Goal: Task Accomplishment & Management: Complete application form

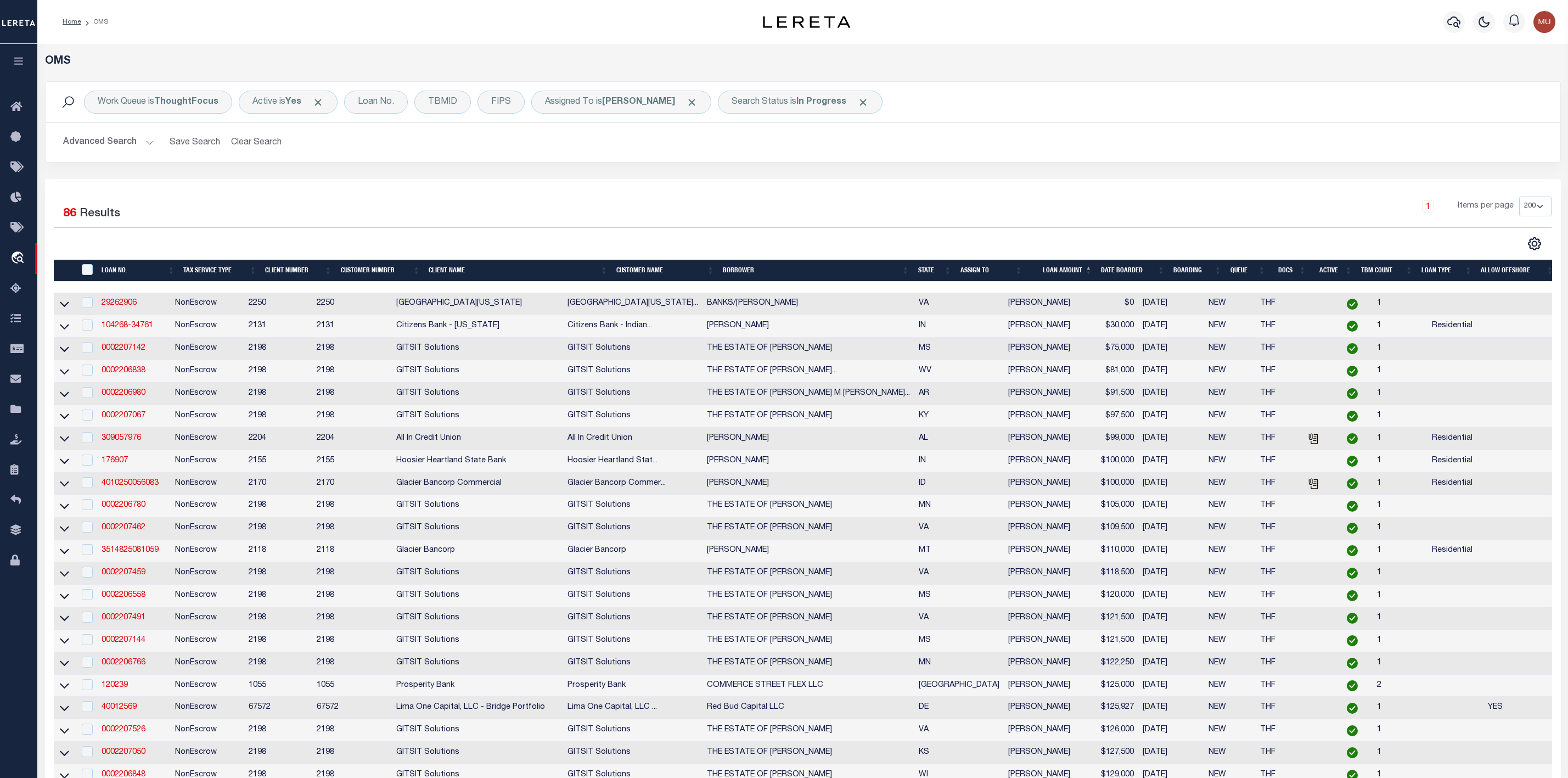
select select "200"
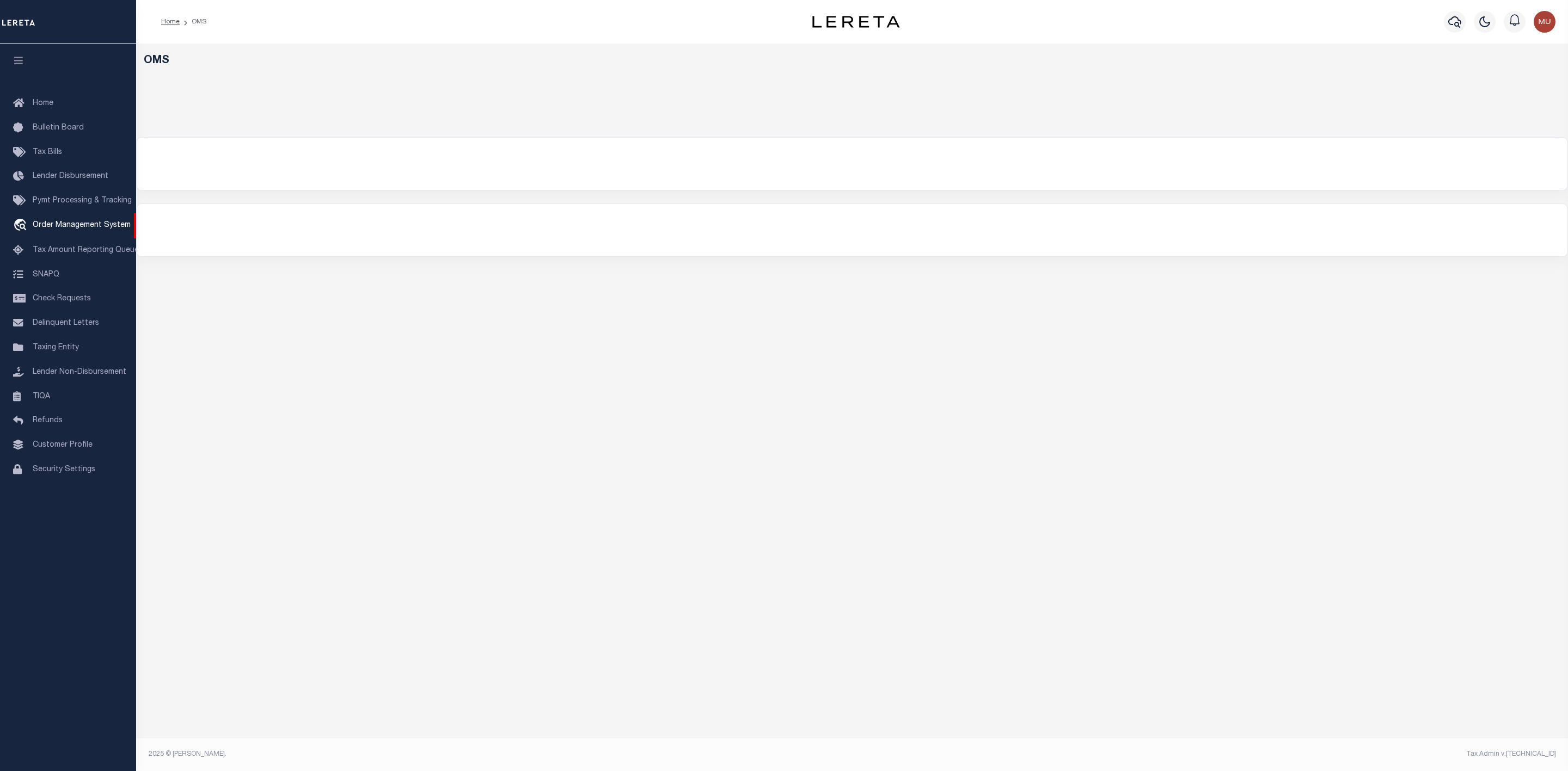
select select "200"
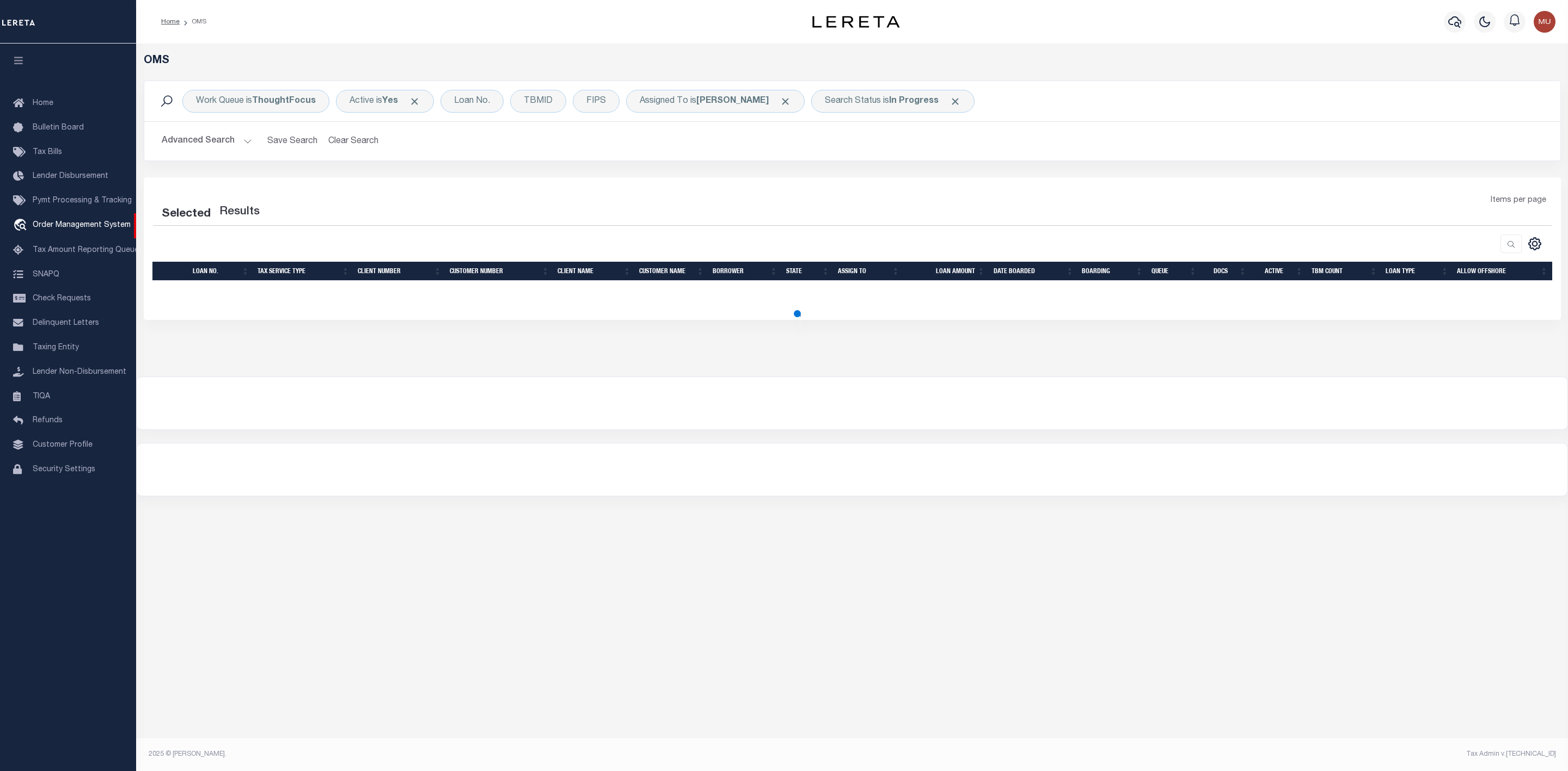
select select "200"
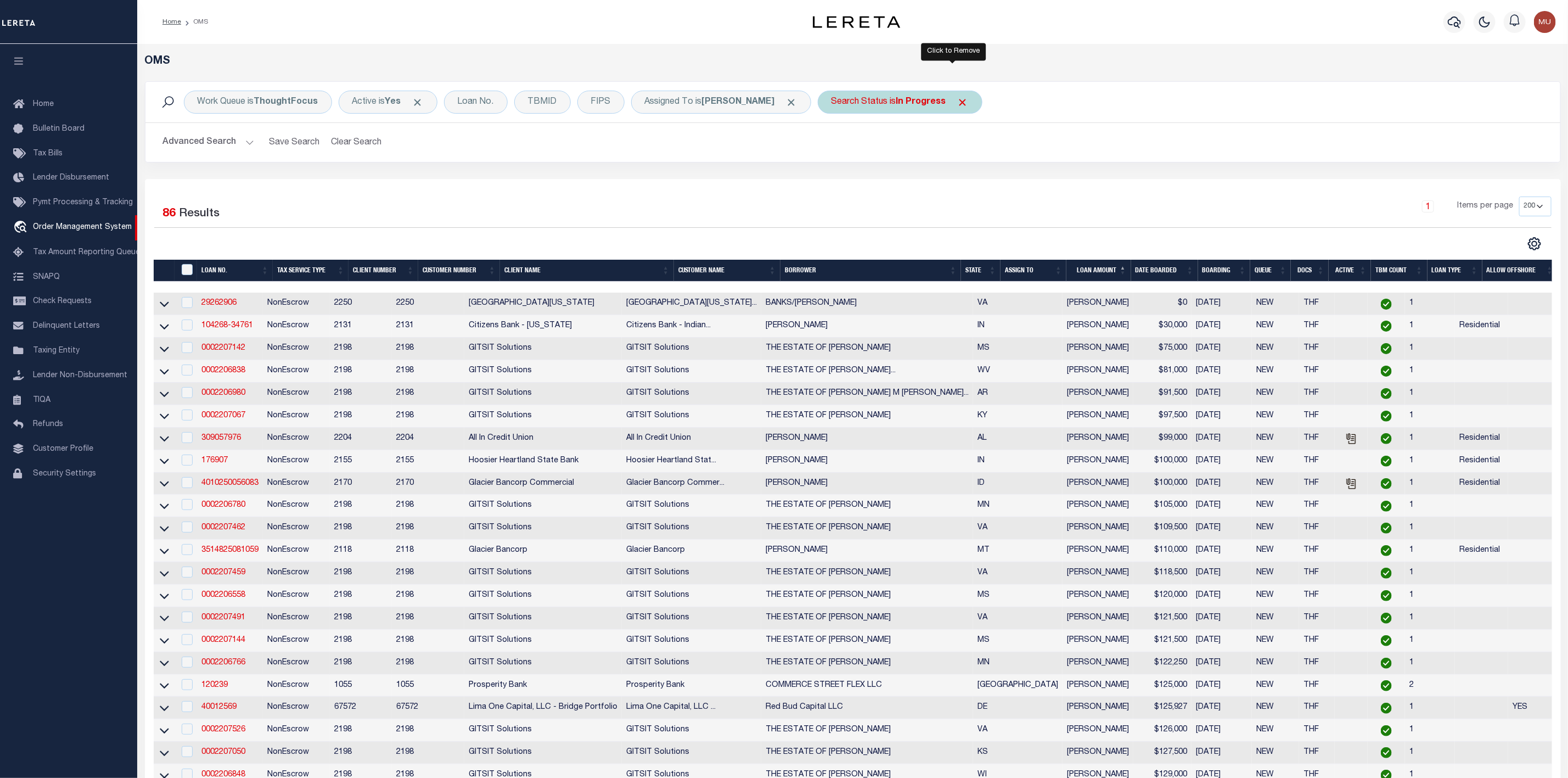
click at [957, 102] on span "Click to Remove" at bounding box center [963, 102] width 12 height 12
click at [786, 104] on span "Click to Remove" at bounding box center [792, 102] width 12 height 12
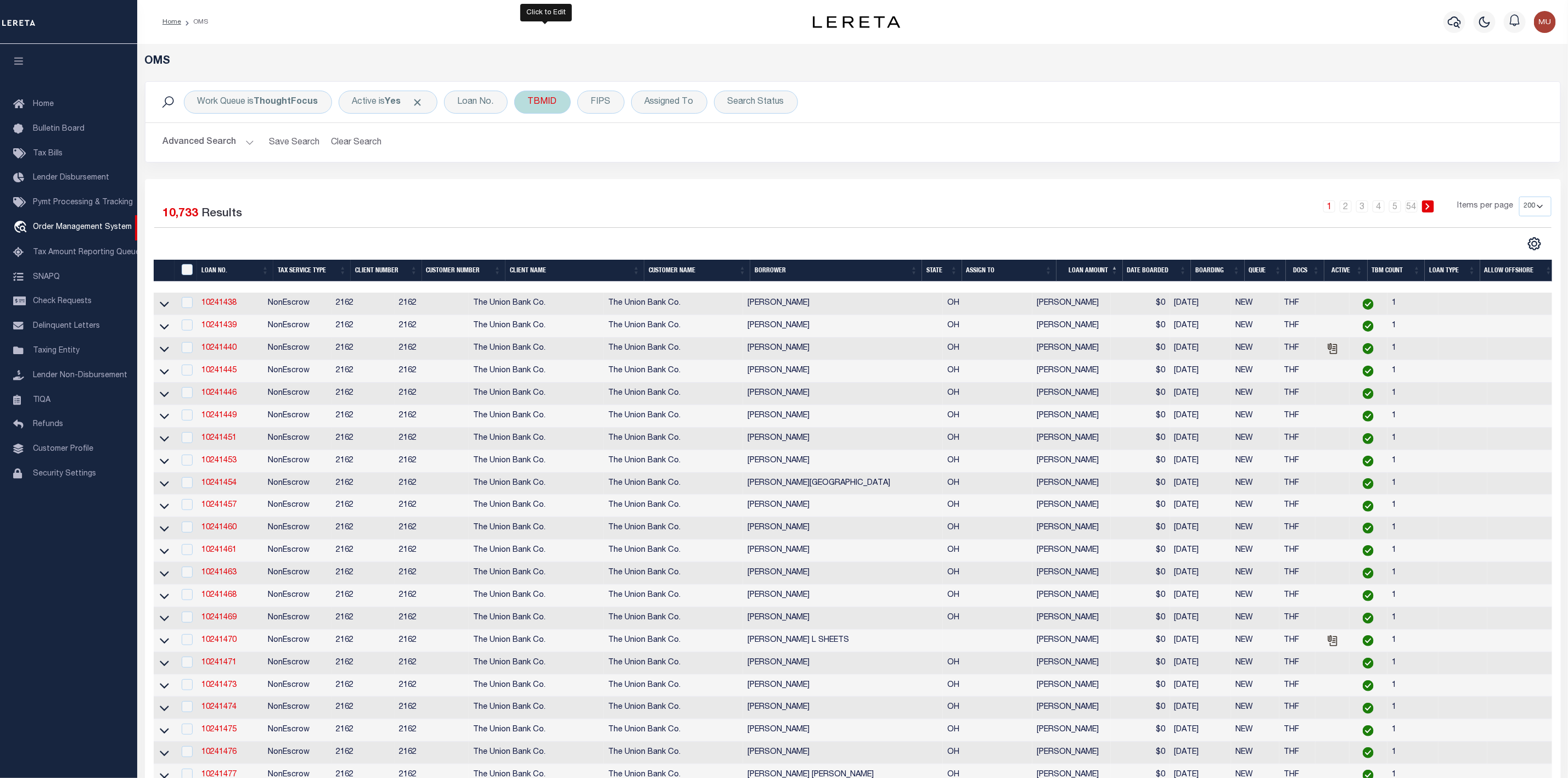
click at [549, 98] on div "TBMID" at bounding box center [543, 103] width 56 height 23
click at [584, 160] on input "number" at bounding box center [609, 152] width 161 height 21
type input "3450657"
click at [677, 176] on input "Apply" at bounding box center [674, 176] width 33 height 18
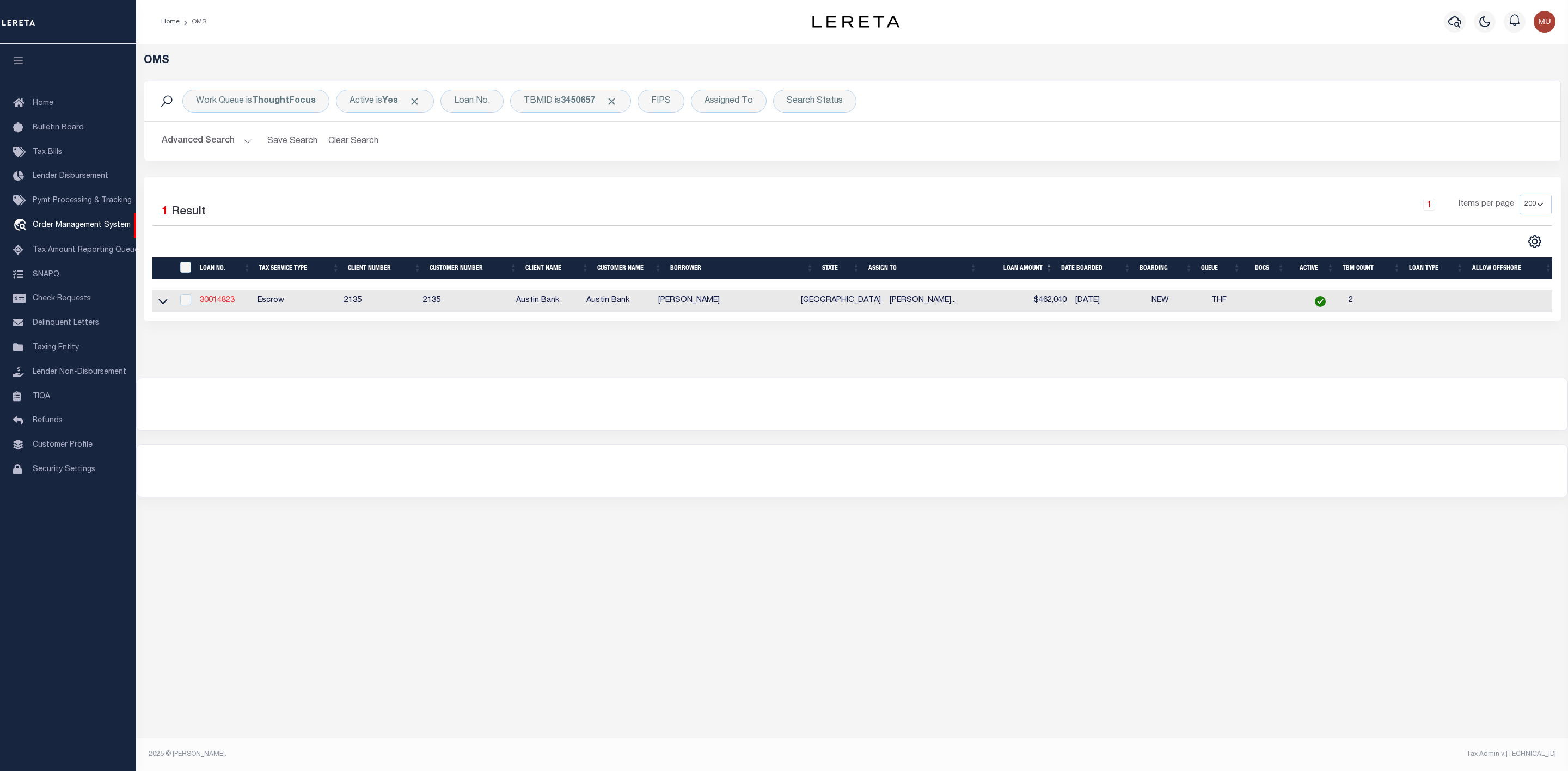
click at [225, 302] on link "30014823" at bounding box center [217, 300] width 35 height 8
type input "30014823"
type input "[PERSON_NAME]"
select select
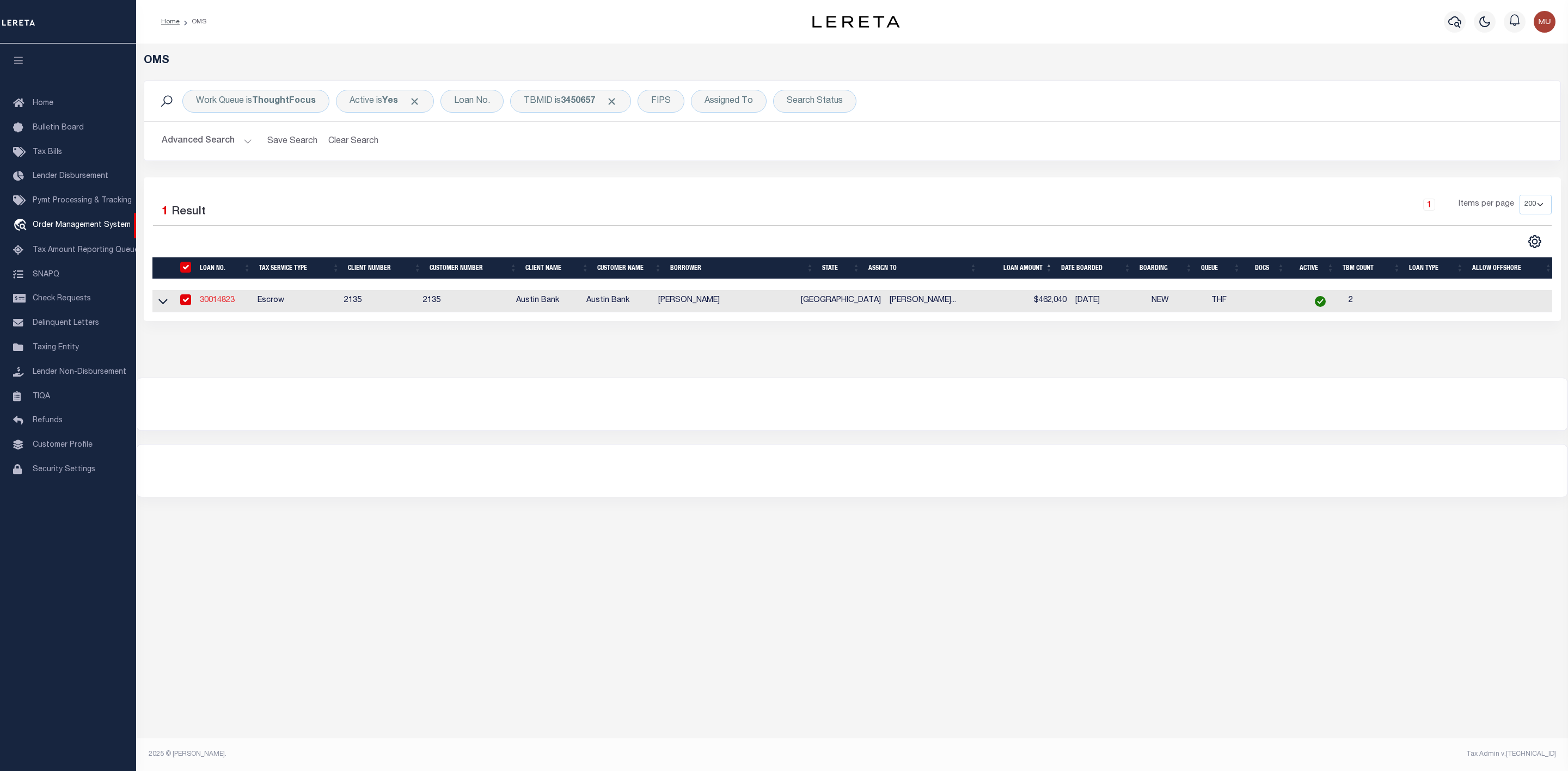
type input "[STREET_ADDRESS][PERSON_NAME]"
type input "[PERSON_NAME][GEOGRAPHIC_DATA]"
select select "700"
select select "Escrow"
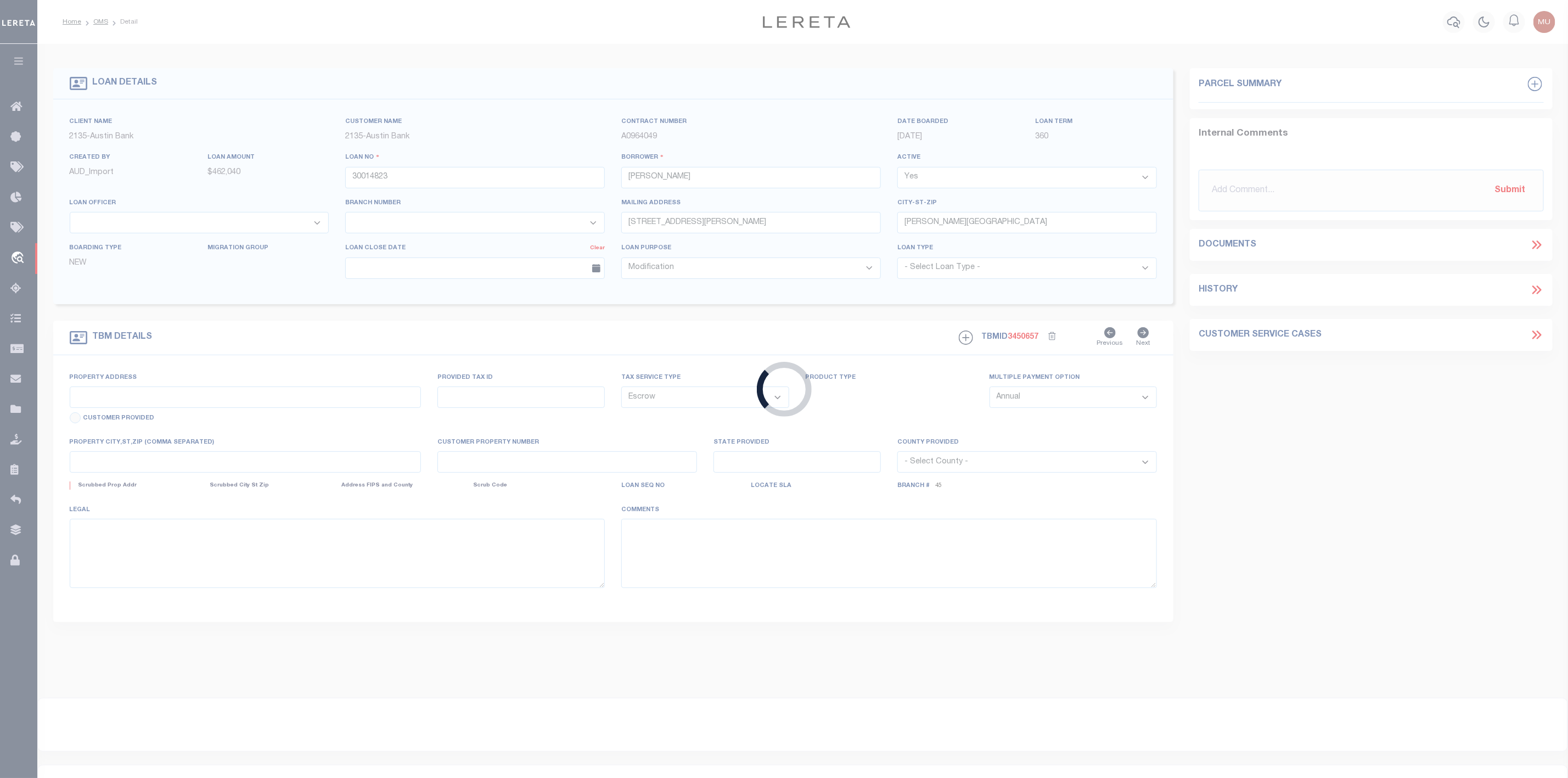
type input "[STREET_ADDRESS]"
type input "R15103"
select select
type input "[PERSON_NAME] TX 77873"
type input "[GEOGRAPHIC_DATA]"
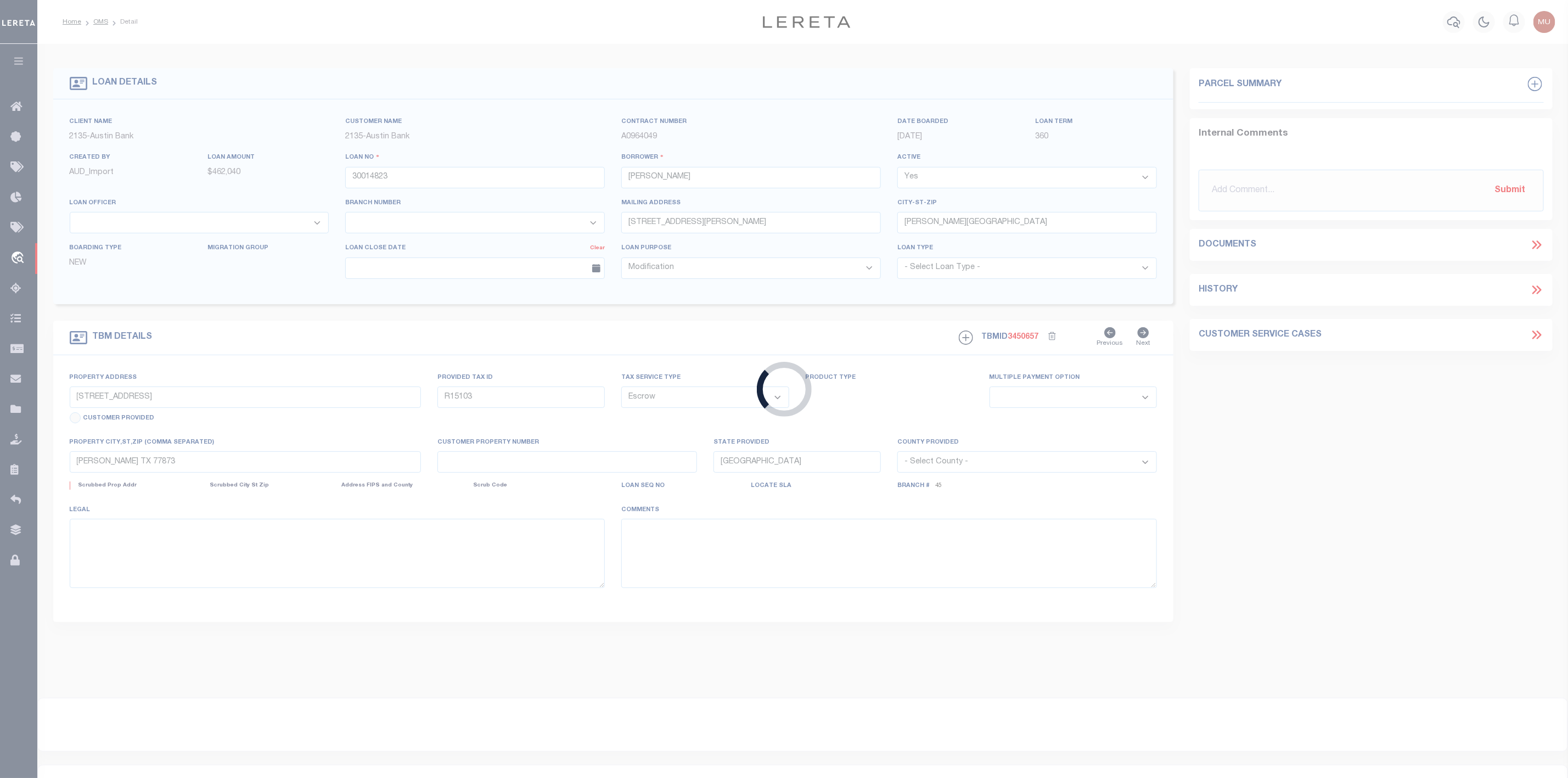
select select
type textarea "DT 18.84 AC [PERSON_NAME] SVY A-64"
select select "44000"
select select "5757"
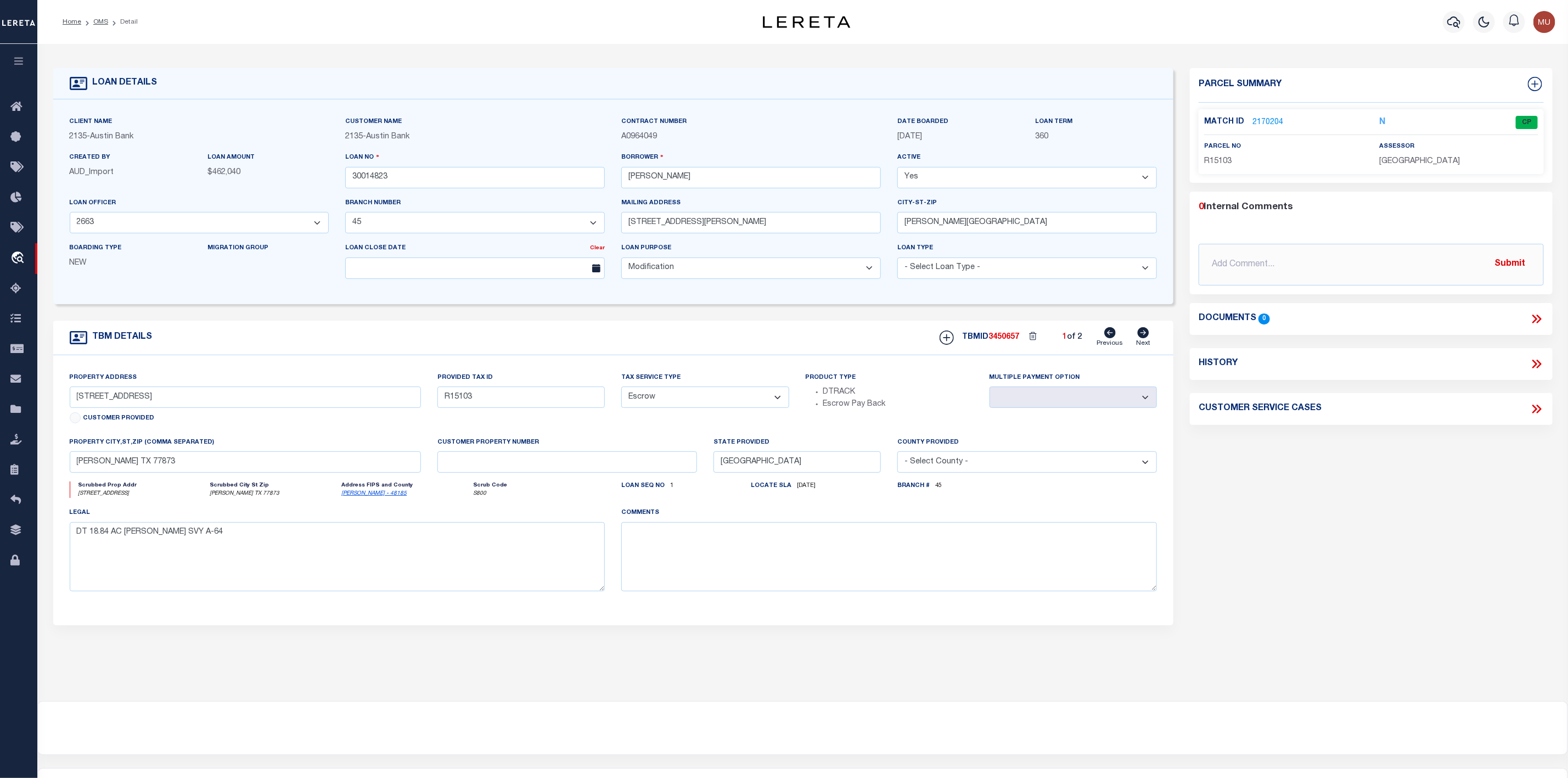
click at [1257, 122] on link "2170204" at bounding box center [1268, 123] width 31 height 12
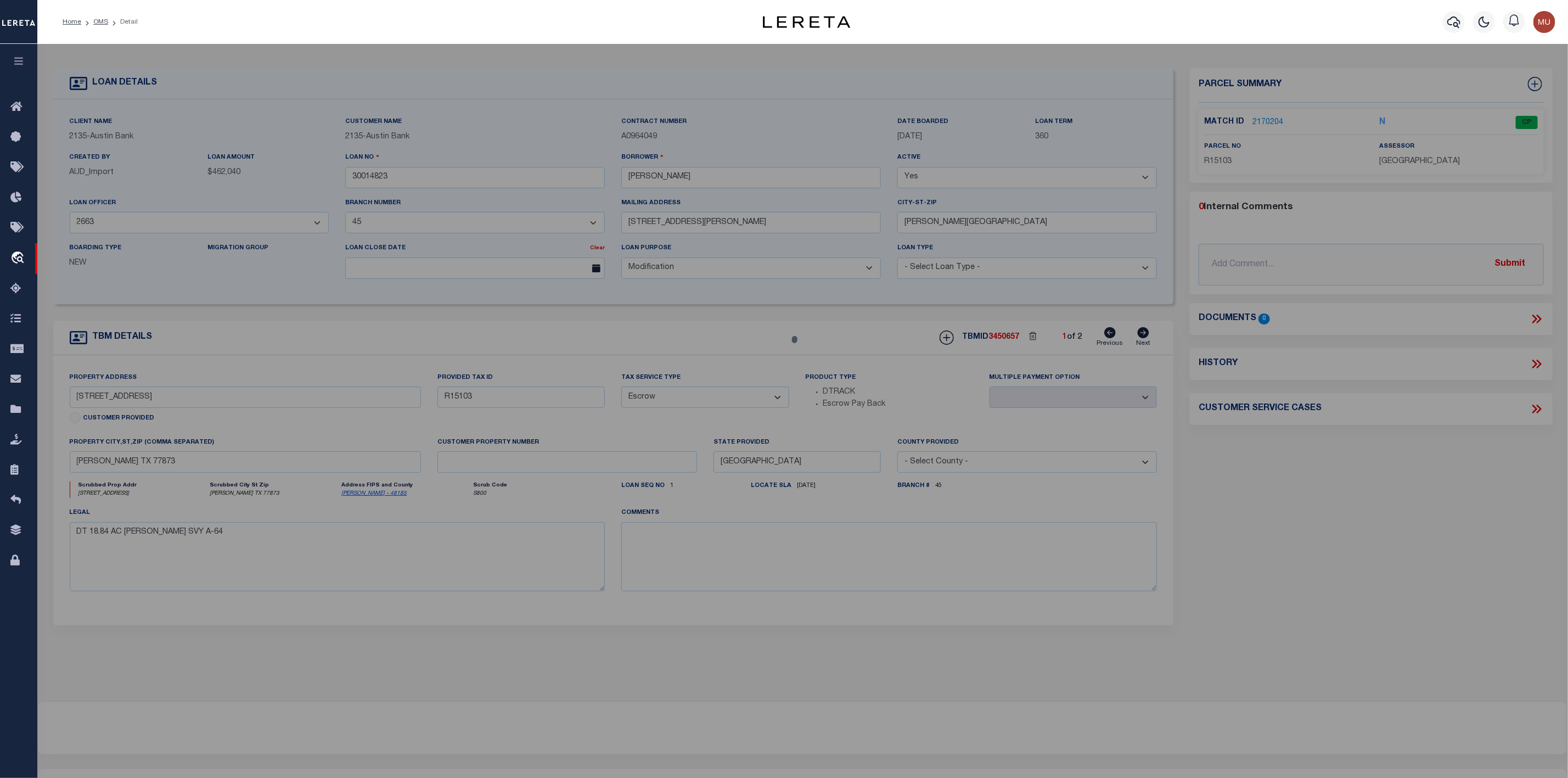
checkbox input "false"
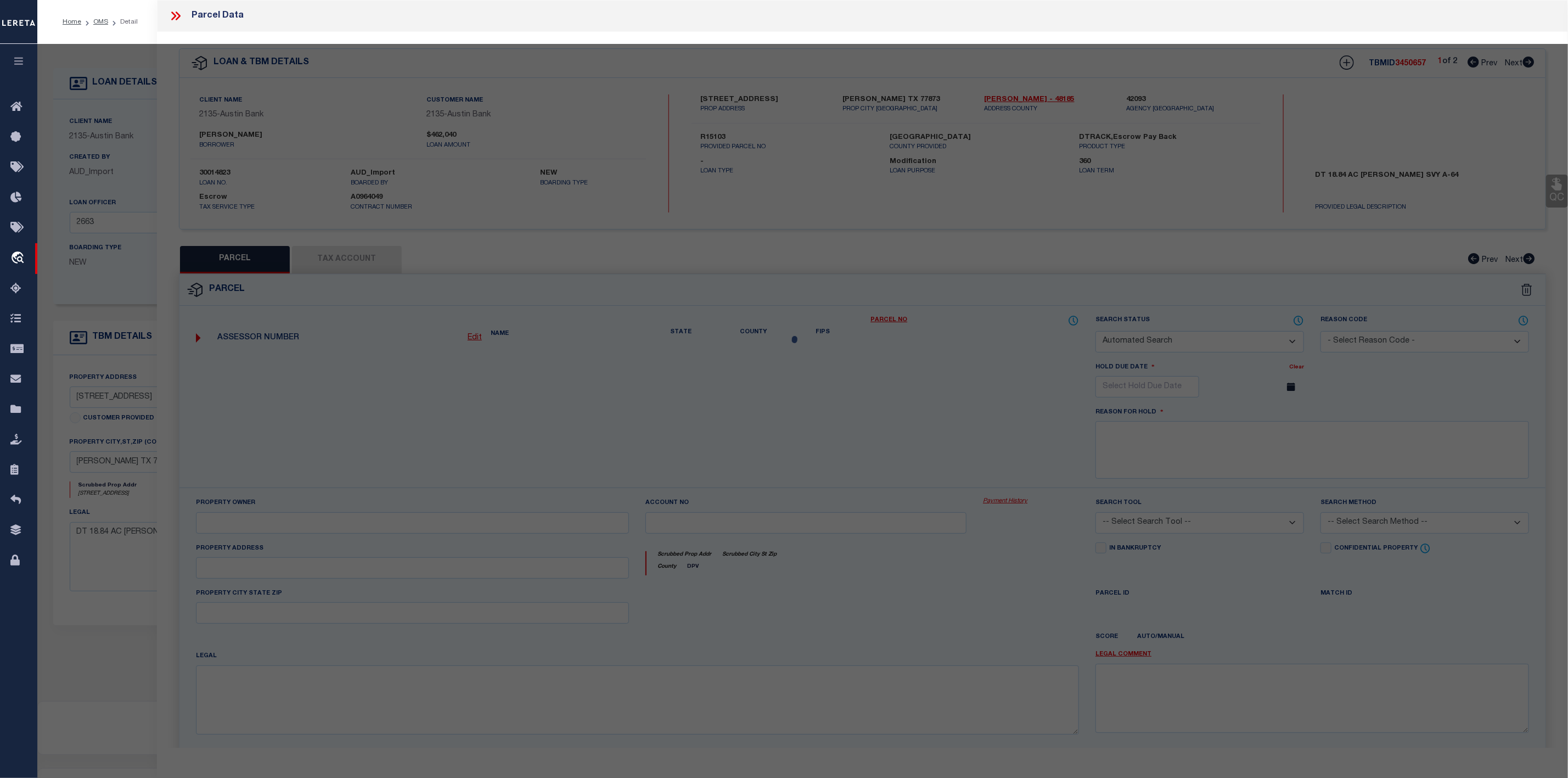
select select "CP"
type input "[PERSON_NAME]"
select select "AGW"
select select "ADD"
type input "9576 CR232"
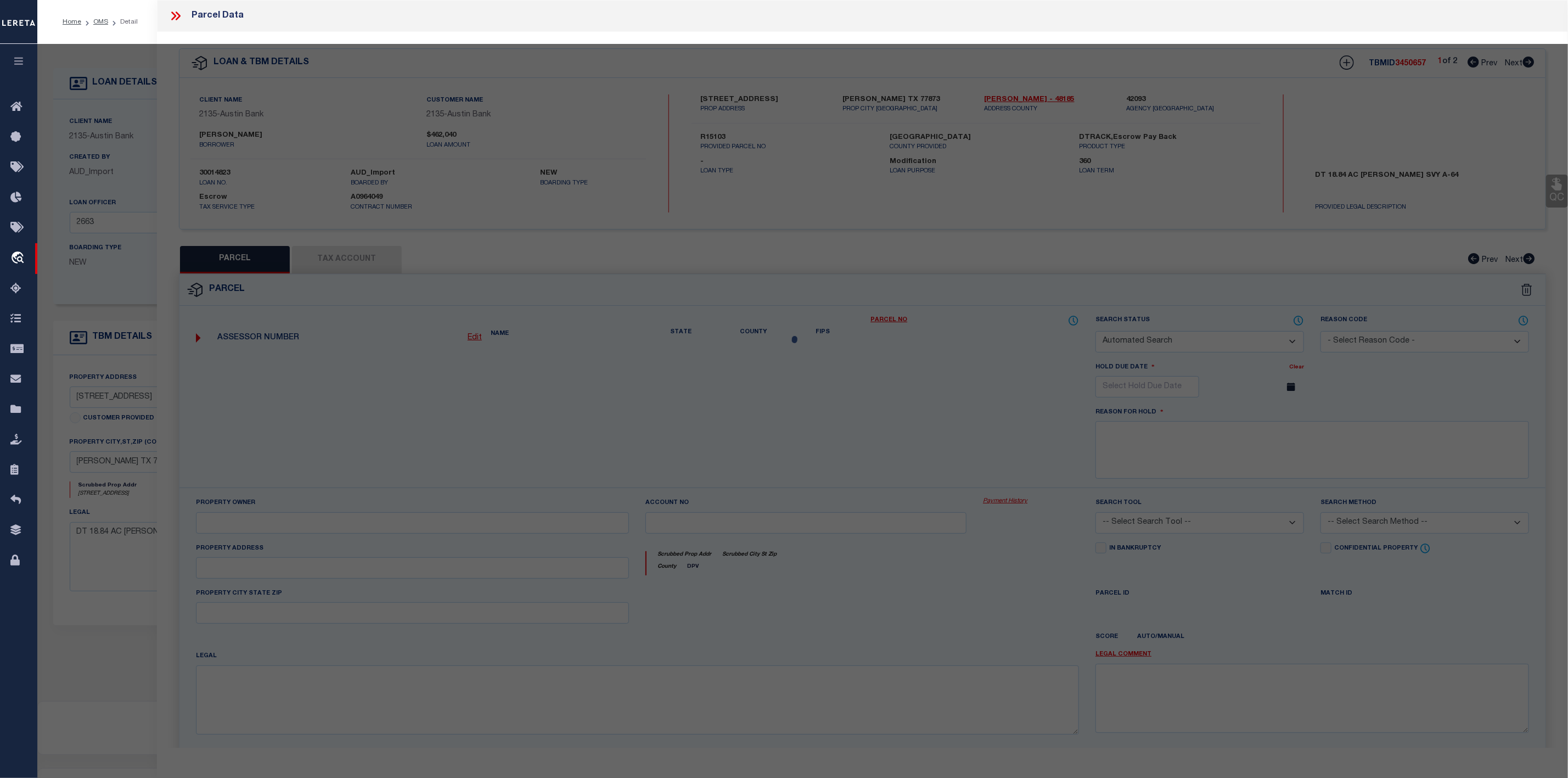
type input "[PERSON_NAME], TX 77873"
type textarea "A0064 A [PERSON_NAME], TRACT 20, ACRES 18.84"
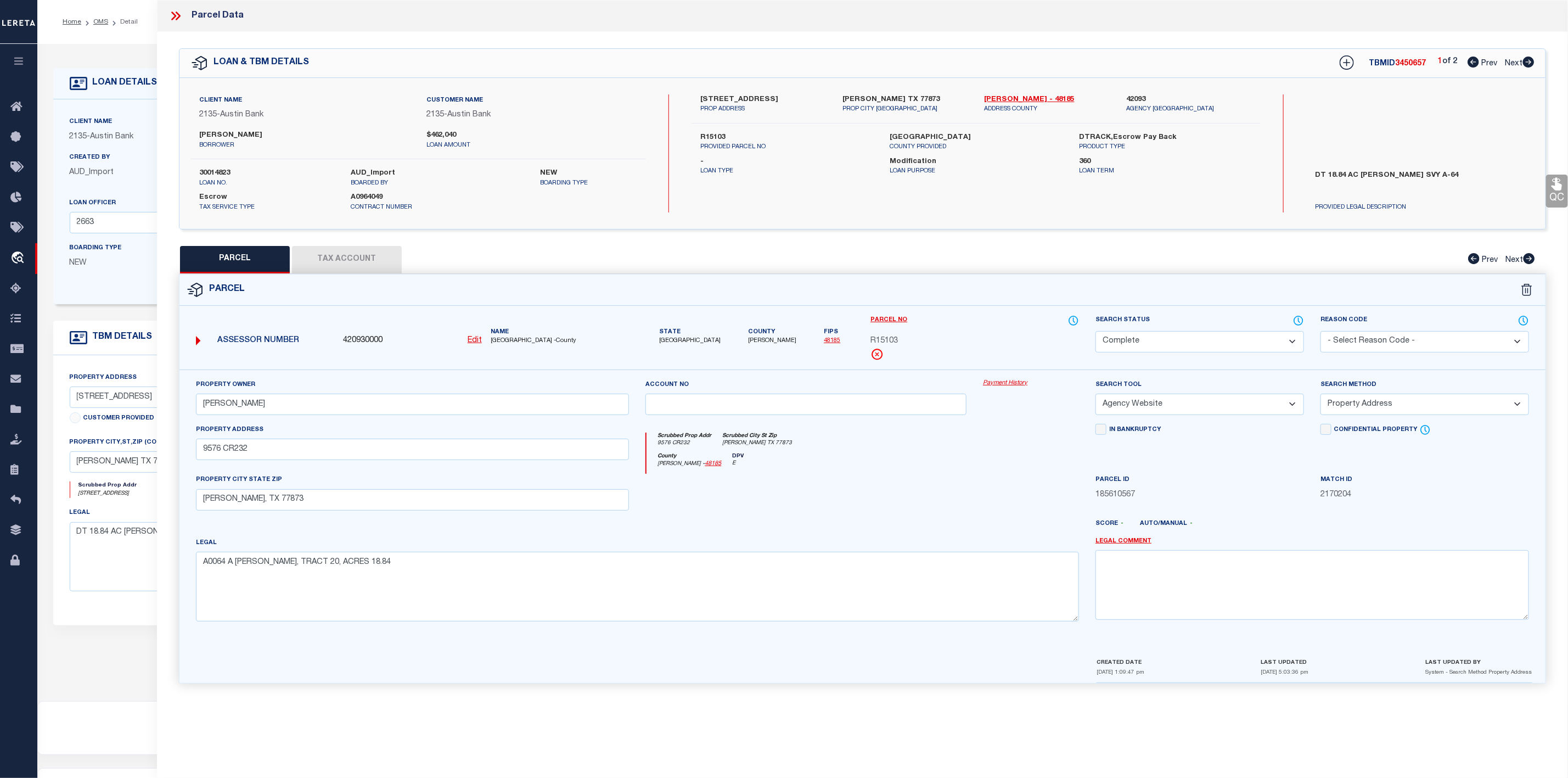
click at [1529, 61] on icon at bounding box center [1529, 62] width 12 height 11
select select "AS"
select select
checkbox input "false"
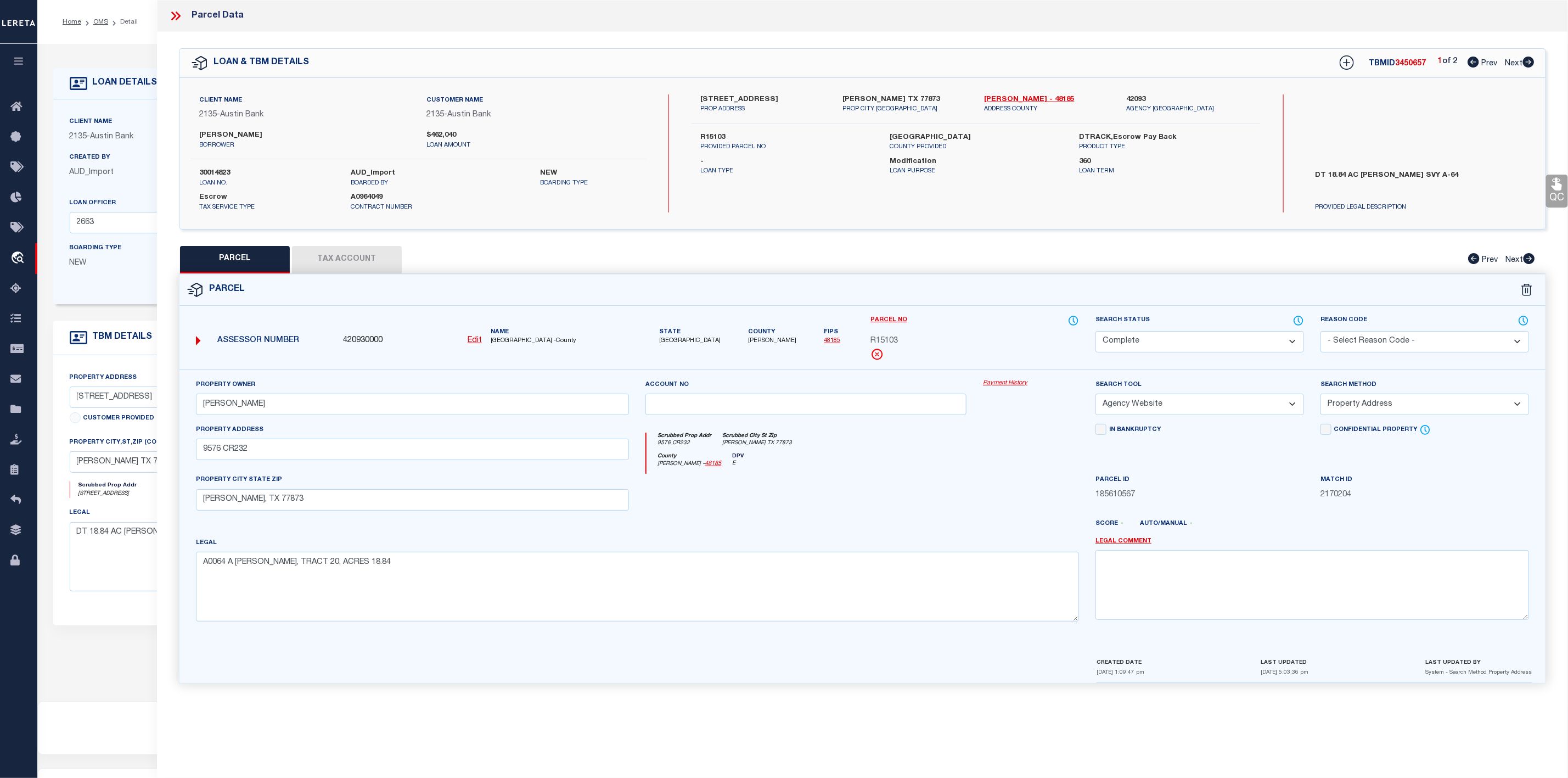
checkbox input "false"
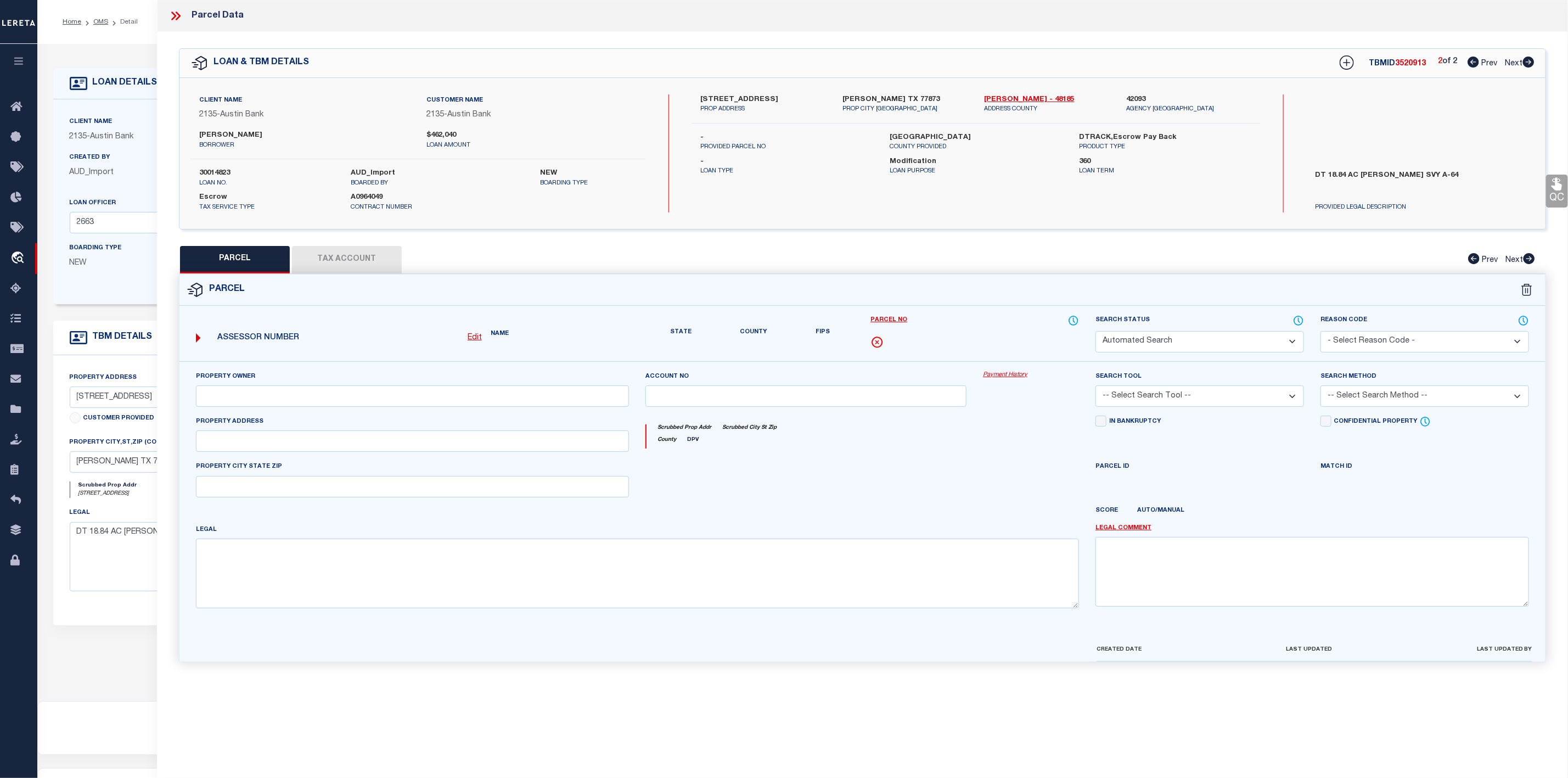
select select "IP"
checkbox input "false"
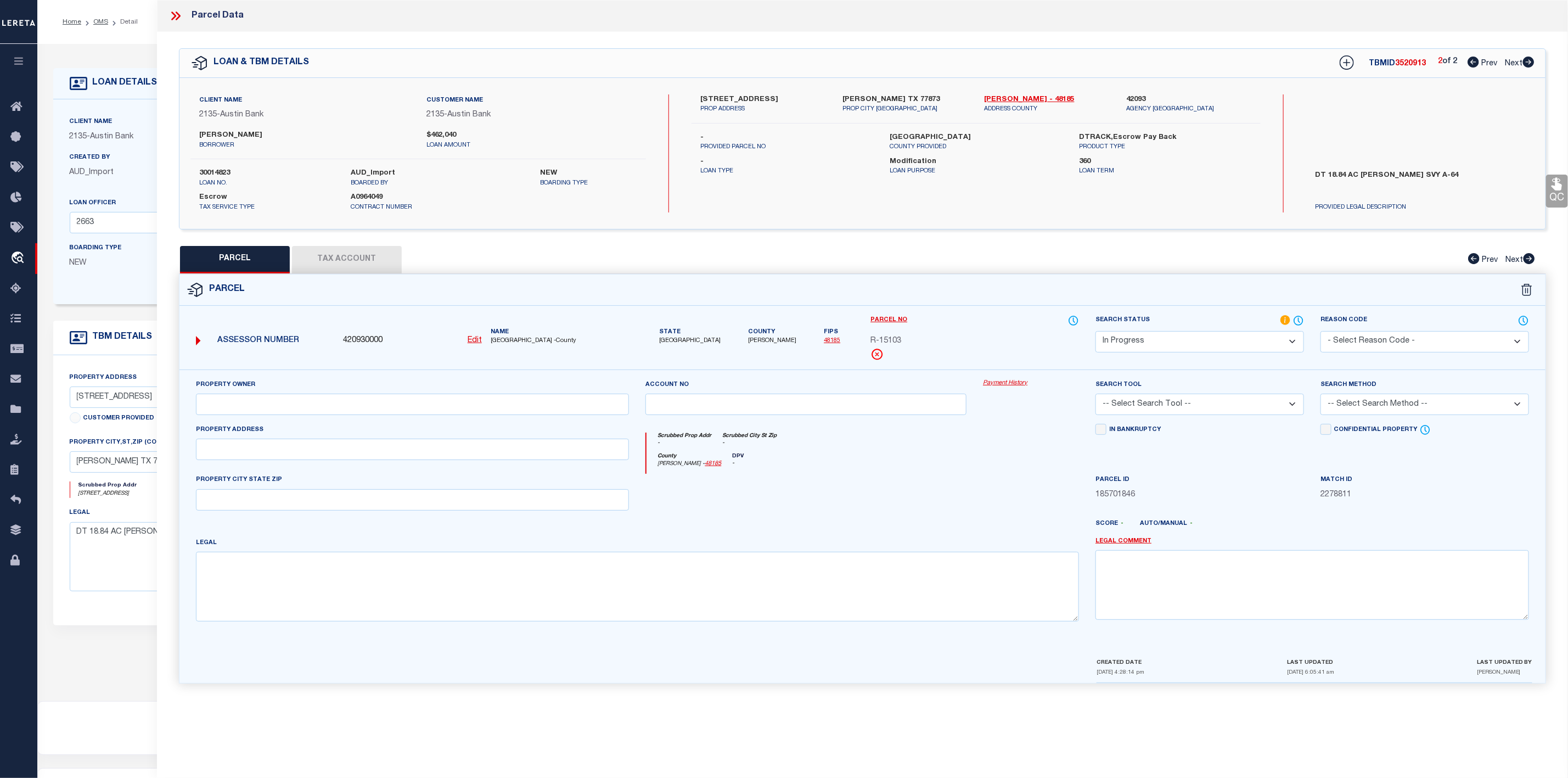
click at [1471, 61] on icon at bounding box center [1473, 62] width 12 height 11
select select "AS"
checkbox input "false"
select select "CP"
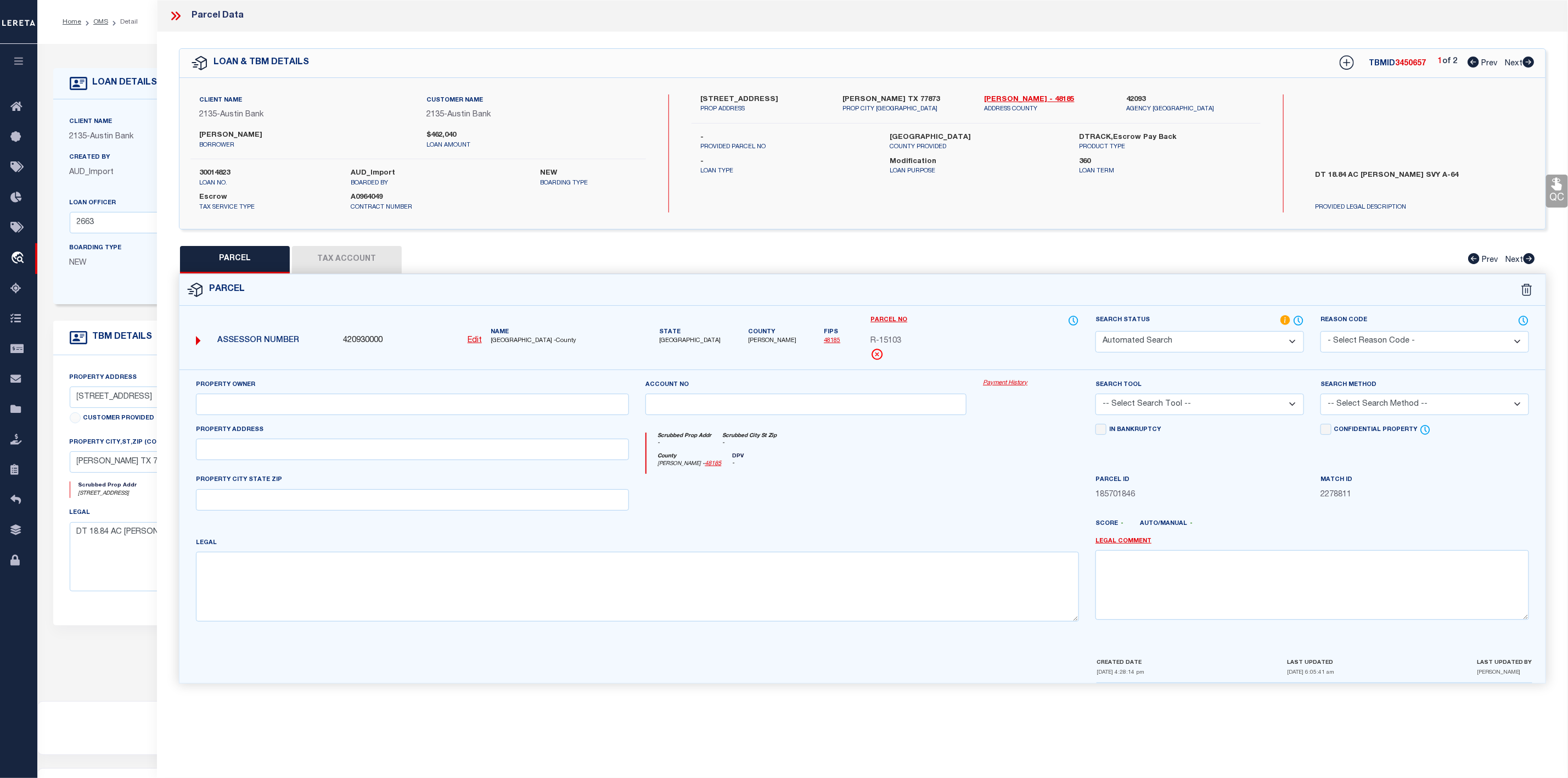
type input "[PERSON_NAME]"
select select "AGW"
select select "ADD"
type input "9576 CR232"
type input "[PERSON_NAME], TX 77873"
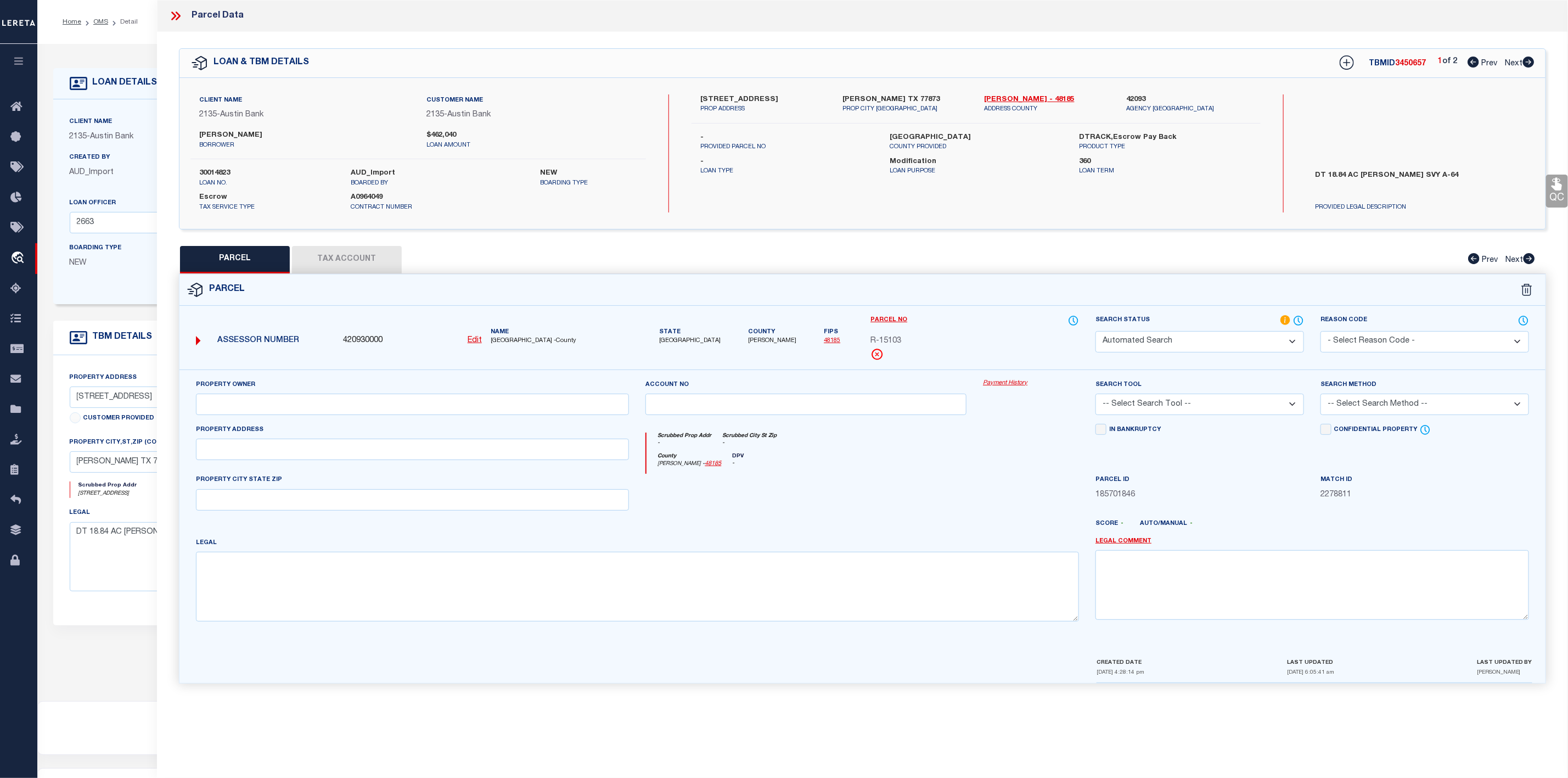
type textarea "A0064 A [PERSON_NAME], TRACT 20, ACRES 18.84"
click at [1533, 71] on div "TBMID 3450657 1 of 2 Prev Next" at bounding box center [1430, 63] width 210 height 20
click at [1529, 63] on icon at bounding box center [1529, 62] width 12 height 11
select select "AS"
select select
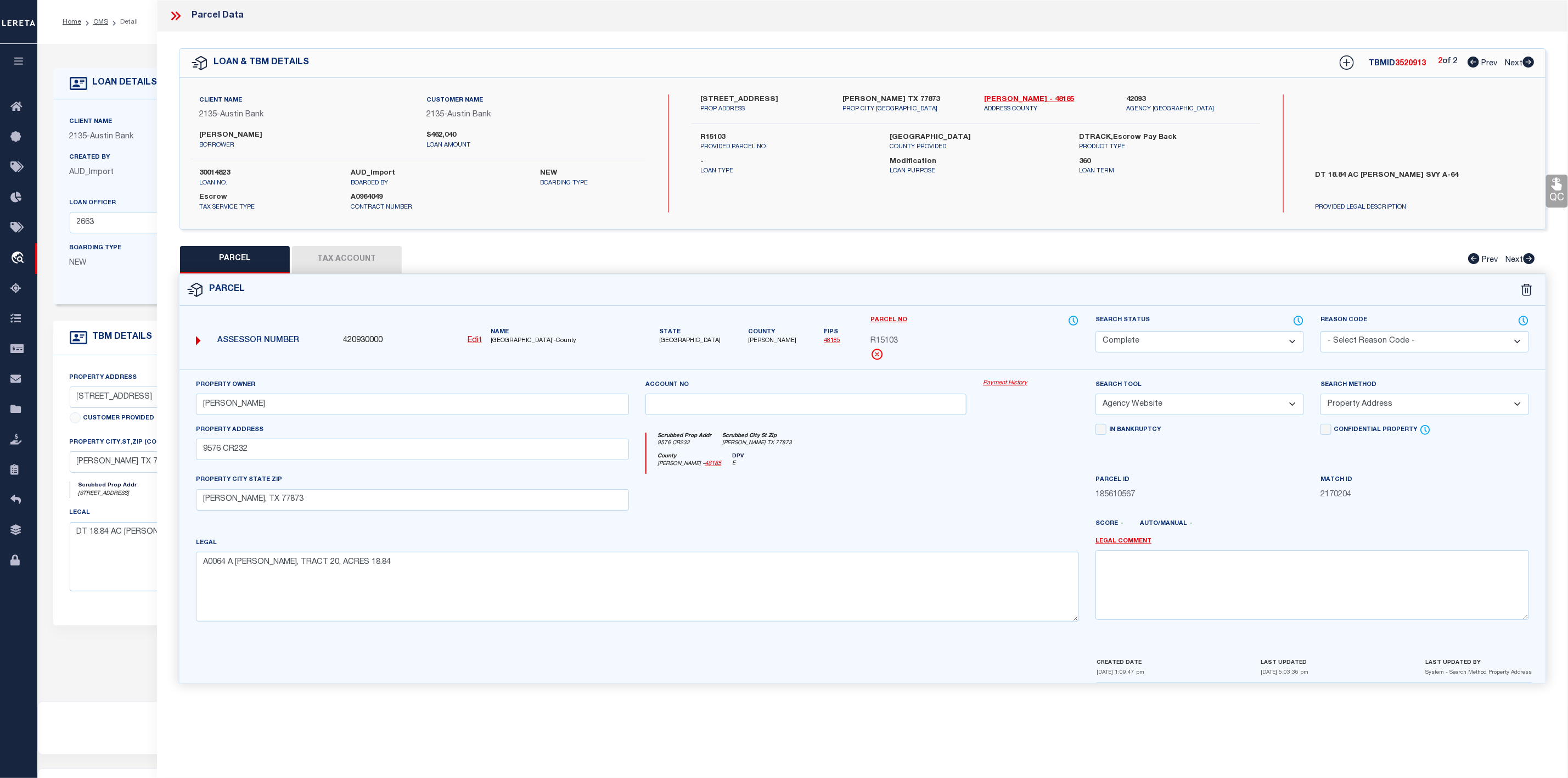
select select
checkbox input "false"
select select "IP"
checkbox input "false"
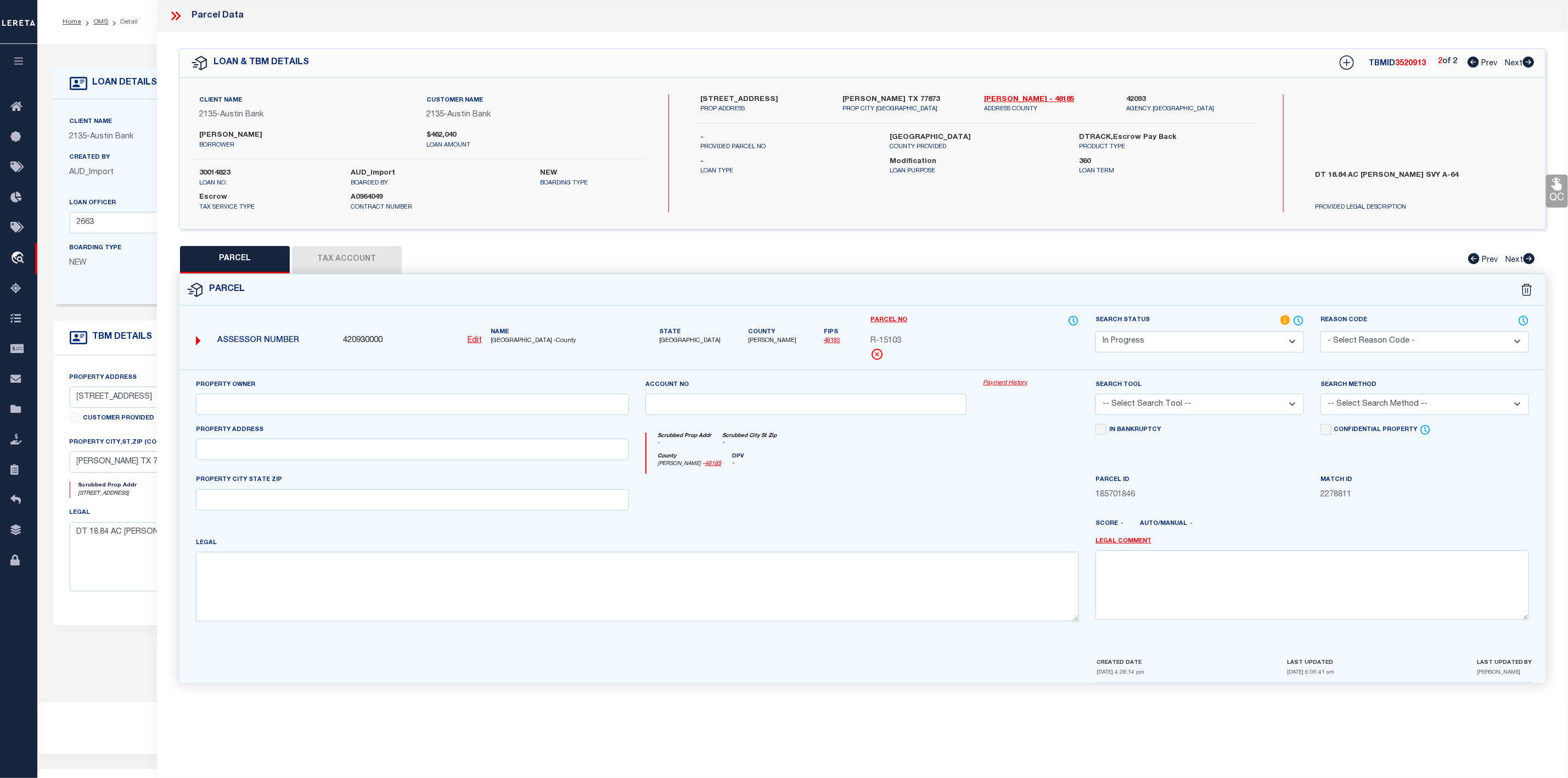
click at [1477, 60] on icon at bounding box center [1473, 62] width 12 height 11
select select "AS"
checkbox input "false"
select select "CP"
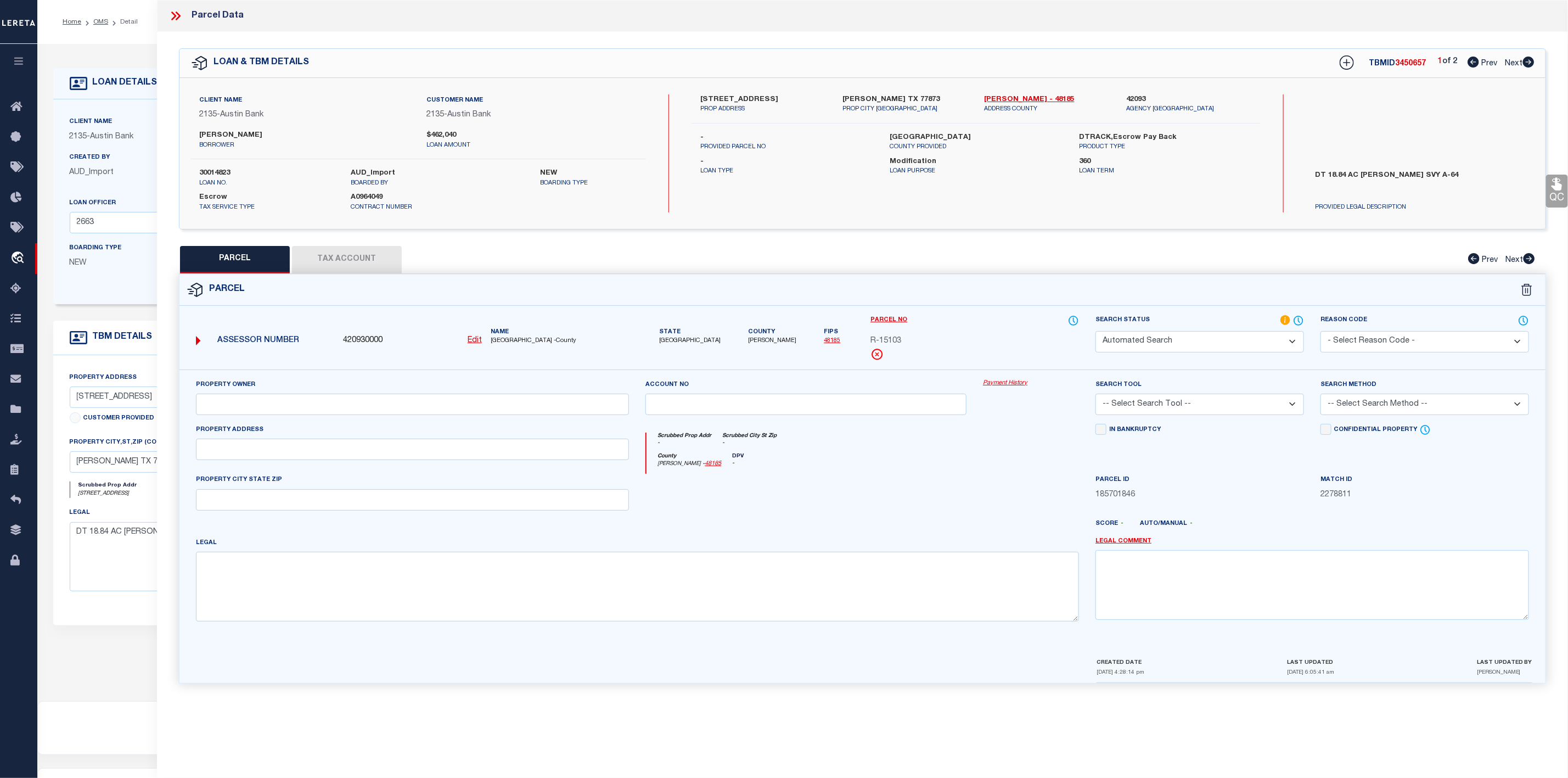
type input "[PERSON_NAME]"
select select "AGW"
select select "ADD"
type input "9576 CR232"
type input "[PERSON_NAME], TX 77873"
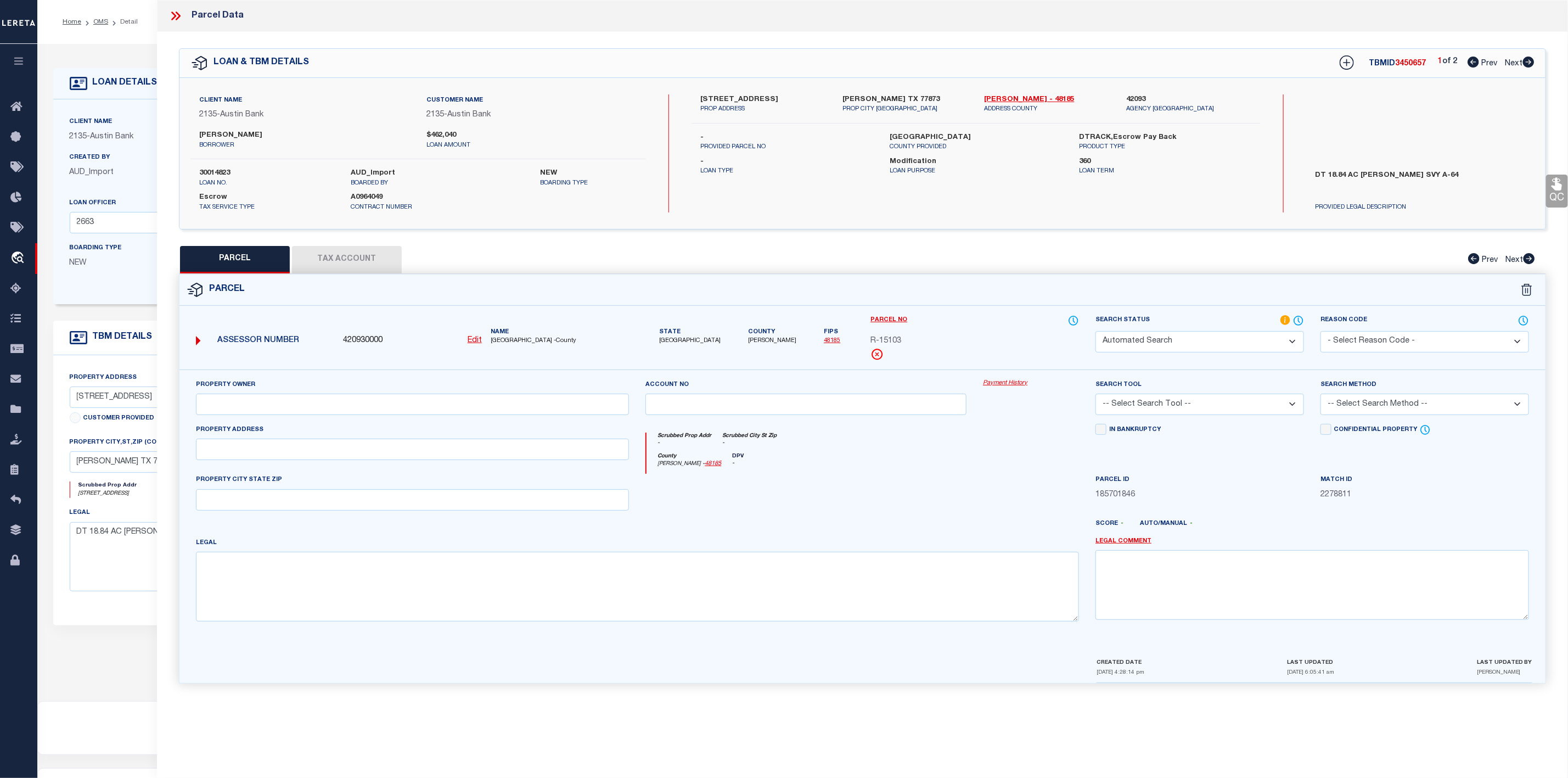
type textarea "A0064 A [PERSON_NAME], TRACT 20, ACRES 18.84"
click at [1531, 63] on icon at bounding box center [1529, 62] width 12 height 11
select select "AS"
select select
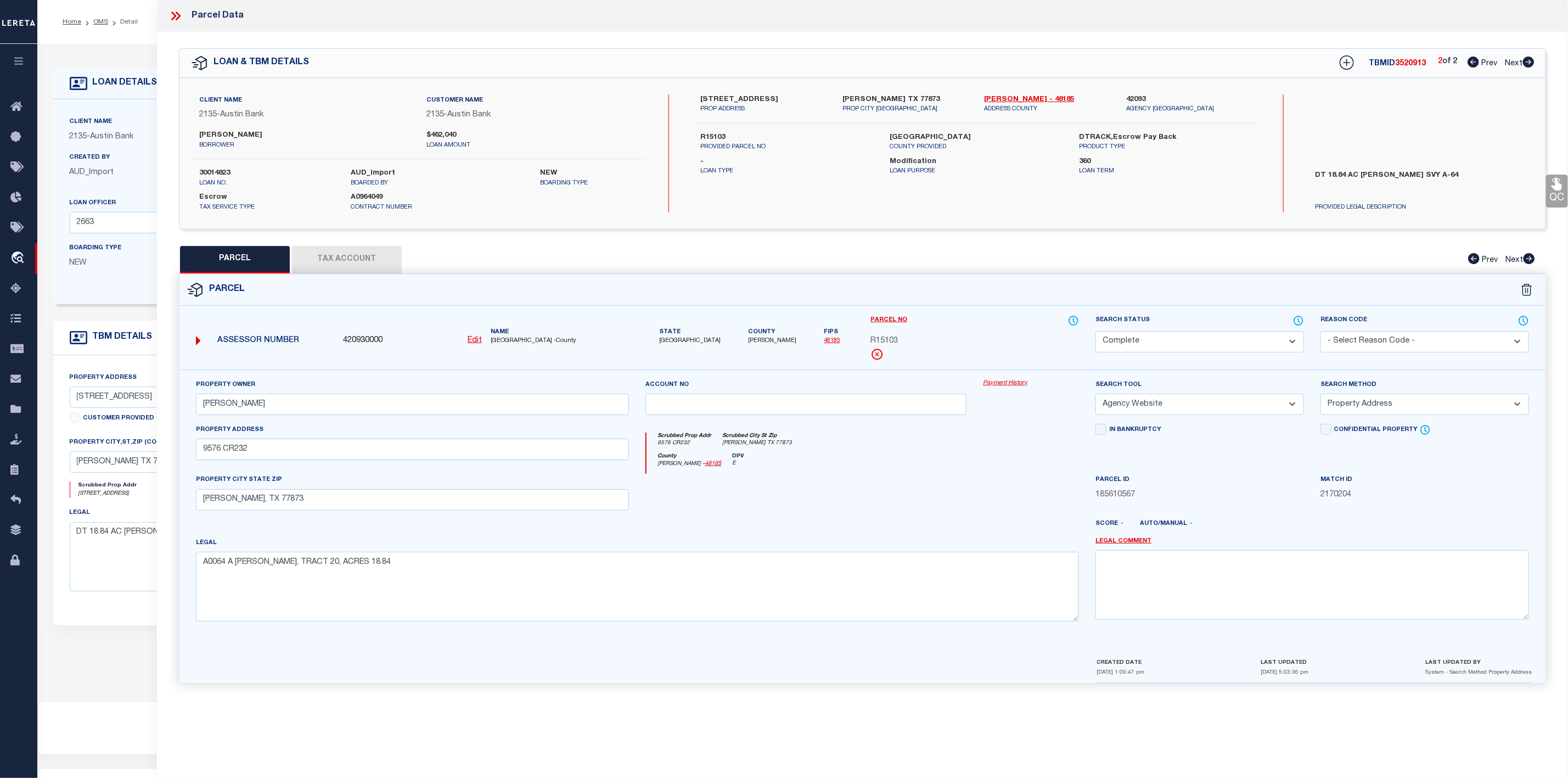
checkbox input "false"
select select "IP"
checkbox input "false"
click at [1472, 66] on icon at bounding box center [1473, 62] width 12 height 11
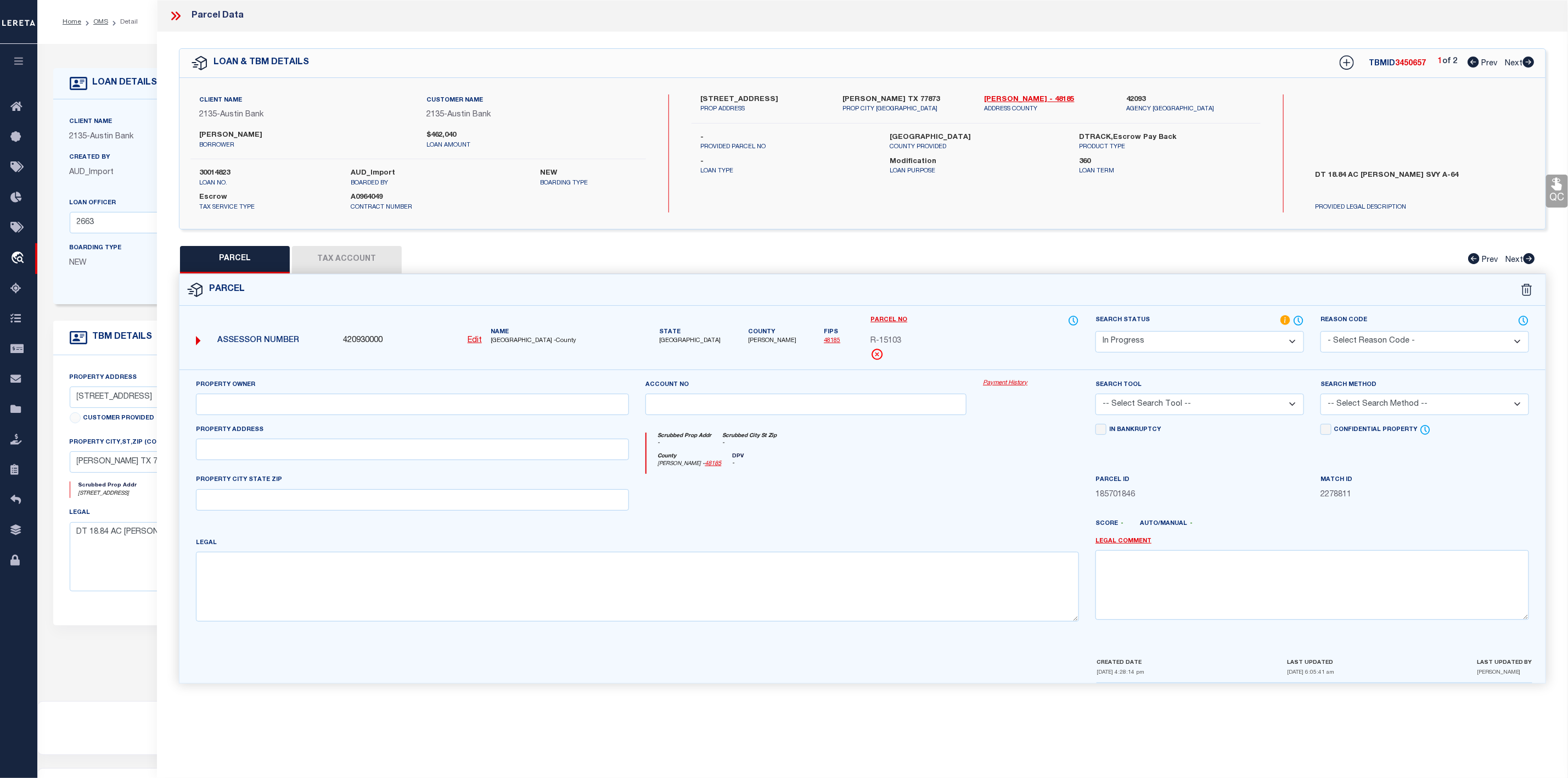
select select "AS"
checkbox input "false"
select select "CP"
type input "[PERSON_NAME]"
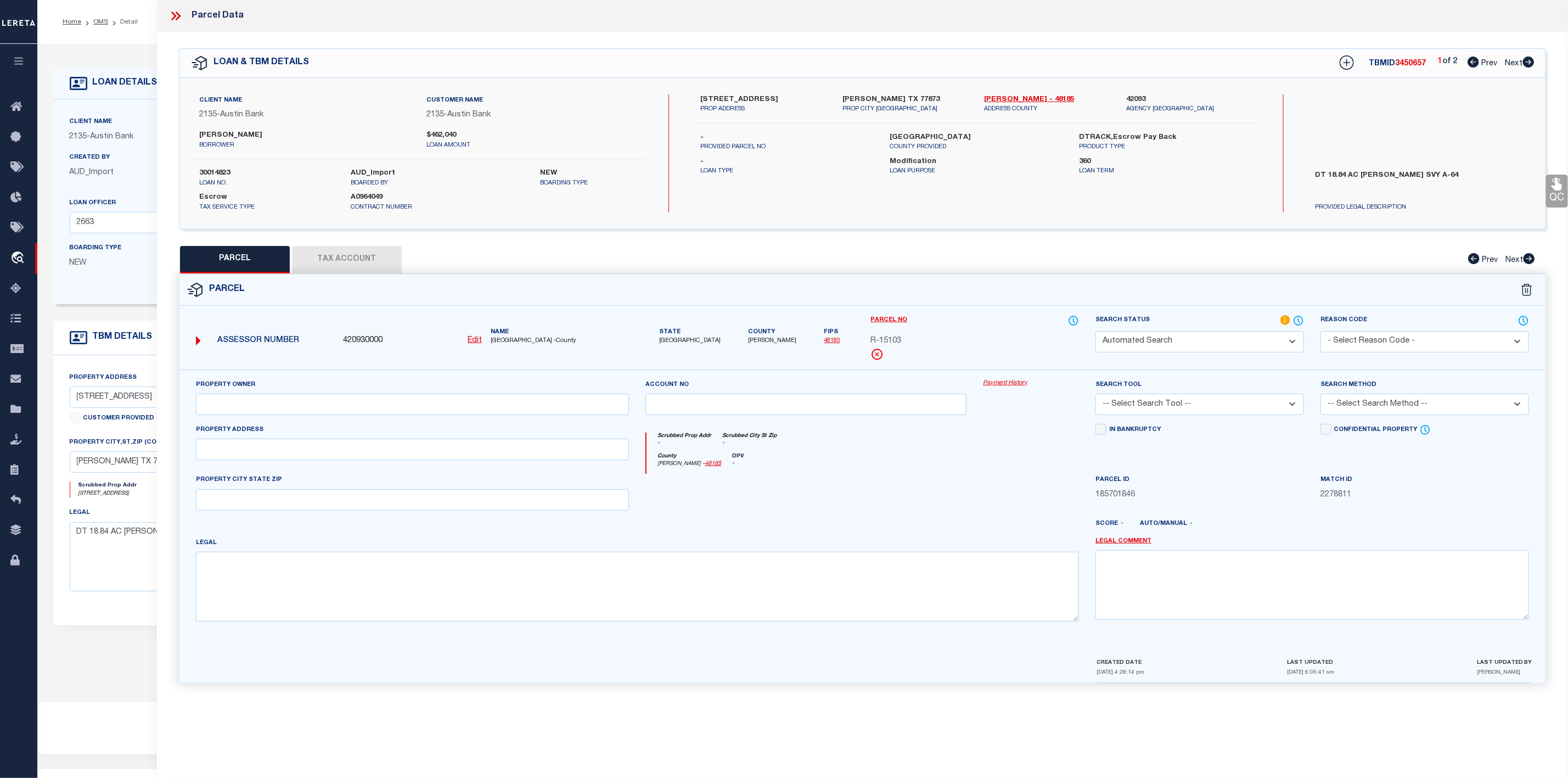
select select "AGW"
select select "ADD"
type input "9576 CR232"
type input "[PERSON_NAME], TX 77873"
type textarea "A0064 A [PERSON_NAME], TRACT 20, ACRES 18.84"
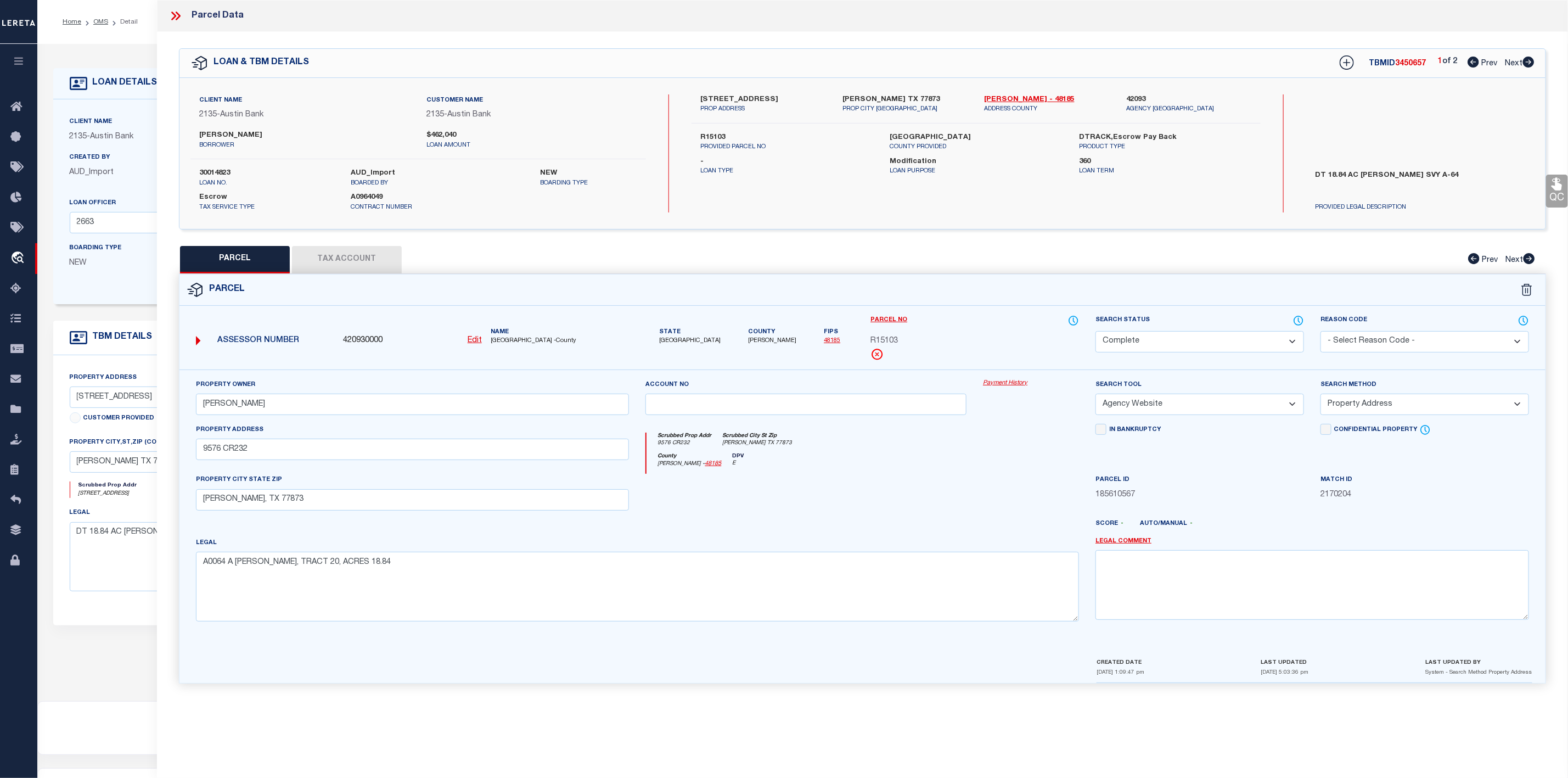
click at [1528, 63] on icon at bounding box center [1529, 62] width 12 height 11
select select "AS"
select select
checkbox input "false"
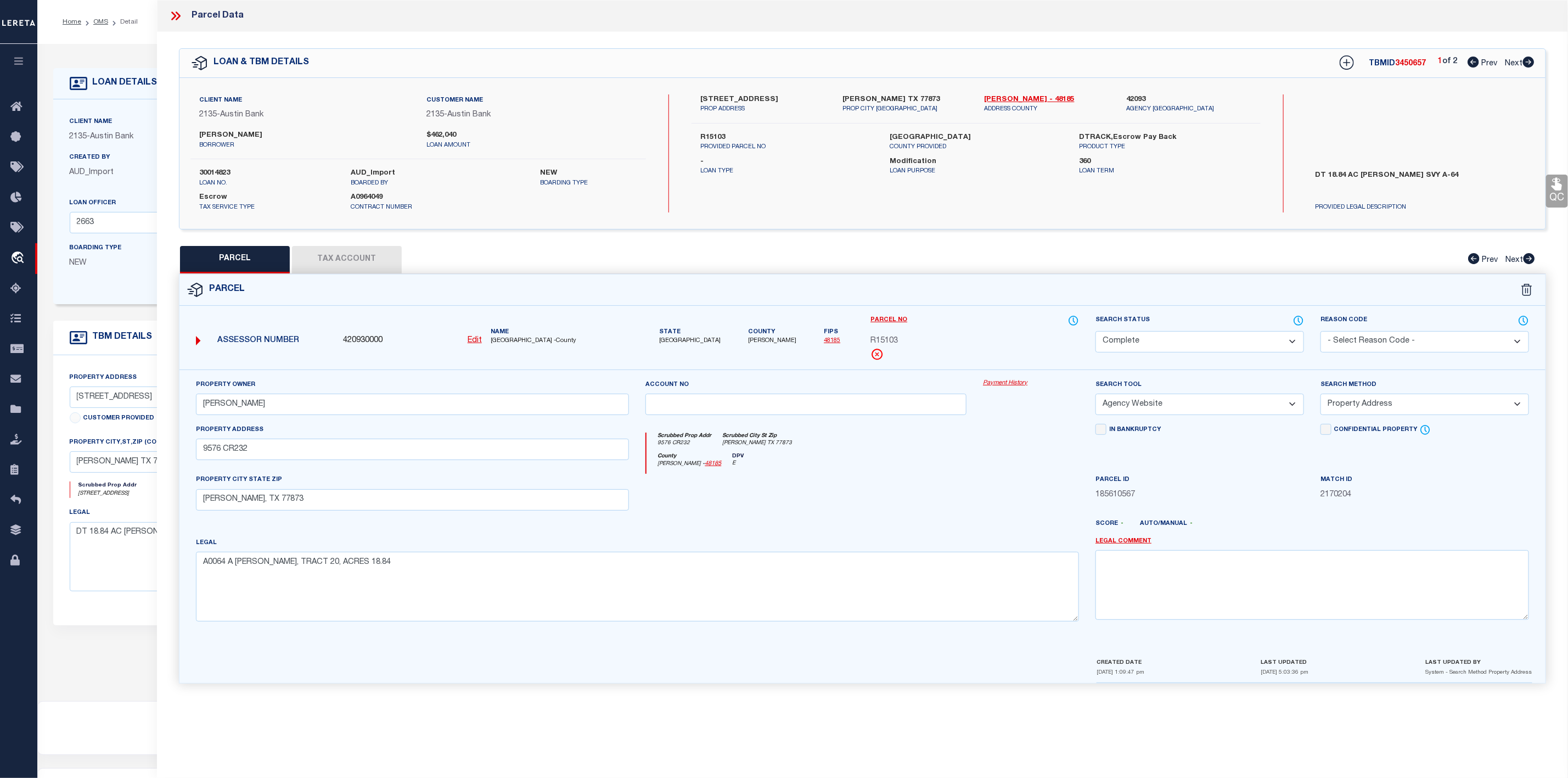
checkbox input "false"
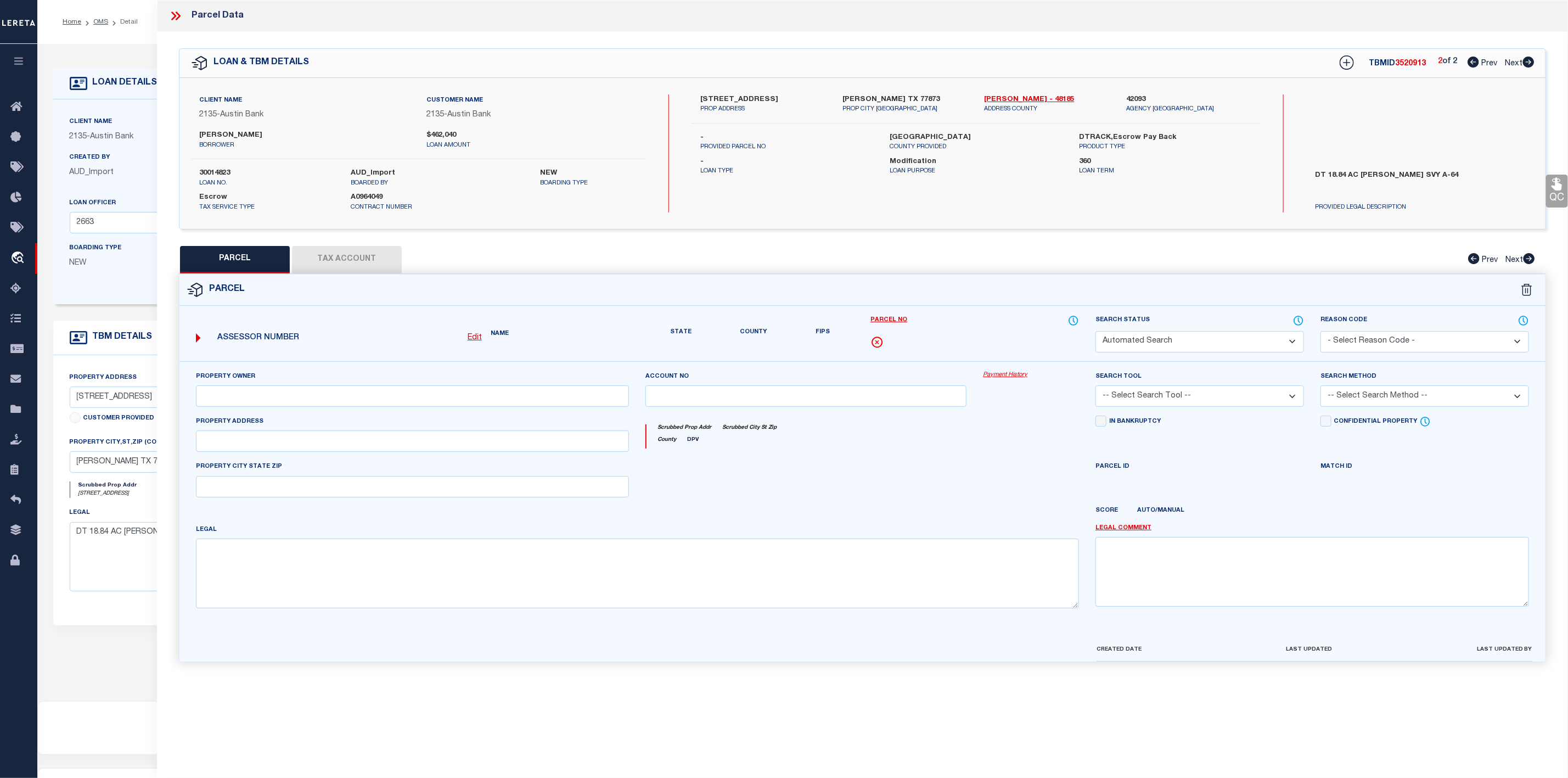
select select "IP"
checkbox input "false"
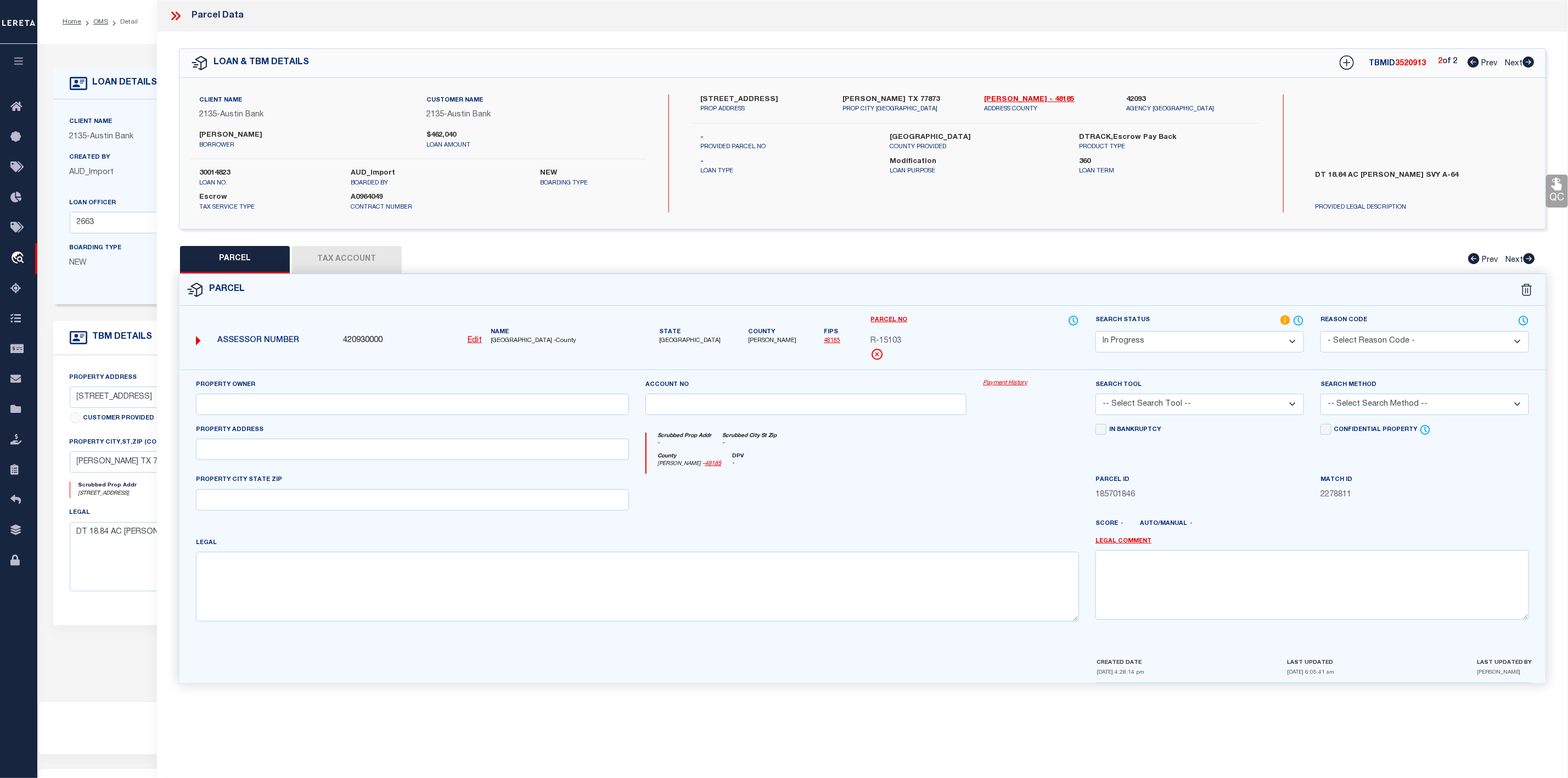
click at [1202, 341] on select "Automated Search Bad Parcel Complete Duplicate Parcel High Dollar Reporting In …" at bounding box center [1200, 341] width 209 height 21
click at [1095, 332] on select "Automated Search Bad Parcel Complete Duplicate Parcel High Dollar Reporting In …" at bounding box center [1200, 341] width 209 height 21
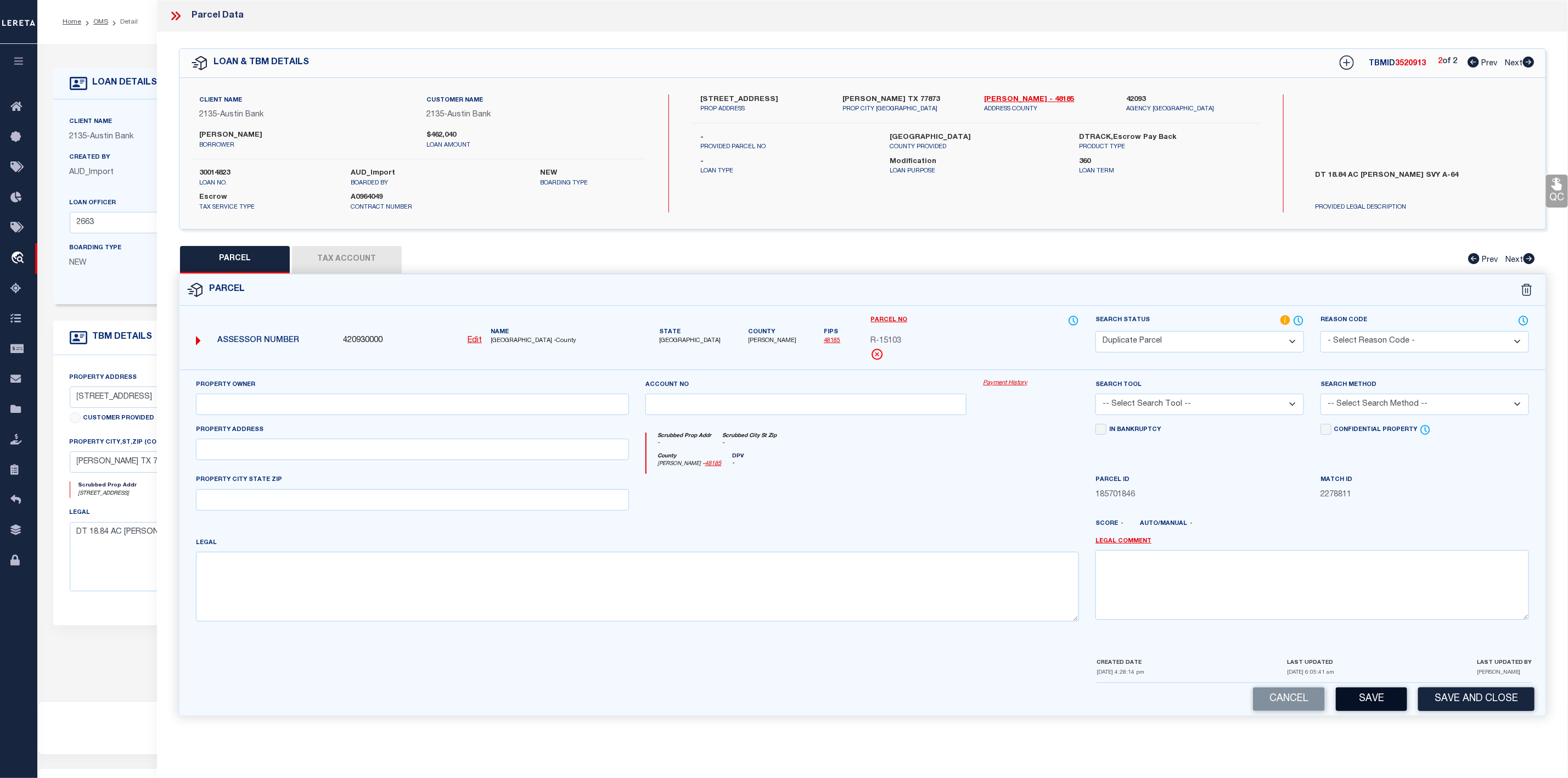
click at [1365, 702] on button "Save" at bounding box center [1372, 699] width 71 height 23
select select "AS"
checkbox input "false"
click at [1468, 61] on icon at bounding box center [1473, 62] width 12 height 11
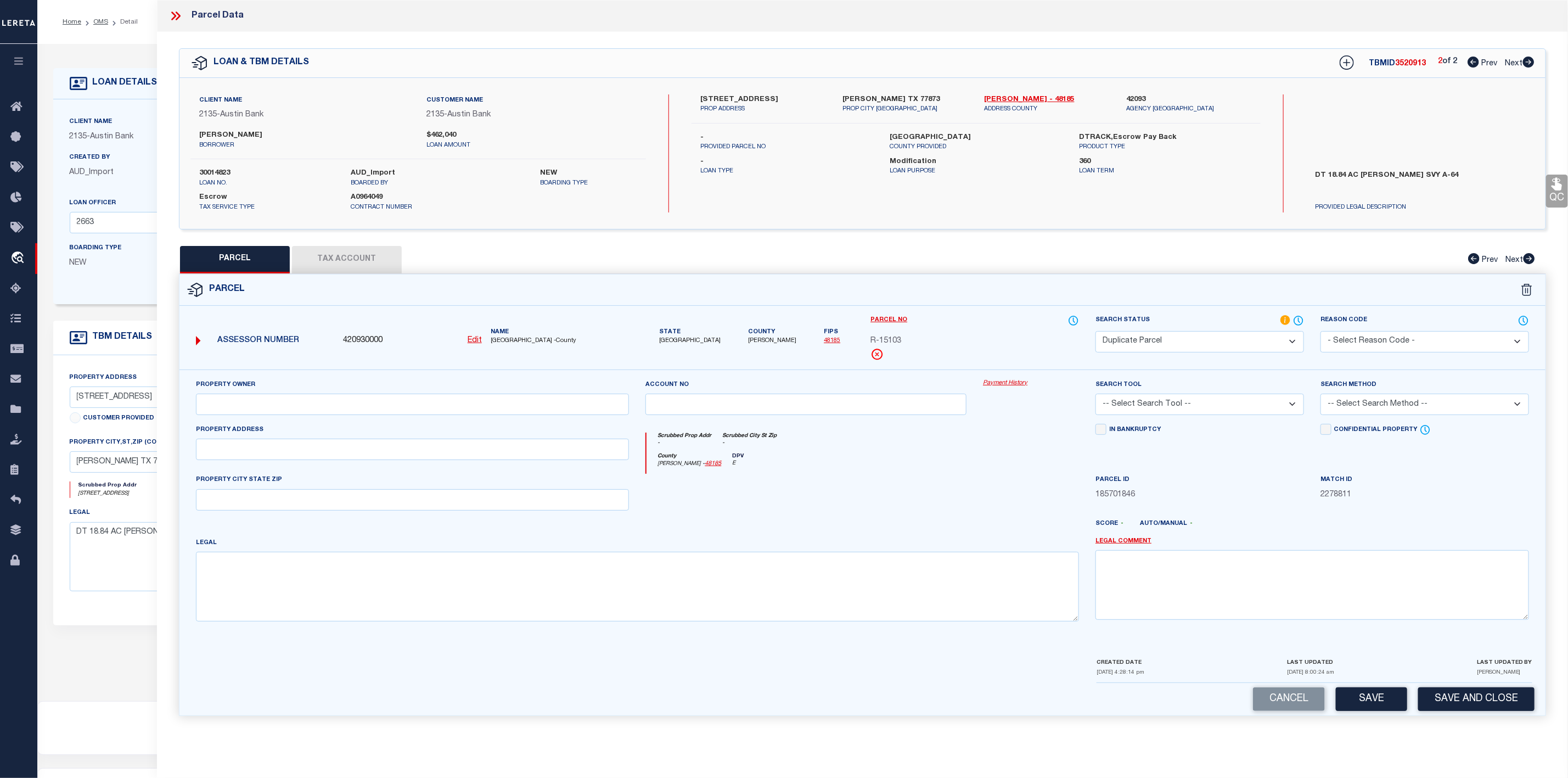
select select "AS"
checkbox input "false"
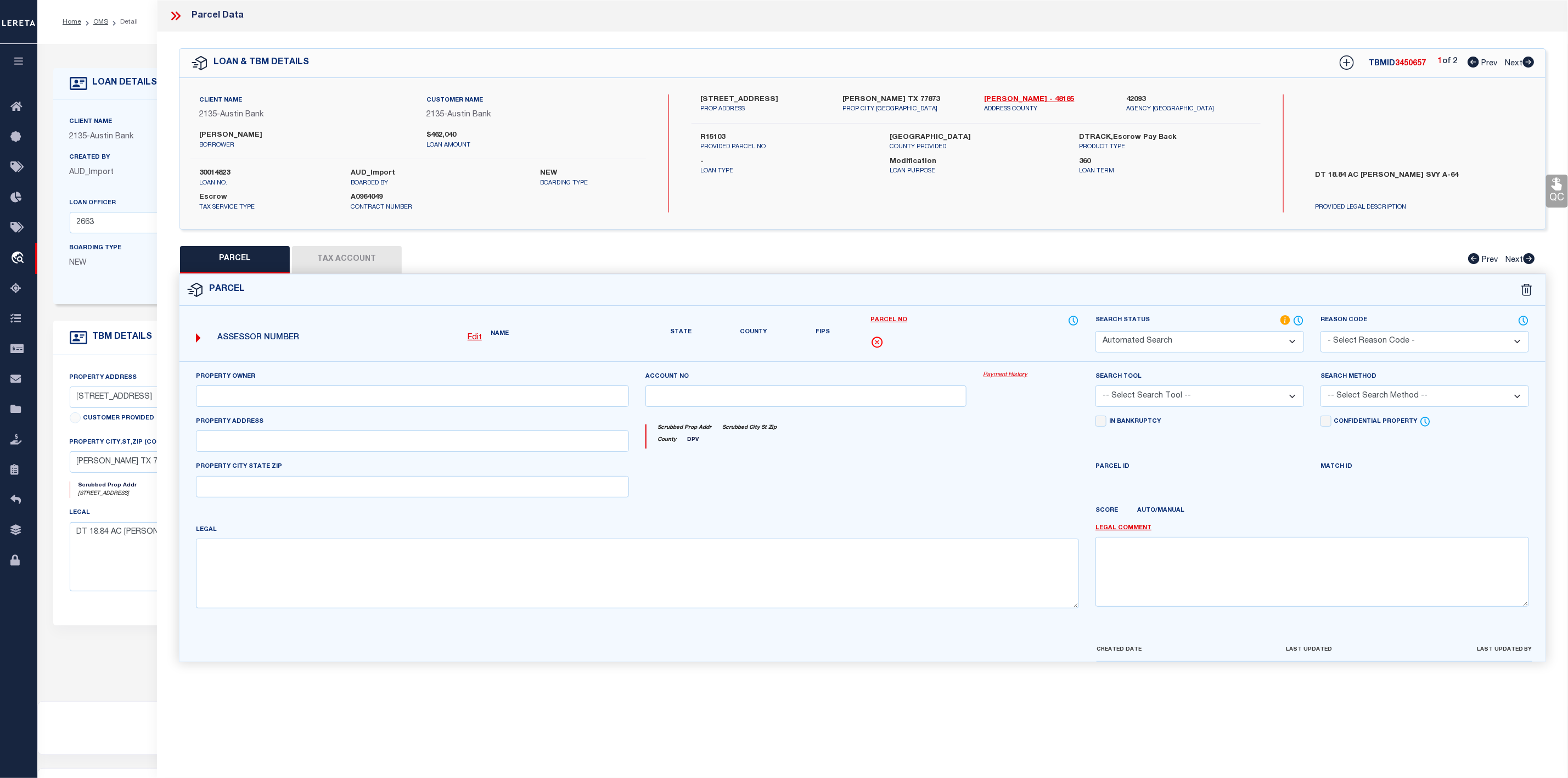
select select "CP"
type input "[PERSON_NAME]"
select select "AGW"
select select "ADD"
type input "9576 CR232"
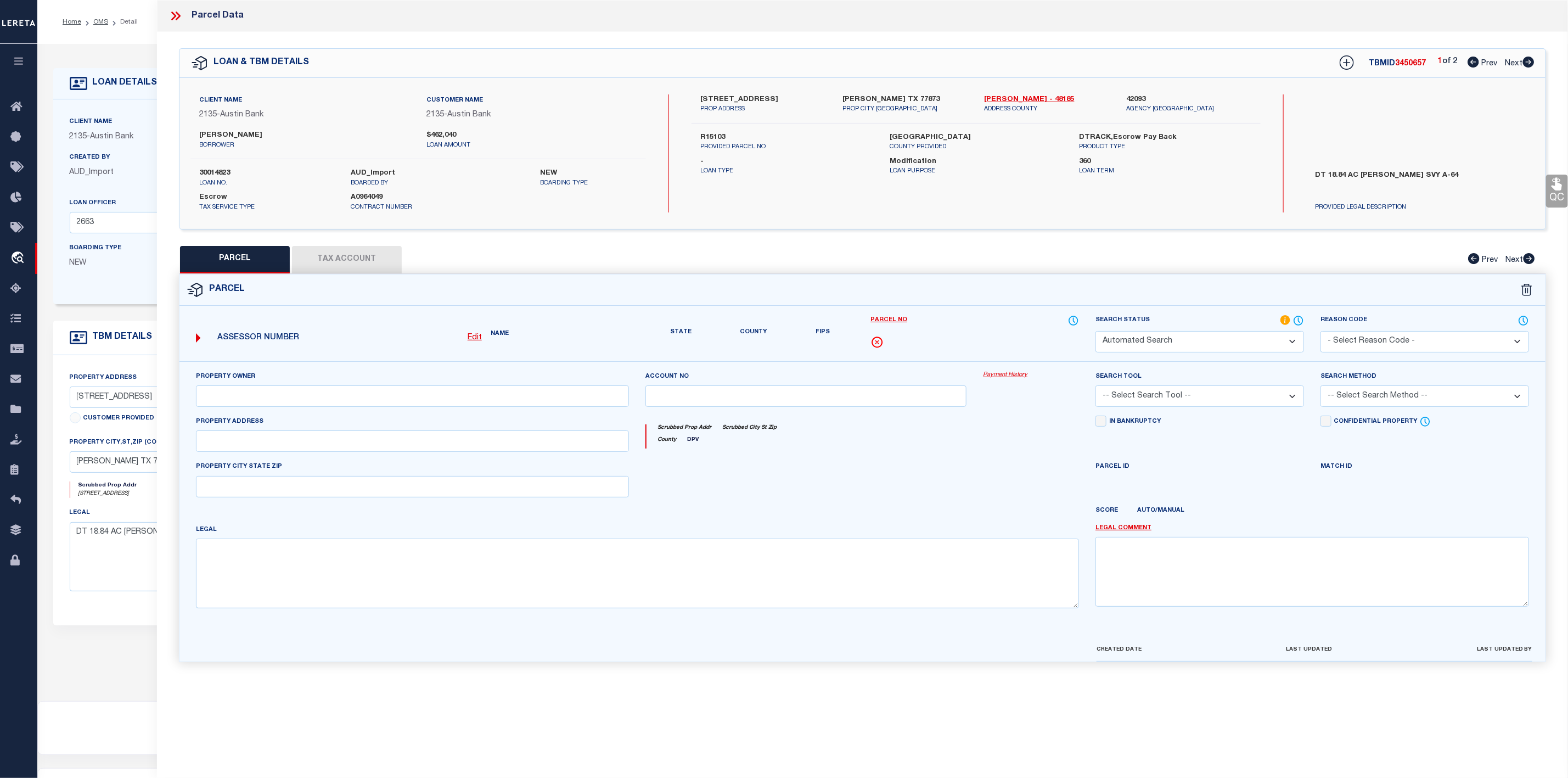
type input "[PERSON_NAME], TX 77873"
type textarea "A0064 A [PERSON_NAME], TRACT 20, ACRES 18.84"
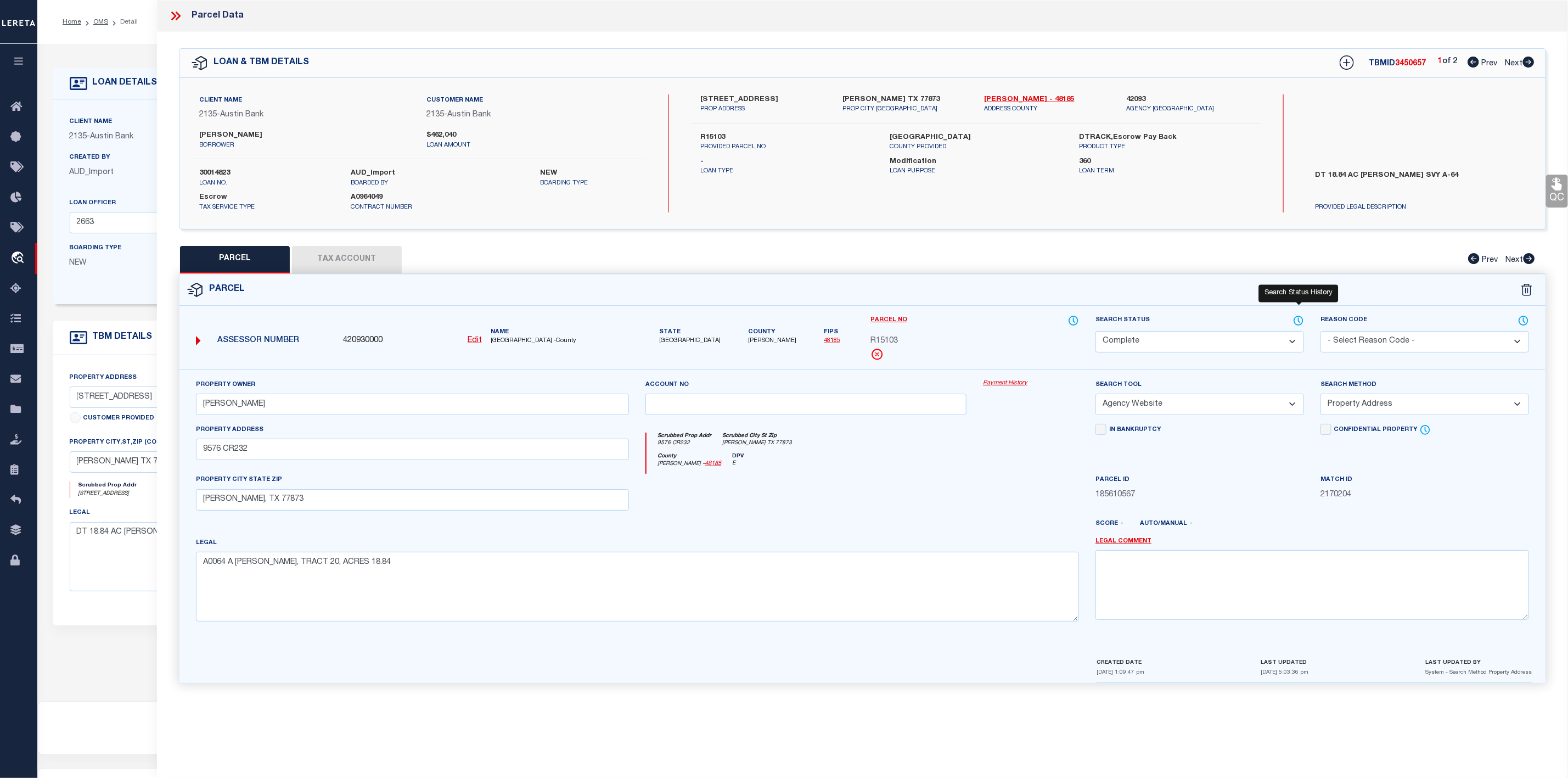
click at [1297, 319] on icon at bounding box center [1299, 321] width 11 height 12
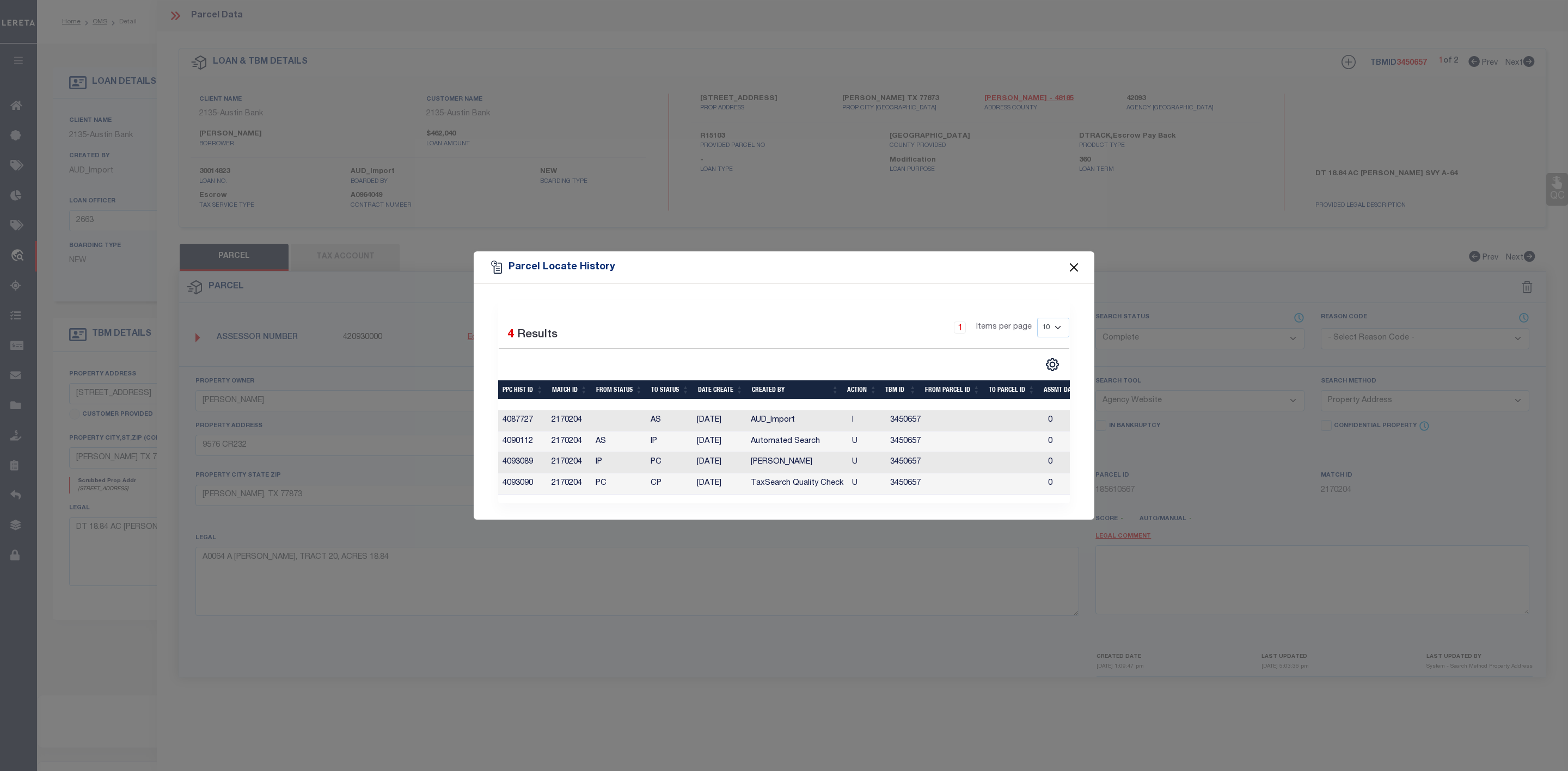
click at [1076, 260] on button "Close" at bounding box center [1074, 267] width 14 height 14
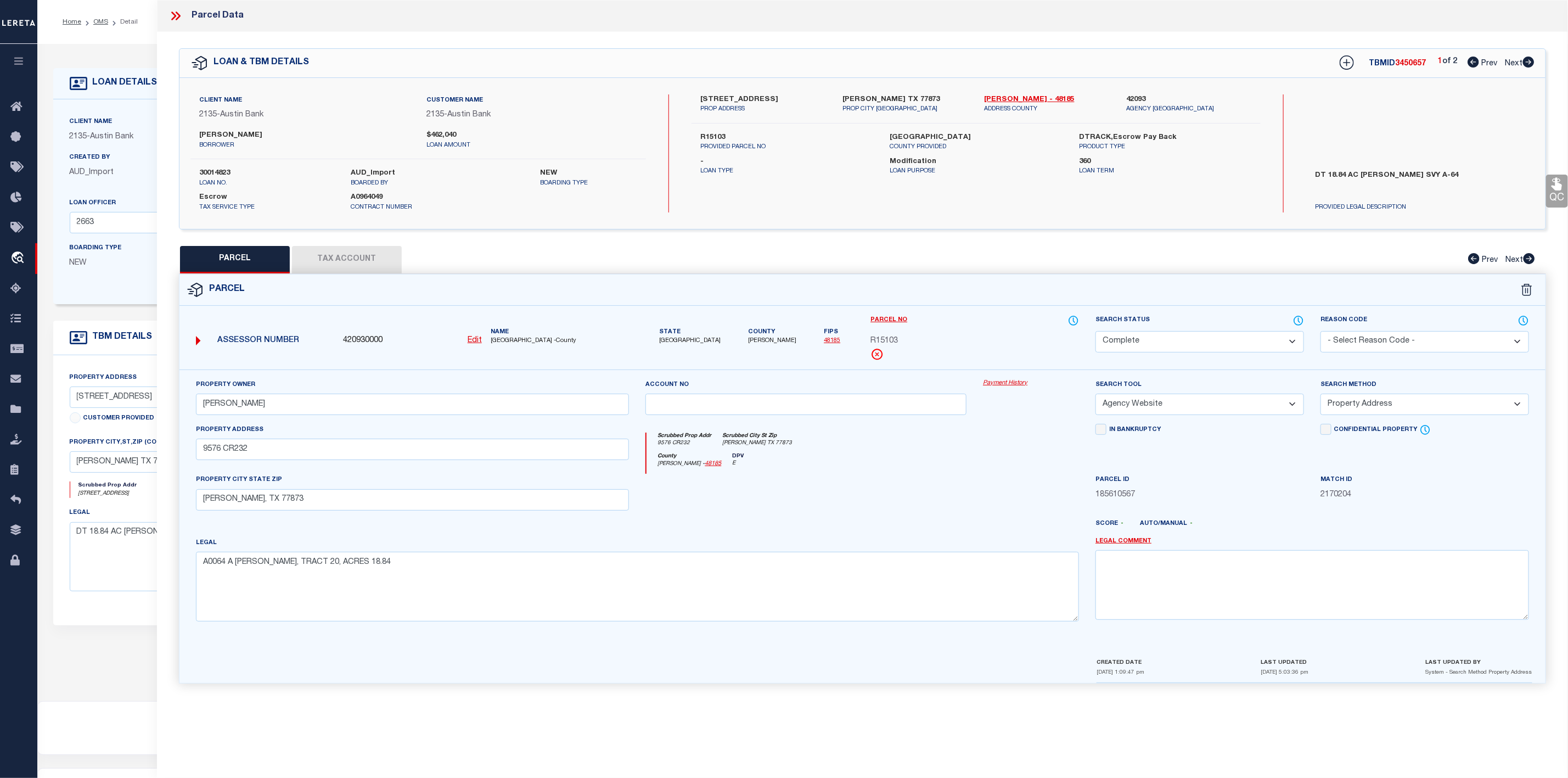
click at [1527, 58] on icon at bounding box center [1529, 62] width 12 height 11
select select "AS"
select select
checkbox input "false"
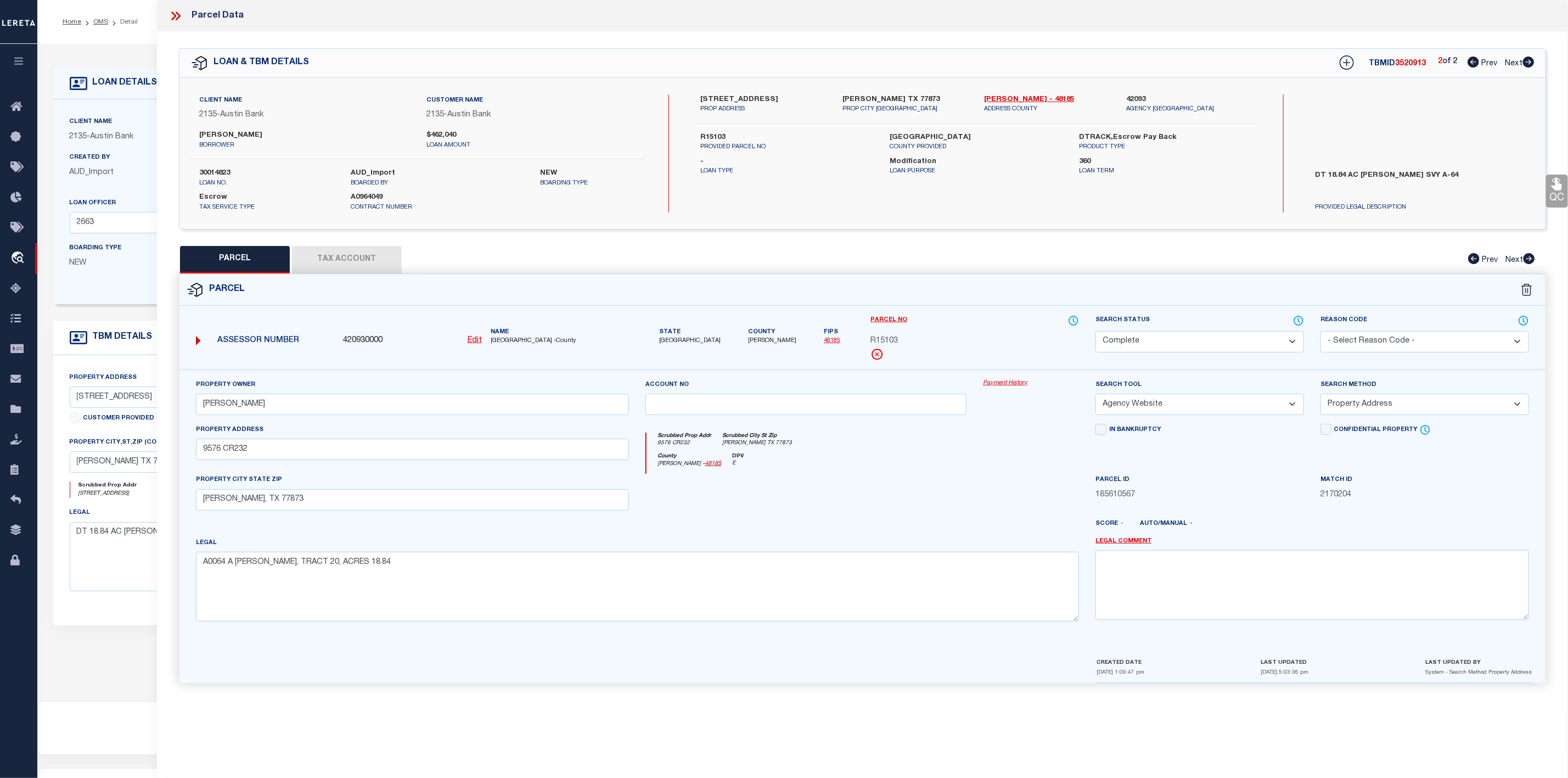
checkbox input "false"
select select "DP"
click at [175, 10] on icon at bounding box center [176, 15] width 14 height 14
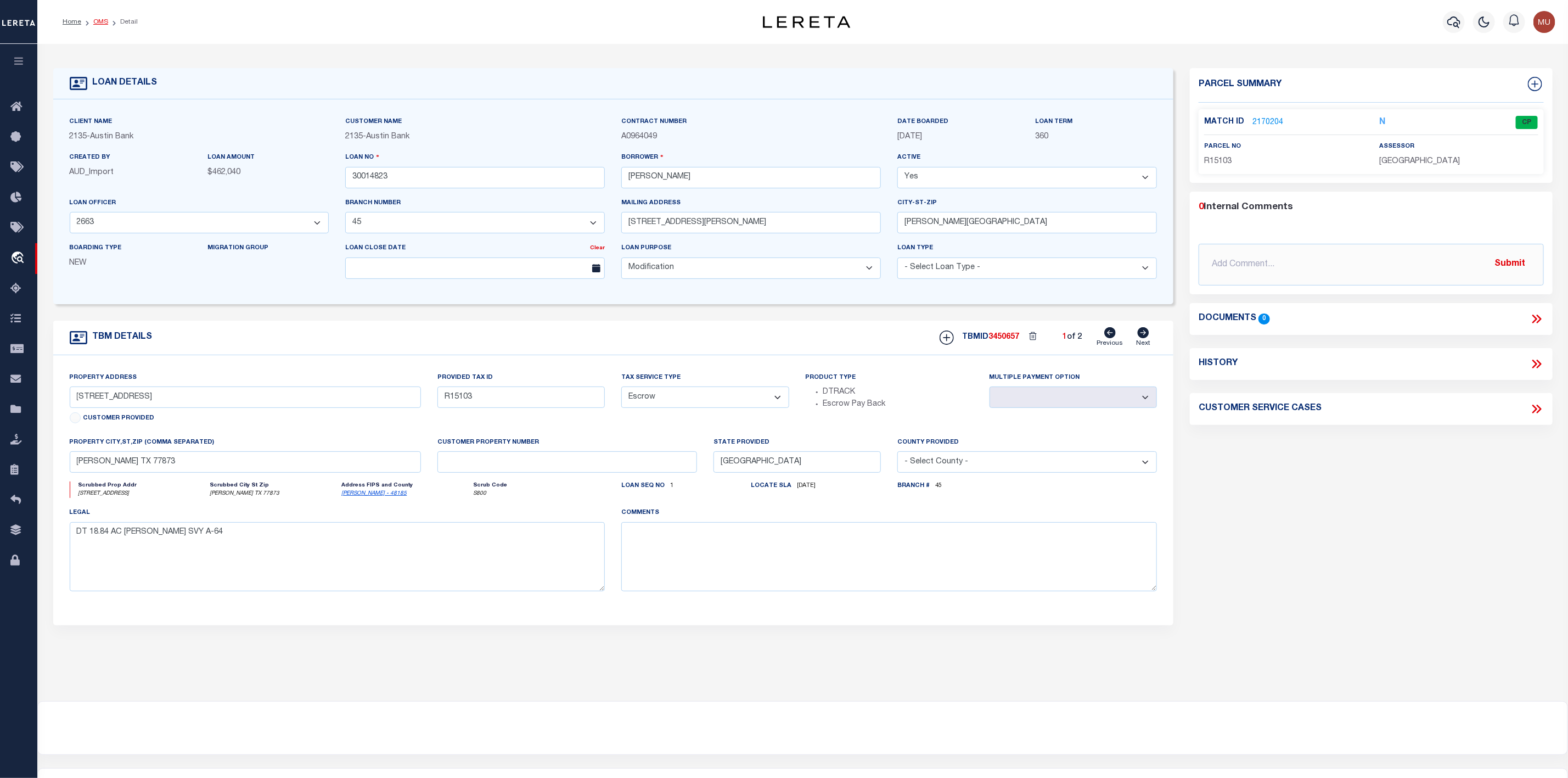
click at [96, 20] on link "OMS" at bounding box center [101, 21] width 15 height 7
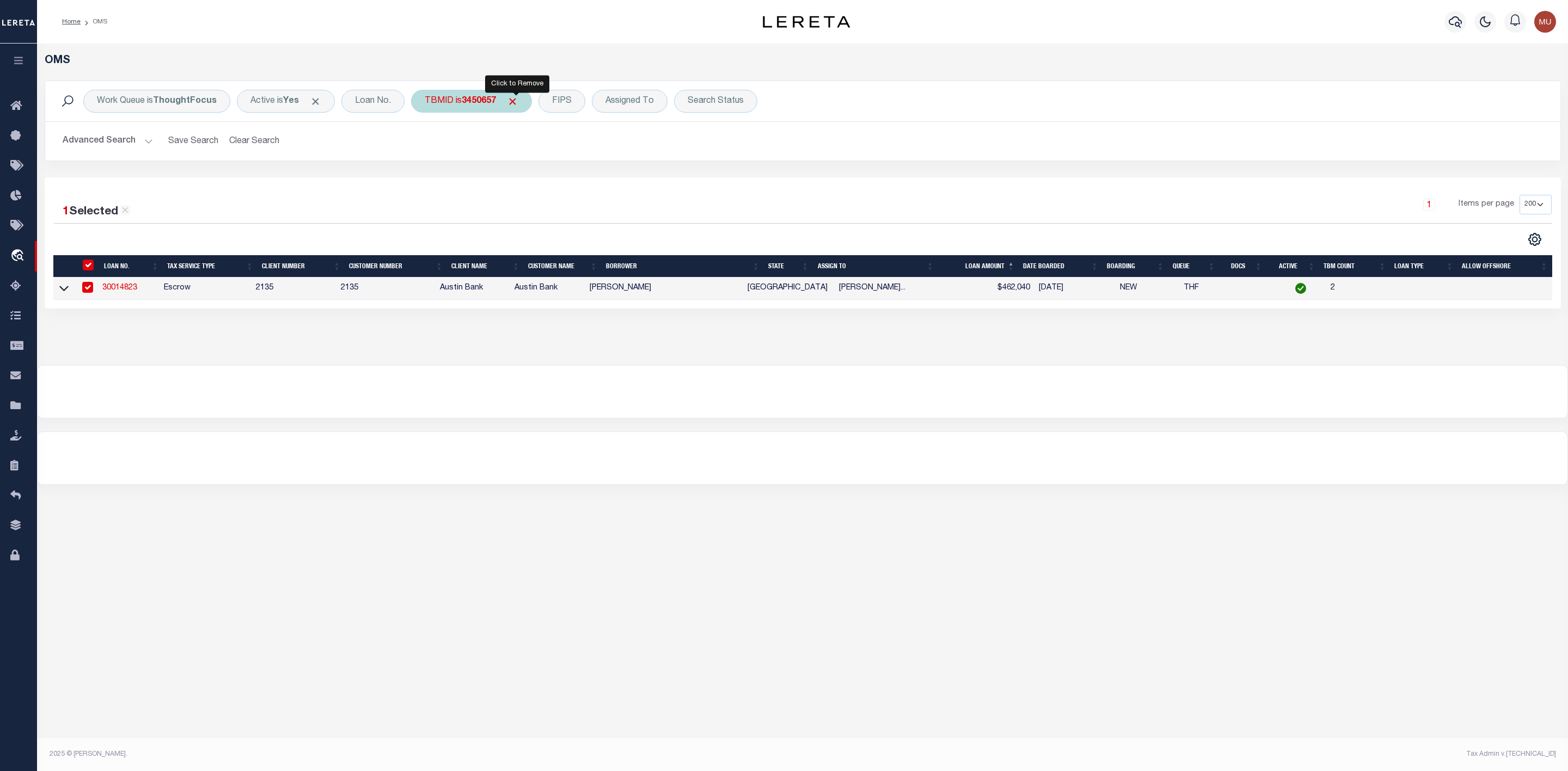
click at [516, 103] on span "Click to Remove" at bounding box center [513, 101] width 12 height 12
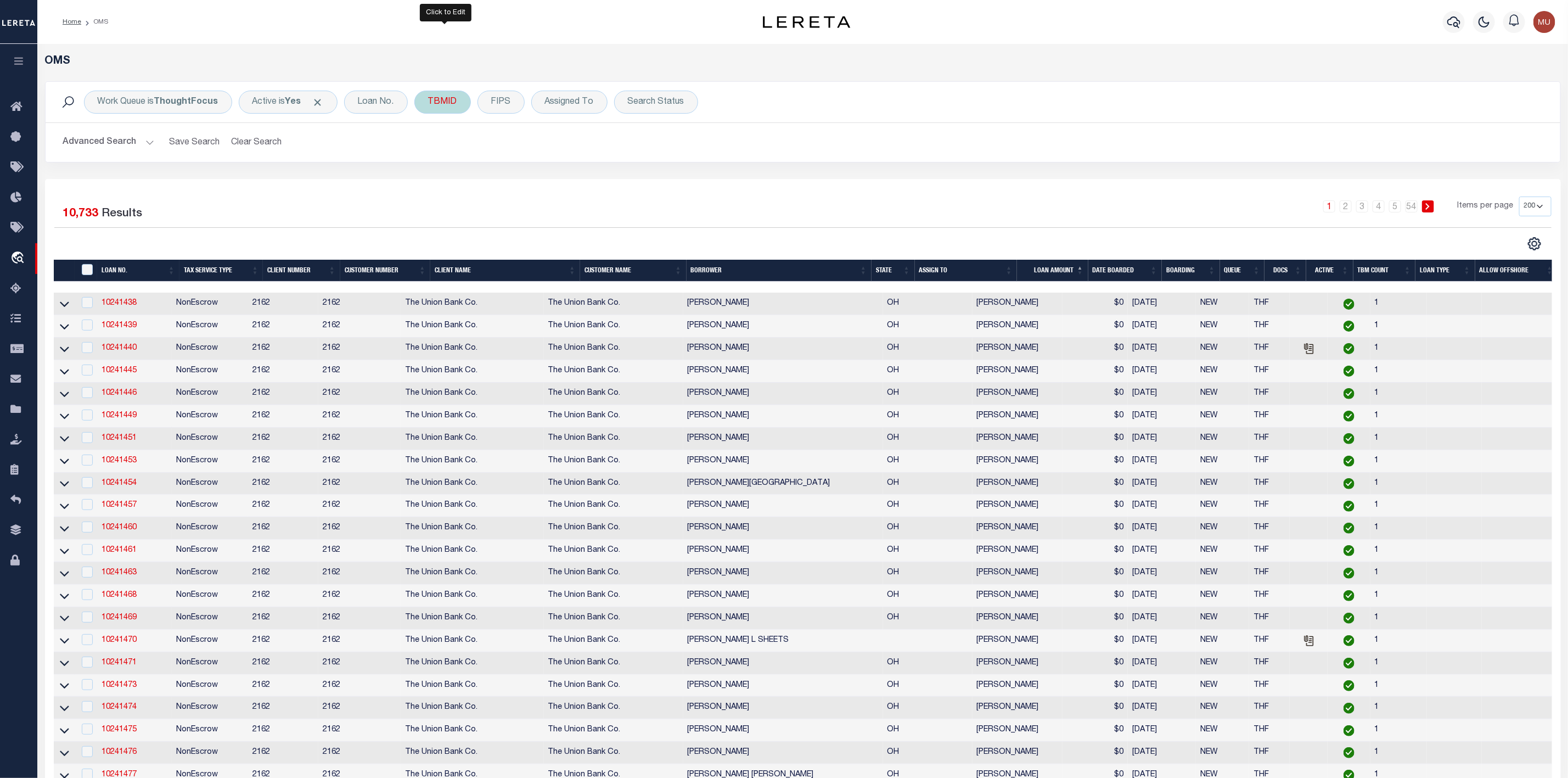
click at [445, 106] on div "TBMID" at bounding box center [442, 103] width 56 height 23
click at [476, 154] on input "number" at bounding box center [509, 152] width 161 height 21
type input "3516026"
click at [573, 177] on input "Apply" at bounding box center [574, 176] width 33 height 18
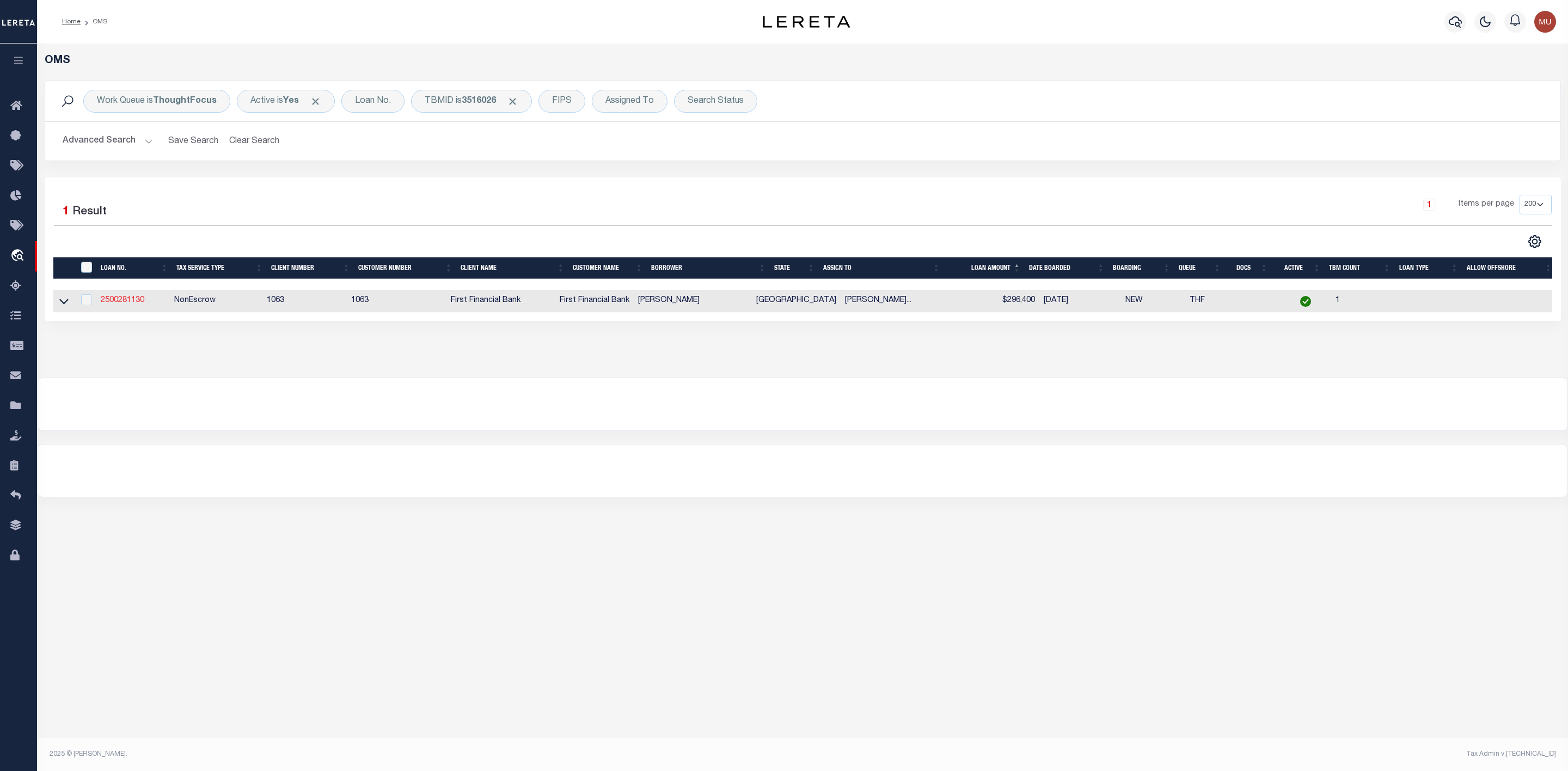
click at [125, 302] on link "2500281130" at bounding box center [122, 300] width 44 height 8
type input "2500281130"
type input "[PERSON_NAME]"
select select
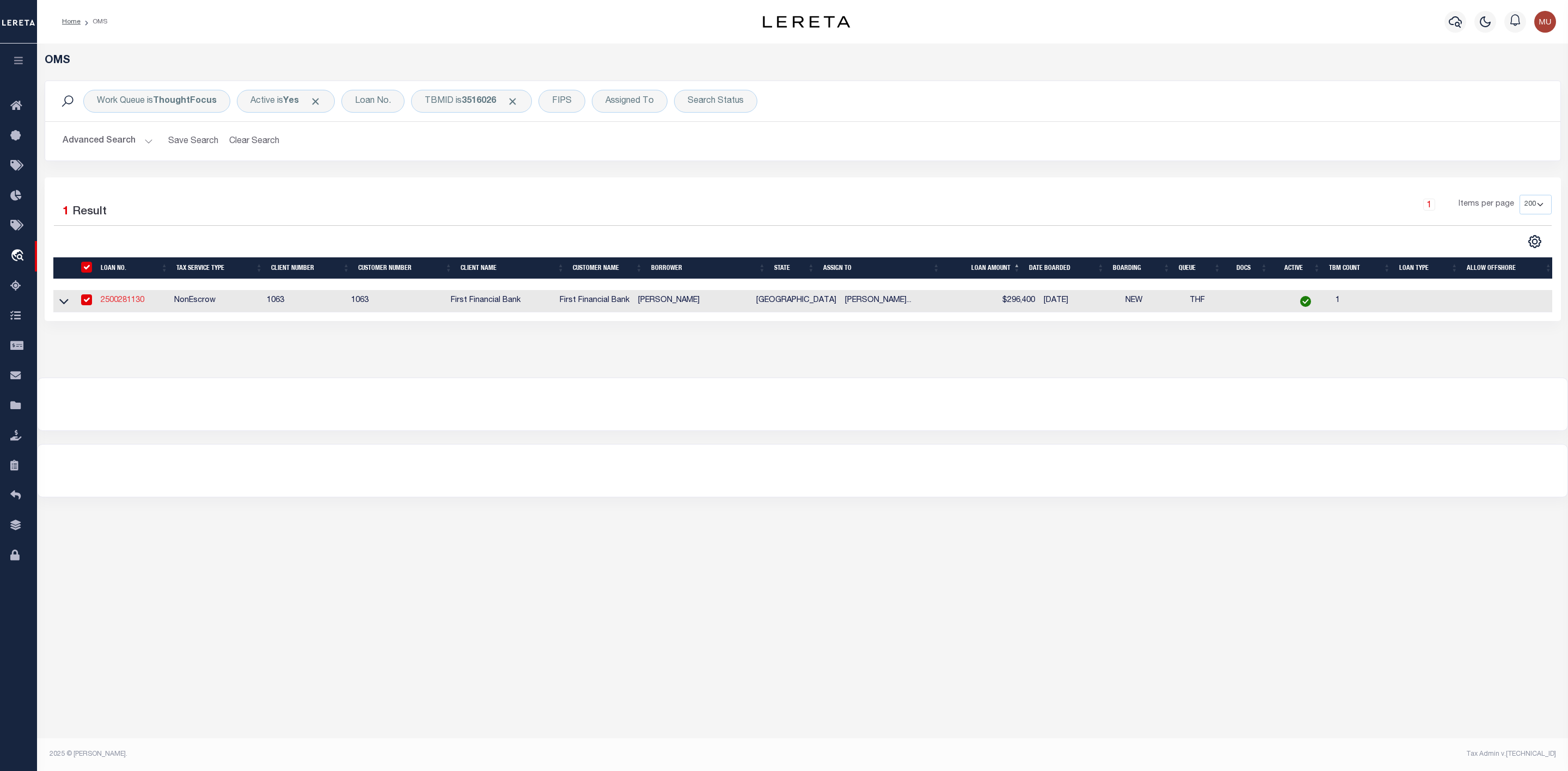
select select
select select "NonEscrow"
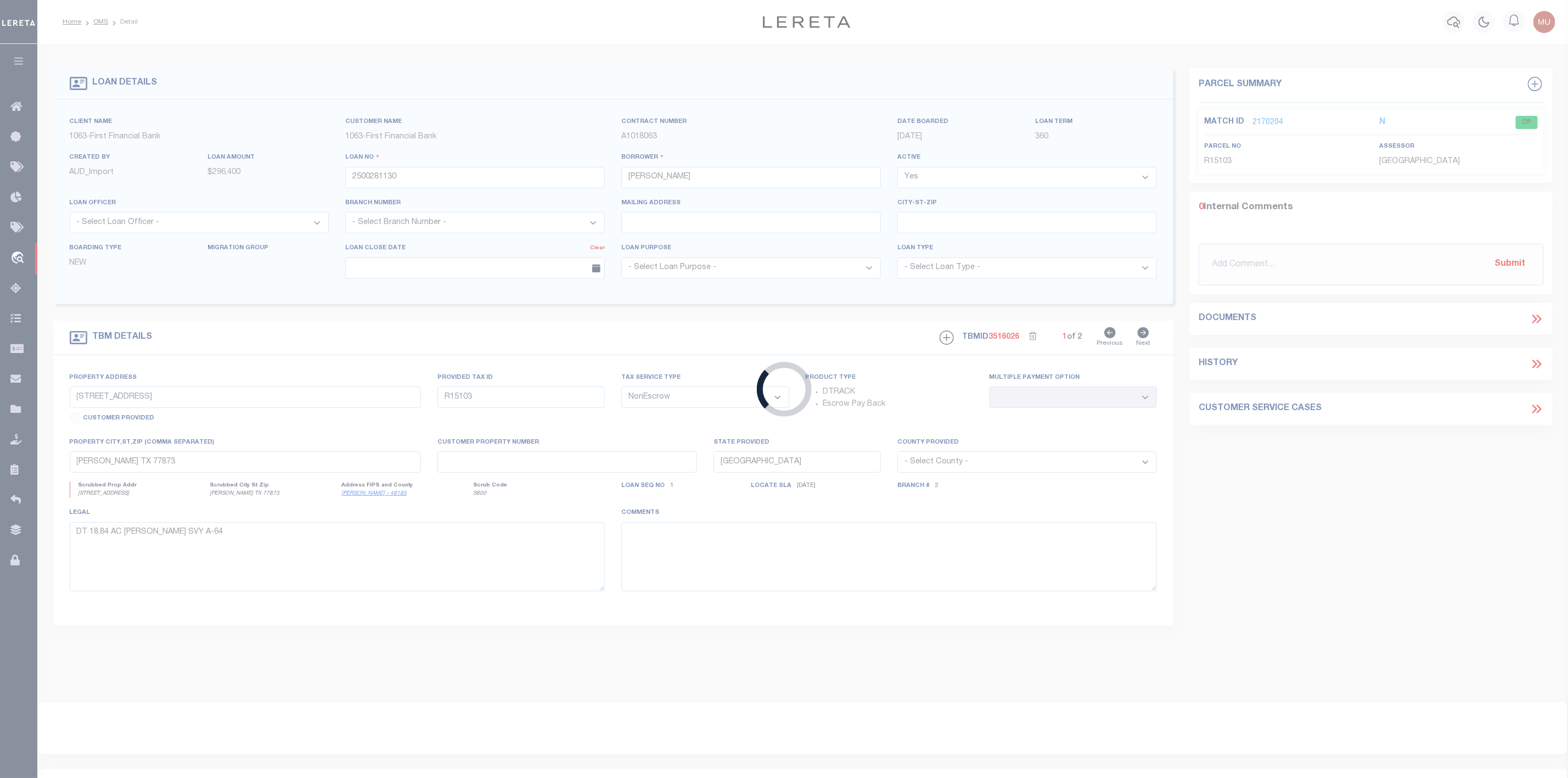
select select "773"
select select "490"
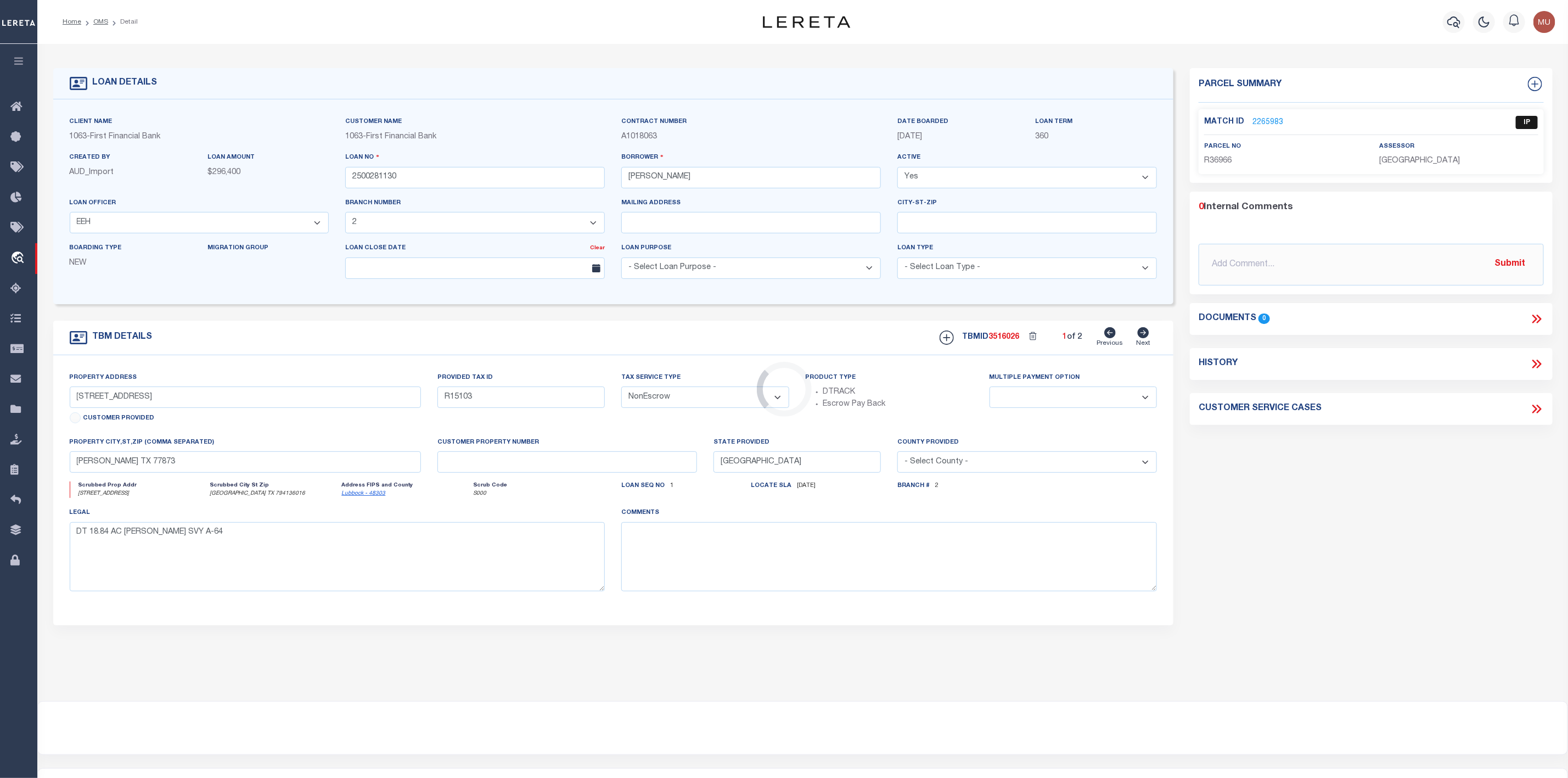
type input "[STREET_ADDRESS]"
select select
type input "[GEOGRAPHIC_DATA] TX 794136016"
select select
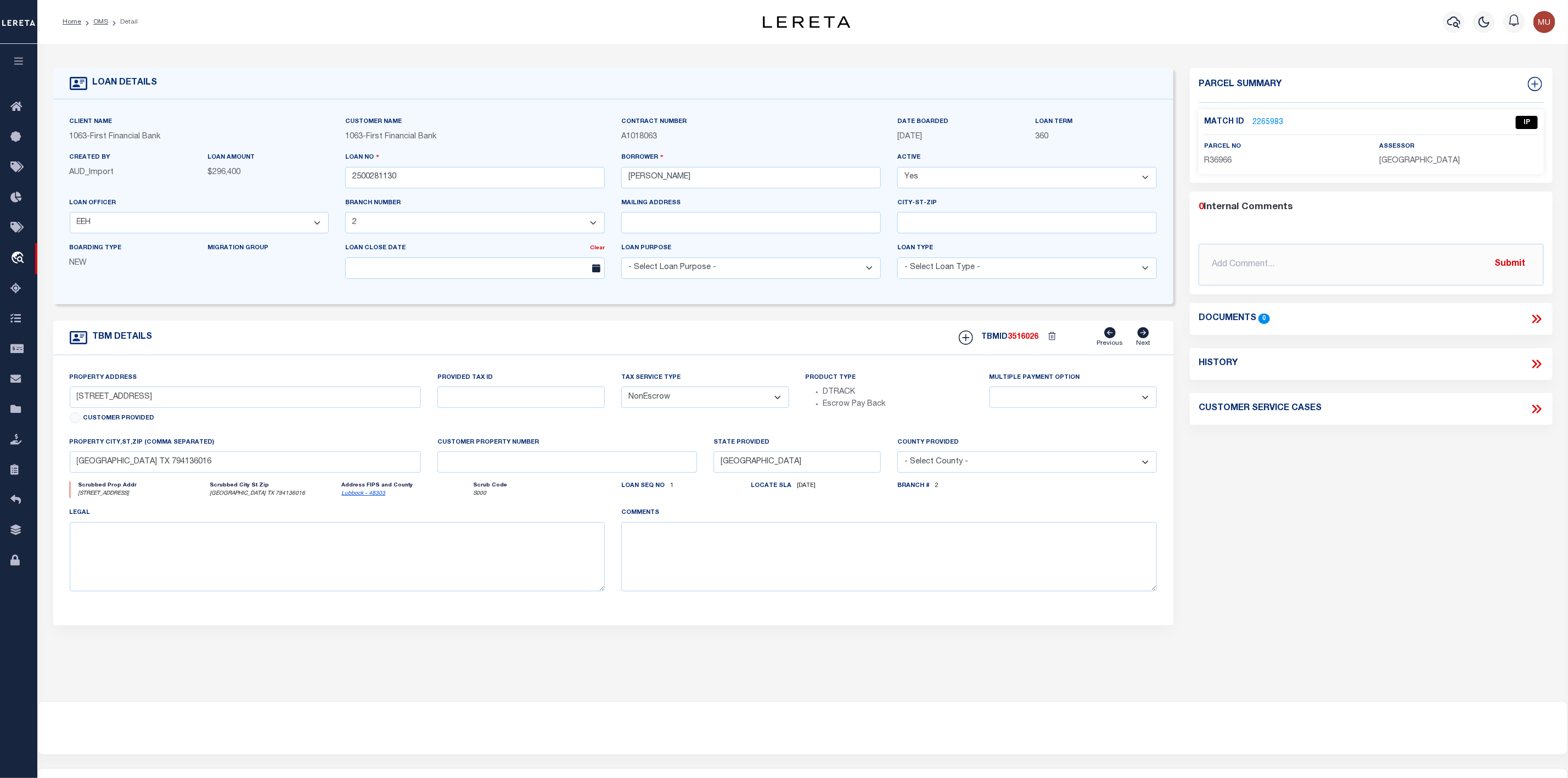
click at [1260, 120] on link "2265983" at bounding box center [1268, 123] width 31 height 12
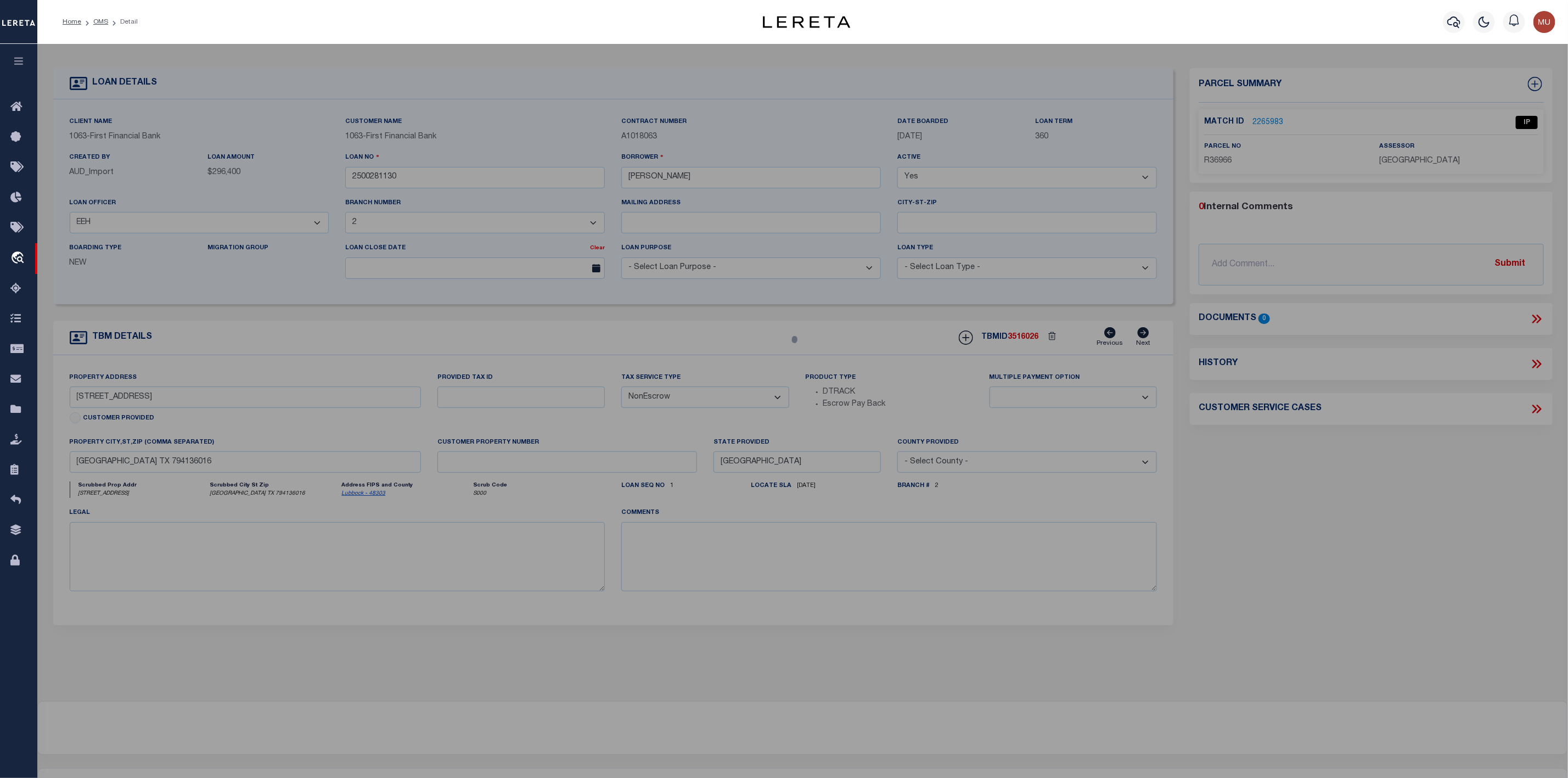
select select "AS"
checkbox input "false"
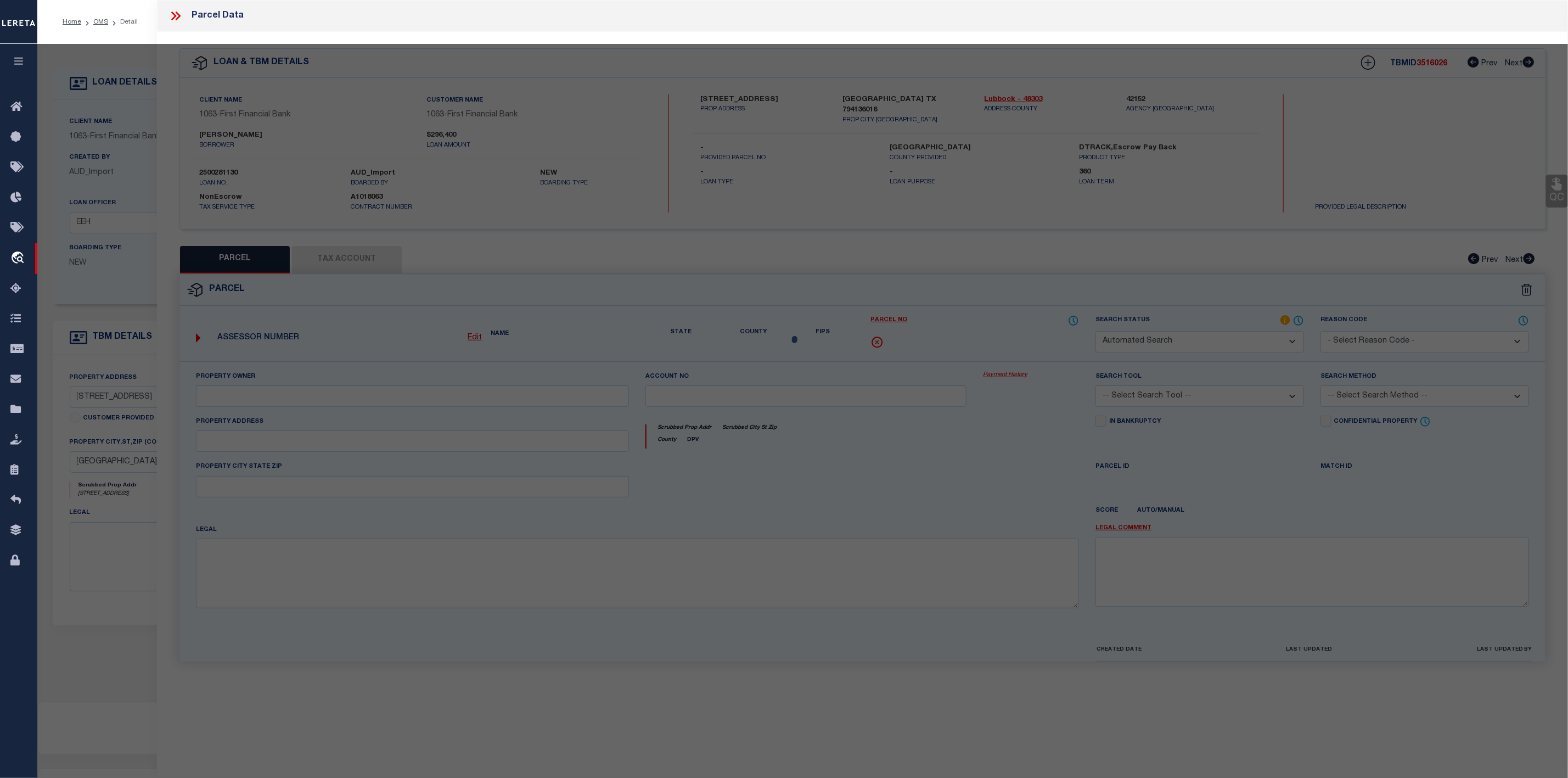
select select "IP"
type input "[PERSON_NAME] SEPARATE PROP REV TRUST"
select select "AGW"
select select "ADD"
type input "[STREET_ADDRESS]"
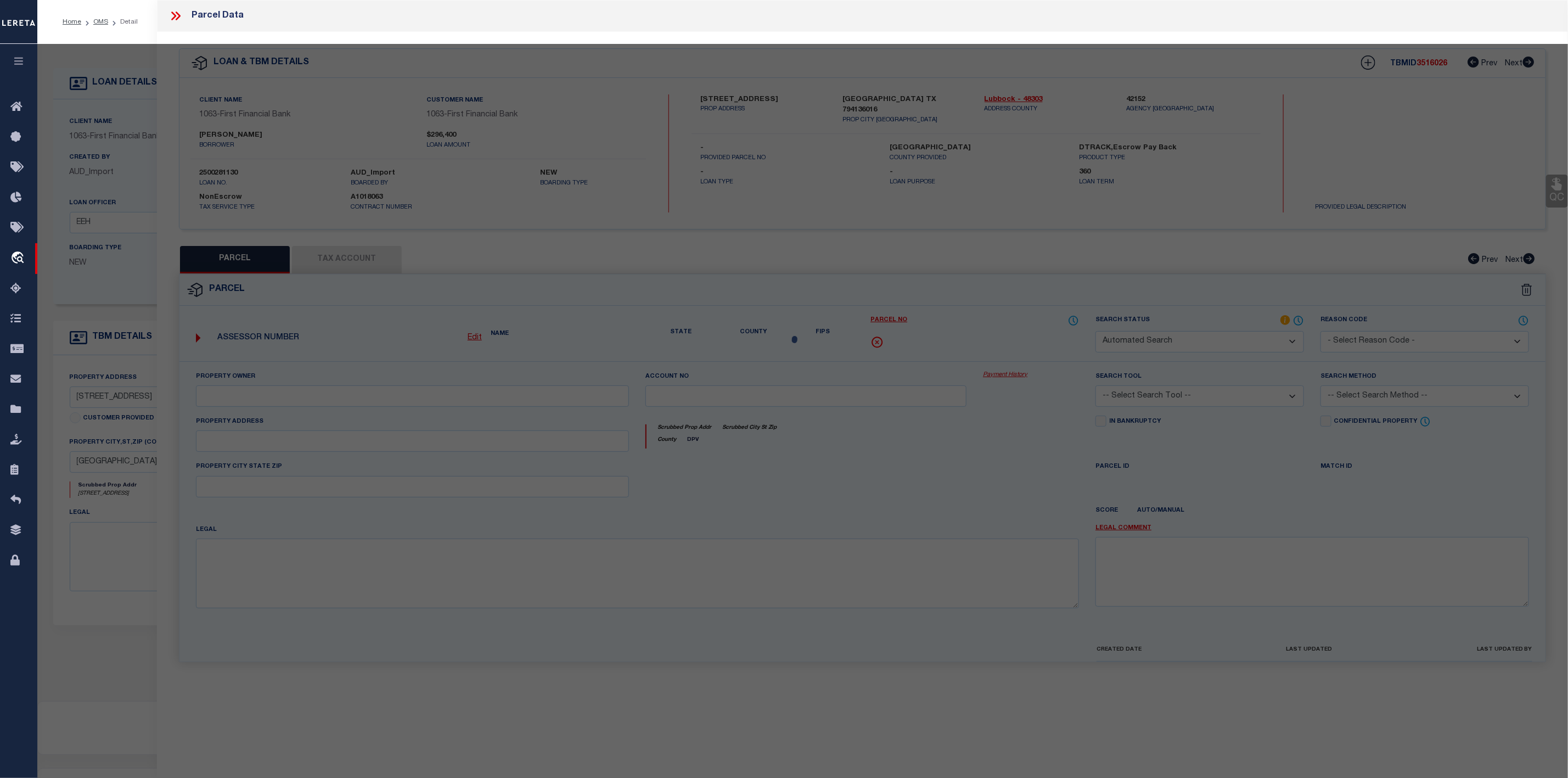
type input "[GEOGRAPHIC_DATA], [GEOGRAPHIC_DATA] 79413"
type textarea "[PERSON_NAME] SW70'OF L 536"
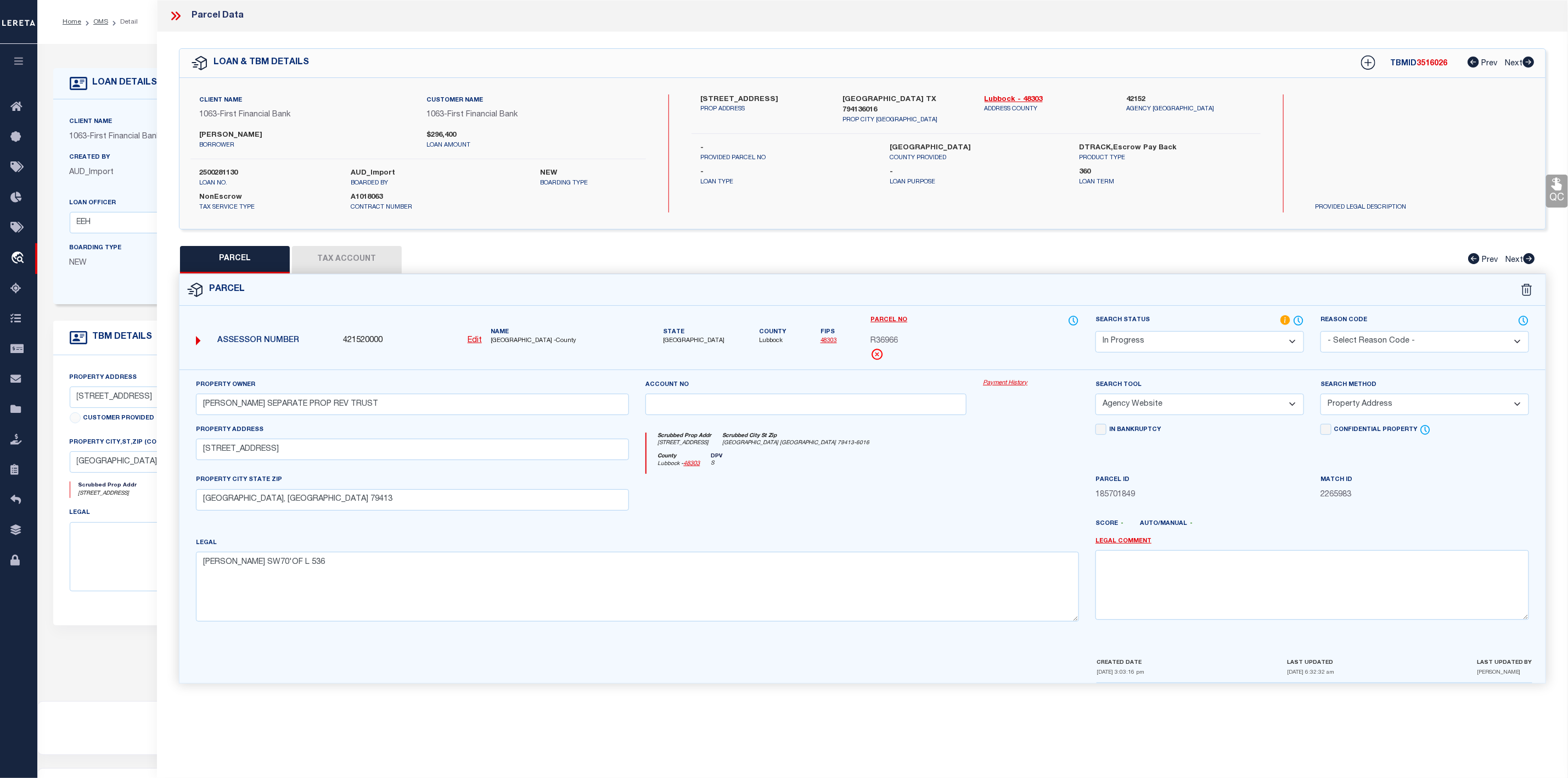
click at [759, 340] on span "Lubbock" at bounding box center [773, 341] width 27 height 9
copy span "Lubbock"
click at [883, 340] on span "R36966" at bounding box center [884, 342] width 28 height 12
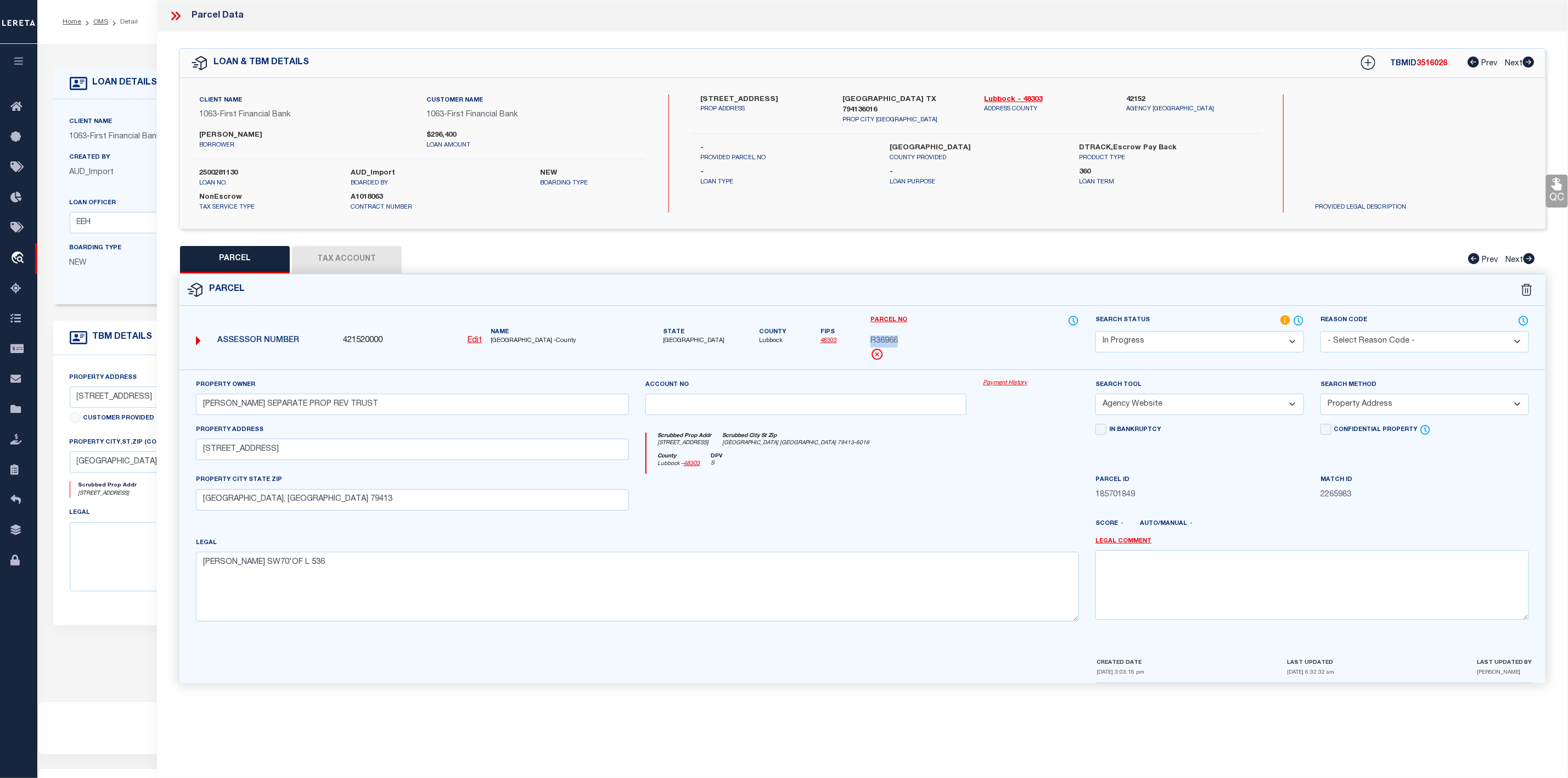
copy span "R36966"
click at [1021, 99] on link "Lubbock - 48303" at bounding box center [1048, 100] width 126 height 11
click at [360, 268] on button "Tax Account" at bounding box center [347, 260] width 110 height 28
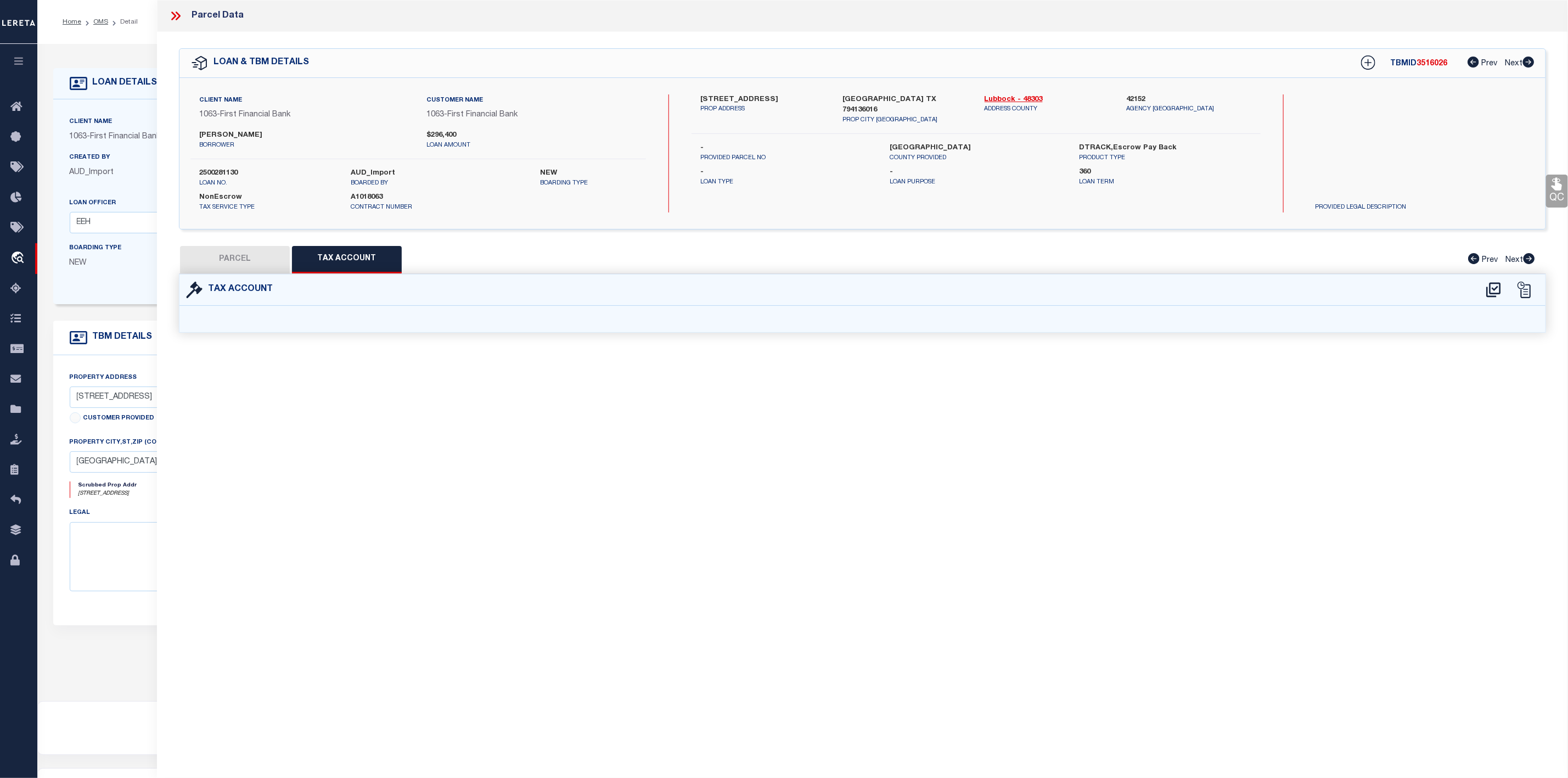
select select "100"
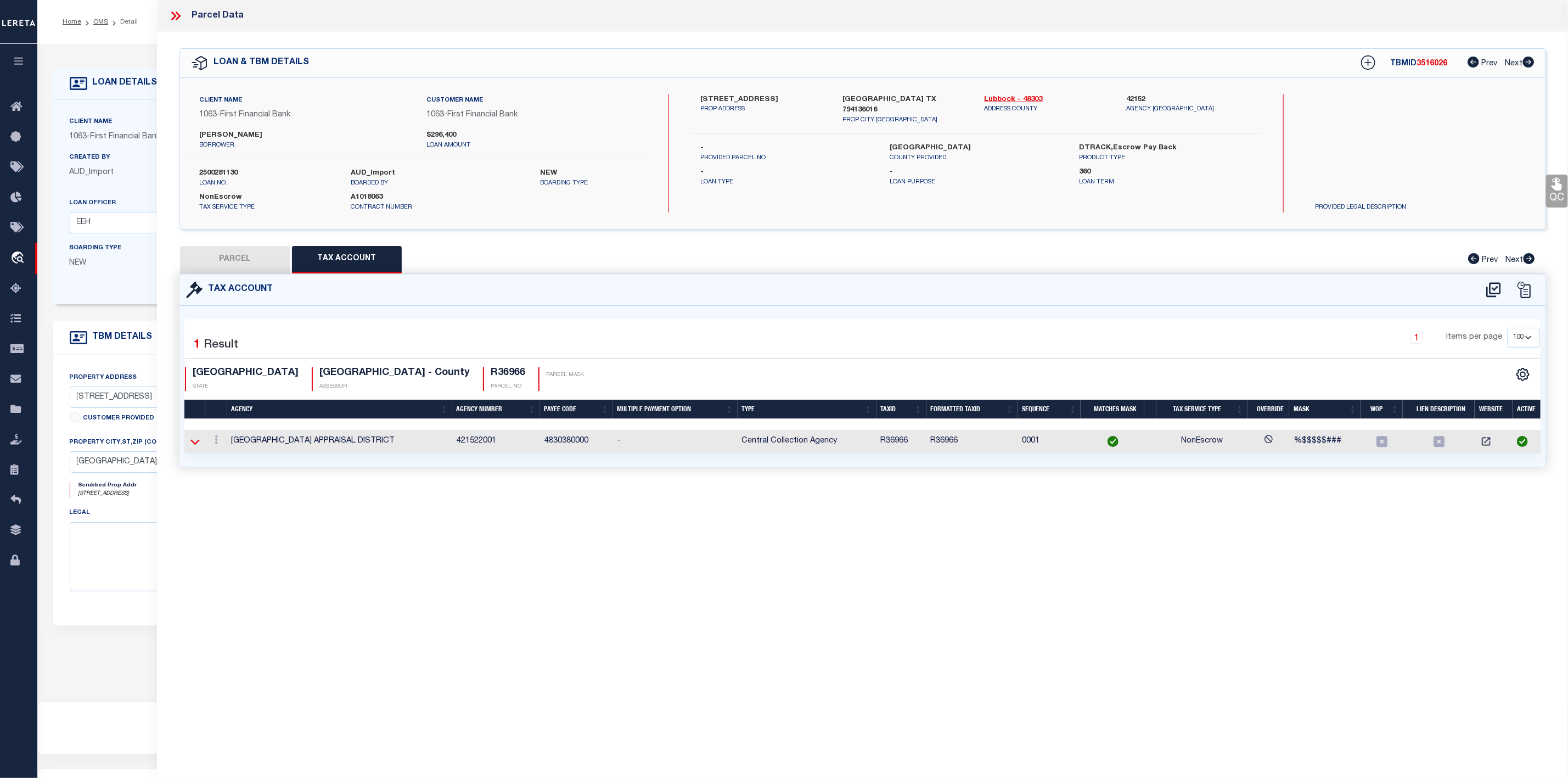
click at [195, 442] on icon at bounding box center [195, 442] width 9 height 12
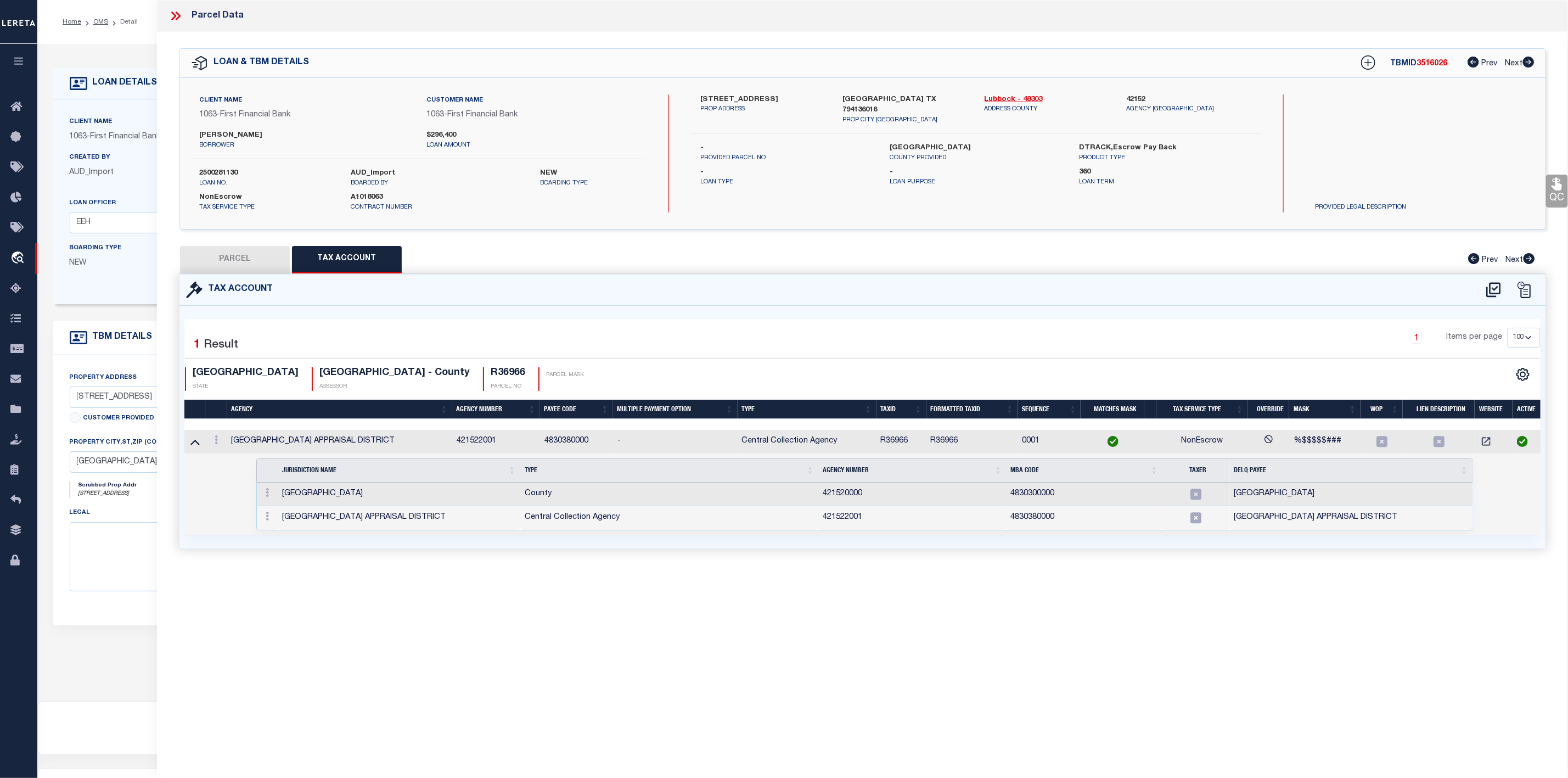
click at [195, 442] on icon at bounding box center [195, 442] width 9 height 12
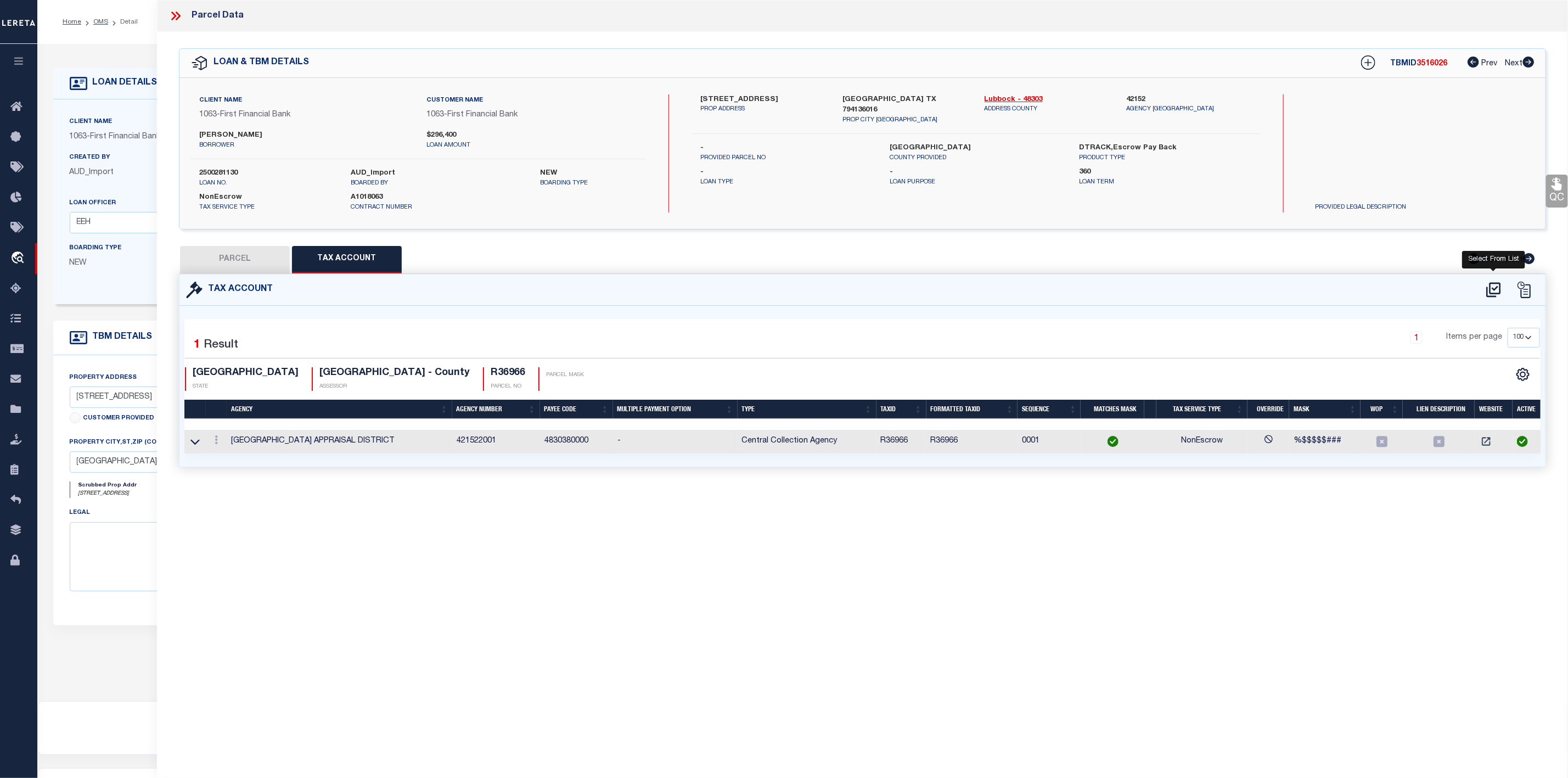
click at [1489, 292] on icon at bounding box center [1494, 290] width 18 height 18
select select "100"
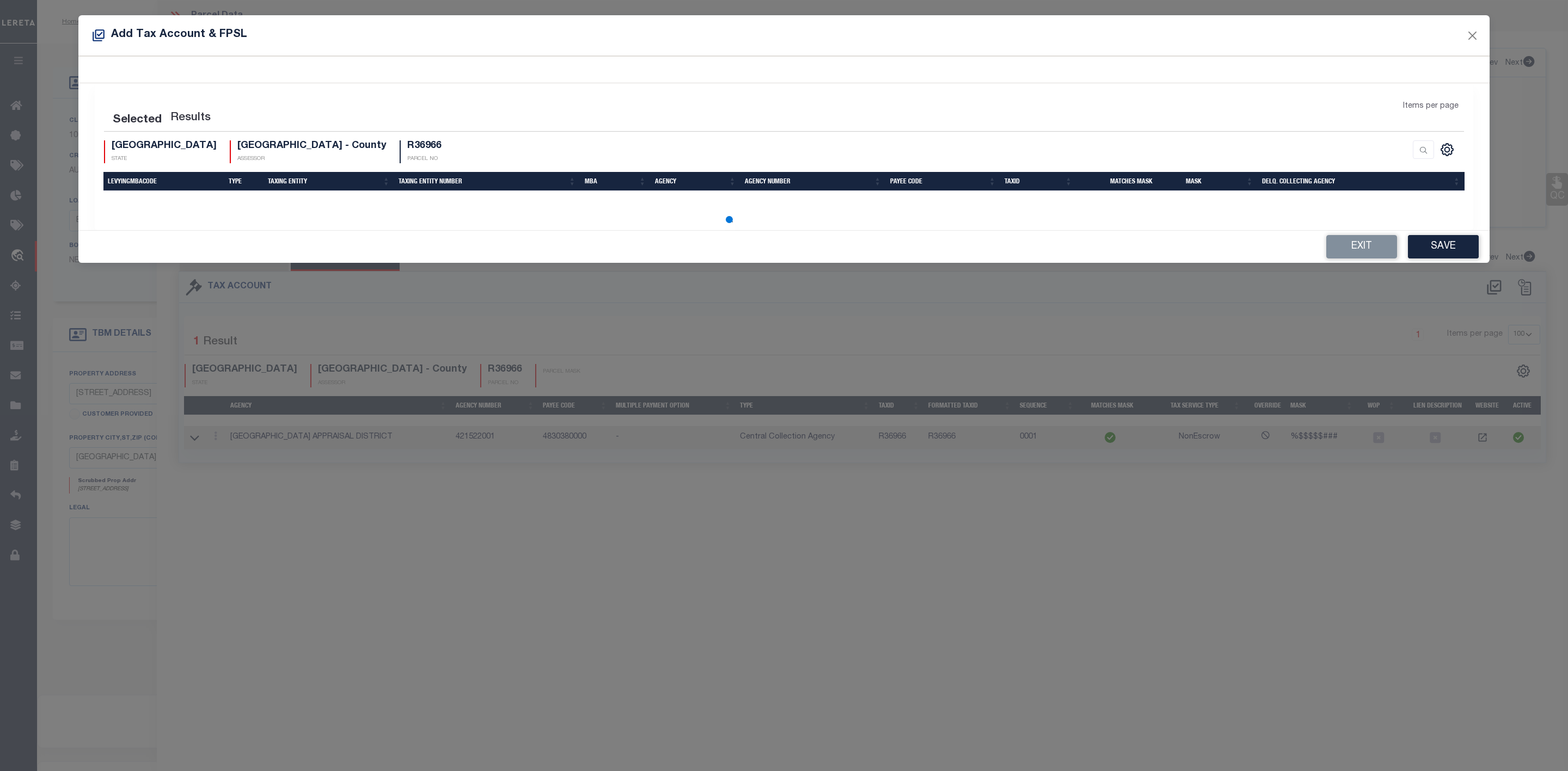
select select "100"
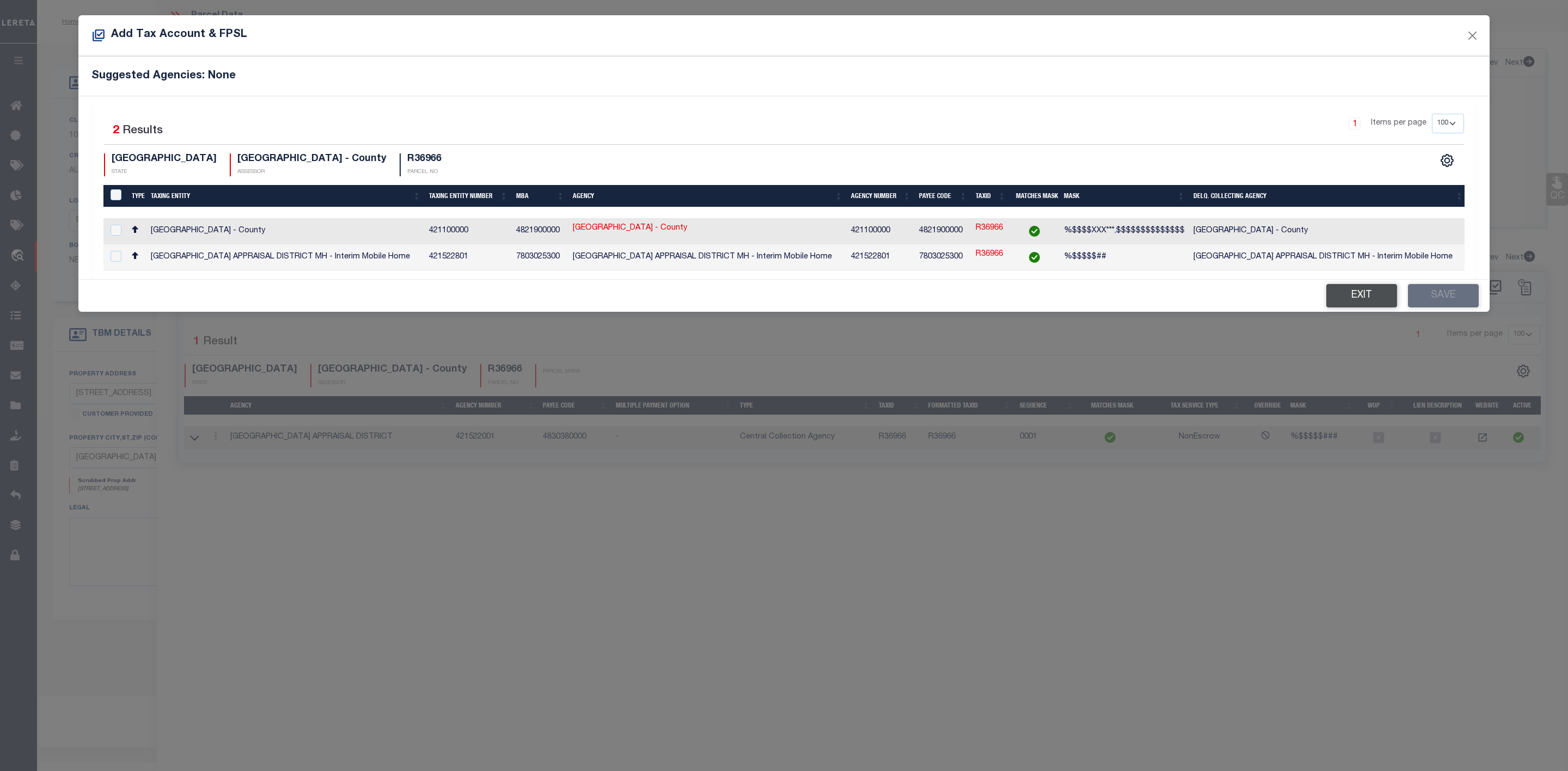
click at [1344, 304] on button "Exit" at bounding box center [1362, 296] width 71 height 23
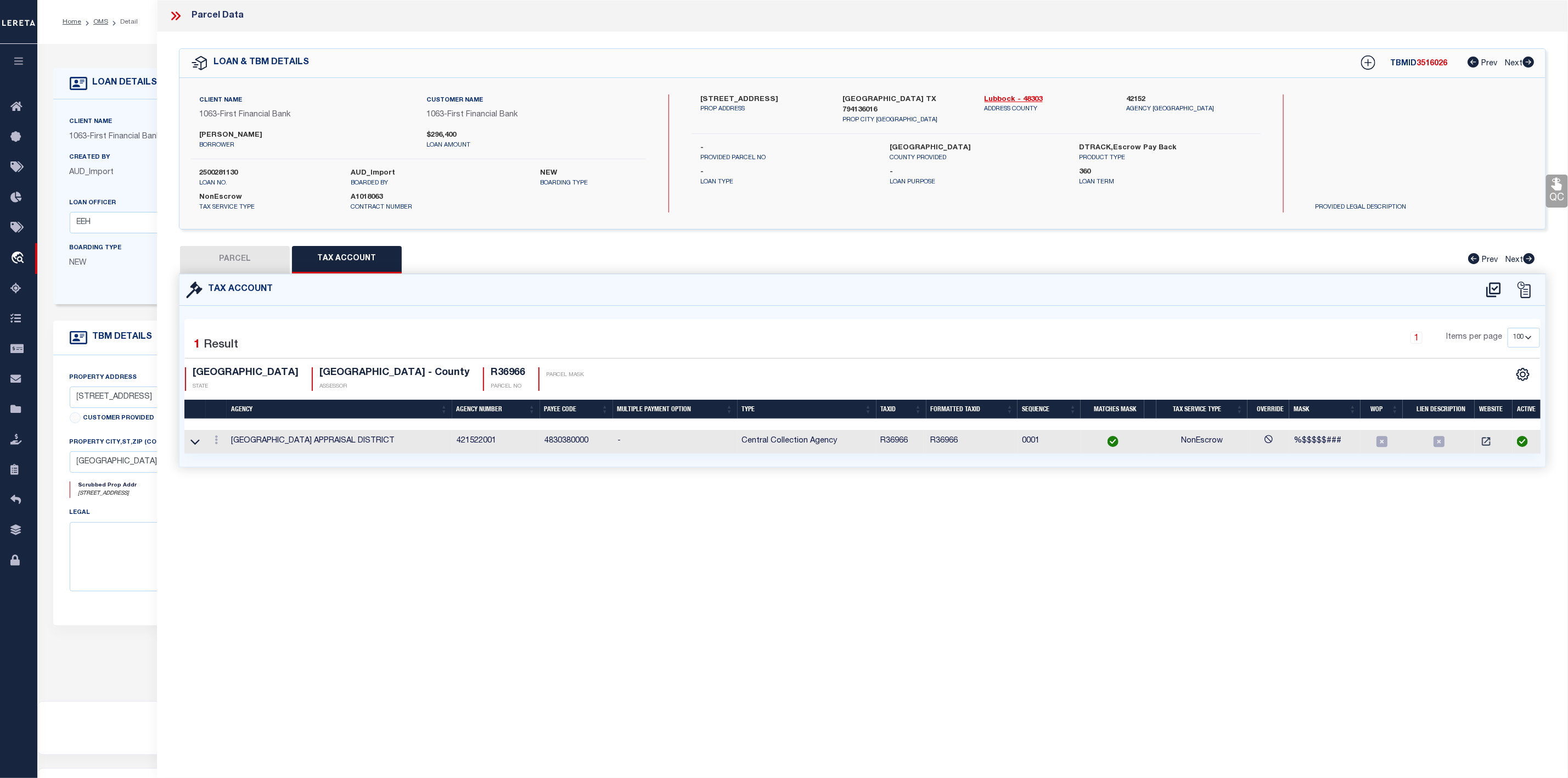
click at [231, 257] on button "PARCEL" at bounding box center [234, 260] width 110 height 28
select select "AS"
select select
checkbox input "false"
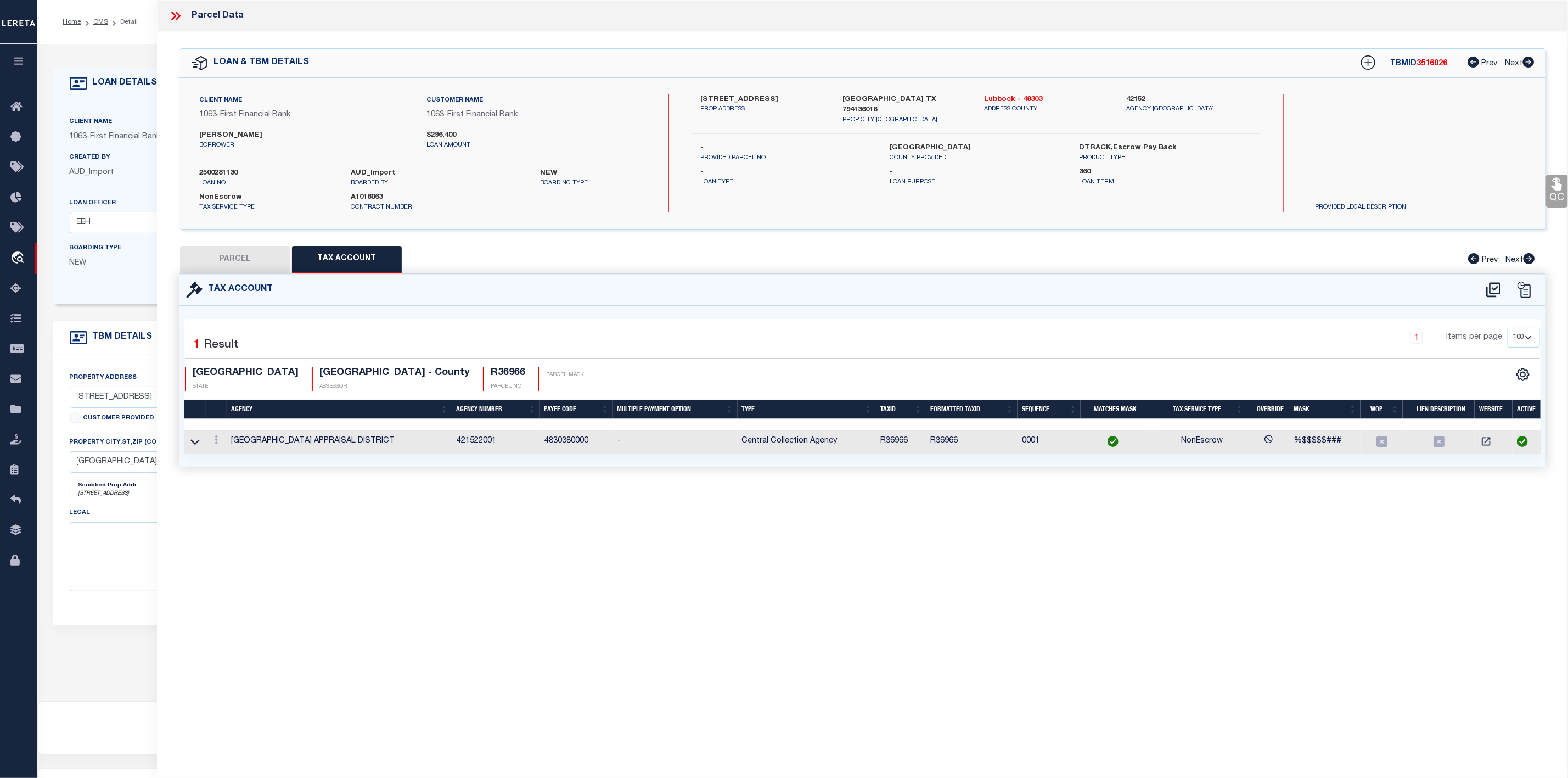
checkbox input "false"
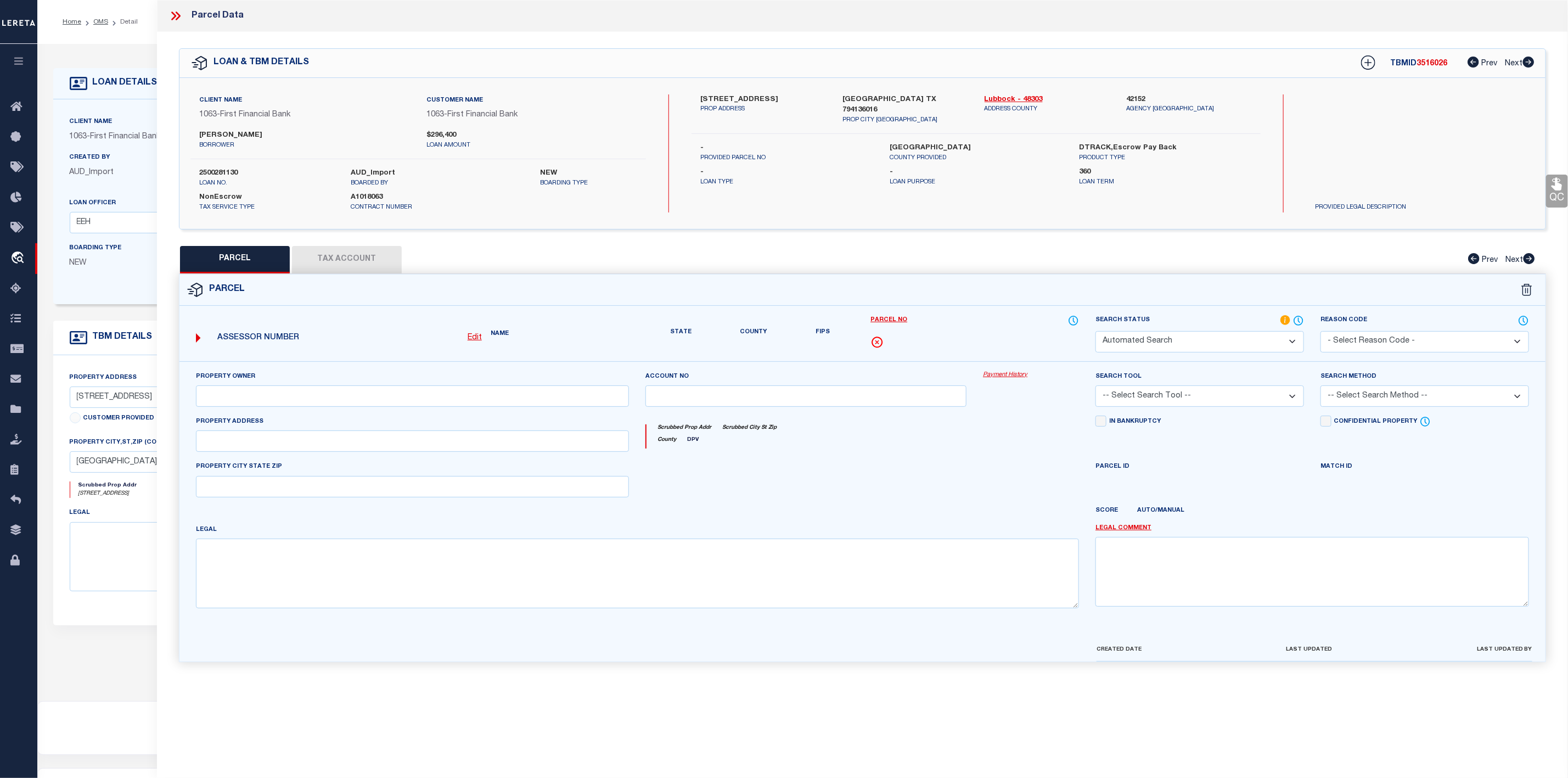
select select "IP"
type input "[PERSON_NAME] SEPARATE PROP REV TRUST"
select select "AGW"
select select "ADD"
type input "[STREET_ADDRESS]"
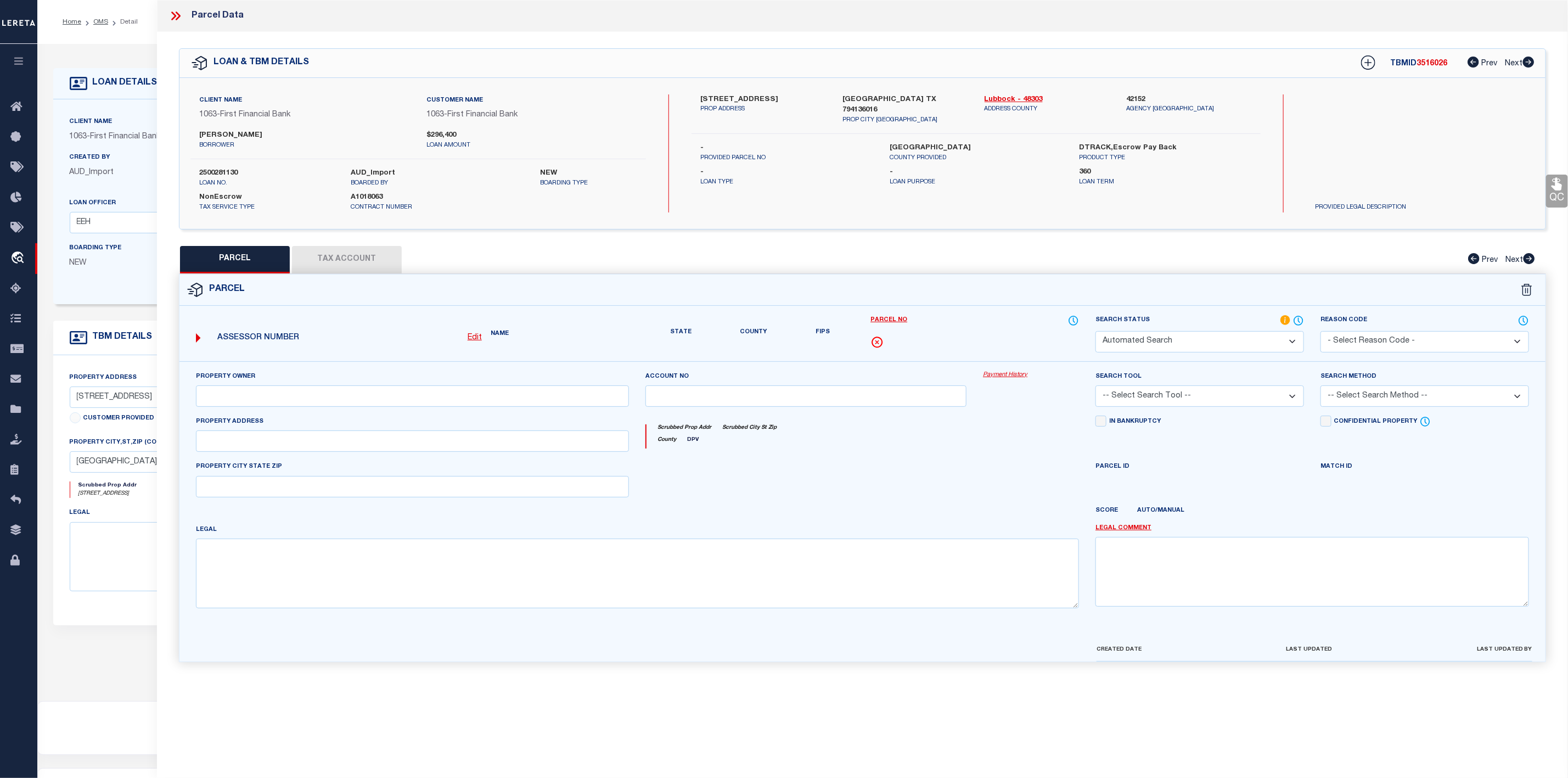
type input "[GEOGRAPHIC_DATA], [GEOGRAPHIC_DATA] 79413"
type textarea "[PERSON_NAME] SW70'OF L 536"
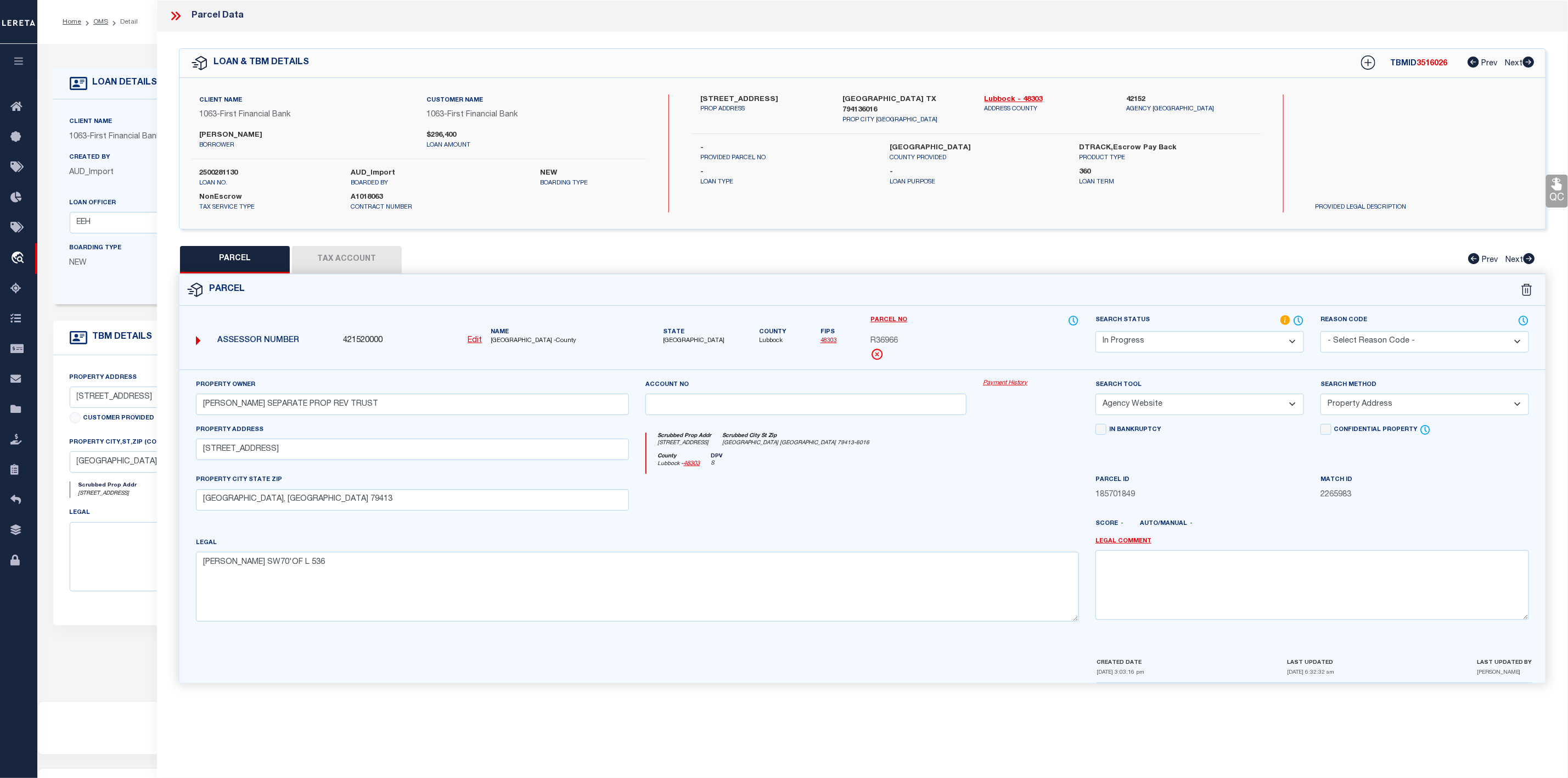
click at [1209, 335] on select "Automated Search Bad Parcel Complete Duplicate Parcel High Dollar Reporting In …" at bounding box center [1200, 341] width 209 height 21
click at [1095, 332] on select "Automated Search Bad Parcel Complete Duplicate Parcel High Dollar Reporting In …" at bounding box center [1200, 341] width 209 height 21
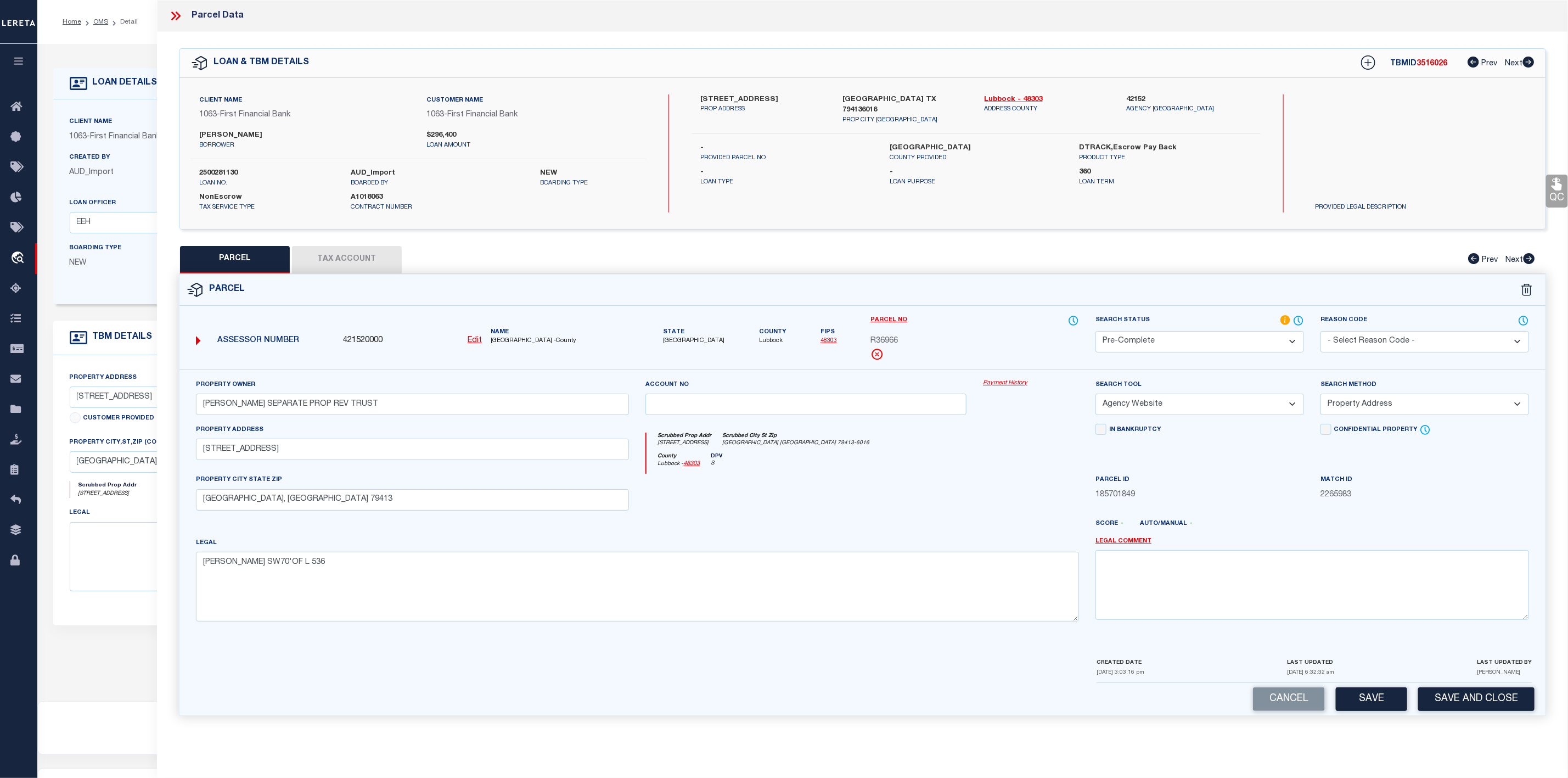
scroll to position [68, 0]
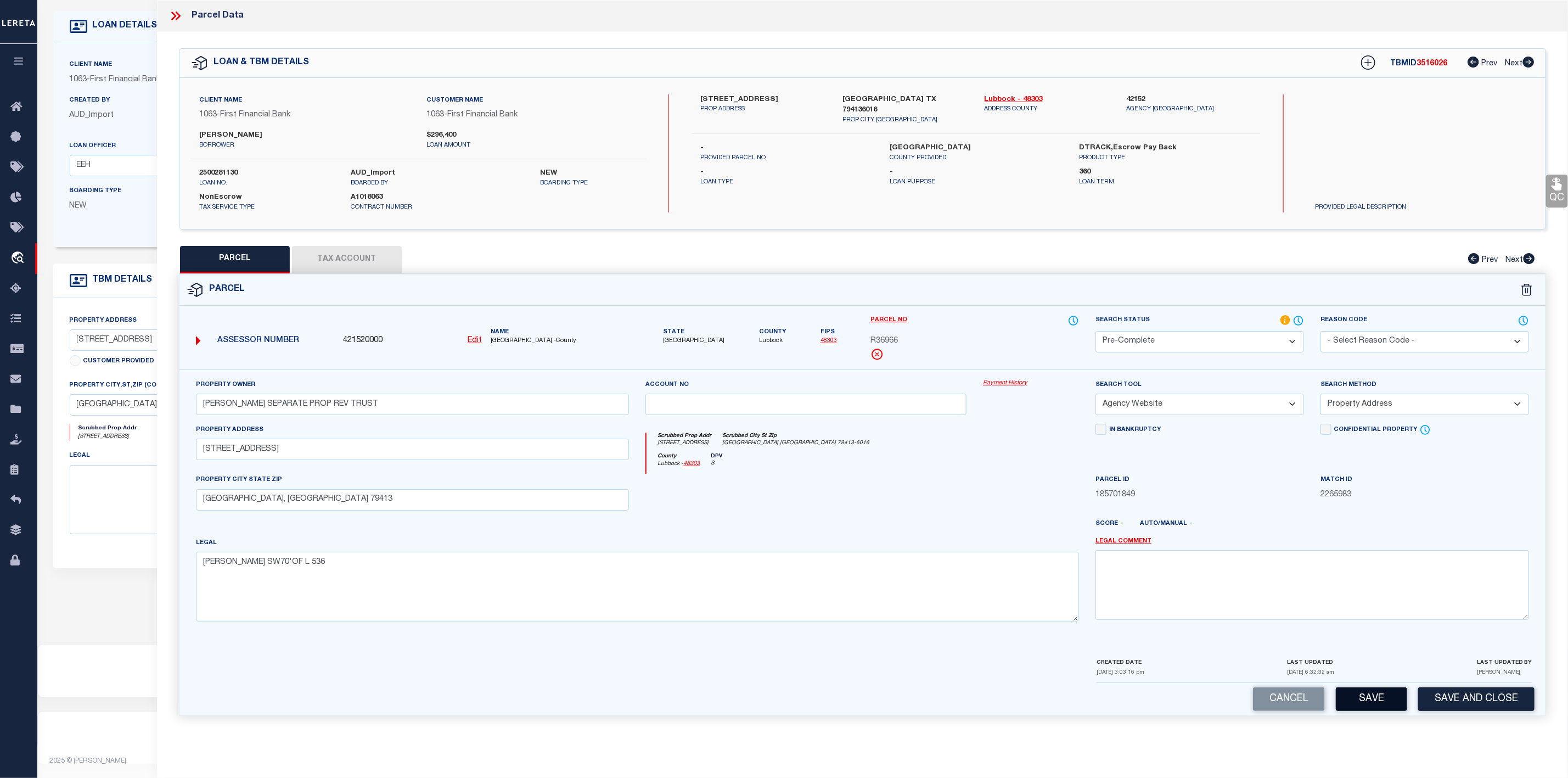
click at [1372, 709] on button "Save" at bounding box center [1372, 699] width 71 height 23
select select "AS"
select select
checkbox input "false"
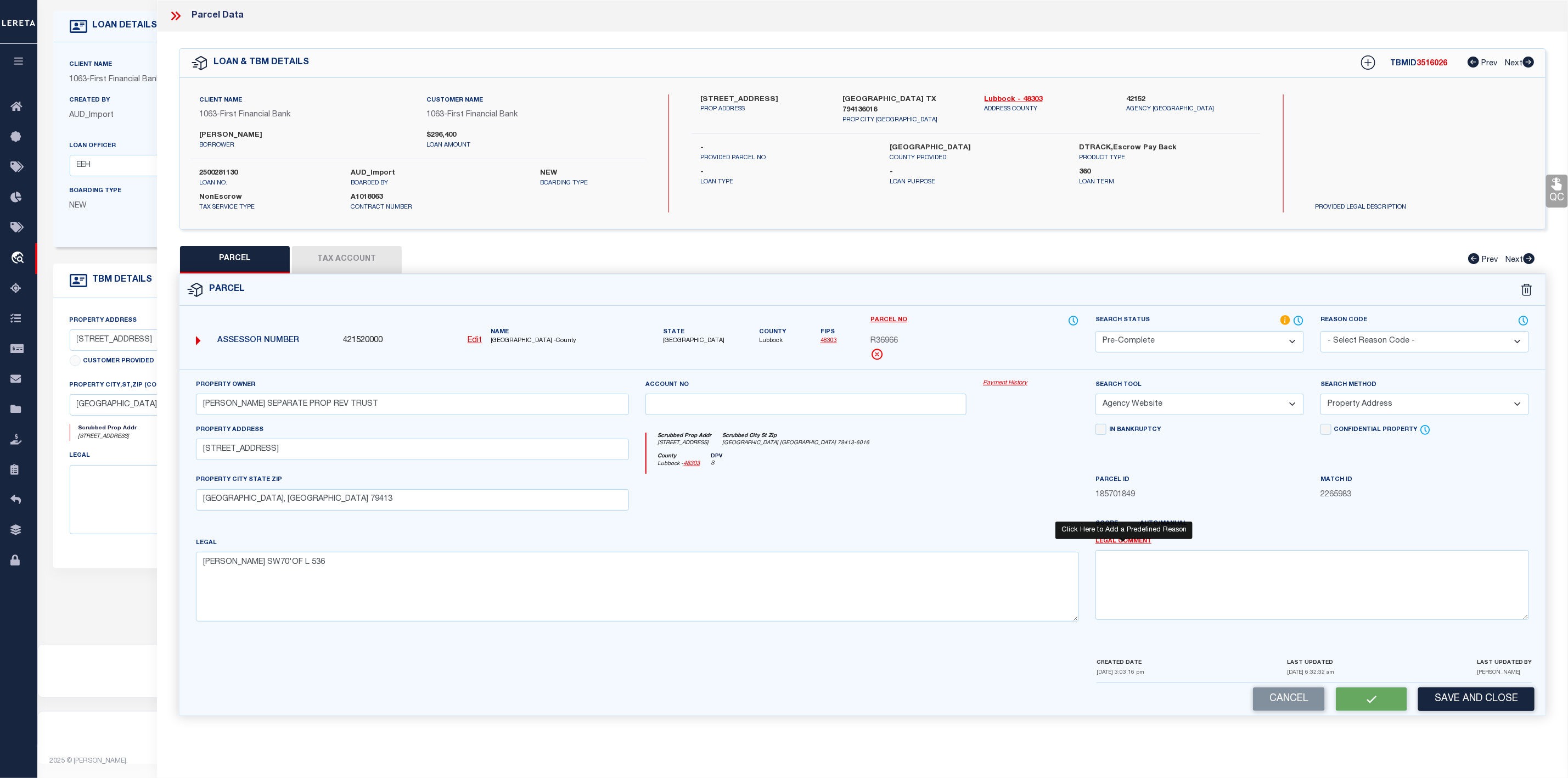
checkbox input "false"
select select "PC"
type input "[PERSON_NAME] SEPARATE PROP REV TRUST"
select select "AGW"
select select "ADD"
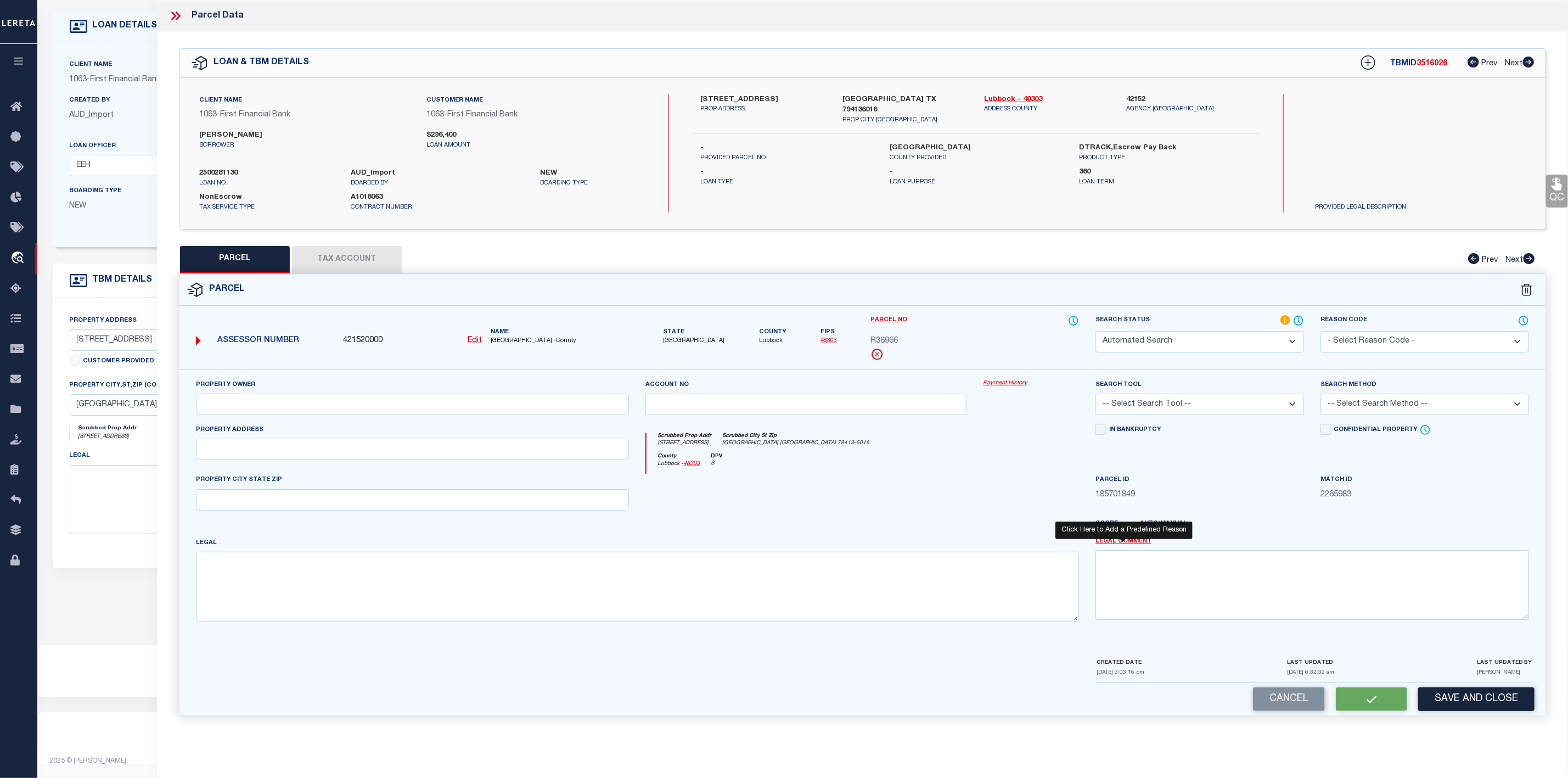
type input "[STREET_ADDRESS]"
type input "[GEOGRAPHIC_DATA], [GEOGRAPHIC_DATA] 79413"
type textarea "[PERSON_NAME] SW70'OF L 536"
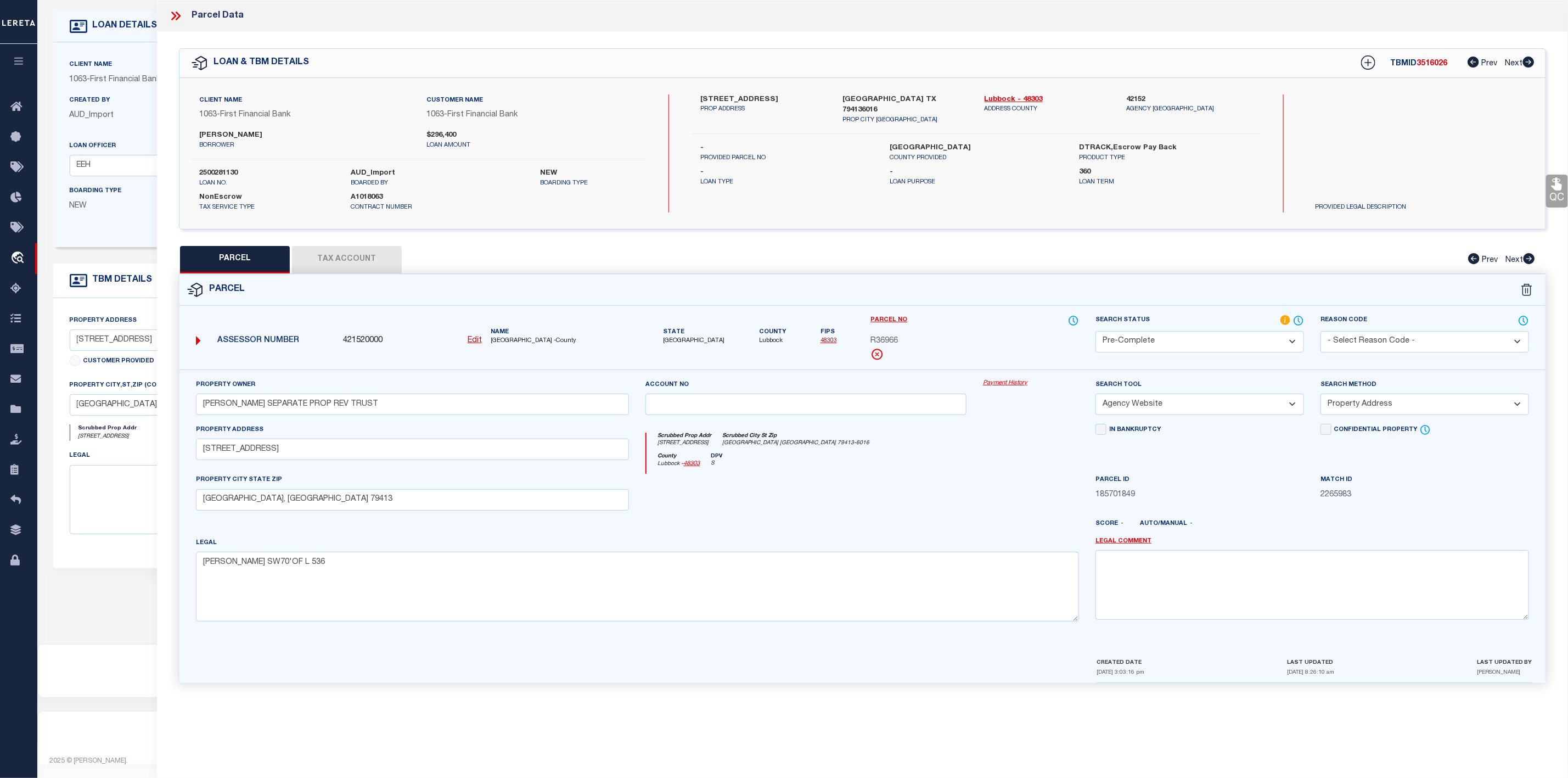
click at [174, 23] on div "Parcel Data" at bounding box center [863, 16] width 1412 height 32
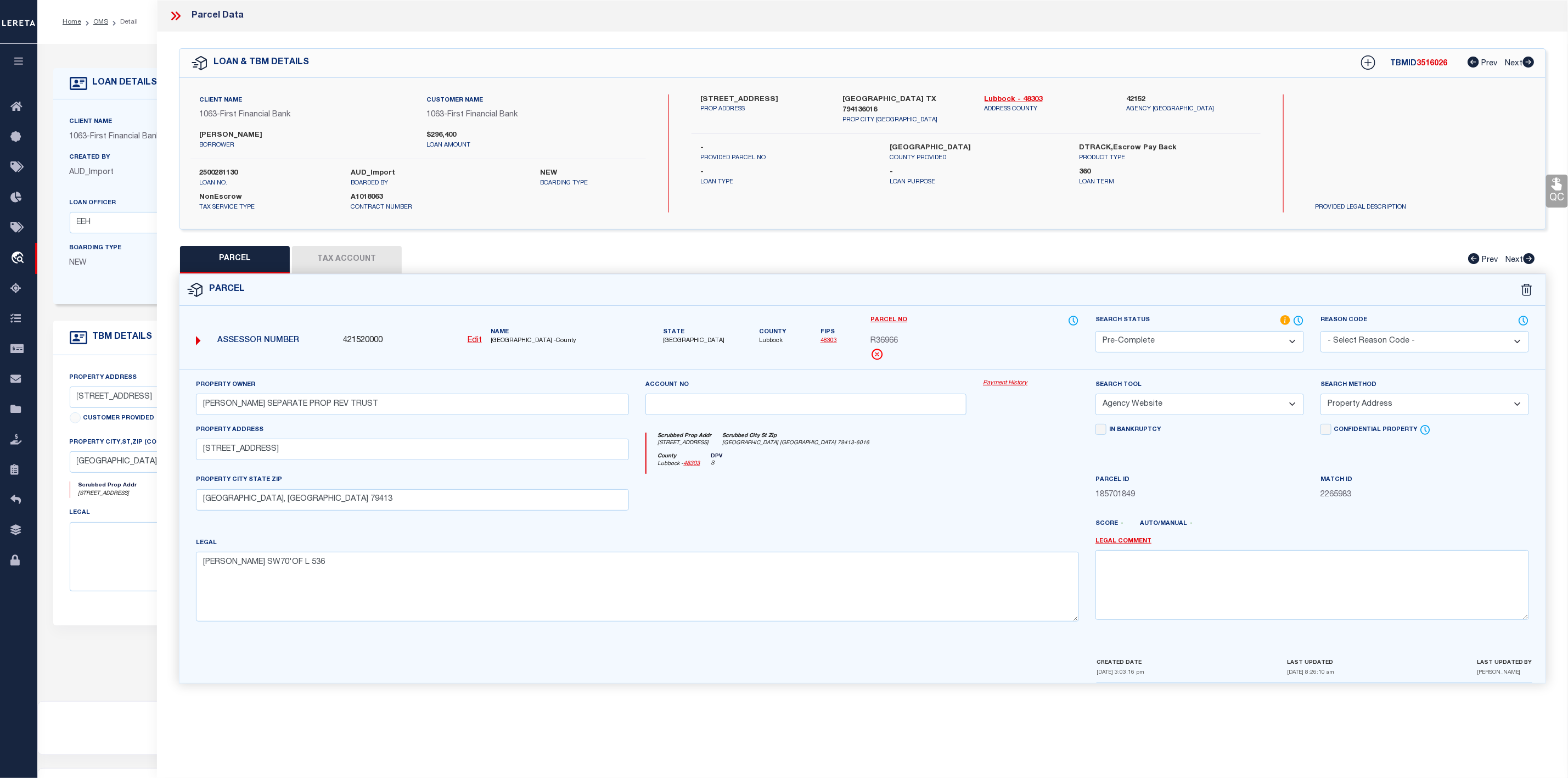
click at [180, 18] on icon at bounding box center [176, 15] width 14 height 14
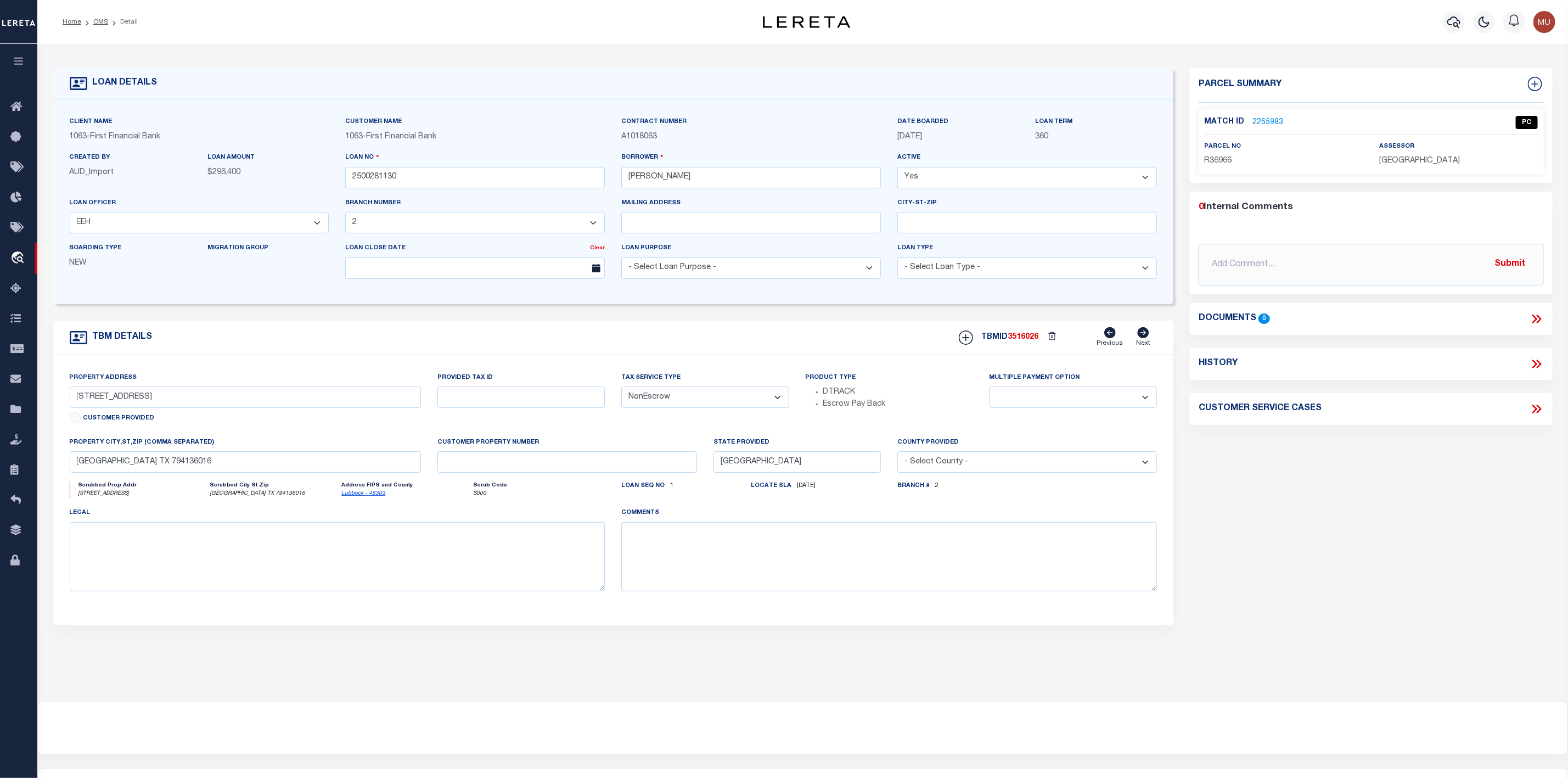
click at [108, 22] on li "Detail" at bounding box center [123, 22] width 29 height 10
click at [101, 22] on link "OMS" at bounding box center [101, 21] width 15 height 7
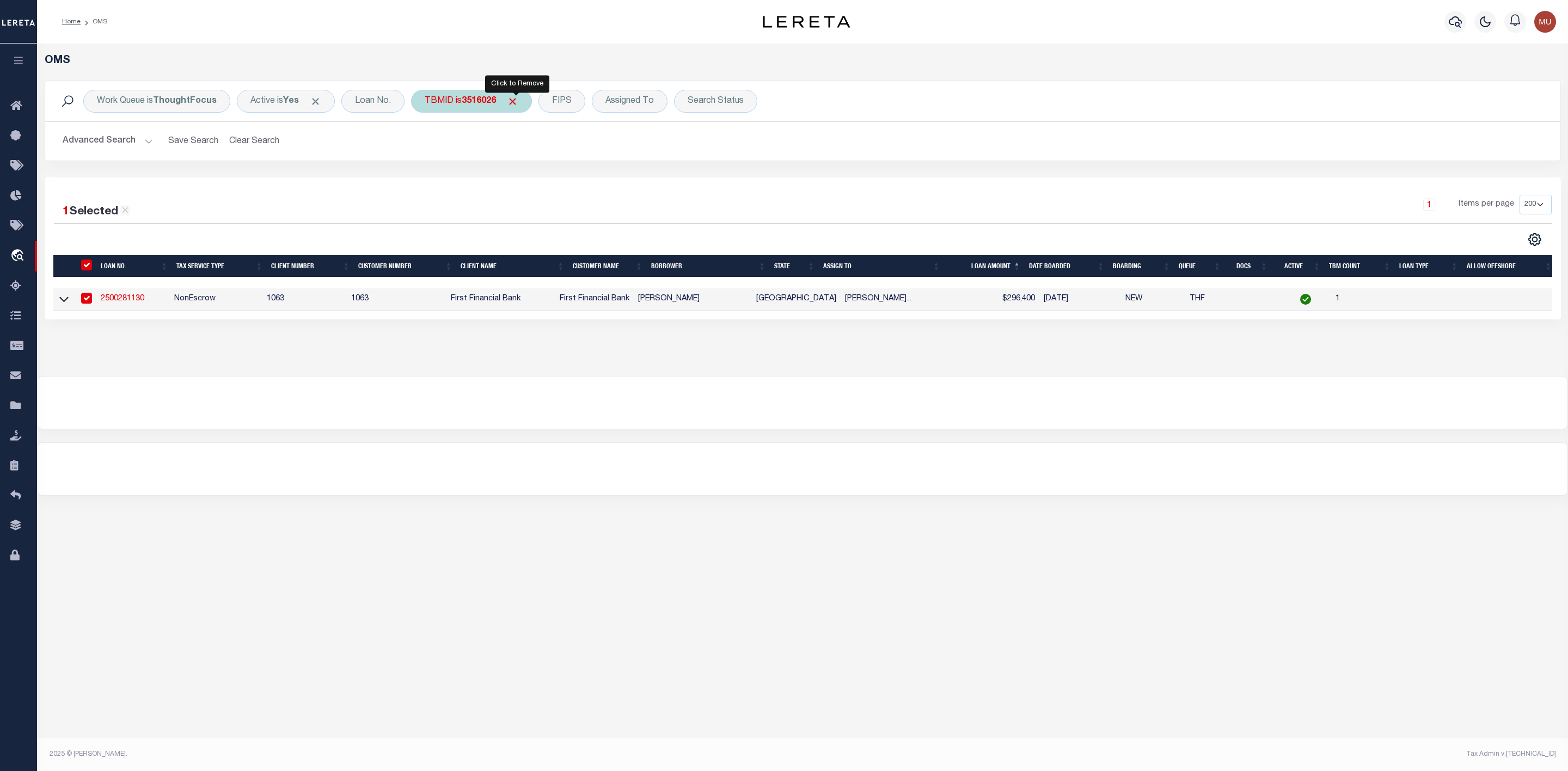
click at [517, 102] on span "Click to Remove" at bounding box center [513, 101] width 12 height 12
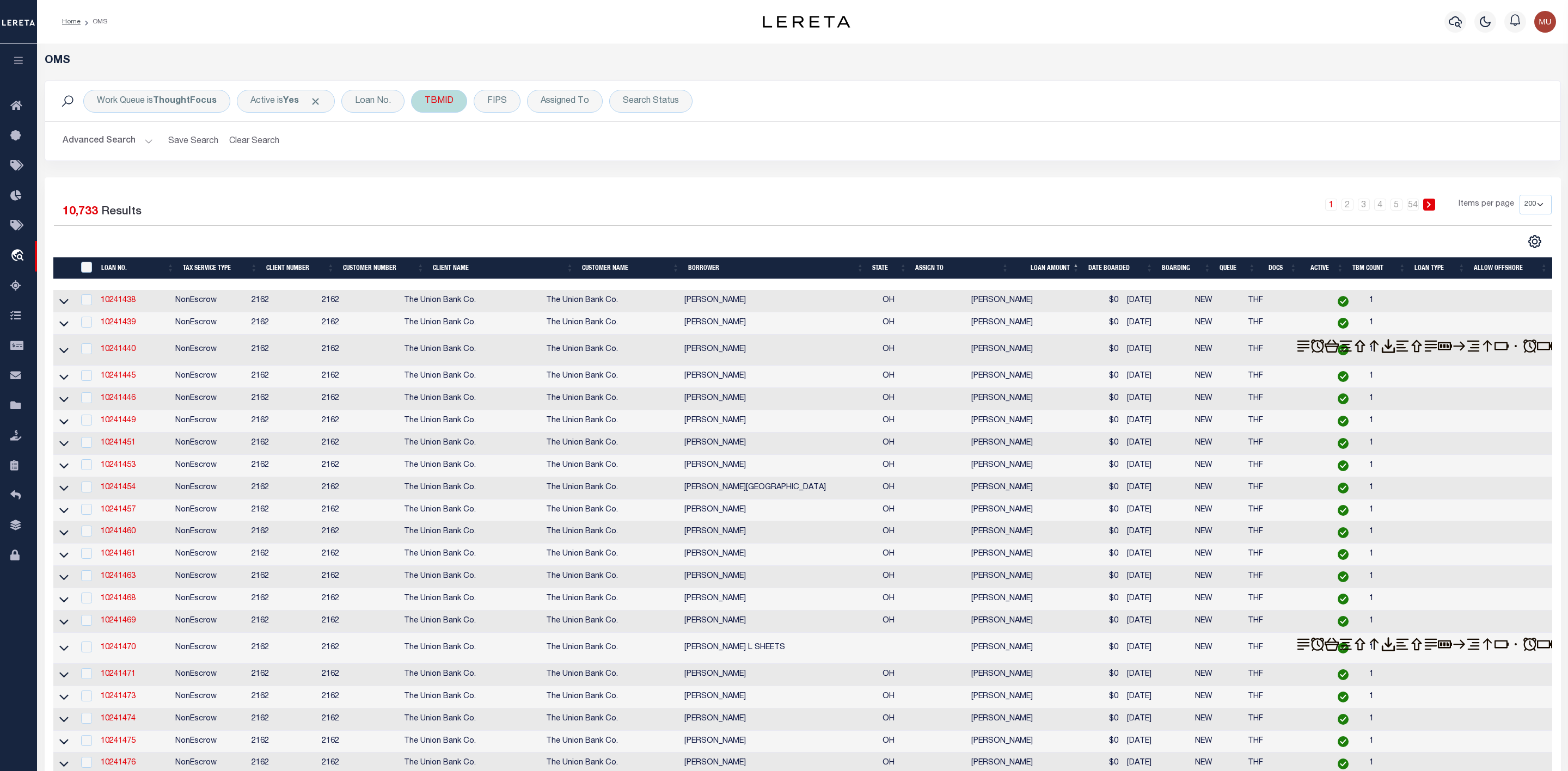
click at [436, 99] on div "TBMID" at bounding box center [439, 102] width 56 height 23
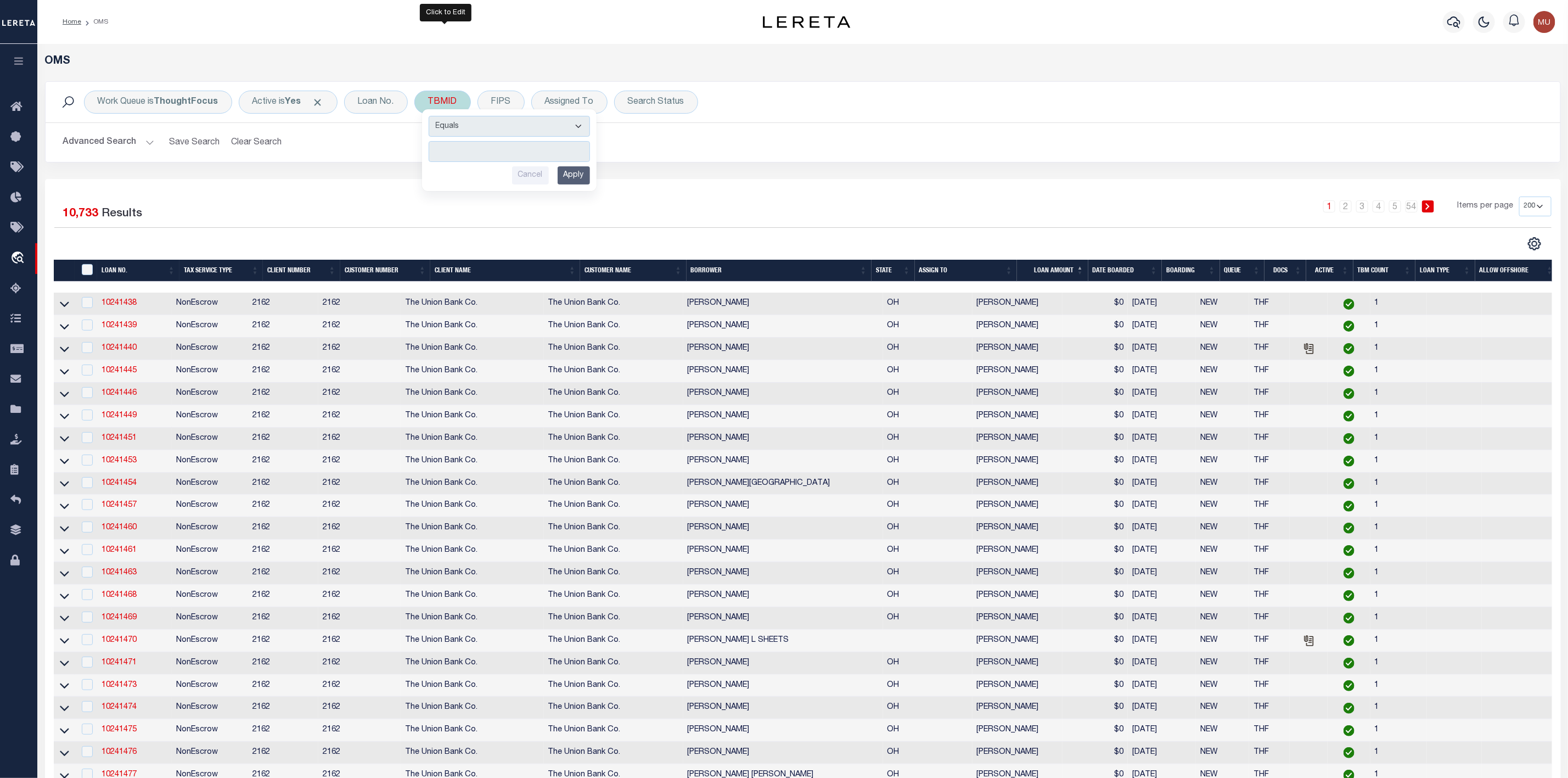
click at [463, 150] on input "number" at bounding box center [509, 152] width 161 height 21
type input "3516063"
click at [580, 177] on input "Apply" at bounding box center [574, 176] width 33 height 18
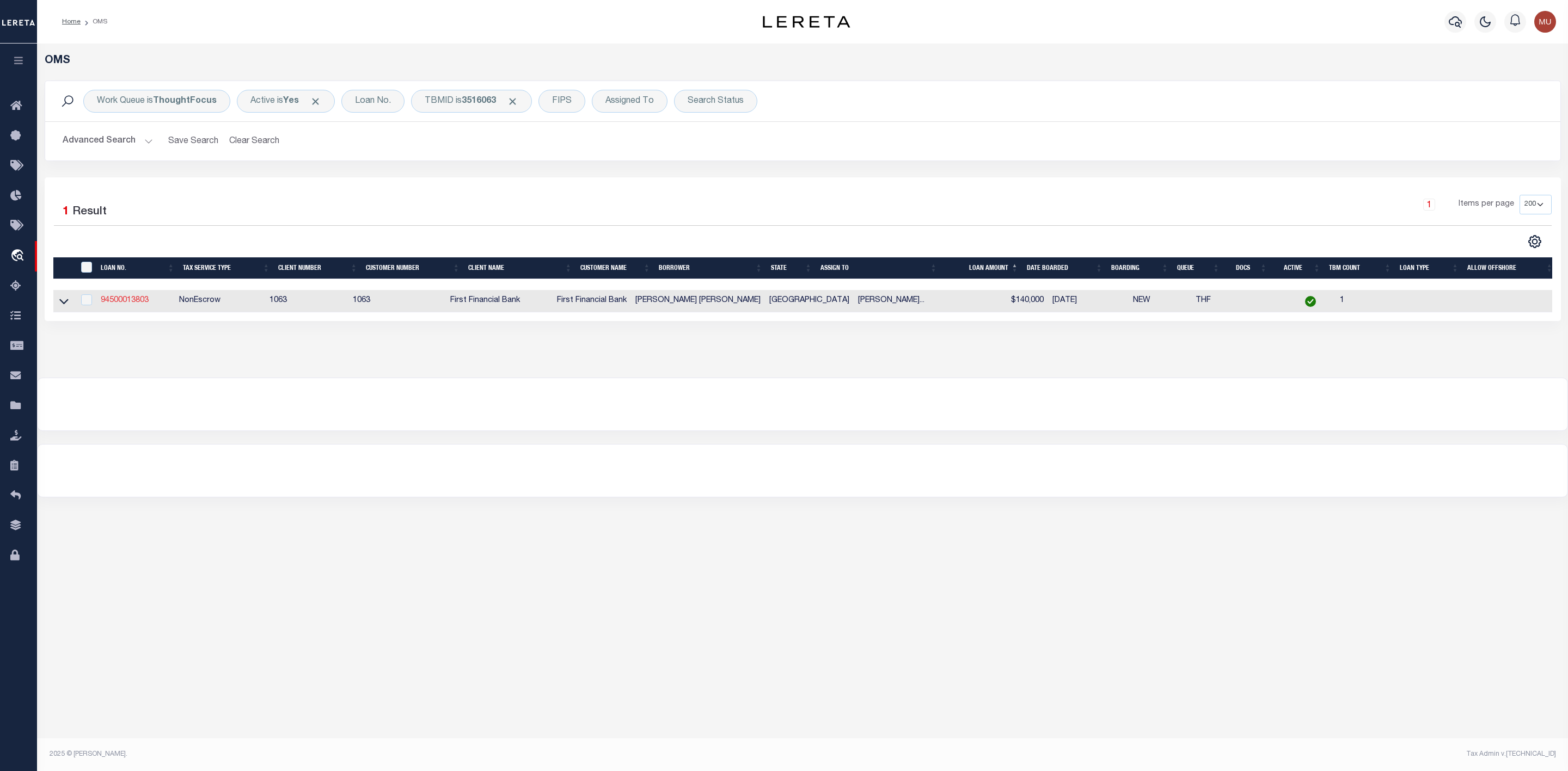
click at [119, 302] on link "94500013803" at bounding box center [124, 300] width 48 height 8
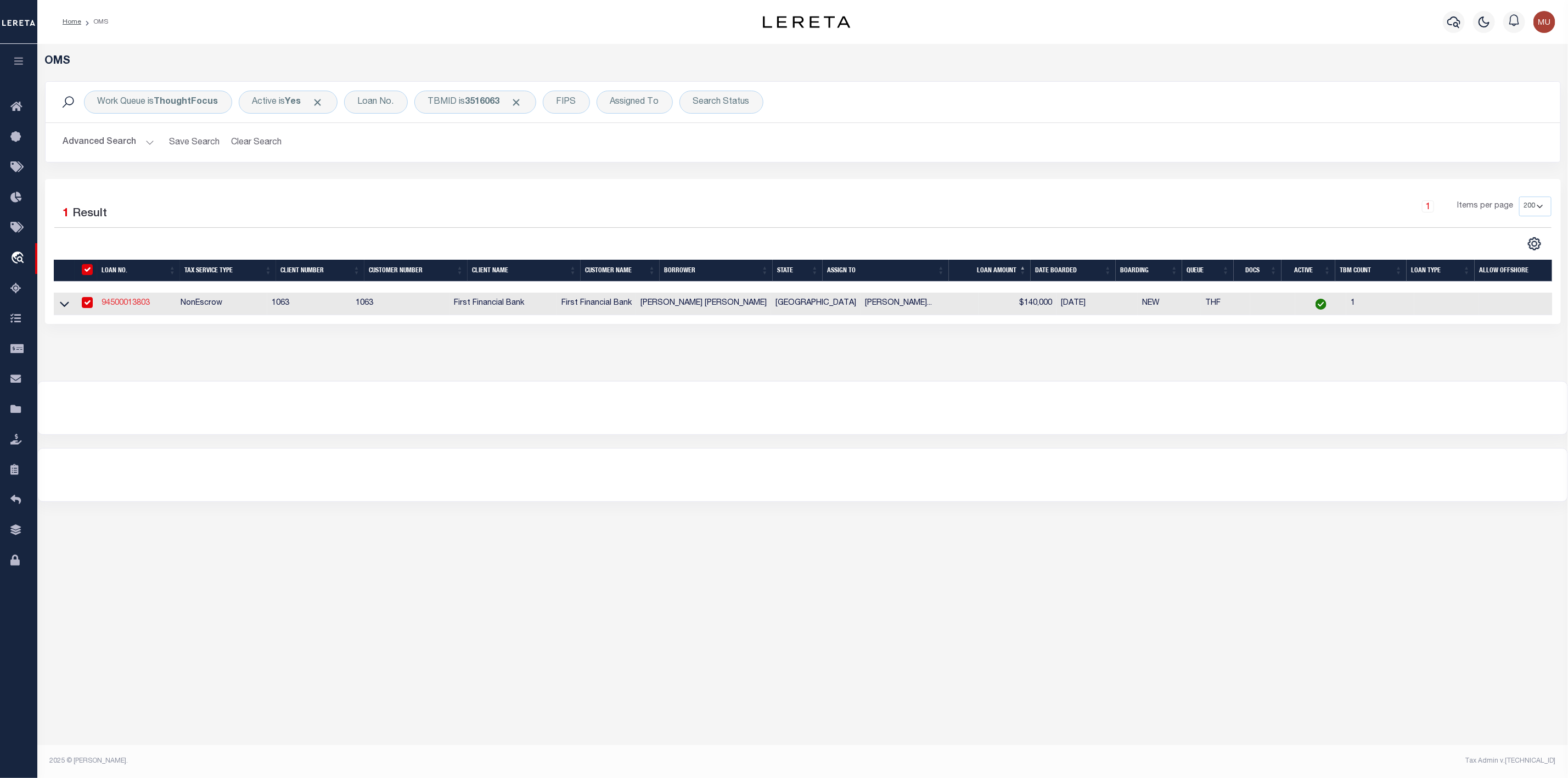
type input "94500013803"
type input "[PERSON_NAME] [PERSON_NAME]"
select select "13505"
select select "541"
select select "100"
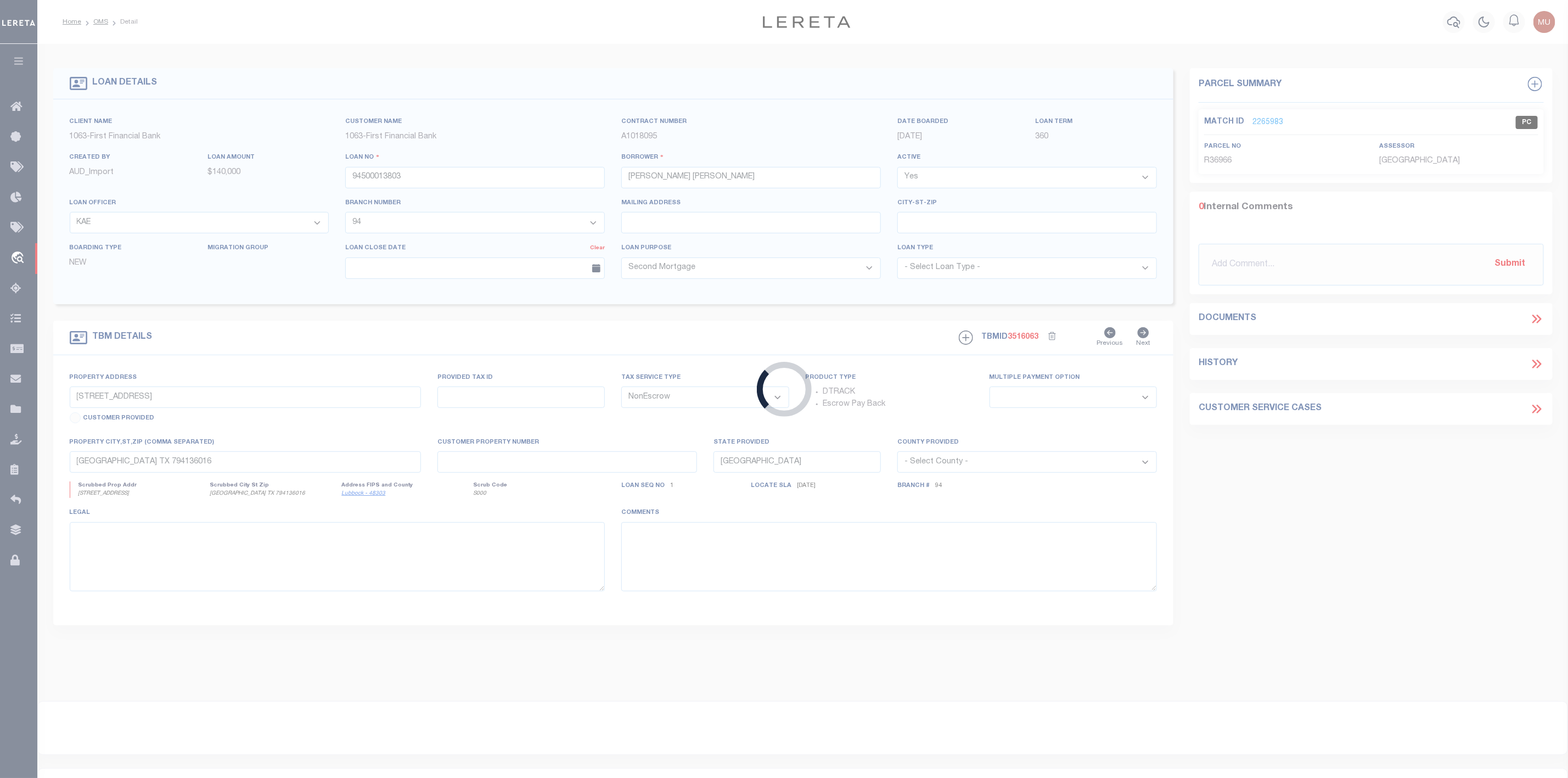
type input "15255 S FM 372"
select select
type input "[GEOGRAPHIC_DATA]"
select select
select select "13505"
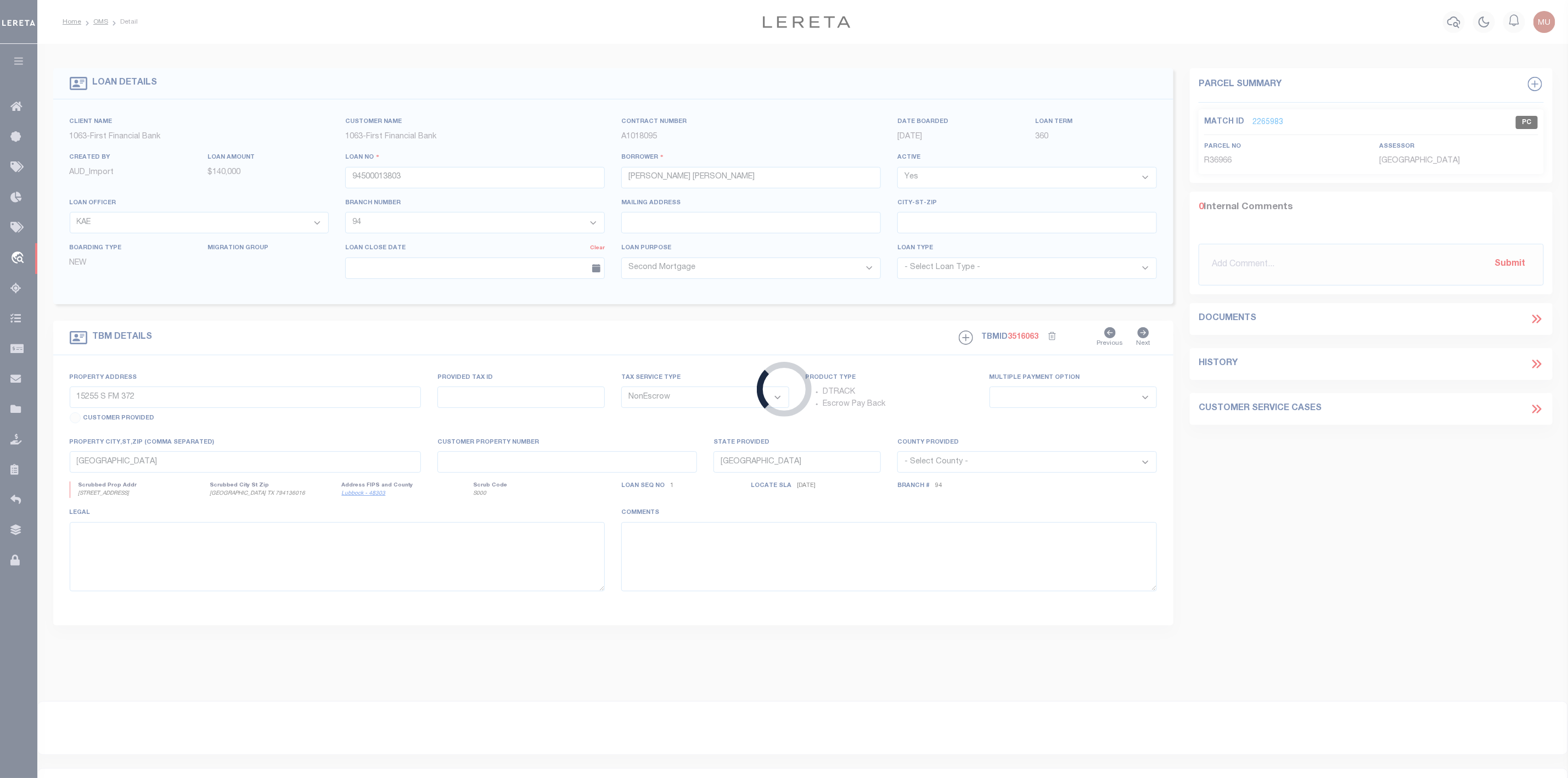
select select "541"
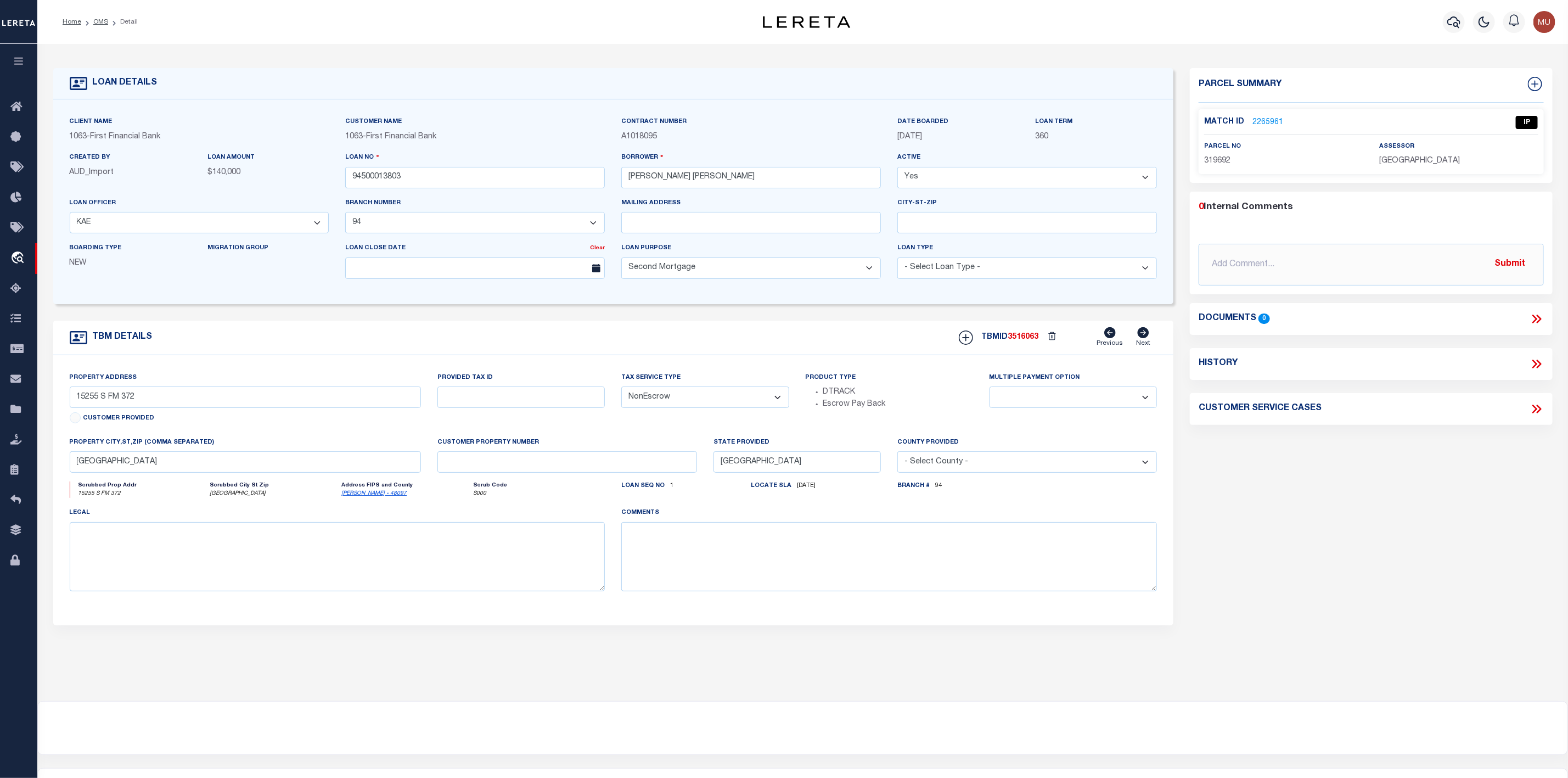
click at [1254, 120] on link "2265961" at bounding box center [1268, 123] width 31 height 12
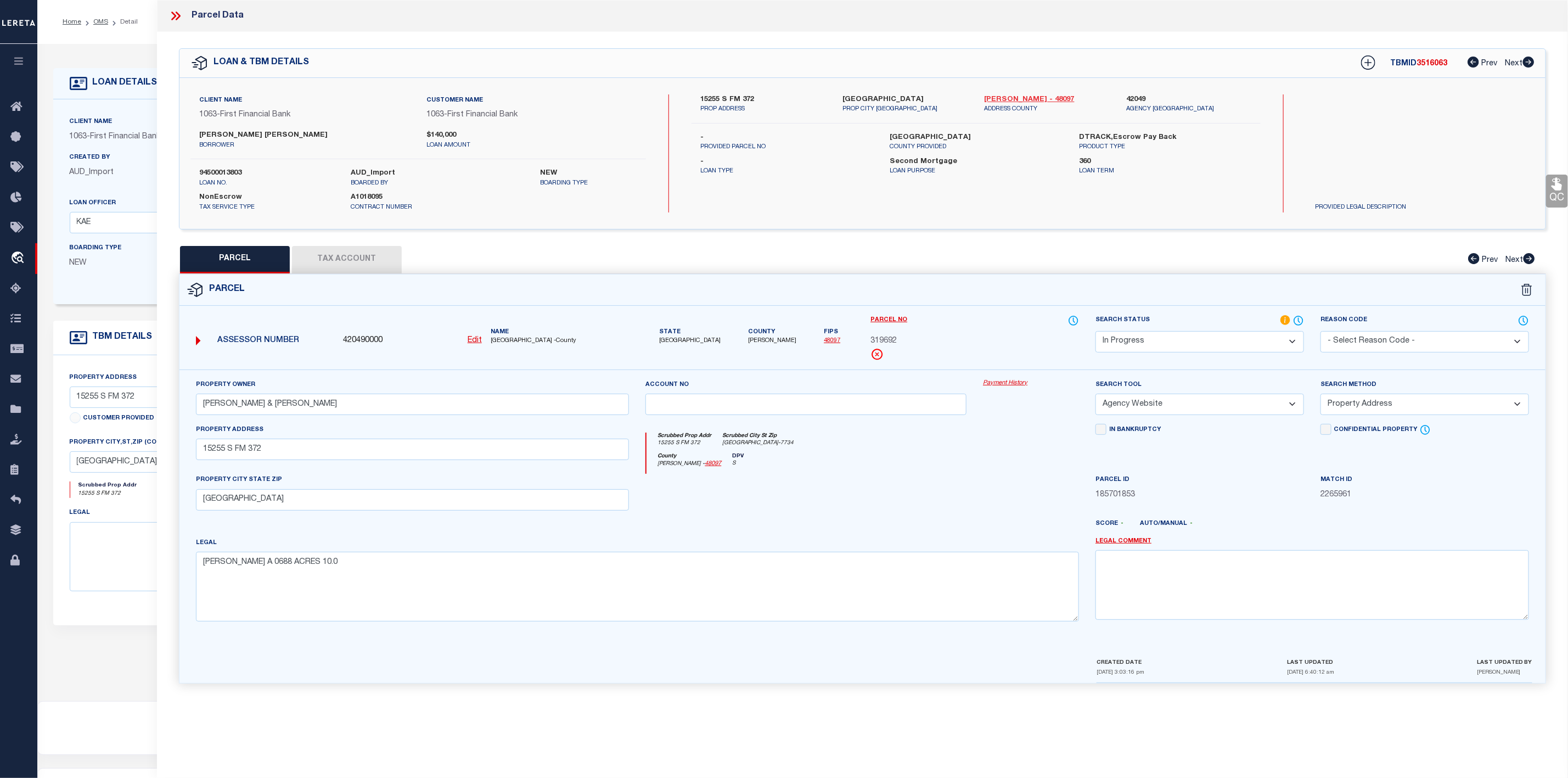
click at [1020, 97] on link "[PERSON_NAME] - 48097" at bounding box center [1048, 100] width 126 height 11
drag, startPoint x: 198, startPoint y: 458, endPoint x: 270, endPoint y: 456, distance: 72.0
click at [270, 456] on input "15255 S FM 372" at bounding box center [412, 449] width 434 height 21
click at [362, 259] on button "Tax Account" at bounding box center [347, 260] width 110 height 28
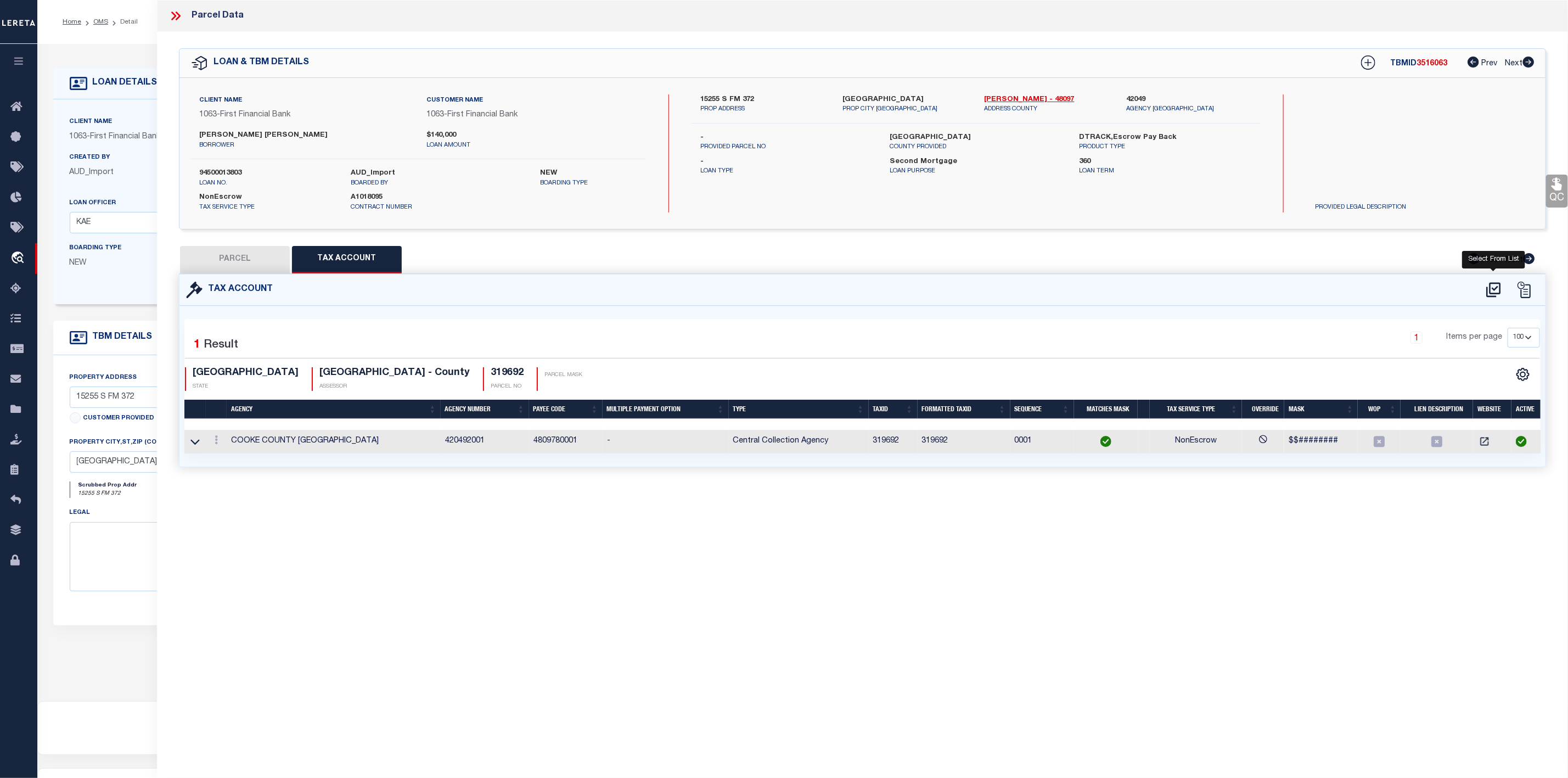
click at [1492, 292] on icon at bounding box center [1494, 290] width 18 height 18
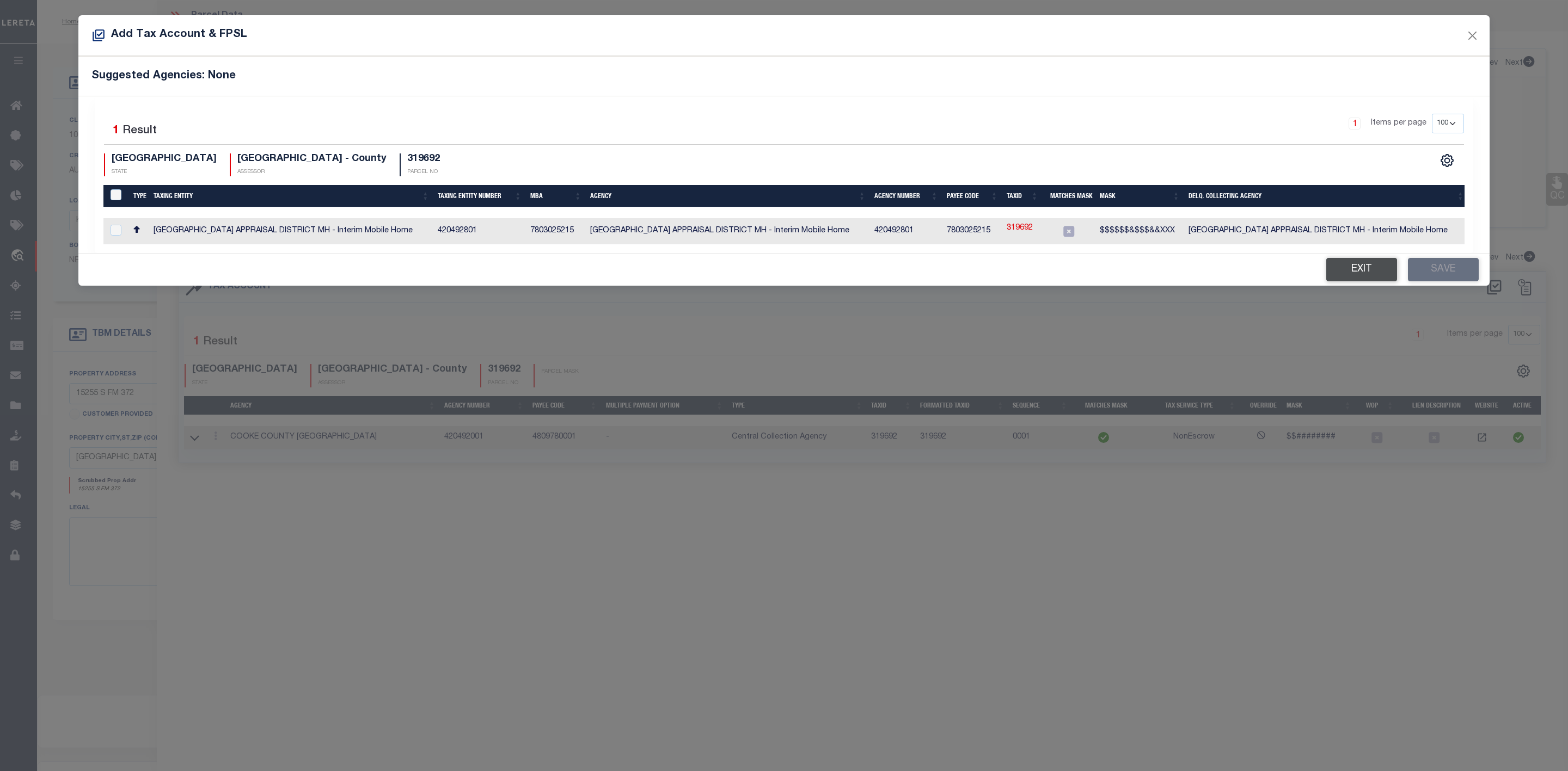
click at [1361, 278] on button "Exit" at bounding box center [1362, 270] width 71 height 23
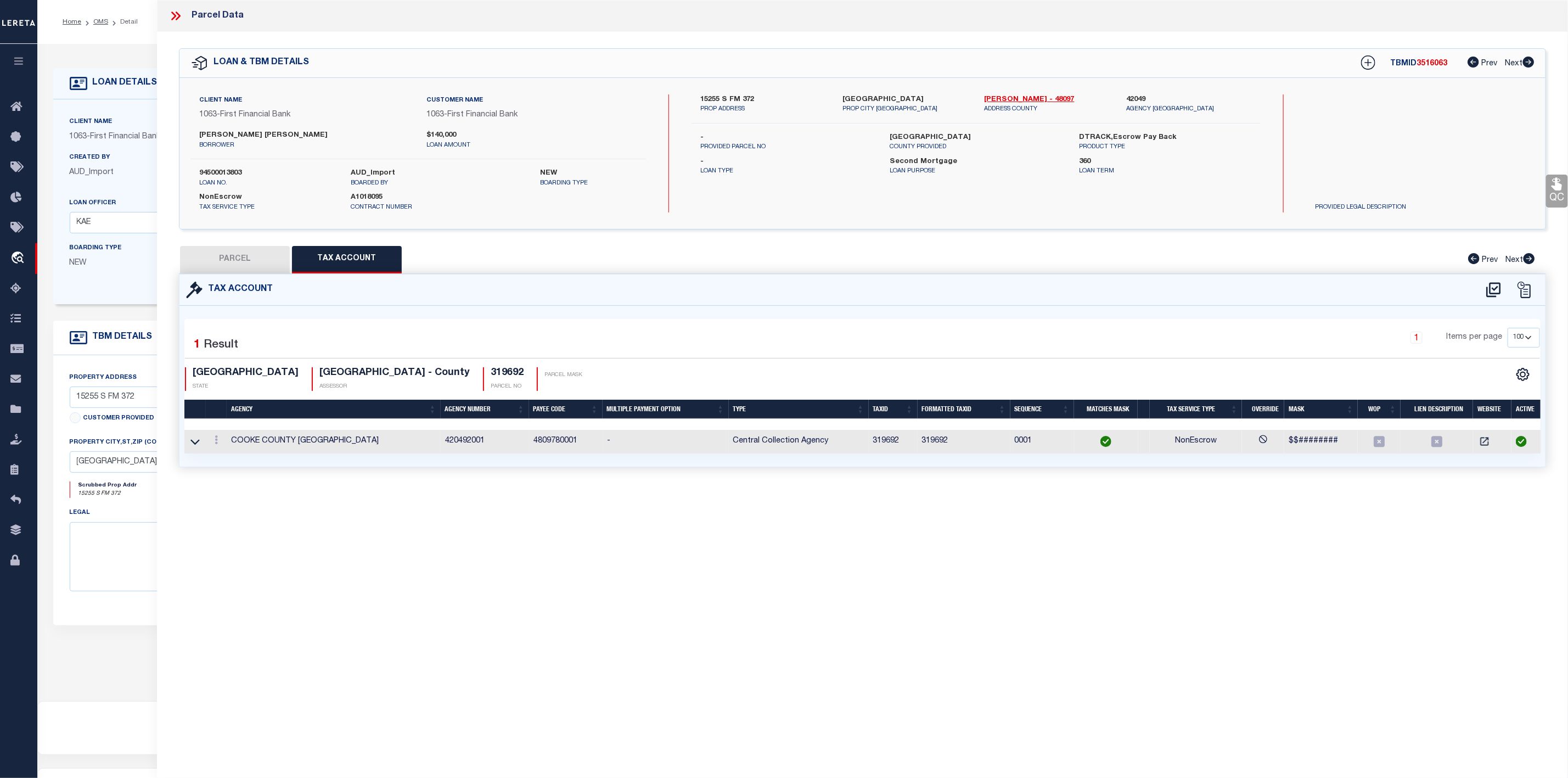
click at [245, 268] on button "PARCEL" at bounding box center [234, 260] width 110 height 28
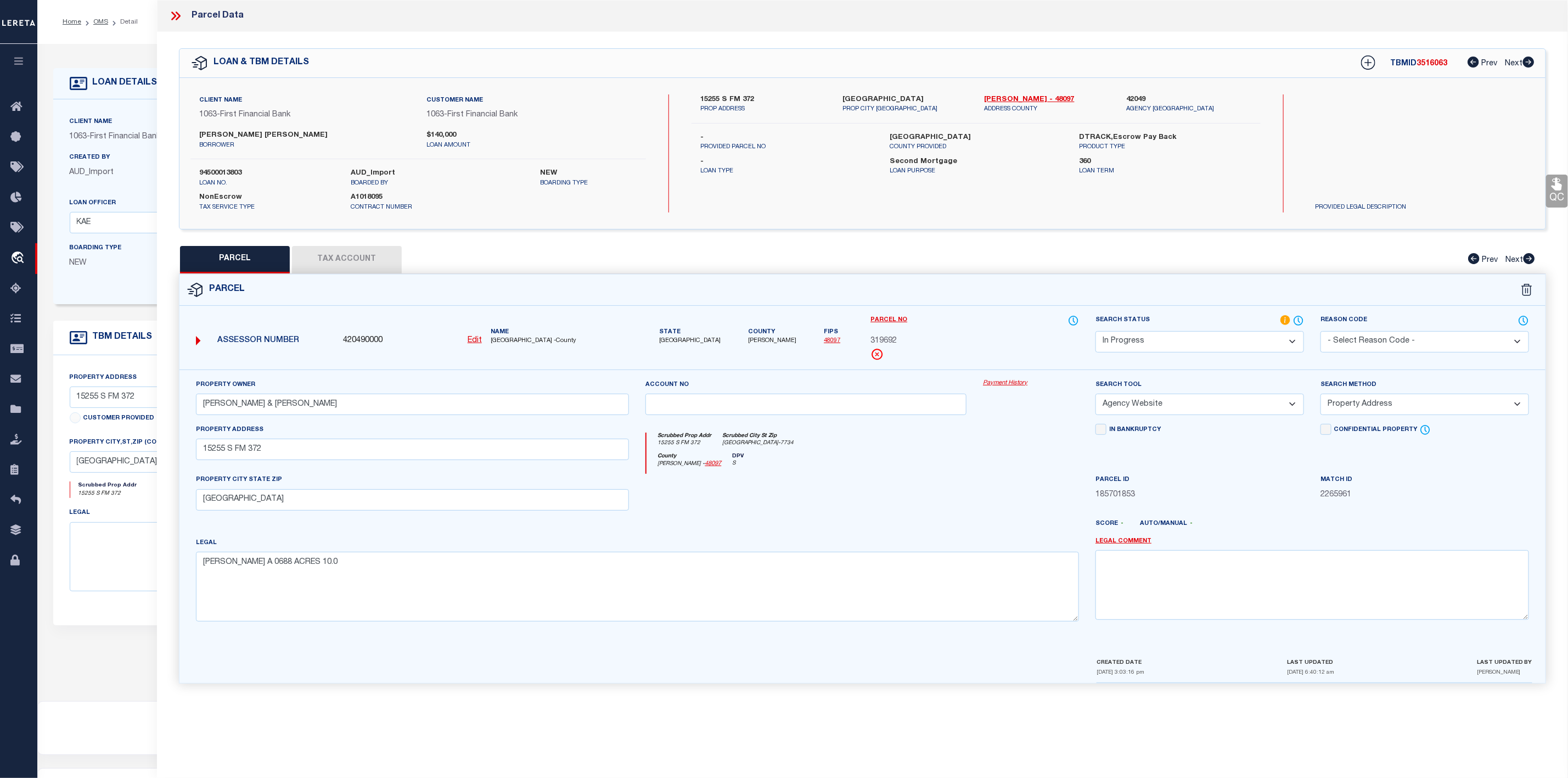
click at [1240, 340] on select "Automated Search Bad Parcel Complete Duplicate Parcel High Dollar Reporting In …" at bounding box center [1200, 341] width 209 height 21
click at [1095, 332] on select "Automated Search Bad Parcel Complete Duplicate Parcel High Dollar Reporting In …" at bounding box center [1200, 341] width 209 height 21
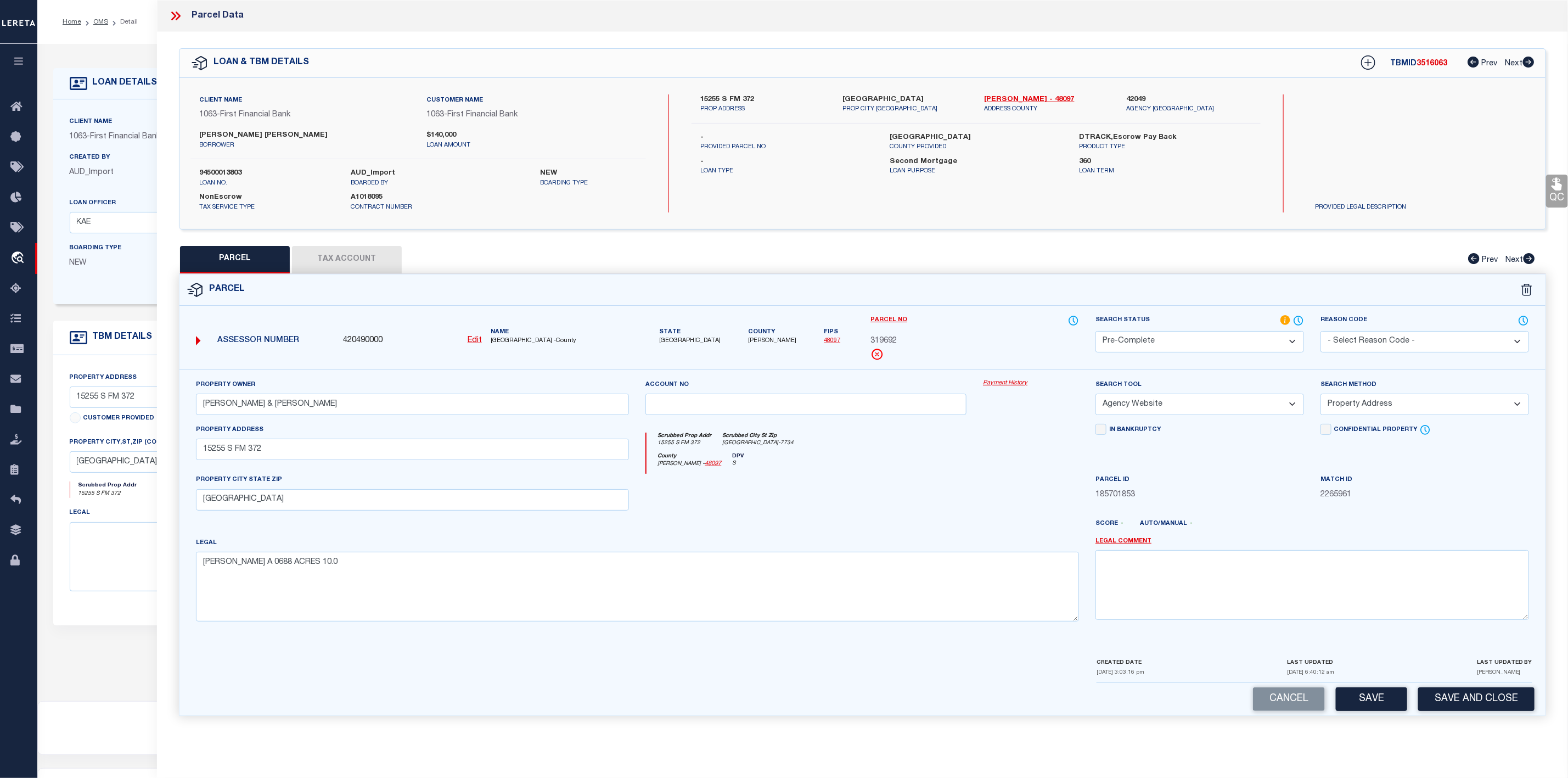
scroll to position [68, 0]
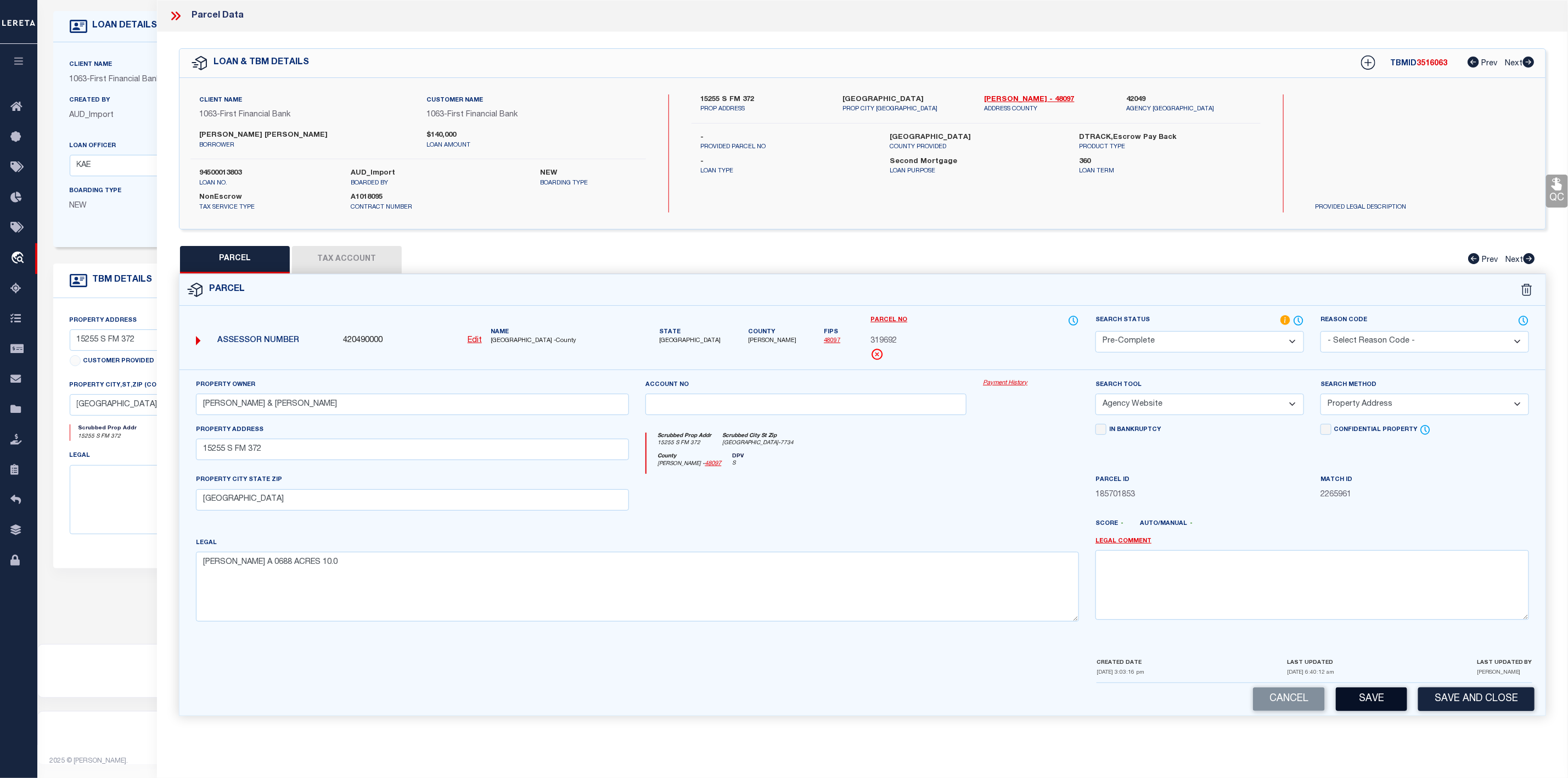
click at [1370, 697] on button "Save" at bounding box center [1372, 699] width 71 height 23
click at [175, 17] on icon at bounding box center [174, 16] width 5 height 9
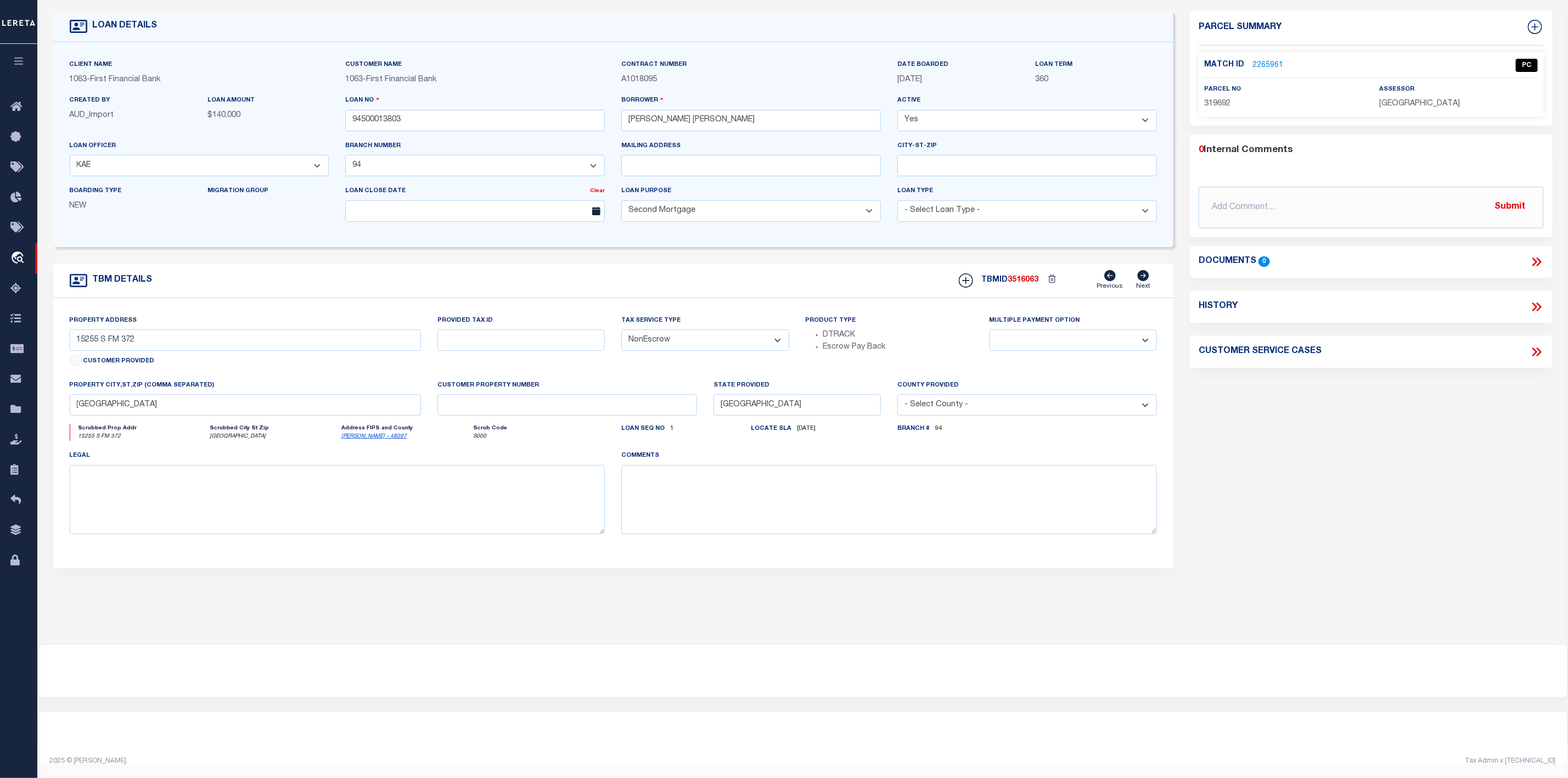
scroll to position [0, 0]
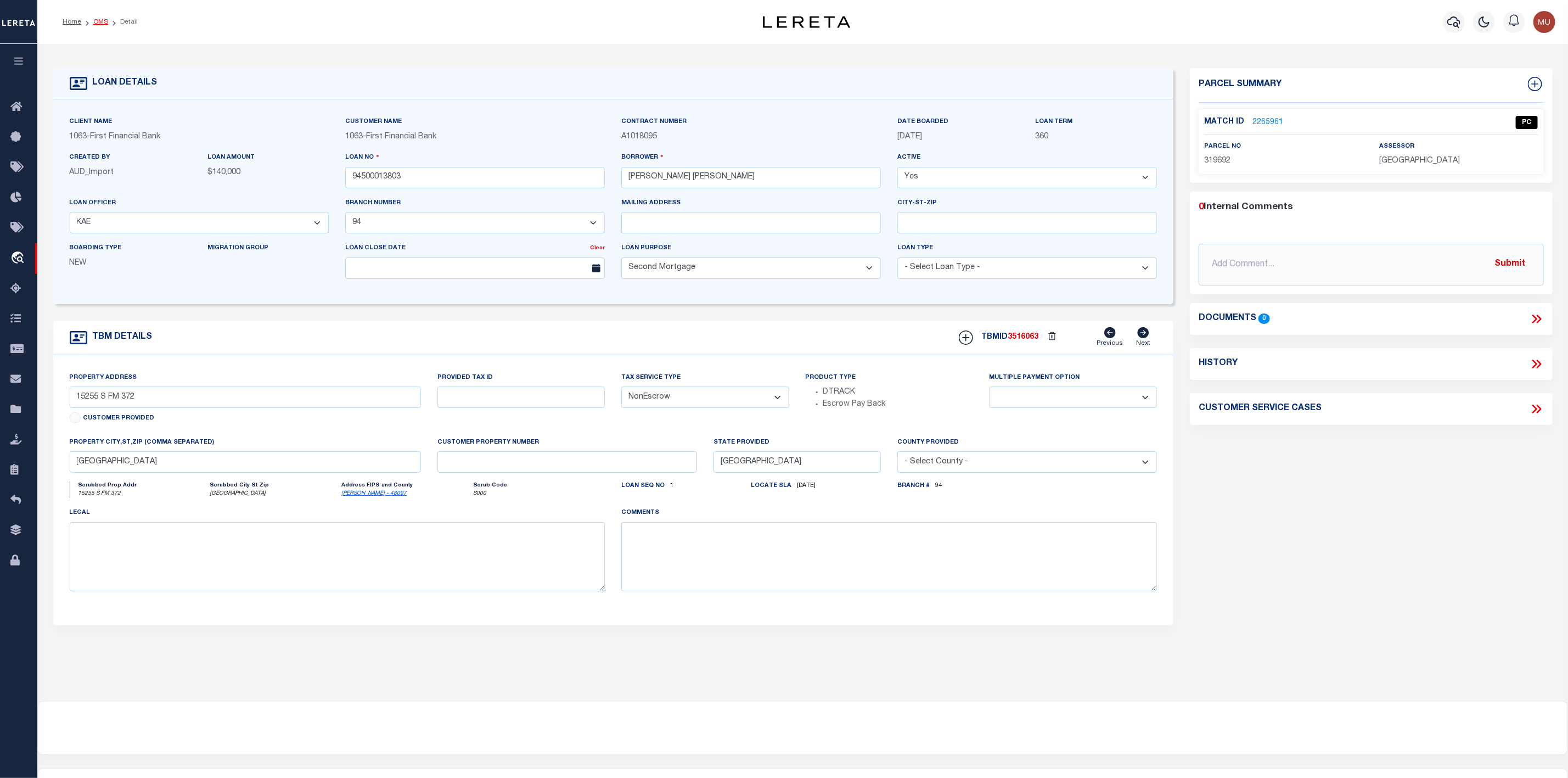
click at [104, 18] on link "OMS" at bounding box center [101, 21] width 15 height 7
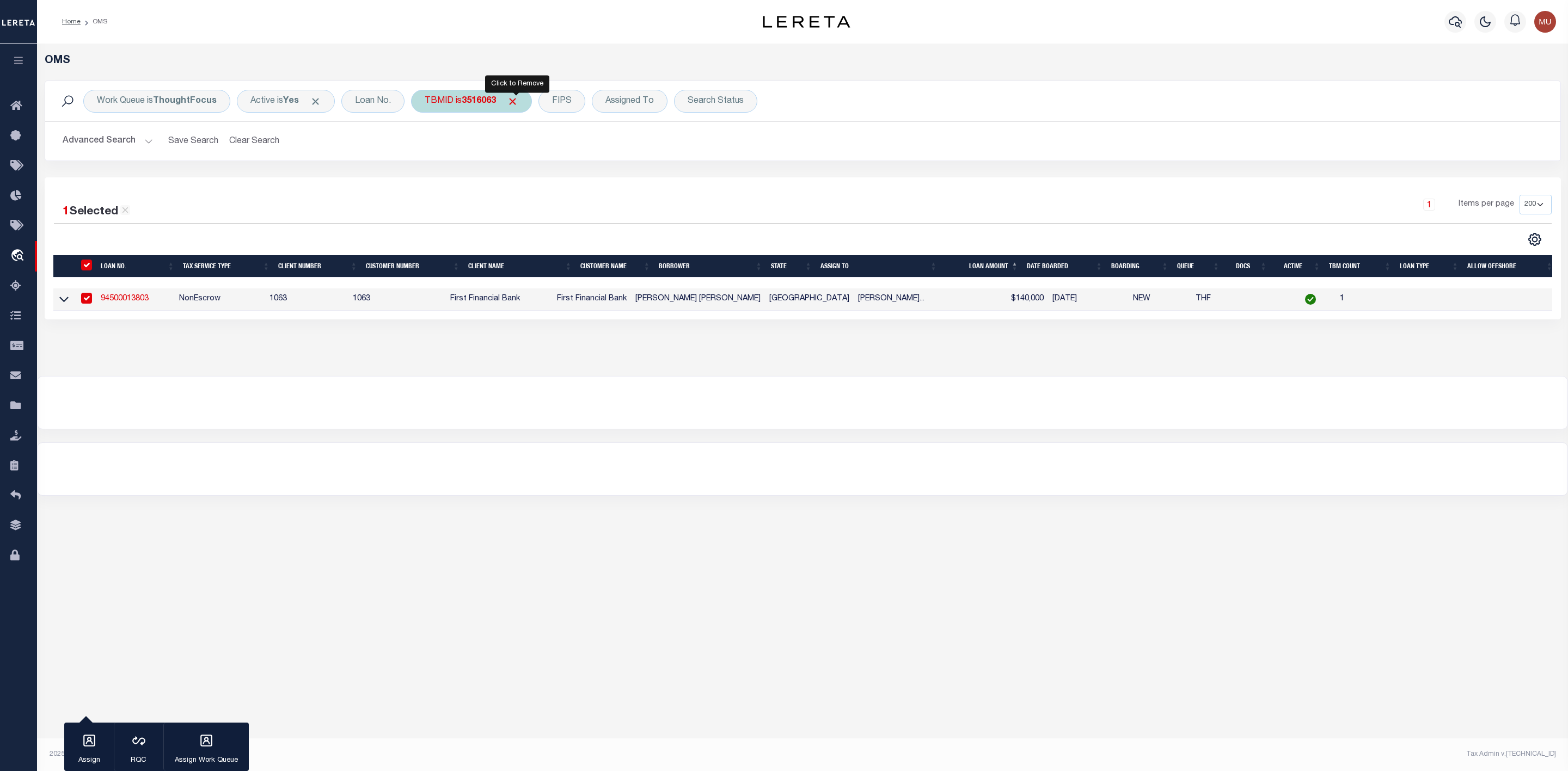
click at [513, 101] on span "Click to Remove" at bounding box center [513, 101] width 12 height 12
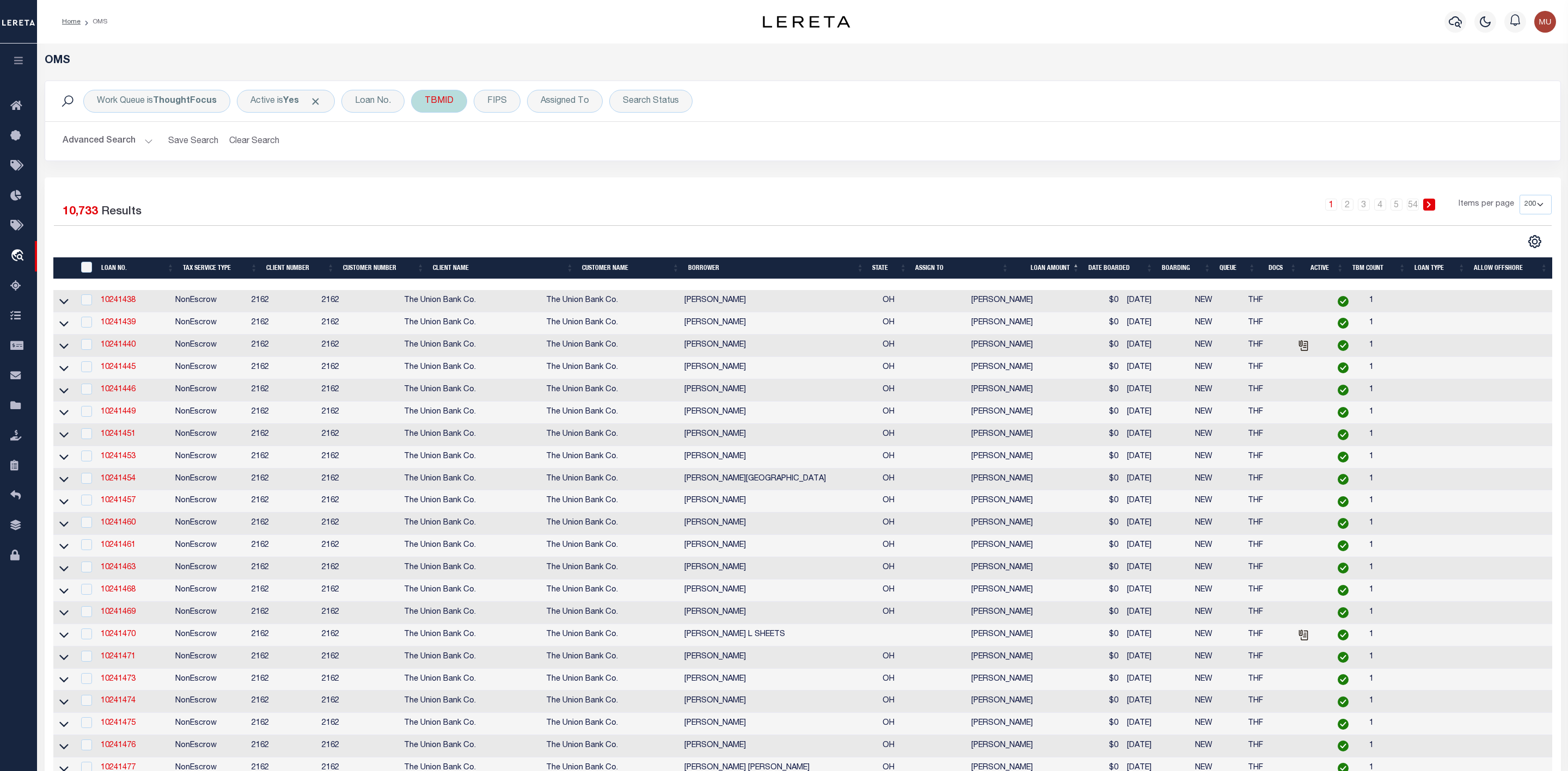
click at [460, 103] on div "TBMID" at bounding box center [439, 102] width 56 height 23
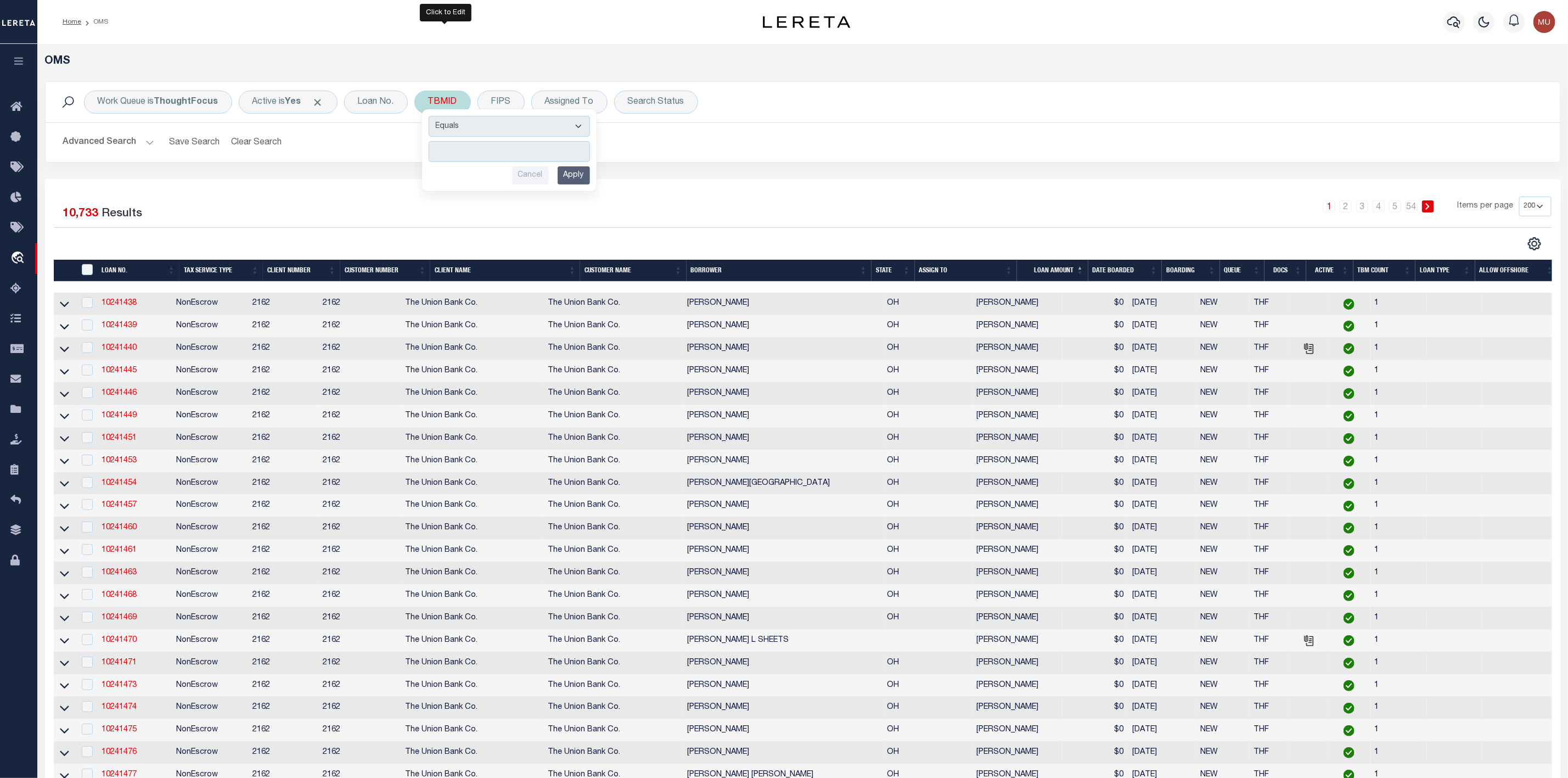
click at [475, 147] on input "number" at bounding box center [509, 152] width 161 height 21
click at [567, 174] on input "Apply" at bounding box center [574, 176] width 33 height 18
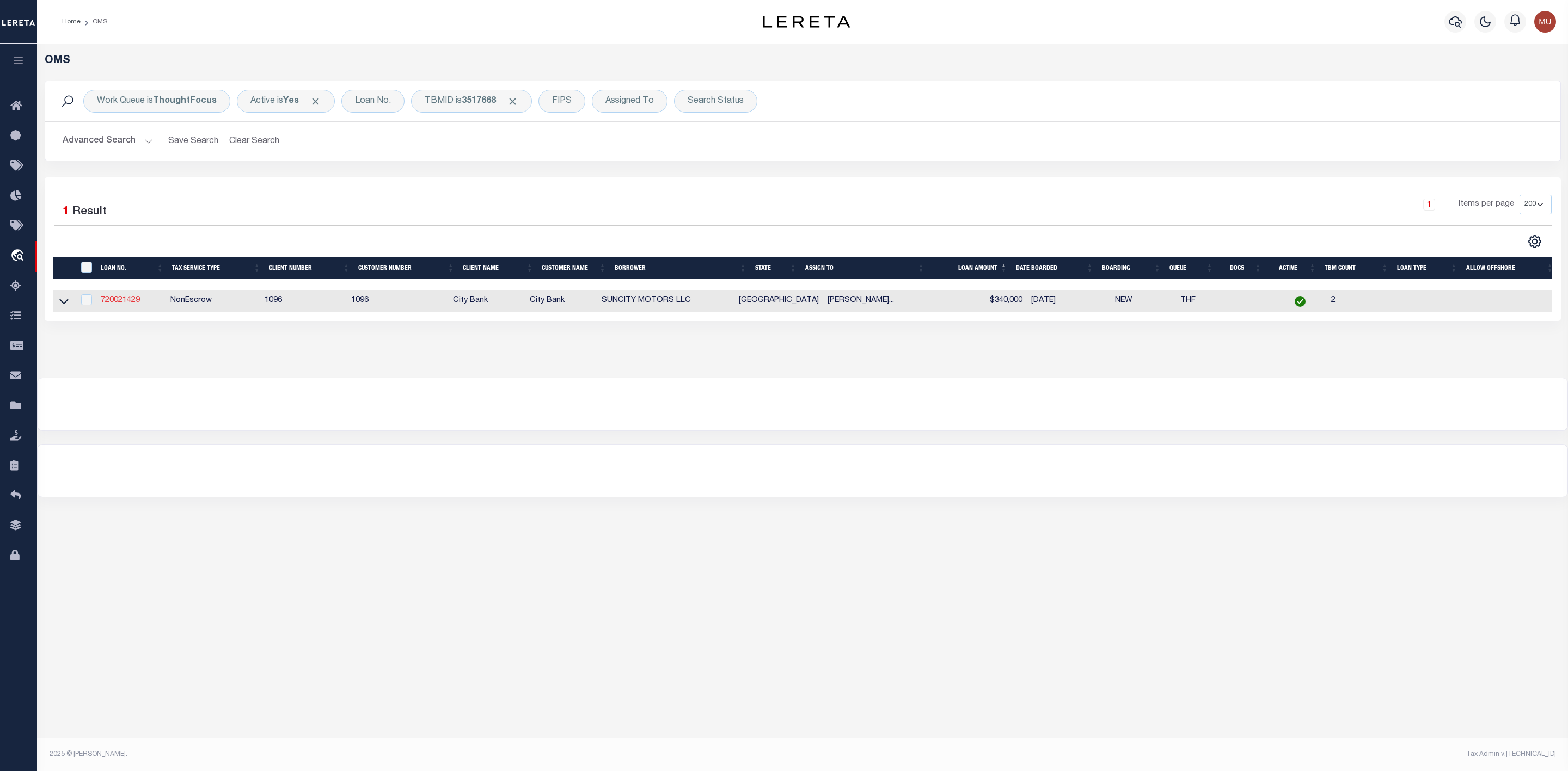
click at [111, 301] on link "720021429" at bounding box center [120, 300] width 39 height 8
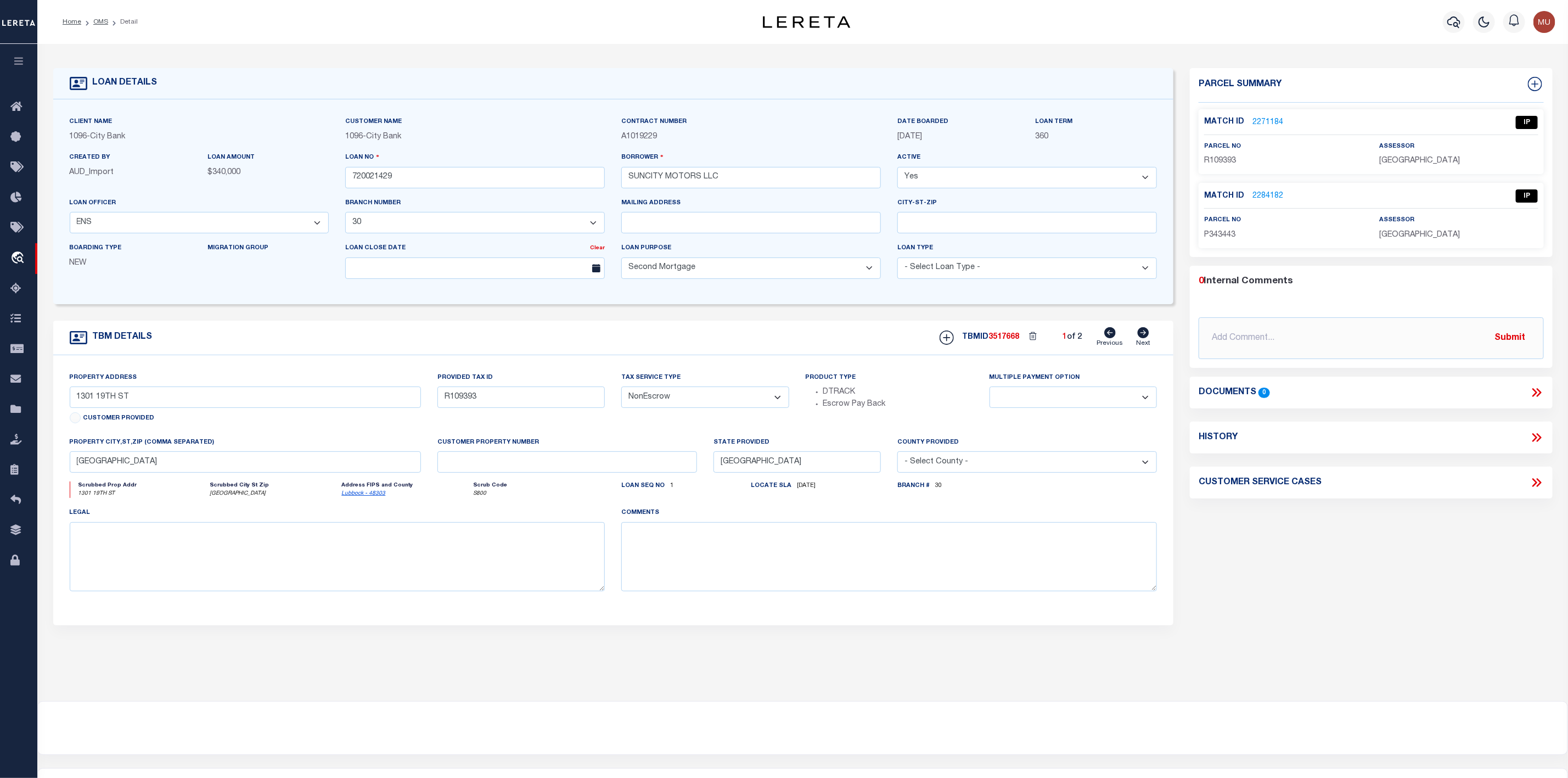
click at [1265, 117] on link "2271184" at bounding box center [1268, 123] width 31 height 12
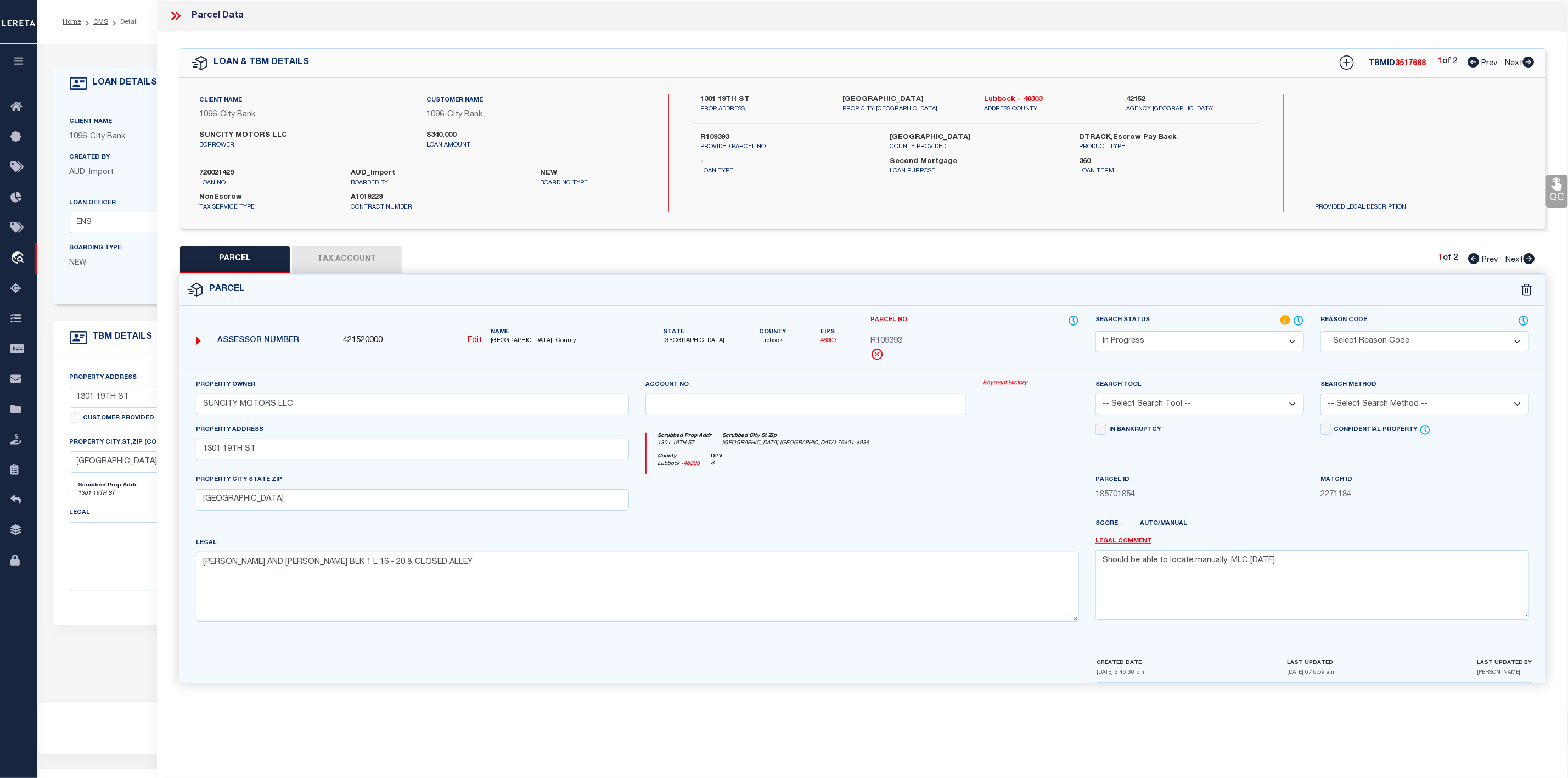
click at [1530, 64] on icon at bounding box center [1529, 62] width 12 height 11
click at [1474, 66] on icon at bounding box center [1473, 62] width 12 height 11
click at [1532, 65] on icon at bounding box center [1529, 62] width 12 height 11
click at [1473, 60] on icon at bounding box center [1473, 62] width 12 height 11
drag, startPoint x: 196, startPoint y: 452, endPoint x: 264, endPoint y: 455, distance: 68.1
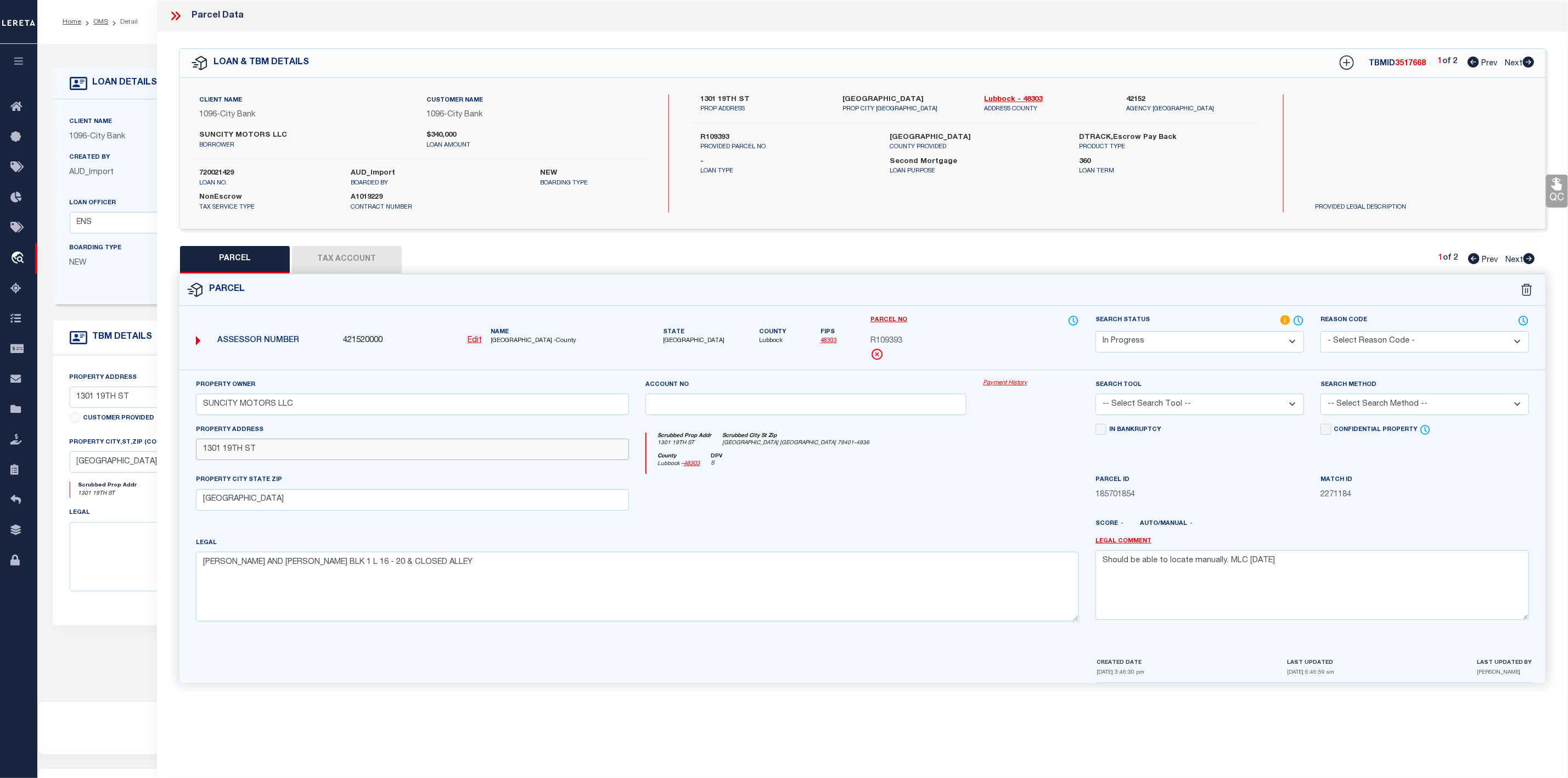
click at [264, 455] on input "1301 19TH ST" at bounding box center [412, 449] width 434 height 21
click at [1527, 256] on icon at bounding box center [1529, 259] width 12 height 11
click at [1469, 255] on icon at bounding box center [1474, 259] width 12 height 11
click at [1524, 263] on icon at bounding box center [1529, 259] width 12 height 11
click at [1527, 63] on icon at bounding box center [1529, 62] width 12 height 11
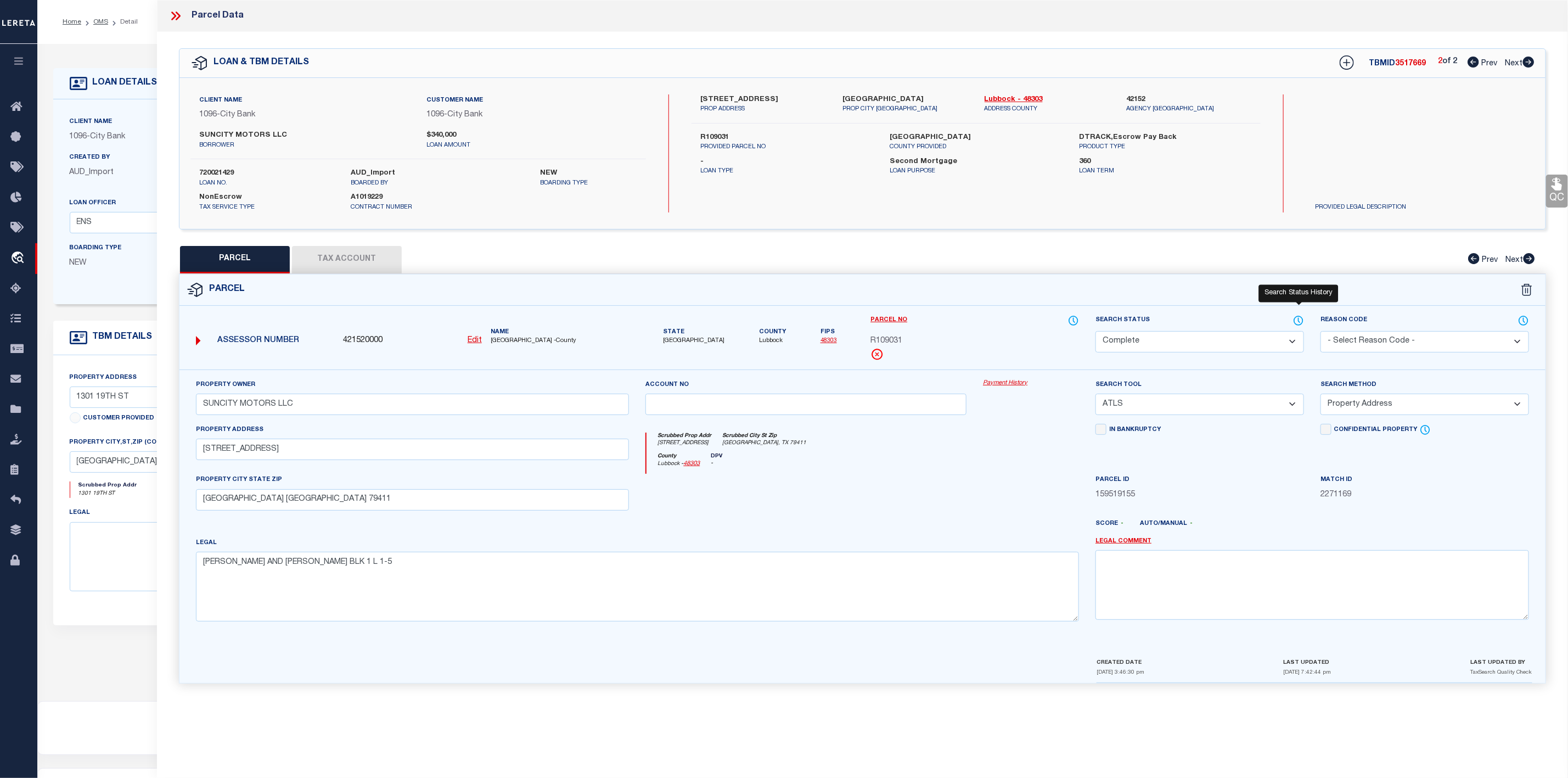
click at [1299, 322] on icon at bounding box center [1299, 320] width 1 height 4
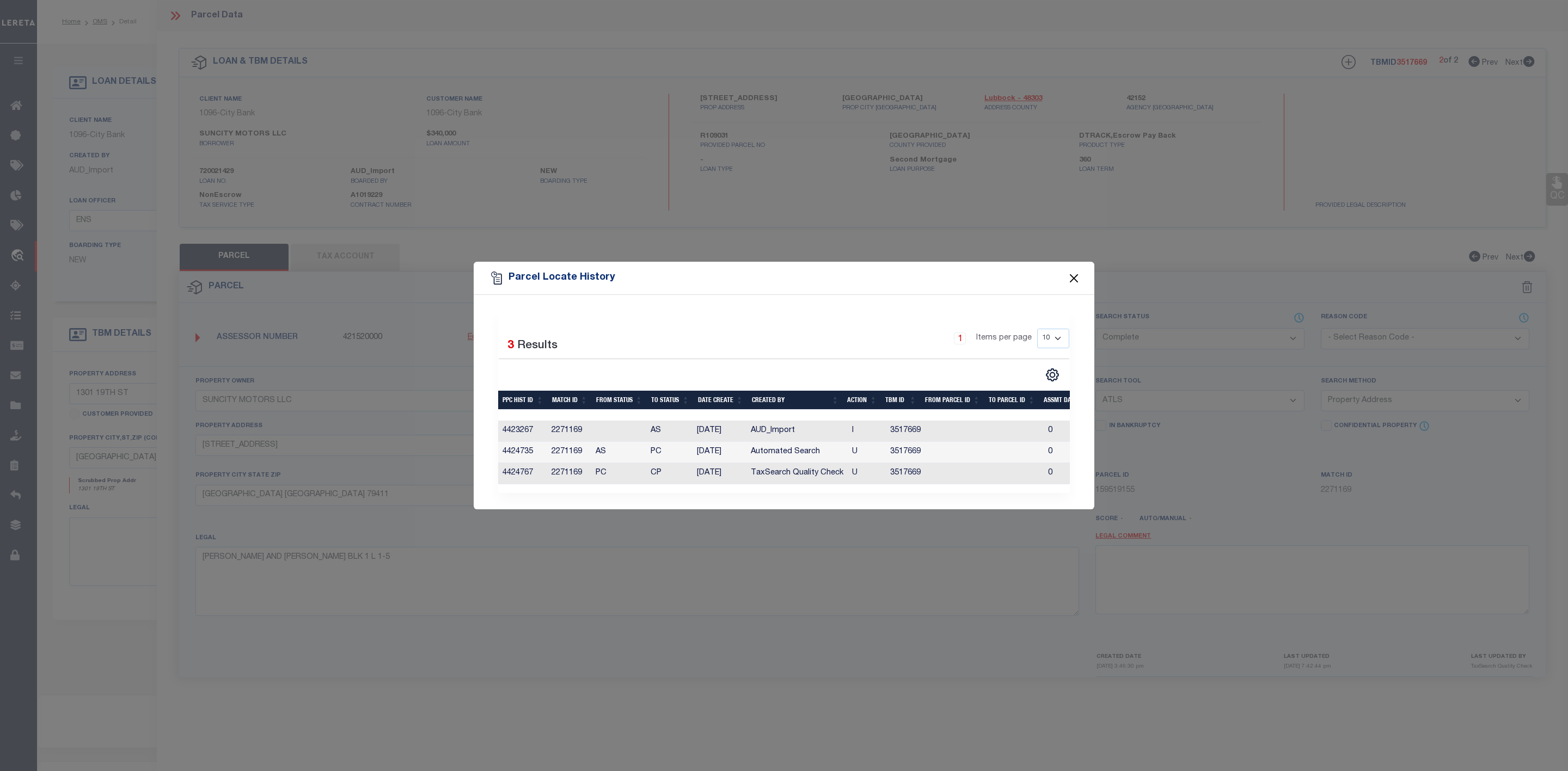
click at [1072, 273] on button "Close" at bounding box center [1074, 277] width 14 height 14
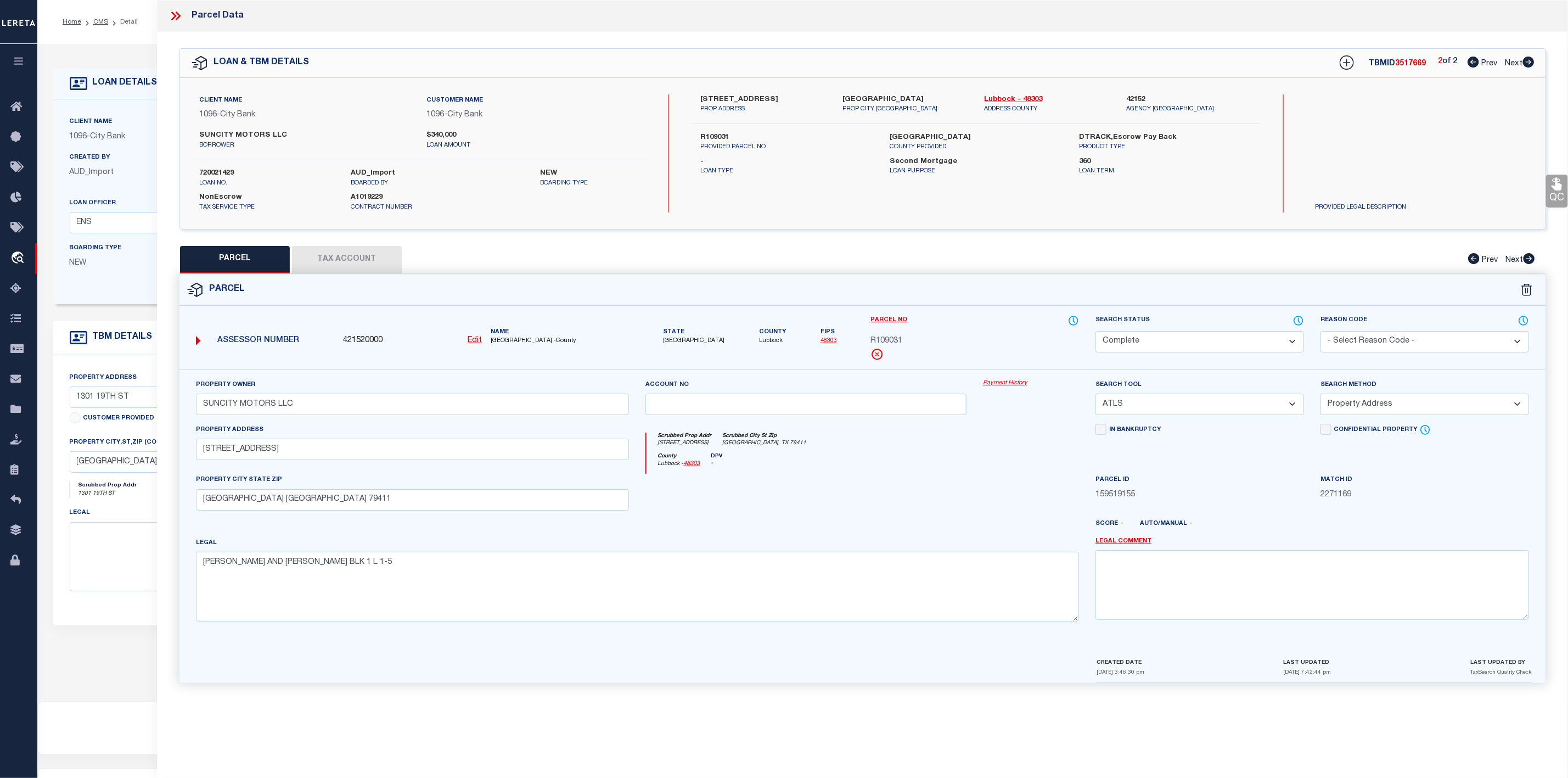
click at [1468, 61] on icon at bounding box center [1473, 62] width 12 height 11
click at [1528, 256] on icon at bounding box center [1529, 259] width 12 height 11
click at [366, 267] on button "Tax Account" at bounding box center [347, 260] width 110 height 28
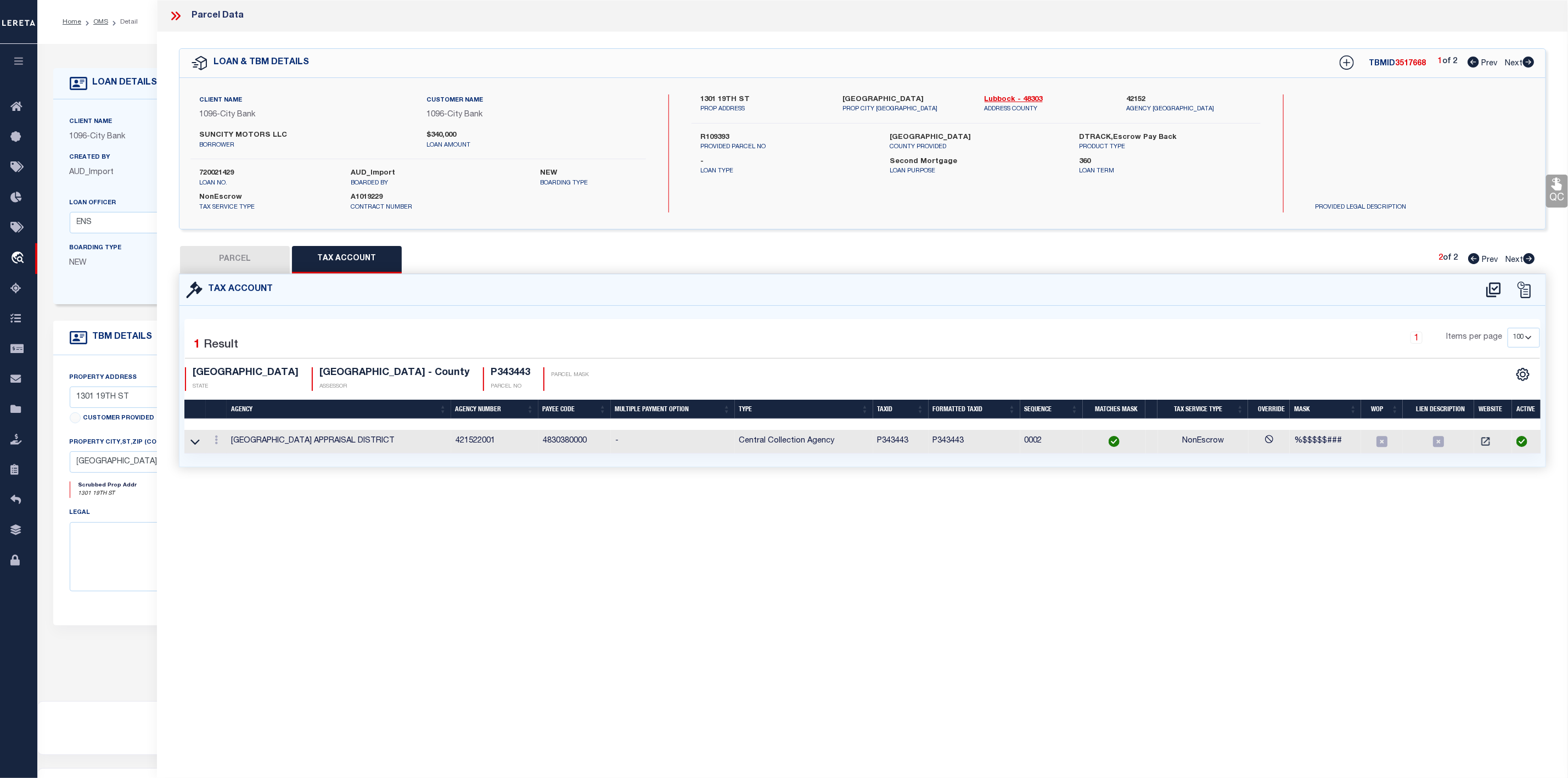
click at [261, 259] on button "PARCEL" at bounding box center [234, 260] width 110 height 28
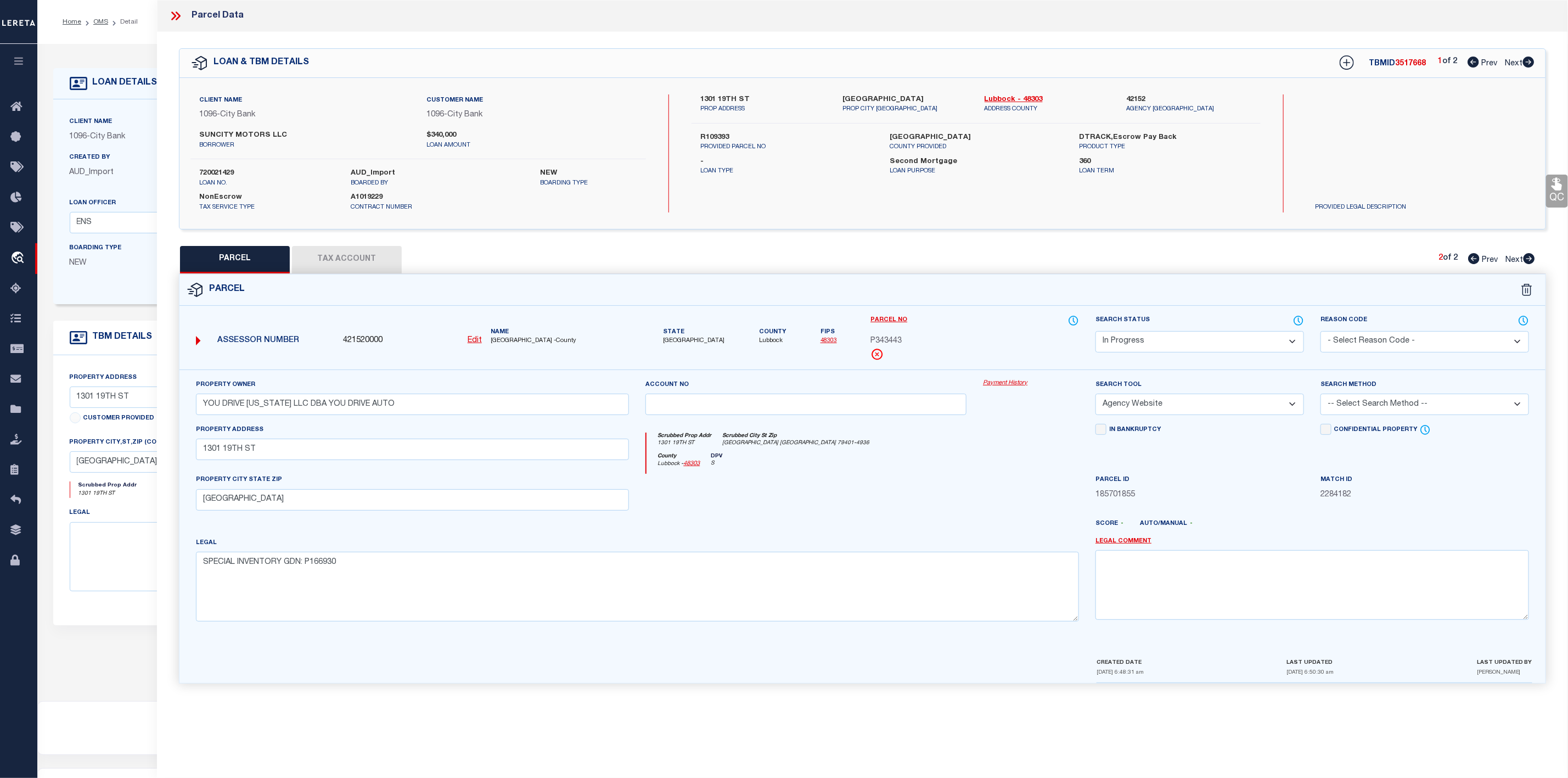
click at [1525, 259] on icon at bounding box center [1529, 259] width 12 height 11
click at [1527, 261] on icon at bounding box center [1529, 259] width 12 height 11
click at [1473, 263] on icon at bounding box center [1474, 259] width 12 height 11
click at [1527, 259] on icon at bounding box center [1529, 259] width 12 height 11
click at [1207, 345] on select "Automated Search Bad Parcel Complete Duplicate Parcel High Dollar Reporting In …" at bounding box center [1200, 341] width 209 height 21
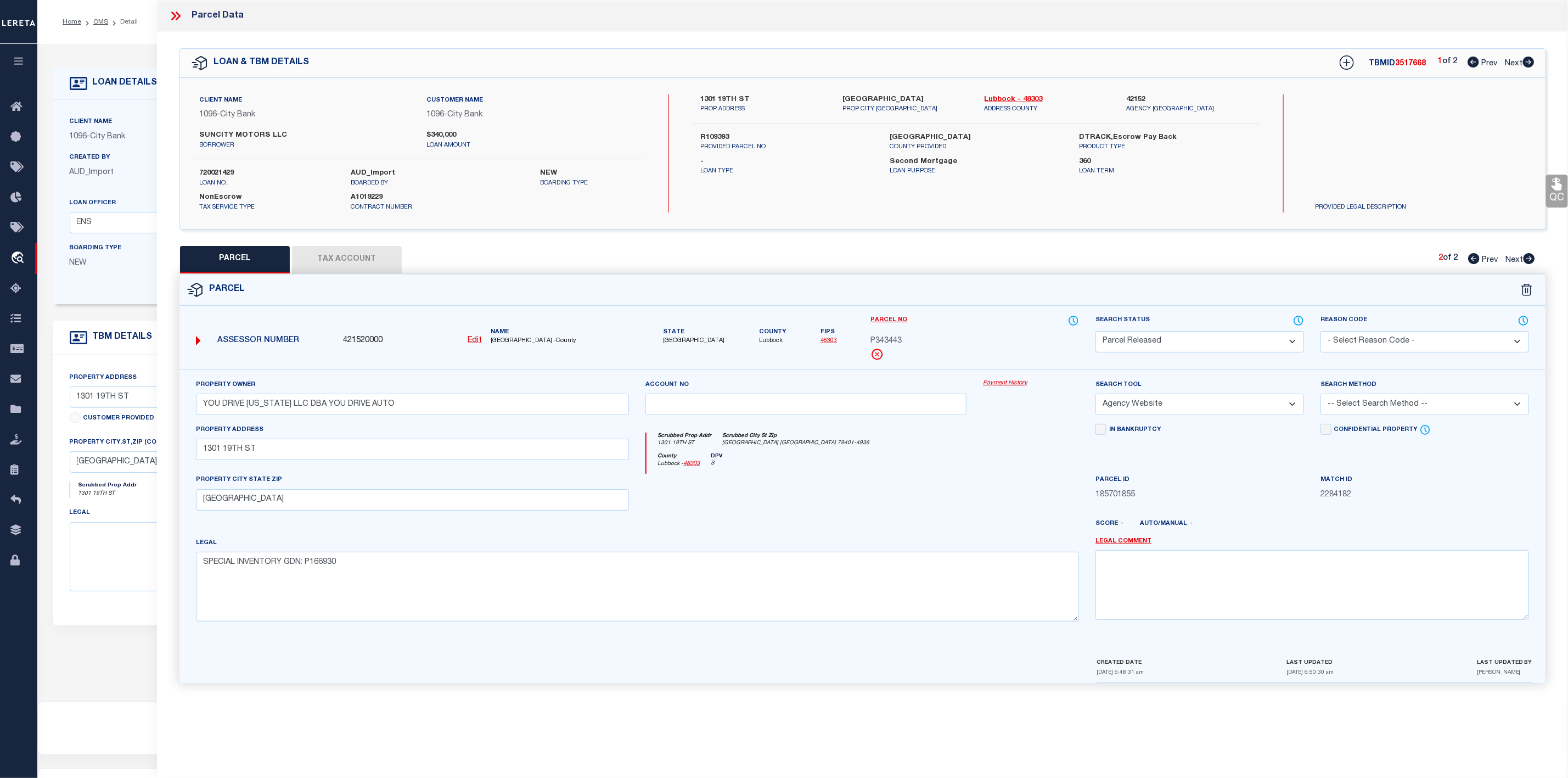
click at [1095, 332] on select "Automated Search Bad Parcel Complete Duplicate Parcel High Dollar Reporting In …" at bounding box center [1200, 341] width 209 height 21
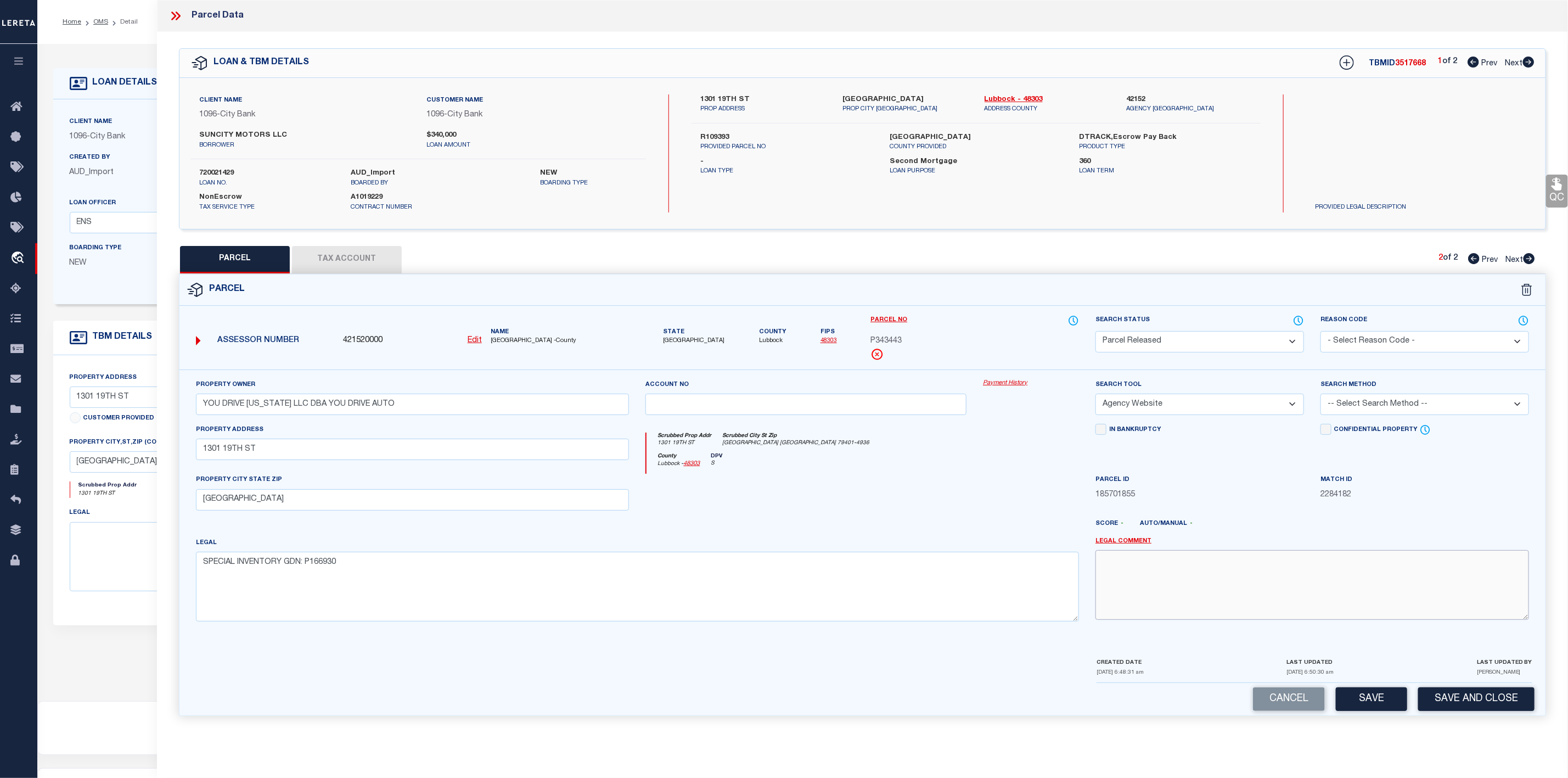
click at [1135, 575] on textarea at bounding box center [1312, 585] width 434 height 69
click at [1344, 341] on select "- Select Reason Code - 099 - Other (Provide additional detail) ACT - Agency Cha…" at bounding box center [1425, 341] width 209 height 21
click at [1321, 332] on select "- Select Reason Code - 099 - Other (Provide additional detail) ACT - Agency Cha…" at bounding box center [1425, 341] width 209 height 21
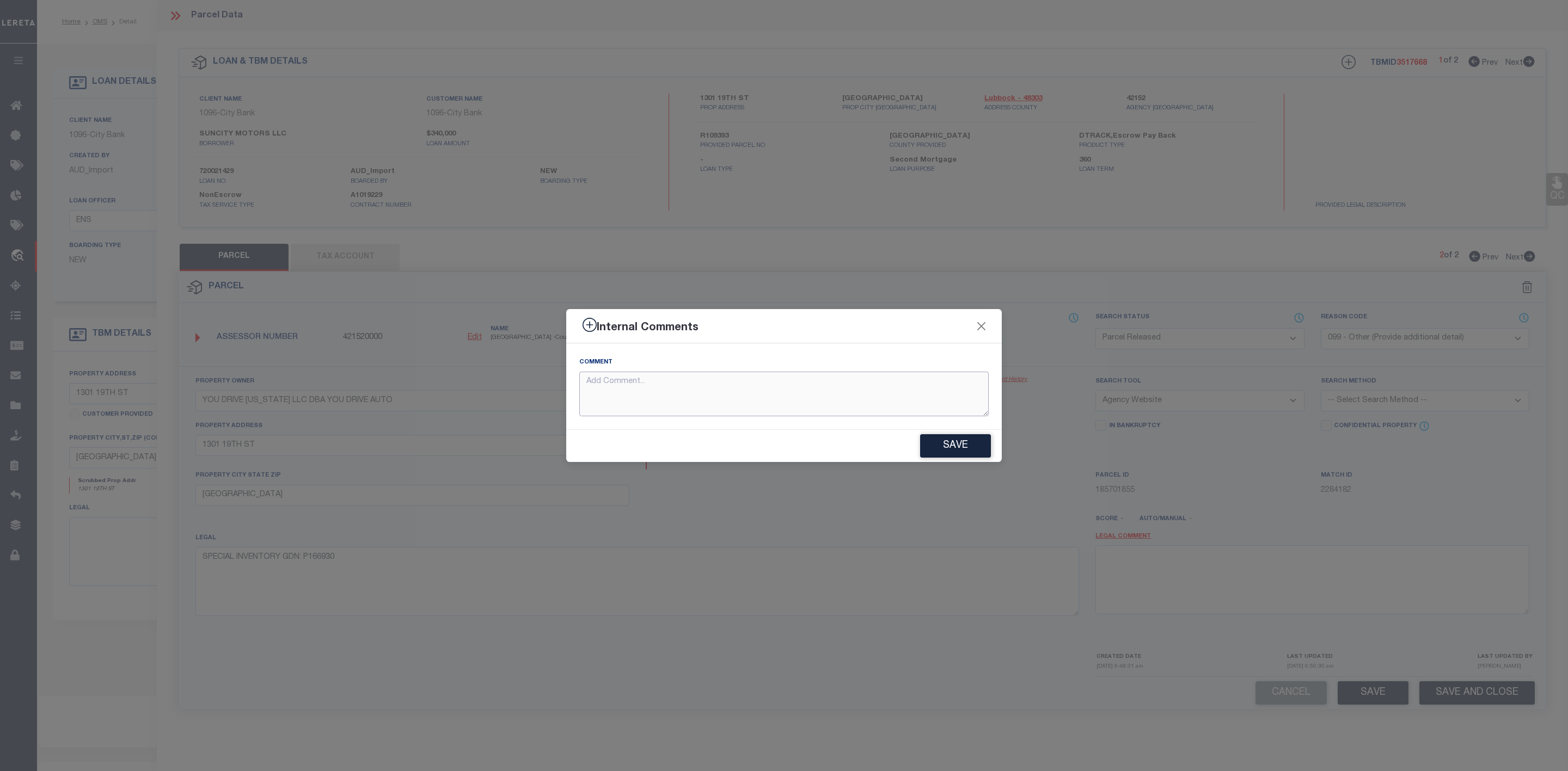
click at [910, 399] on textarea at bounding box center [784, 394] width 410 height 45
click at [662, 385] on textarea "Parcel Not Neede" at bounding box center [784, 394] width 410 height 45
click at [961, 445] on button "Save" at bounding box center [956, 446] width 71 height 23
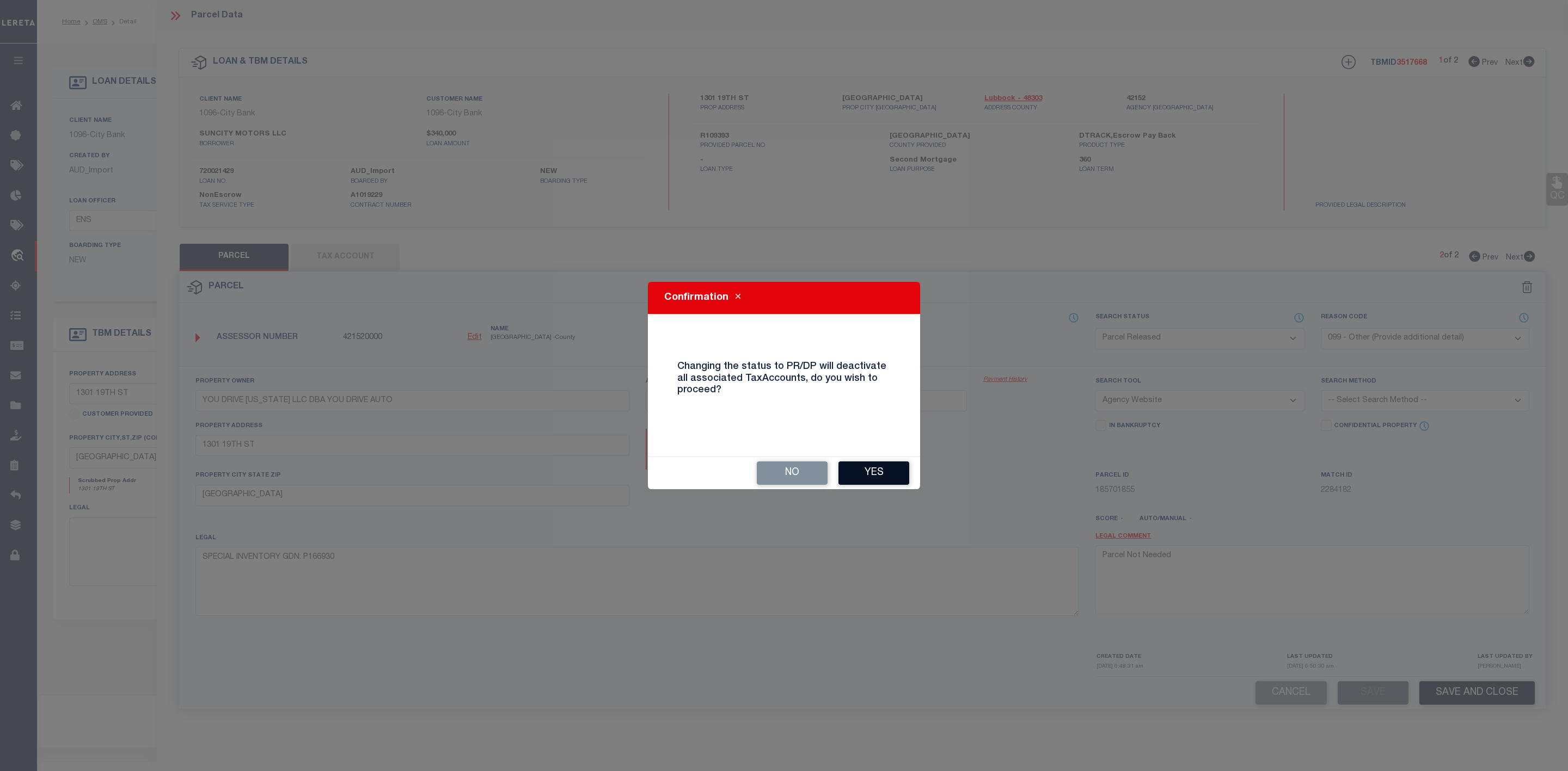
click at [864, 471] on button "Yes" at bounding box center [873, 473] width 71 height 23
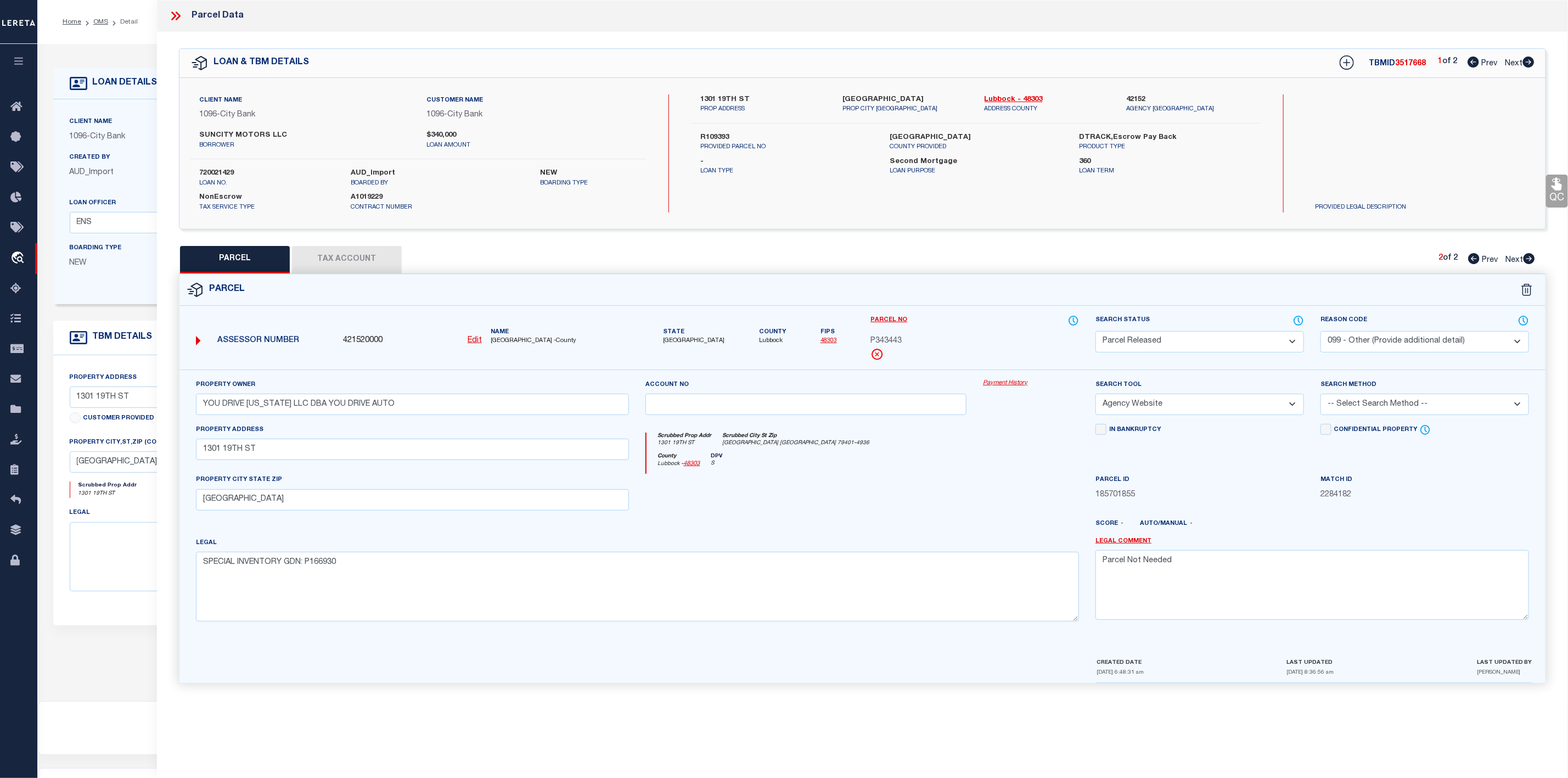
click at [1473, 257] on icon at bounding box center [1474, 259] width 12 height 11
click at [1230, 338] on select "Automated Search Bad Parcel Complete Duplicate Parcel High Dollar Reporting In …" at bounding box center [1200, 341] width 209 height 21
click at [1095, 332] on select "Automated Search Bad Parcel Complete Duplicate Parcel High Dollar Reporting In …" at bounding box center [1200, 341] width 209 height 21
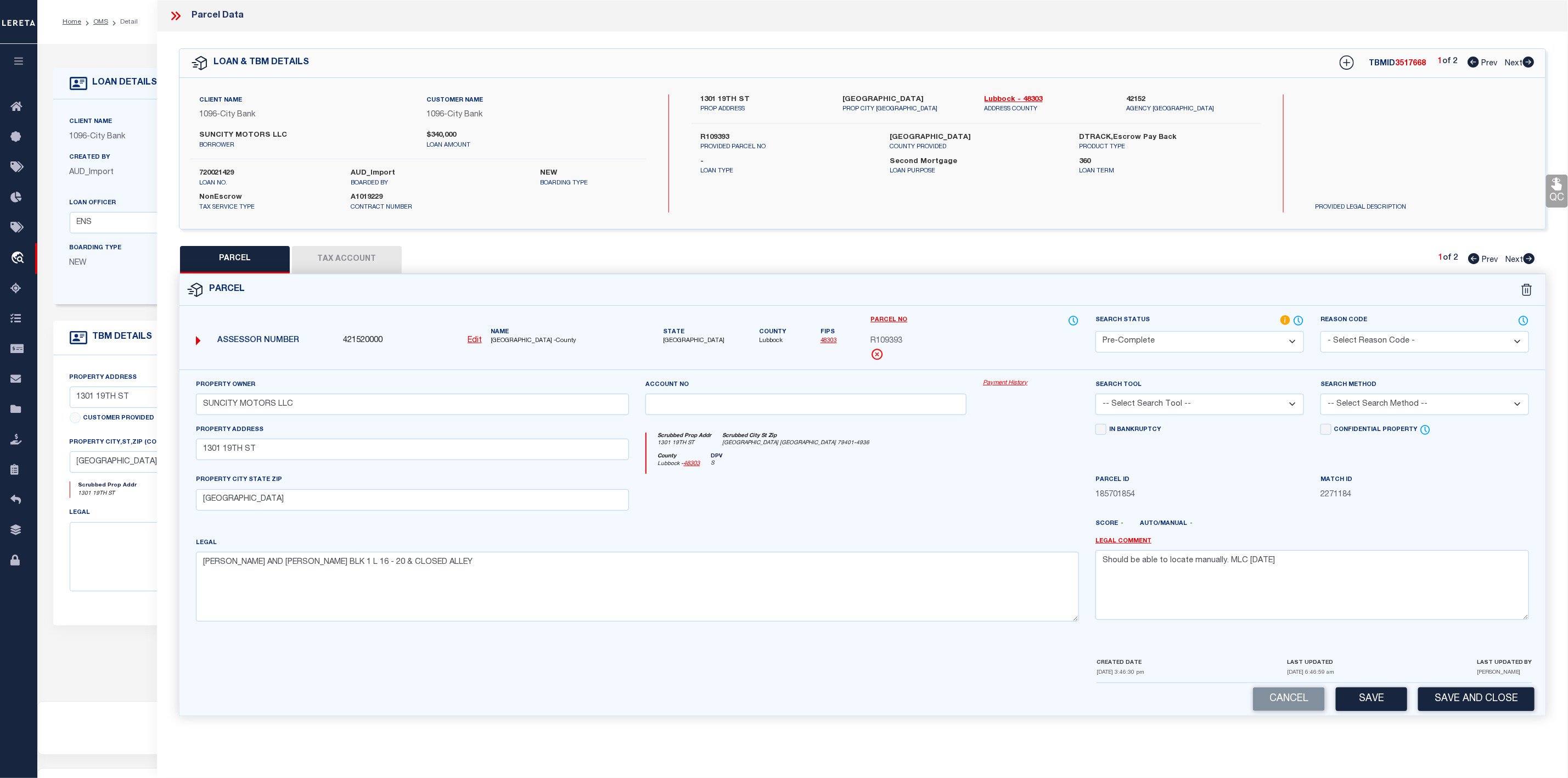
scroll to position [68, 0]
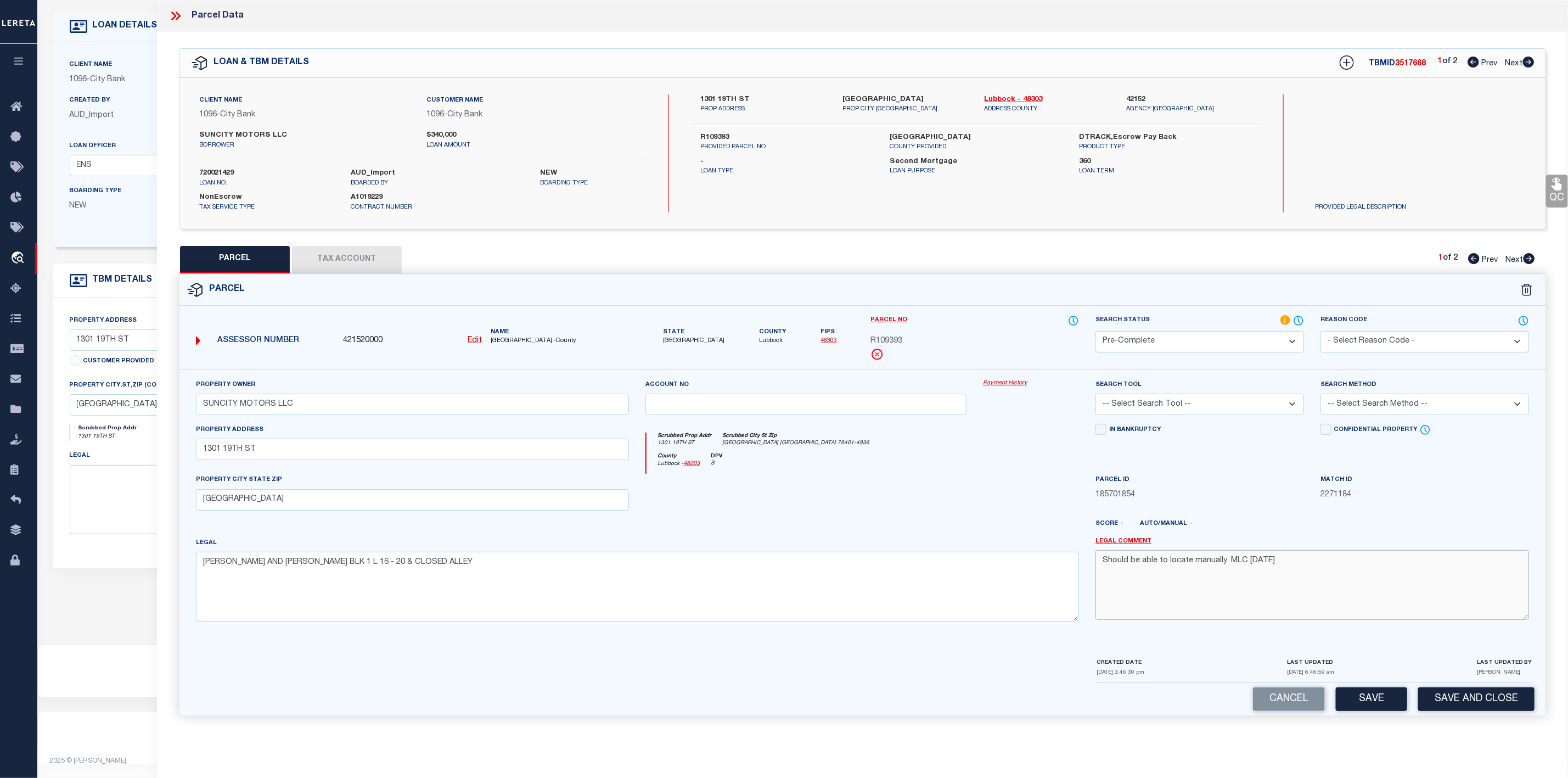
drag, startPoint x: 1299, startPoint y: 570, endPoint x: 1084, endPoint y: 579, distance: 215.2
click at [1084, 579] on div "Property Owner SUNCITY MOTORS LLC Account no Payment History Search Tool -- Sel…" at bounding box center [862, 505] width 1350 height 252
click at [1246, 408] on select "-- Select Search Tool -- 3rd Party Website Agency File Agency Website ATLS CNV-…" at bounding box center [1200, 404] width 209 height 21
click at [1095, 397] on select "-- Select Search Tool -- 3rd Party Website Agency File Agency Website ATLS CNV-…" at bounding box center [1200, 404] width 209 height 21
click at [1384, 405] on select "-- Select Search Method -- Property Address Legal Liability Info Provided" at bounding box center [1425, 404] width 209 height 21
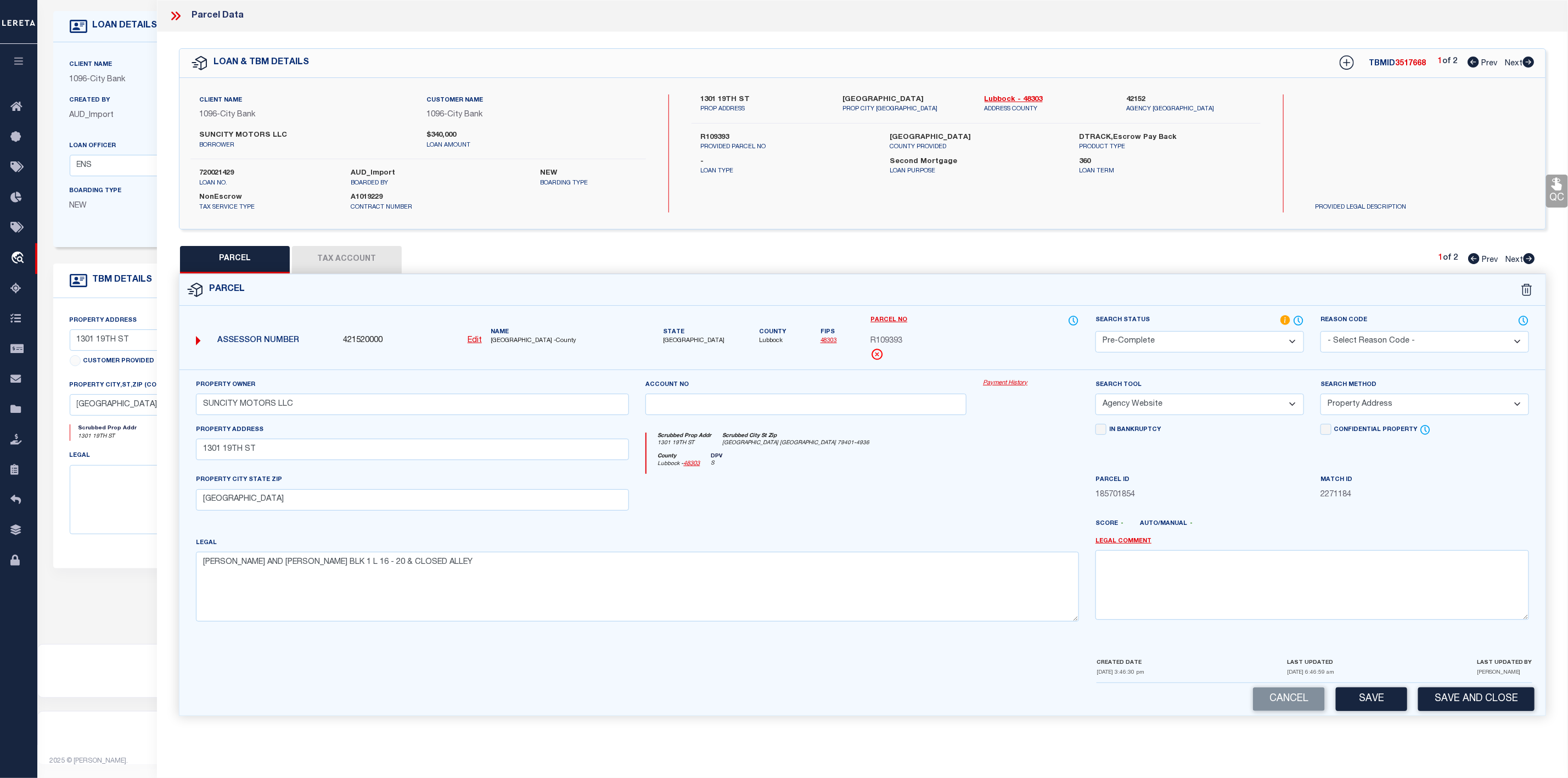
click at [1321, 397] on select "-- Select Search Method -- Property Address Legal Liability Info Provided" at bounding box center [1425, 404] width 209 height 21
click at [1364, 699] on button "Save" at bounding box center [1372, 699] width 71 height 23
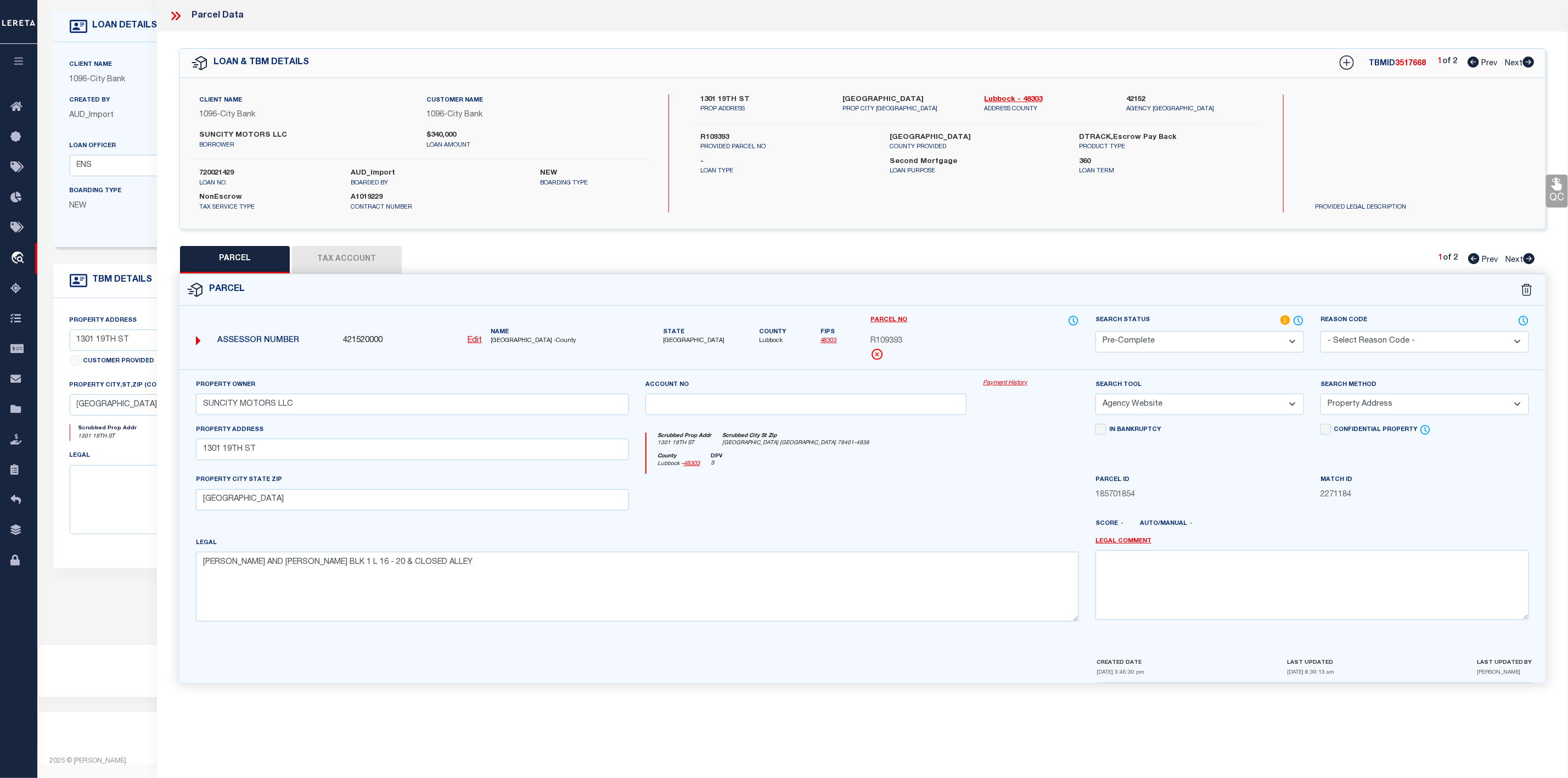
click at [346, 262] on button "Tax Account" at bounding box center [347, 260] width 110 height 28
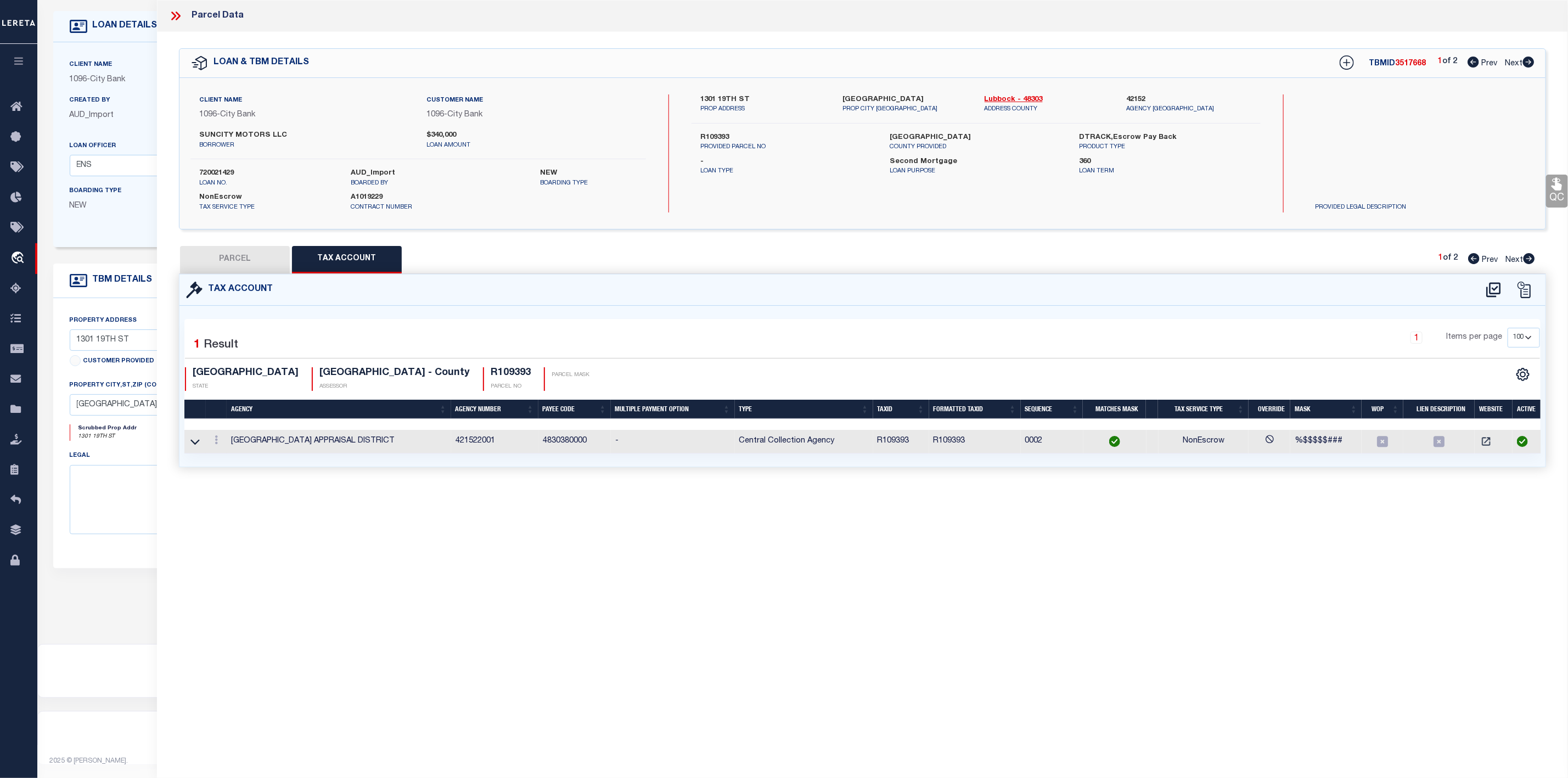
click at [242, 263] on button "PARCEL" at bounding box center [234, 260] width 110 height 28
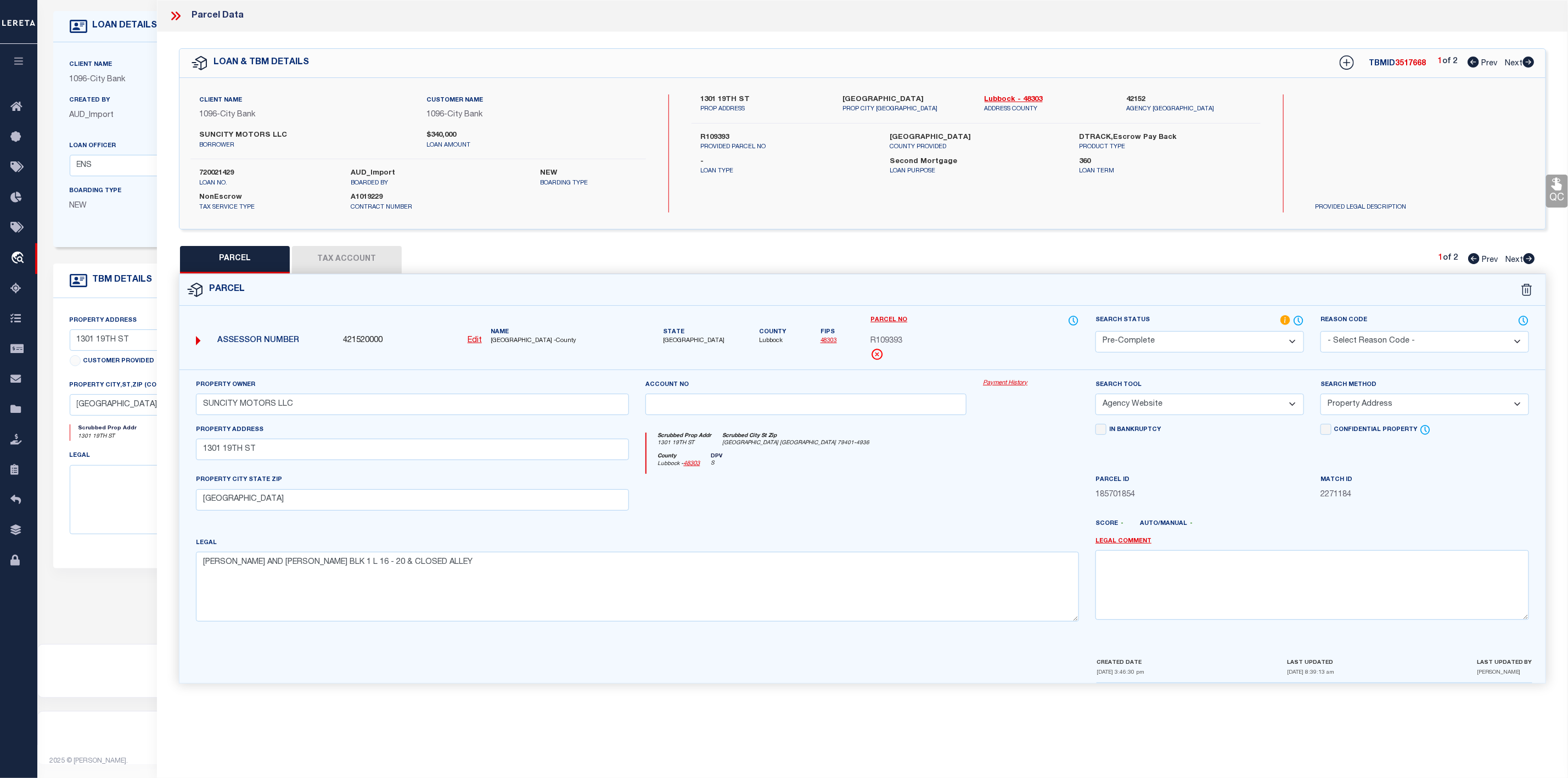
scroll to position [0, 0]
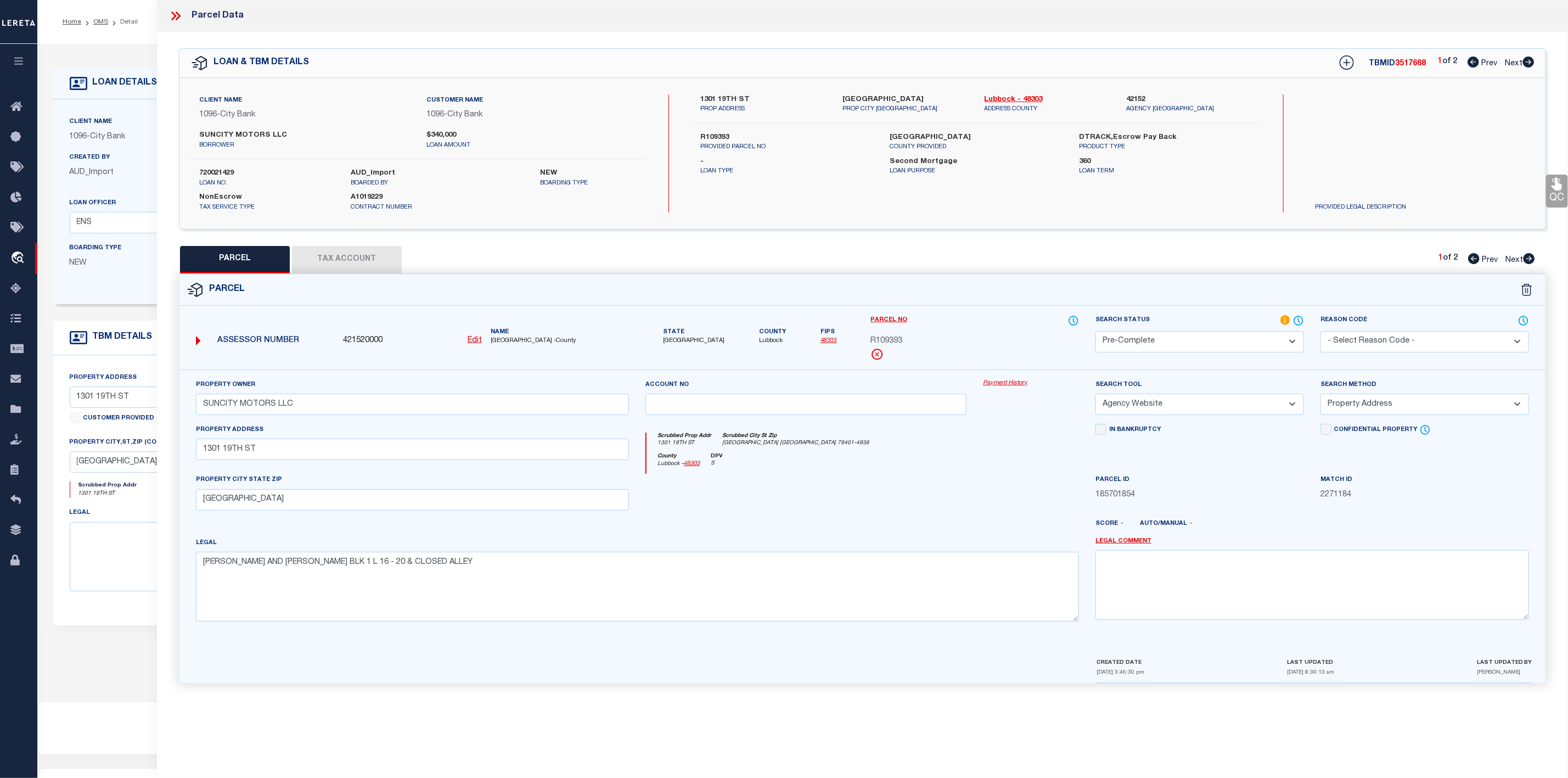
click at [1528, 256] on icon at bounding box center [1529, 259] width 12 height 11
click at [364, 257] on button "Tax Account" at bounding box center [347, 260] width 110 height 28
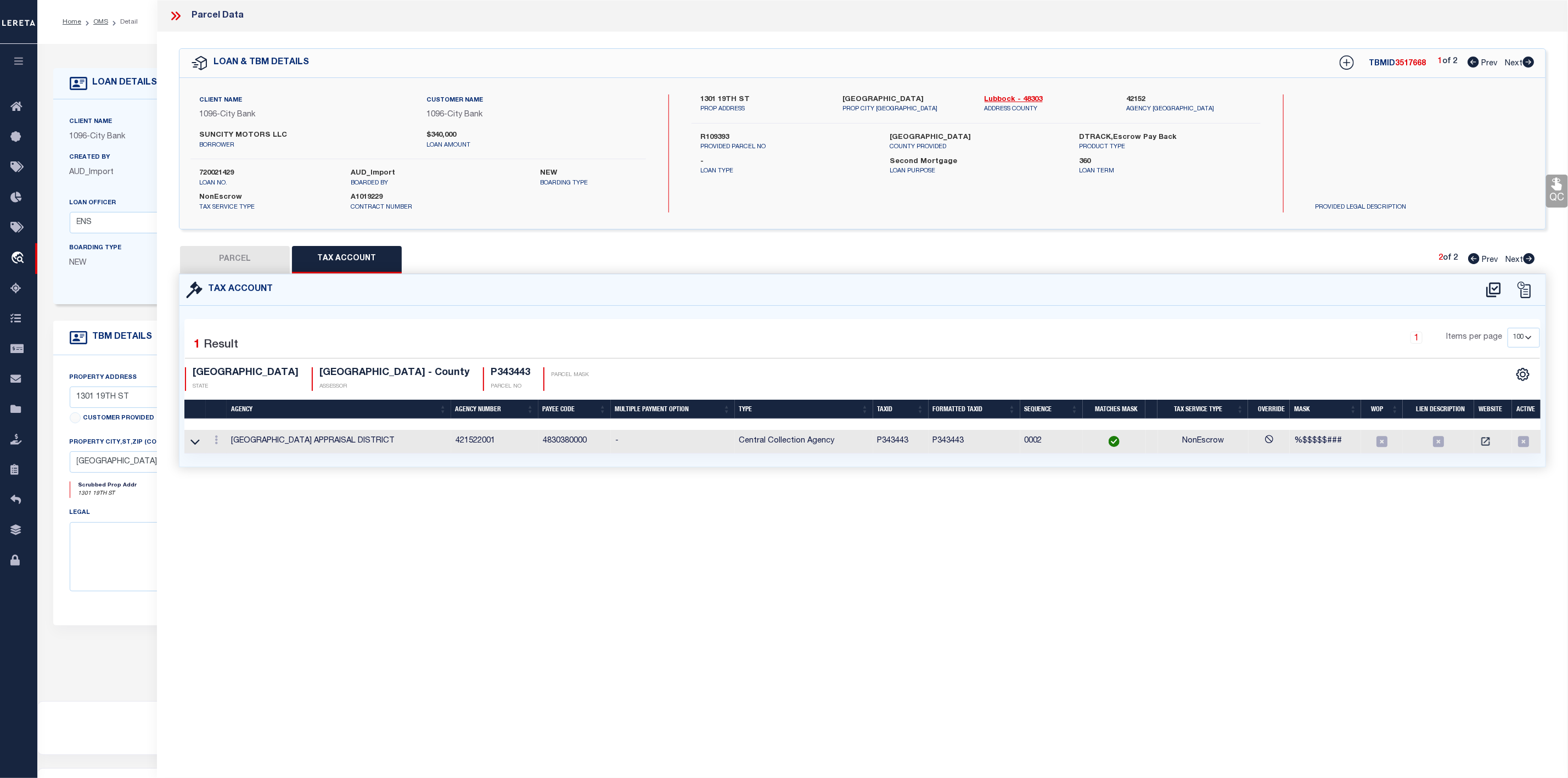
click at [257, 263] on button "PARCEL" at bounding box center [234, 260] width 110 height 28
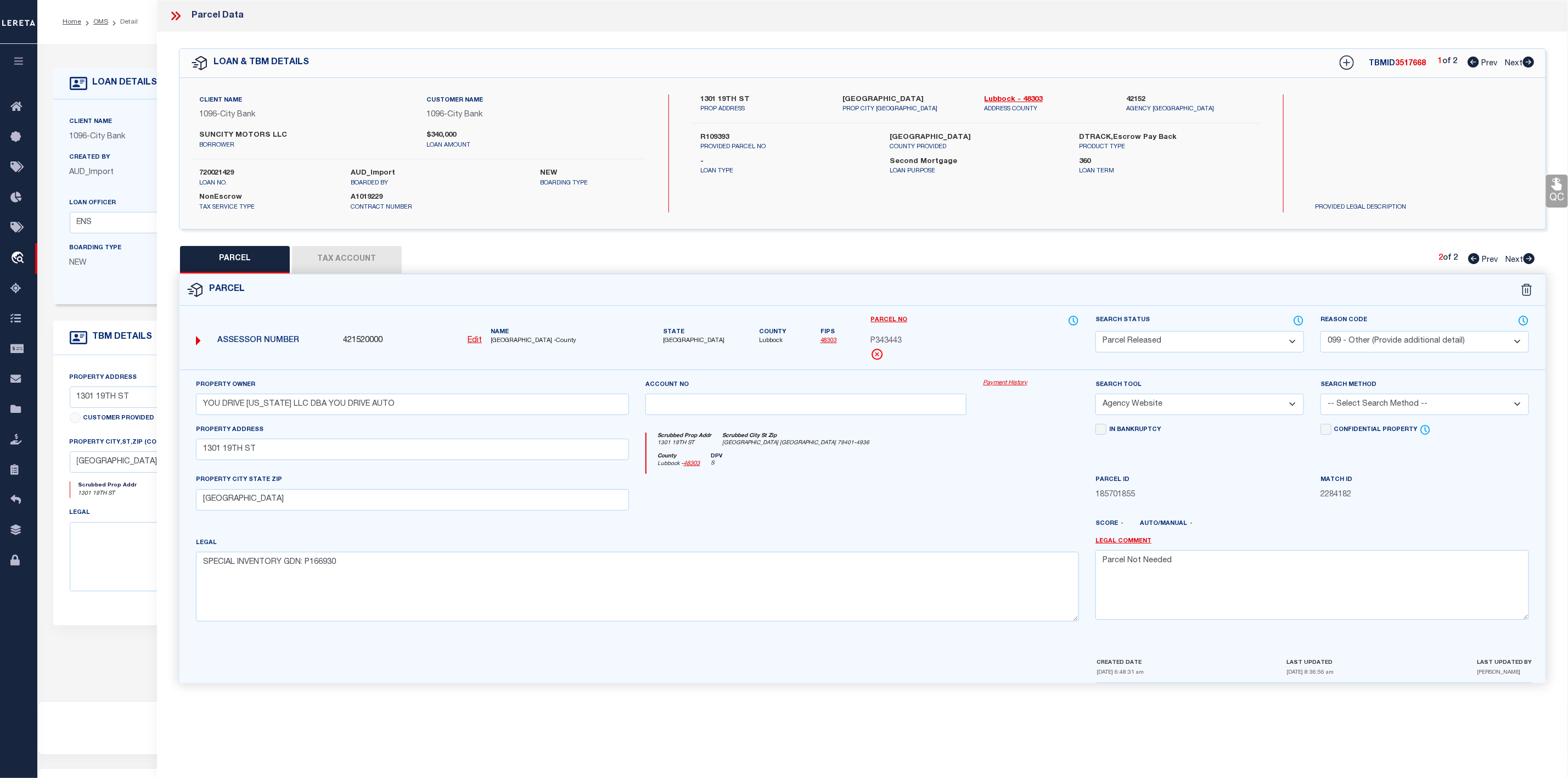
click at [1473, 260] on icon at bounding box center [1474, 259] width 12 height 11
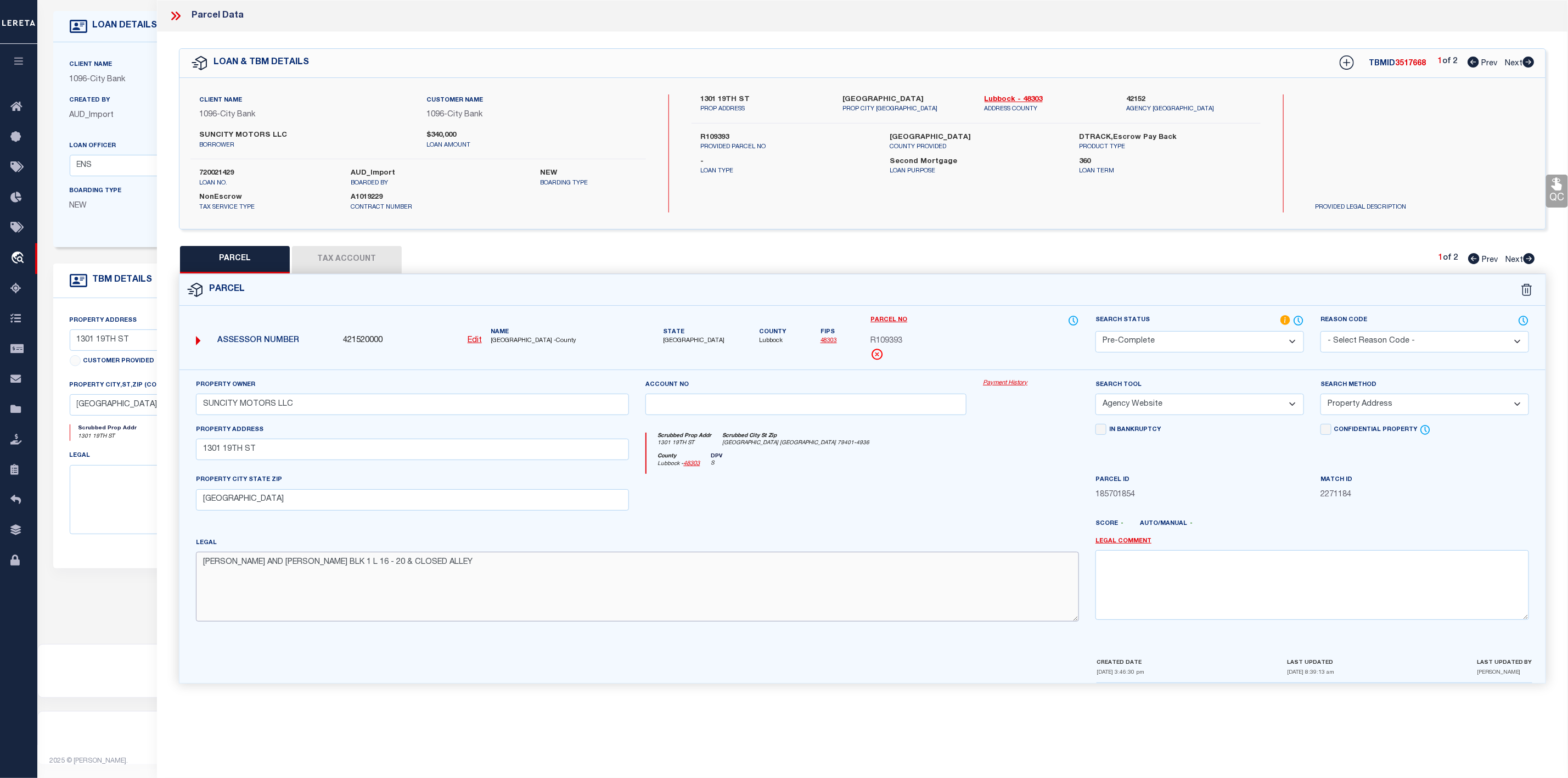
click at [476, 579] on textarea "[PERSON_NAME] AND [PERSON_NAME] BLK 1 L 16 - 20 & CLOSED ALLEY" at bounding box center [638, 586] width 884 height 69
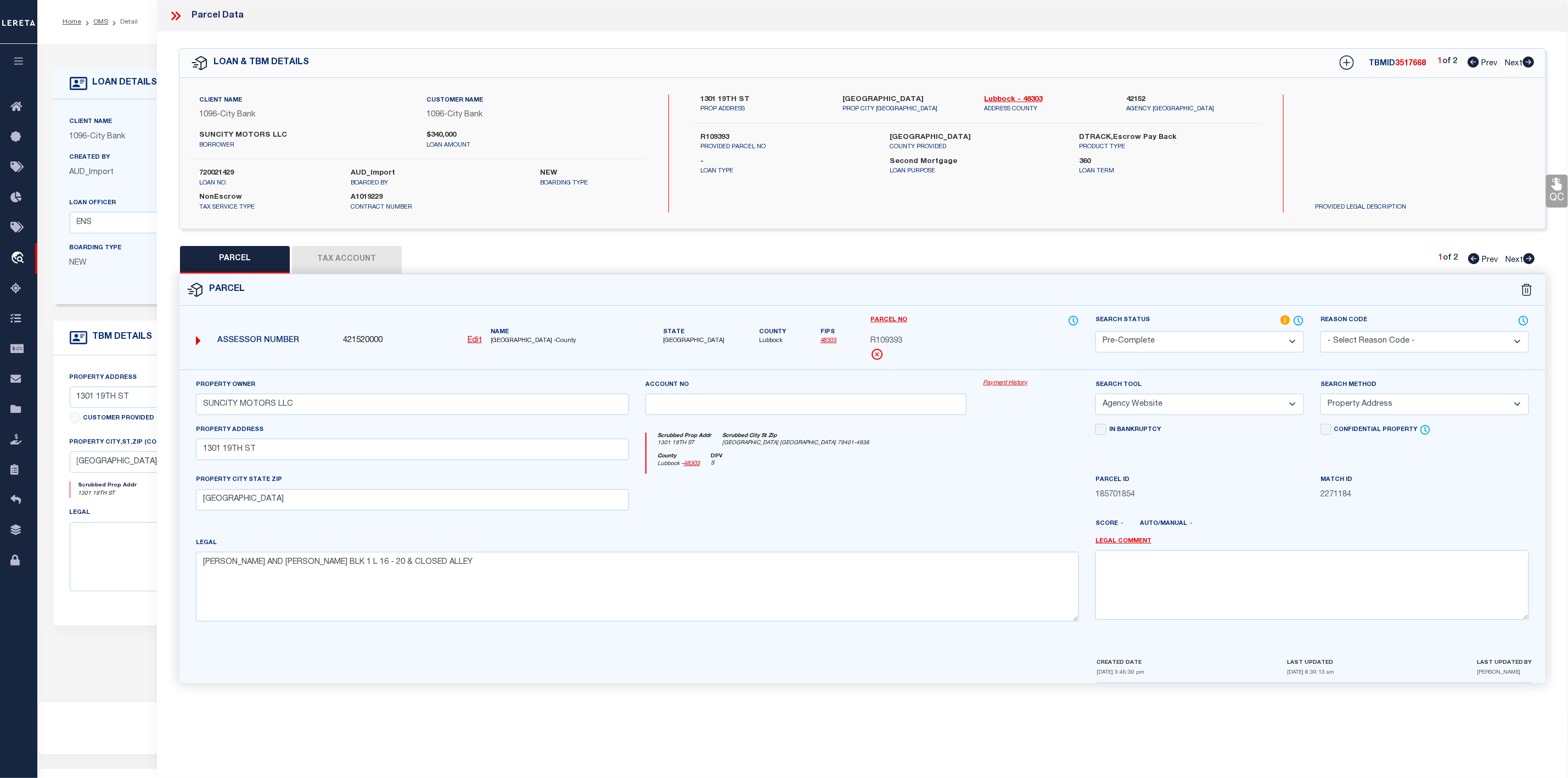
click at [176, 15] on icon at bounding box center [176, 15] width 14 height 14
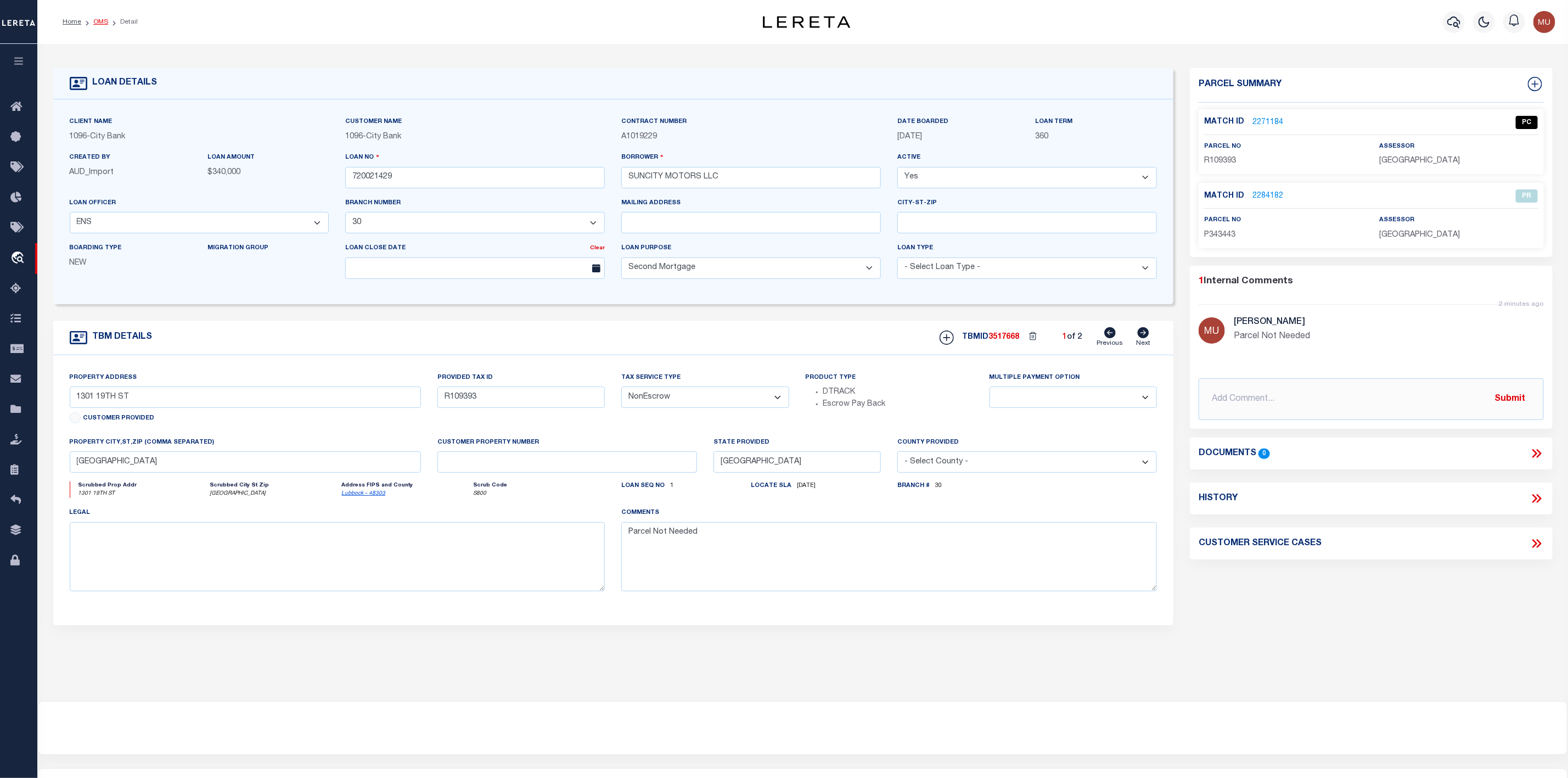
click at [101, 25] on link "OMS" at bounding box center [101, 21] width 15 height 7
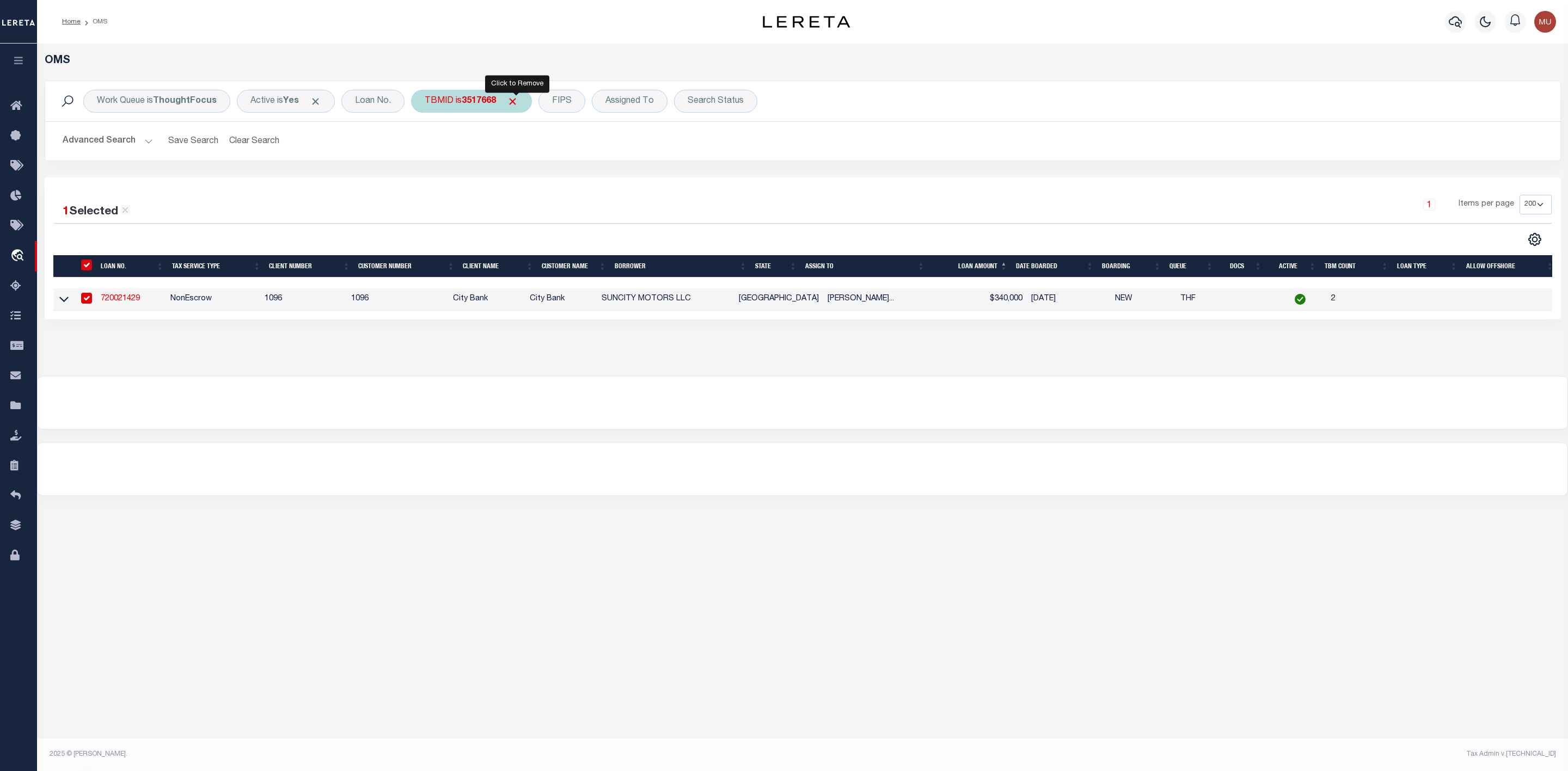
click at [517, 100] on span "Click to Remove" at bounding box center [513, 101] width 12 height 12
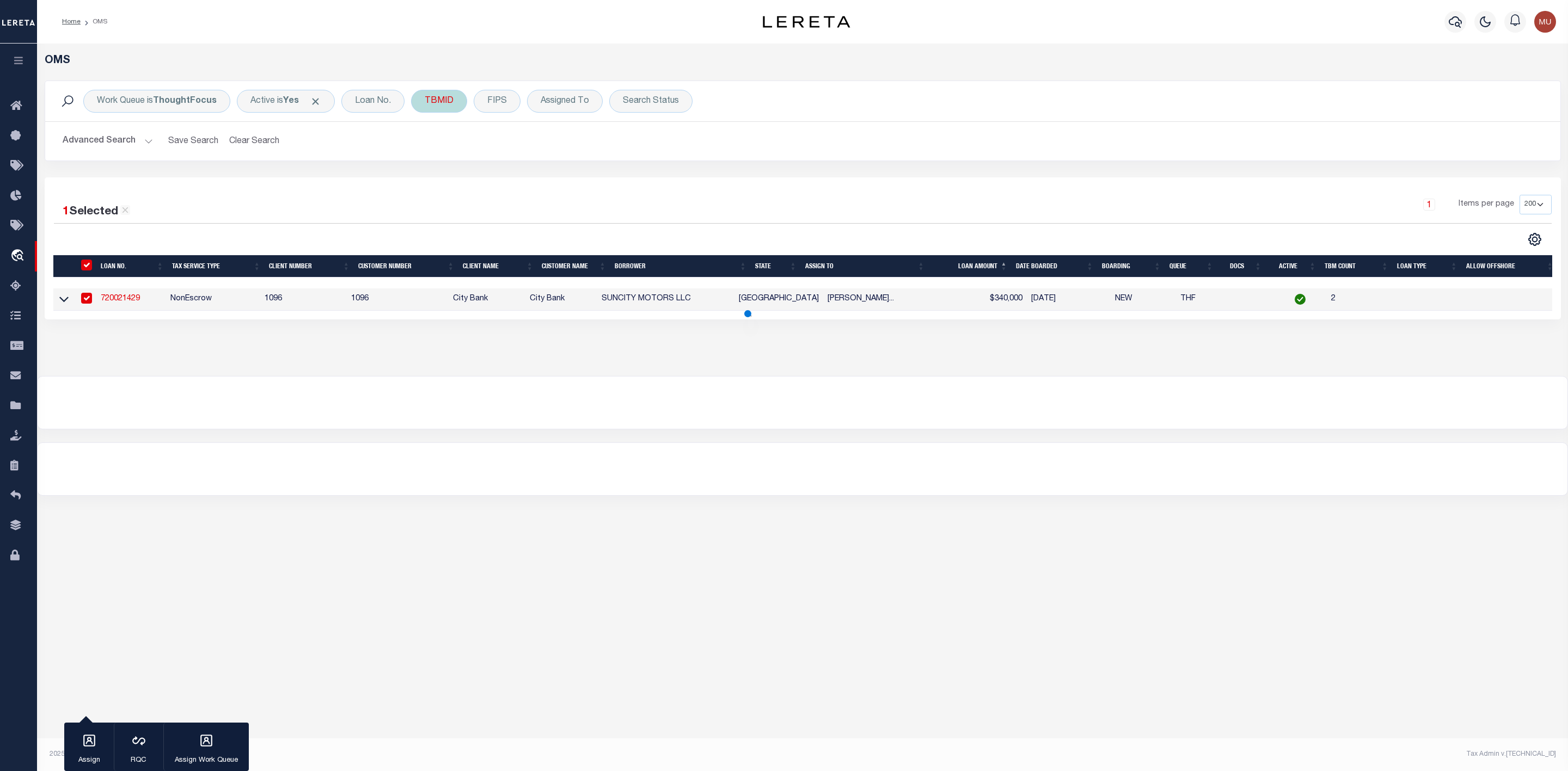
click at [436, 105] on div "TBMID" at bounding box center [439, 102] width 56 height 23
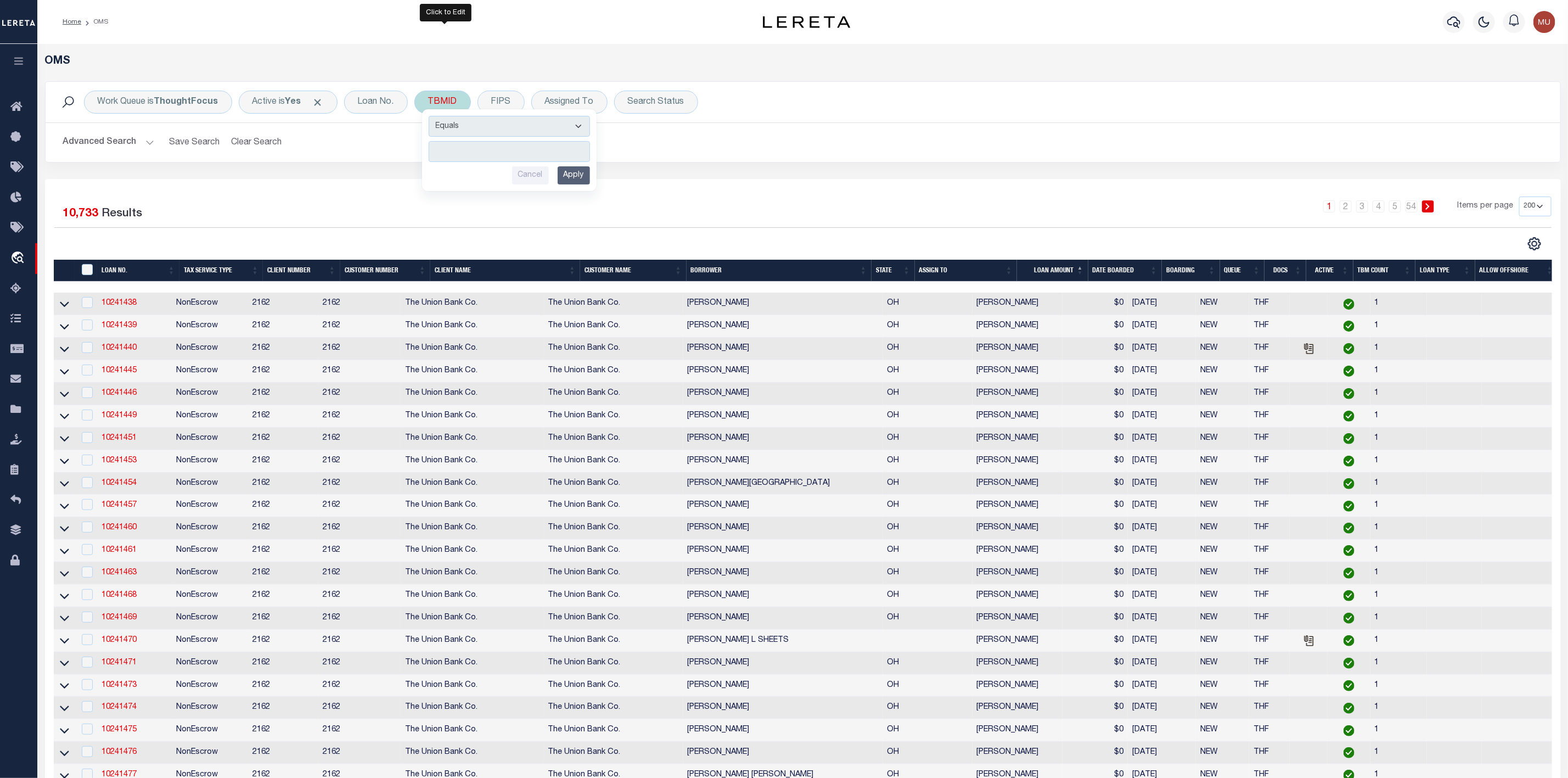
click at [470, 154] on input "number" at bounding box center [509, 152] width 161 height 21
click at [580, 179] on input "Apply" at bounding box center [574, 176] width 33 height 18
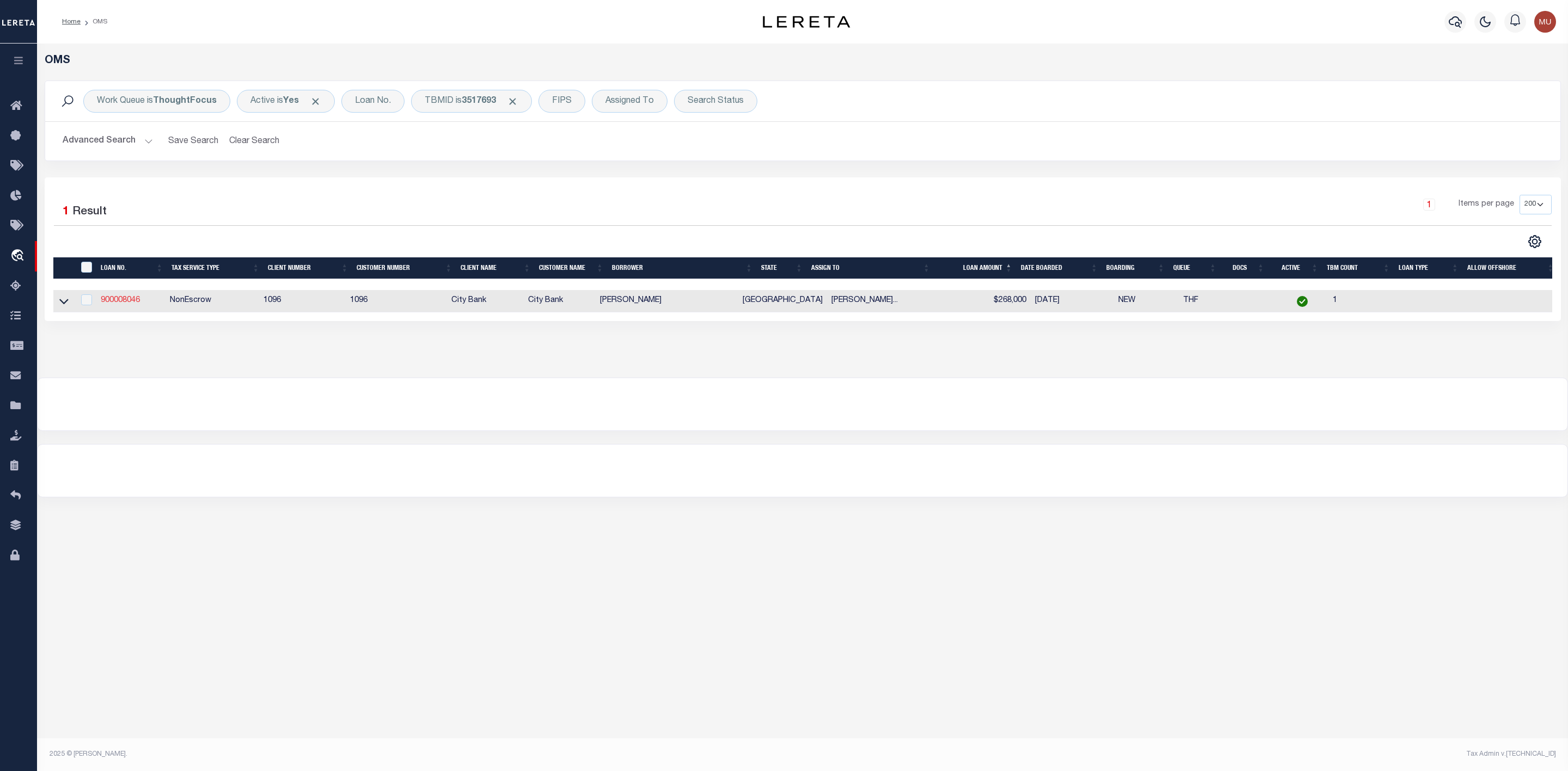
click at [118, 302] on link "900008046" at bounding box center [120, 300] width 39 height 8
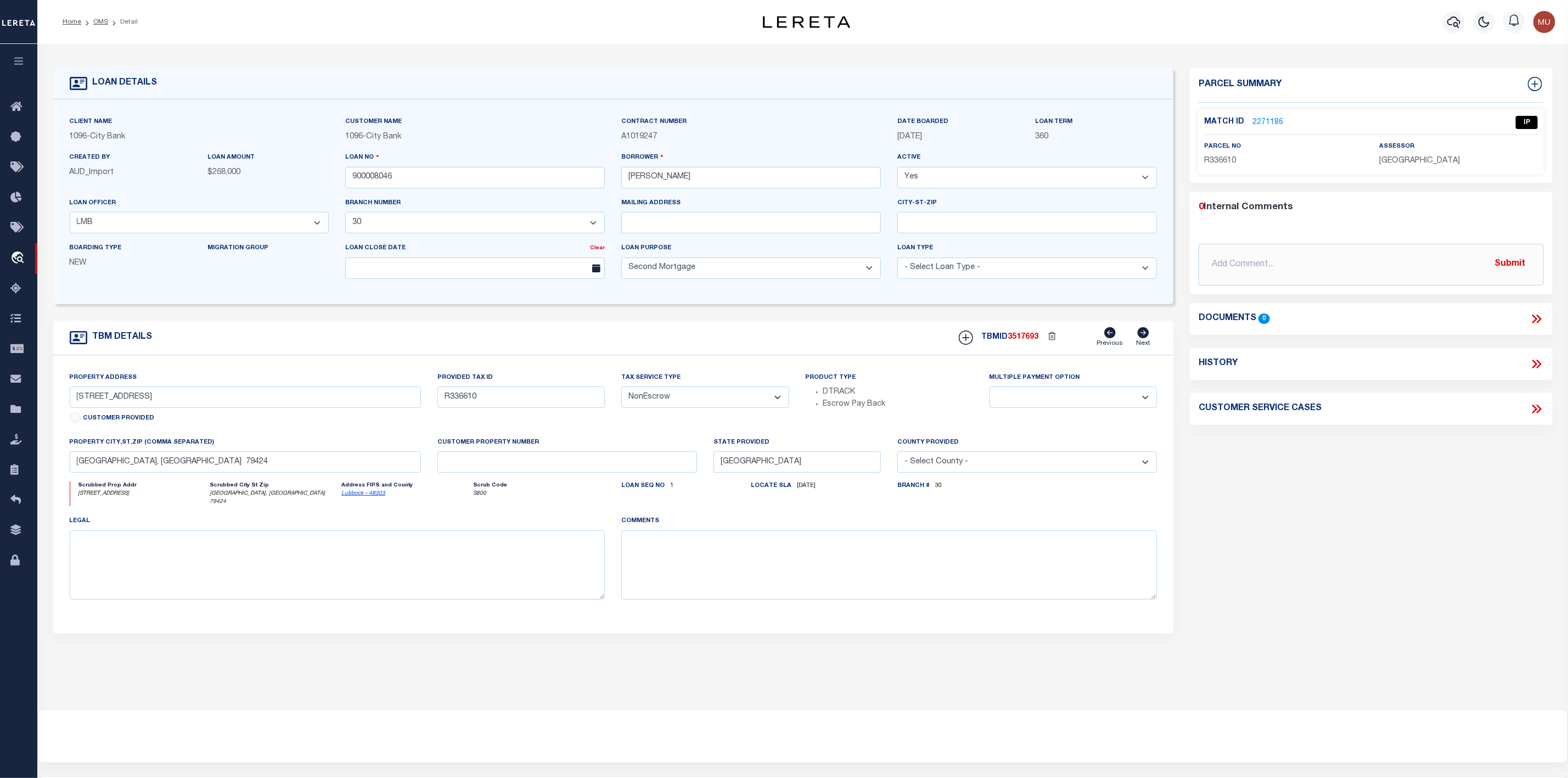
click at [1273, 123] on link "2271186" at bounding box center [1268, 123] width 31 height 12
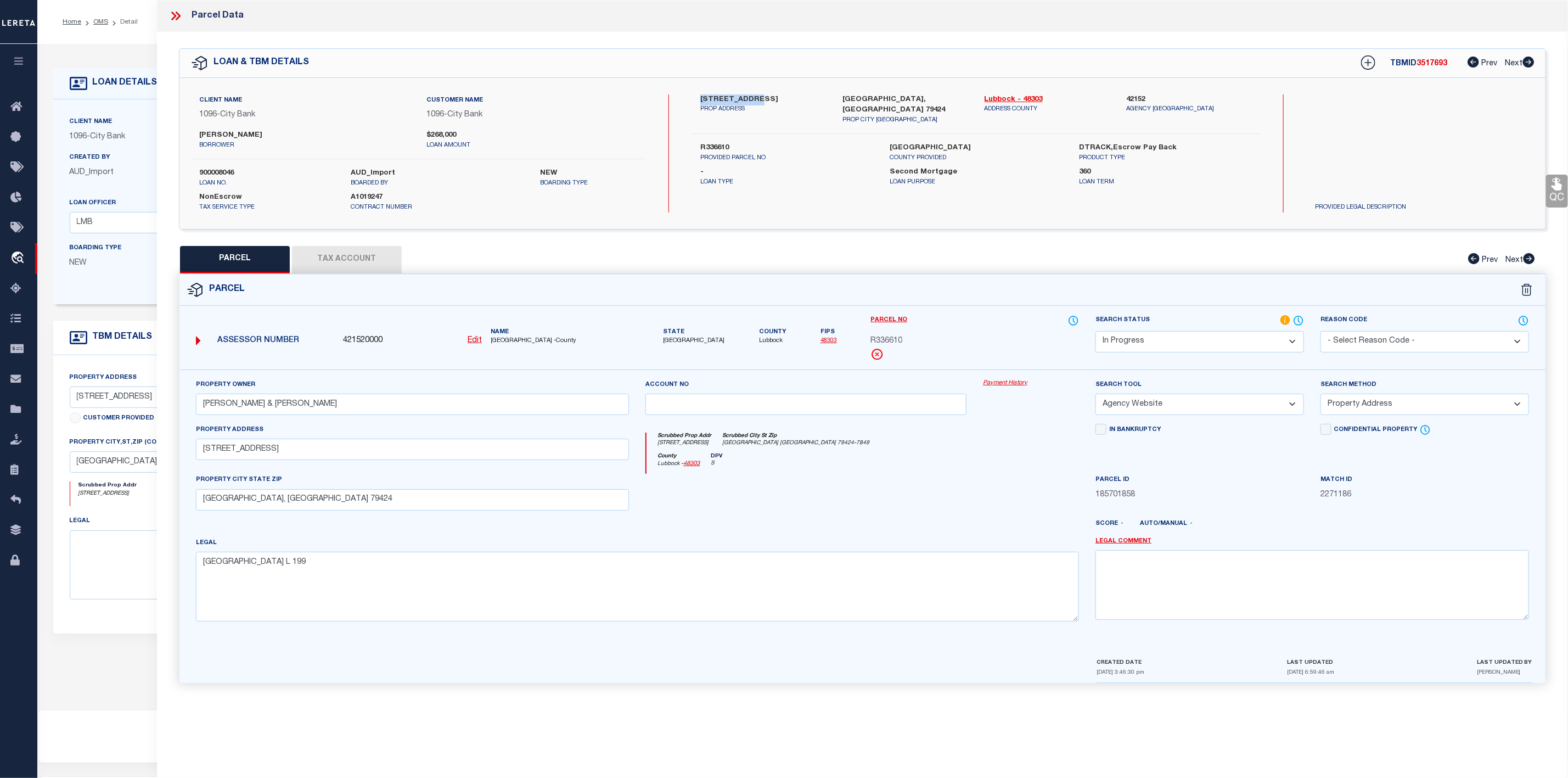
drag, startPoint x: 698, startPoint y: 96, endPoint x: 754, endPoint y: 101, distance: 56.2
click at [754, 101] on div "[STREET_ADDRESS] PROP ADDRESS" at bounding box center [763, 110] width 142 height 31
copy label "[STREET_ADDRESS]"
click at [352, 263] on button "Tax Account" at bounding box center [347, 260] width 110 height 28
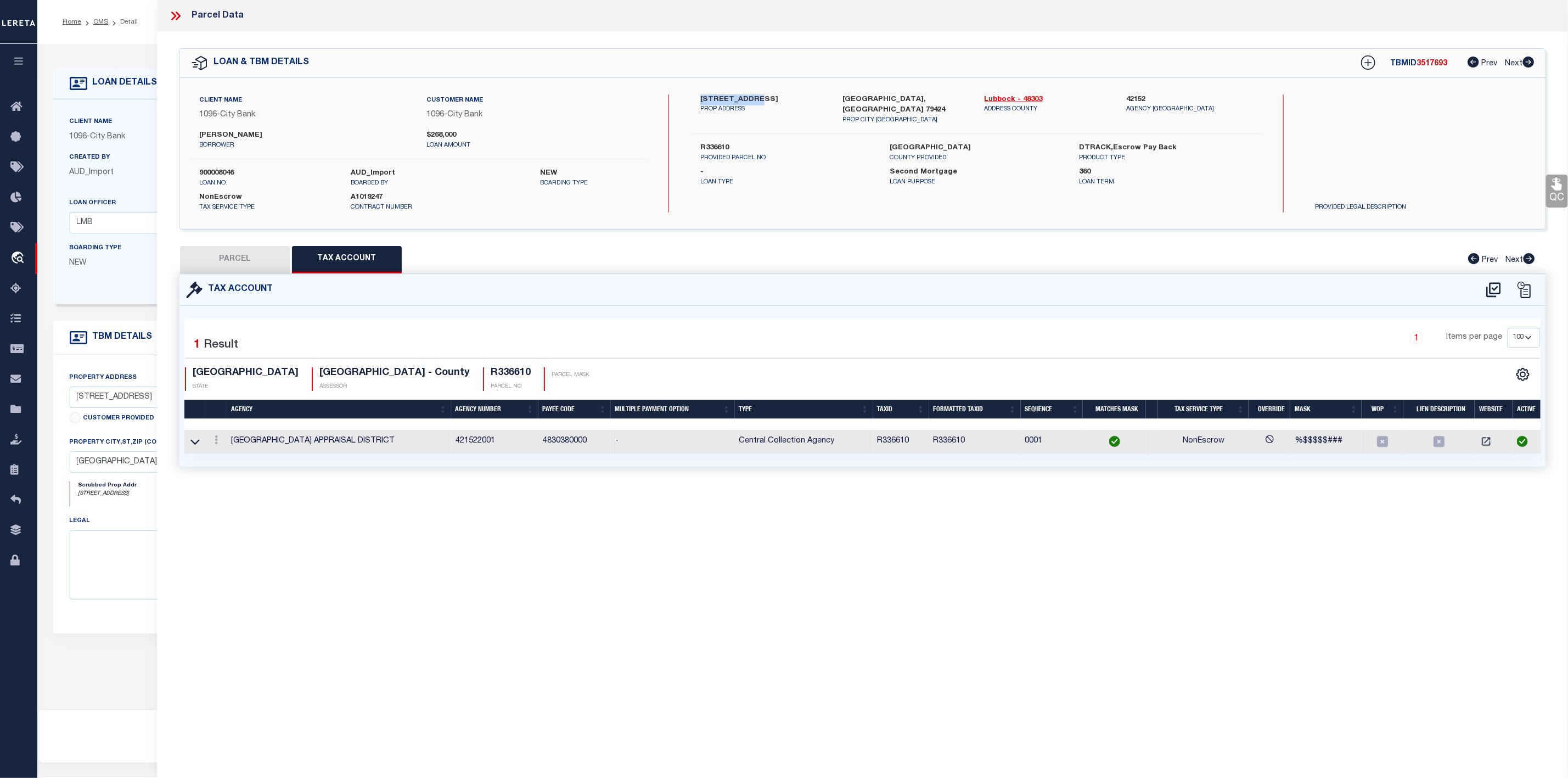
click at [245, 269] on button "PARCEL" at bounding box center [234, 260] width 110 height 28
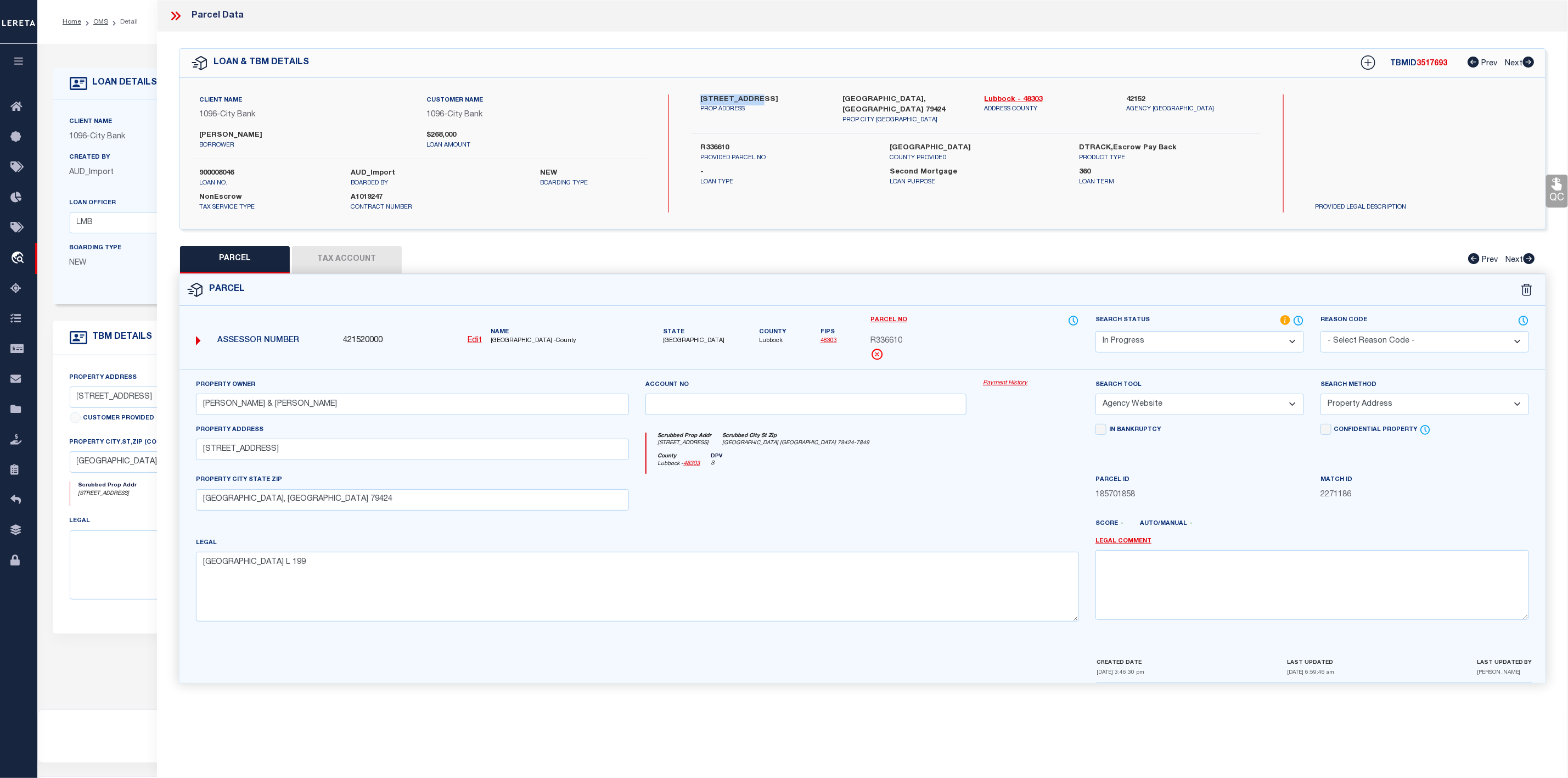
click at [338, 263] on button "Tax Account" at bounding box center [347, 260] width 110 height 28
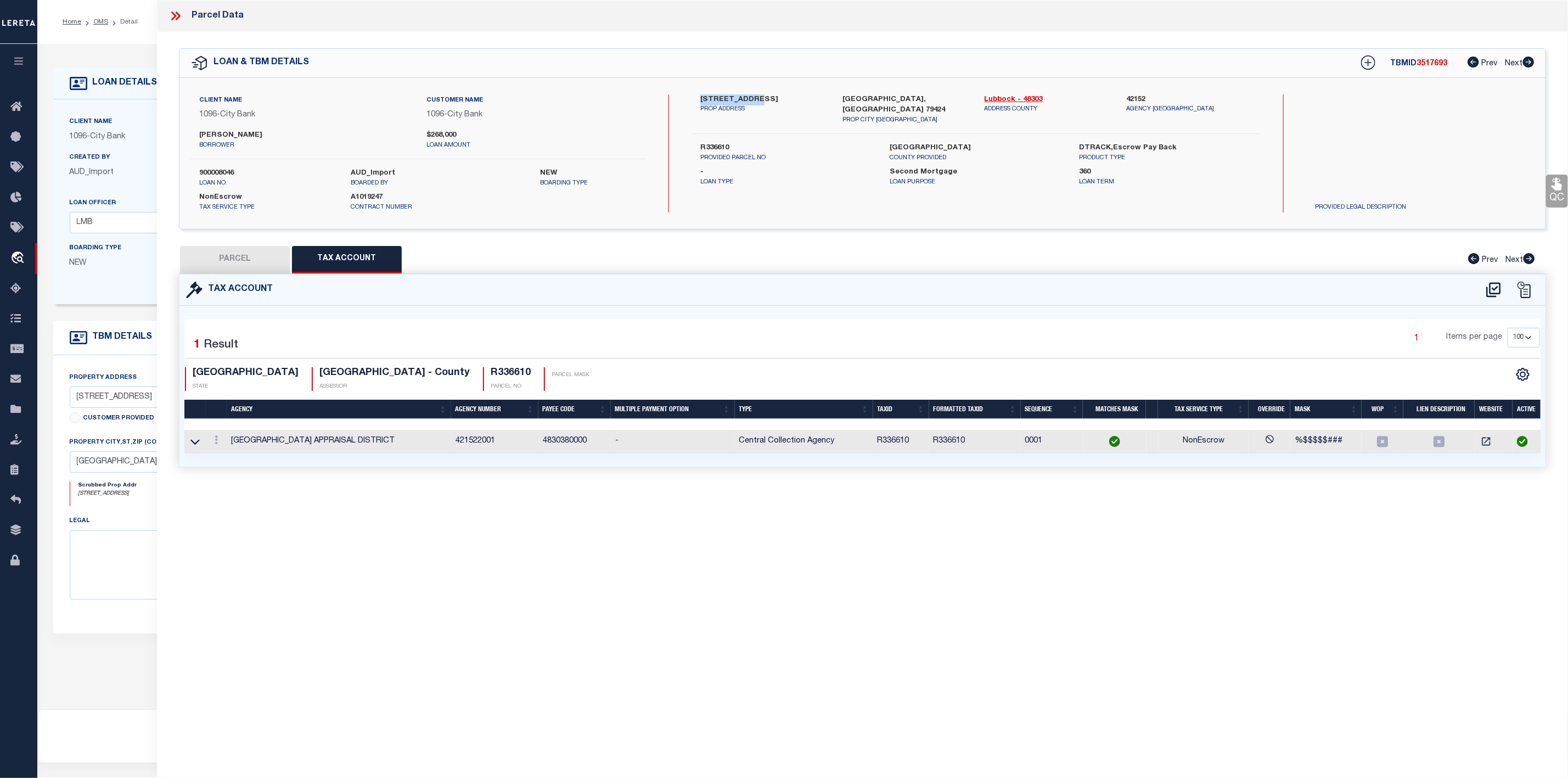
click at [213, 264] on button "PARCEL" at bounding box center [234, 260] width 110 height 28
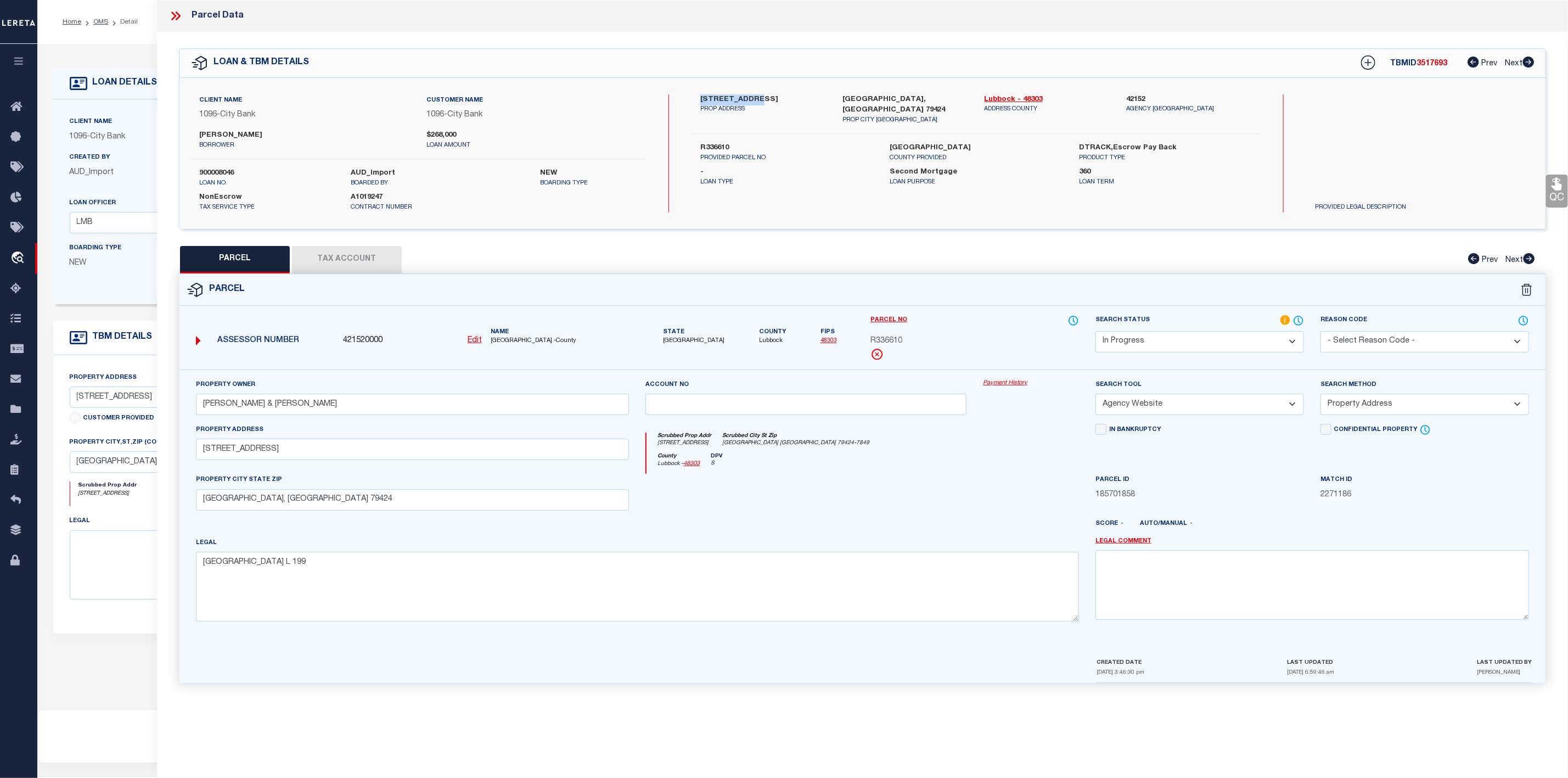
click at [1166, 338] on select "Automated Search Bad Parcel Complete Duplicate Parcel High Dollar Reporting In …" at bounding box center [1200, 341] width 209 height 21
click at [1095, 332] on select "Automated Search Bad Parcel Complete Duplicate Parcel High Dollar Reporting In …" at bounding box center [1200, 341] width 209 height 21
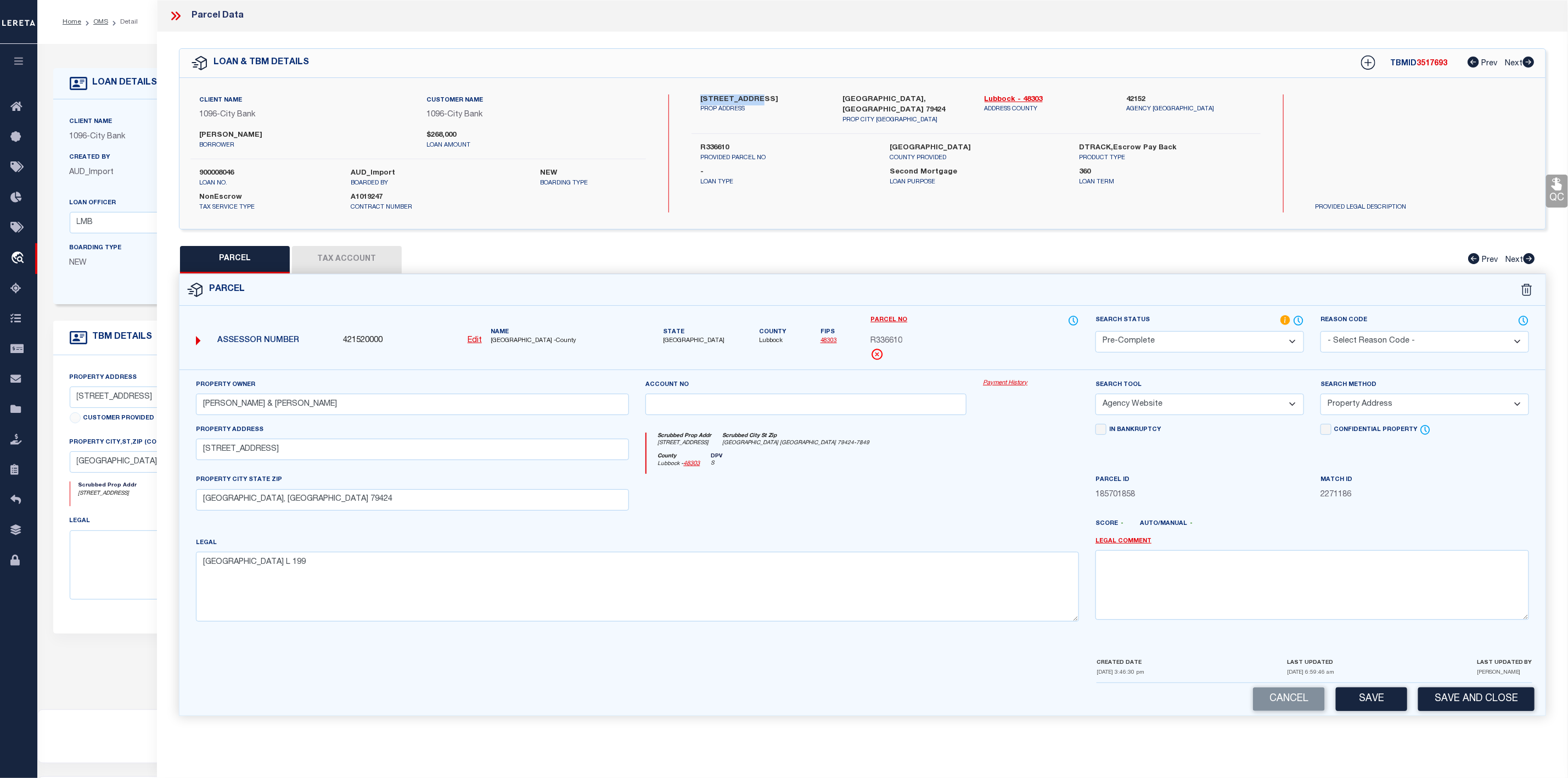
scroll to position [68, 0]
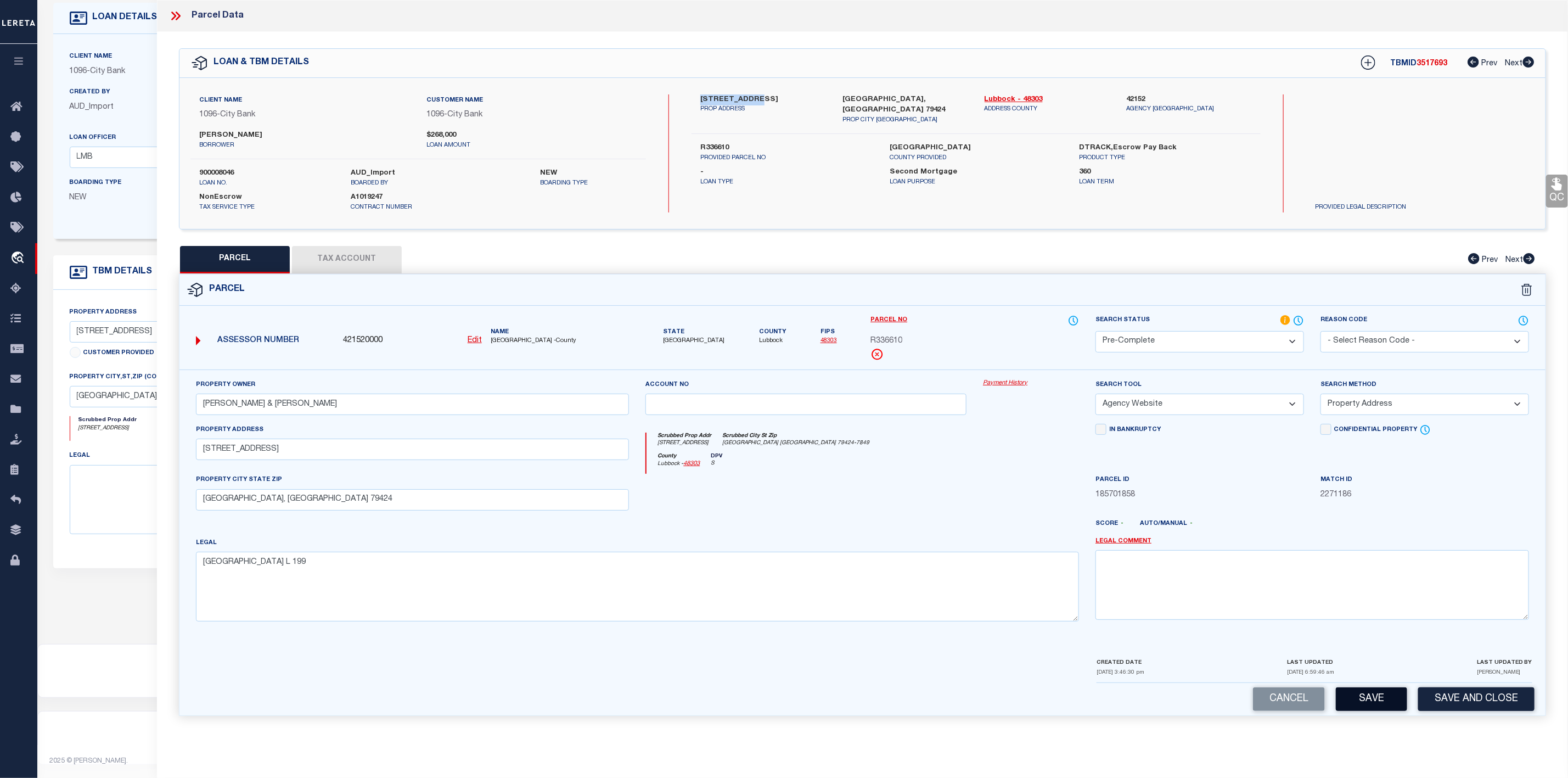
click at [1374, 710] on button "Save" at bounding box center [1372, 699] width 71 height 23
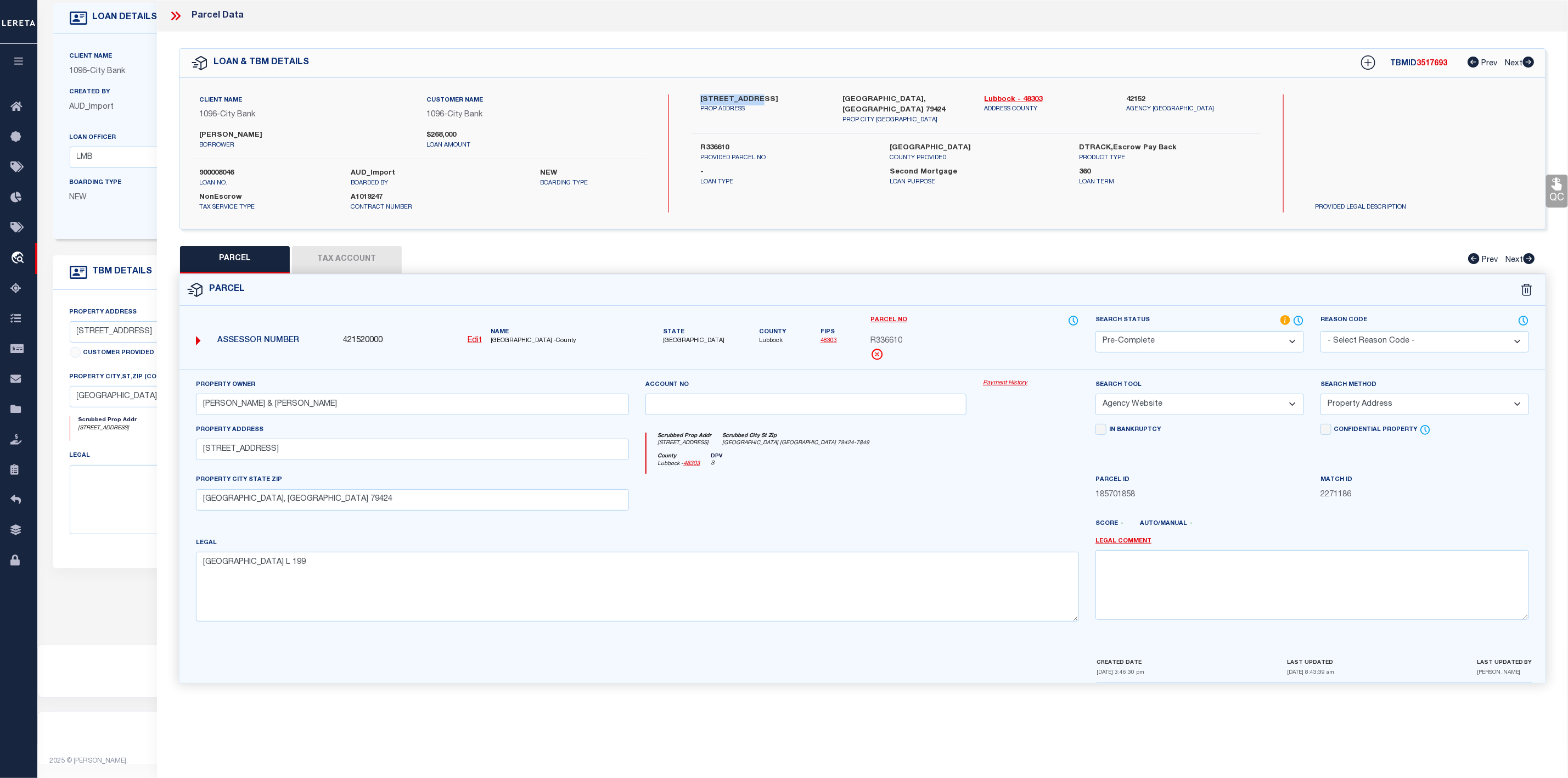
scroll to position [0, 0]
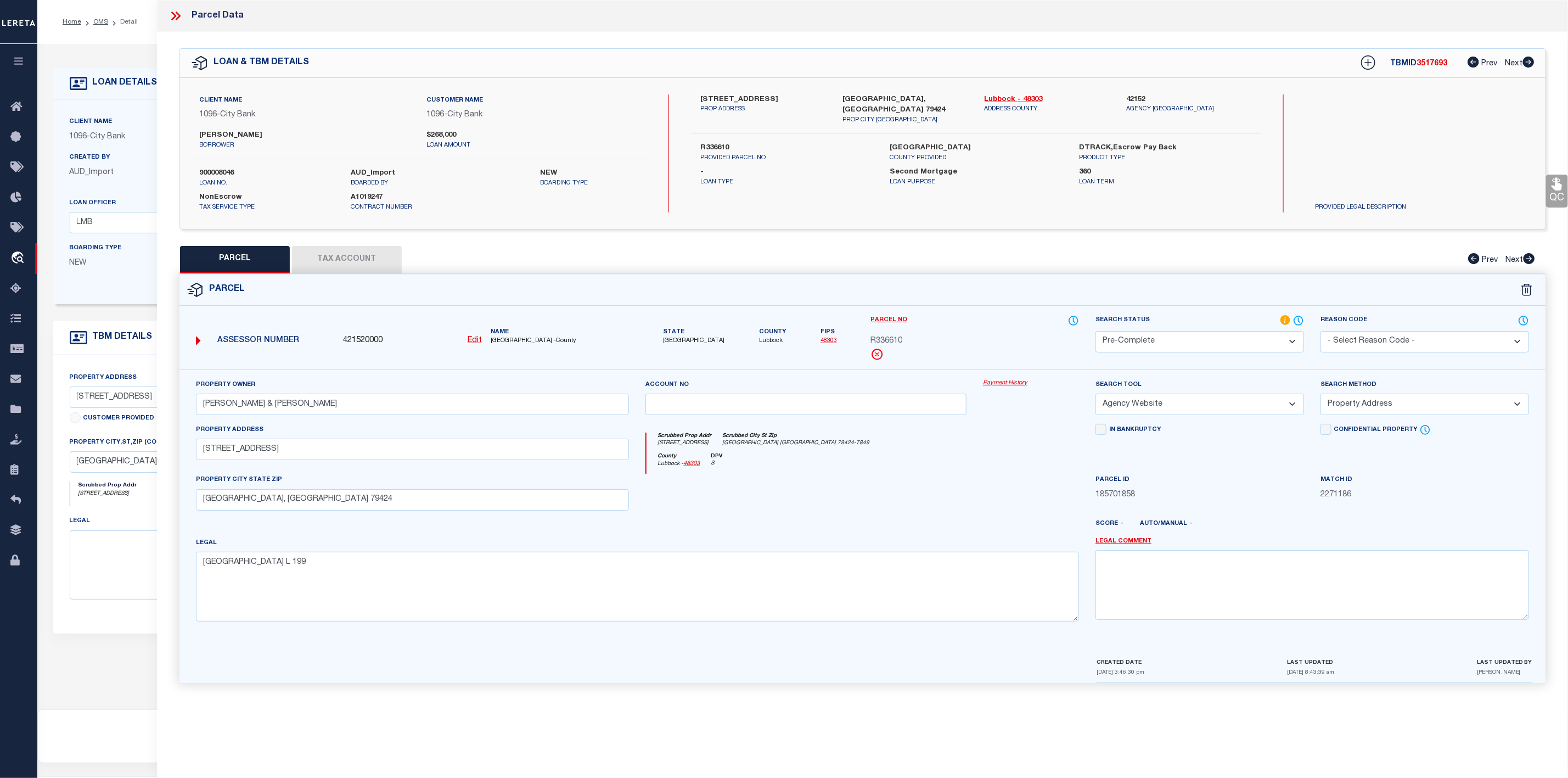
click at [178, 12] on icon at bounding box center [176, 15] width 14 height 14
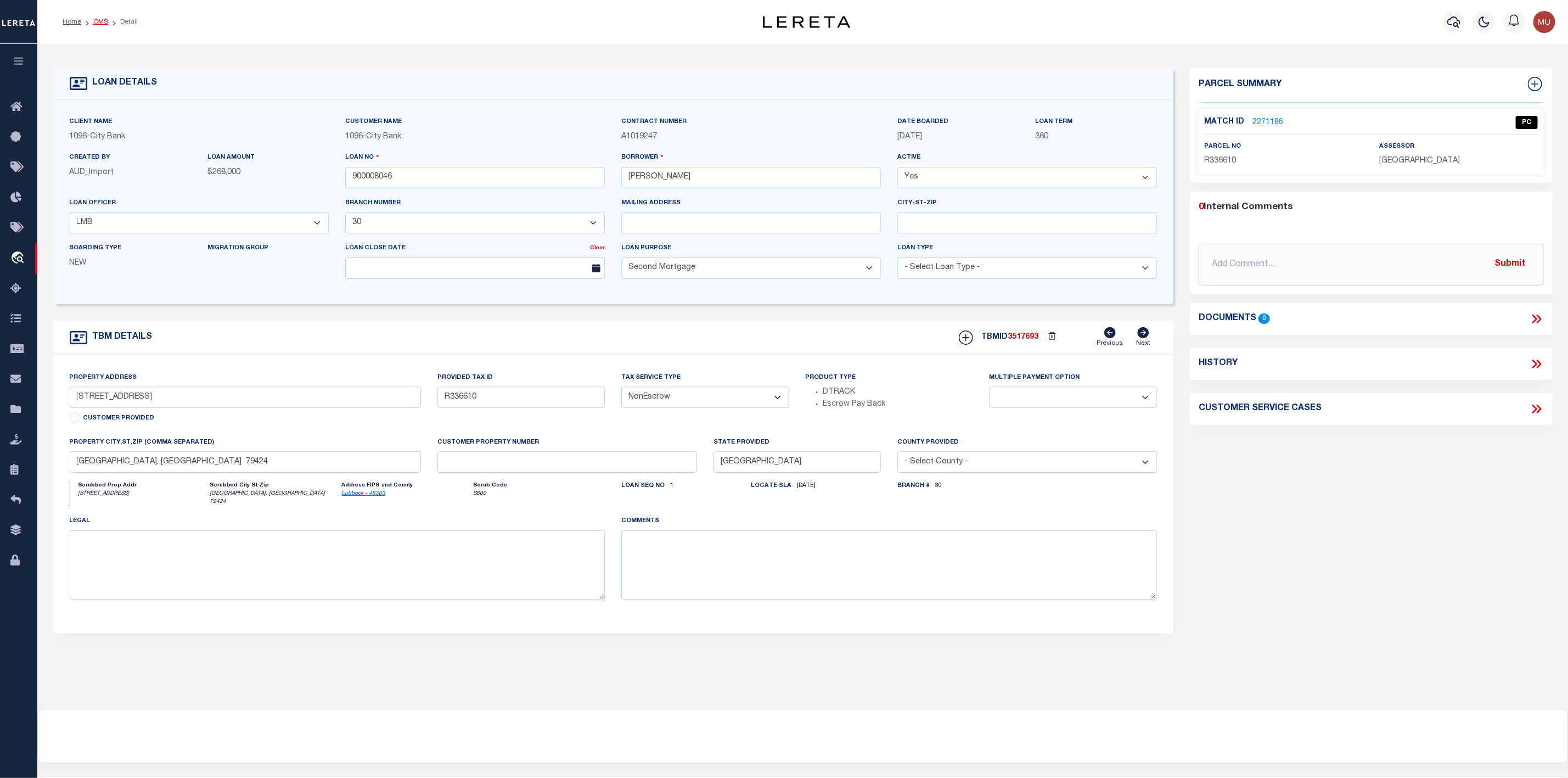
click at [101, 21] on link "OMS" at bounding box center [101, 21] width 15 height 7
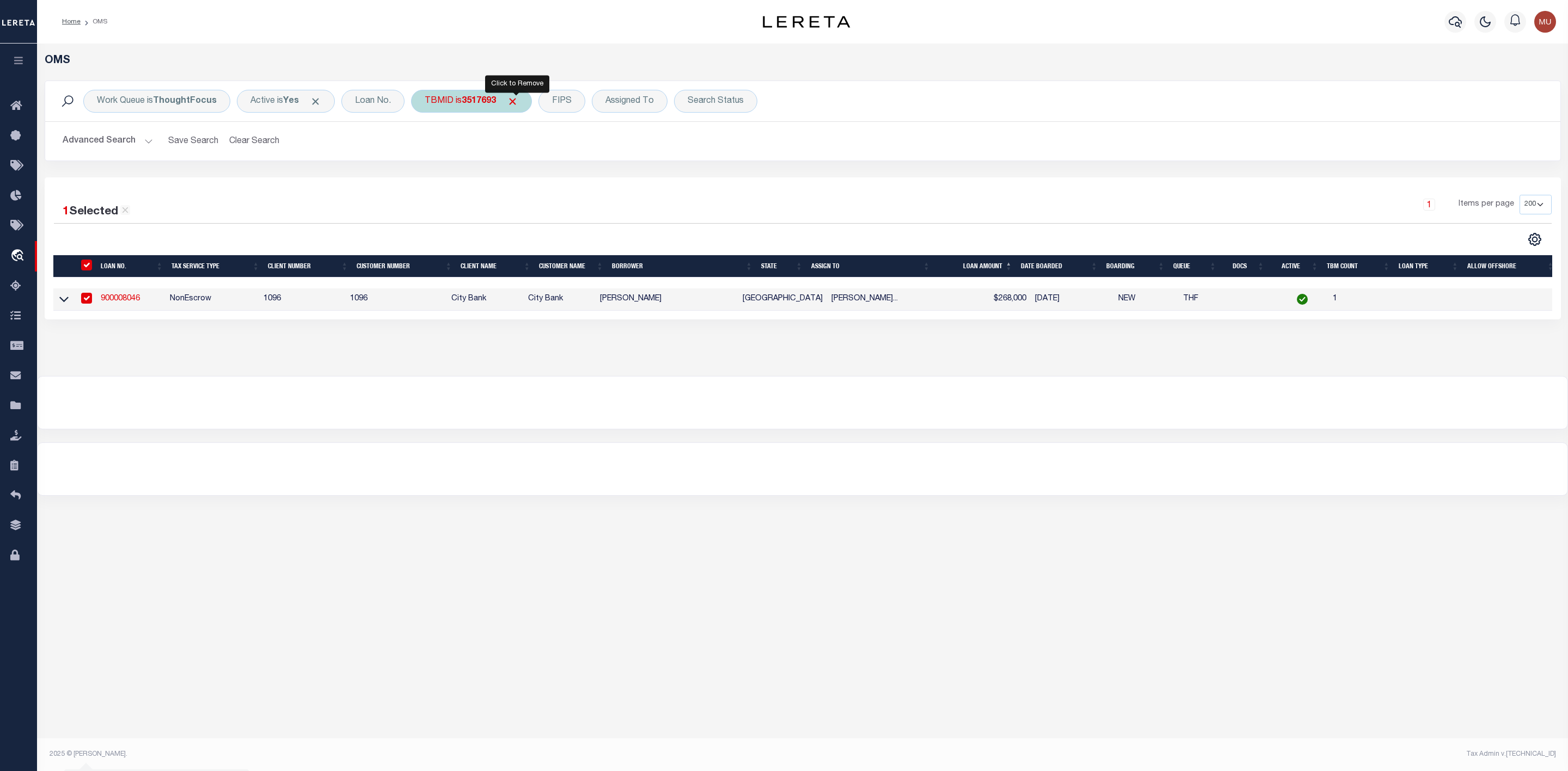
click at [517, 105] on span "Click to Remove" at bounding box center [513, 101] width 12 height 12
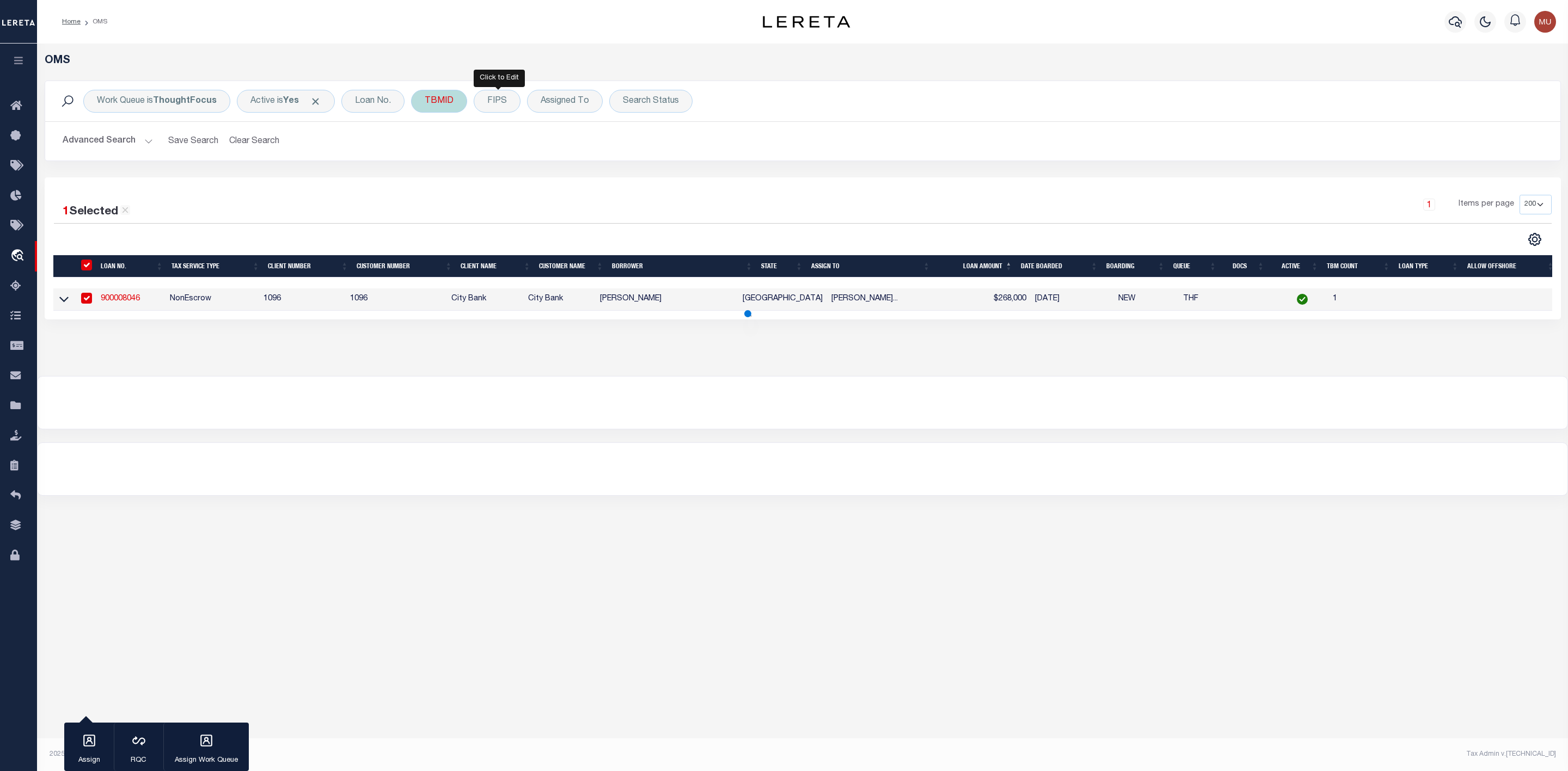
click at [451, 102] on div "TBMID" at bounding box center [439, 102] width 56 height 23
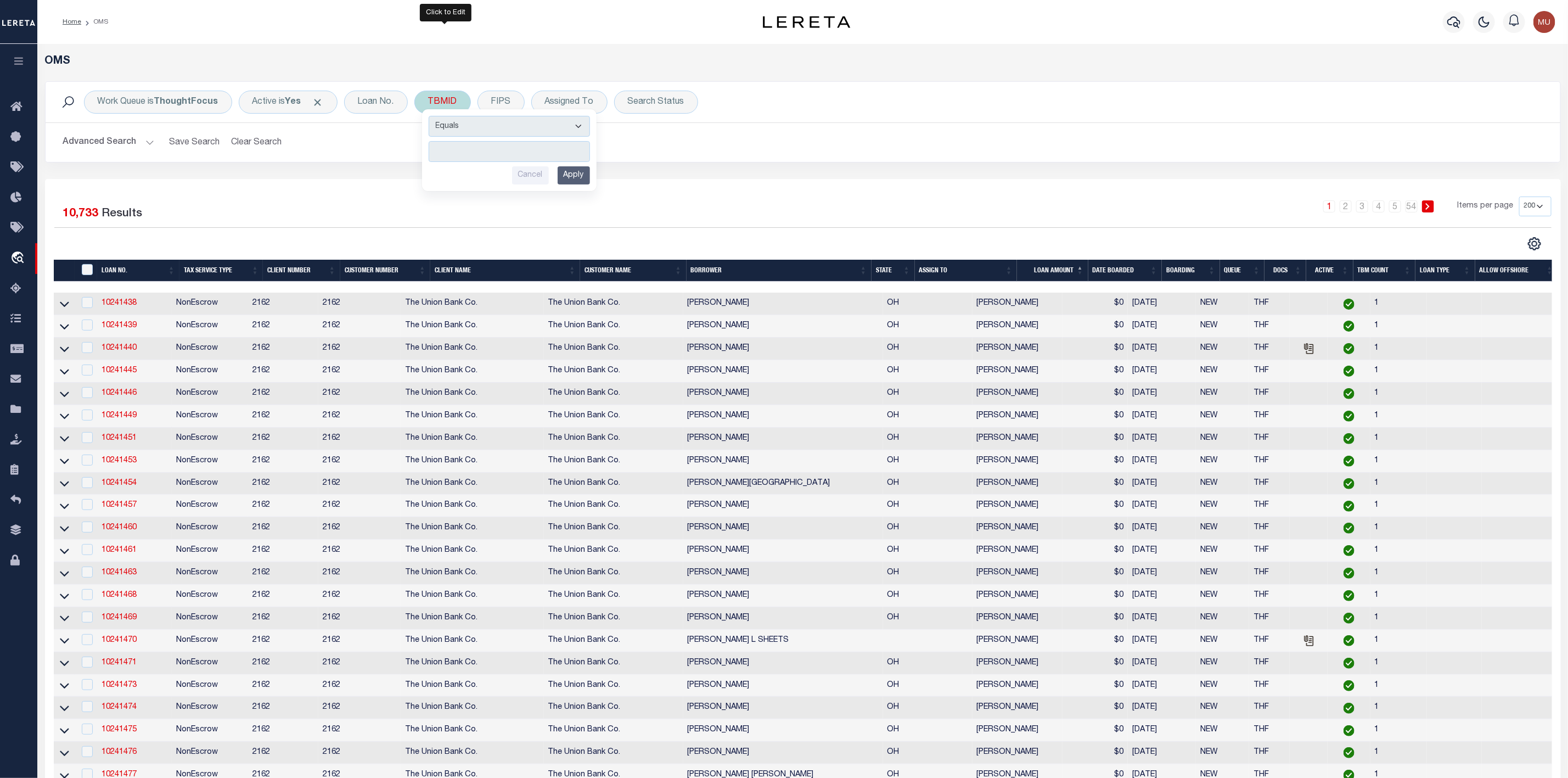
click at [479, 149] on input "number" at bounding box center [509, 152] width 161 height 21
click at [583, 180] on input "Apply" at bounding box center [574, 176] width 33 height 18
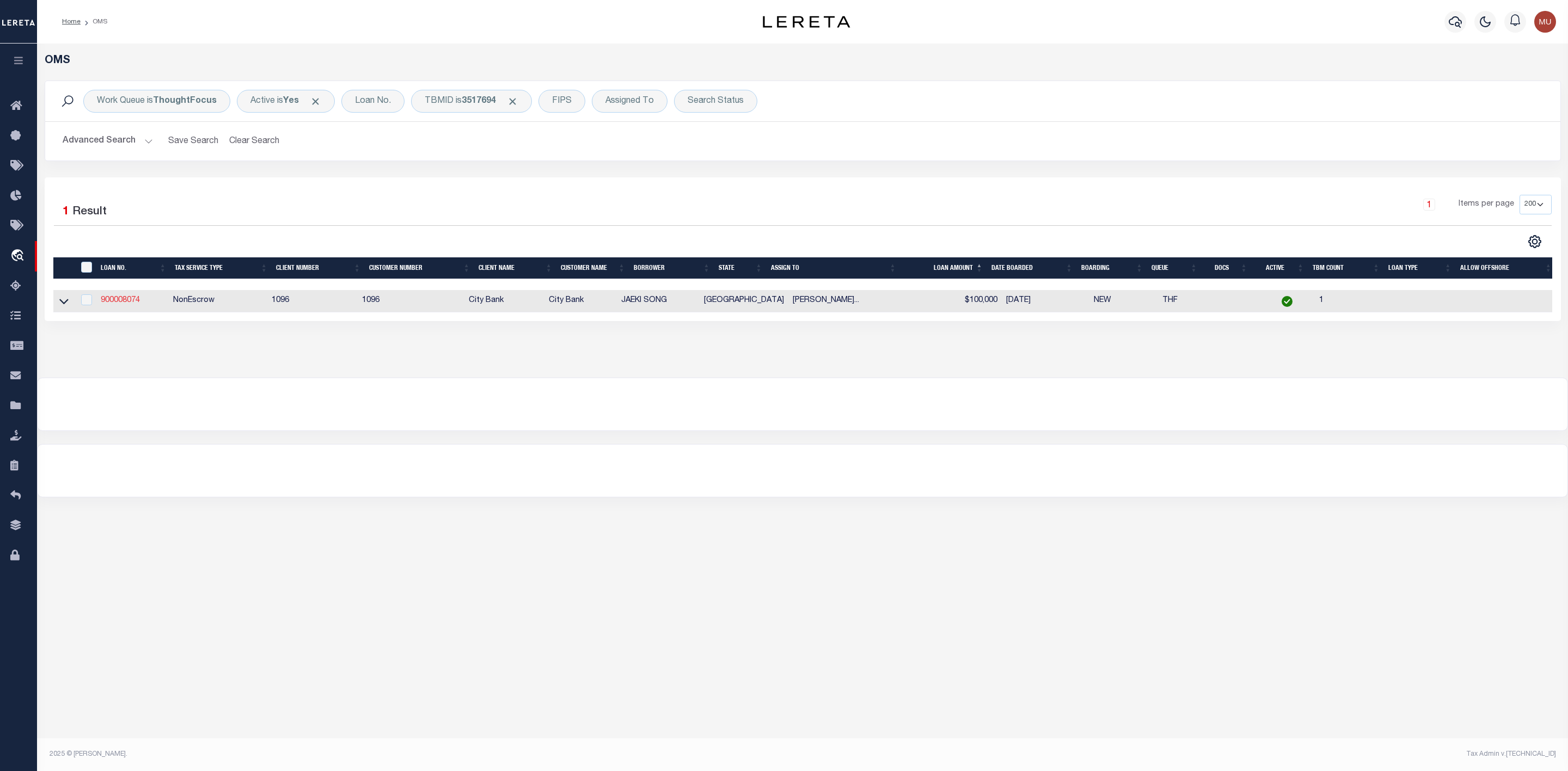
click at [136, 302] on link "900008074" at bounding box center [120, 300] width 39 height 8
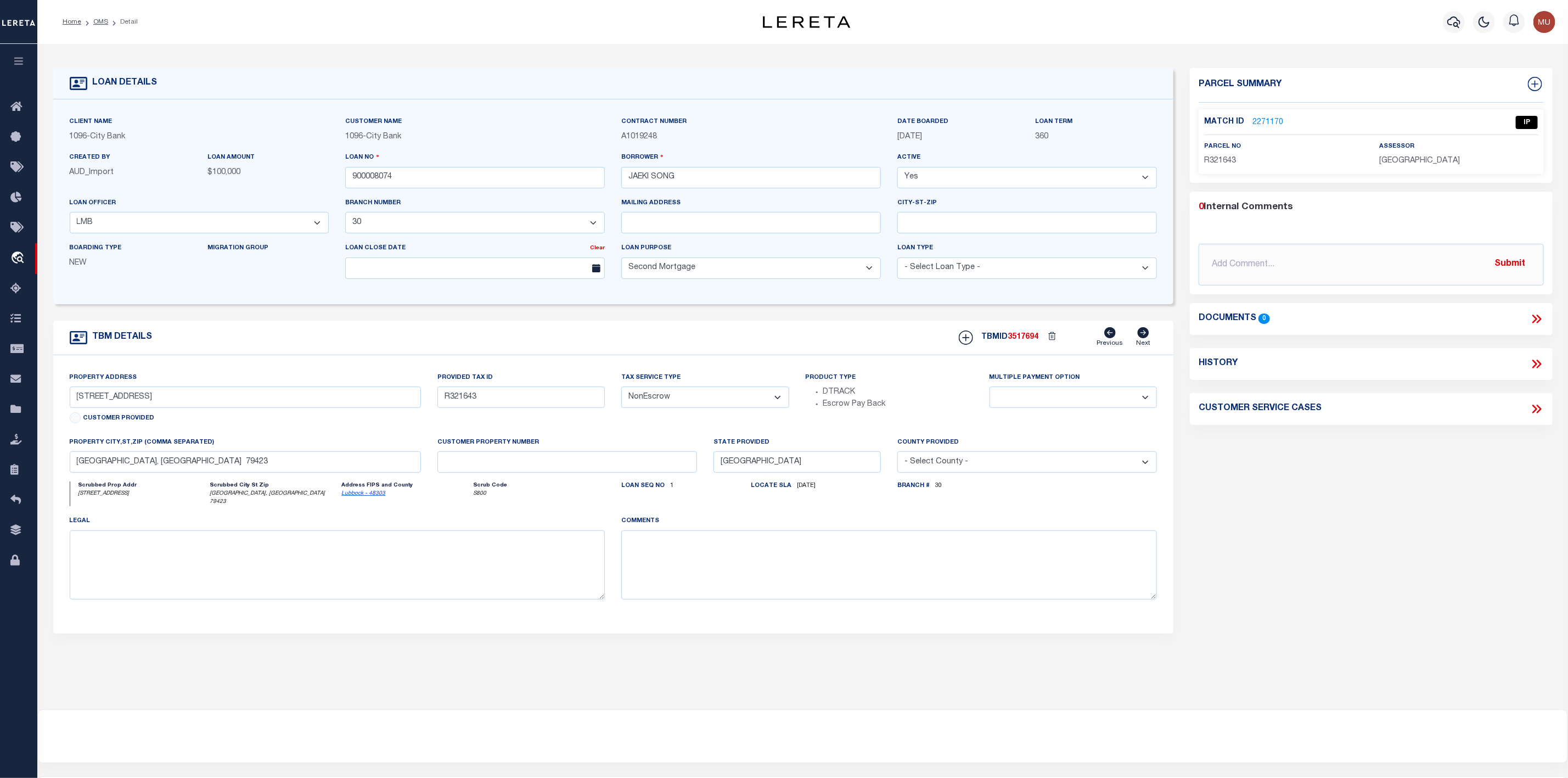
click at [1270, 119] on link "2271170" at bounding box center [1268, 123] width 31 height 12
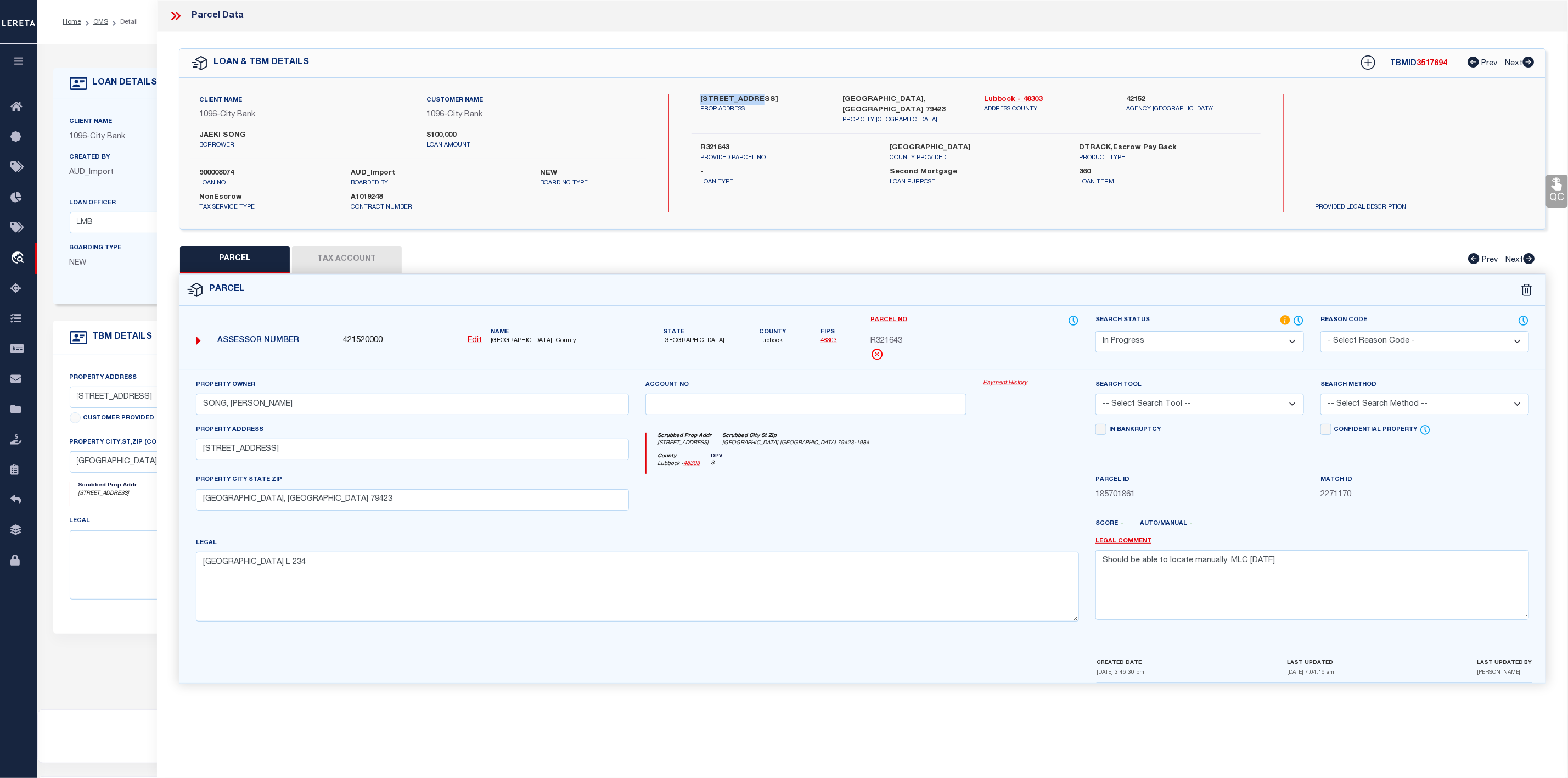
drag, startPoint x: 697, startPoint y: 97, endPoint x: 758, endPoint y: 97, distance: 61.0
click at [758, 97] on div "[STREET_ADDRESS] PROP ADDRESS" at bounding box center [763, 110] width 142 height 31
copy label "[STREET_ADDRESS]"
click at [349, 265] on button "Tax Account" at bounding box center [347, 260] width 110 height 28
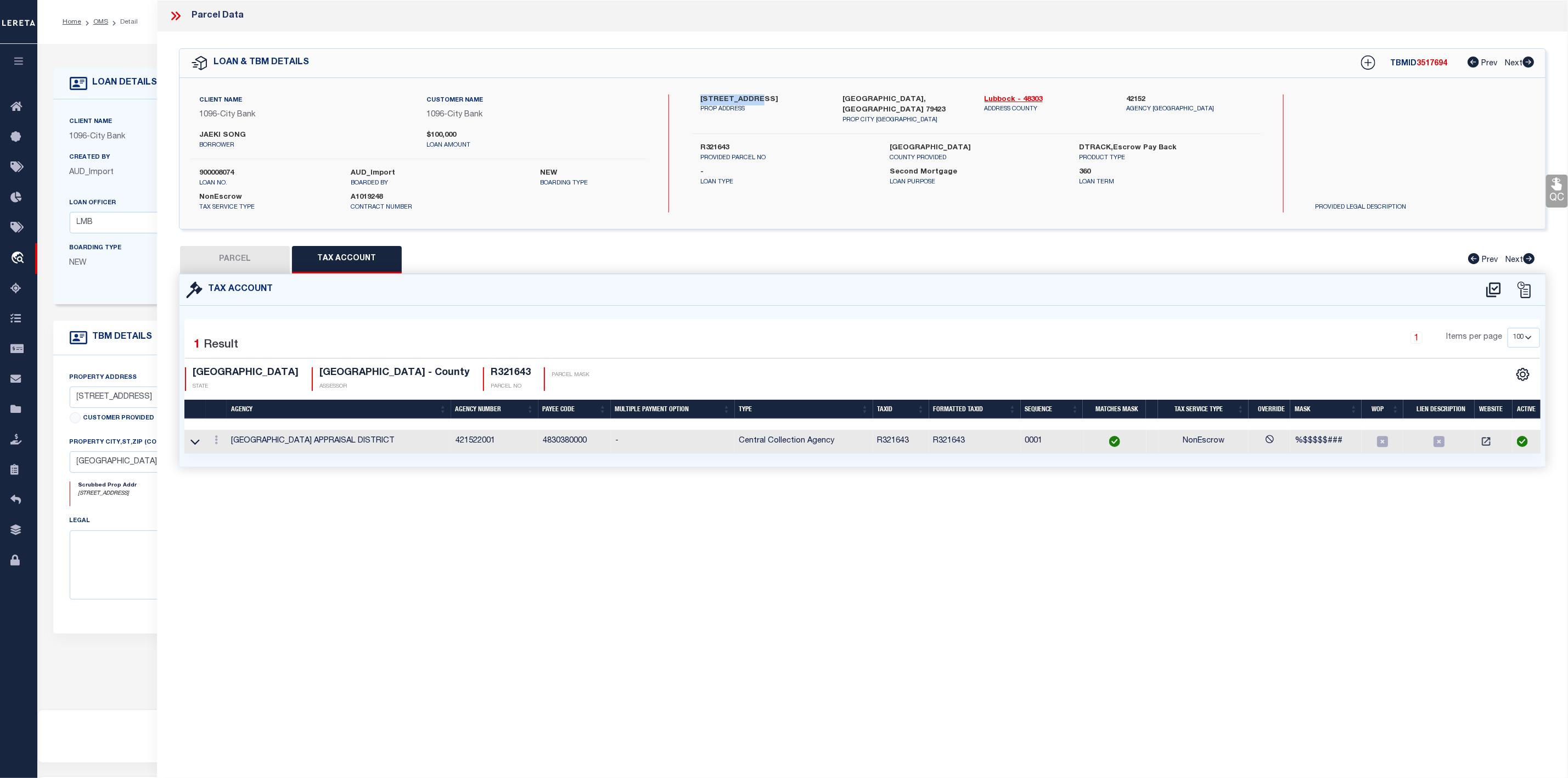
click at [241, 263] on button "PARCEL" at bounding box center [234, 260] width 110 height 28
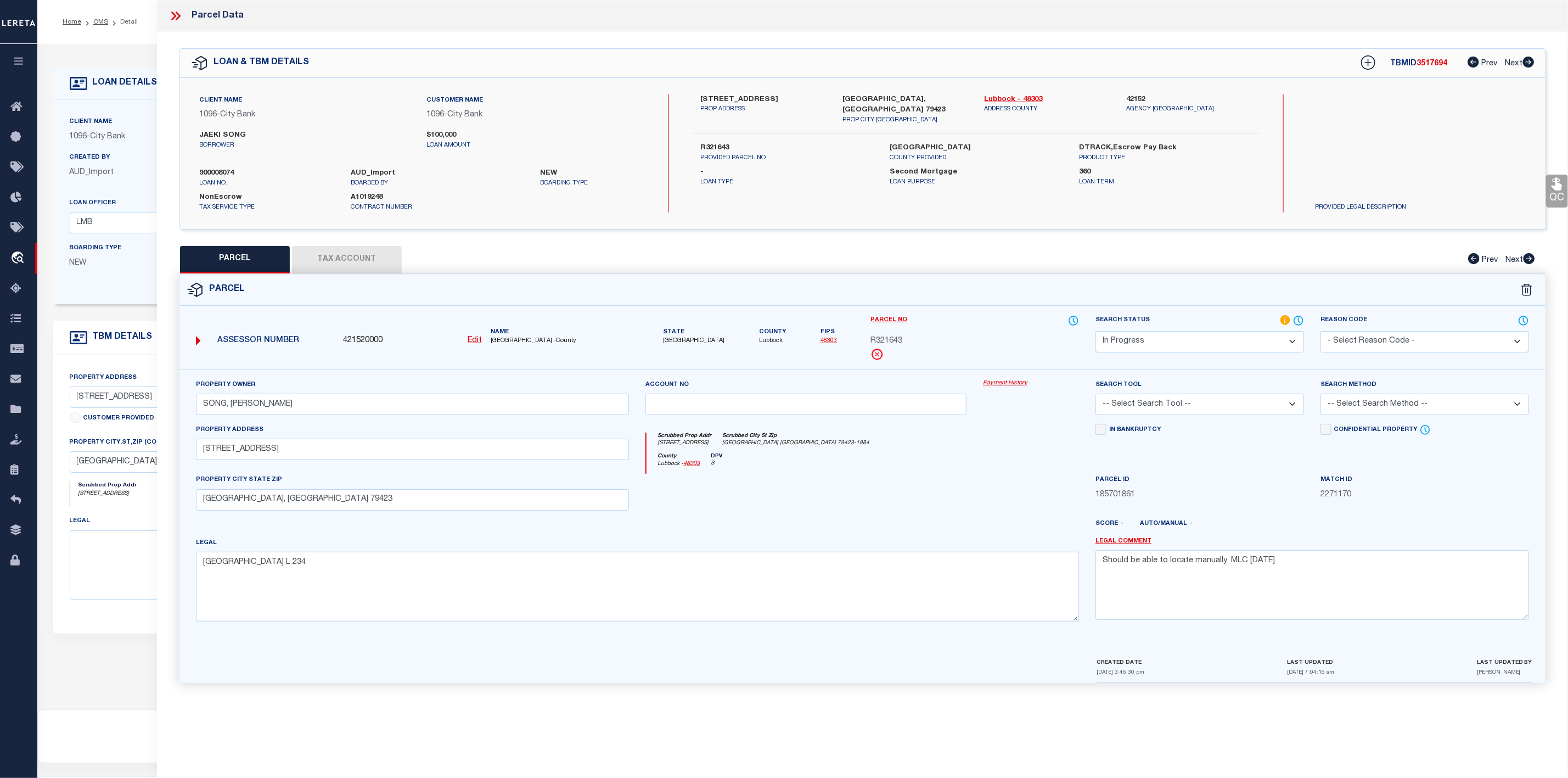
click at [323, 259] on button "Tax Account" at bounding box center [347, 260] width 110 height 28
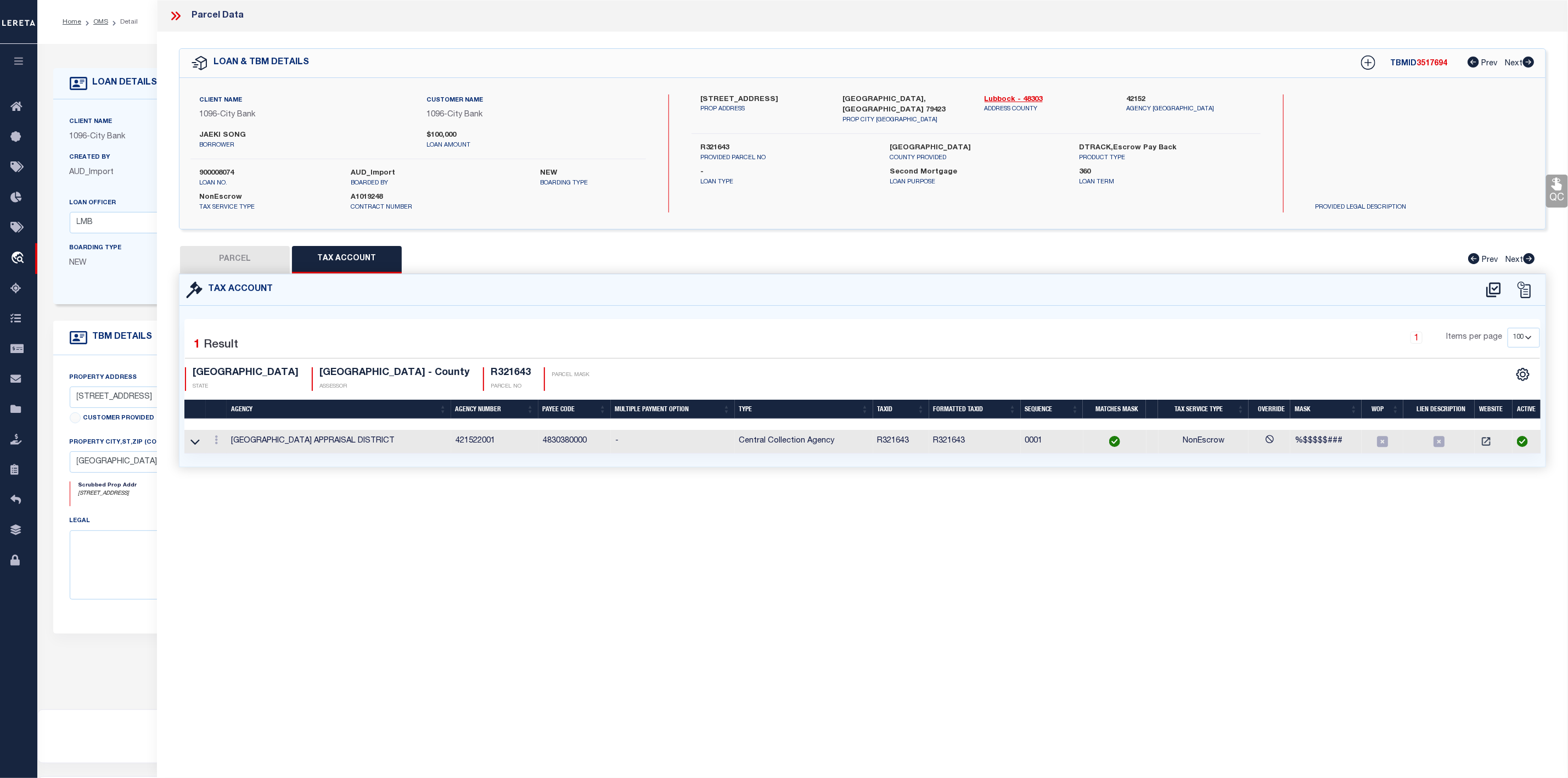
click at [239, 270] on button "PARCEL" at bounding box center [234, 260] width 110 height 28
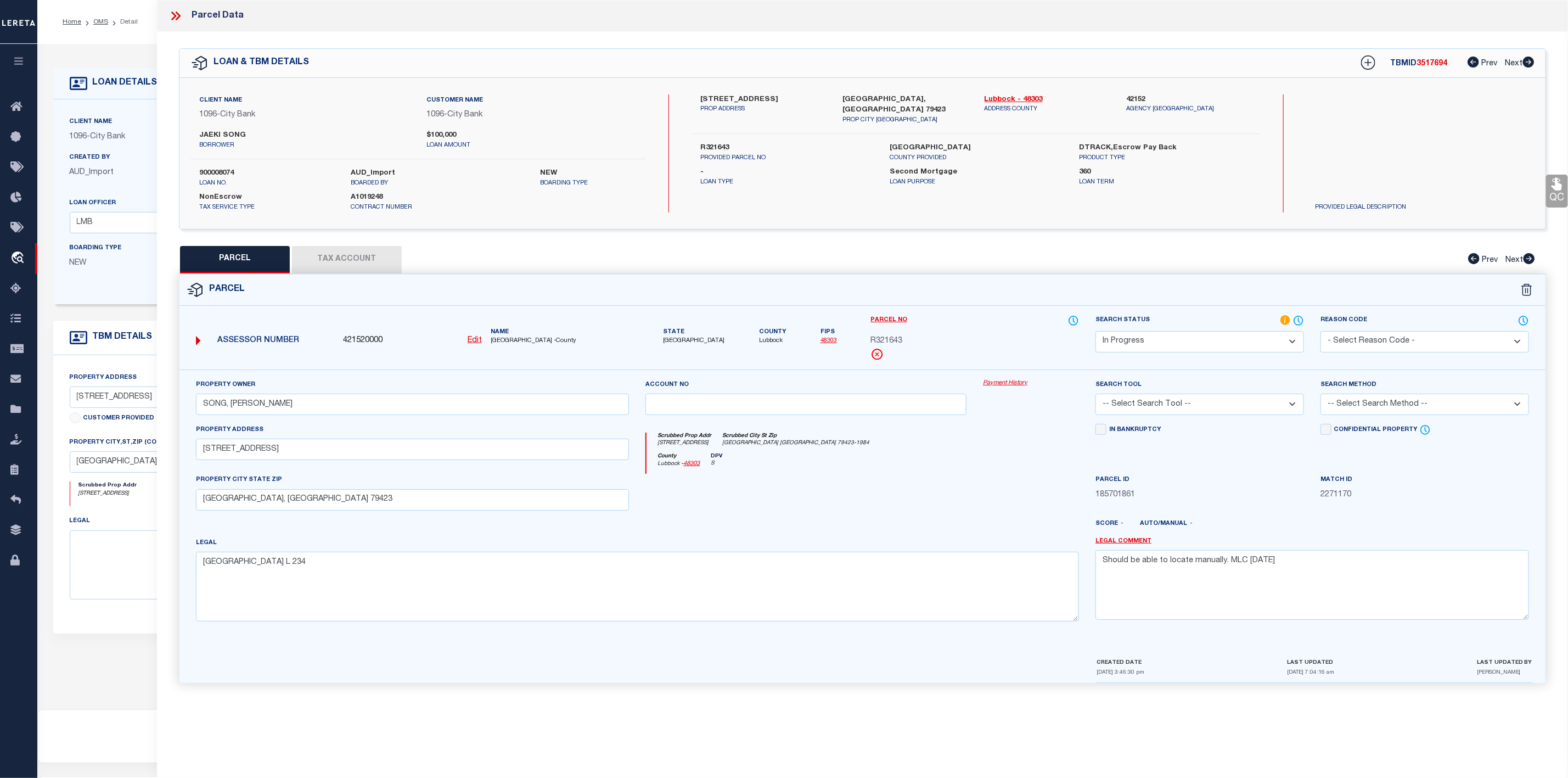
click at [174, 12] on icon at bounding box center [176, 15] width 14 height 14
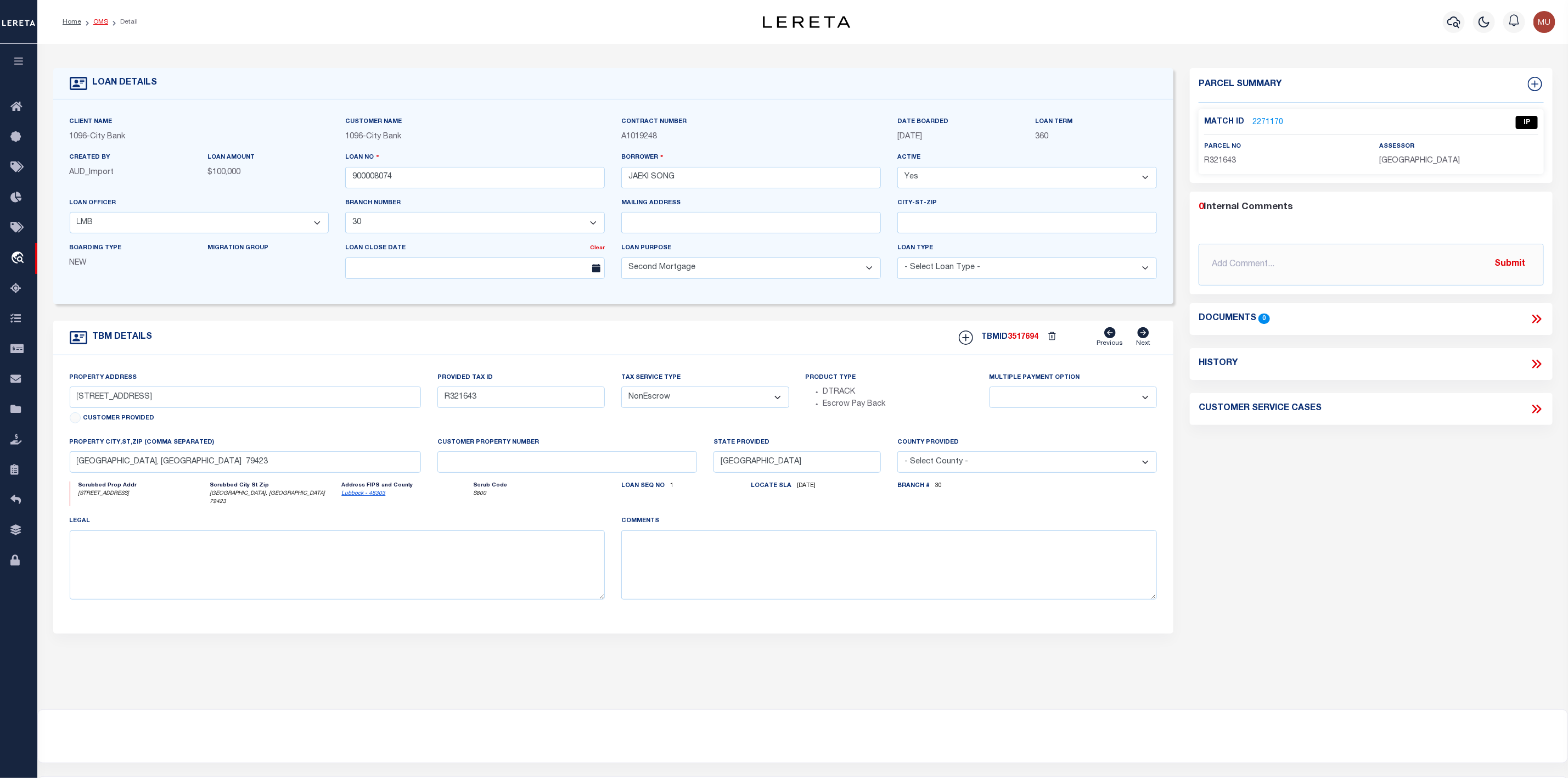
click at [102, 23] on link "OMS" at bounding box center [101, 21] width 15 height 7
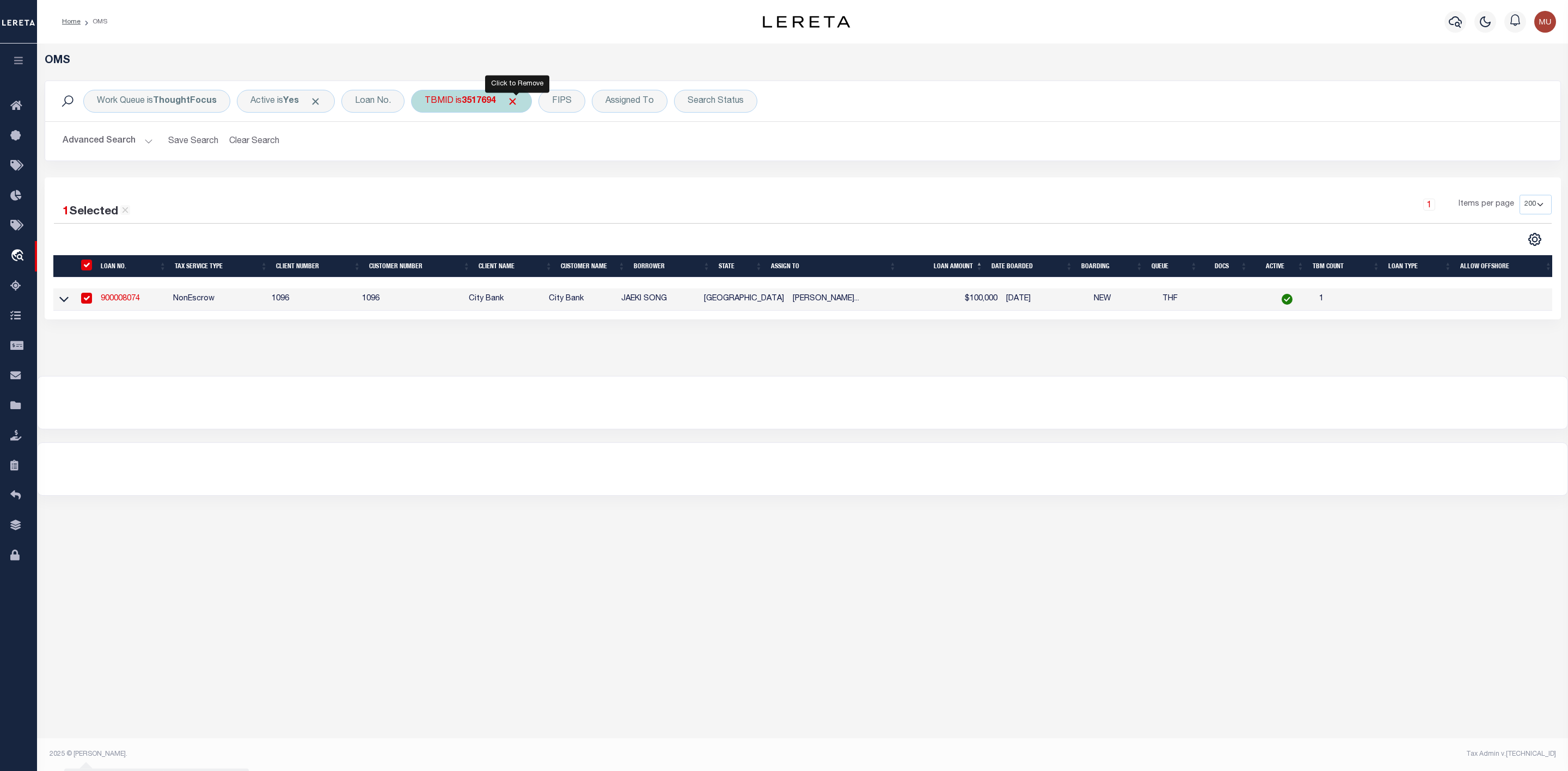
click at [514, 102] on span "Click to Remove" at bounding box center [513, 101] width 12 height 12
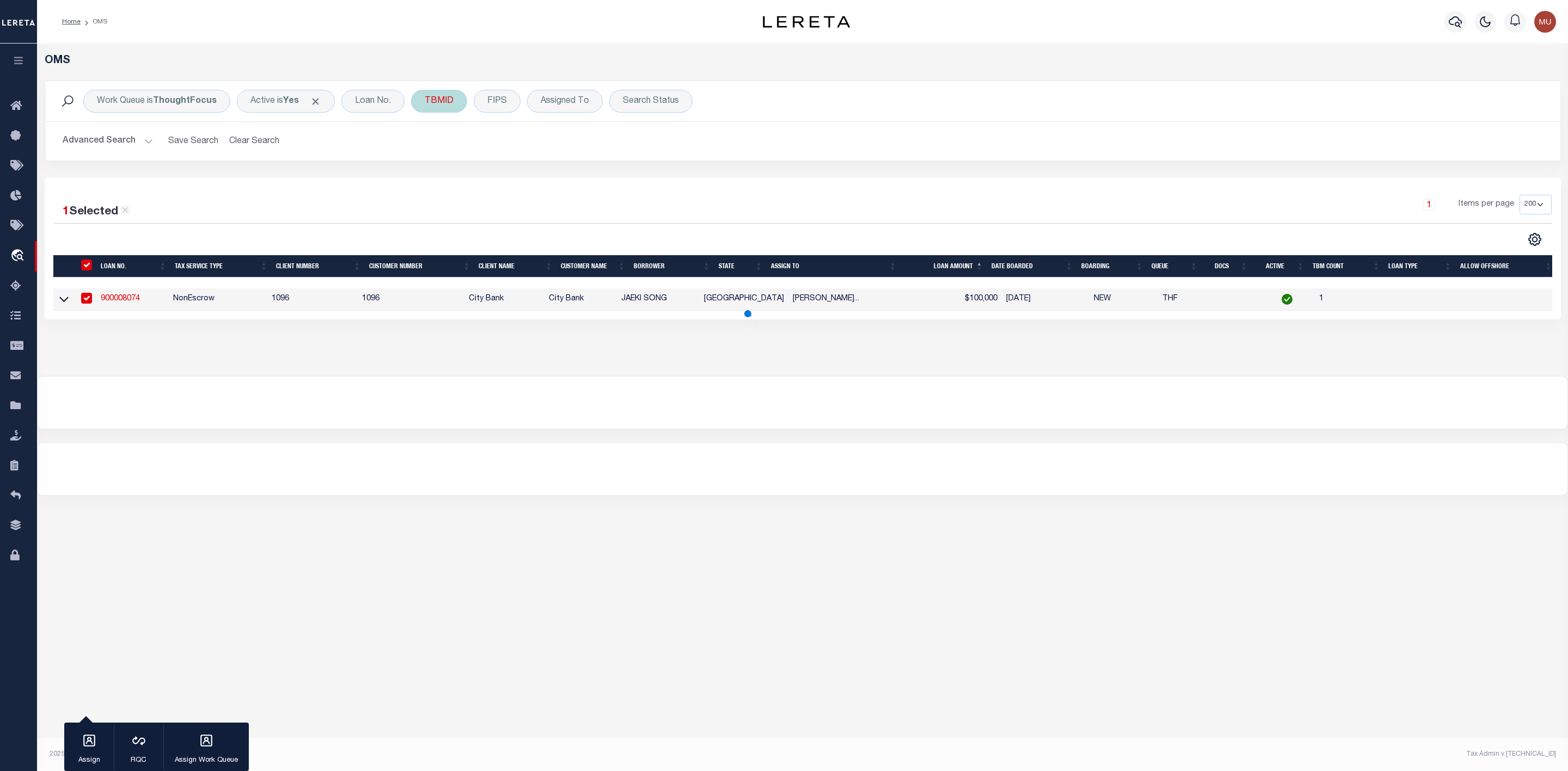
click at [454, 102] on div "TBMID" at bounding box center [439, 102] width 56 height 23
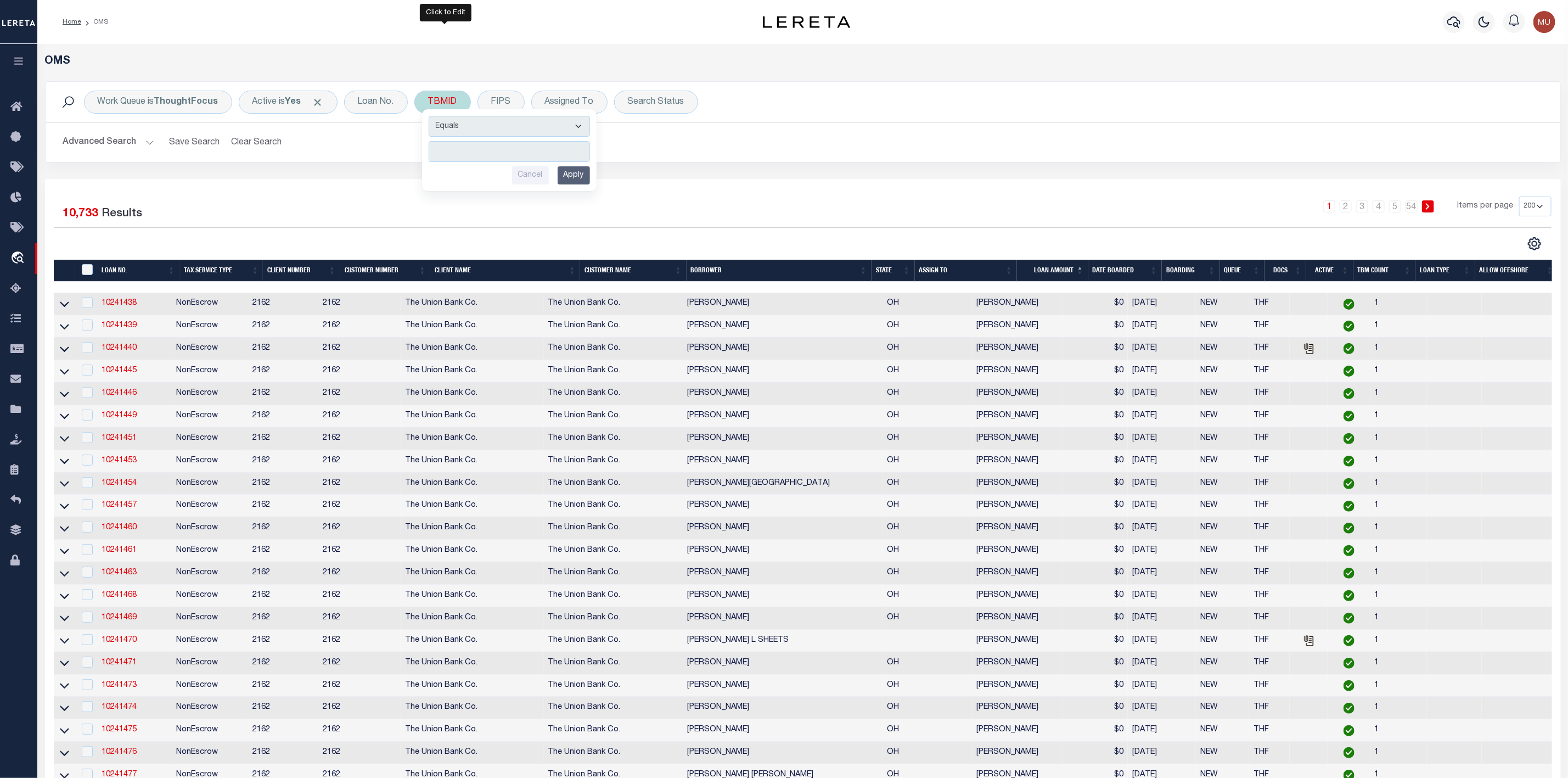
click at [470, 152] on input "number" at bounding box center [509, 152] width 161 height 21
click at [576, 179] on input "Apply" at bounding box center [574, 176] width 33 height 18
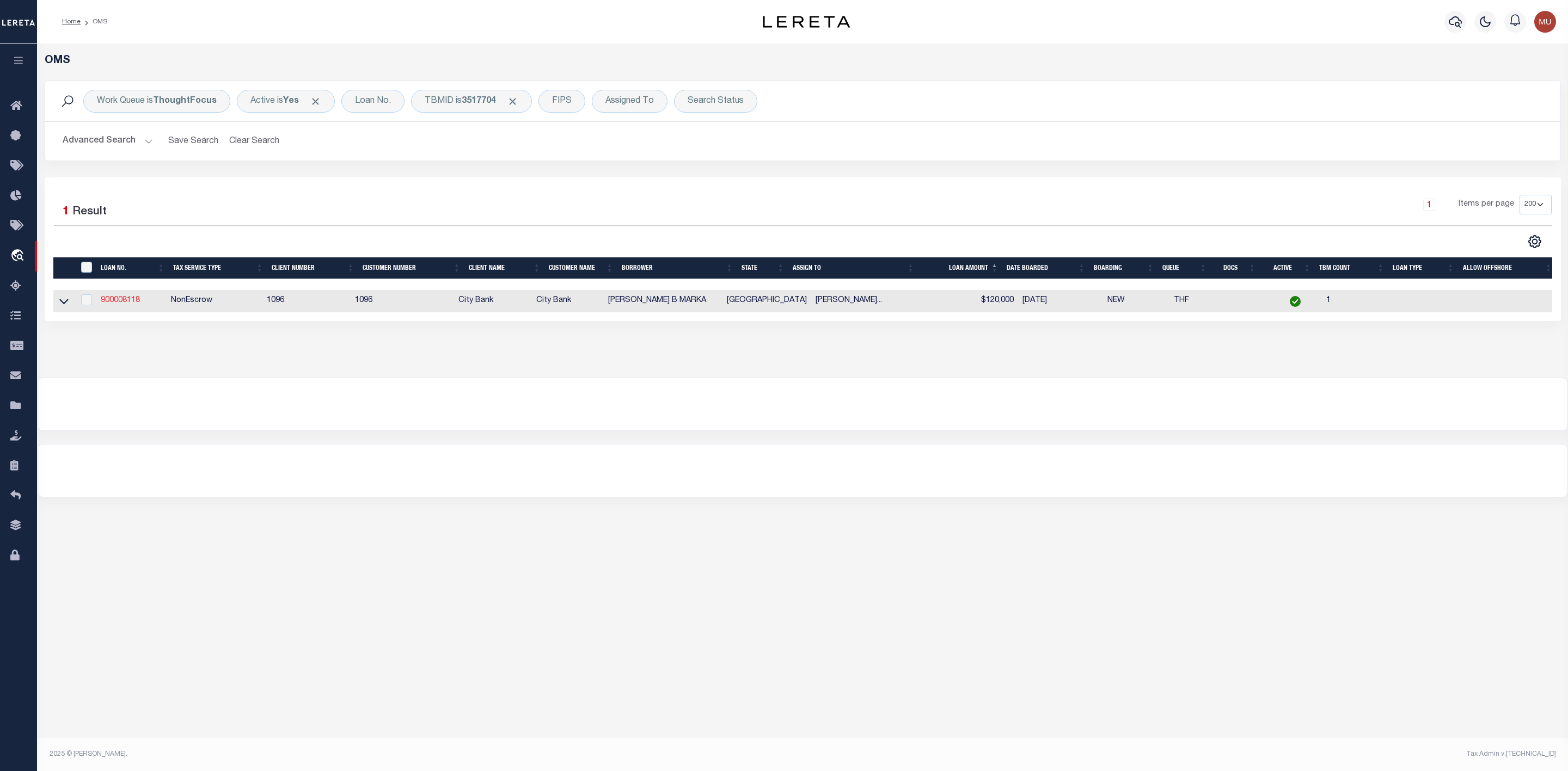
click at [126, 299] on link "900008118" at bounding box center [120, 300] width 39 height 8
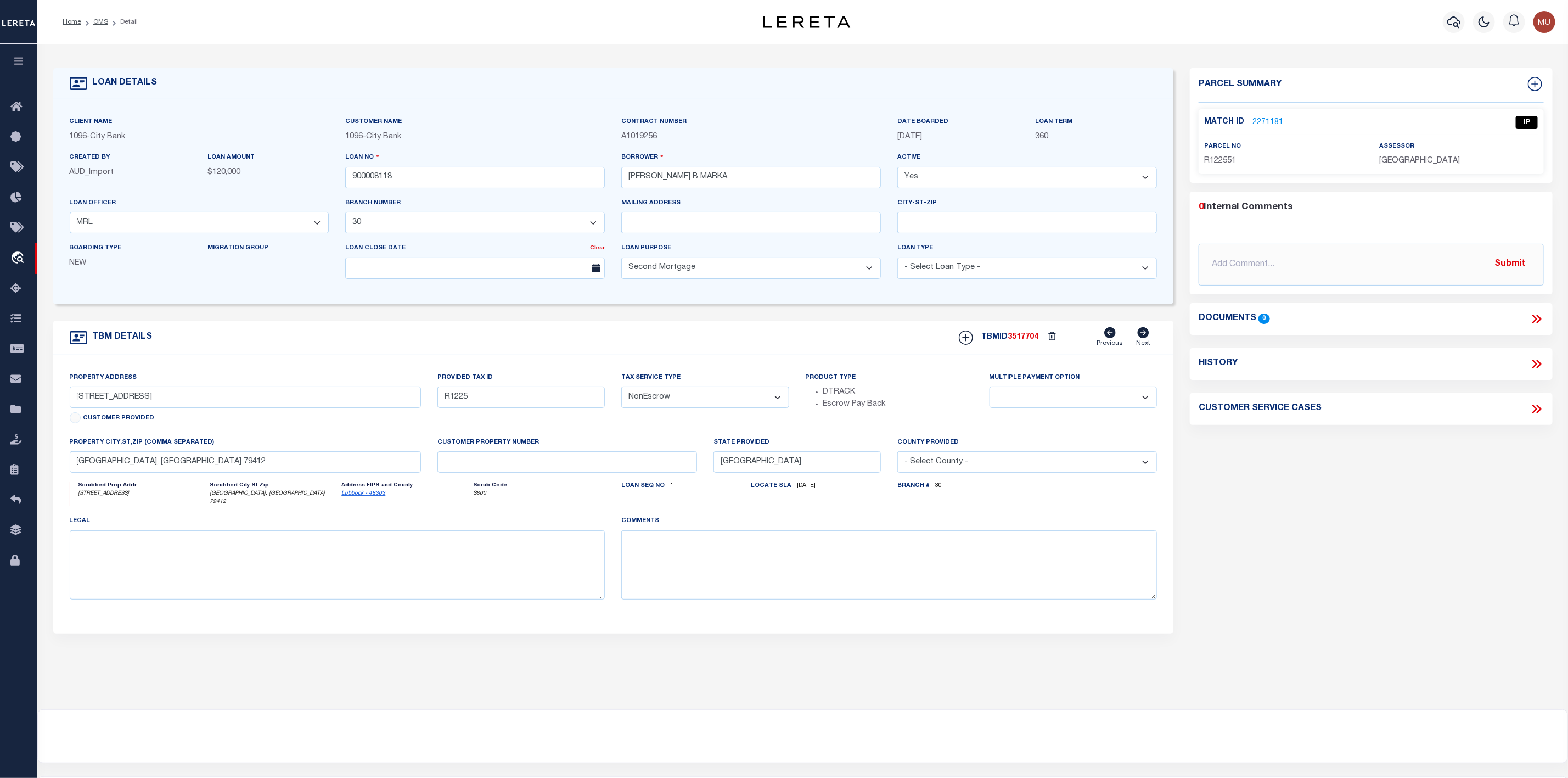
click at [1262, 122] on link "2271181" at bounding box center [1268, 123] width 31 height 12
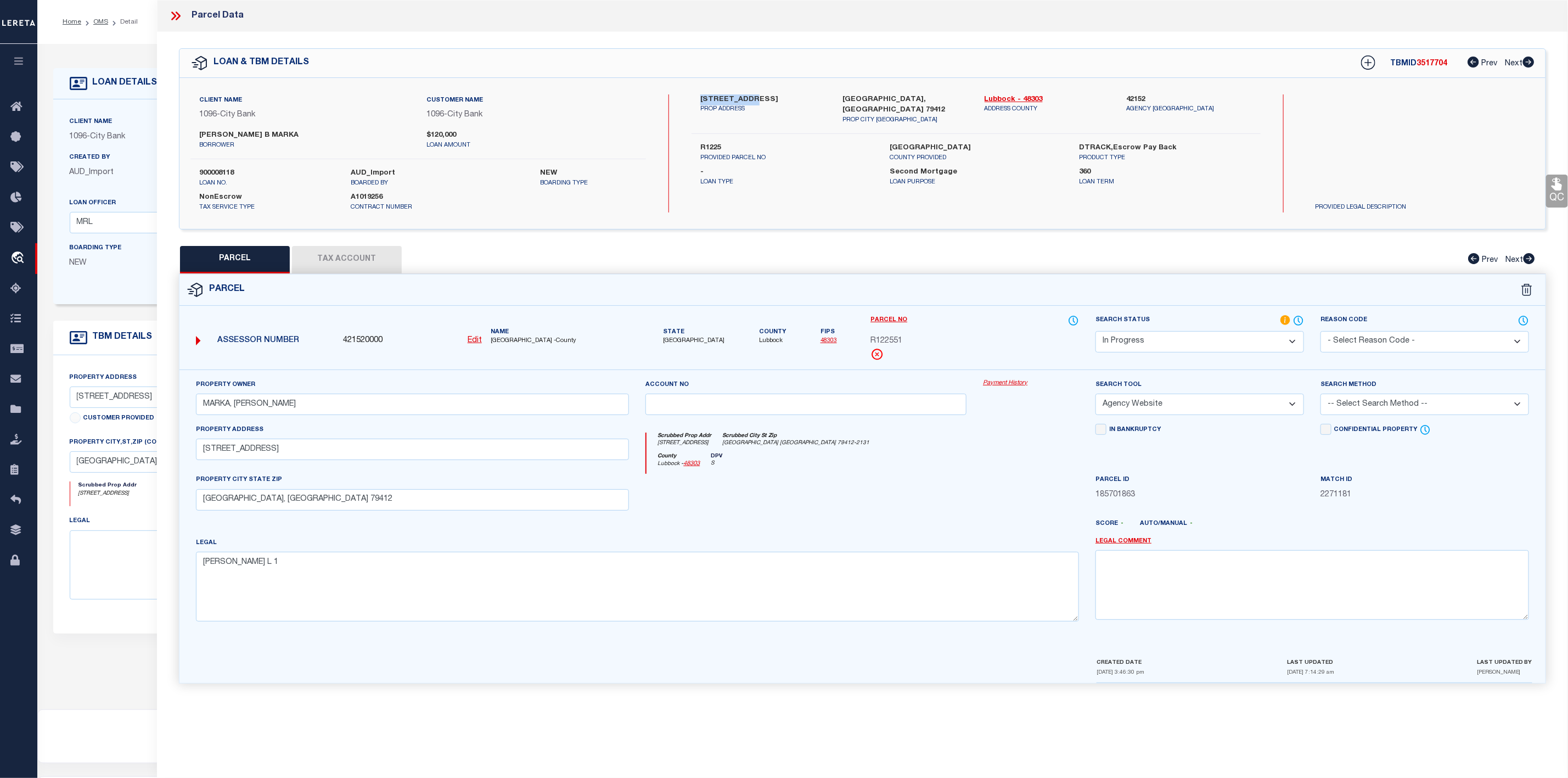
drag, startPoint x: 697, startPoint y: 95, endPoint x: 751, endPoint y: 99, distance: 54.1
click at [751, 99] on div "[STREET_ADDRESS][GEOGRAPHIC_DATA] ADDRESS" at bounding box center [763, 110] width 142 height 31
copy label "[STREET_ADDRESS]"
click at [1201, 346] on select "Automated Search Bad Parcel Complete Duplicate Parcel High Dollar Reporting In …" at bounding box center [1200, 341] width 209 height 21
click at [1095, 332] on select "Automated Search Bad Parcel Complete Duplicate Parcel High Dollar Reporting In …" at bounding box center [1200, 341] width 209 height 21
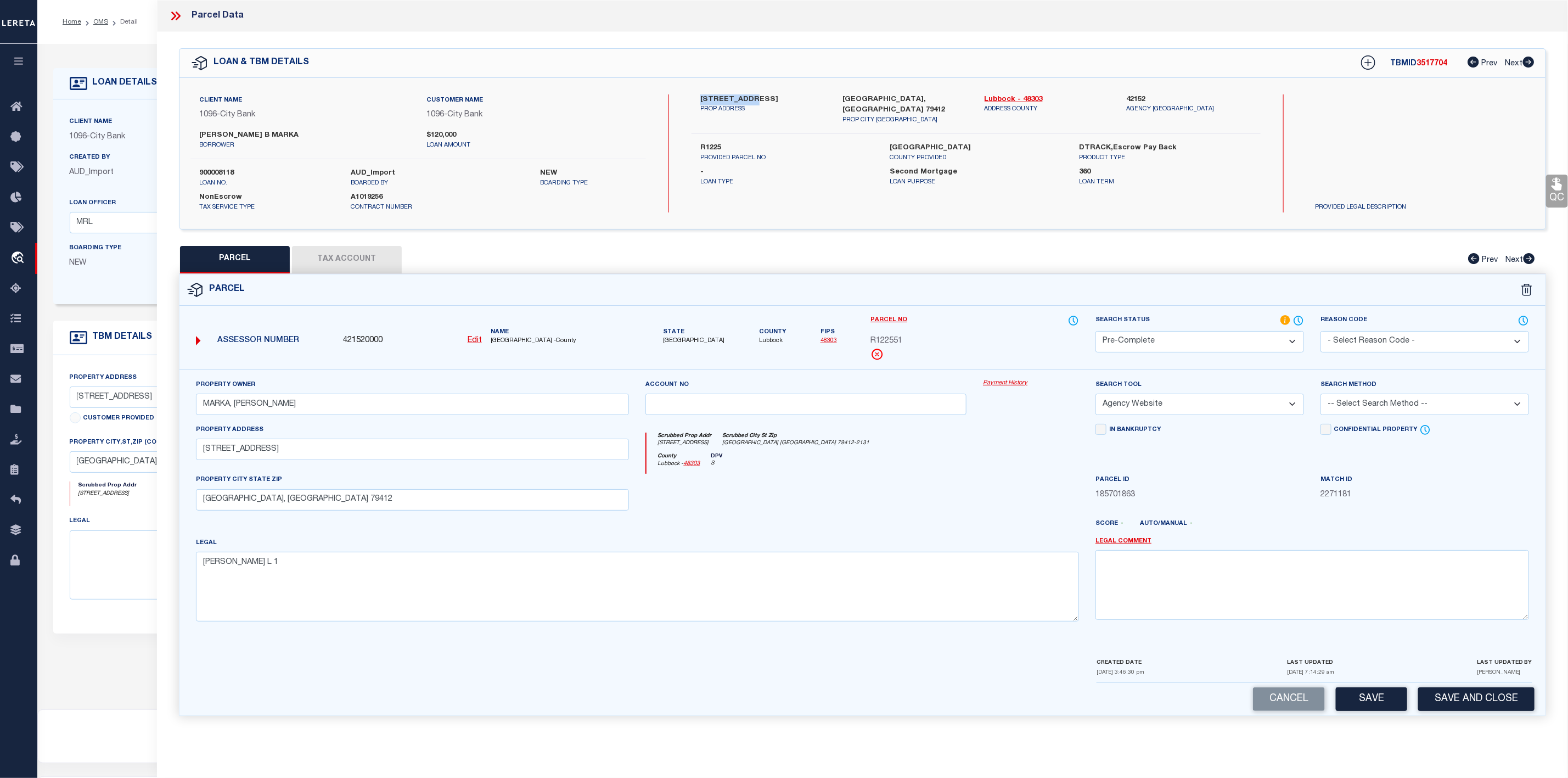
scroll to position [68, 0]
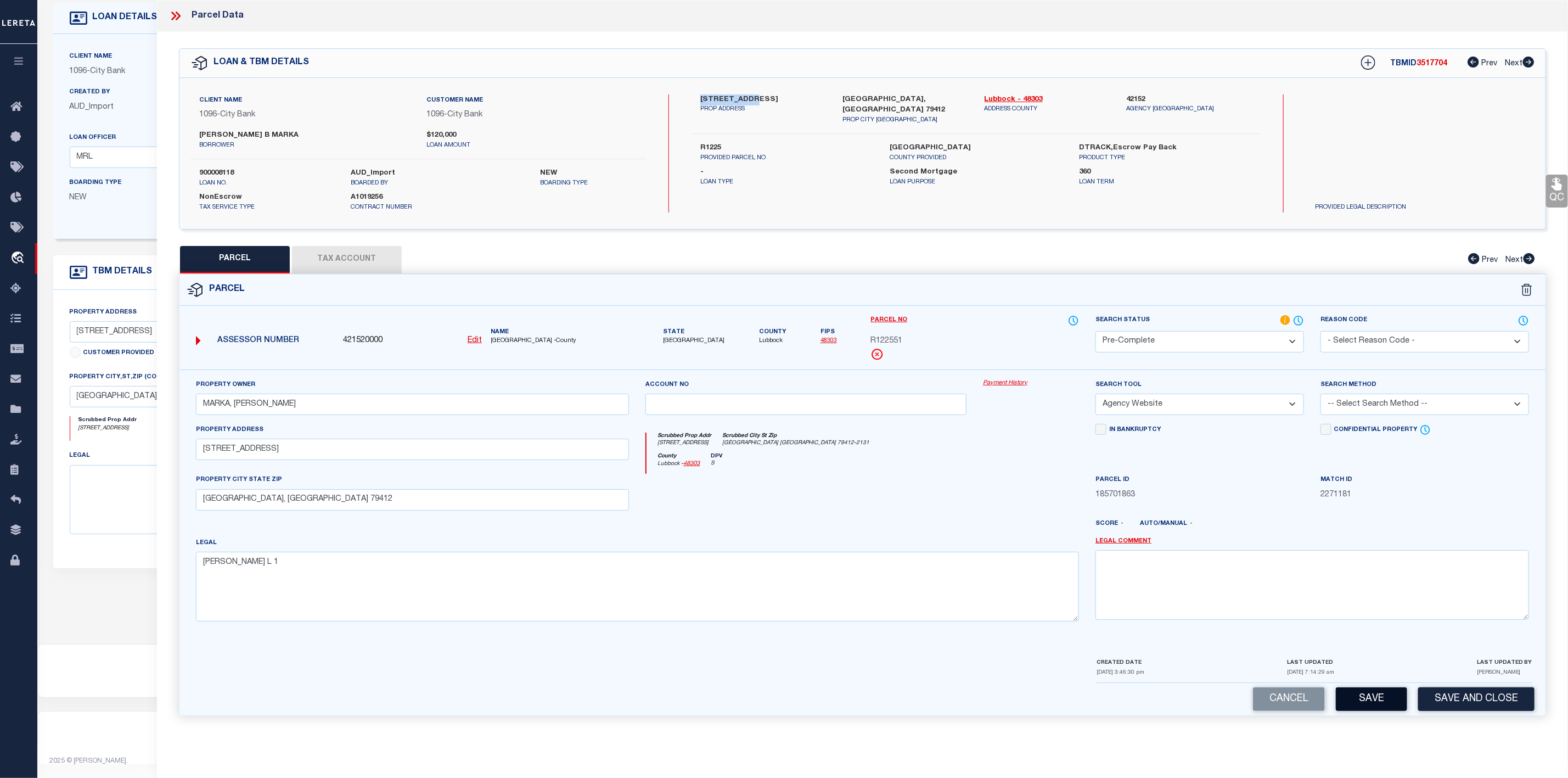
click at [1361, 699] on button "Save" at bounding box center [1372, 699] width 71 height 23
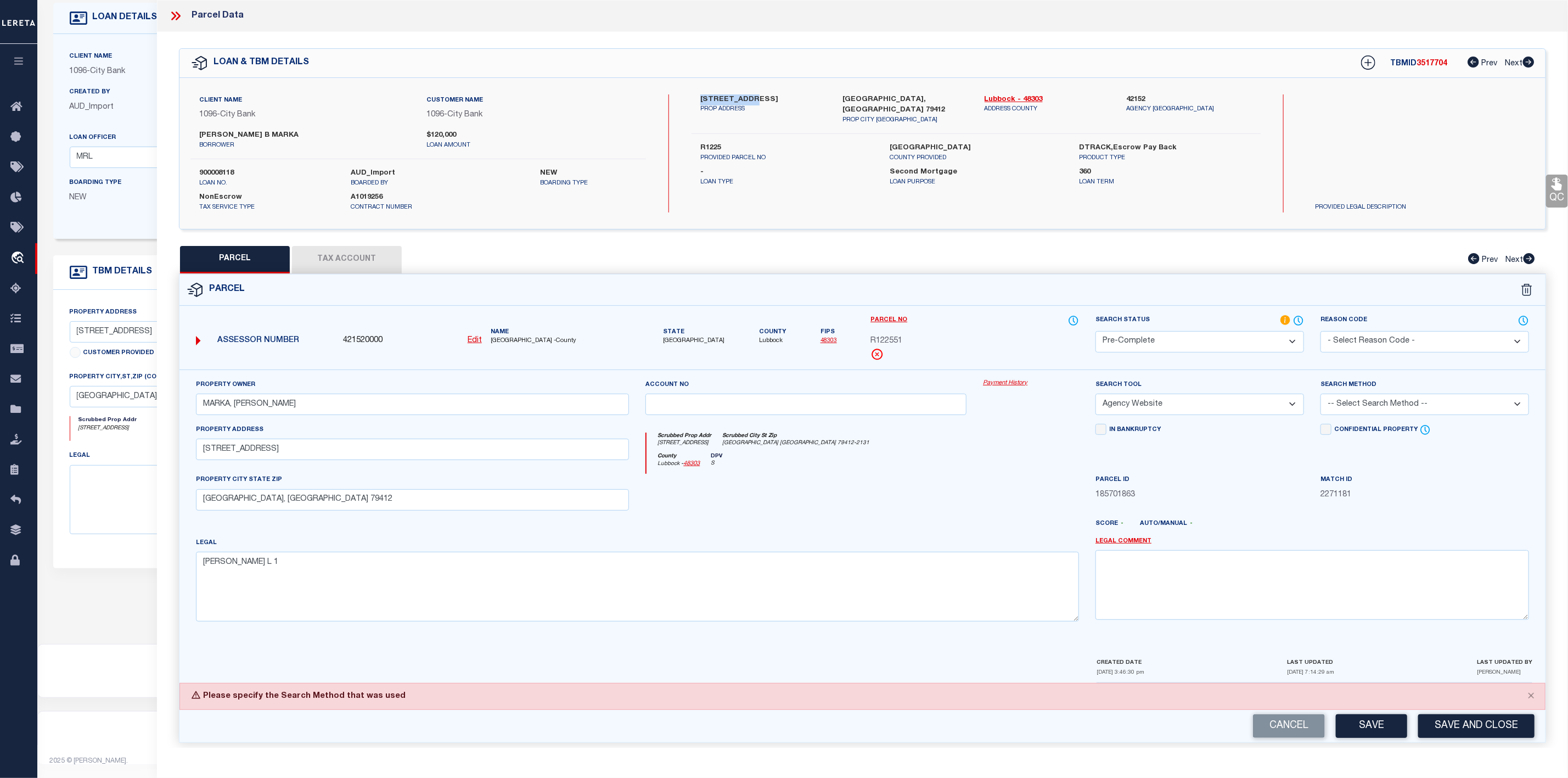
click at [1386, 409] on select "-- Select Search Method -- Property Address Legal Liability Info Provided" at bounding box center [1425, 404] width 209 height 21
click at [1321, 397] on select "-- Select Search Method -- Property Address Legal Liability Info Provided" at bounding box center [1425, 404] width 209 height 21
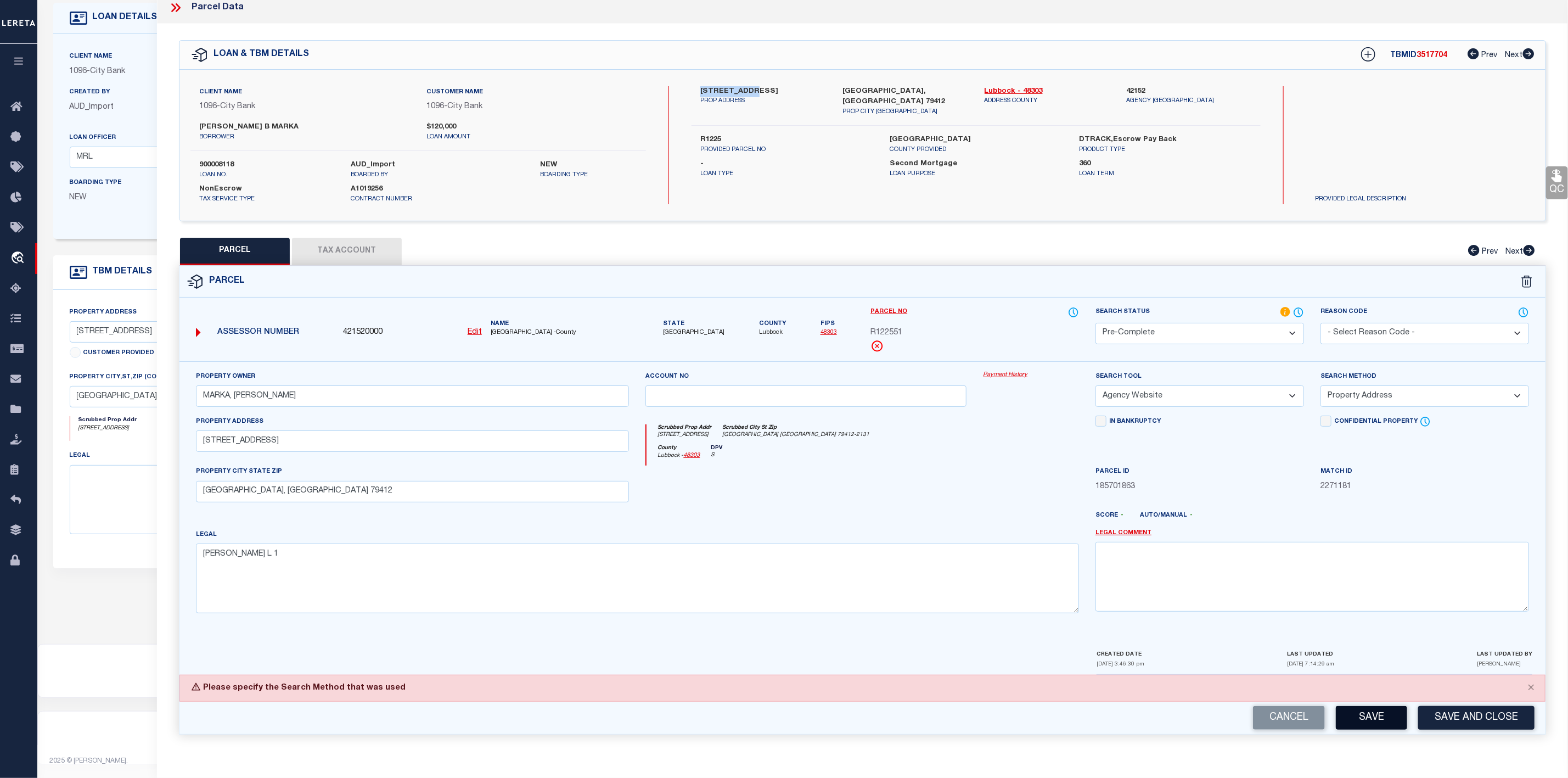
click at [1381, 721] on button "Save" at bounding box center [1372, 718] width 71 height 23
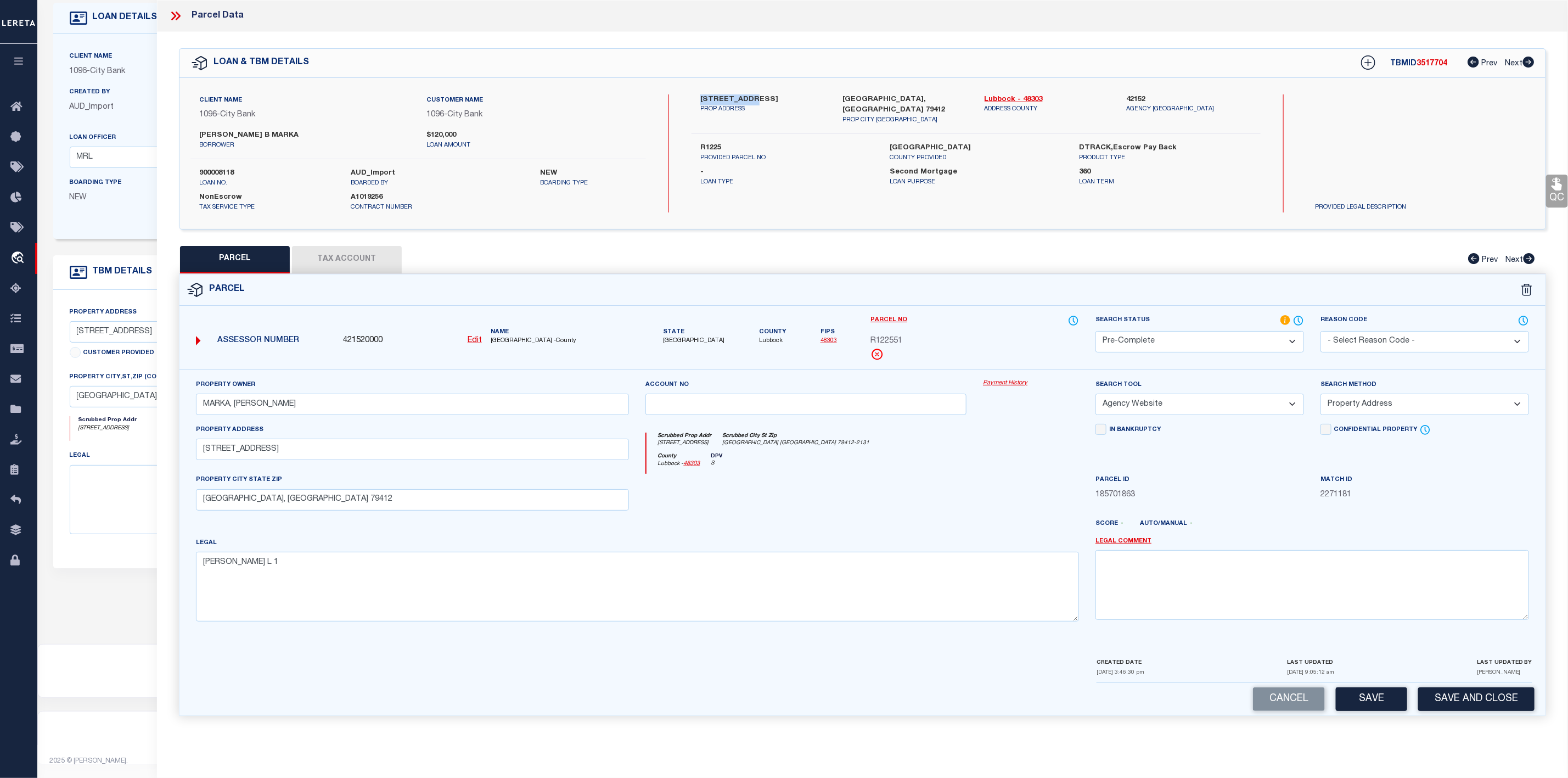
click at [344, 254] on button "Tax Account" at bounding box center [347, 260] width 110 height 28
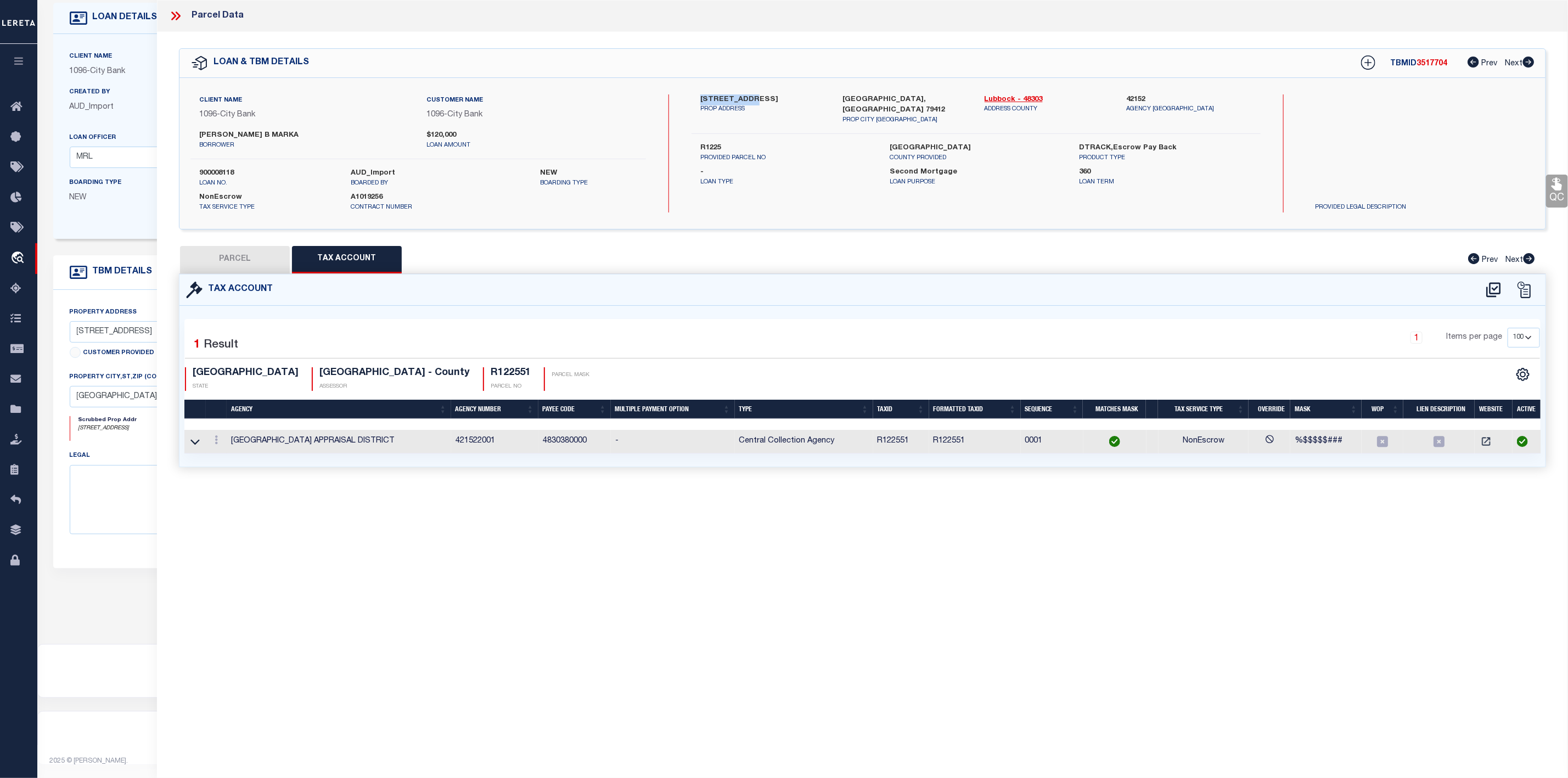
click at [247, 269] on button "PARCEL" at bounding box center [234, 260] width 110 height 28
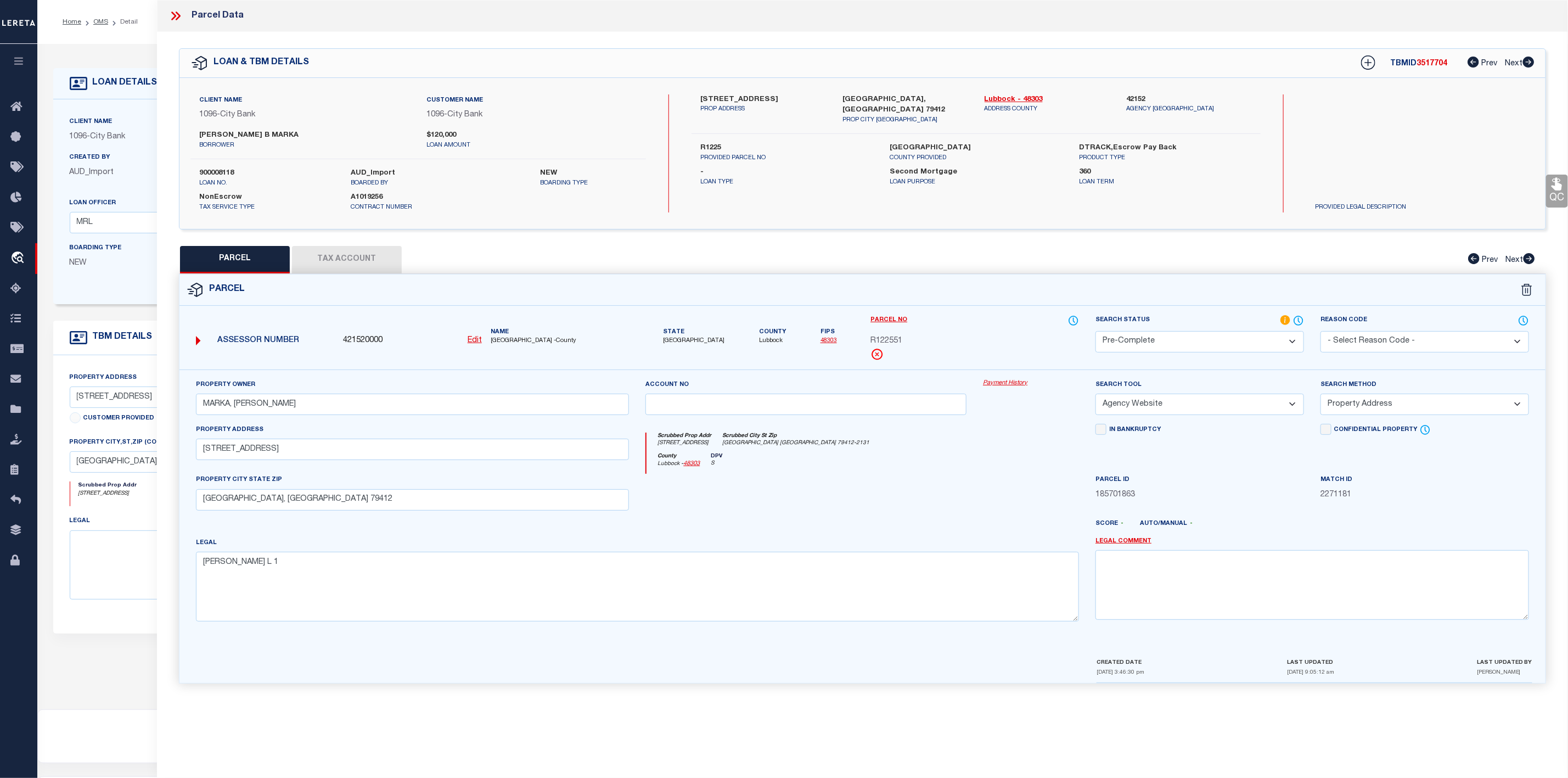
click at [169, 13] on icon at bounding box center [176, 15] width 14 height 14
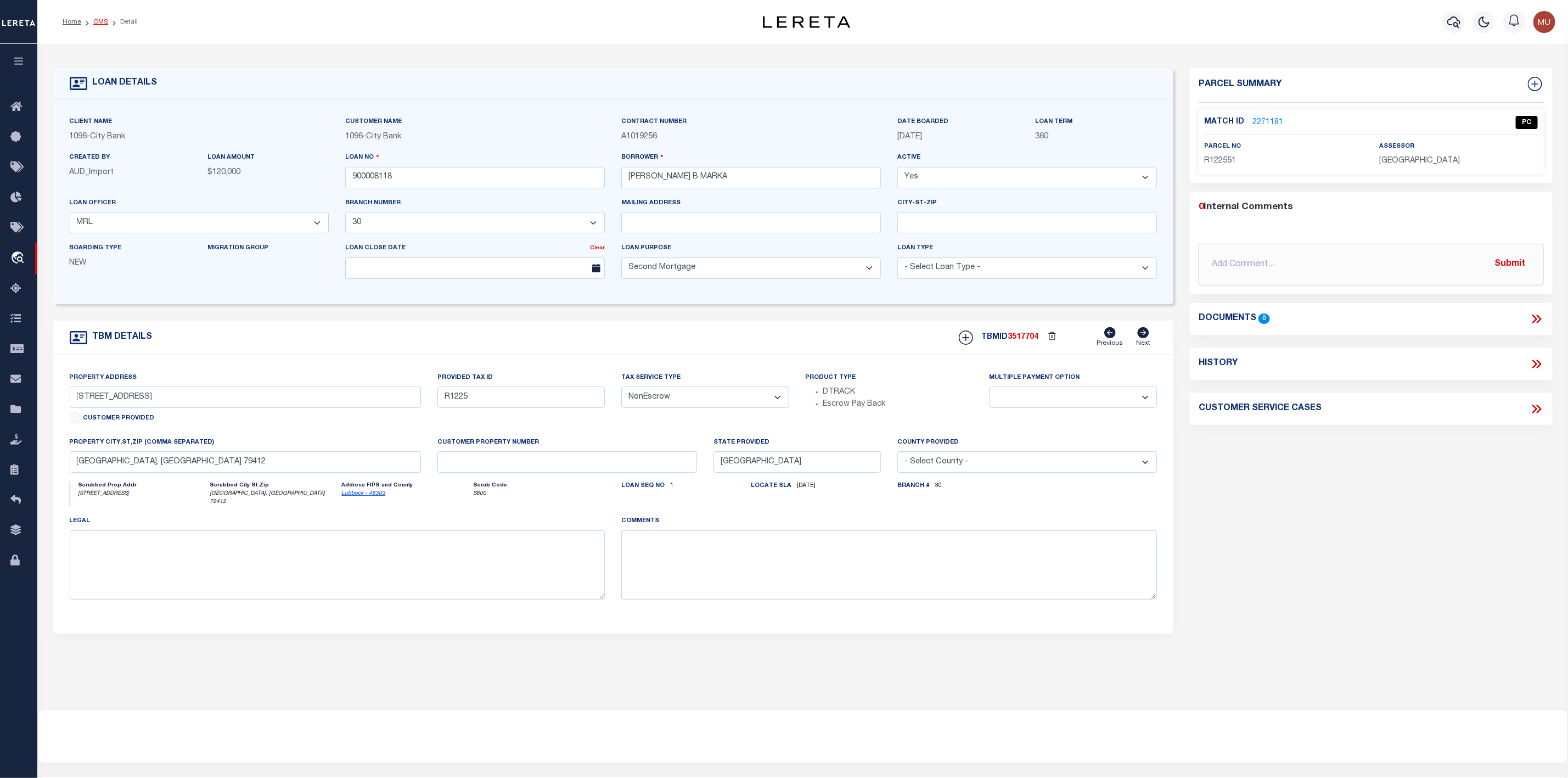
click at [99, 25] on link "OMS" at bounding box center [101, 21] width 15 height 7
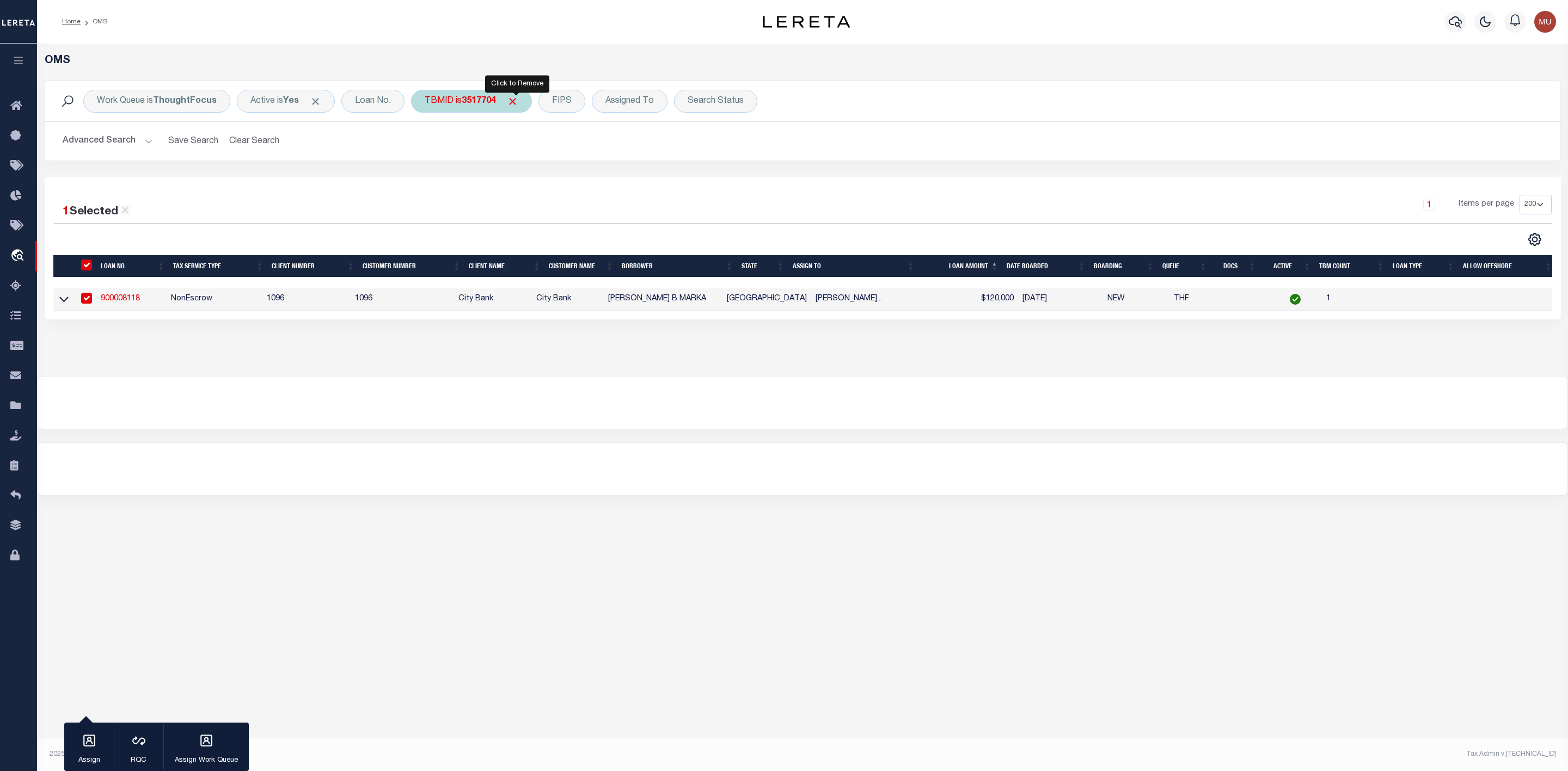
click at [517, 100] on span "Click to Remove" at bounding box center [513, 101] width 12 height 12
click at [459, 103] on div "TBMID" at bounding box center [439, 102] width 56 height 23
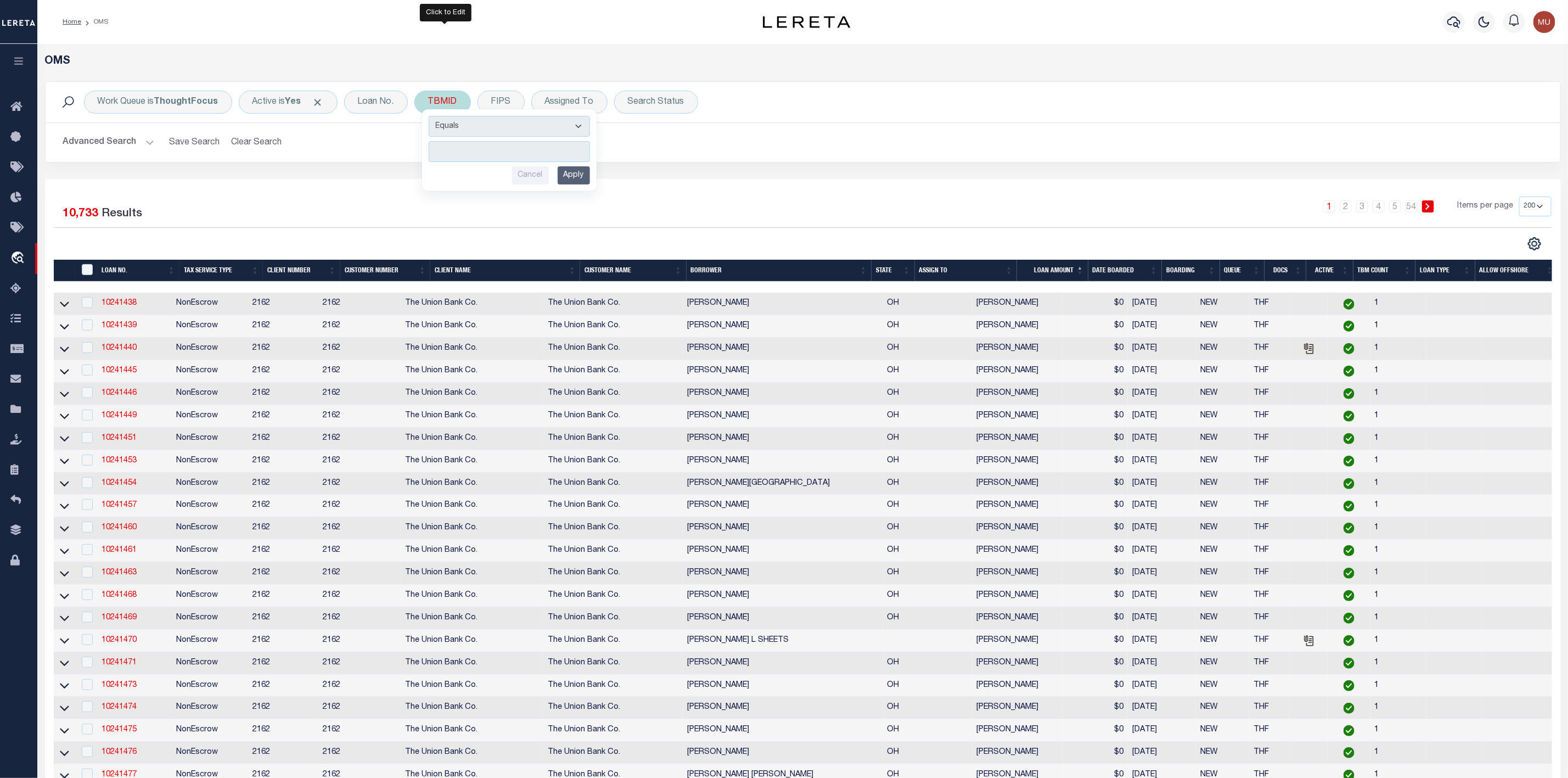
click at [471, 150] on input "number" at bounding box center [509, 152] width 161 height 21
click at [572, 177] on input "Apply" at bounding box center [574, 176] width 33 height 18
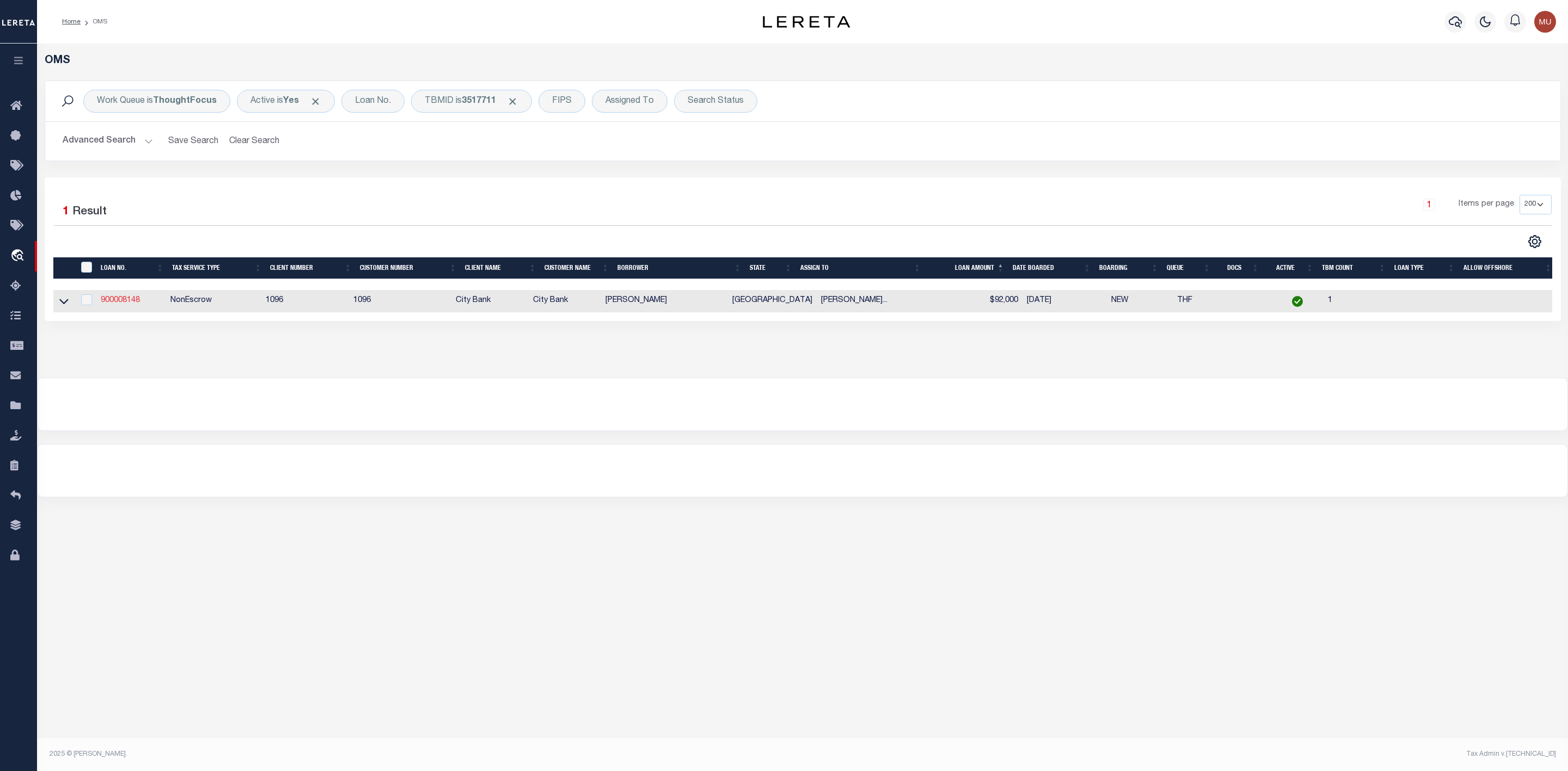
click at [123, 301] on link "900008148" at bounding box center [120, 300] width 39 height 8
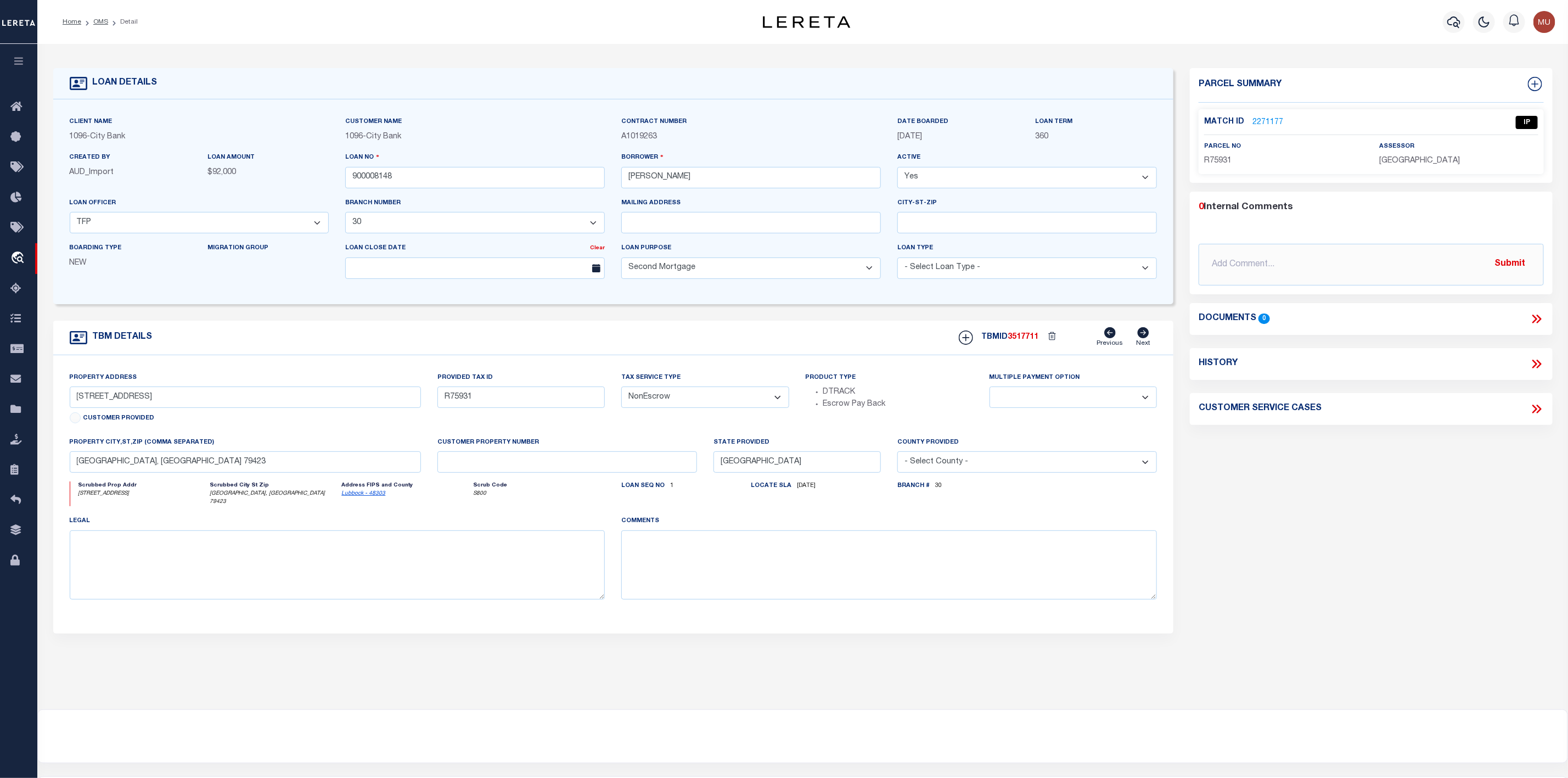
click at [1270, 123] on link "2271177" at bounding box center [1268, 123] width 31 height 12
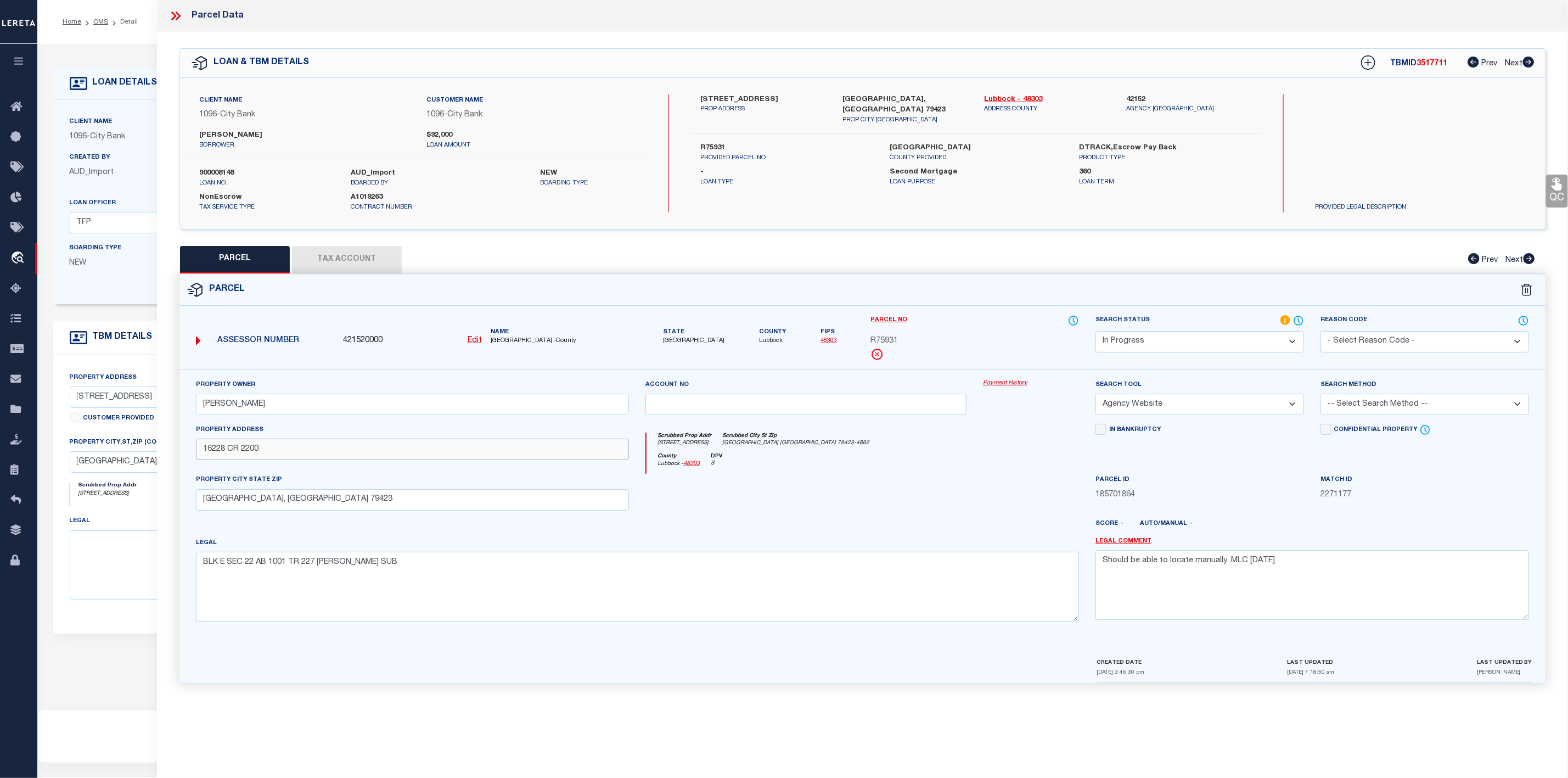
drag, startPoint x: 203, startPoint y: 455, endPoint x: 267, endPoint y: 456, distance: 64.0
click at [267, 456] on input "16228 CR 2200" at bounding box center [412, 449] width 434 height 21
click at [339, 264] on button "Tax Account" at bounding box center [347, 260] width 110 height 28
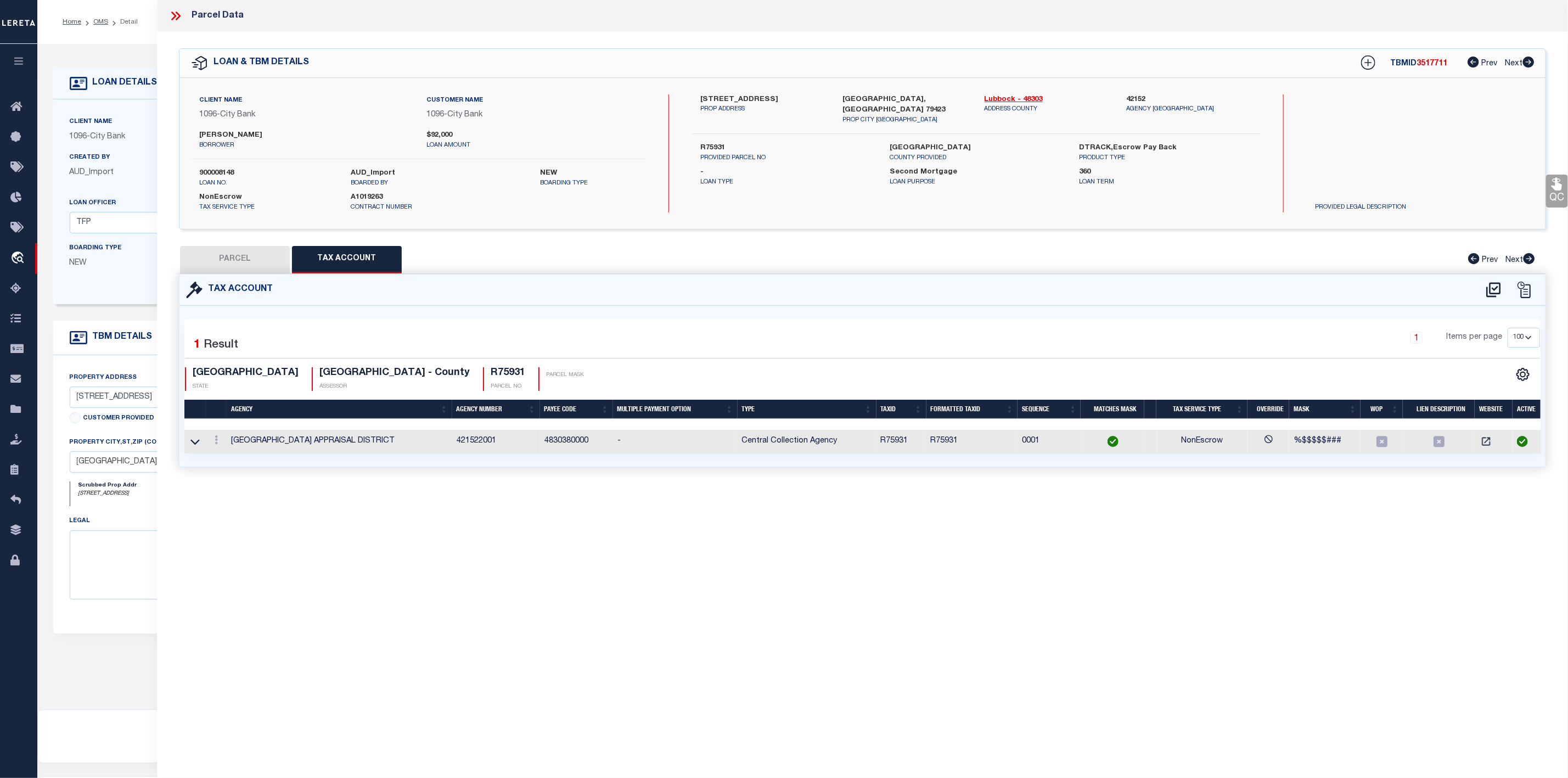
click at [231, 276] on div "Tax Account" at bounding box center [862, 290] width 1366 height 31
click at [247, 270] on button "PARCEL" at bounding box center [234, 260] width 110 height 28
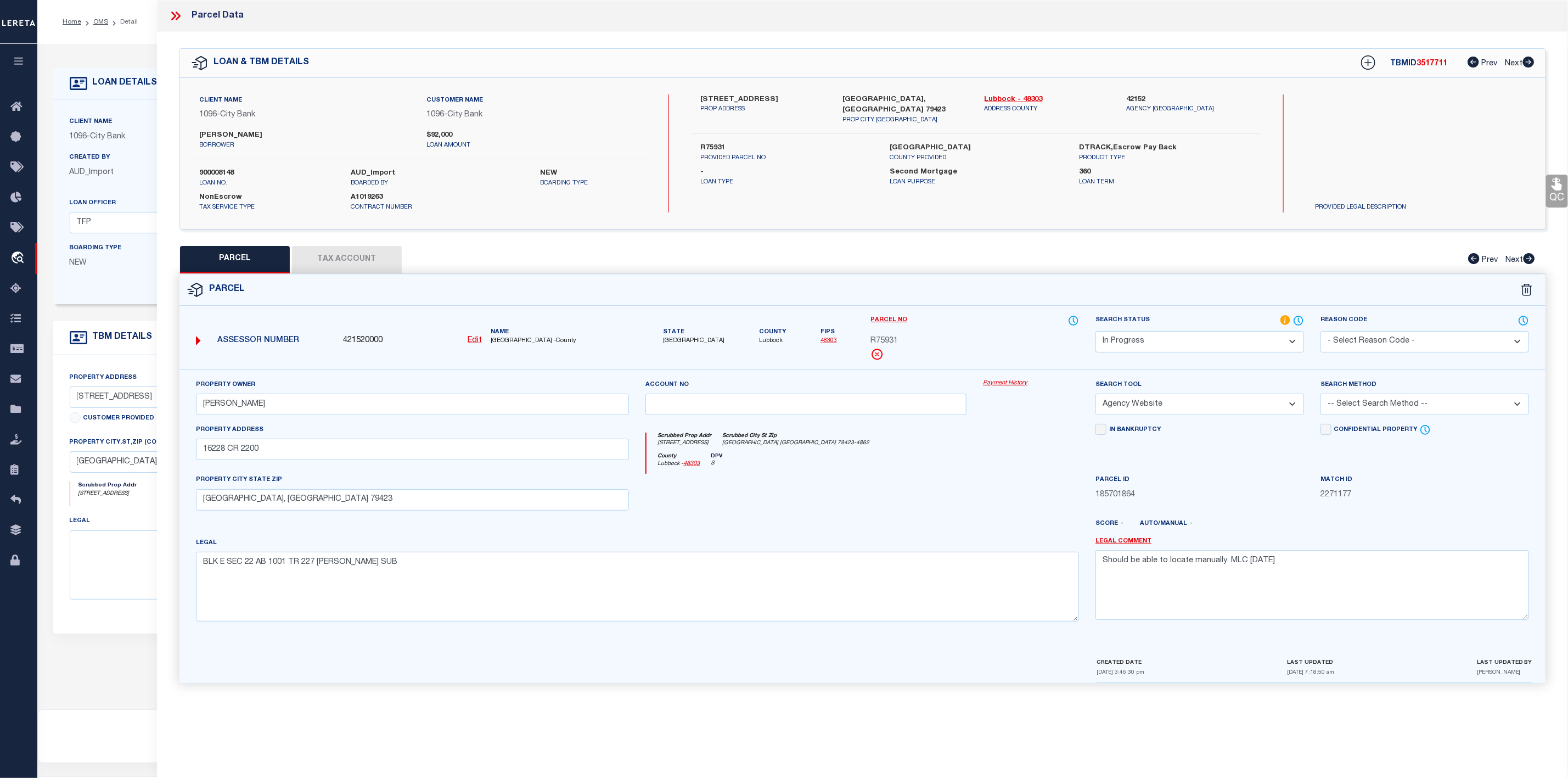
click at [1165, 404] on select "-- Select Search Tool -- 3rd Party Website Agency File Agency Website ATLS CNV-…" at bounding box center [1200, 404] width 209 height 21
click at [1095, 397] on select "-- Select Search Tool -- 3rd Party Website Agency File Agency Website ATLS CNV-…" at bounding box center [1200, 404] width 209 height 21
click at [1388, 399] on select "-- Select Search Method -- Property Address Legal Liability Info Provided" at bounding box center [1425, 404] width 209 height 21
click at [1321, 397] on select "-- Select Search Method -- Property Address Legal Liability Info Provided" at bounding box center [1425, 404] width 209 height 21
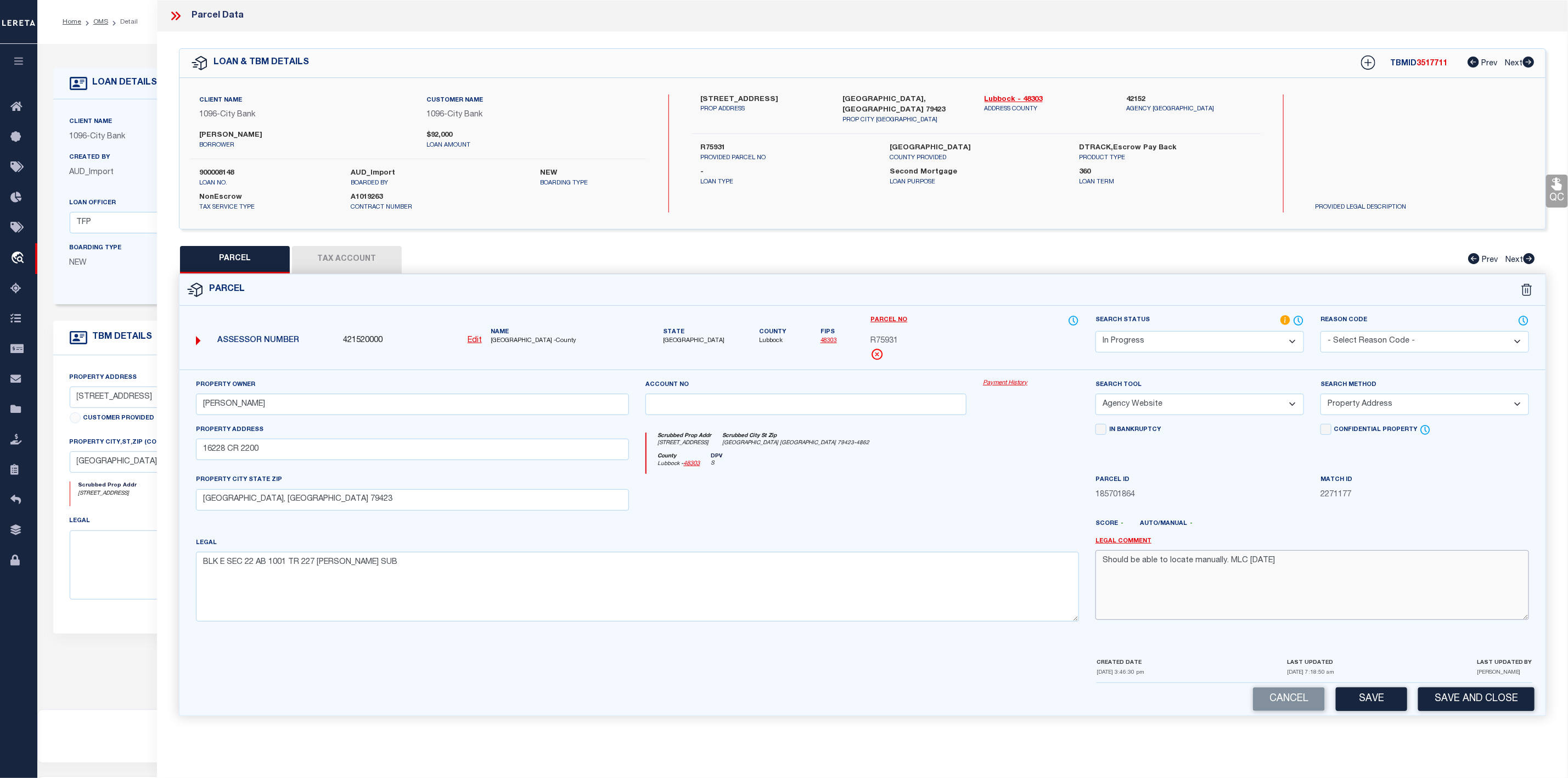
drag, startPoint x: 1329, startPoint y: 572, endPoint x: 1091, endPoint y: 570, distance: 238.0
click at [1091, 570] on div "Legal Comment Should be able to locate manually. MLC [DATE]" at bounding box center [1312, 584] width 450 height 93
click at [1166, 344] on select "Automated Search Bad Parcel Complete Duplicate Parcel High Dollar Reporting In …" at bounding box center [1200, 341] width 209 height 21
click at [1095, 332] on select "Automated Search Bad Parcel Complete Duplicate Parcel High Dollar Reporting In …" at bounding box center [1200, 341] width 209 height 21
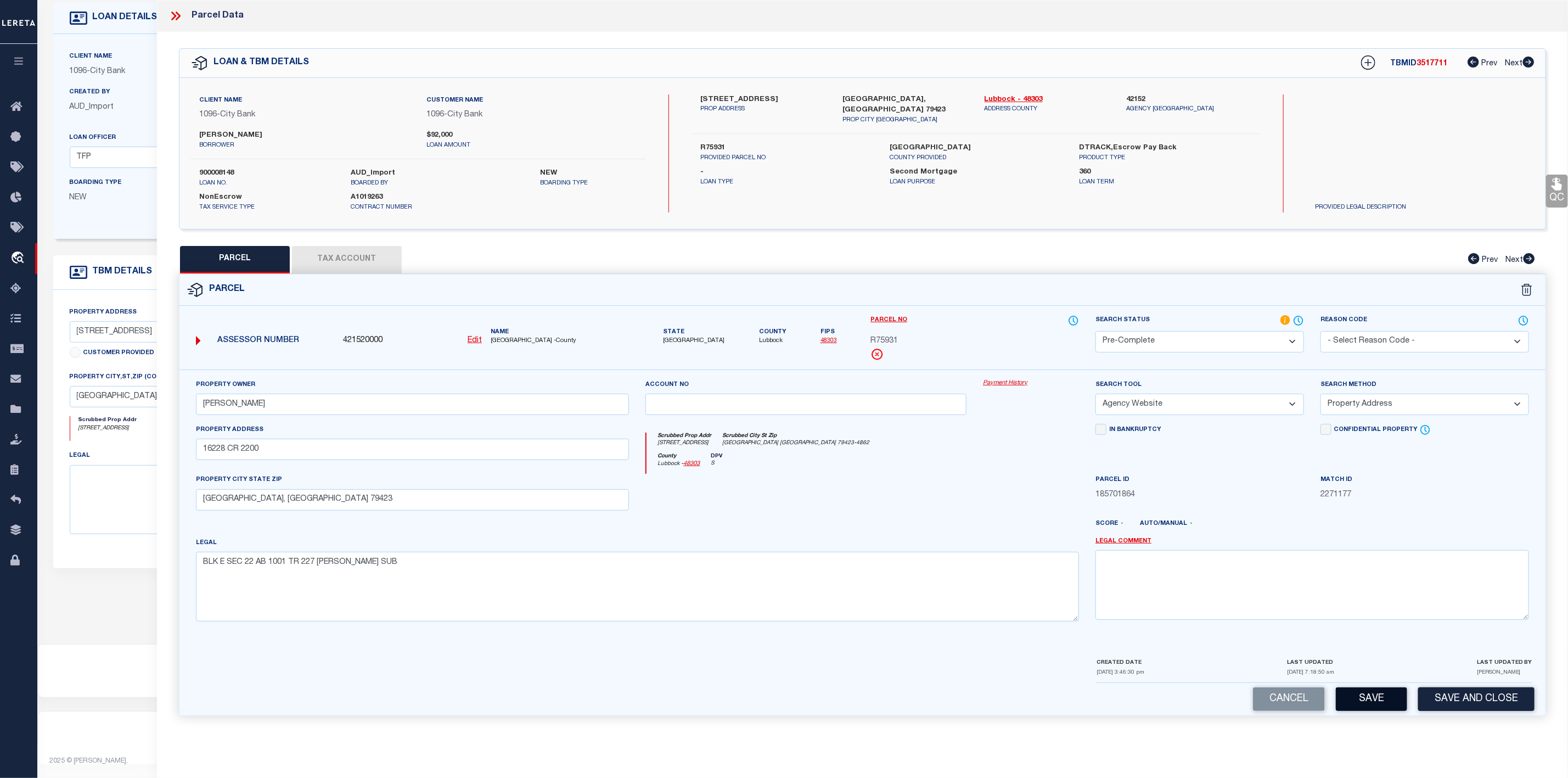
click at [1373, 710] on button "Save" at bounding box center [1372, 699] width 71 height 23
click at [174, 17] on icon at bounding box center [174, 16] width 5 height 9
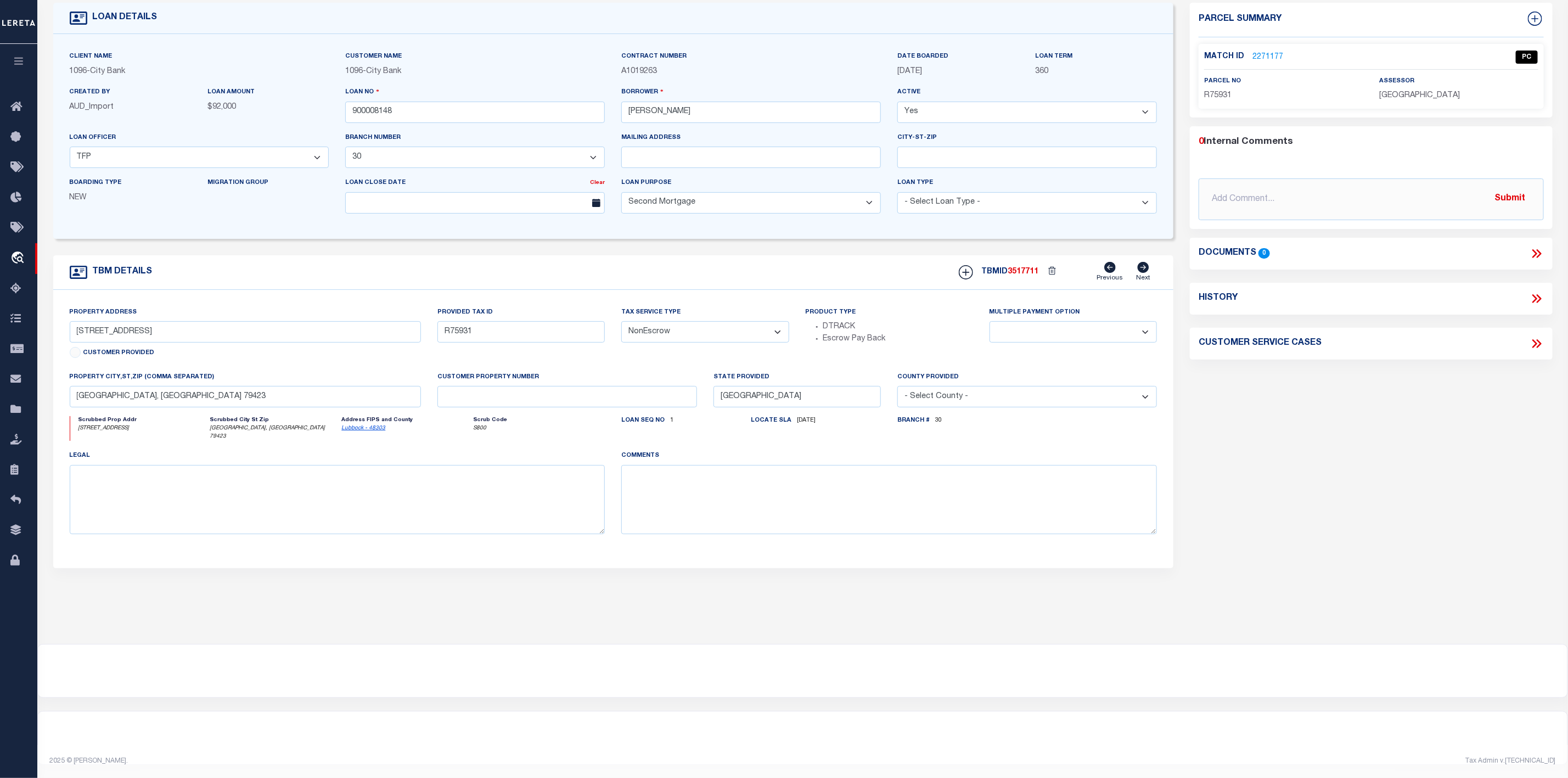
scroll to position [0, 0]
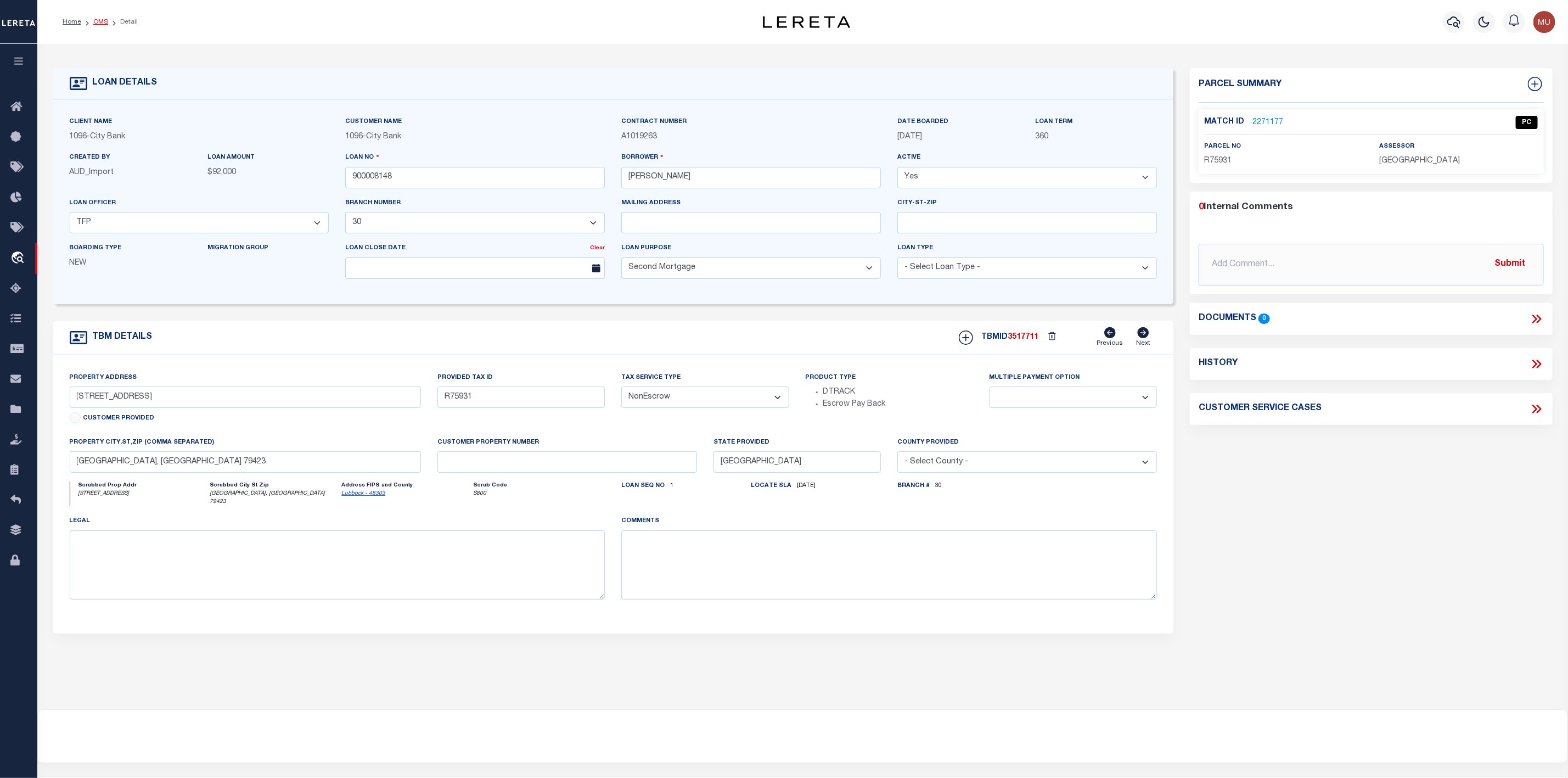
click at [102, 22] on link "OMS" at bounding box center [101, 21] width 15 height 7
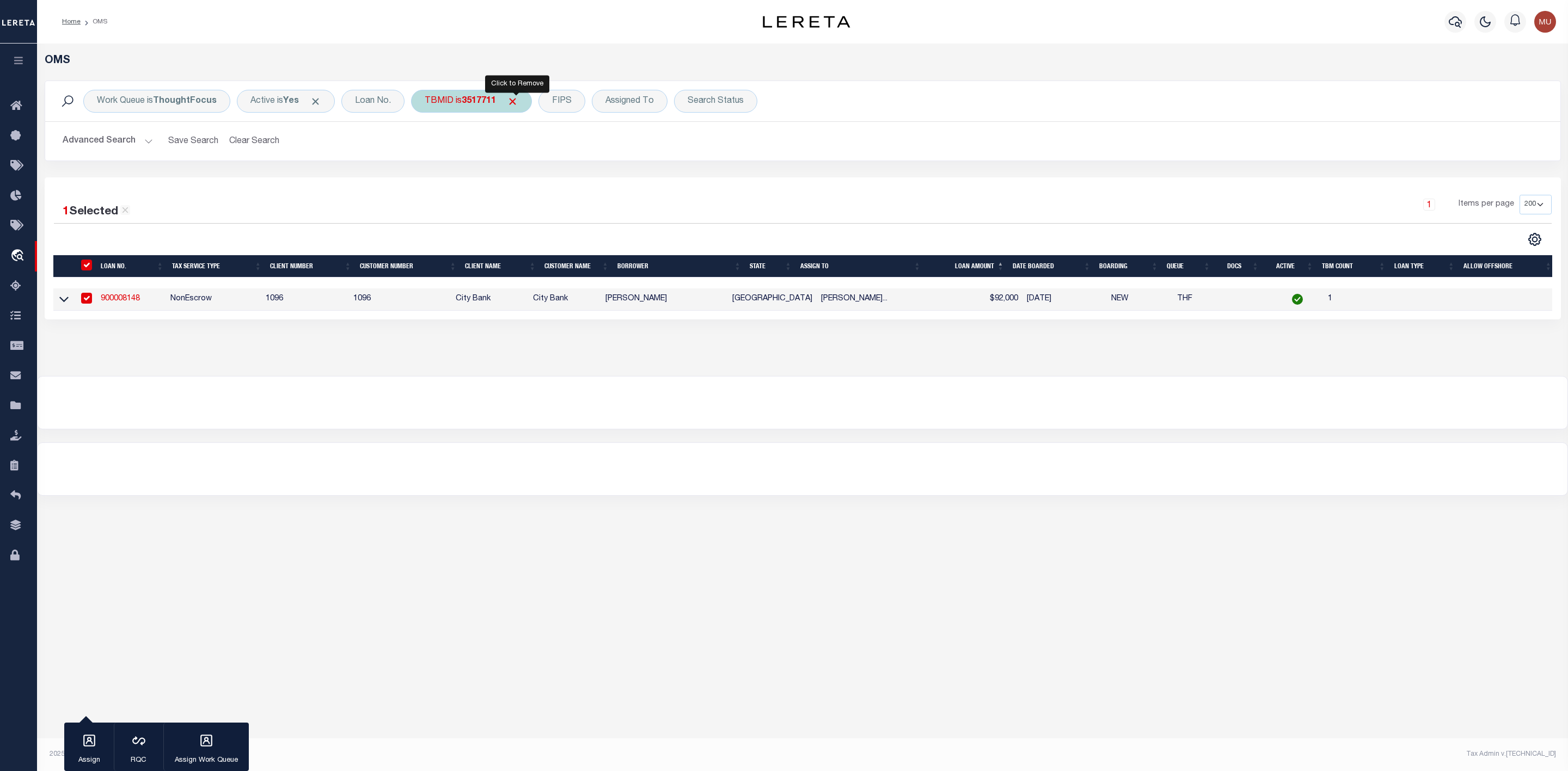
click at [519, 102] on span "Click to Remove" at bounding box center [513, 101] width 12 height 12
click at [444, 105] on div "TBMID" at bounding box center [439, 102] width 56 height 23
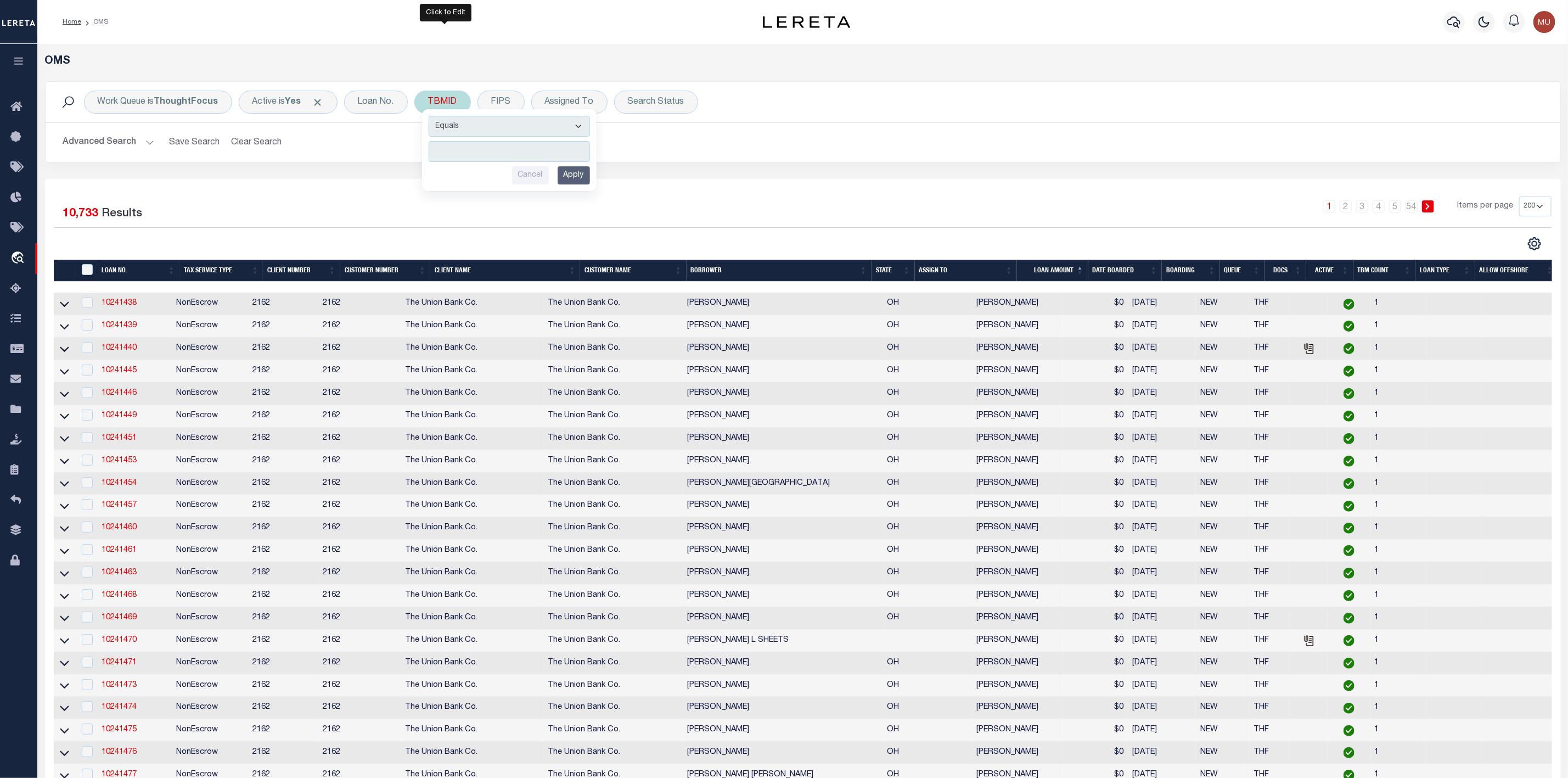
click at [473, 147] on input "number" at bounding box center [509, 152] width 161 height 21
click at [570, 174] on input "Apply" at bounding box center [574, 176] width 33 height 18
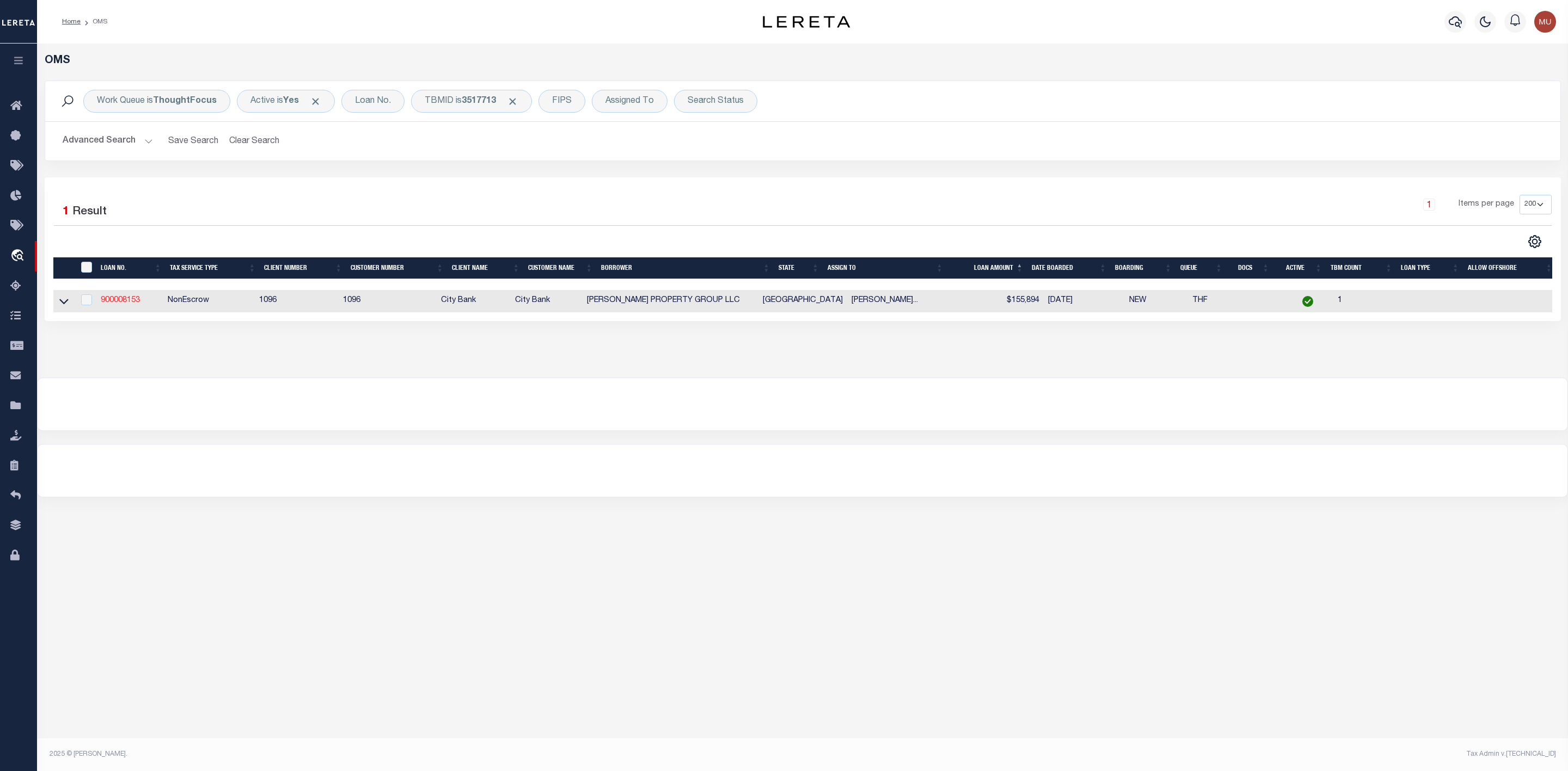
click at [133, 302] on link "900008153" at bounding box center [120, 300] width 39 height 8
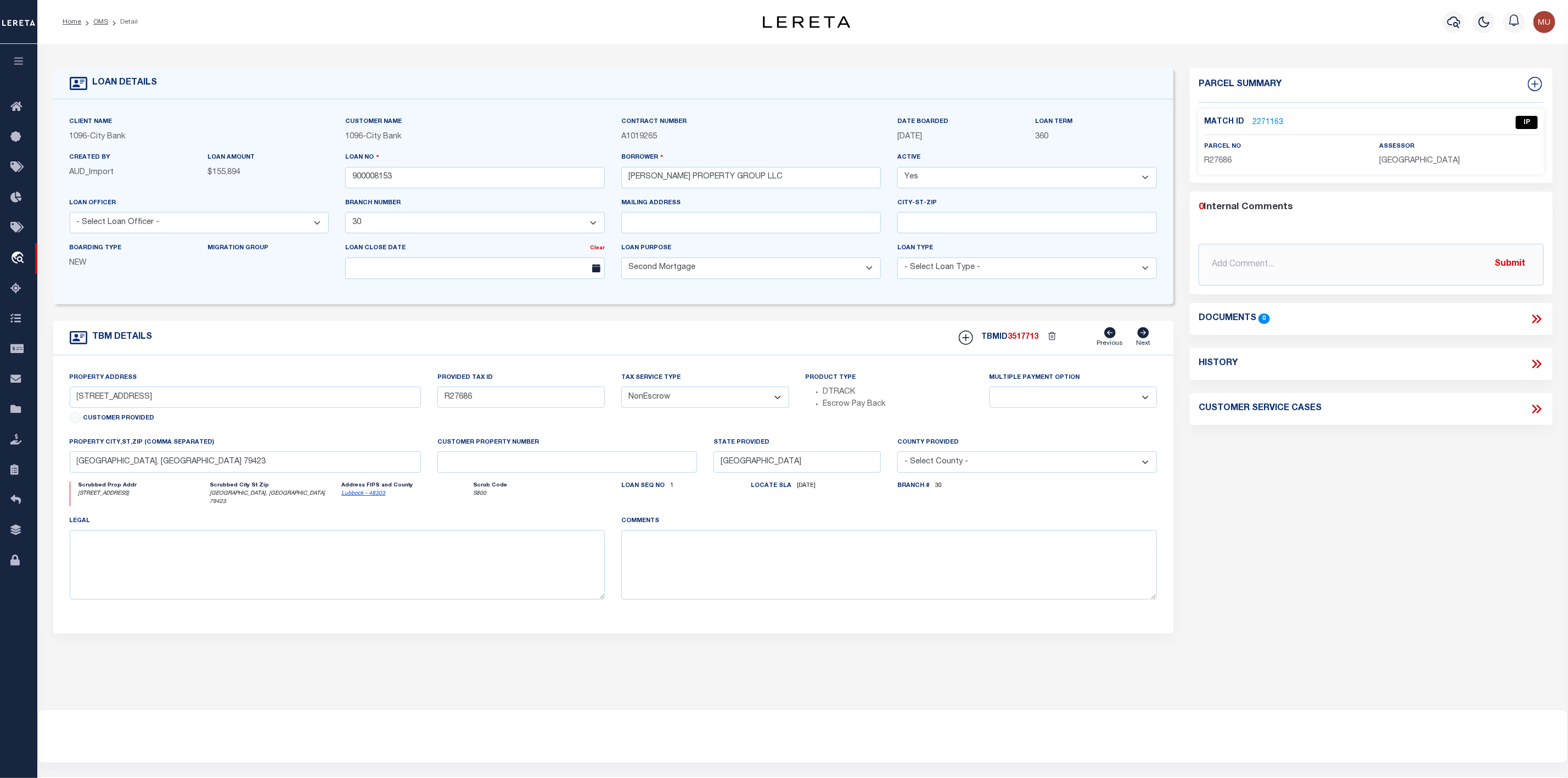
click at [1265, 122] on link "2271163" at bounding box center [1268, 123] width 31 height 12
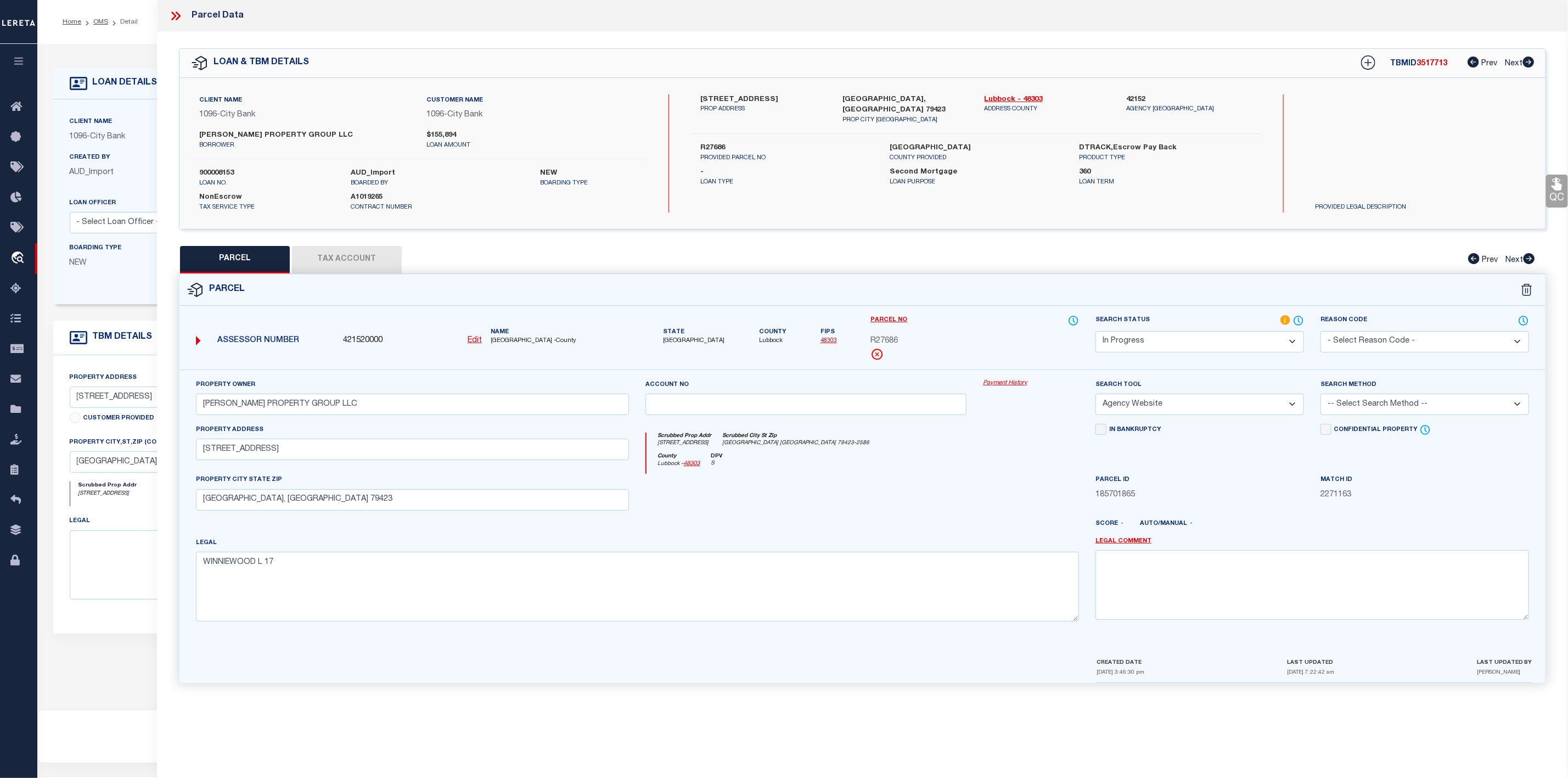
drag, startPoint x: 195, startPoint y: 456, endPoint x: 282, endPoint y: 456, distance: 87.0
click at [282, 456] on div "Property Address [STREET_ADDRESS]" at bounding box center [412, 449] width 450 height 50
drag, startPoint x: 276, startPoint y: 455, endPoint x: 199, endPoint y: 457, distance: 77.0
click at [199, 457] on input "[STREET_ADDRESS]" at bounding box center [412, 449] width 434 height 21
click at [1146, 346] on select "Automated Search Bad Parcel Complete Duplicate Parcel High Dollar Reporting In …" at bounding box center [1200, 341] width 209 height 21
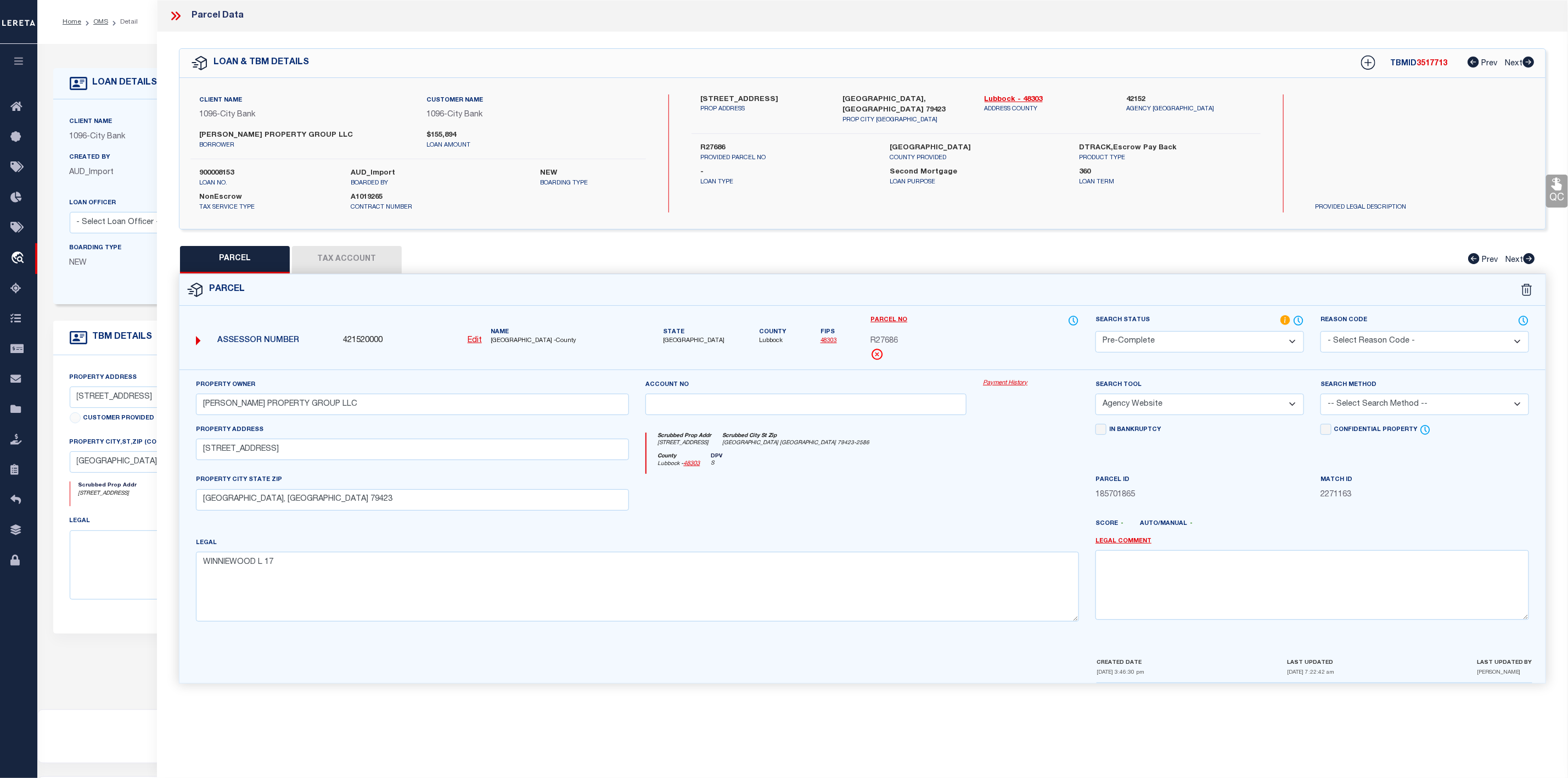
click at [1095, 332] on select "Automated Search Bad Parcel Complete Duplicate Parcel High Dollar Reporting In …" at bounding box center [1200, 341] width 209 height 21
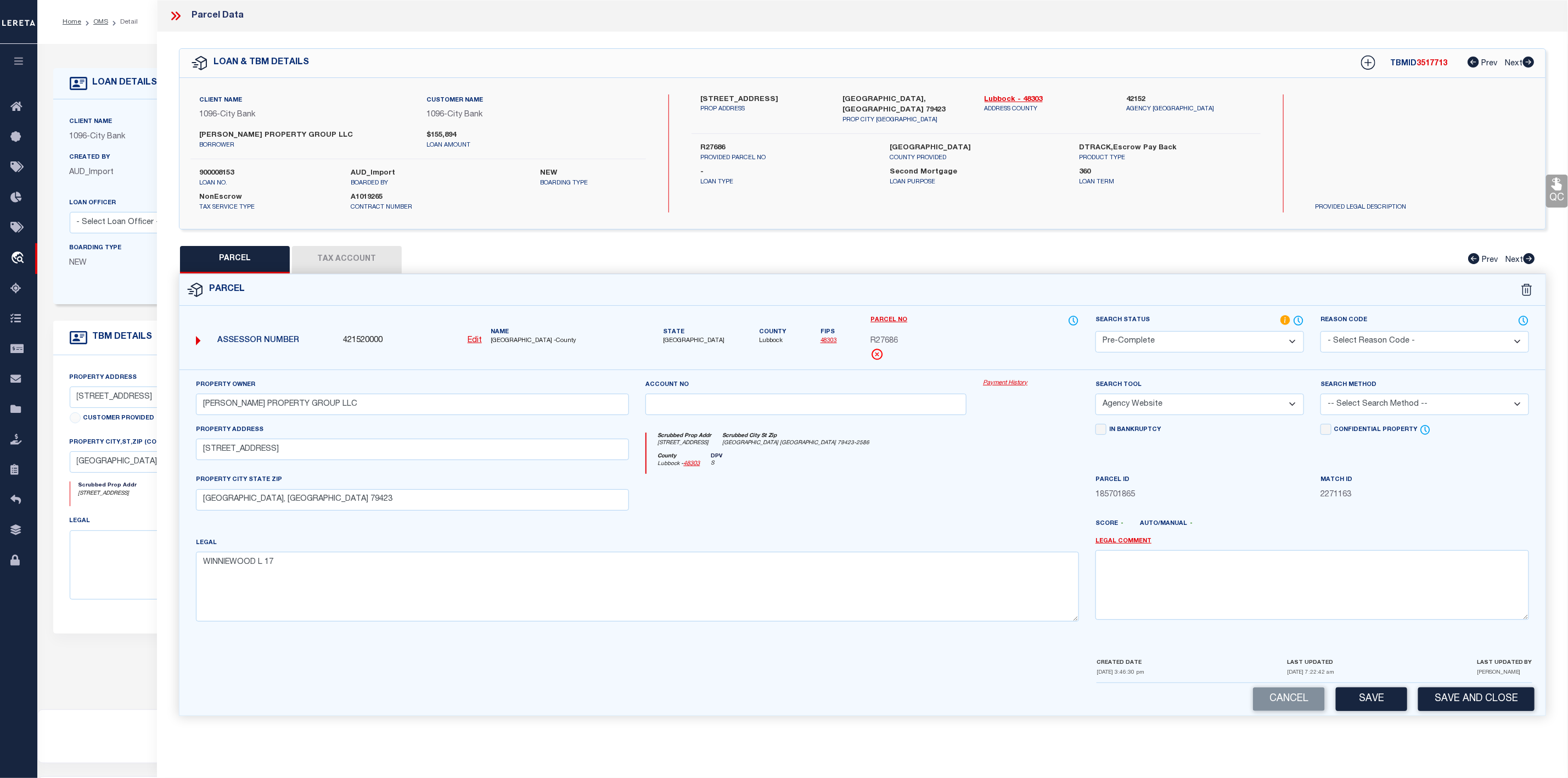
scroll to position [68, 0]
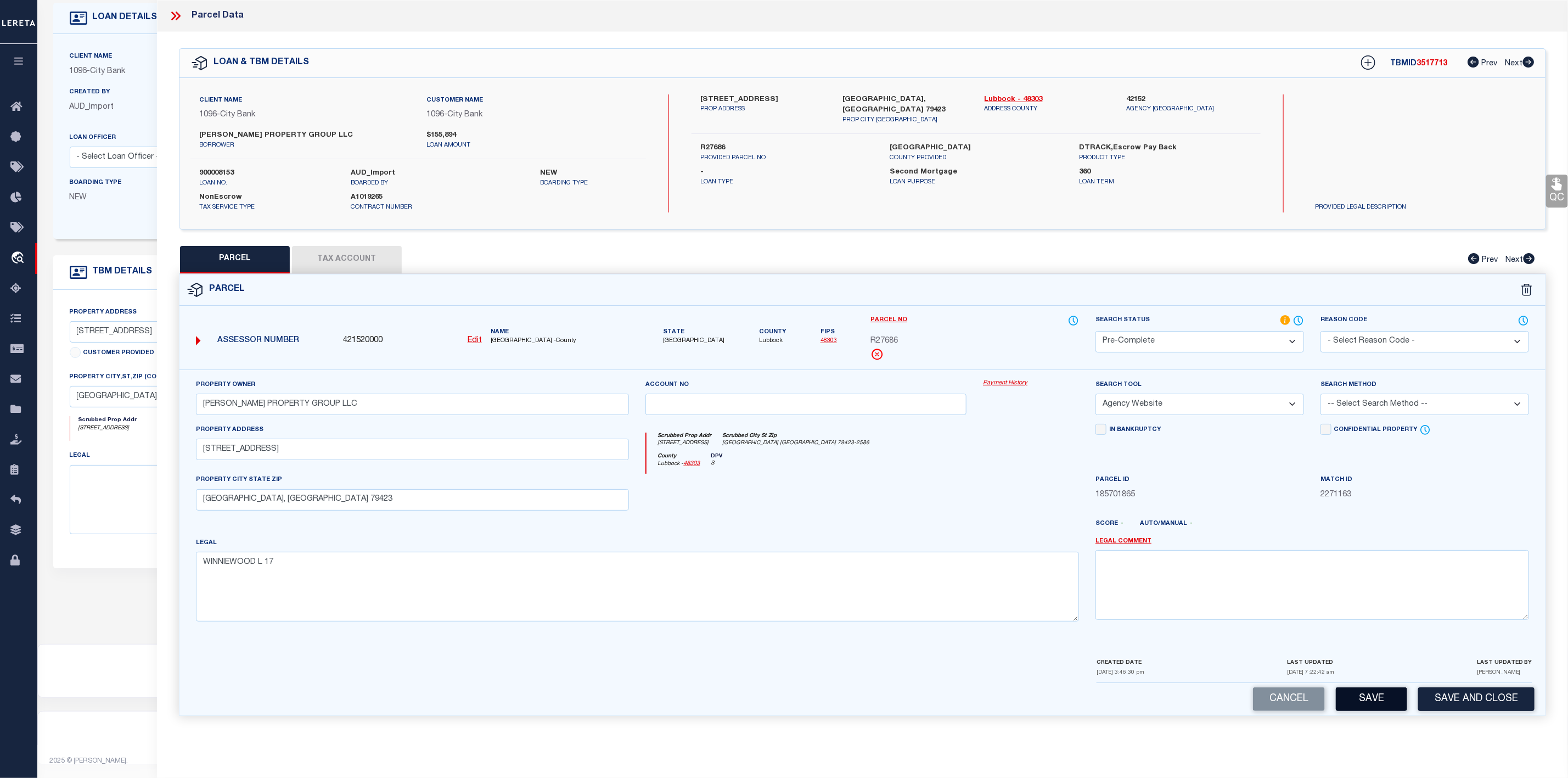
click at [1381, 707] on button "Save" at bounding box center [1372, 699] width 71 height 23
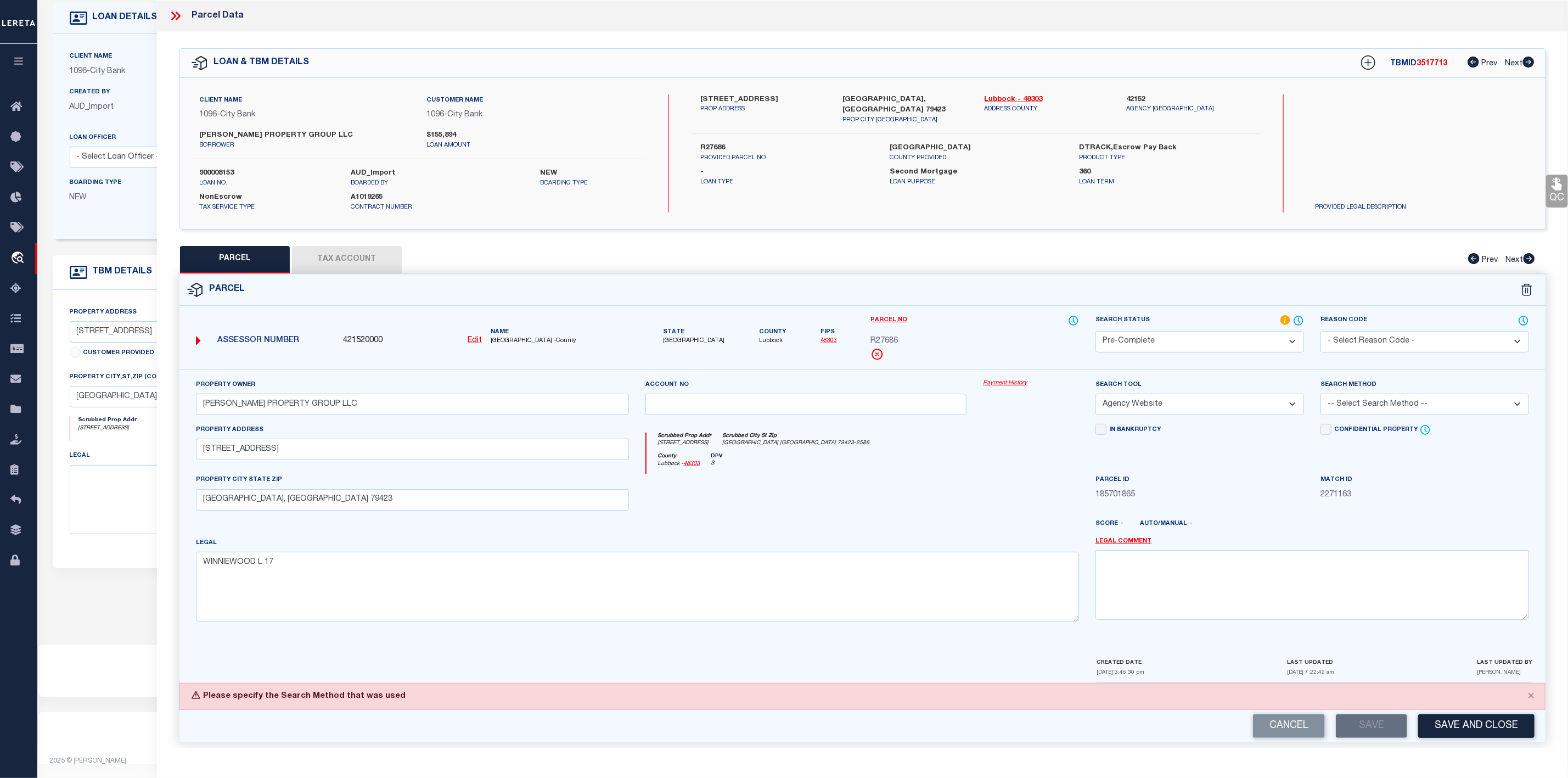
click at [1386, 415] on select "-- Select Search Method -- Property Address Legal Liability Info Provided" at bounding box center [1425, 404] width 209 height 21
click at [1321, 397] on select "-- Select Search Method -- Property Address Legal Liability Info Provided" at bounding box center [1425, 404] width 209 height 21
click at [1362, 736] on button "Save" at bounding box center [1372, 726] width 71 height 23
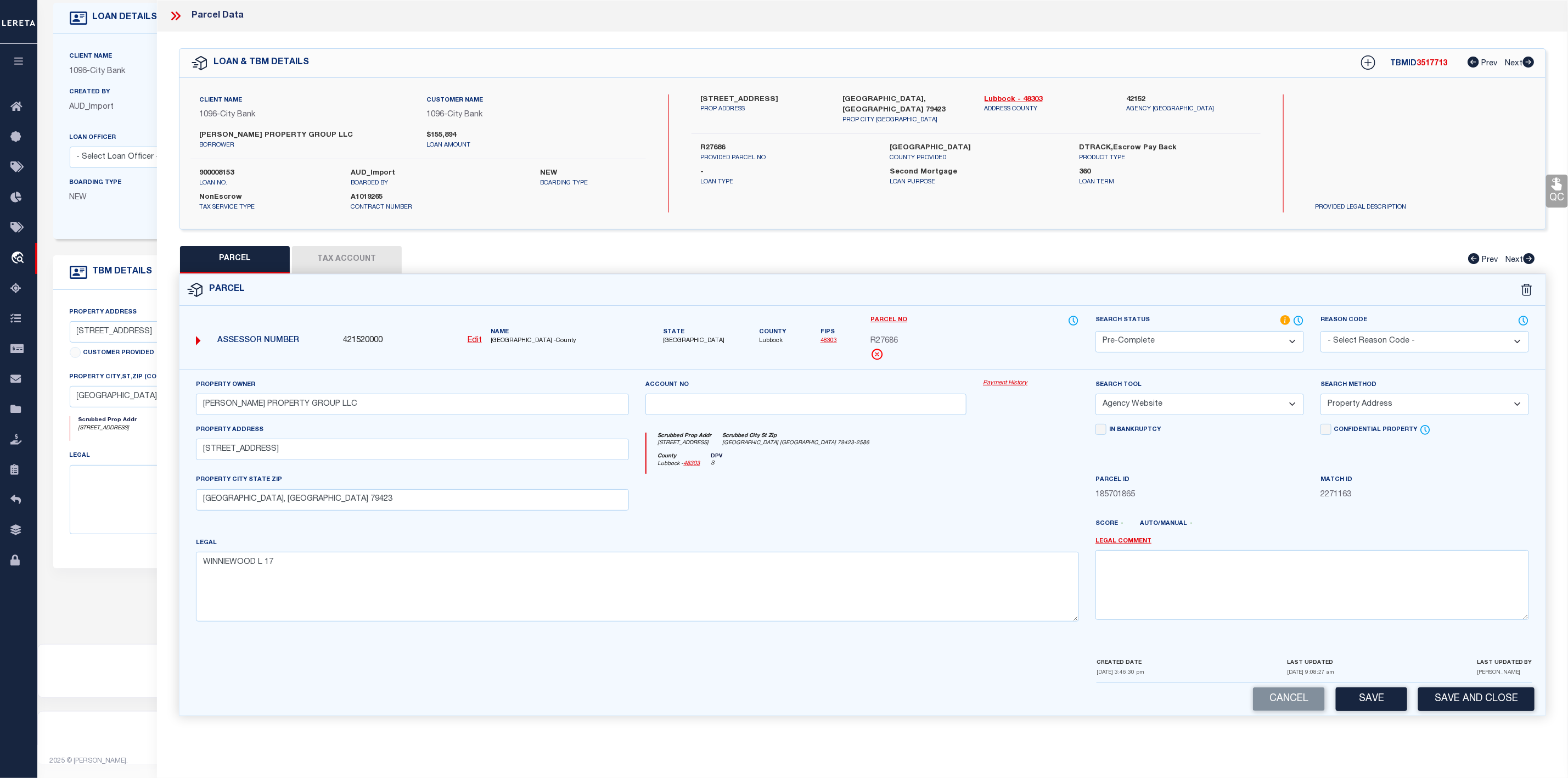
click at [353, 249] on button "Tax Account" at bounding box center [347, 260] width 110 height 28
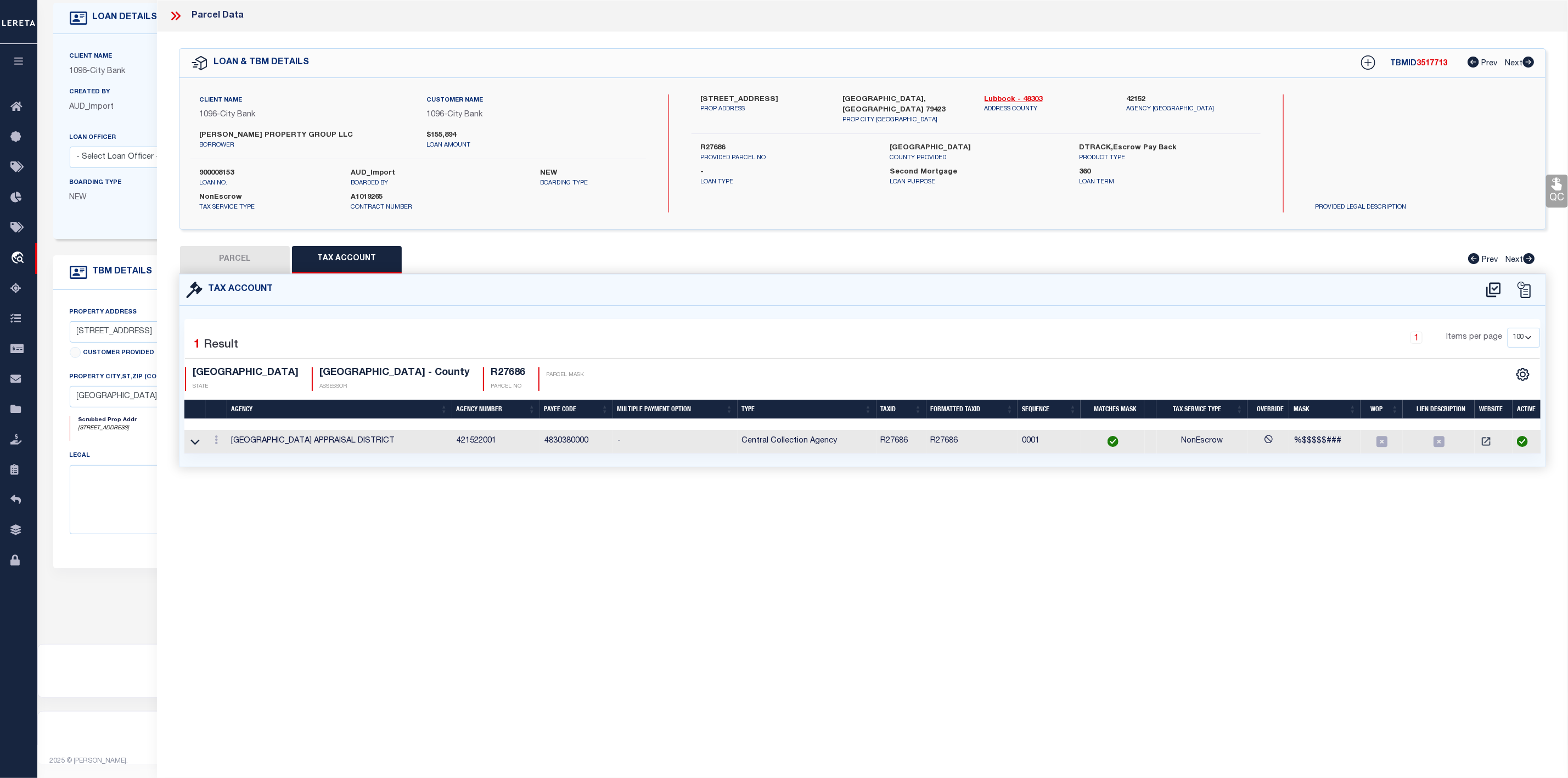
click at [268, 259] on button "PARCEL" at bounding box center [234, 260] width 110 height 28
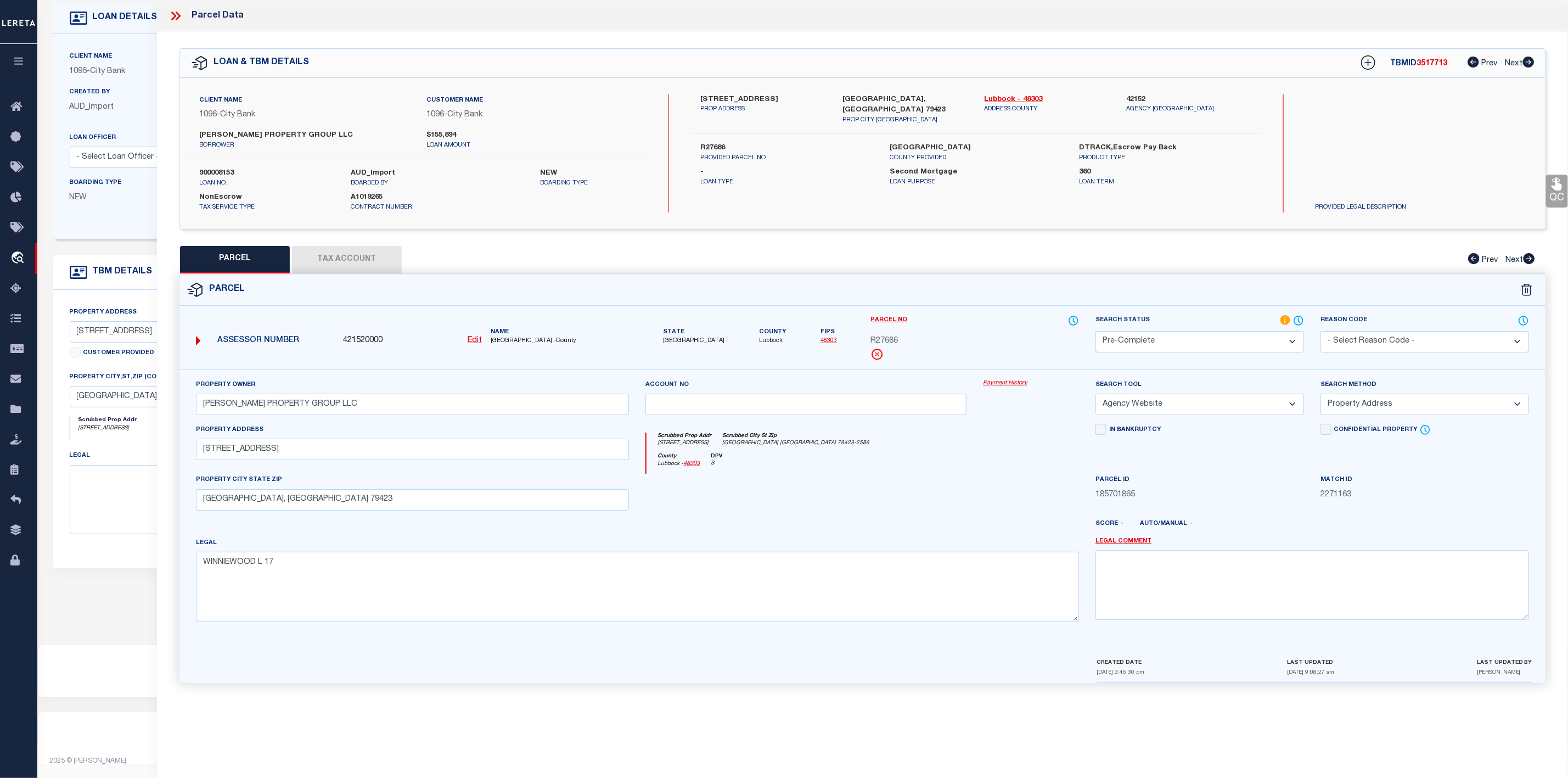
scroll to position [0, 0]
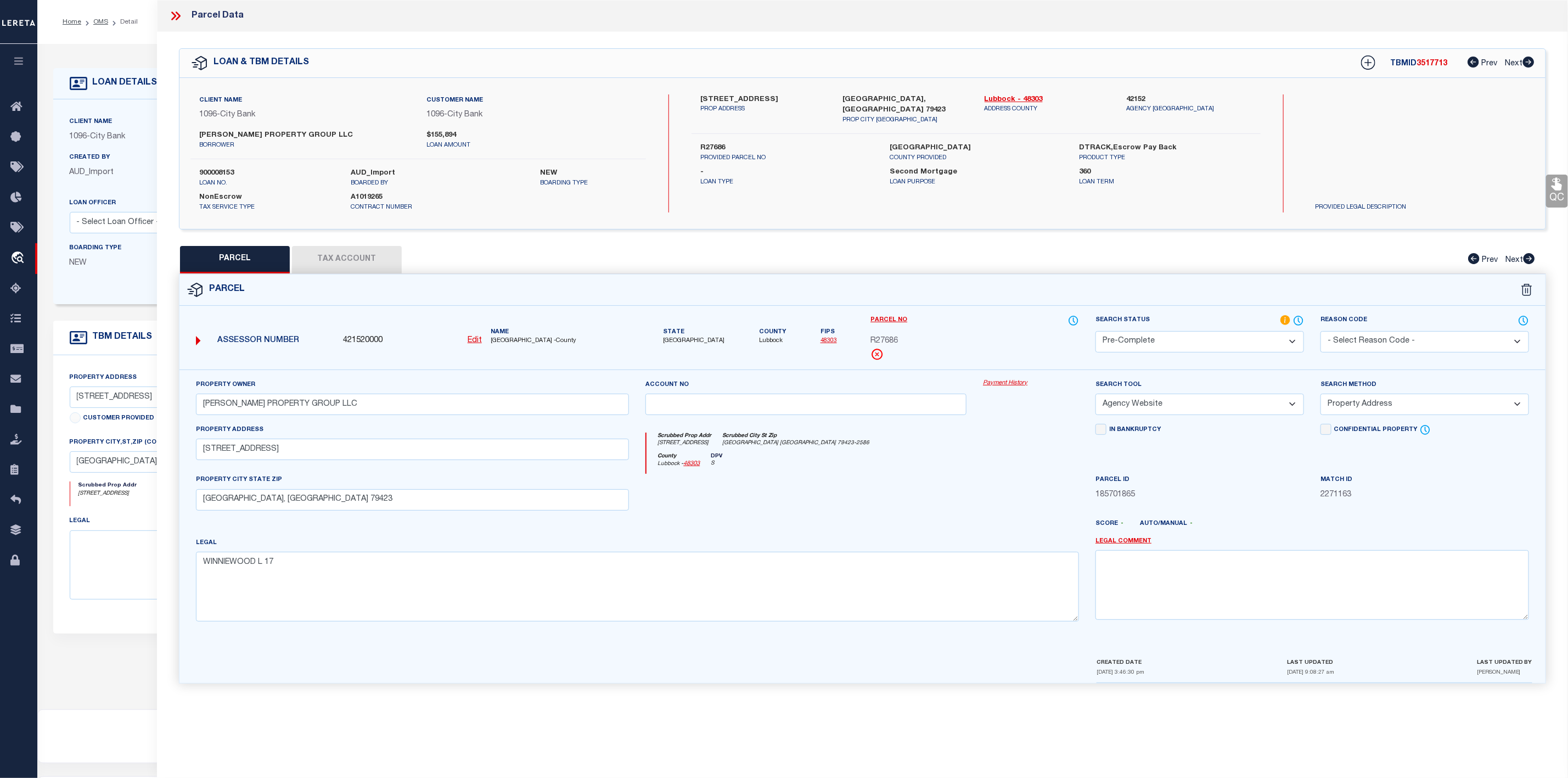
click at [178, 17] on icon at bounding box center [176, 15] width 14 height 14
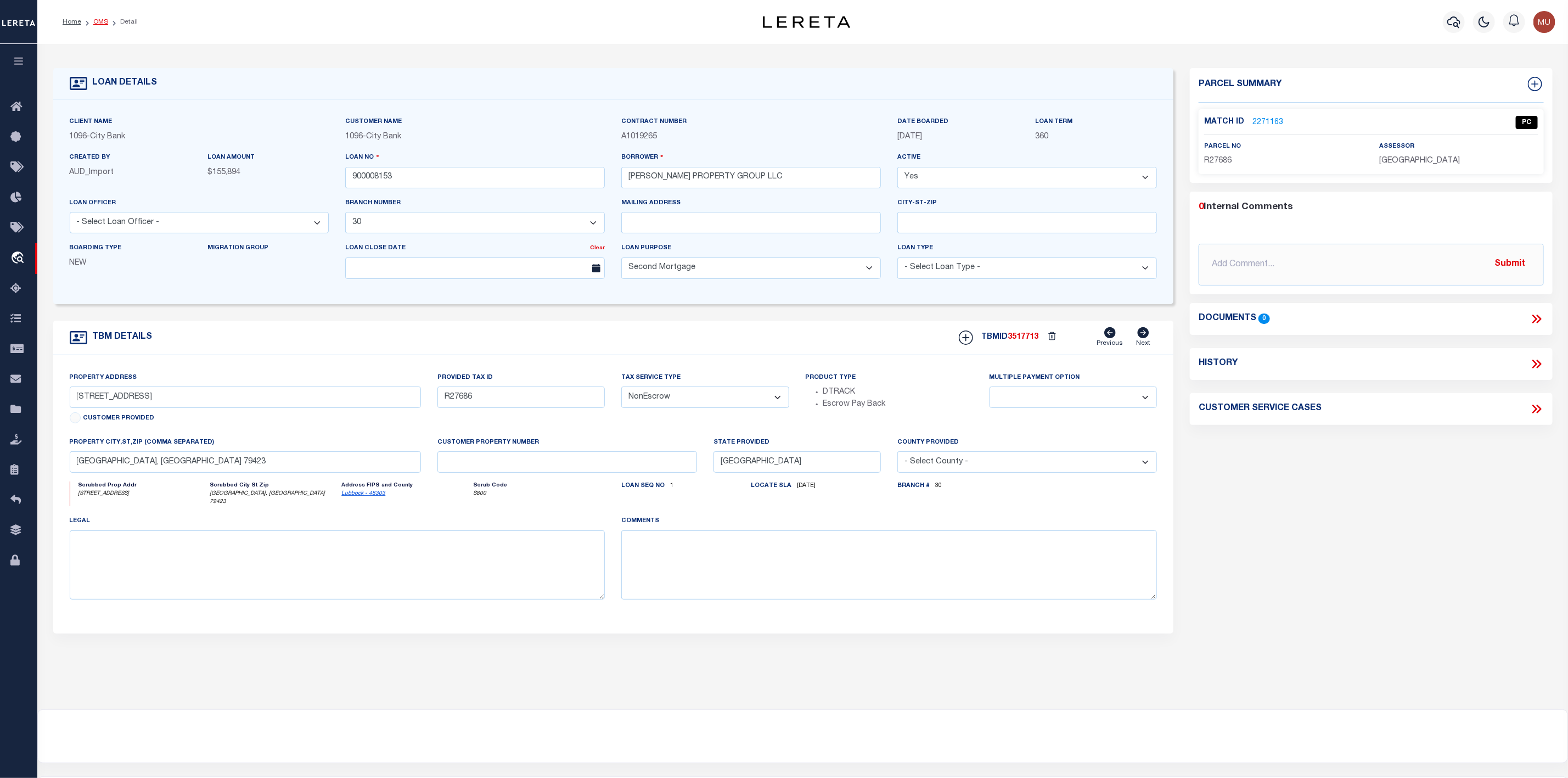
click at [106, 23] on link "OMS" at bounding box center [101, 21] width 15 height 7
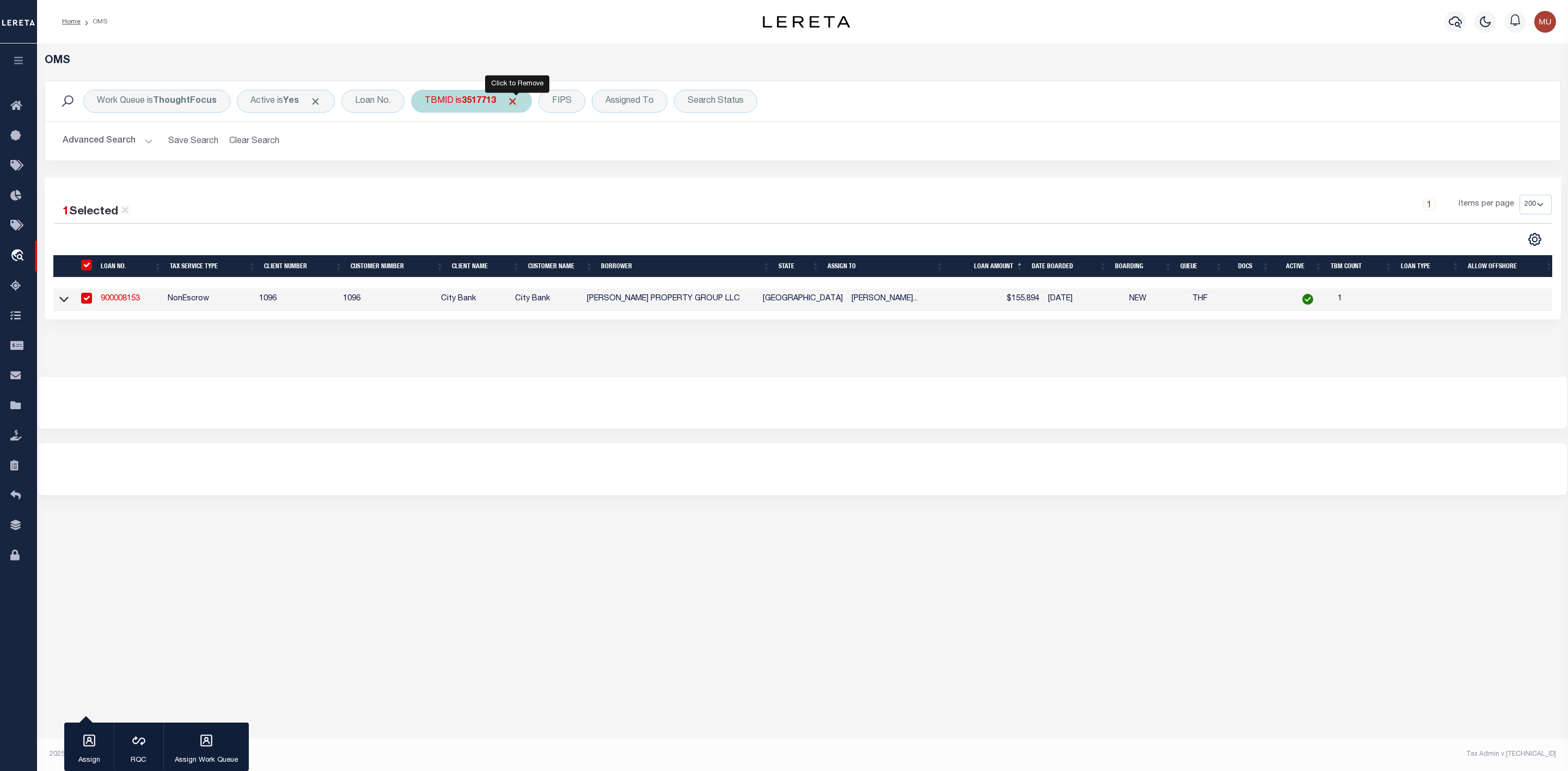
click at [515, 102] on span "Click to Remove" at bounding box center [513, 101] width 12 height 12
click at [443, 98] on div "TBMID" at bounding box center [439, 102] width 56 height 23
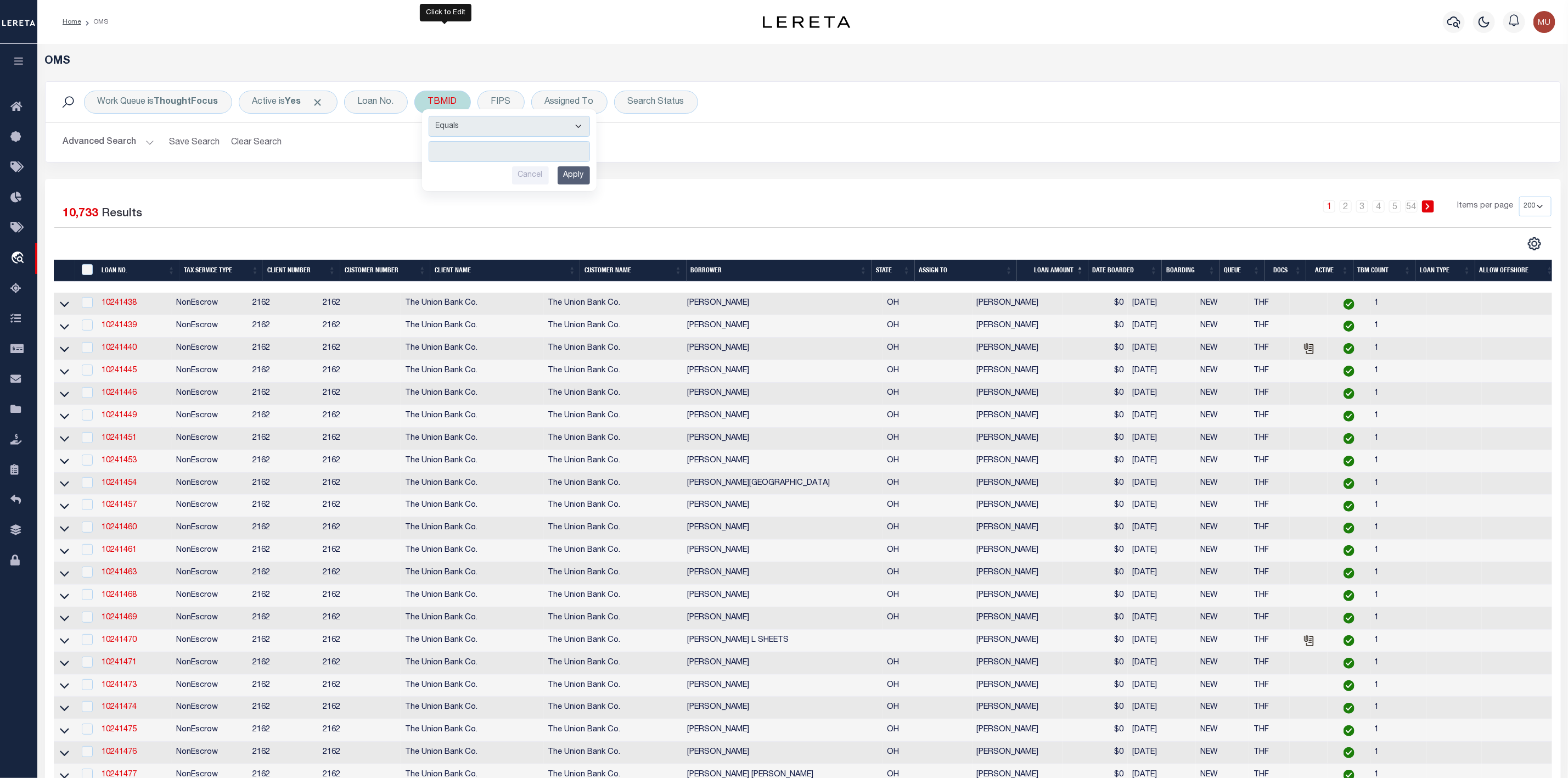
click at [473, 150] on input "number" at bounding box center [509, 152] width 161 height 21
click at [572, 178] on input "Apply" at bounding box center [574, 176] width 33 height 18
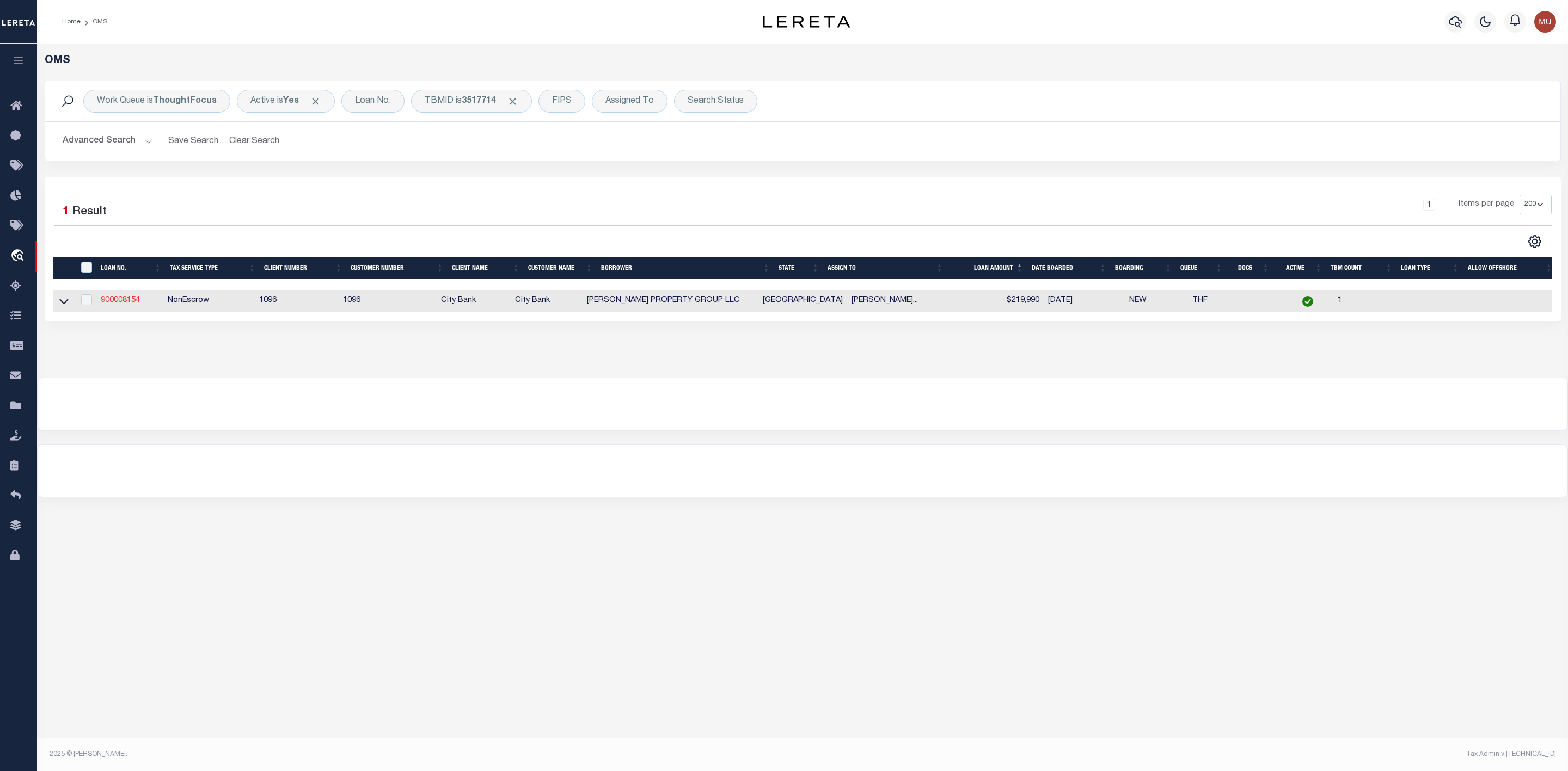
click at [135, 304] on link "900008154" at bounding box center [120, 300] width 39 height 8
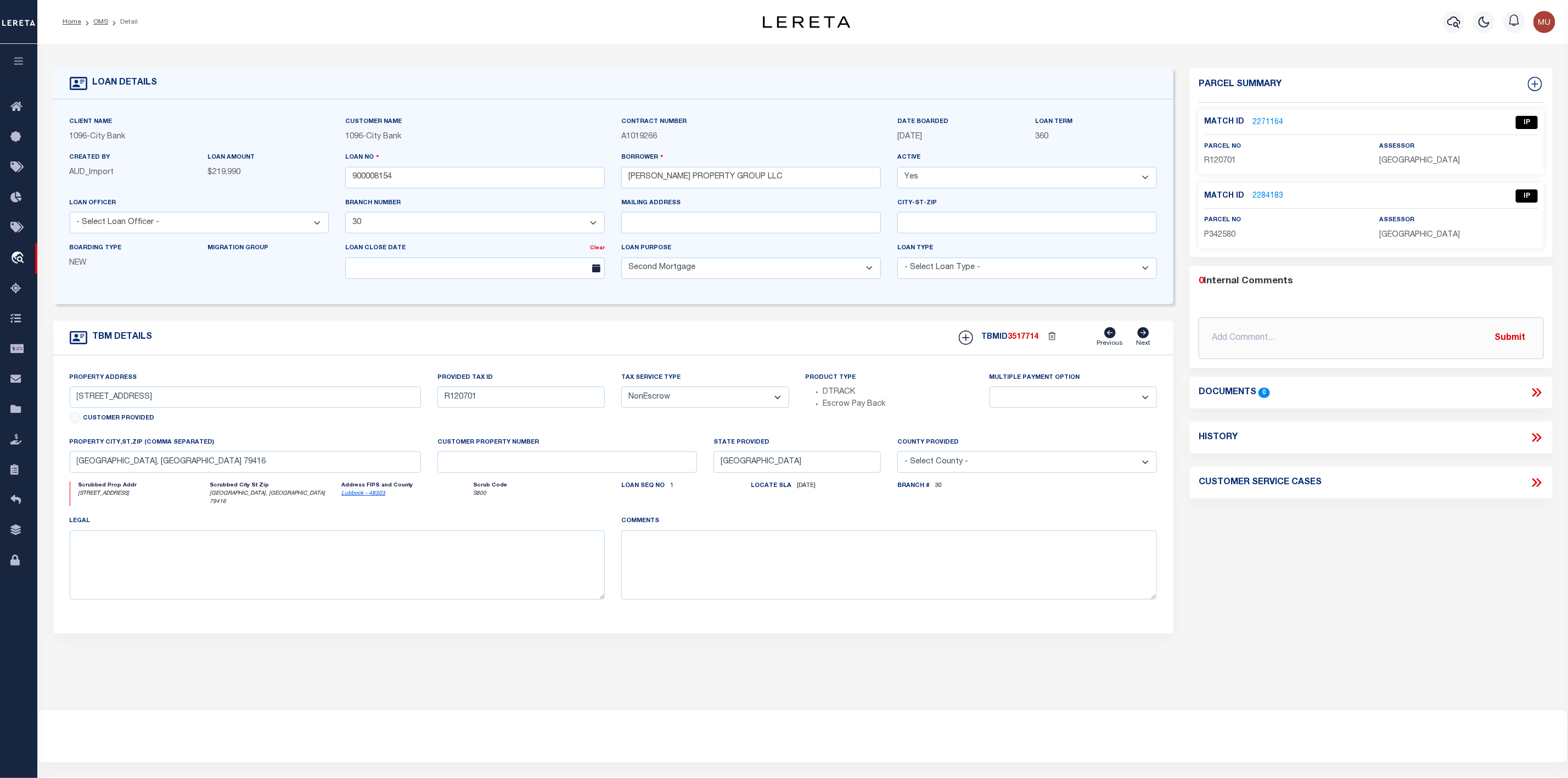
click at [1273, 121] on link "2271164" at bounding box center [1268, 123] width 31 height 12
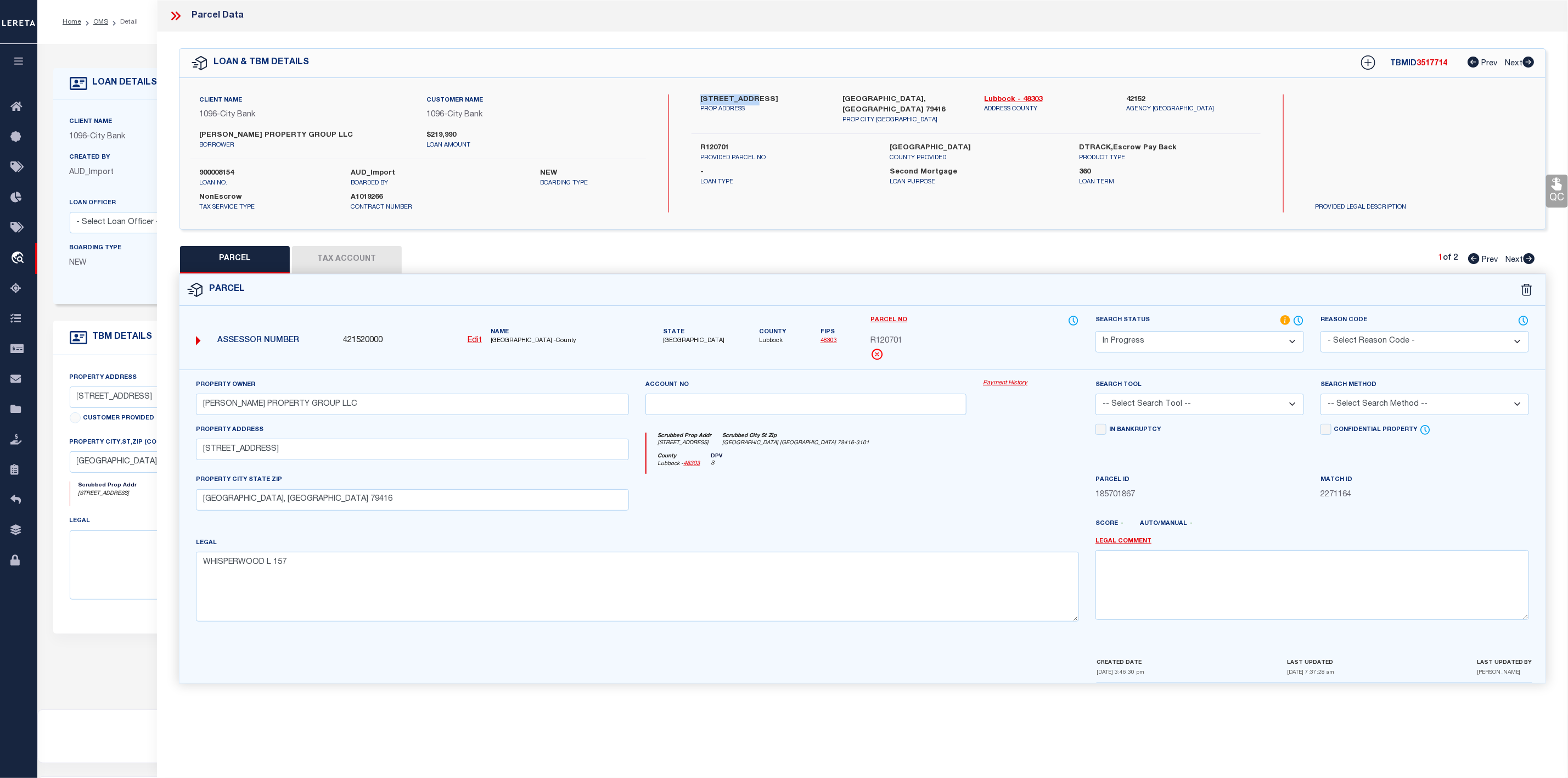
drag, startPoint x: 695, startPoint y: 95, endPoint x: 755, endPoint y: 99, distance: 60.1
click at [755, 99] on div "[STREET_ADDRESS] PROP ADDRESS" at bounding box center [763, 110] width 142 height 31
copy label "[STREET_ADDRESS]"
drag, startPoint x: 199, startPoint y: 450, endPoint x: 277, endPoint y: 450, distance: 78.0
click at [277, 450] on input "[STREET_ADDRESS]" at bounding box center [412, 449] width 434 height 21
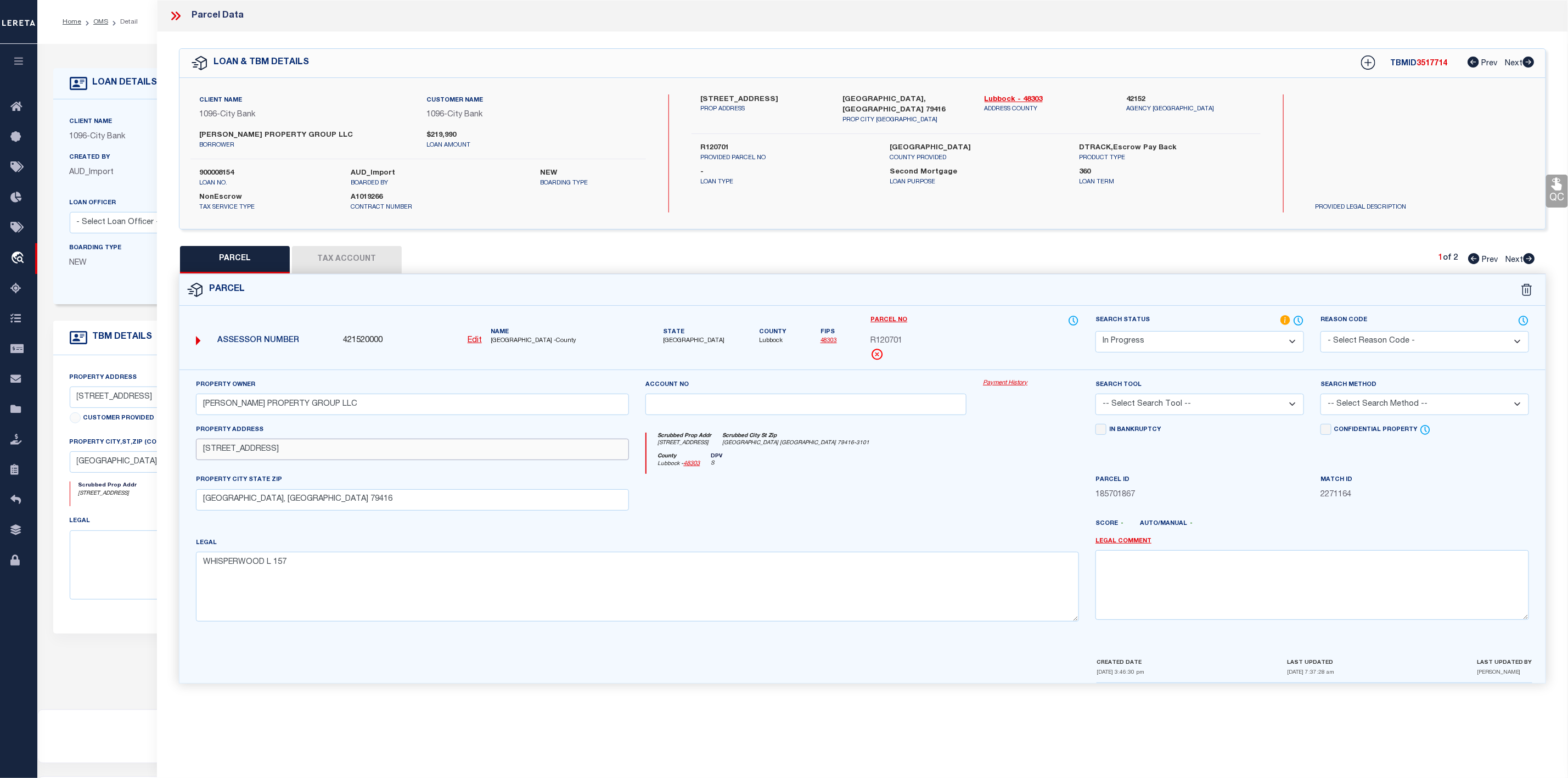
scroll to position [68, 0]
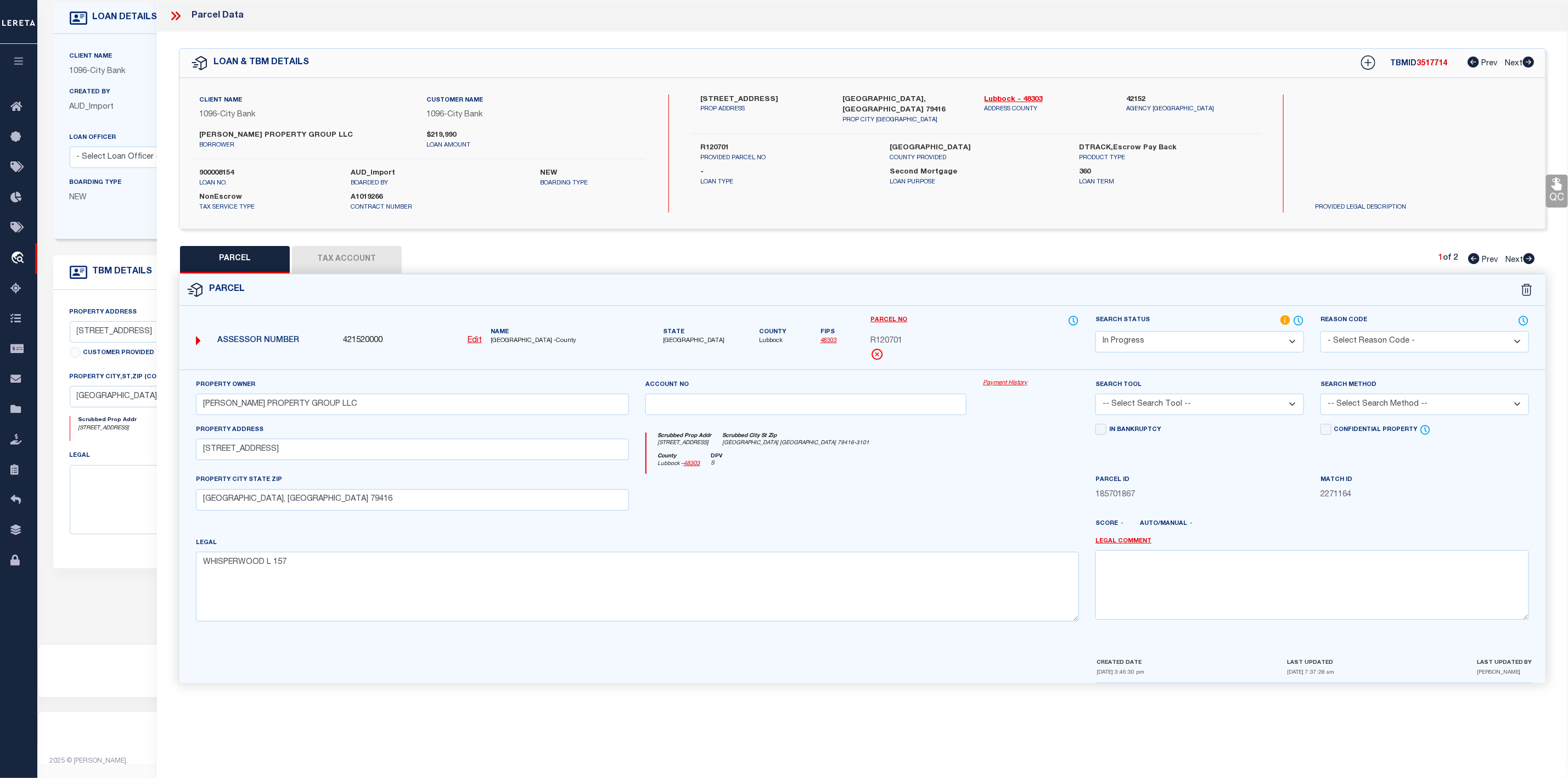
click at [1181, 407] on select "-- Select Search Tool -- 3rd Party Website Agency File Agency Website ATLS CNV-…" at bounding box center [1200, 404] width 209 height 21
click at [1095, 397] on select "-- Select Search Tool -- 3rd Party Website Agency File Agency Website ATLS CNV-…" at bounding box center [1200, 404] width 209 height 21
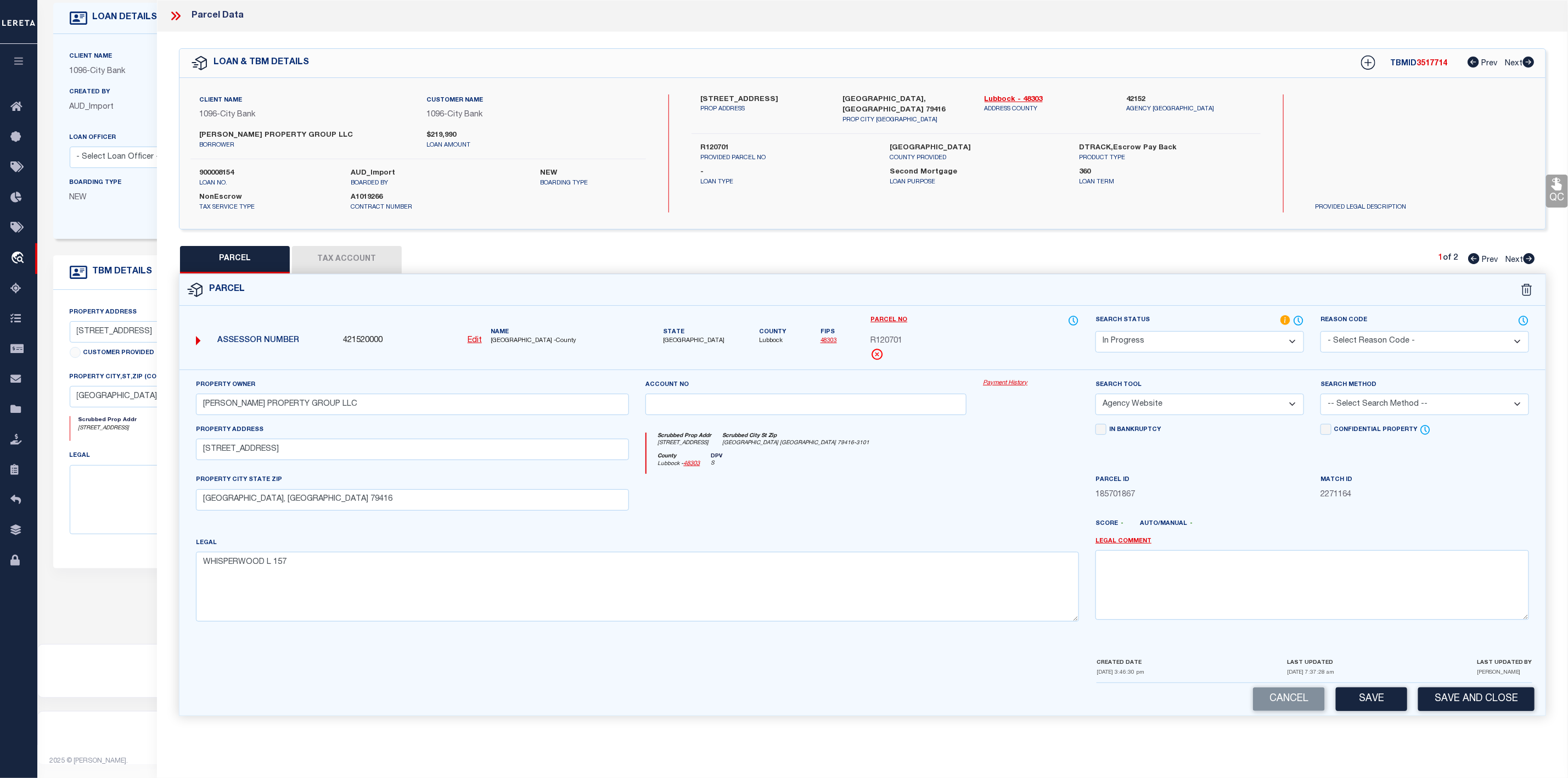
click at [1384, 404] on select "-- Select Search Method -- Property Address Legal Liability Info Provided" at bounding box center [1425, 404] width 209 height 21
click at [1321, 397] on select "-- Select Search Method -- Property Address Legal Liability Info Provided" at bounding box center [1425, 404] width 209 height 21
click at [1352, 707] on button "Save" at bounding box center [1372, 699] width 71 height 23
click at [359, 263] on button "Tax Account" at bounding box center [347, 260] width 110 height 28
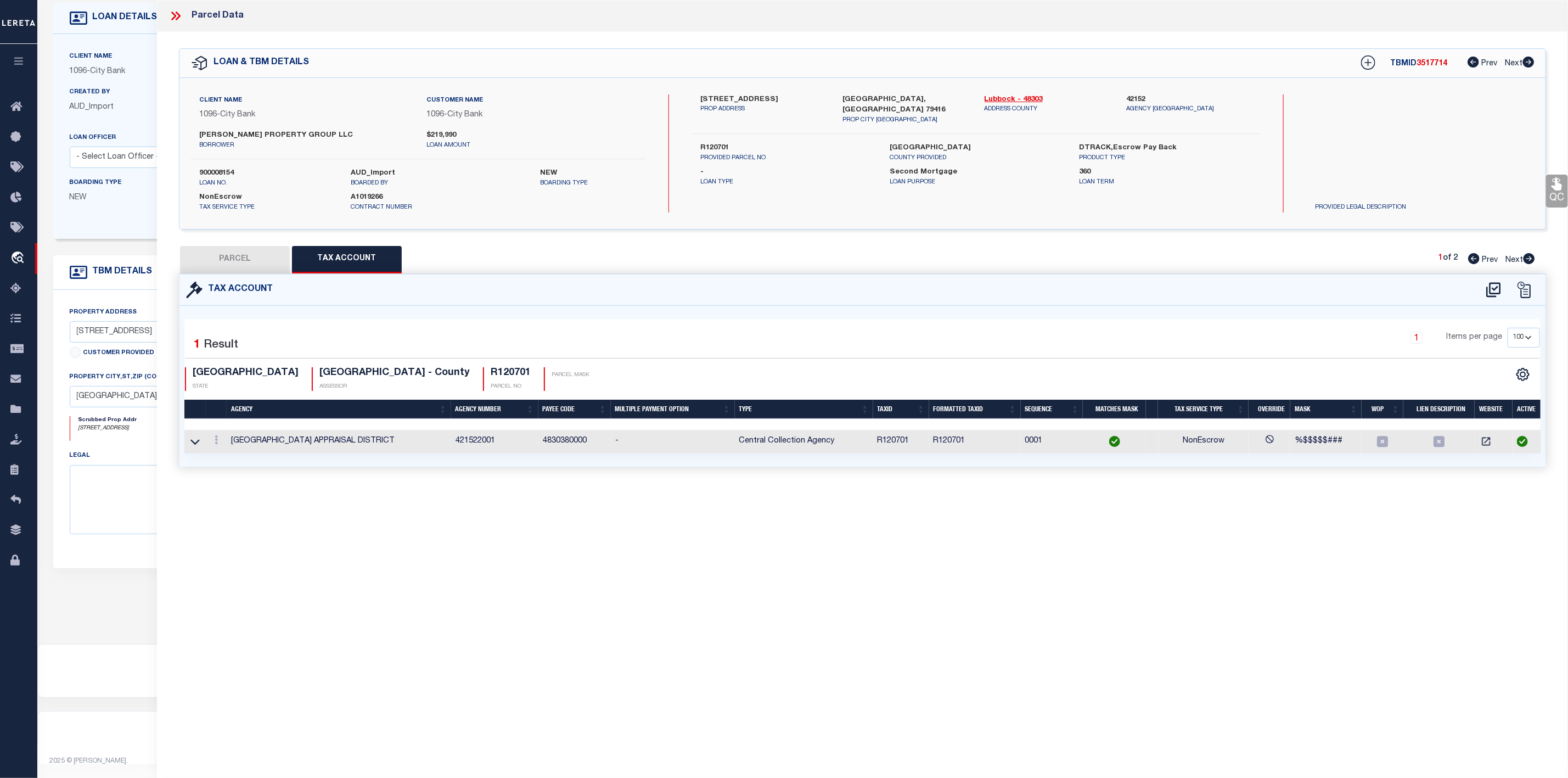
click at [259, 265] on button "PARCEL" at bounding box center [234, 260] width 110 height 28
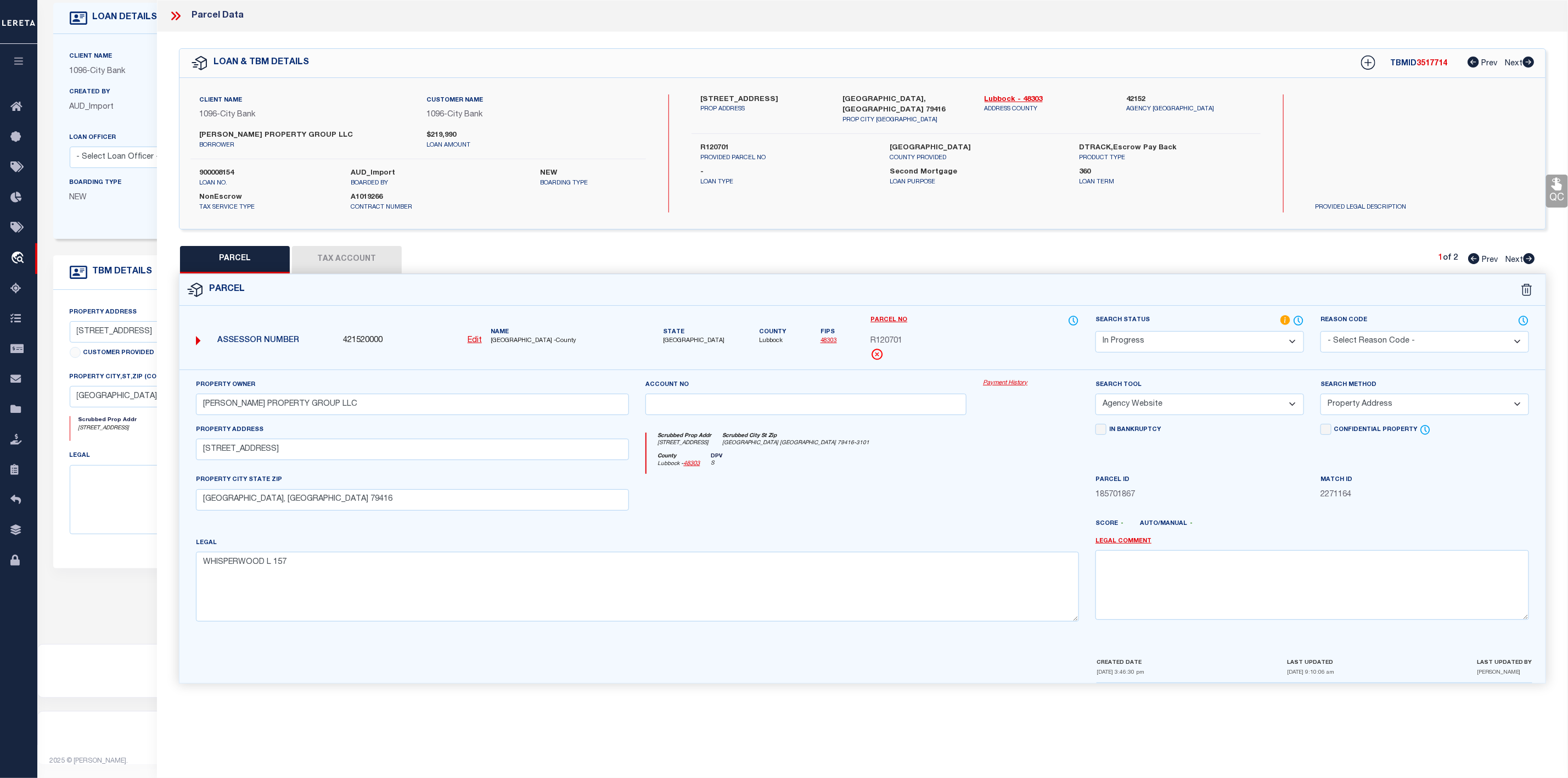
click at [1235, 346] on select "Automated Search Bad Parcel Complete Duplicate Parcel High Dollar Reporting In …" at bounding box center [1200, 341] width 209 height 21
click at [1095, 332] on select "Automated Search Bad Parcel Complete Duplicate Parcel High Dollar Reporting In …" at bounding box center [1200, 341] width 209 height 21
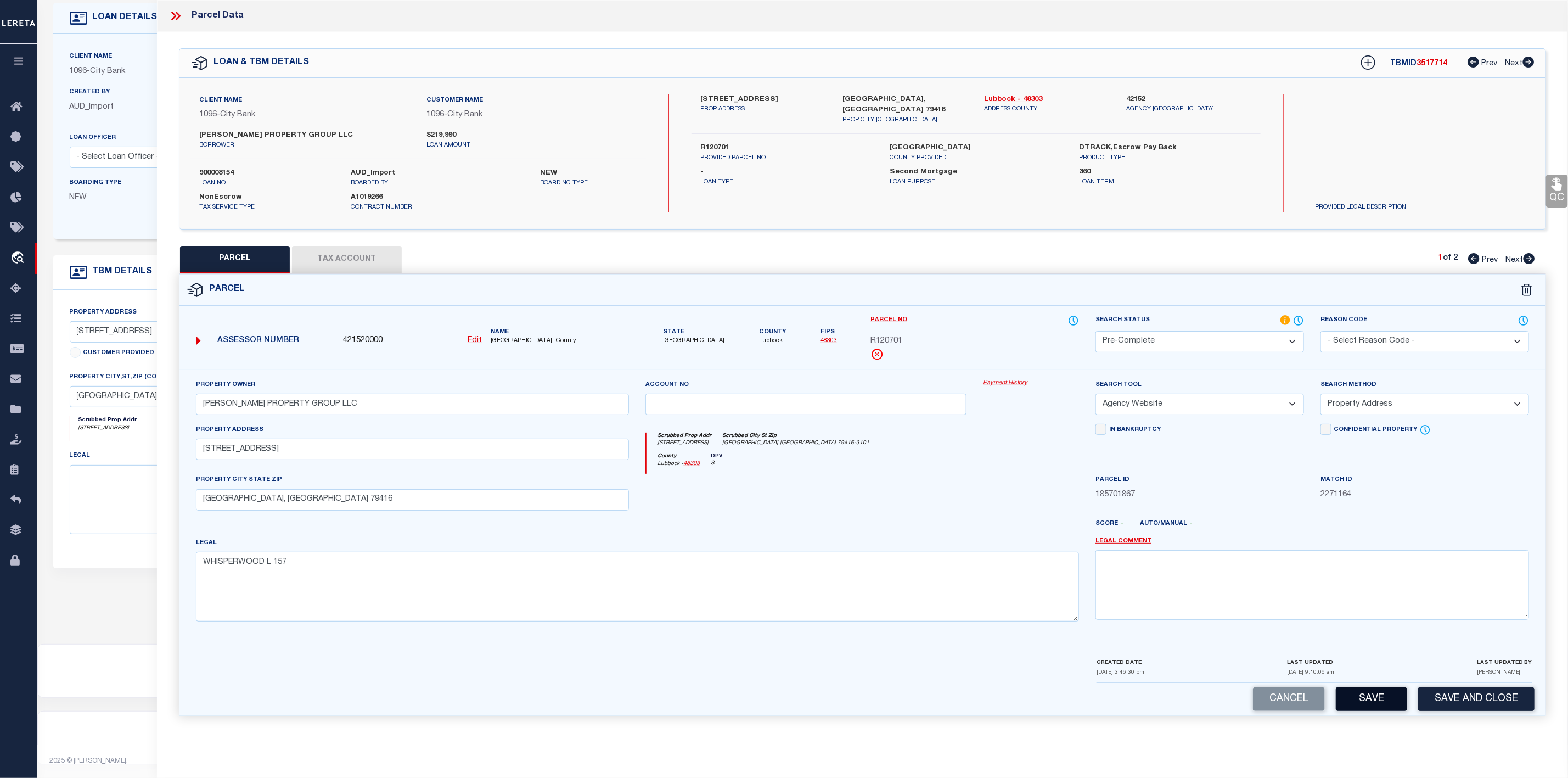
click at [1362, 706] on button "Save" at bounding box center [1372, 699] width 71 height 23
click at [1533, 260] on icon at bounding box center [1529, 259] width 12 height 11
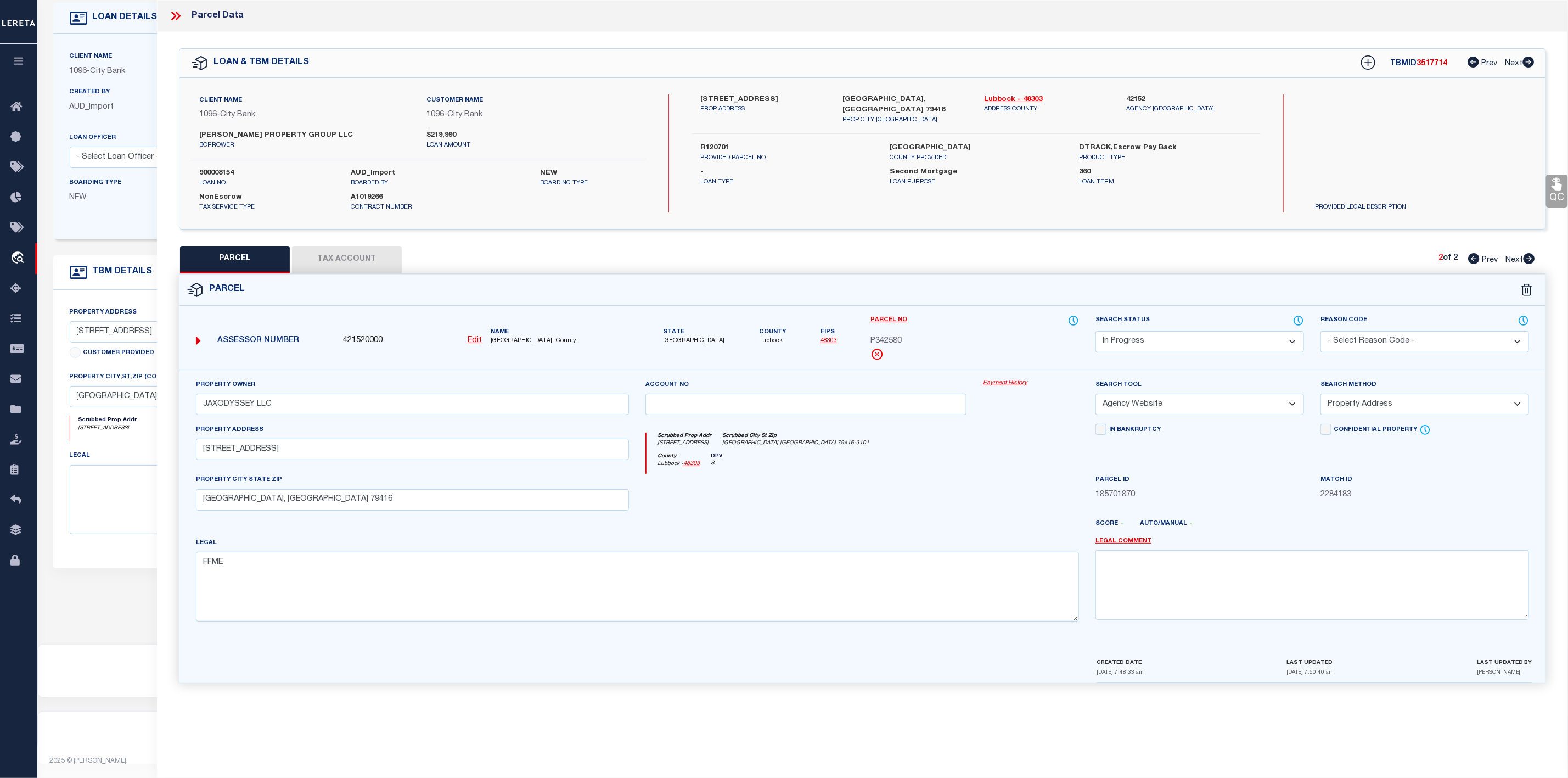
click at [1203, 348] on select "Automated Search Bad Parcel Complete Duplicate Parcel High Dollar Reporting In …" at bounding box center [1200, 341] width 209 height 21
click at [1095, 332] on select "Automated Search Bad Parcel Complete Duplicate Parcel High Dollar Reporting In …" at bounding box center [1200, 341] width 209 height 21
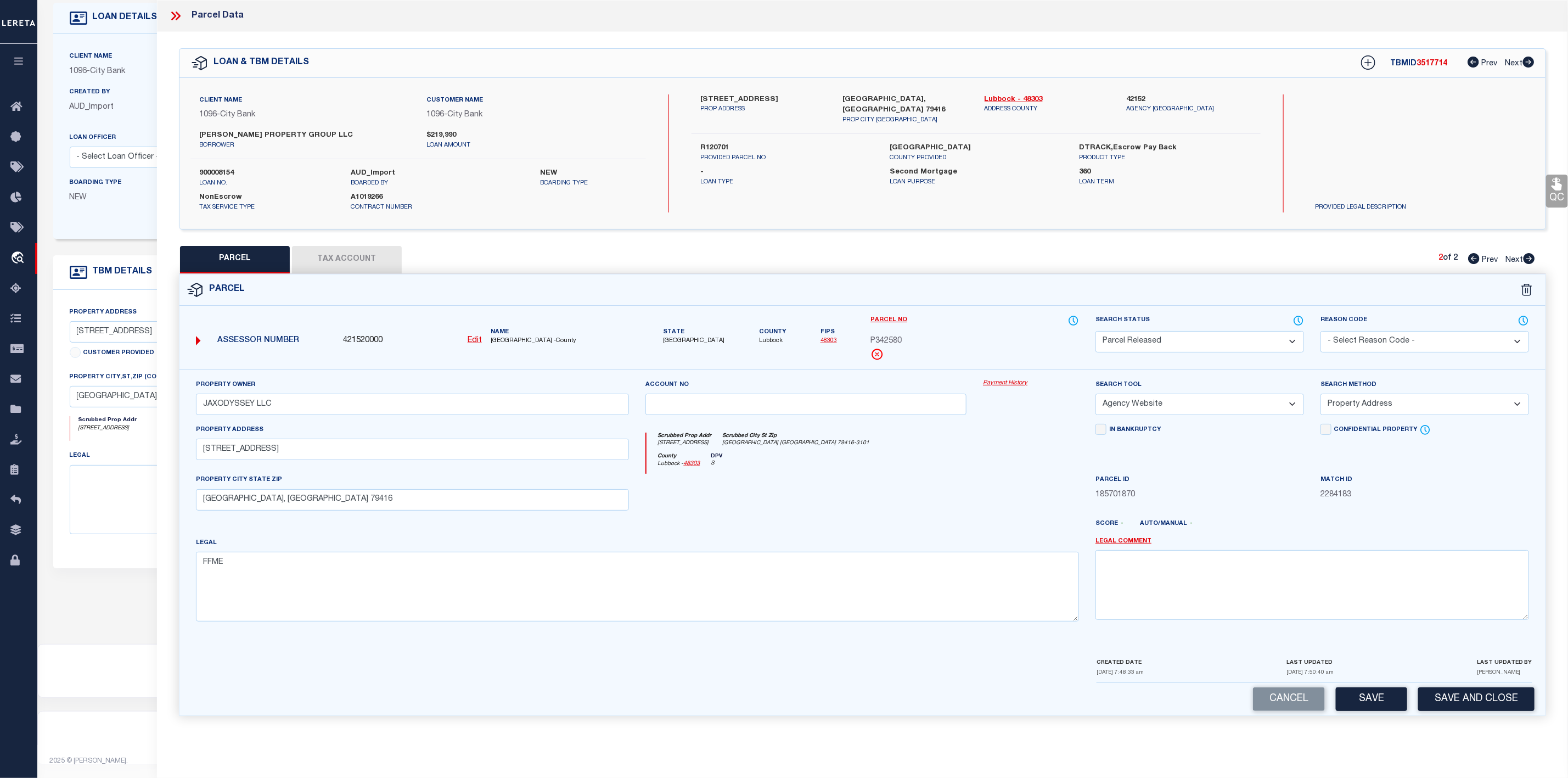
click at [1370, 345] on select "- Select Reason Code - 099 - Other (Provide additional detail) ACT - Agency Cha…" at bounding box center [1425, 341] width 209 height 21
click at [1321, 332] on select "- Select Reason Code - 099 - Other (Provide additional detail) ACT - Agency Cha…" at bounding box center [1425, 341] width 209 height 21
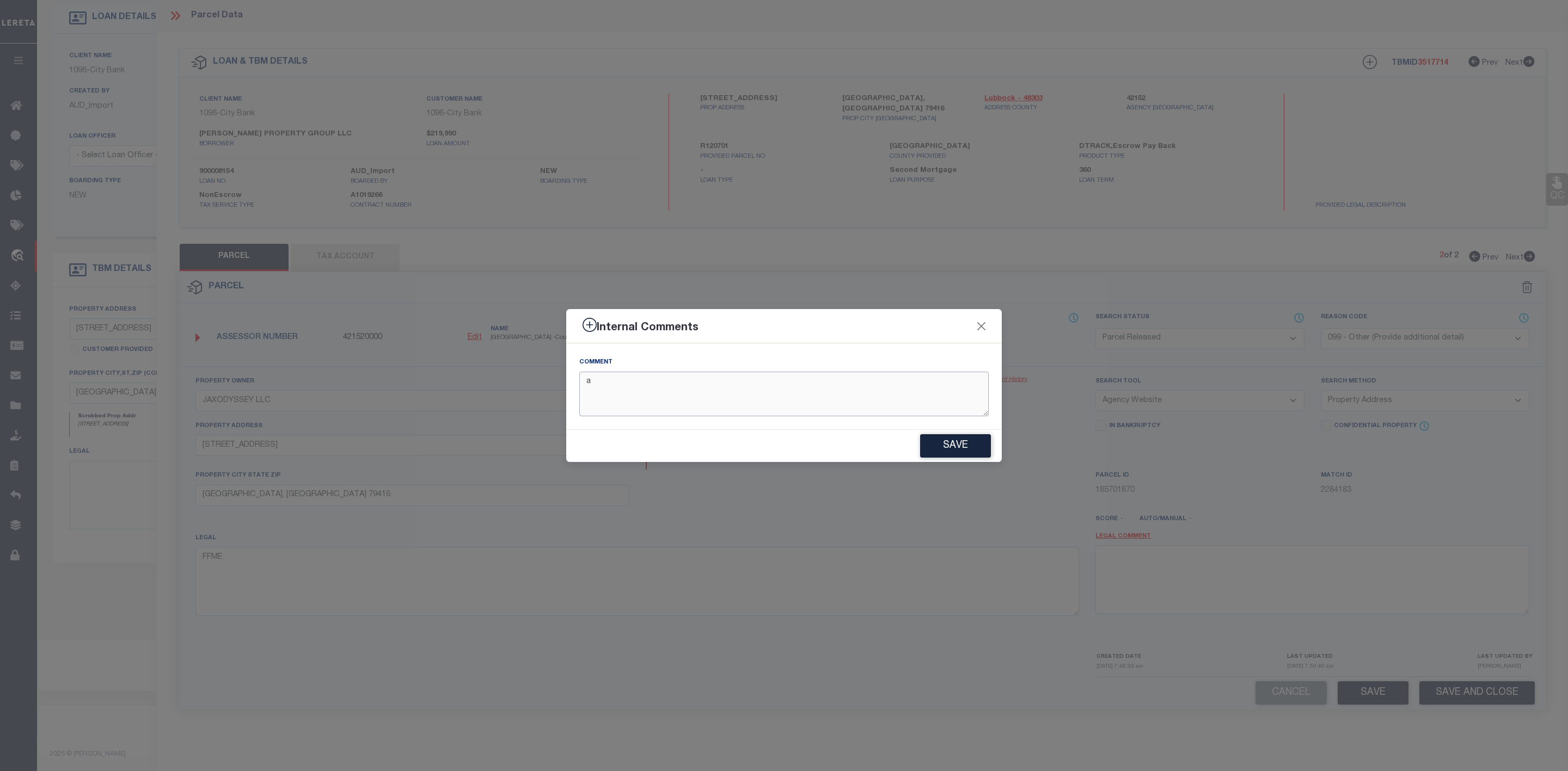
click at [746, 390] on textarea "a" at bounding box center [784, 394] width 410 height 45
click at [715, 394] on textarea "arcel" at bounding box center [784, 394] width 410 height 45
click at [748, 397] on textarea "arcel" at bounding box center [784, 394] width 410 height 45
click at [950, 446] on button "Save" at bounding box center [956, 446] width 71 height 23
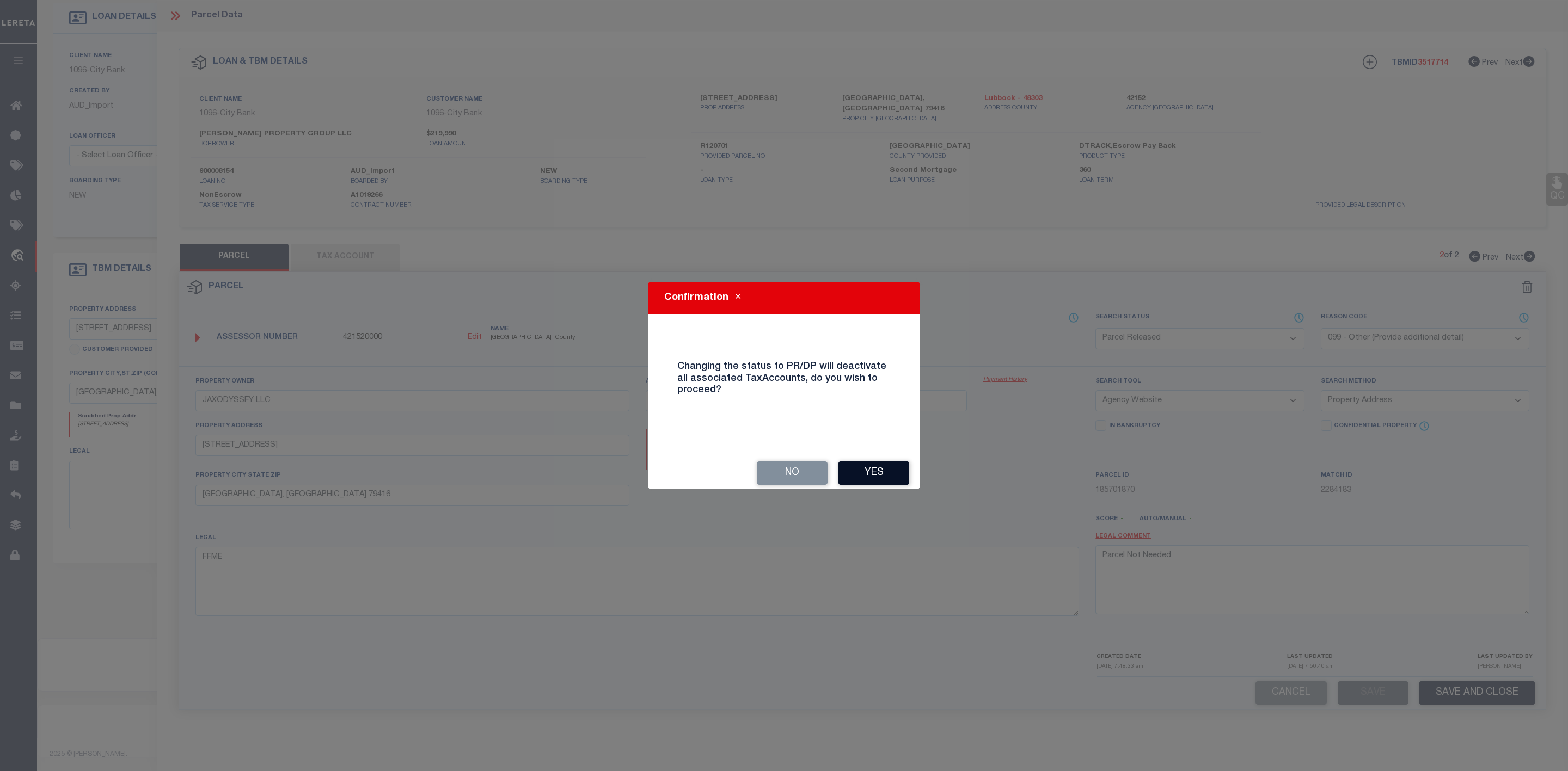
click at [863, 471] on button "Yes" at bounding box center [873, 473] width 71 height 23
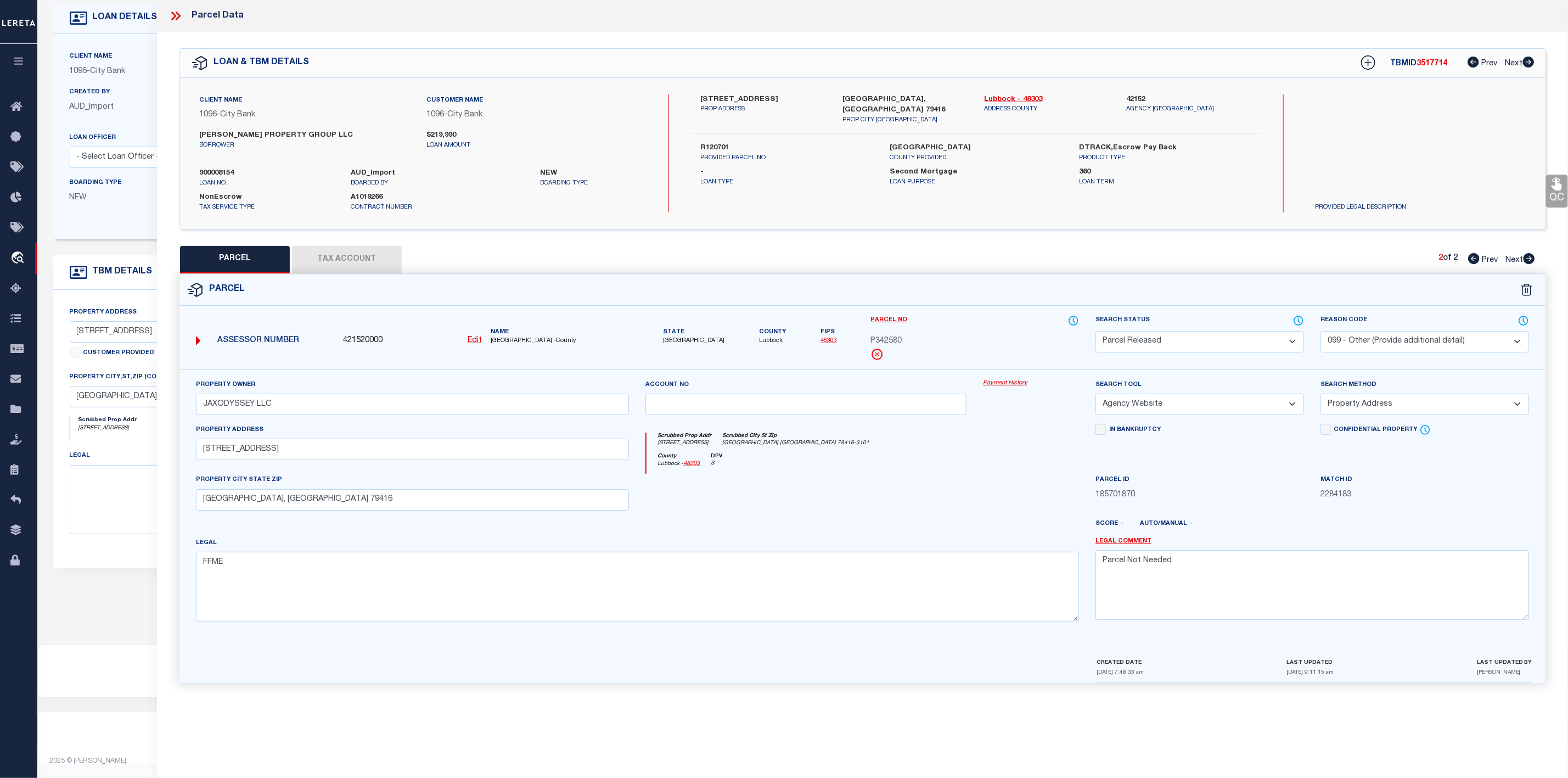
click at [360, 254] on button "Tax Account" at bounding box center [347, 260] width 110 height 28
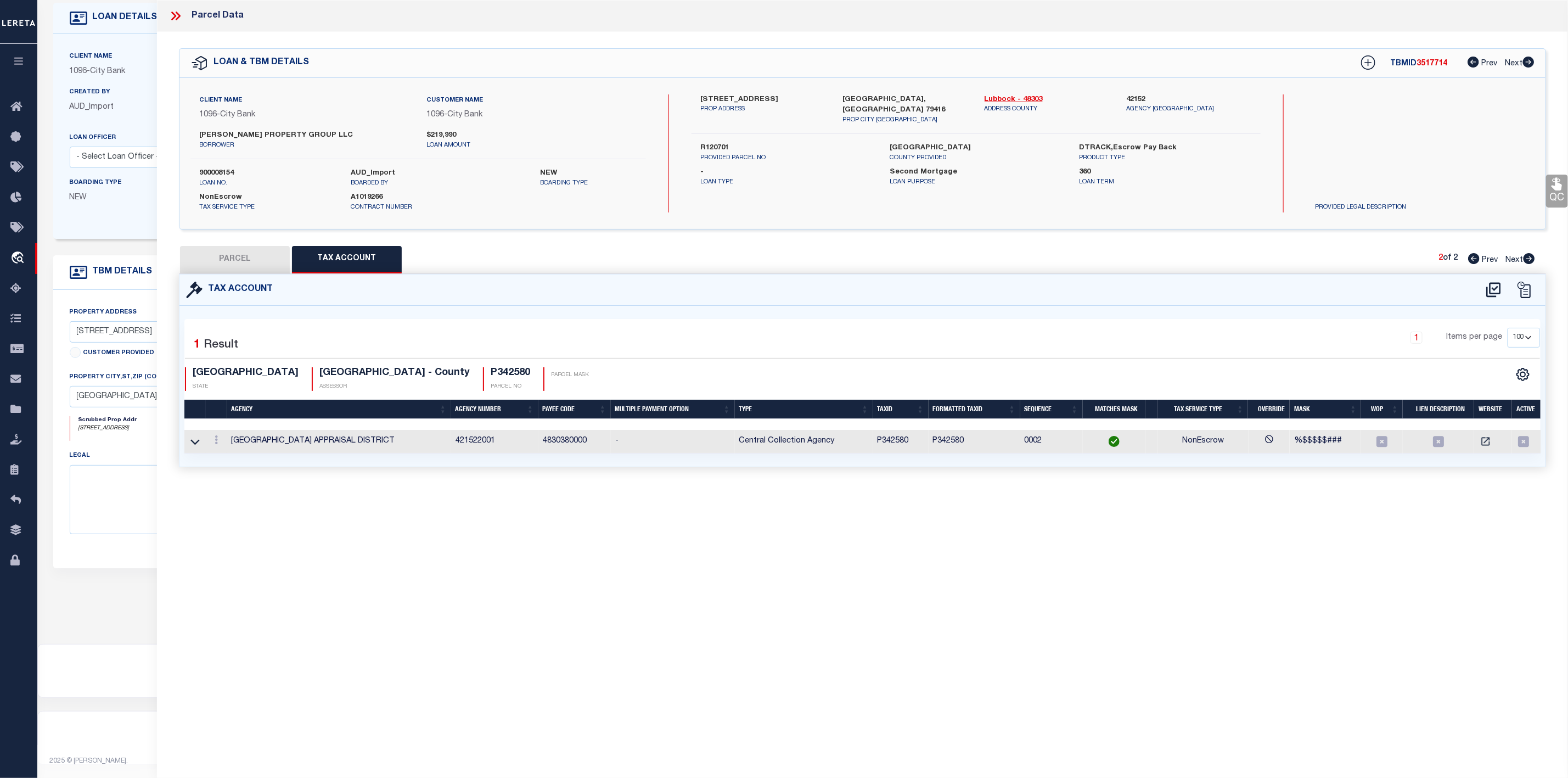
click at [236, 252] on button "PARCEL" at bounding box center [234, 260] width 110 height 28
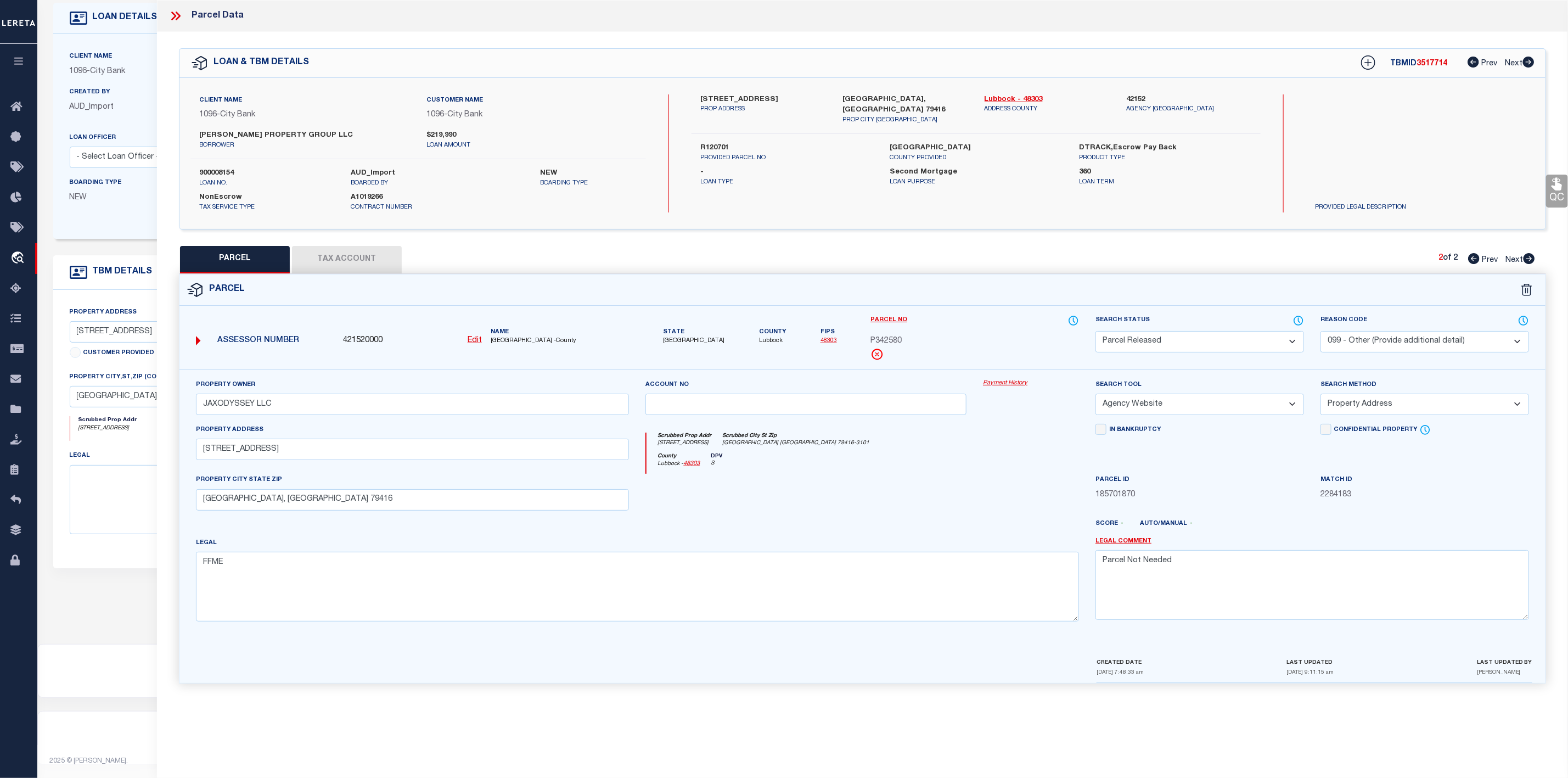
click at [1470, 257] on icon at bounding box center [1474, 259] width 12 height 11
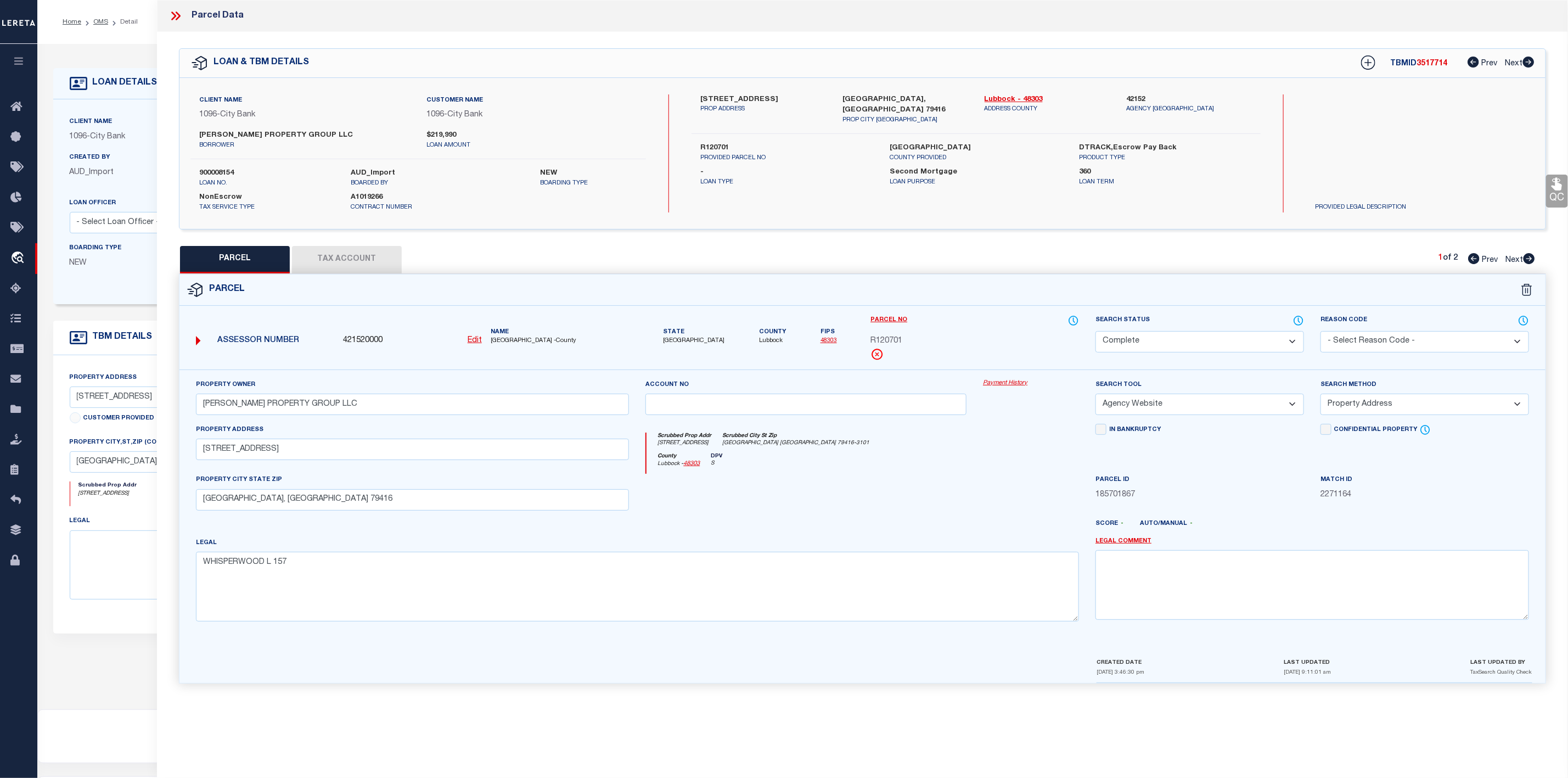
click at [175, 14] on icon at bounding box center [176, 15] width 14 height 14
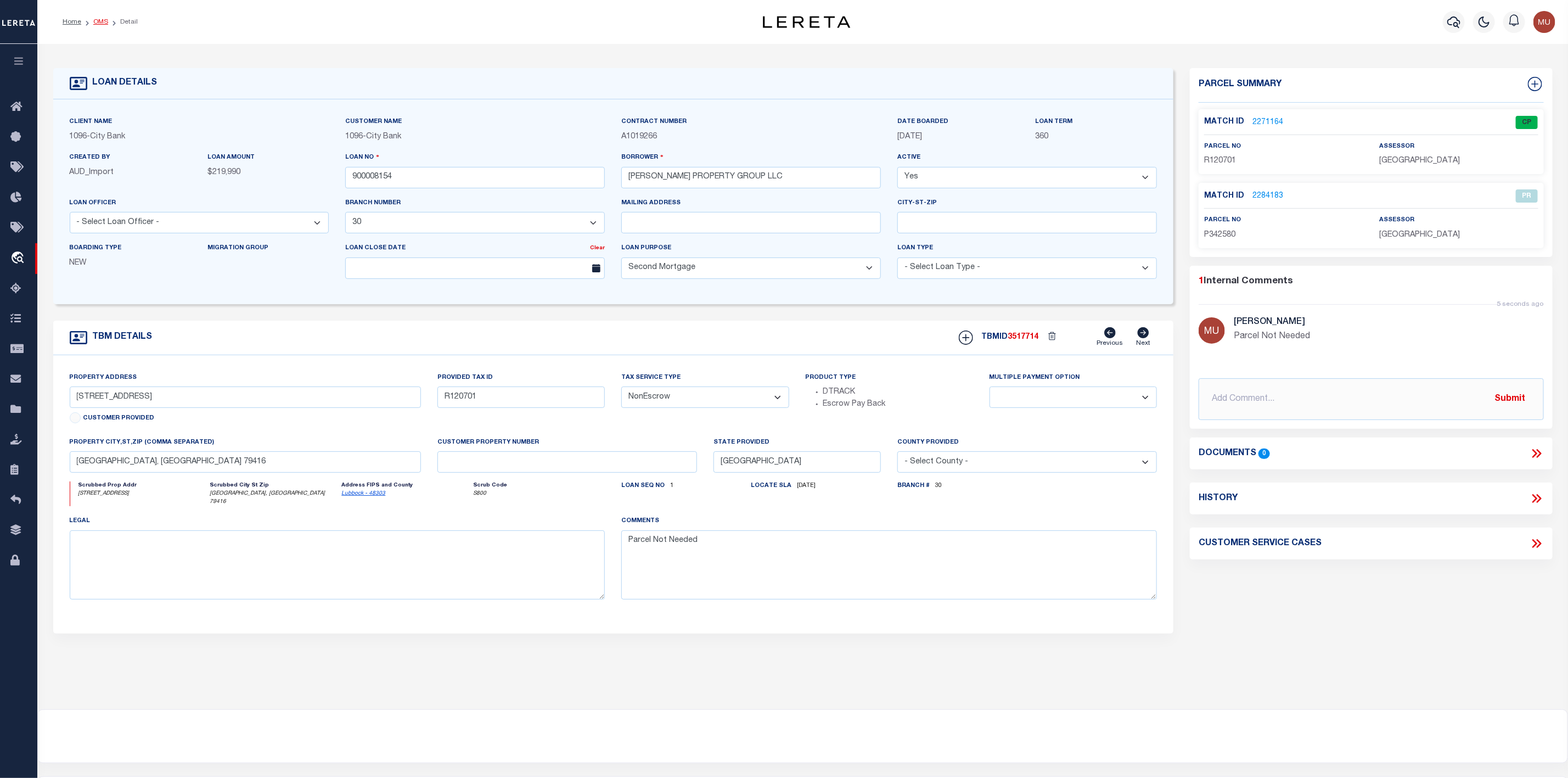
click at [102, 20] on link "OMS" at bounding box center [101, 21] width 15 height 7
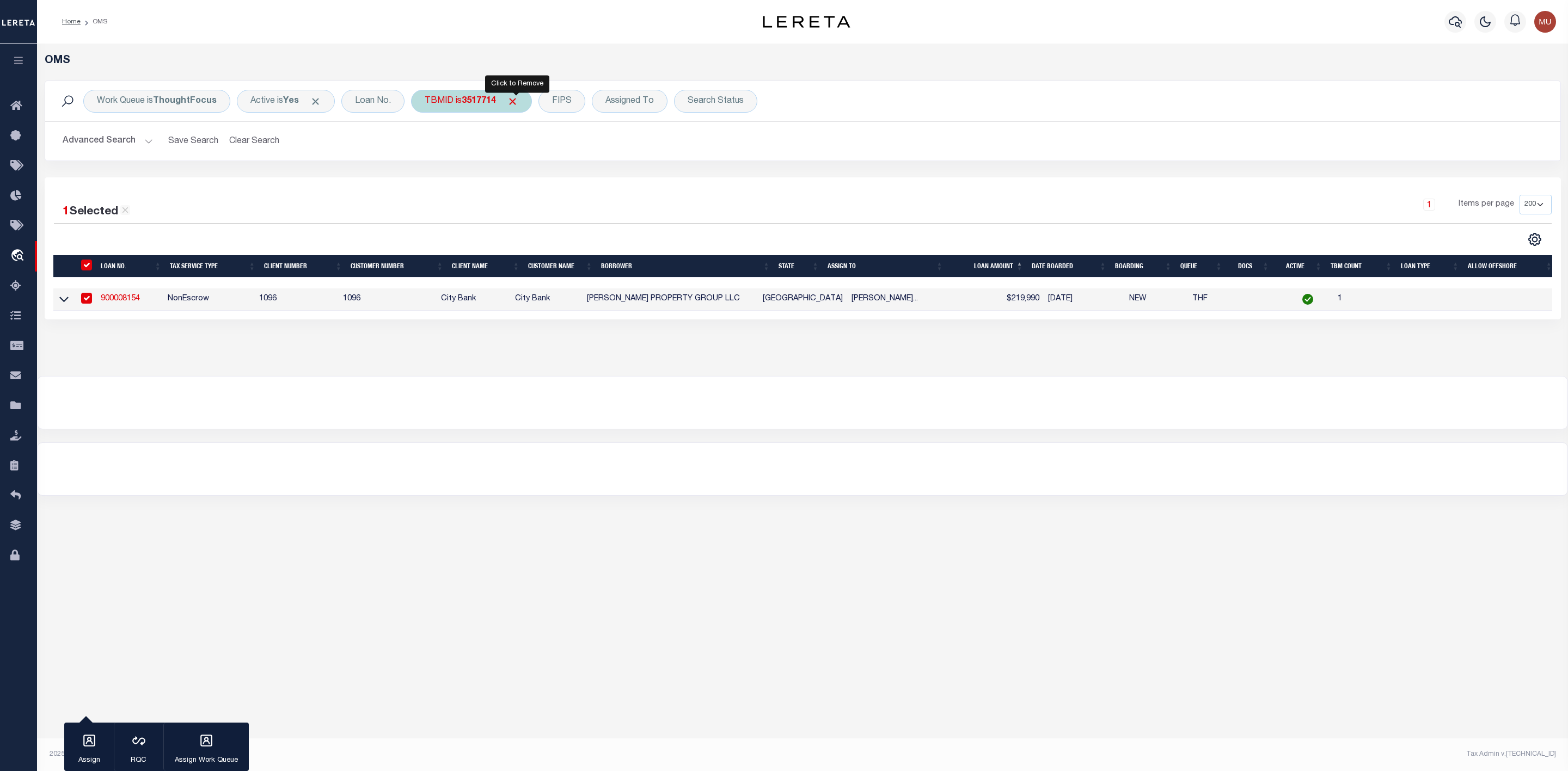
click at [519, 103] on span "Click to Remove" at bounding box center [513, 101] width 12 height 12
click at [436, 106] on div "TBMID" at bounding box center [439, 102] width 56 height 23
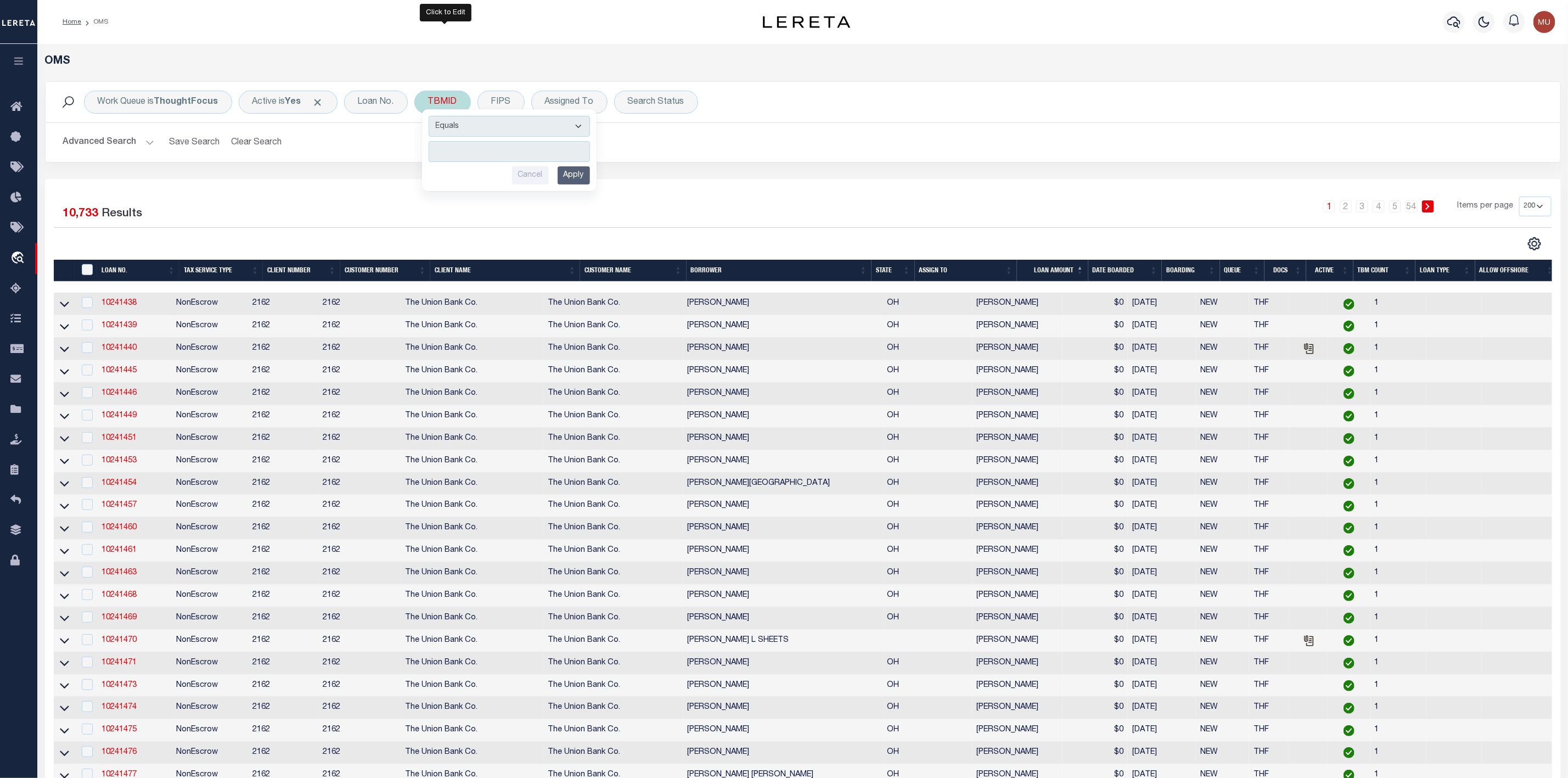
click at [454, 150] on input "number" at bounding box center [509, 152] width 161 height 21
click at [579, 177] on input "Apply" at bounding box center [574, 176] width 33 height 18
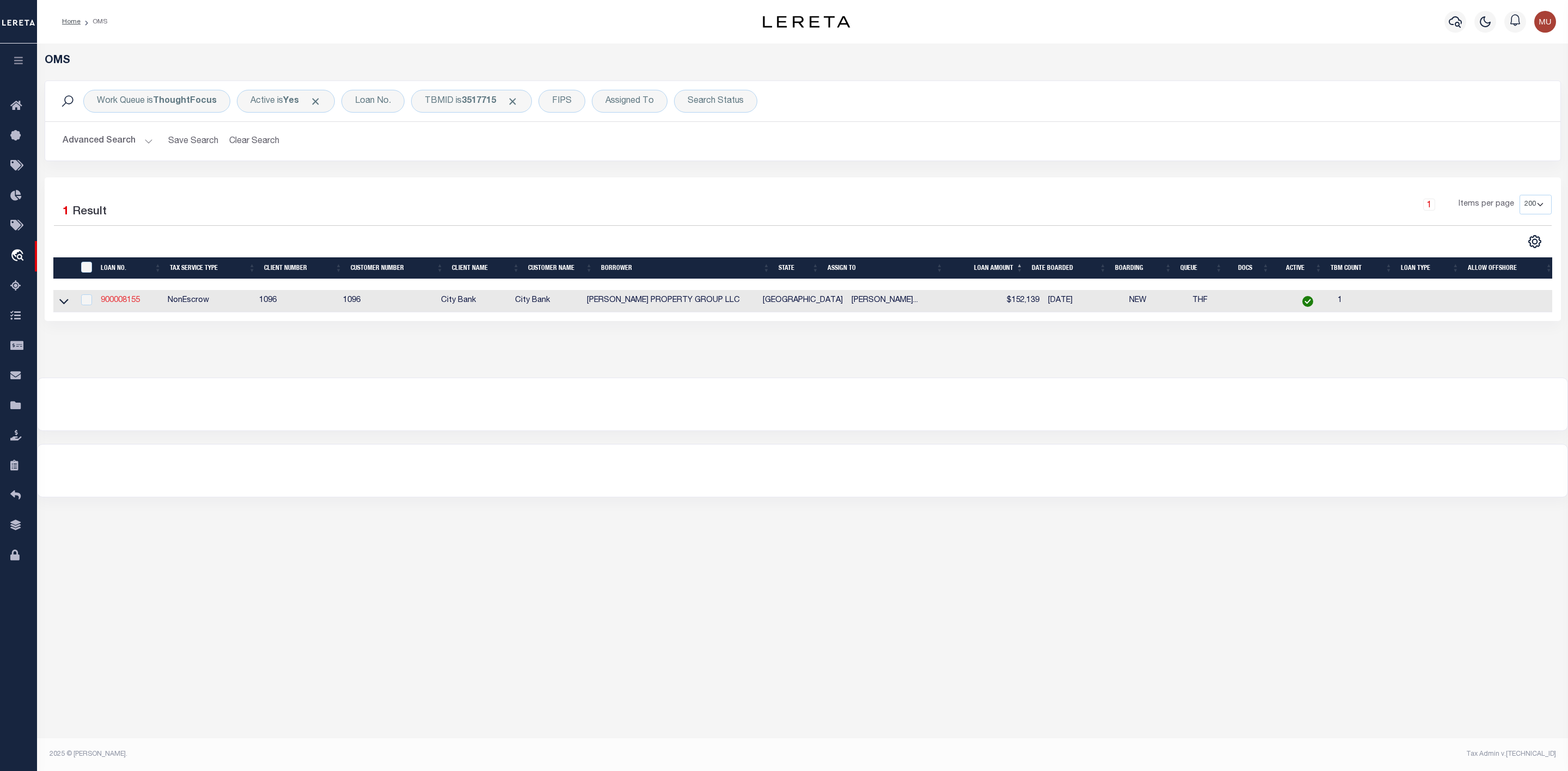
click at [127, 302] on link "900008155" at bounding box center [120, 300] width 39 height 8
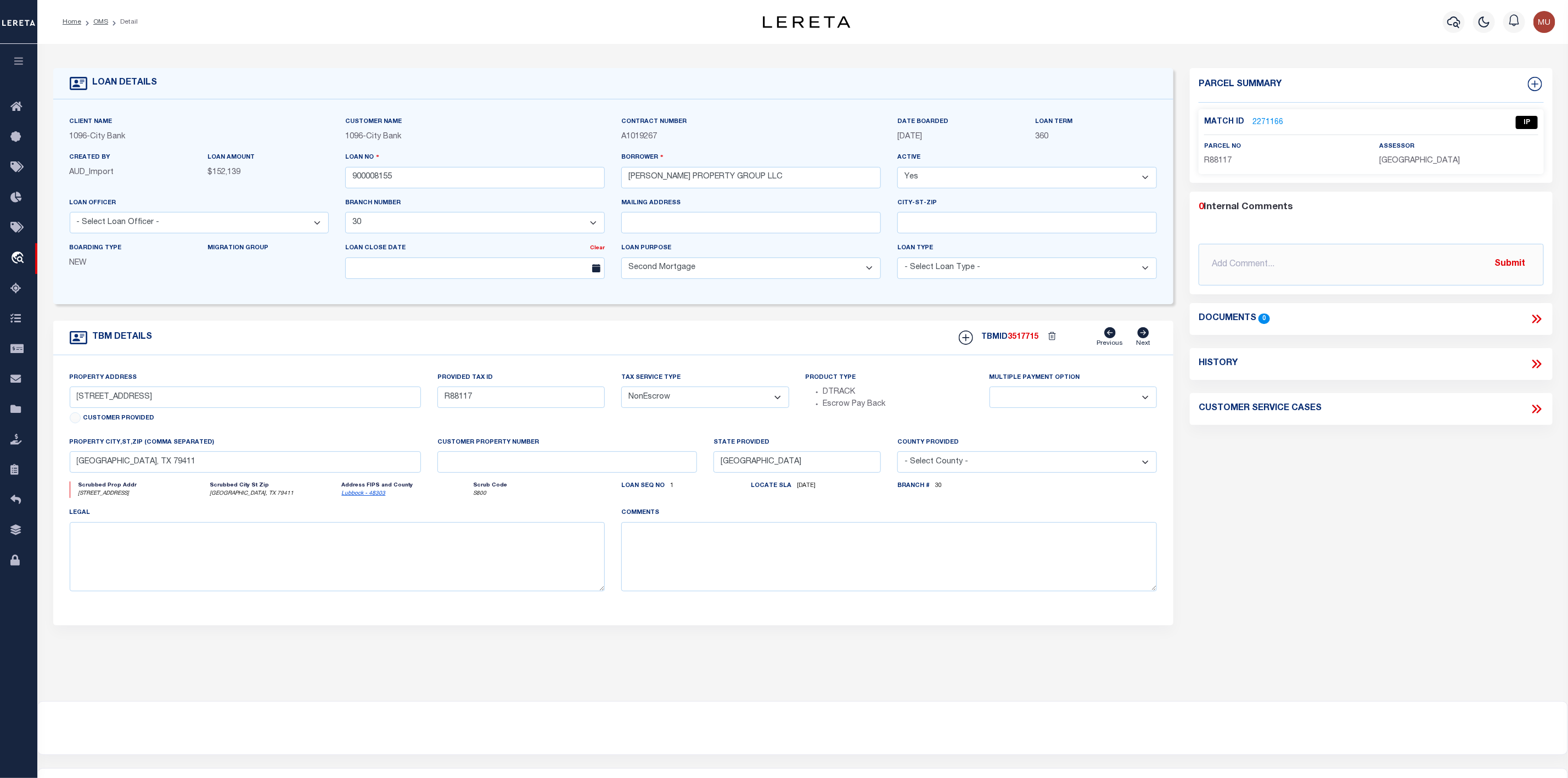
click at [1265, 119] on link "2271166" at bounding box center [1268, 123] width 31 height 12
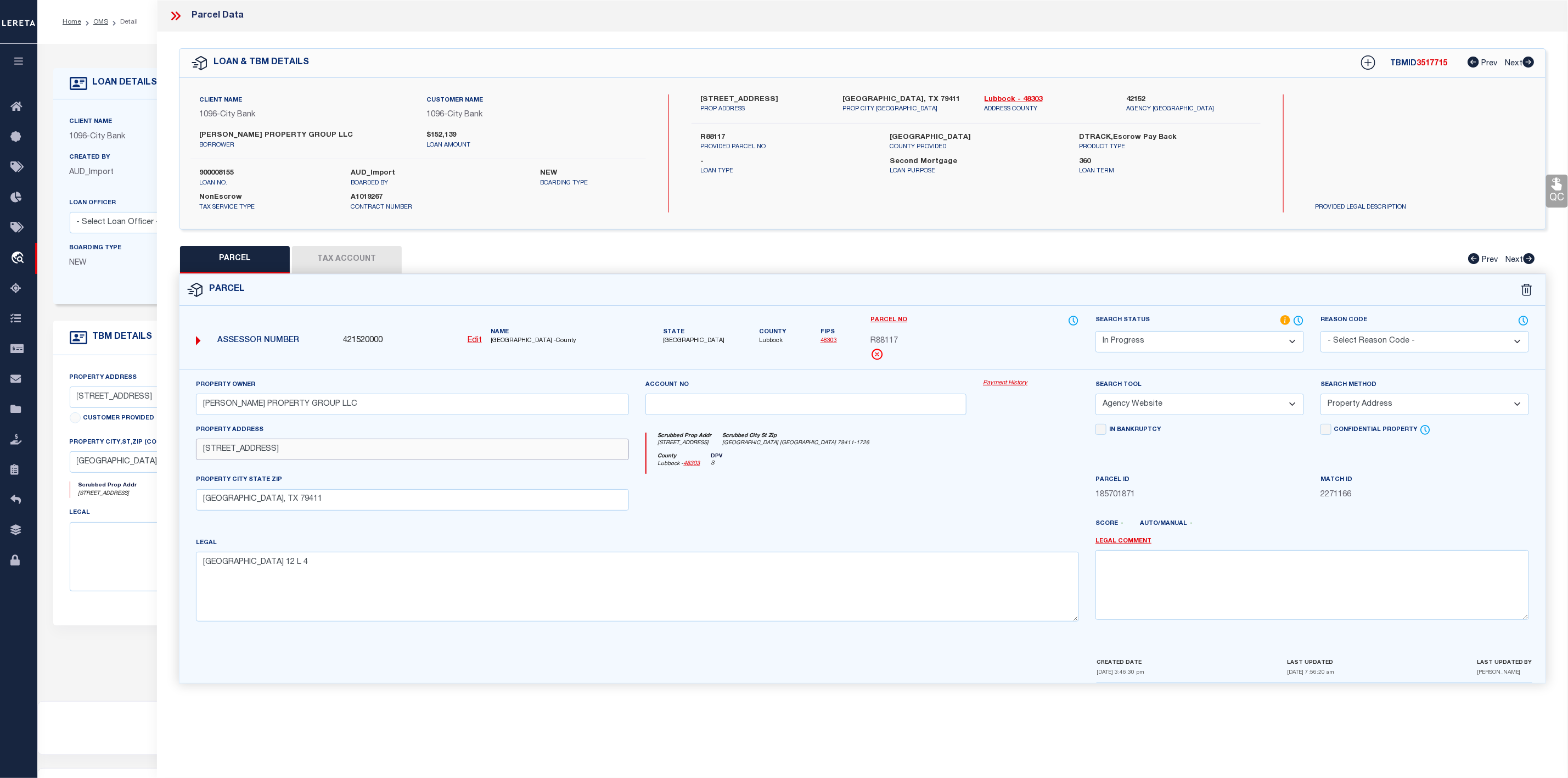
drag, startPoint x: 196, startPoint y: 455, endPoint x: 256, endPoint y: 455, distance: 60.0
click at [256, 455] on input "[STREET_ADDRESS]" at bounding box center [412, 449] width 434 height 21
click at [333, 256] on button "Tax Account" at bounding box center [347, 260] width 110 height 28
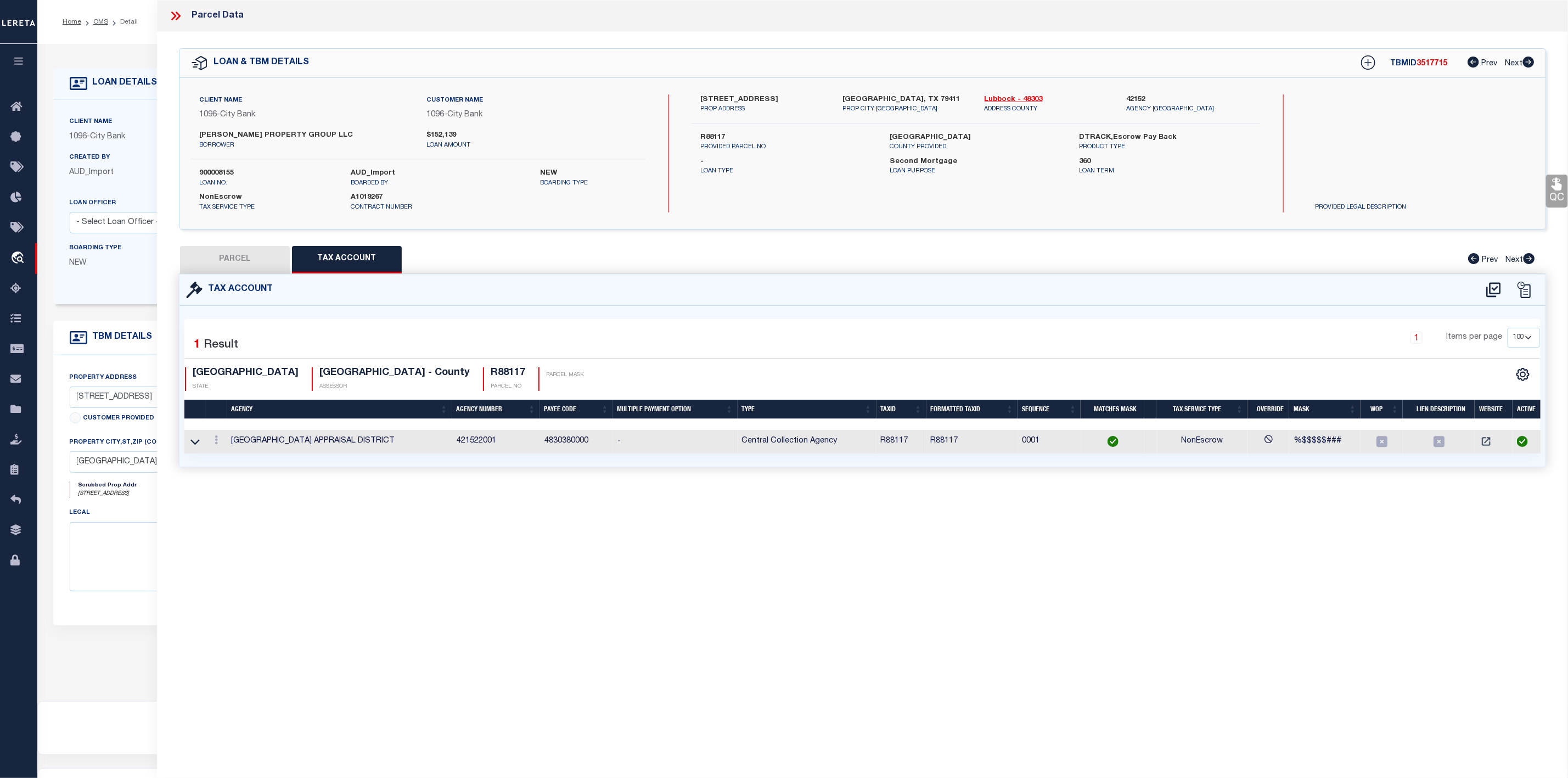
click at [231, 274] on div "Tax Account Selected 1 1" at bounding box center [863, 370] width 1367 height 193
click at [241, 264] on button "PARCEL" at bounding box center [234, 260] width 110 height 28
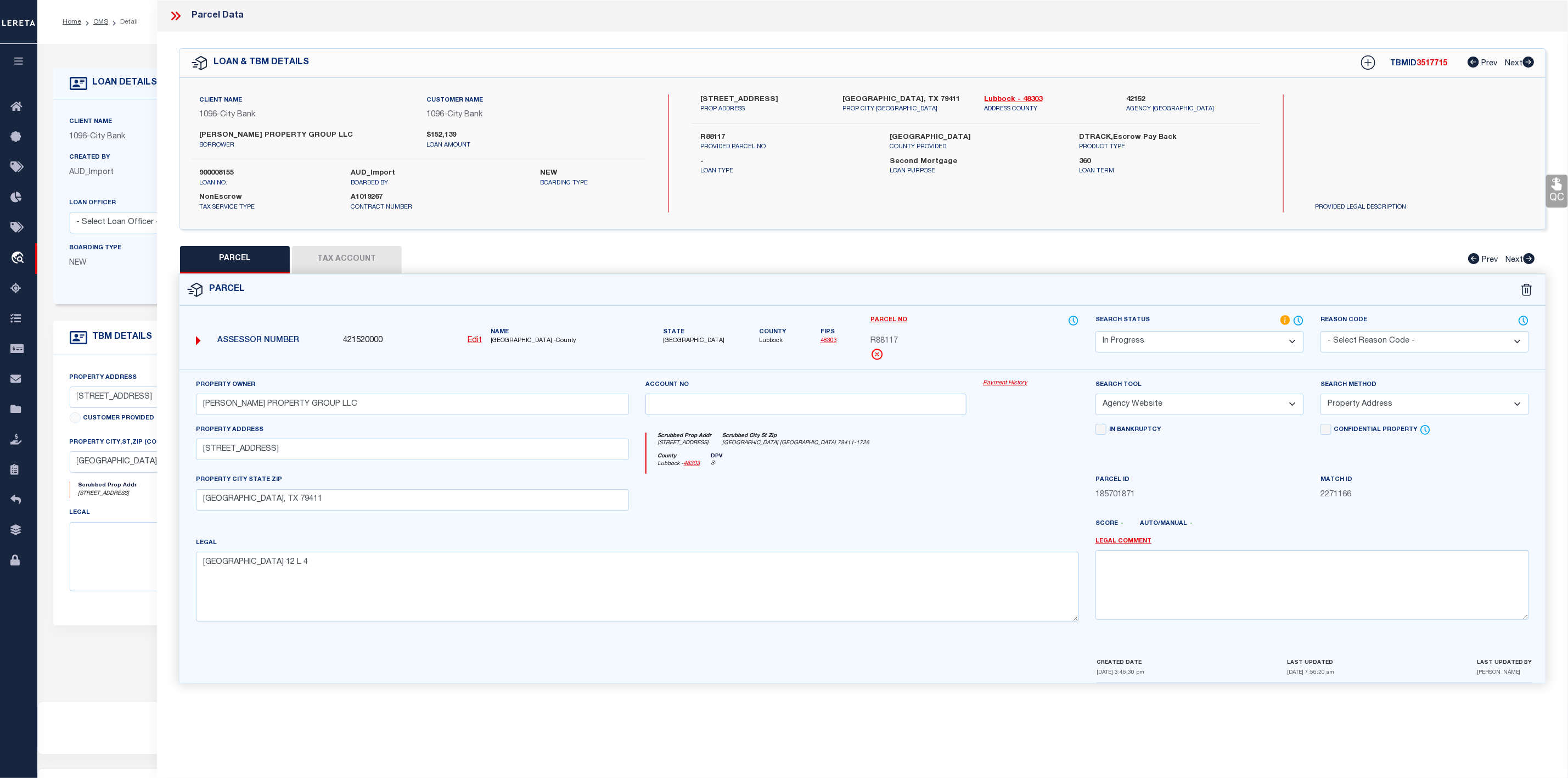
click at [1204, 333] on select "Automated Search Bad Parcel Complete Duplicate Parcel High Dollar Reporting In …" at bounding box center [1200, 341] width 209 height 21
click at [1095, 332] on select "Automated Search Bad Parcel Complete Duplicate Parcel High Dollar Reporting In …" at bounding box center [1200, 341] width 209 height 21
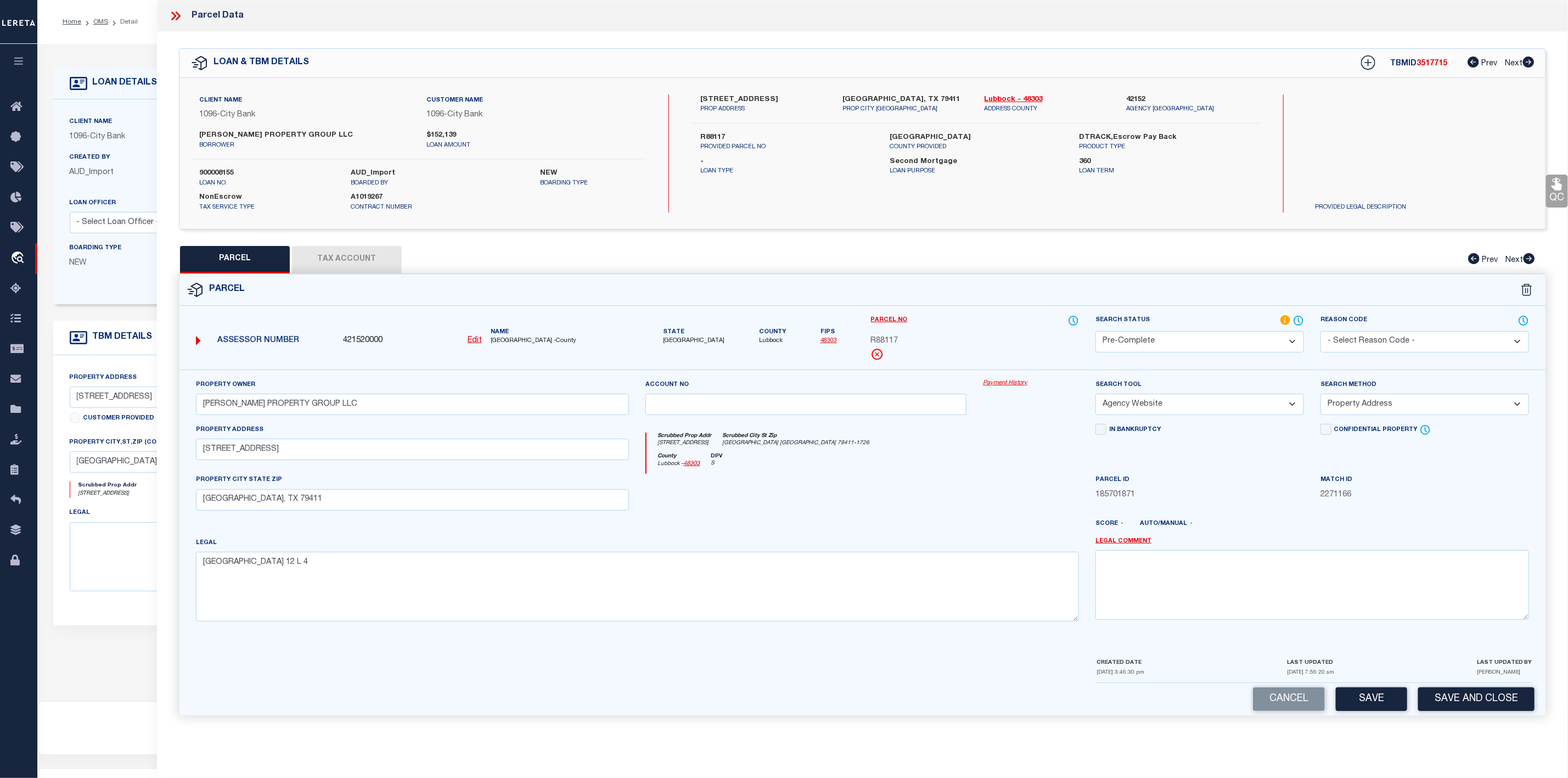
scroll to position [68, 0]
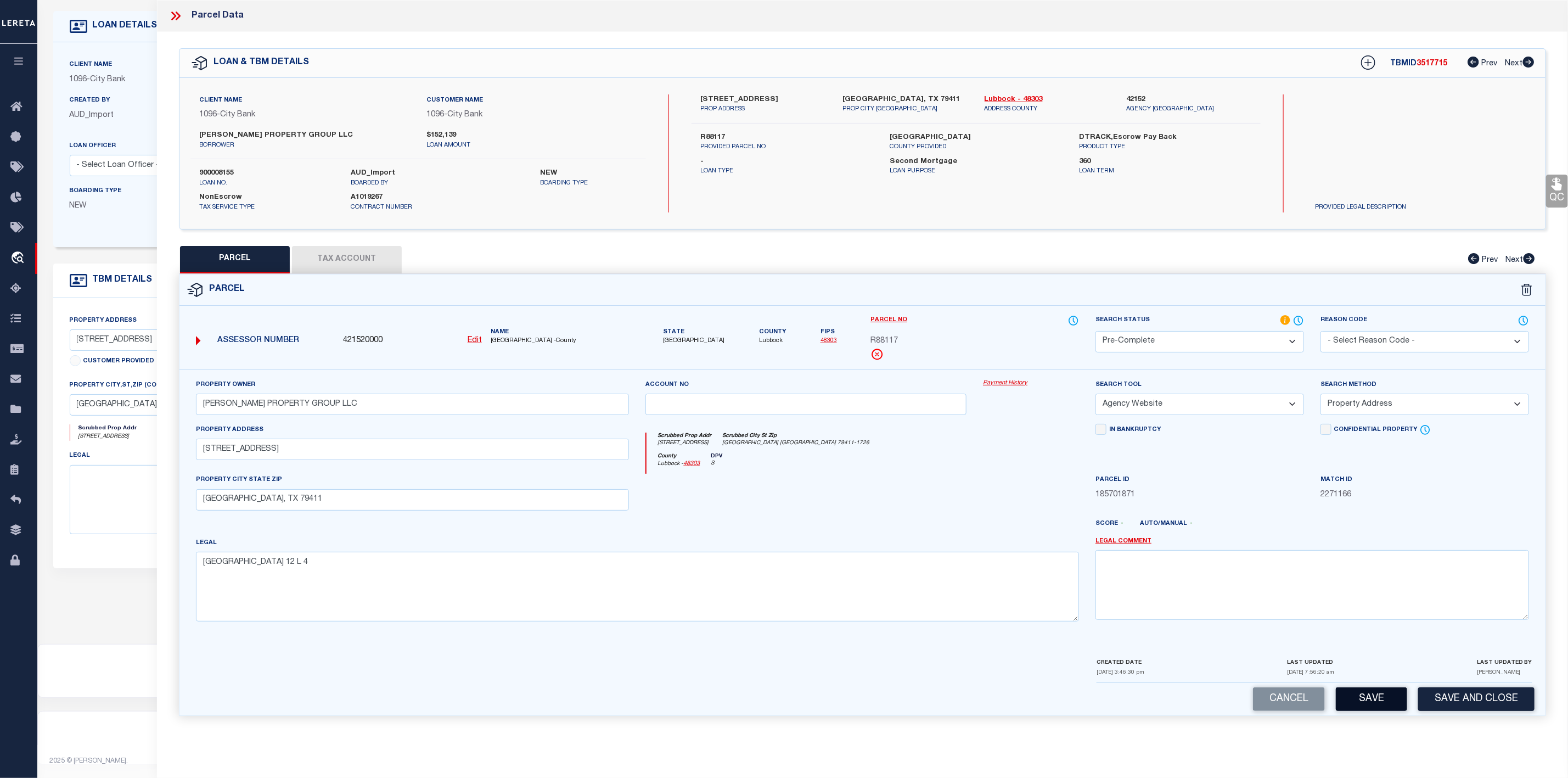
click at [1375, 707] on button "Save" at bounding box center [1372, 699] width 71 height 23
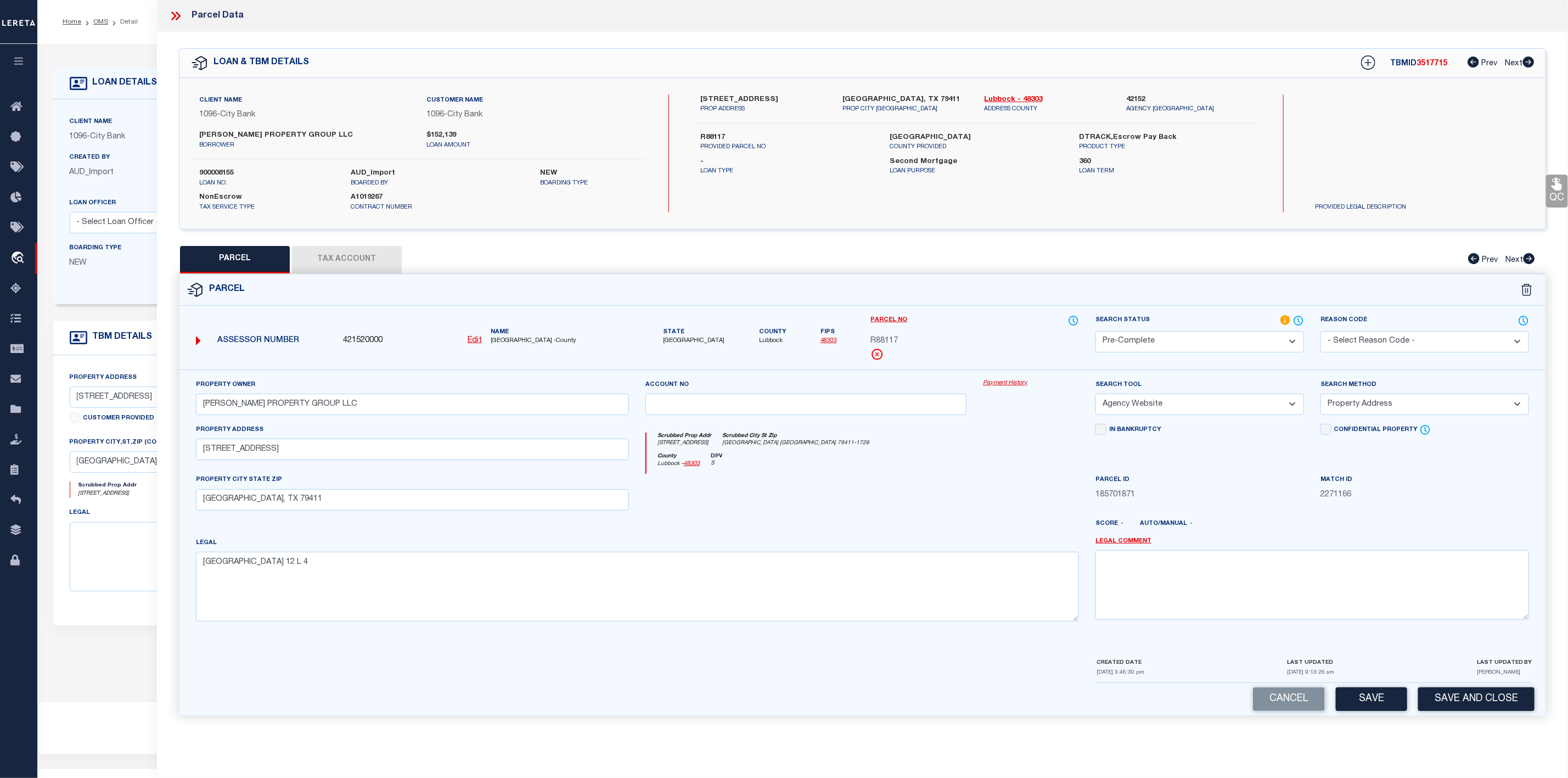
click at [177, 18] on icon at bounding box center [178, 16] width 5 height 9
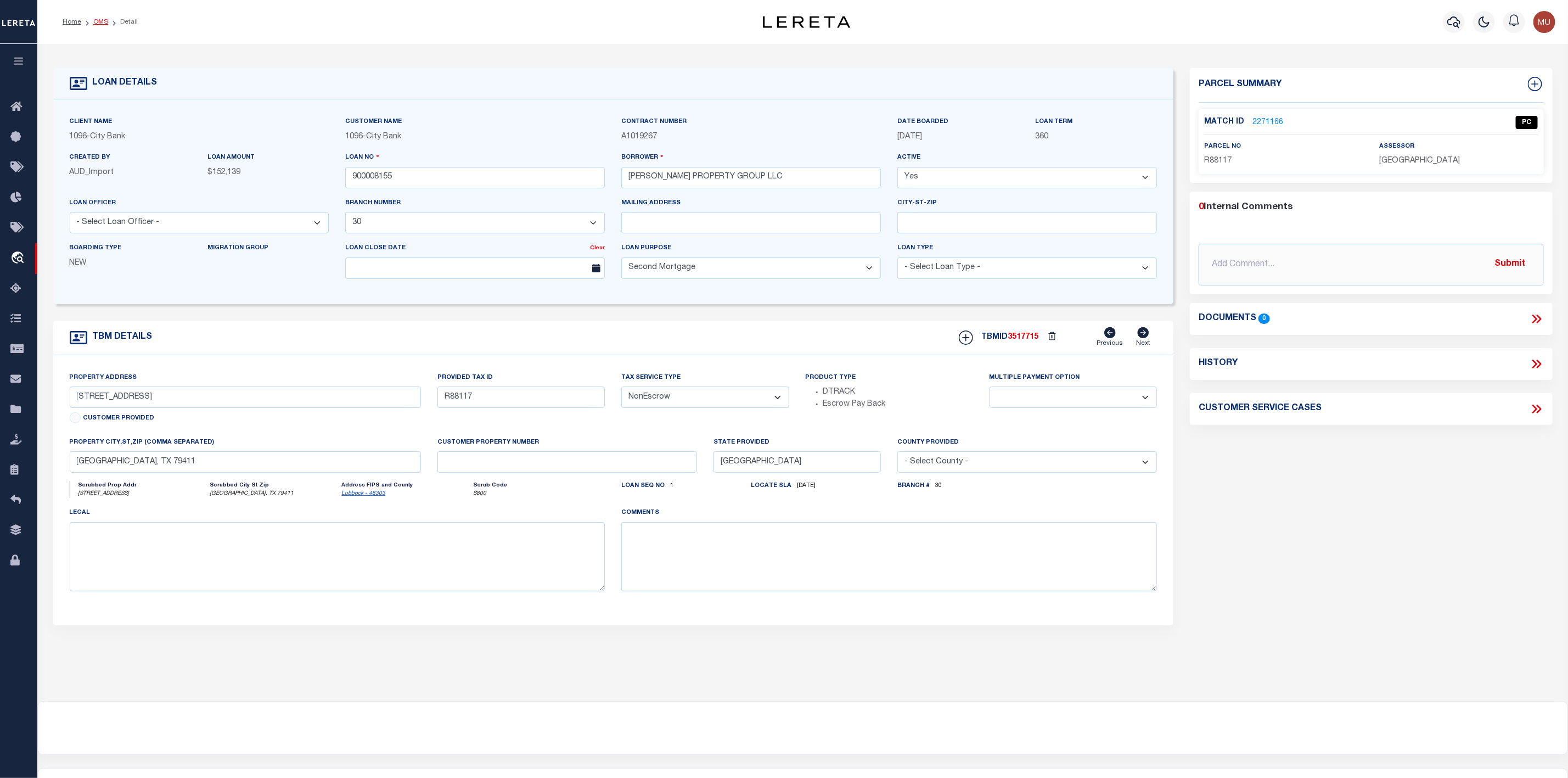
click at [101, 20] on link "OMS" at bounding box center [101, 21] width 15 height 7
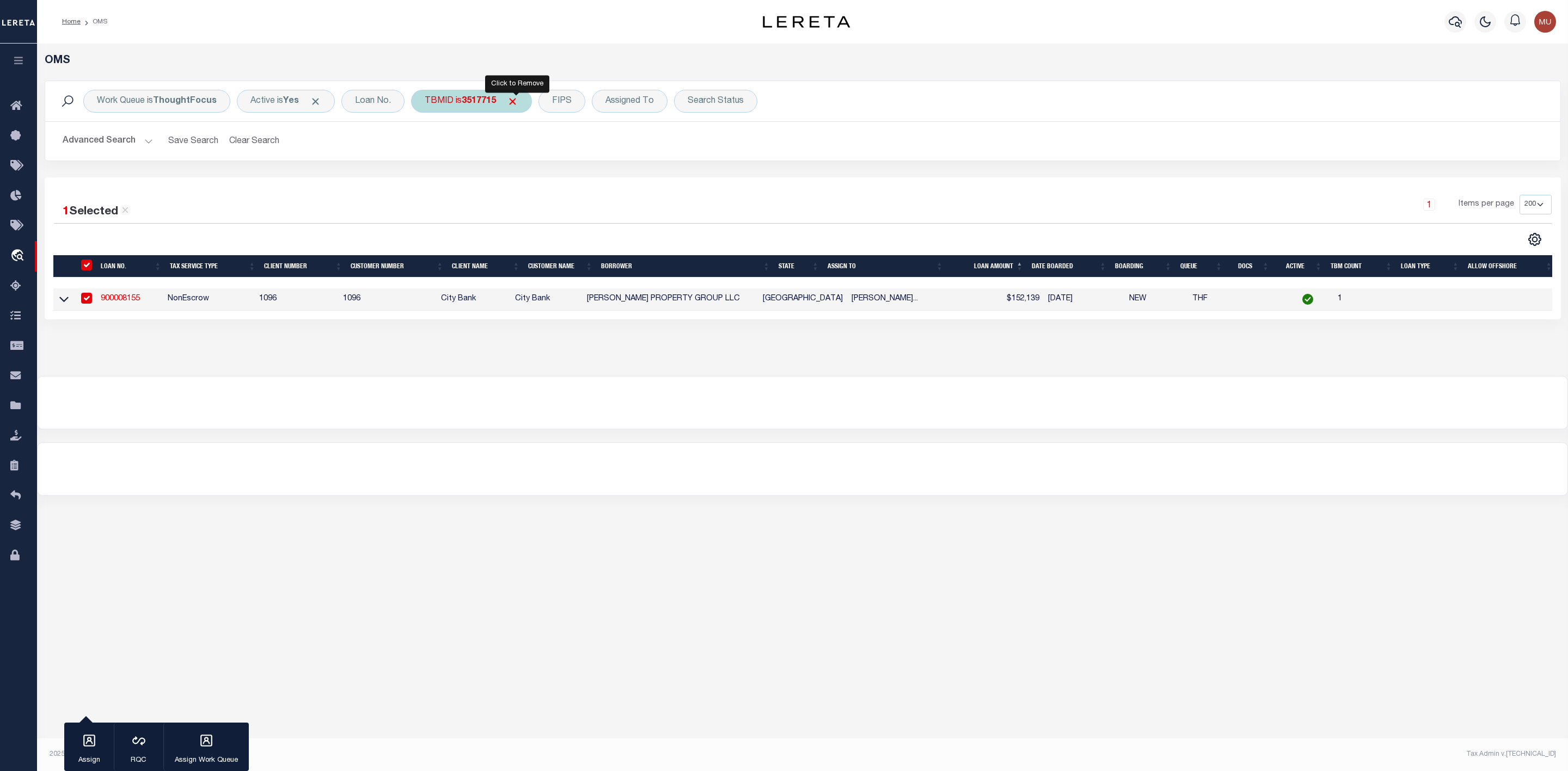
click at [519, 100] on span "Click to Remove" at bounding box center [513, 101] width 12 height 12
click at [443, 102] on div "TBMID" at bounding box center [439, 102] width 56 height 23
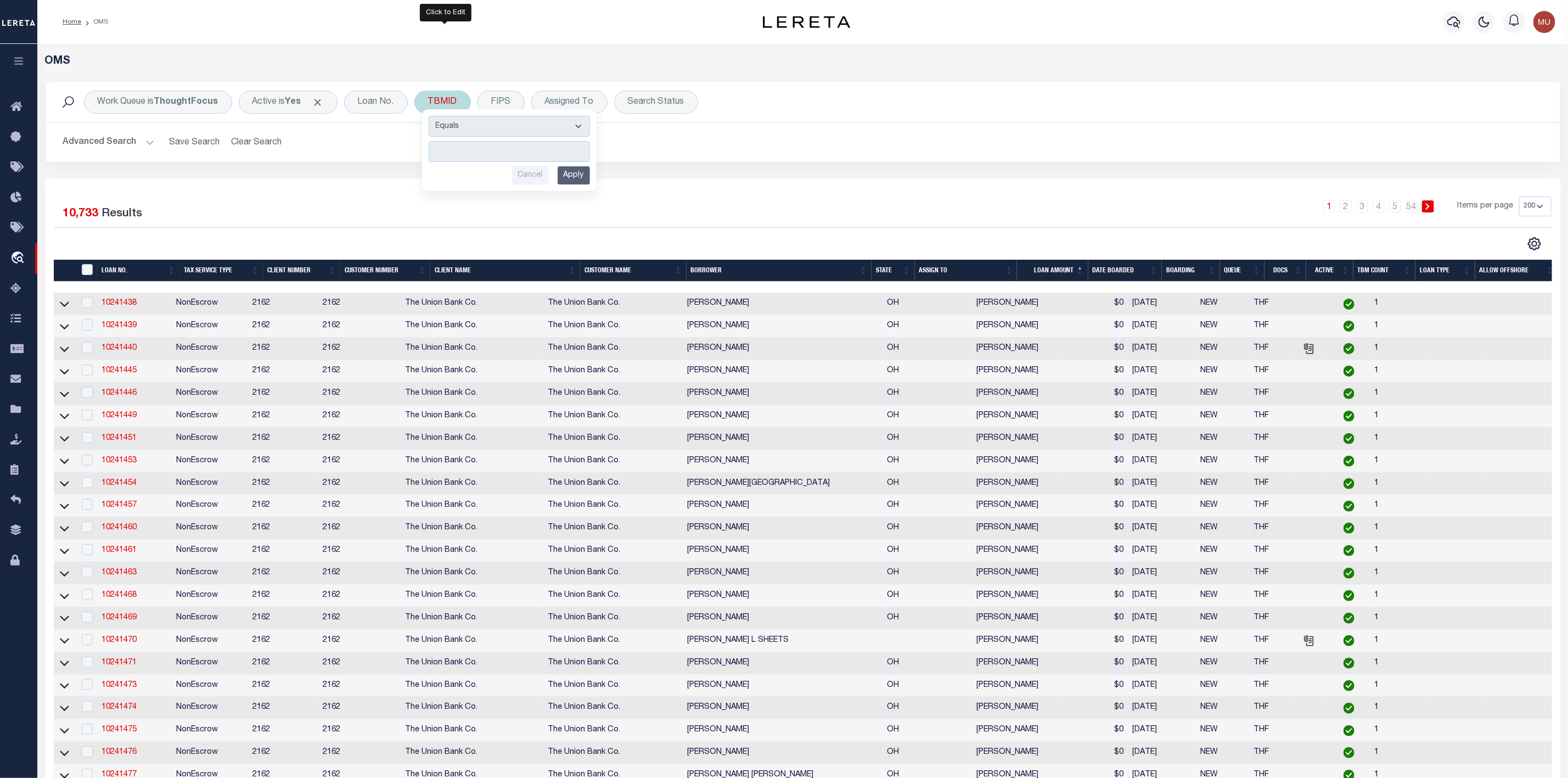
click at [458, 149] on input "number" at bounding box center [509, 152] width 161 height 21
click at [576, 177] on input "Apply" at bounding box center [574, 176] width 33 height 18
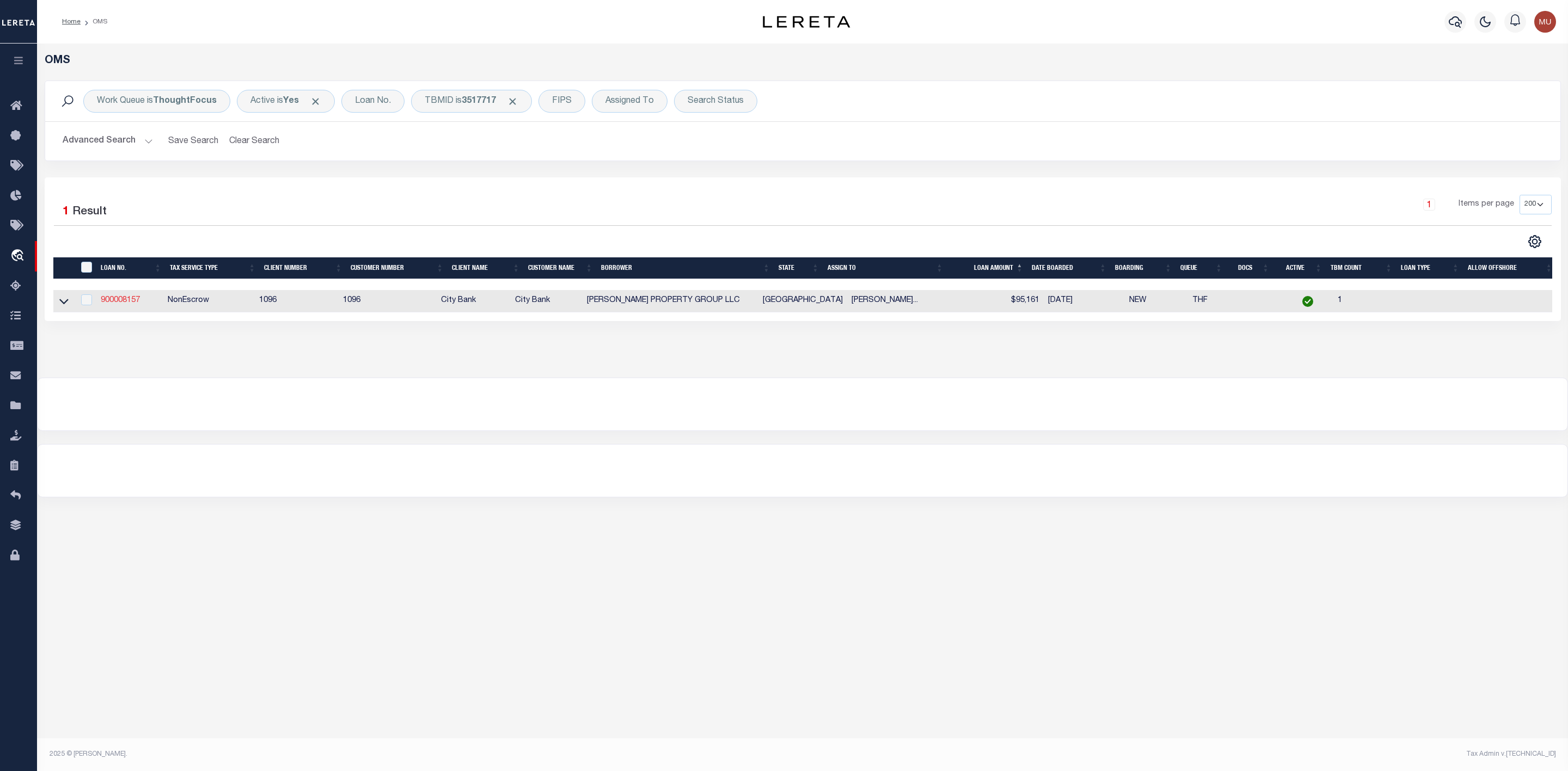
click at [120, 301] on link "900008157" at bounding box center [120, 300] width 39 height 8
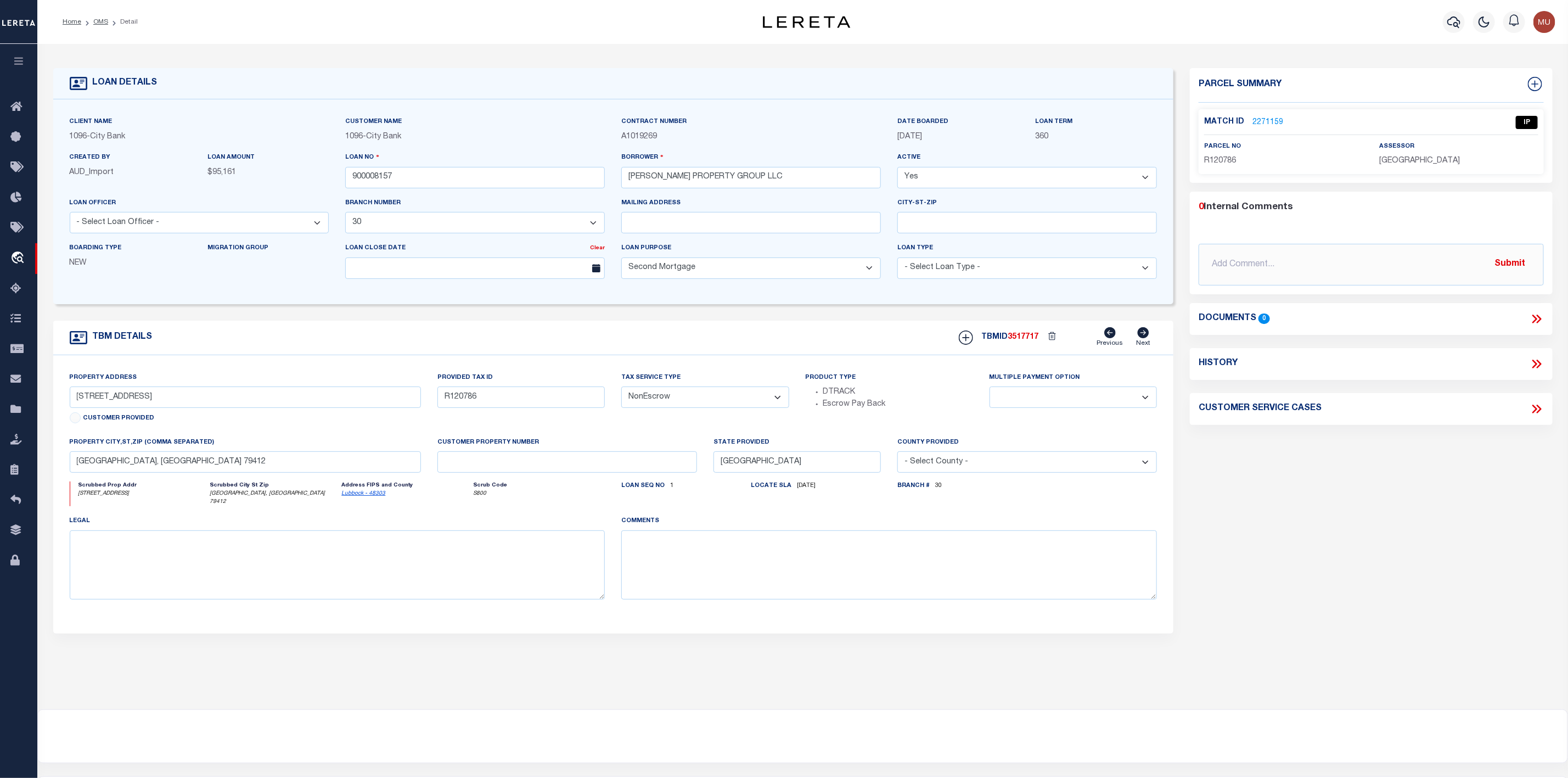
click at [1265, 120] on link "2271159" at bounding box center [1268, 123] width 31 height 12
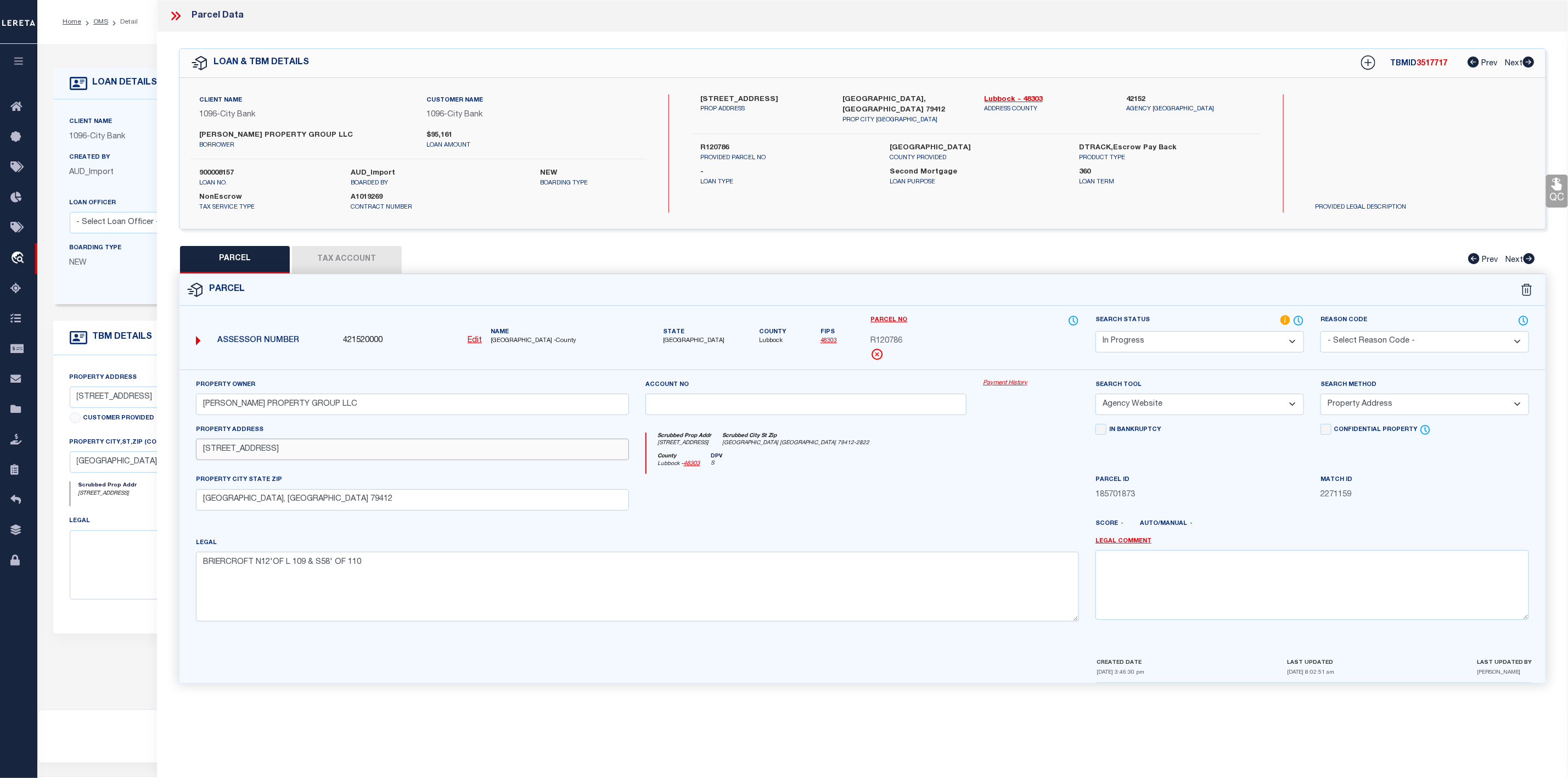
drag, startPoint x: 200, startPoint y: 458, endPoint x: 288, endPoint y: 454, distance: 88.1
click at [288, 454] on input "[STREET_ADDRESS]" at bounding box center [412, 449] width 434 height 21
click at [1160, 341] on select "Automated Search Bad Parcel Complete Duplicate Parcel High Dollar Reporting In …" at bounding box center [1200, 341] width 209 height 21
click at [1095, 332] on select "Automated Search Bad Parcel Complete Duplicate Parcel High Dollar Reporting In …" at bounding box center [1200, 341] width 209 height 21
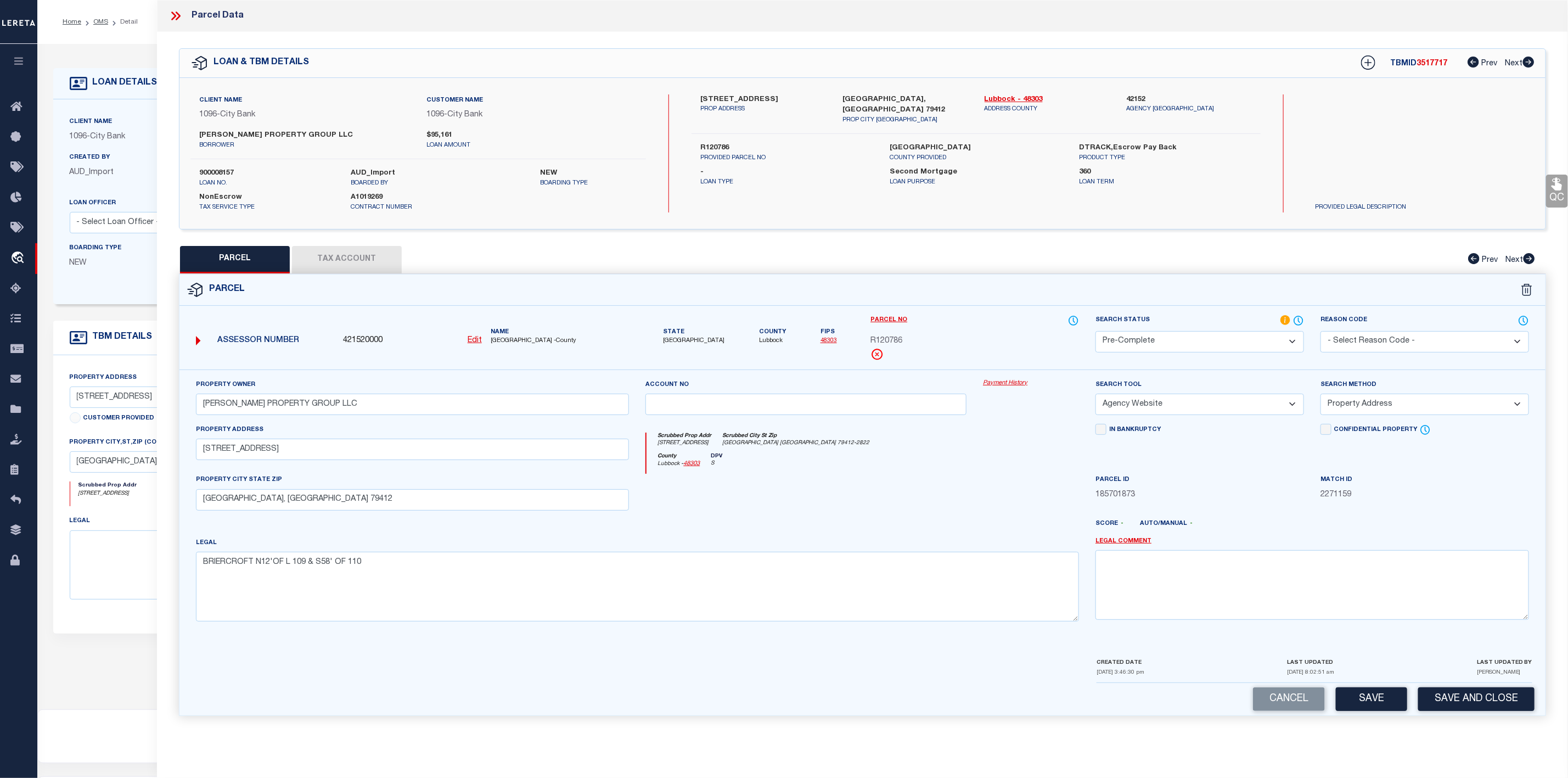
scroll to position [68, 0]
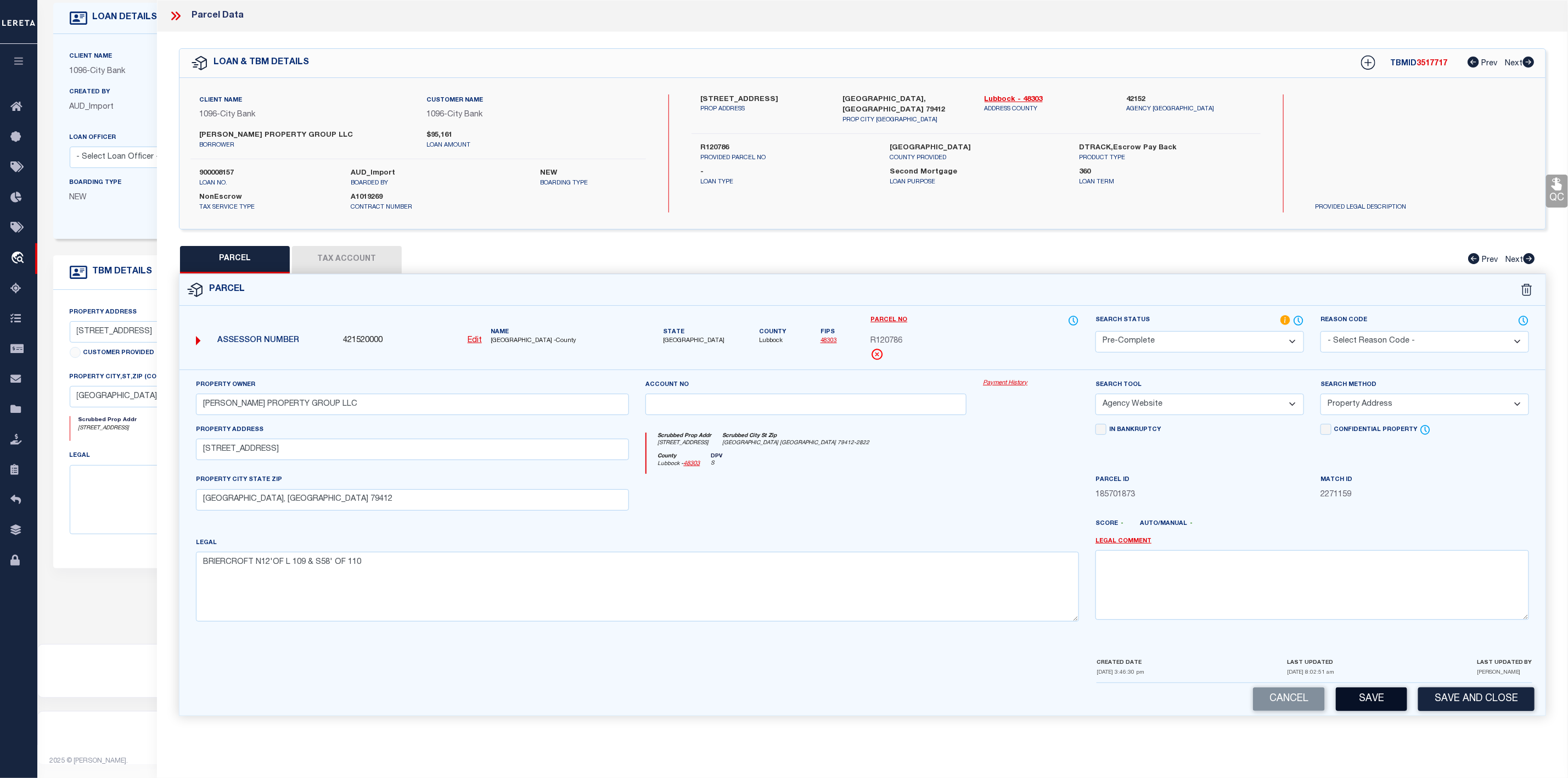
click at [1361, 709] on button "Save" at bounding box center [1372, 699] width 71 height 23
click at [356, 251] on button "Tax Account" at bounding box center [347, 260] width 110 height 28
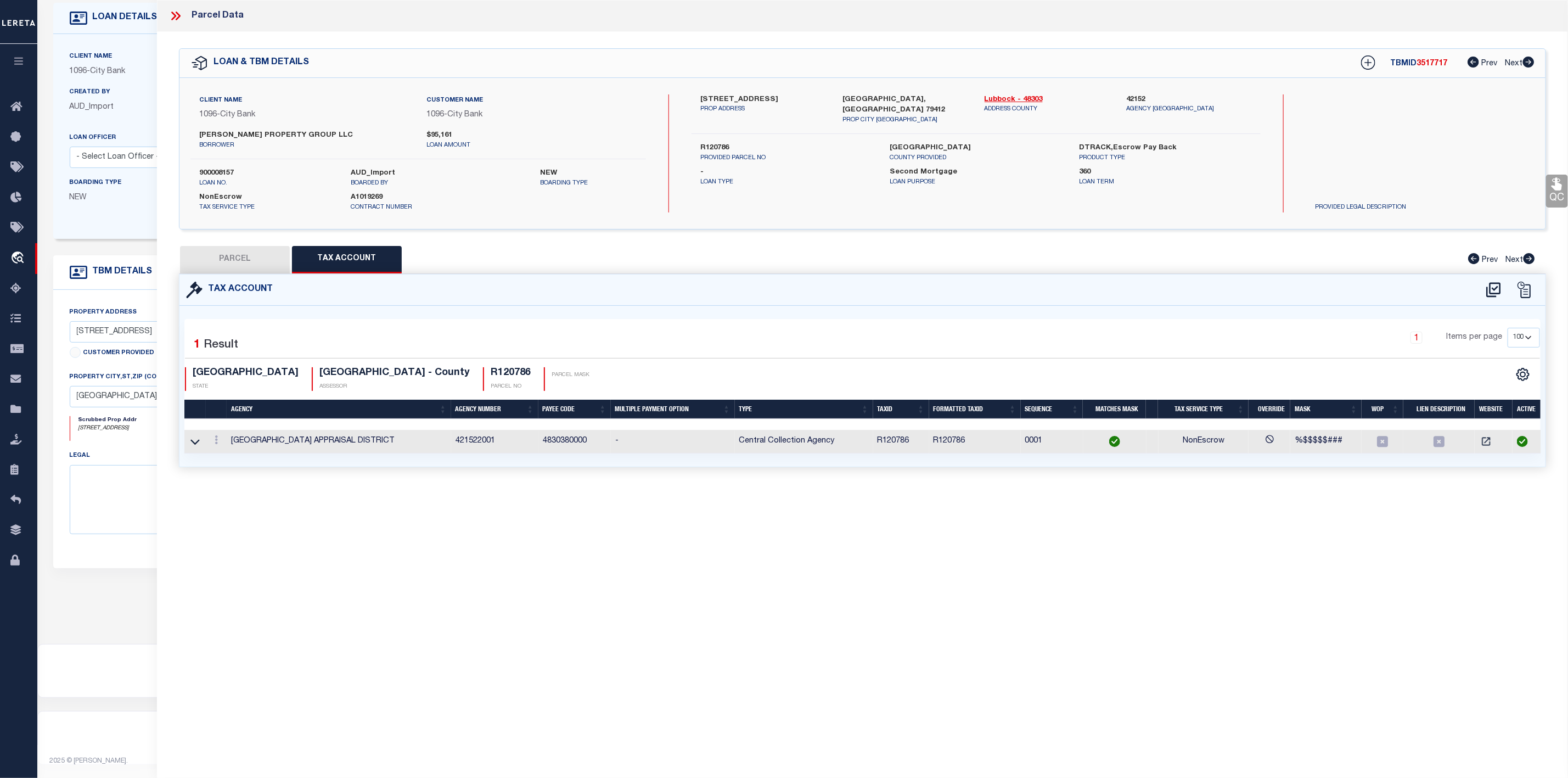
click at [260, 269] on button "PARCEL" at bounding box center [234, 260] width 110 height 28
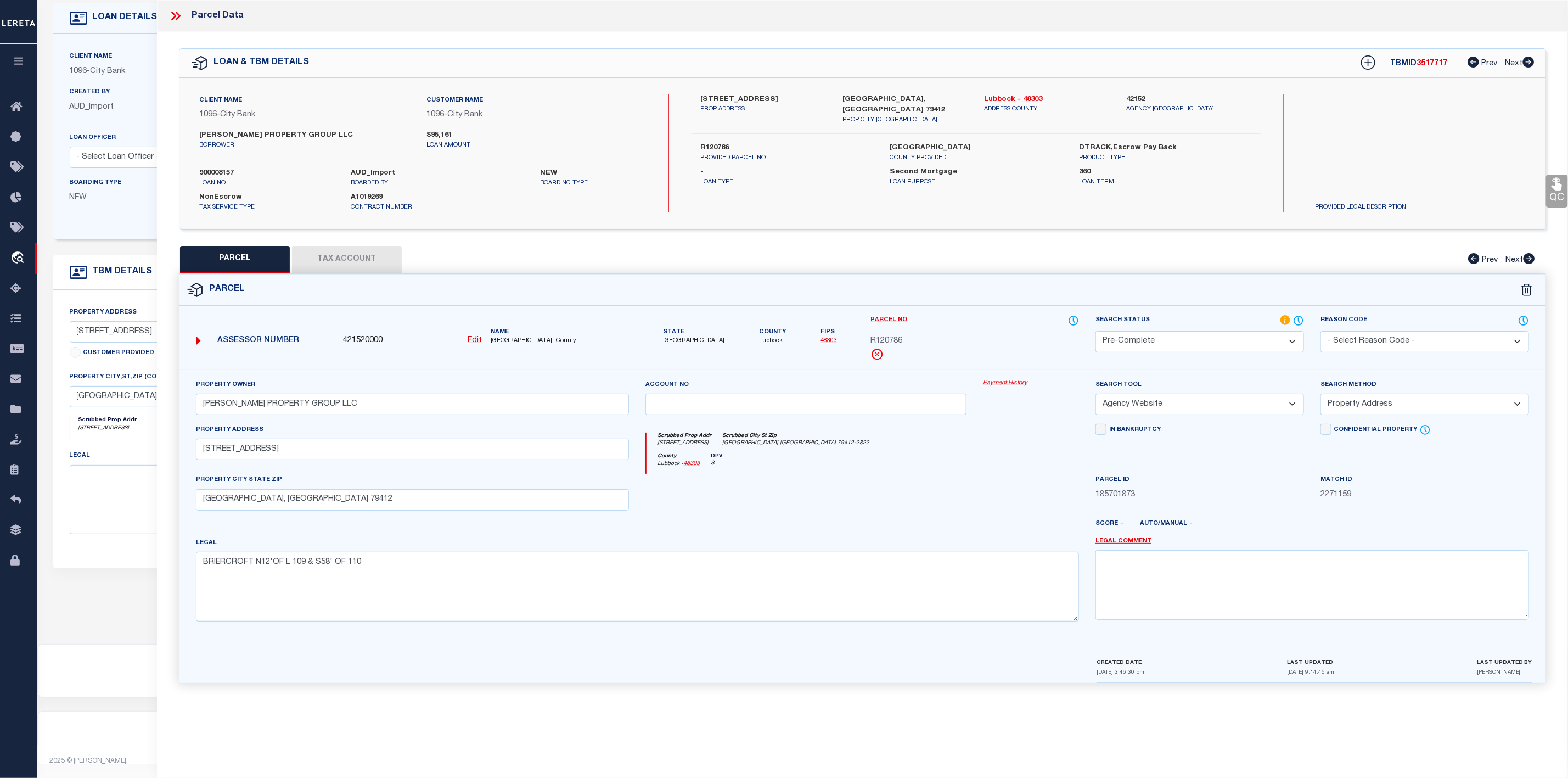
click at [171, 17] on icon at bounding box center [176, 15] width 14 height 14
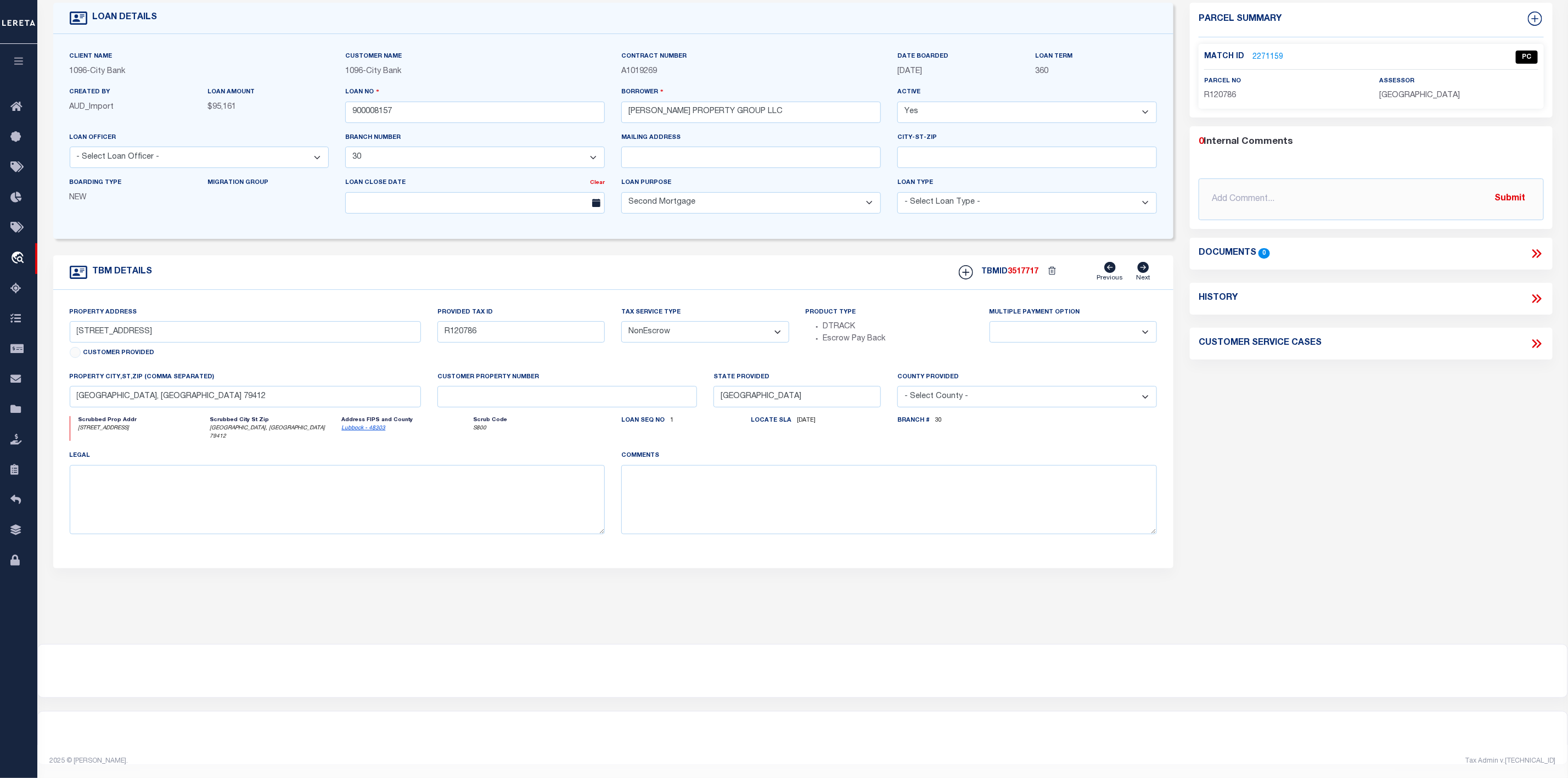
scroll to position [0, 0]
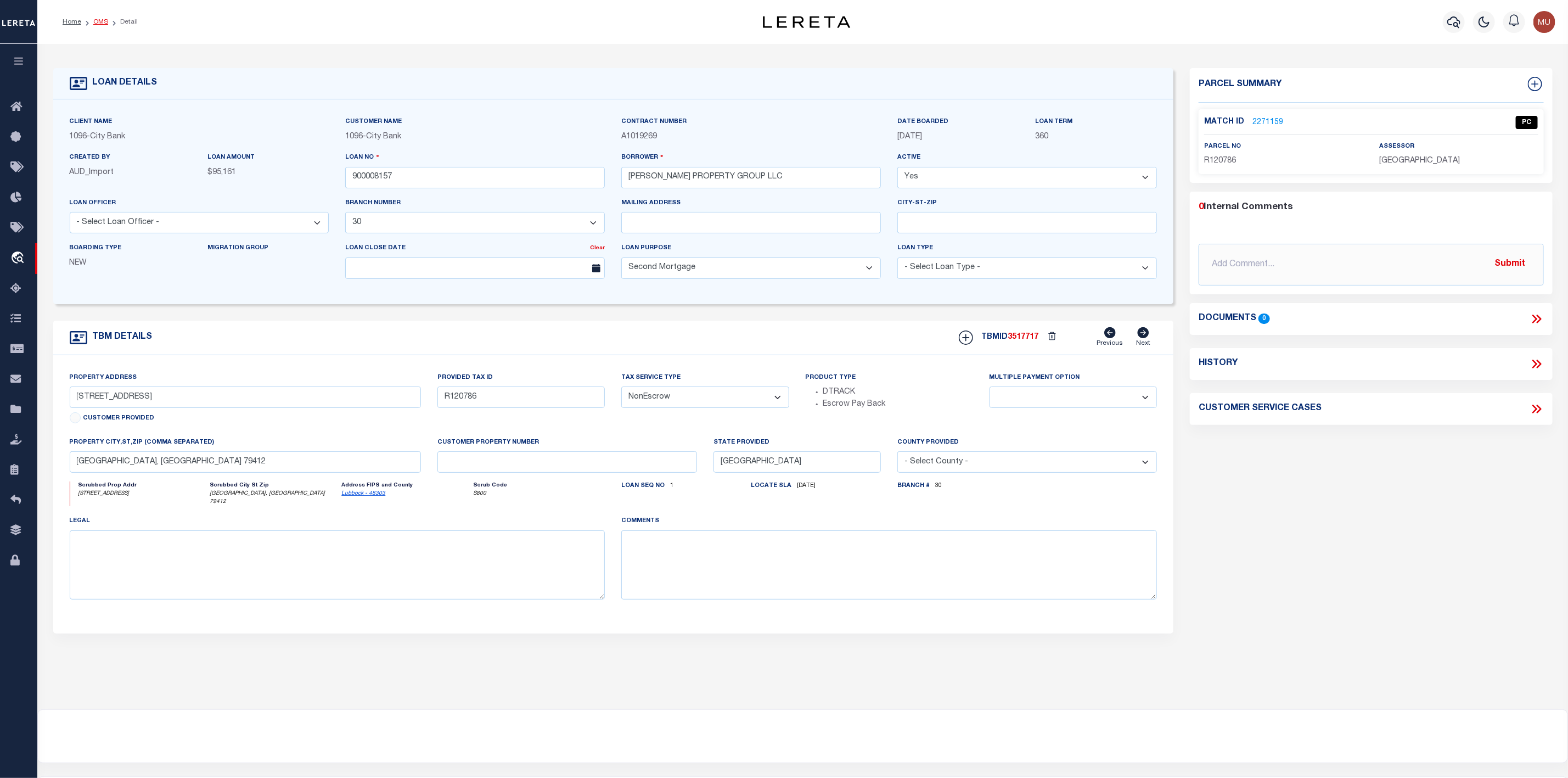
click at [104, 20] on link "OMS" at bounding box center [101, 21] width 15 height 7
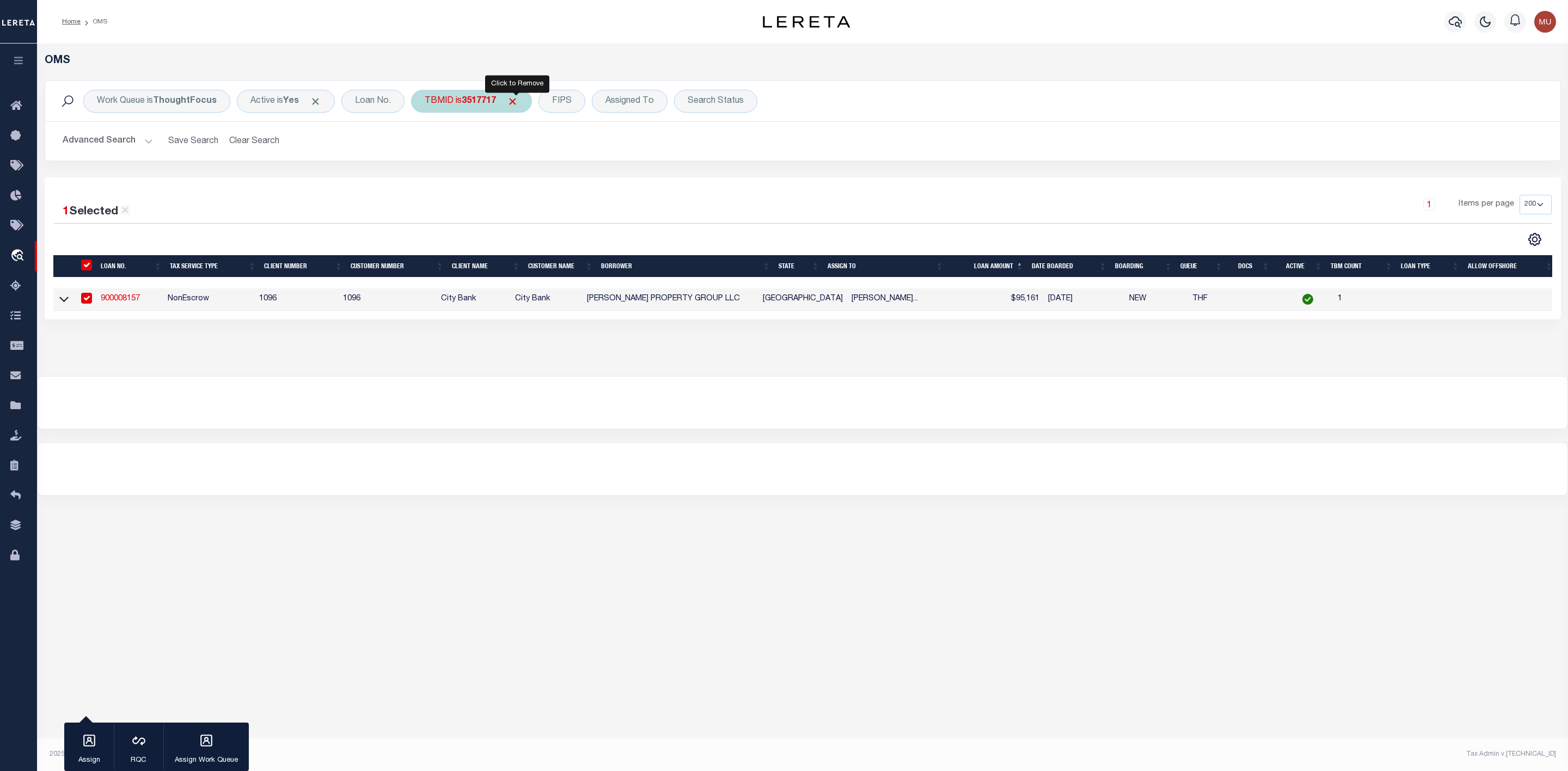
click at [514, 100] on span "Click to Remove" at bounding box center [513, 101] width 12 height 12
click at [439, 96] on div "TBMID" at bounding box center [439, 102] width 56 height 23
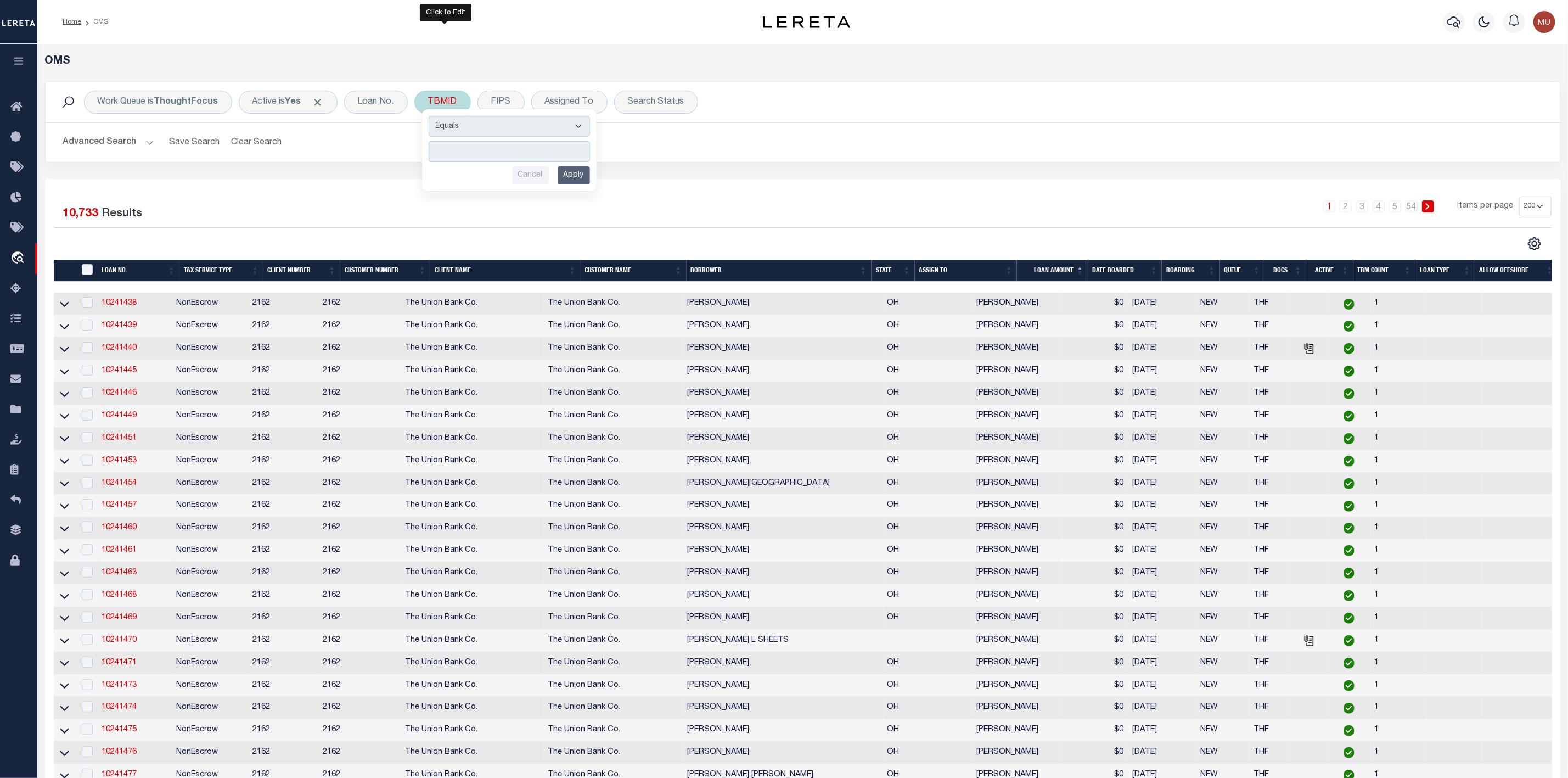
click at [473, 149] on input "number" at bounding box center [509, 152] width 161 height 21
click at [579, 177] on input "Apply" at bounding box center [574, 176] width 33 height 18
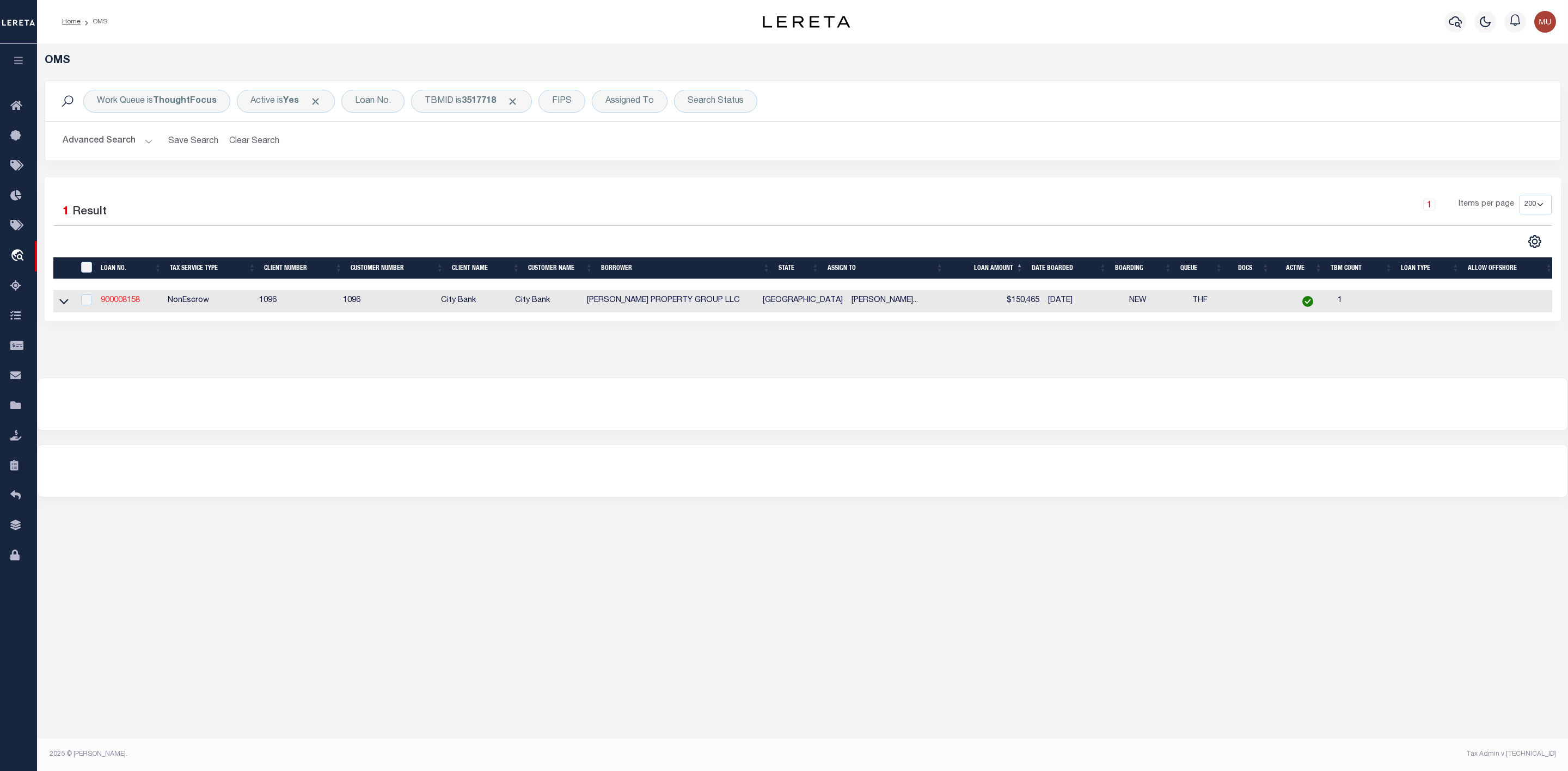
click at [116, 301] on link "900008158" at bounding box center [120, 300] width 39 height 8
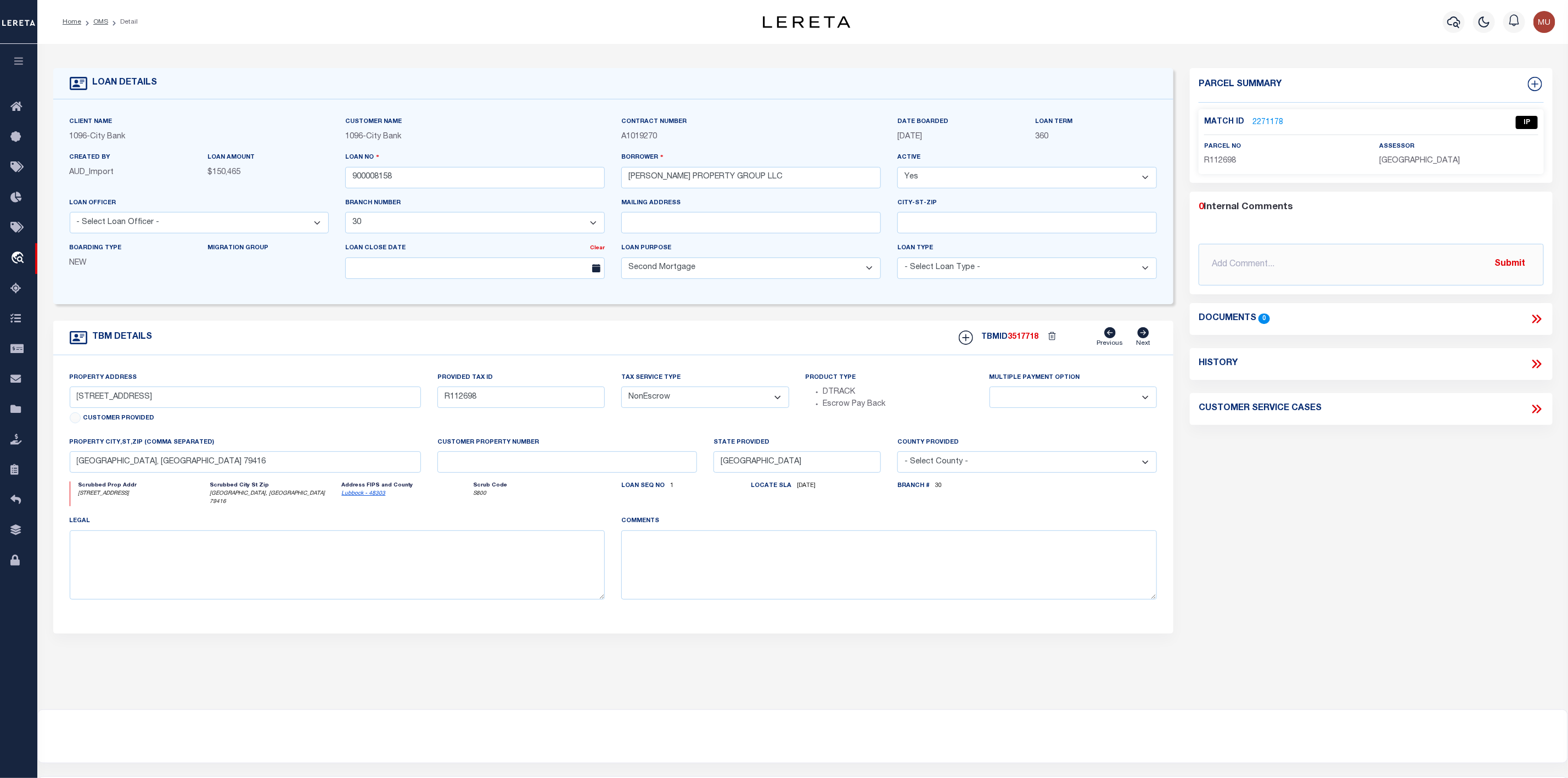
click at [1262, 117] on link "2271178" at bounding box center [1268, 123] width 31 height 12
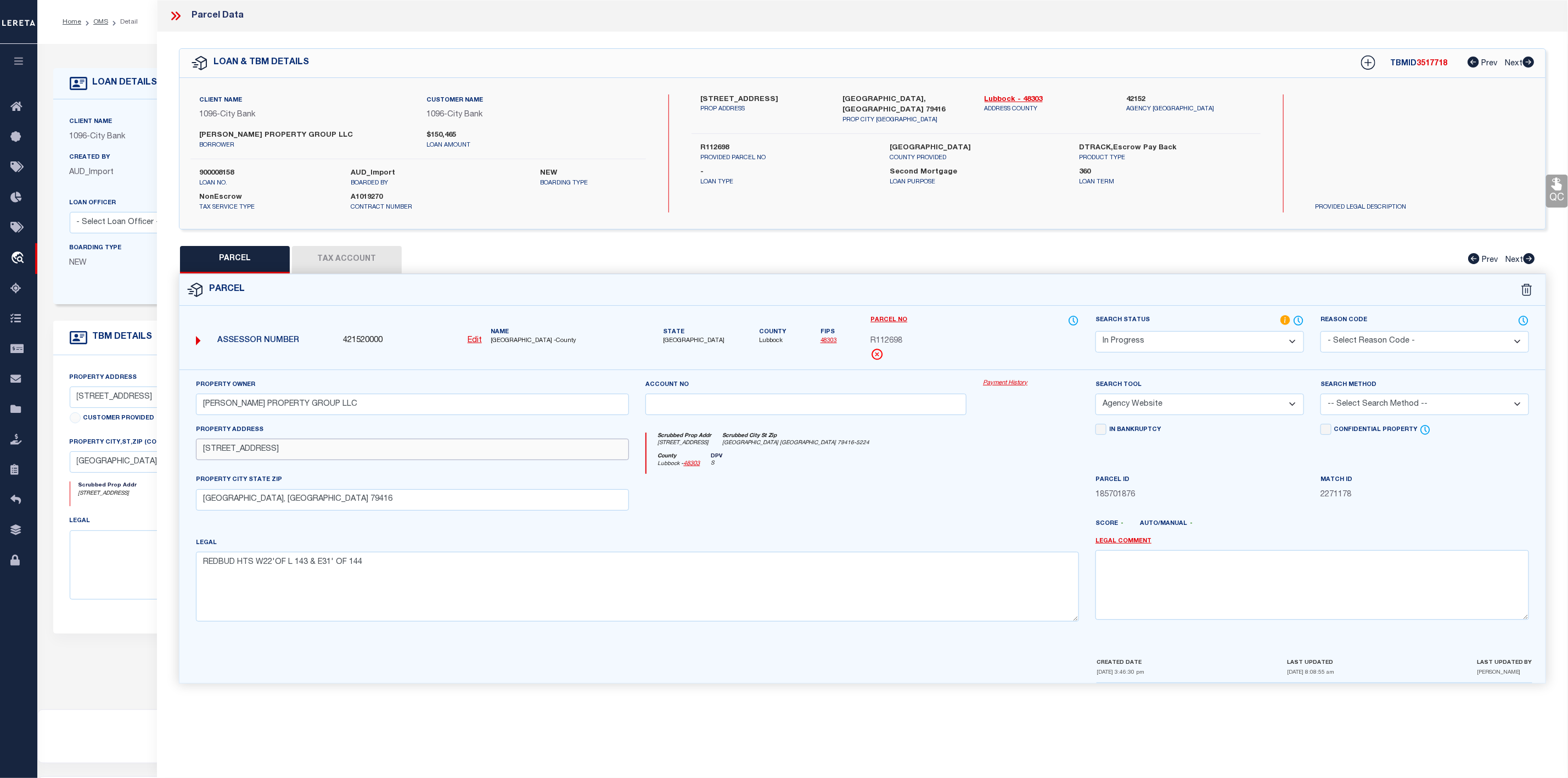
drag, startPoint x: 201, startPoint y: 455, endPoint x: 256, endPoint y: 452, distance: 55.1
click at [256, 452] on input "[STREET_ADDRESS]" at bounding box center [412, 449] width 434 height 21
click at [1192, 341] on select "Automated Search Bad Parcel Complete Duplicate Parcel High Dollar Reporting In …" at bounding box center [1200, 341] width 209 height 21
click at [1095, 332] on select "Automated Search Bad Parcel Complete Duplicate Parcel High Dollar Reporting In …" at bounding box center [1200, 341] width 209 height 21
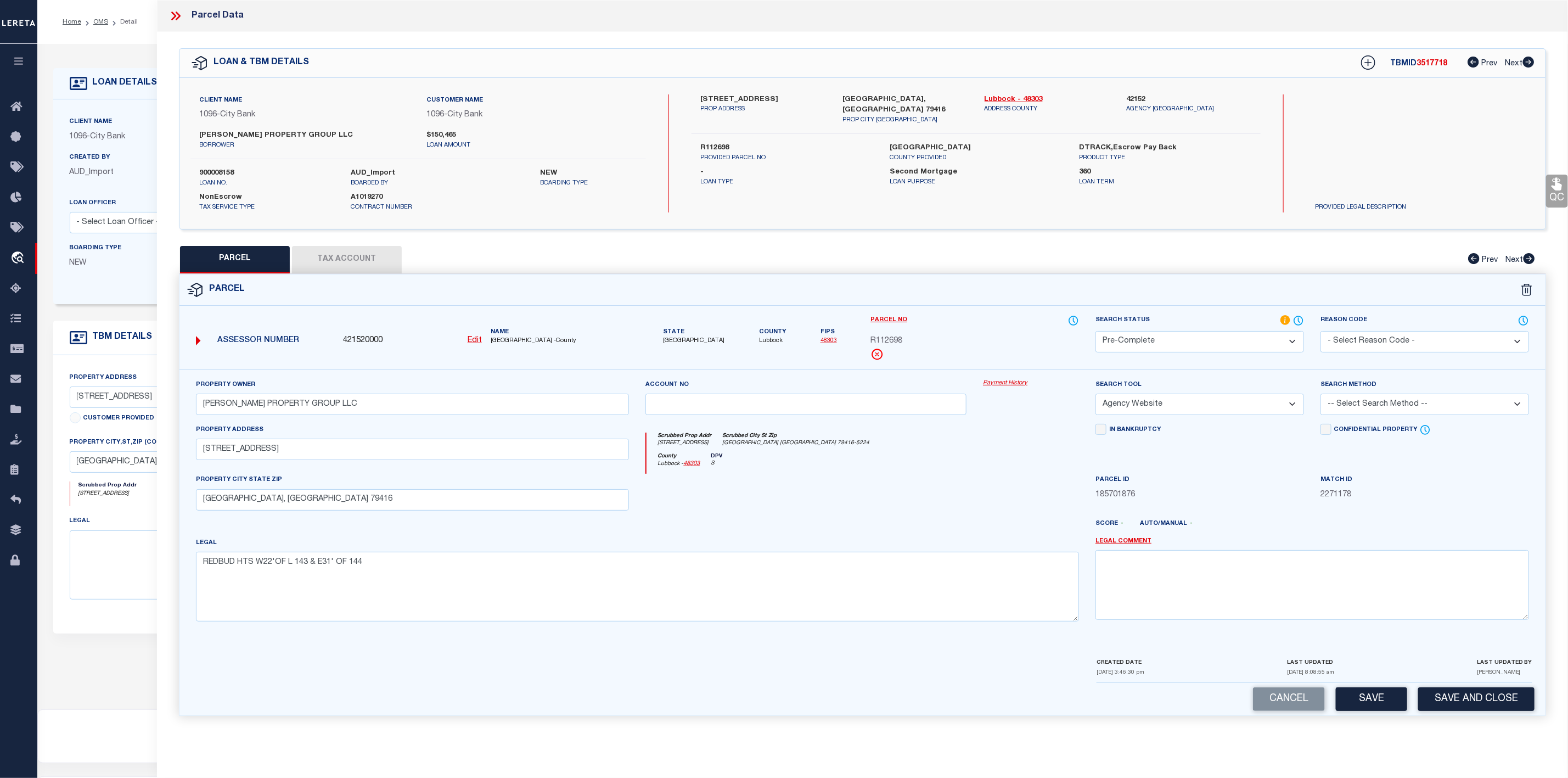
scroll to position [68, 0]
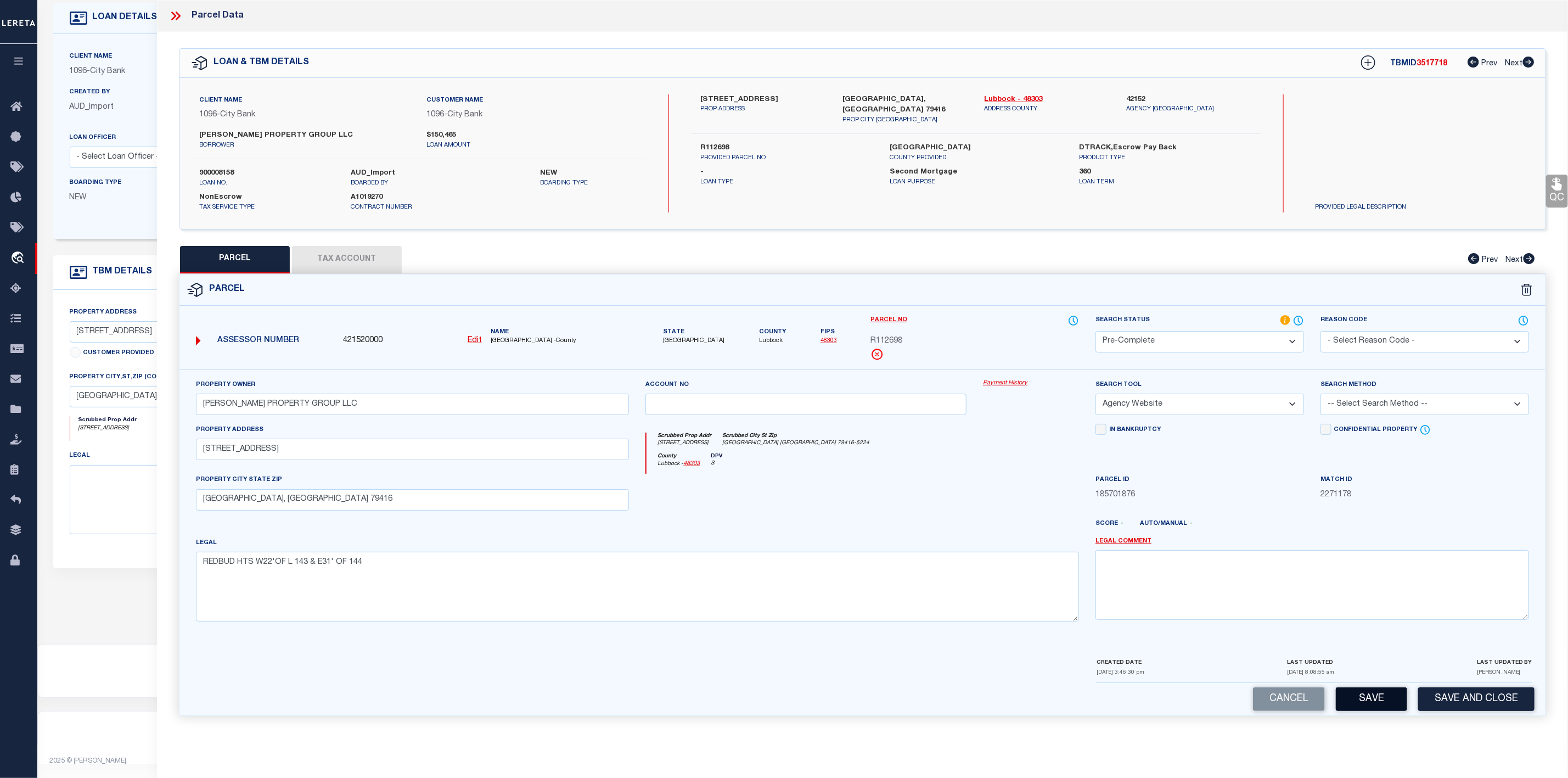
click at [1364, 704] on button "Save" at bounding box center [1372, 699] width 71 height 23
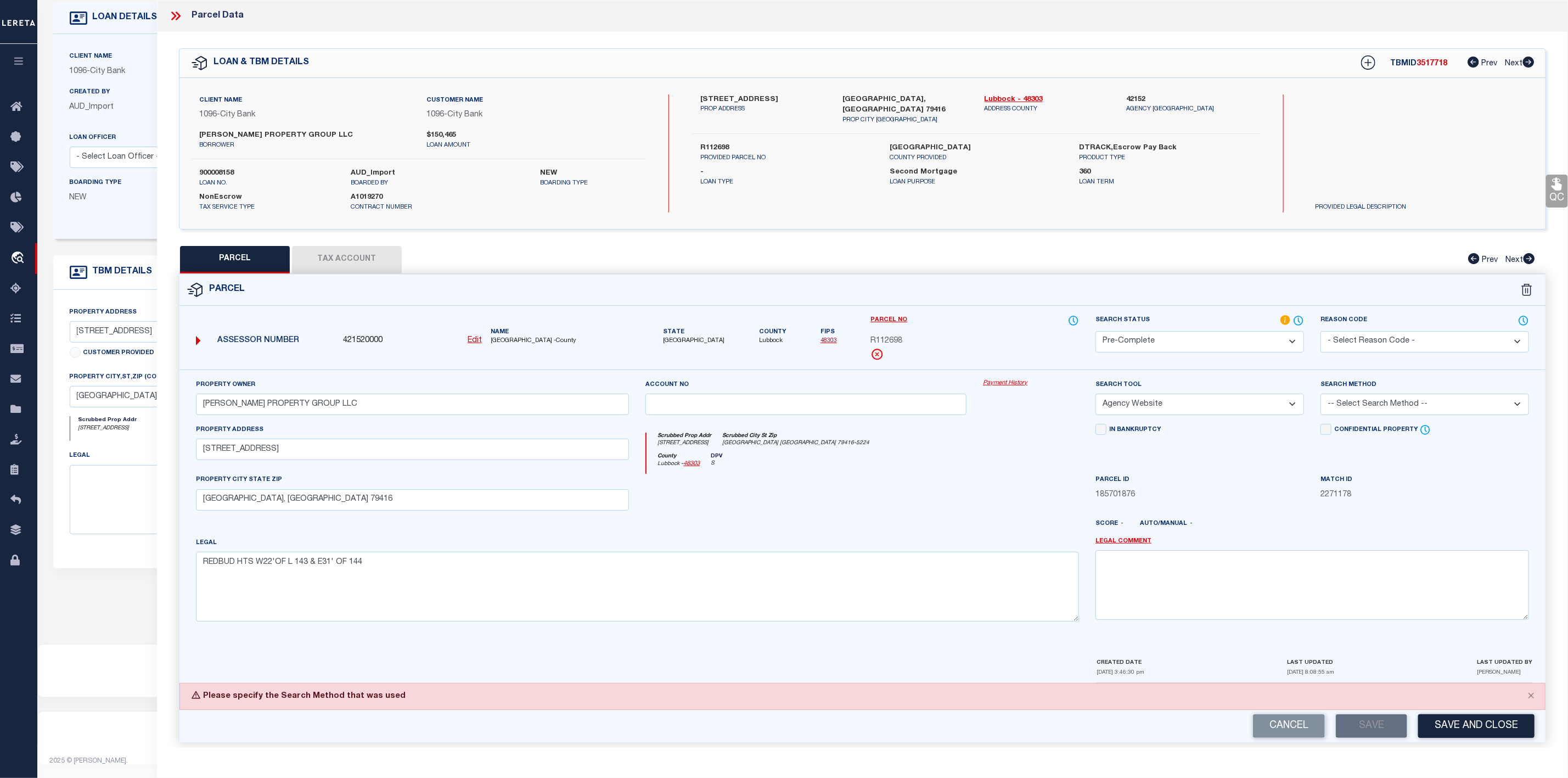
click at [1372, 410] on select "-- Select Search Method -- Property Address Legal Liability Info Provided" at bounding box center [1425, 404] width 209 height 21
click at [1321, 397] on select "-- Select Search Method -- Property Address Legal Liability Info Provided" at bounding box center [1425, 404] width 209 height 21
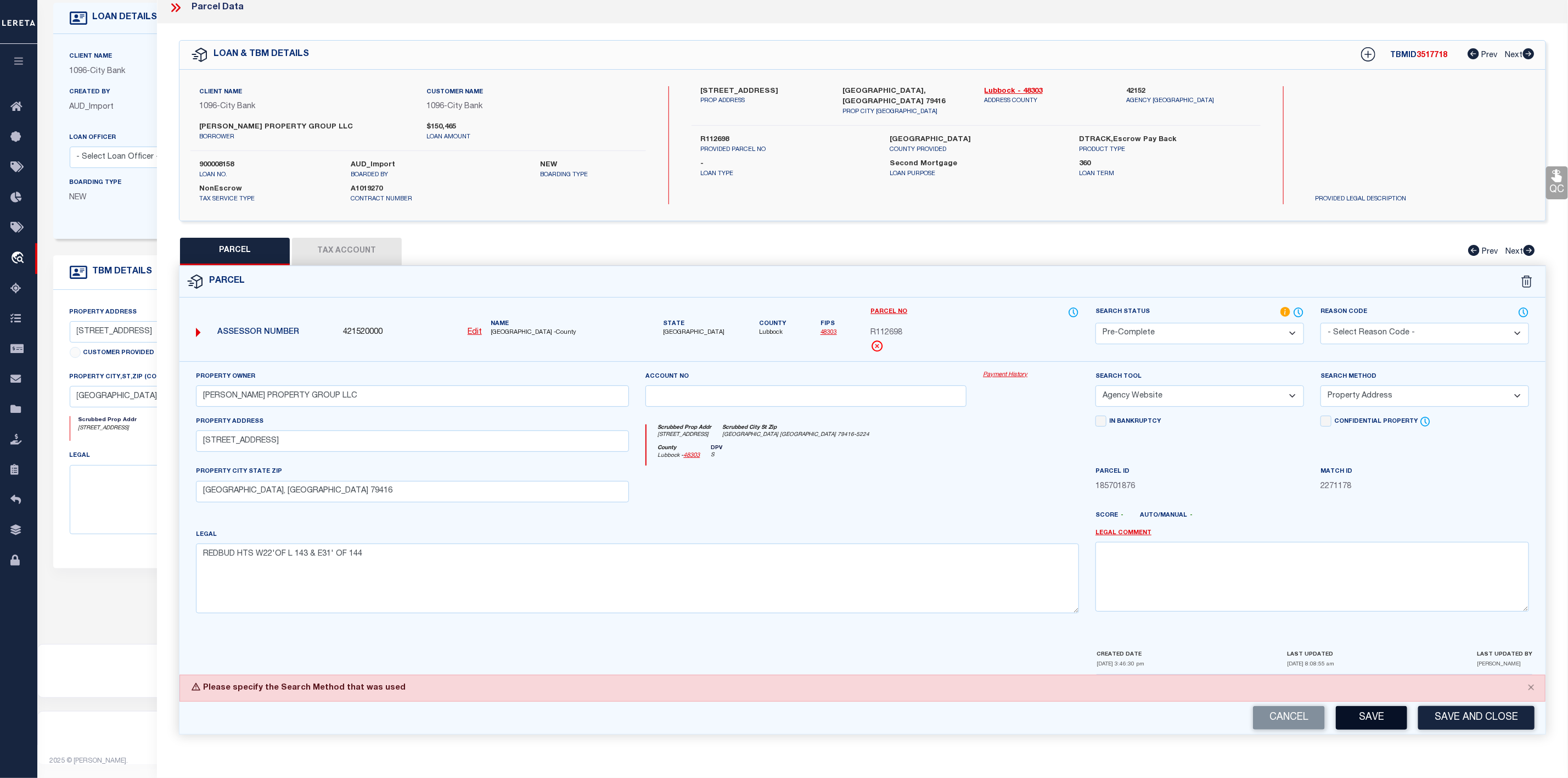
click at [1377, 714] on button "Save" at bounding box center [1372, 718] width 71 height 23
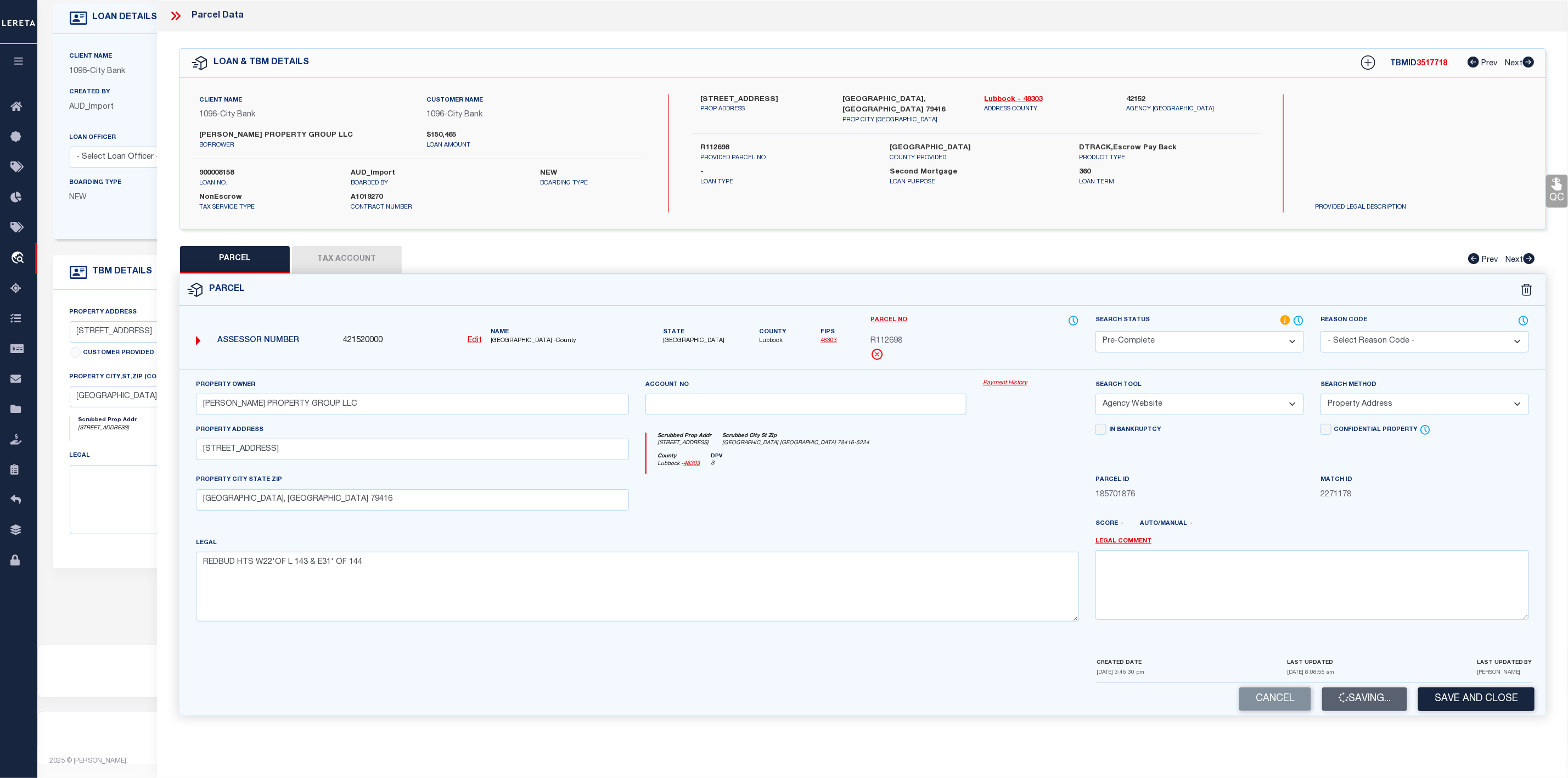
scroll to position [0, 0]
click at [330, 257] on button "Tax Account" at bounding box center [347, 260] width 110 height 28
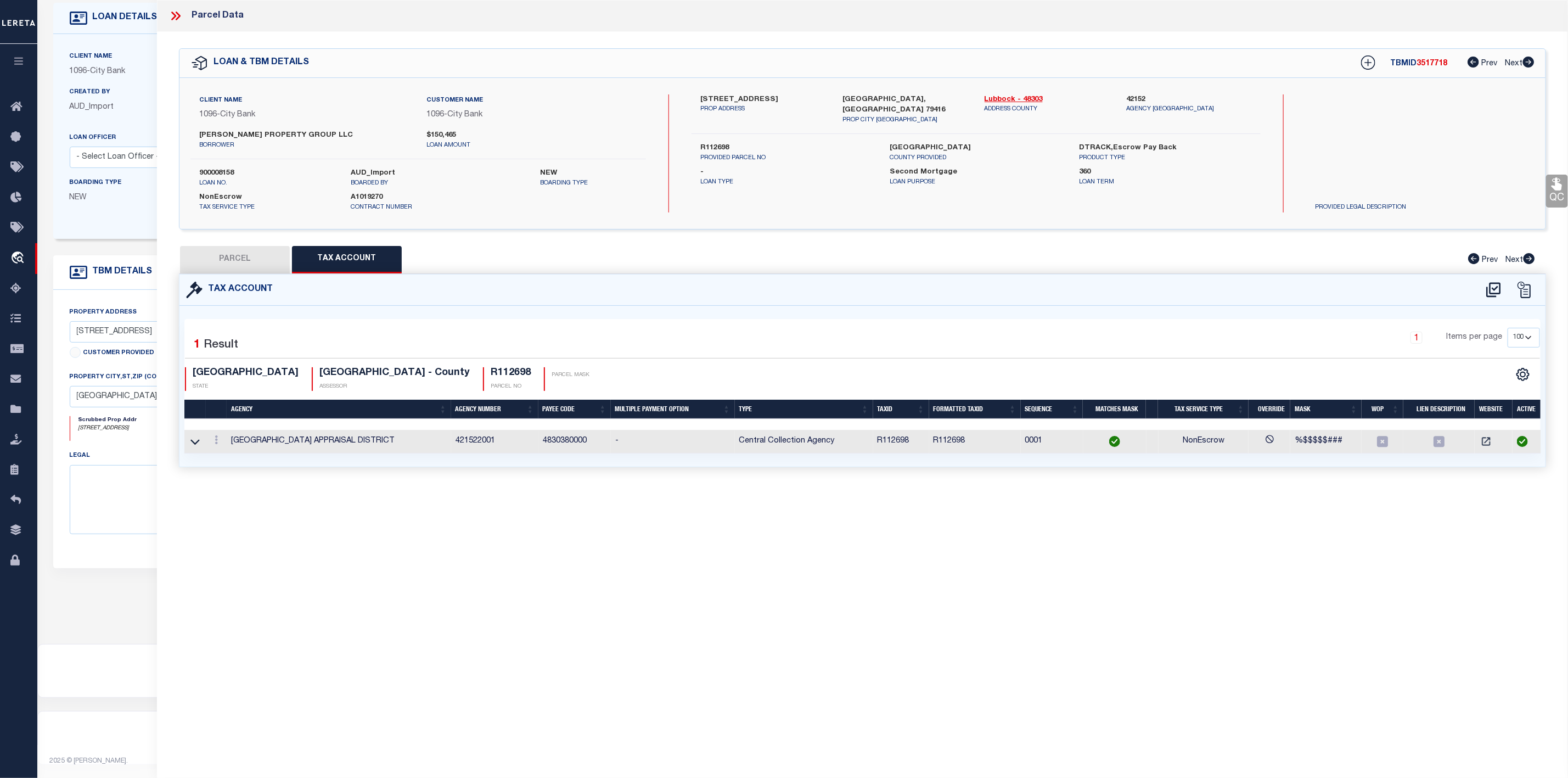
click at [231, 264] on button "PARCEL" at bounding box center [234, 260] width 110 height 28
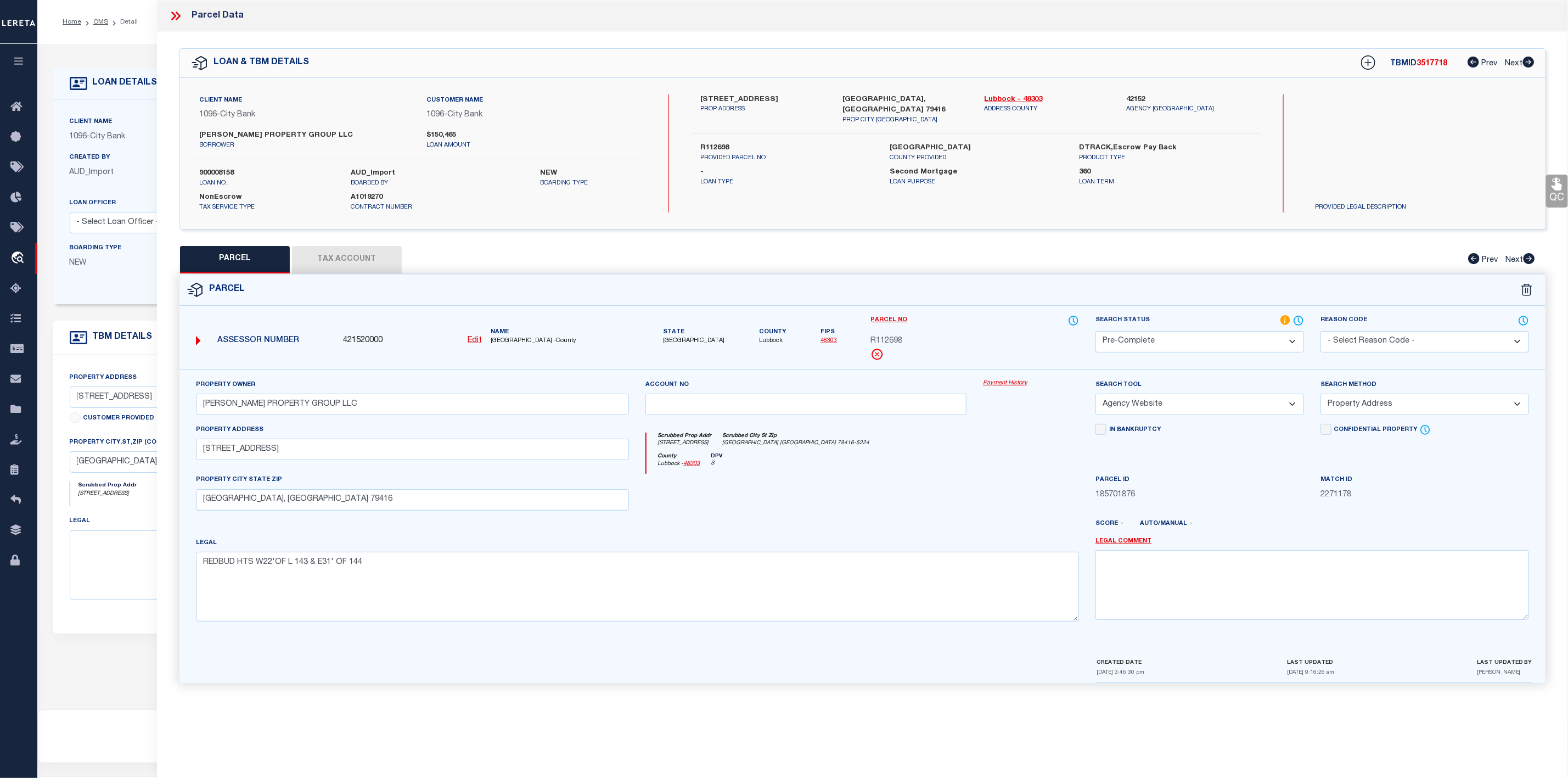
click at [174, 13] on icon at bounding box center [174, 16] width 5 height 9
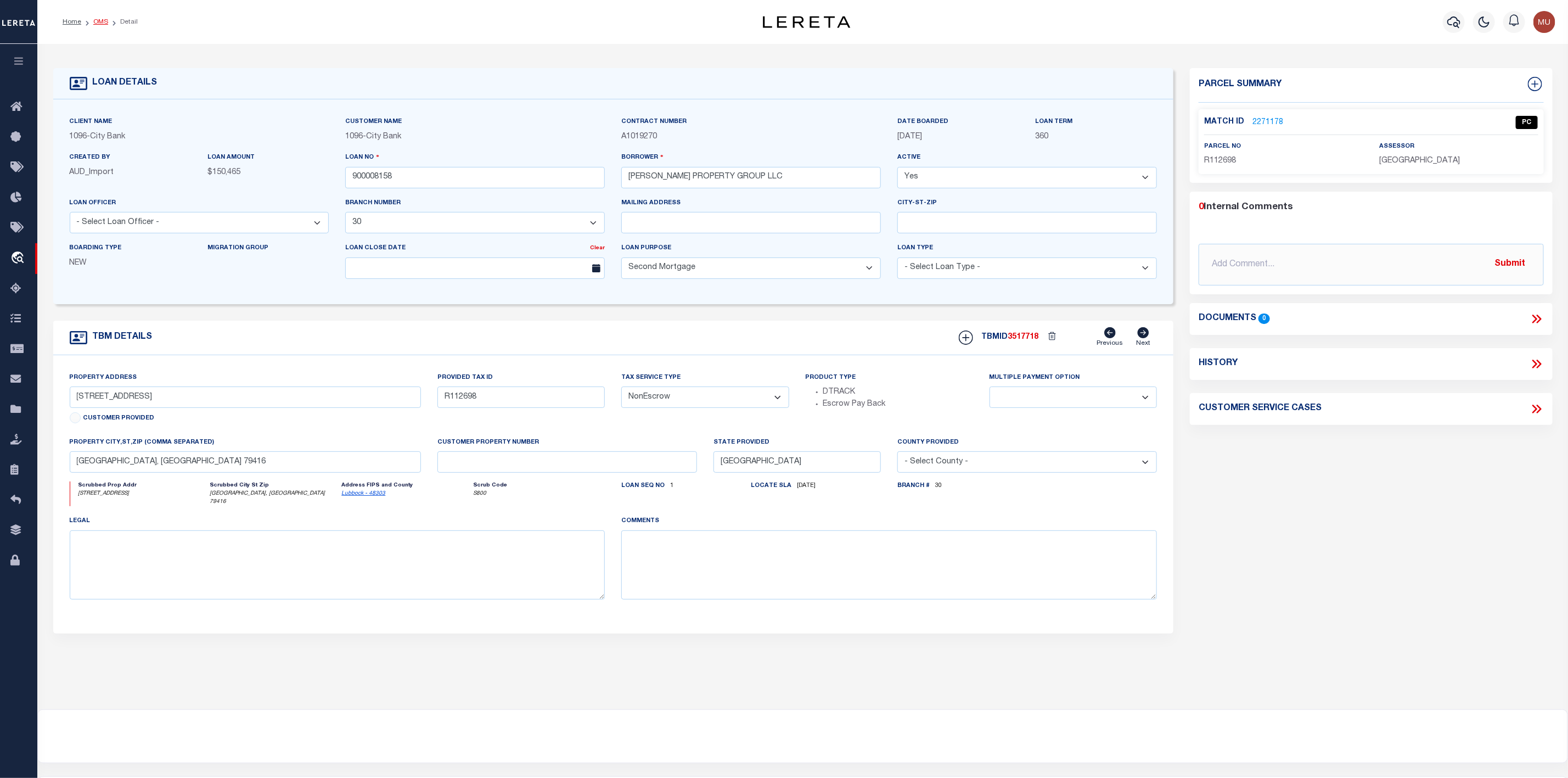
click at [102, 23] on link "OMS" at bounding box center [101, 21] width 15 height 7
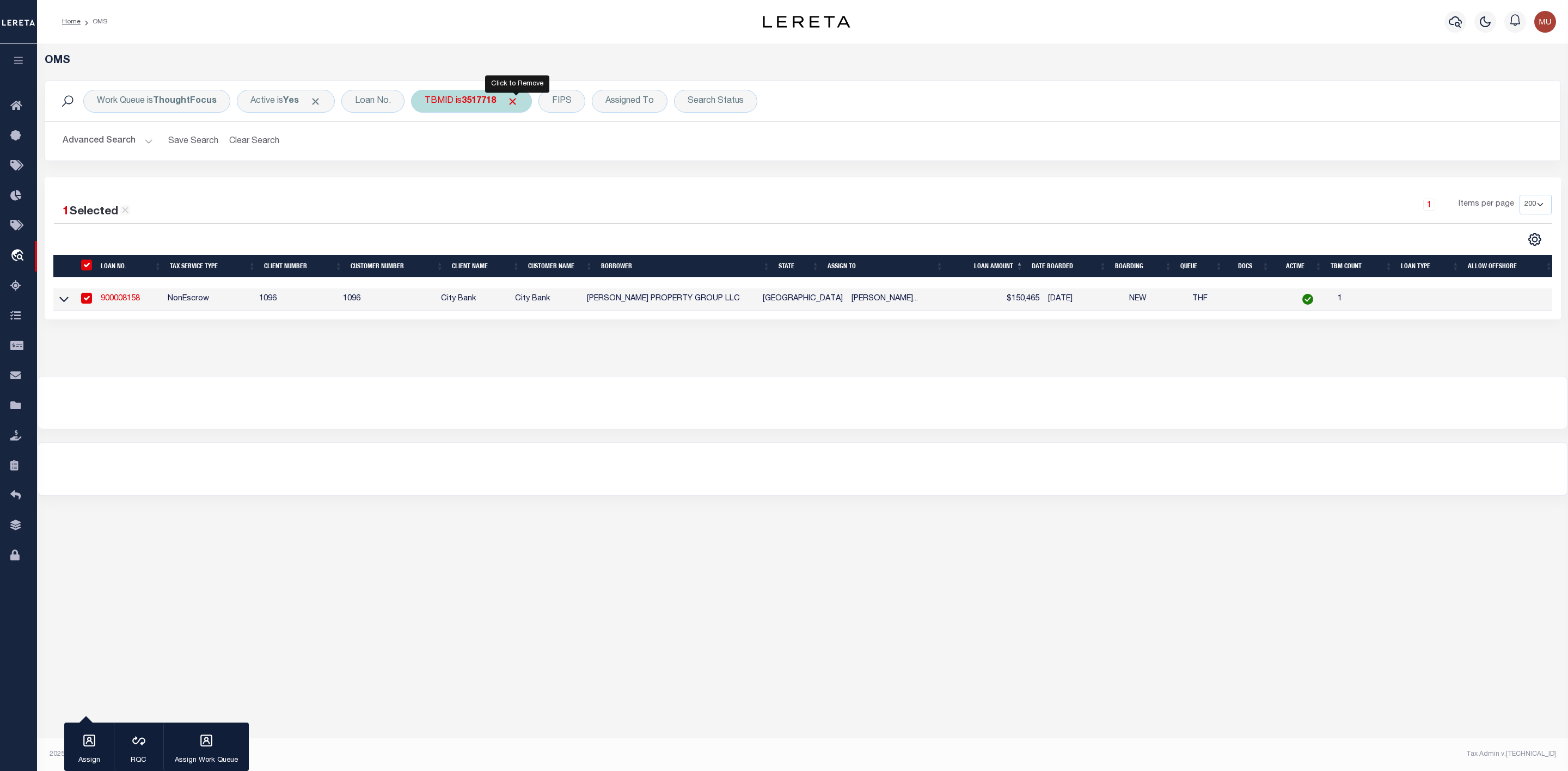
click at [515, 105] on span "Click to Remove" at bounding box center [513, 101] width 12 height 12
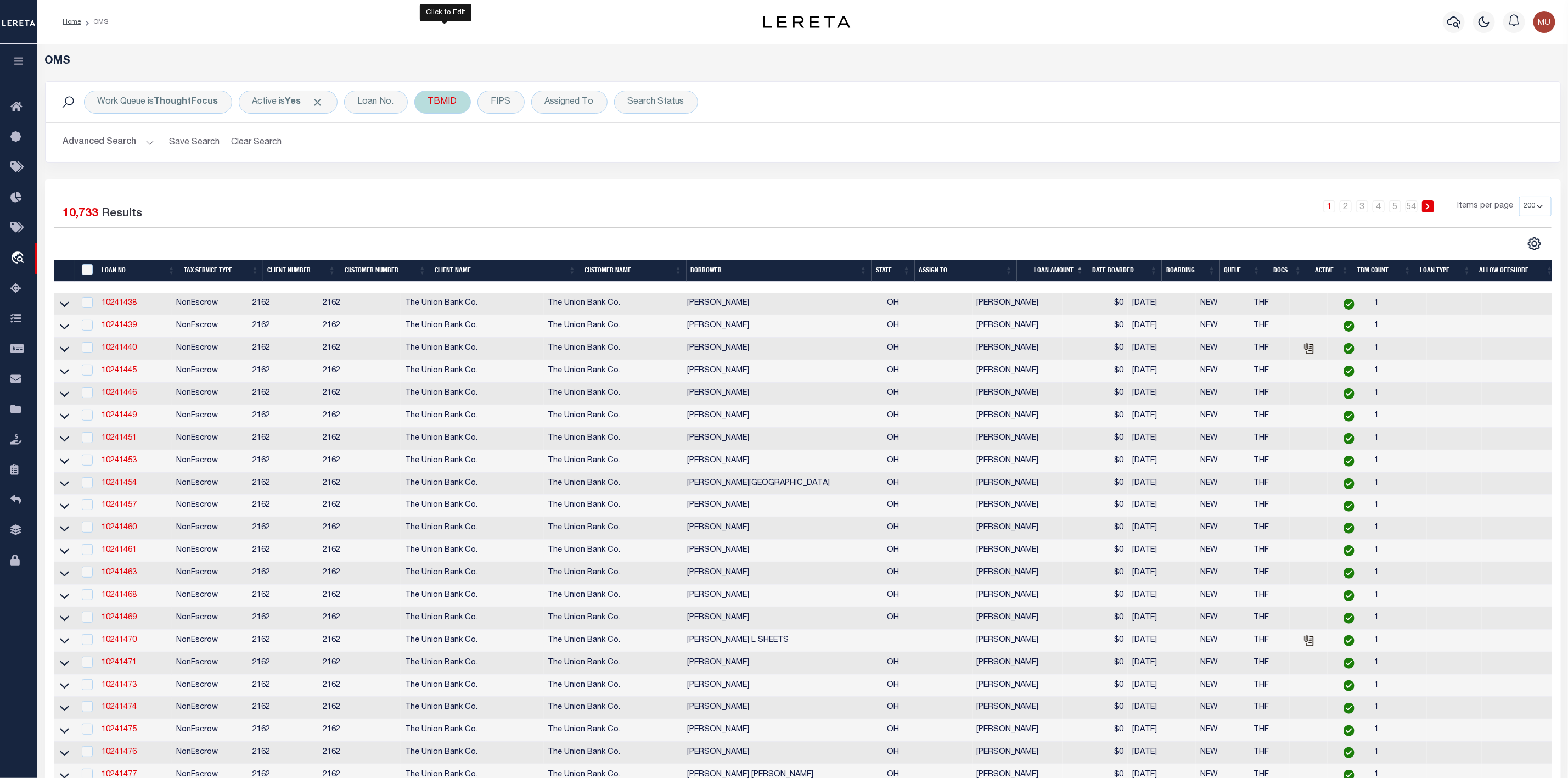
click at [446, 103] on div "TBMID" at bounding box center [442, 103] width 56 height 23
click at [481, 152] on input "number" at bounding box center [509, 152] width 161 height 21
click at [572, 178] on input "Apply" at bounding box center [574, 176] width 33 height 18
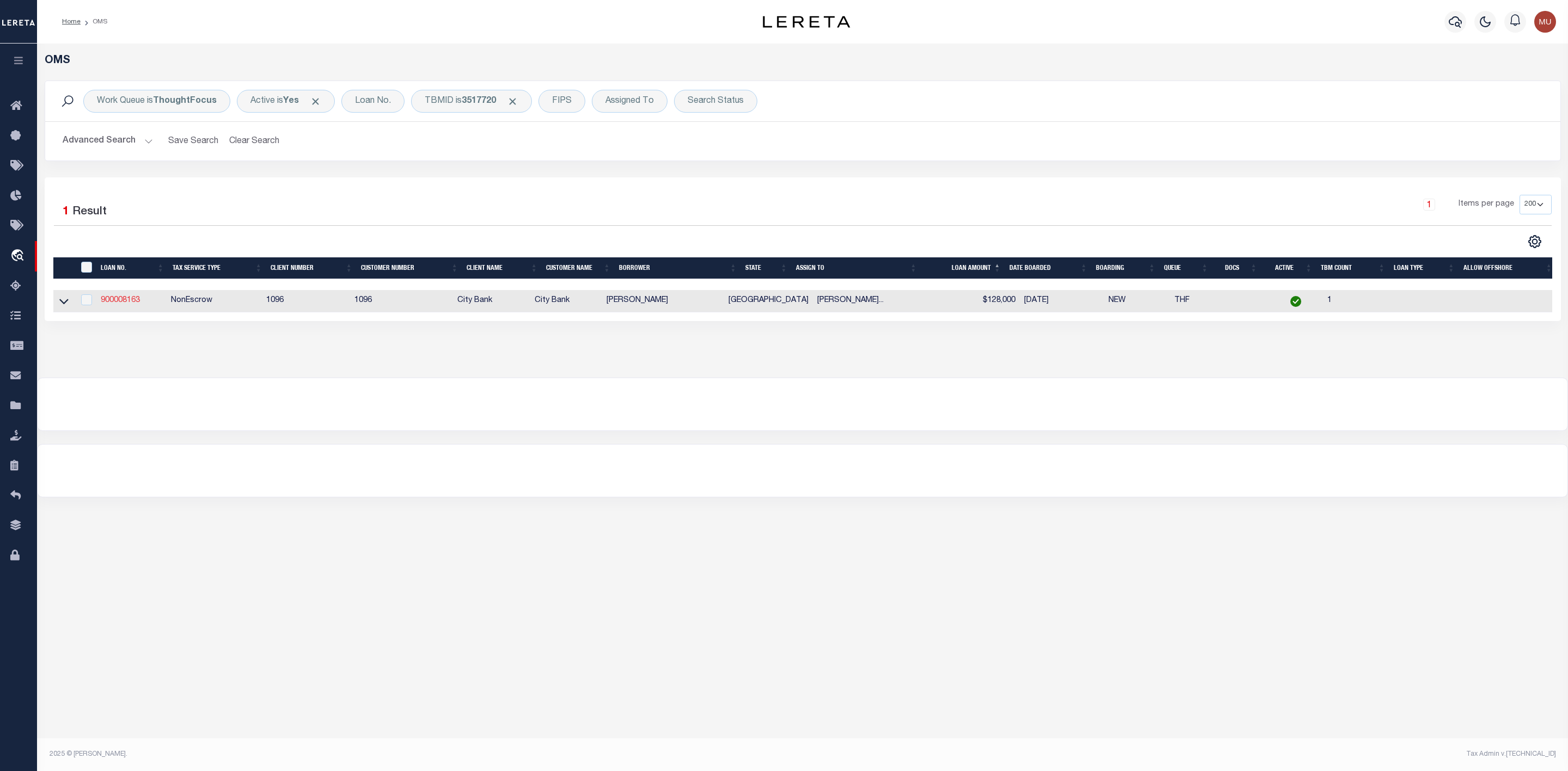
click at [121, 301] on link "900008163" at bounding box center [120, 300] width 39 height 8
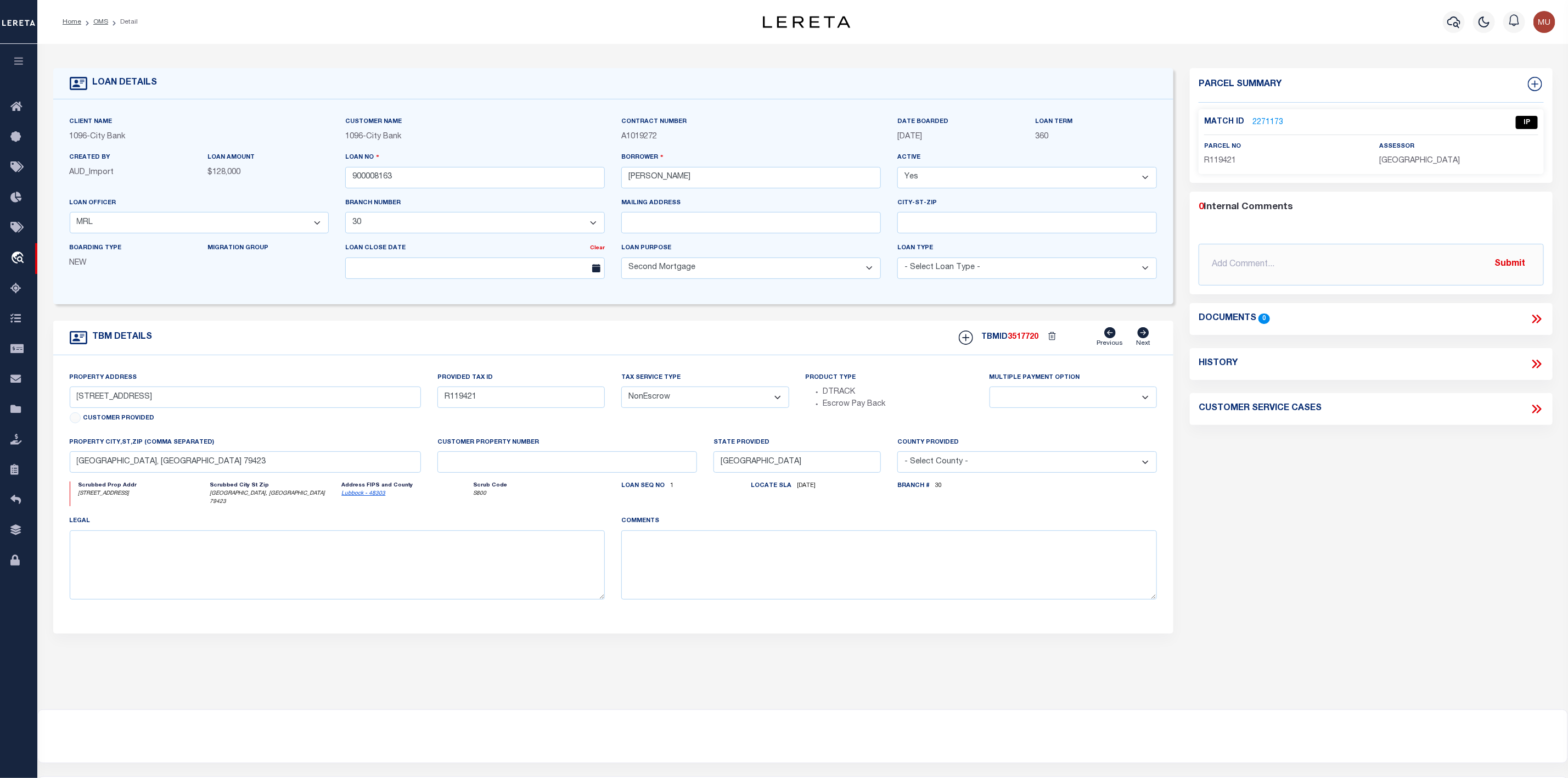
click at [1270, 125] on link "2271173" at bounding box center [1268, 123] width 31 height 12
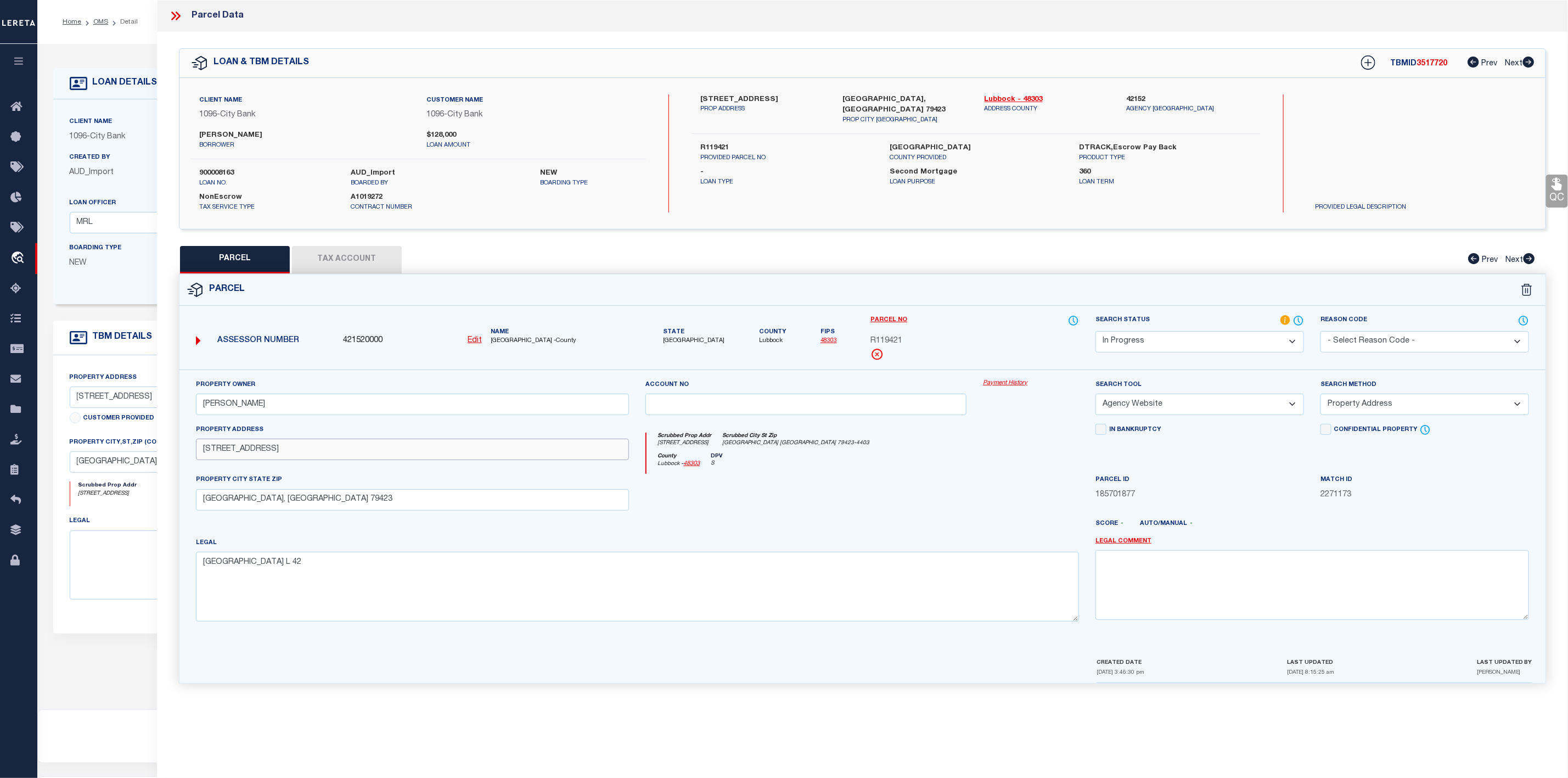
drag, startPoint x: 201, startPoint y: 455, endPoint x: 263, endPoint y: 458, distance: 62.1
click at [263, 458] on input "[STREET_ADDRESS]" at bounding box center [412, 449] width 434 height 21
click at [1226, 336] on select "Automated Search Bad Parcel Complete Duplicate Parcel High Dollar Reporting In …" at bounding box center [1200, 341] width 209 height 21
click at [1095, 332] on select "Automated Search Bad Parcel Complete Duplicate Parcel High Dollar Reporting In …" at bounding box center [1200, 341] width 209 height 21
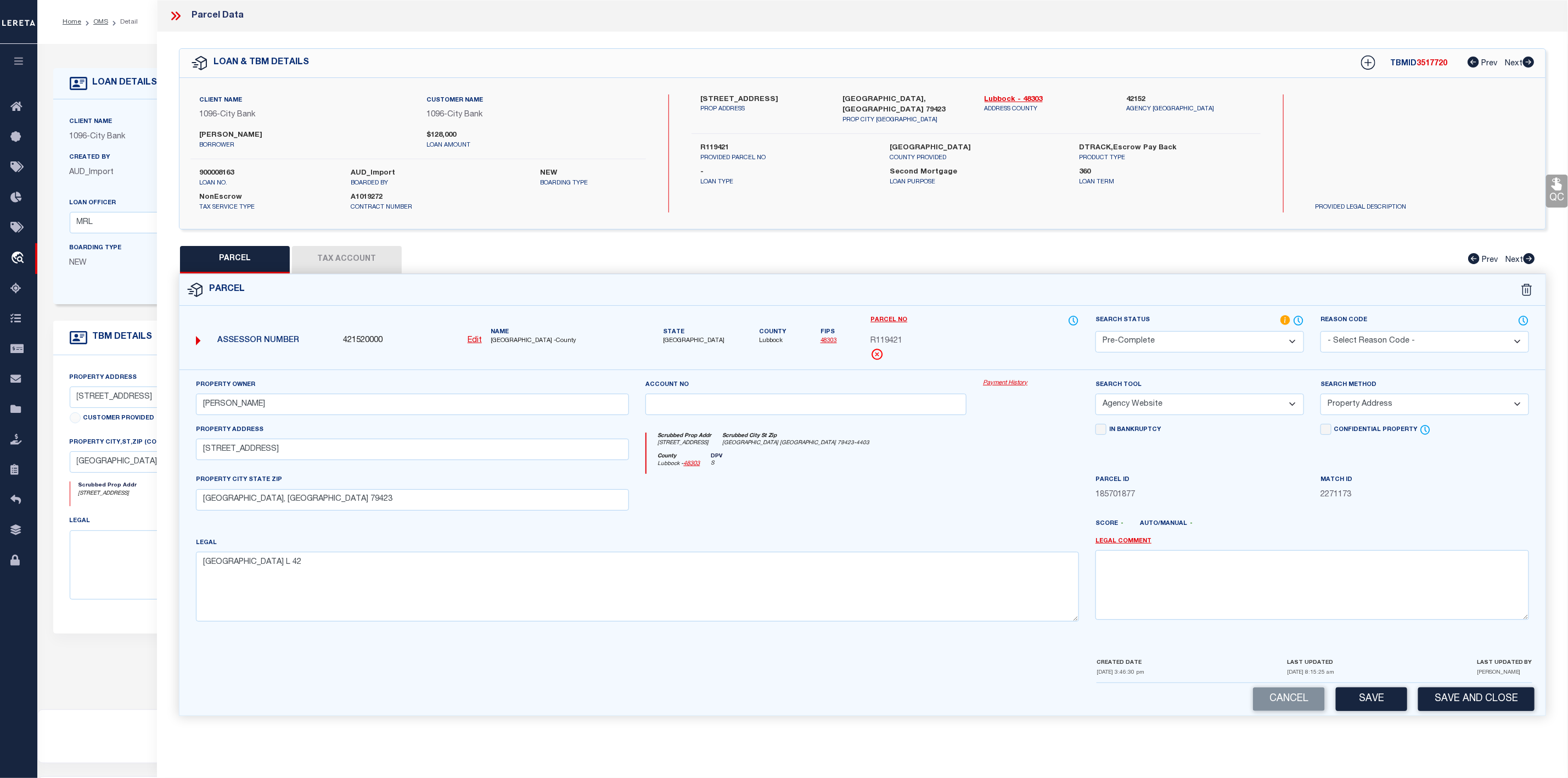
scroll to position [68, 0]
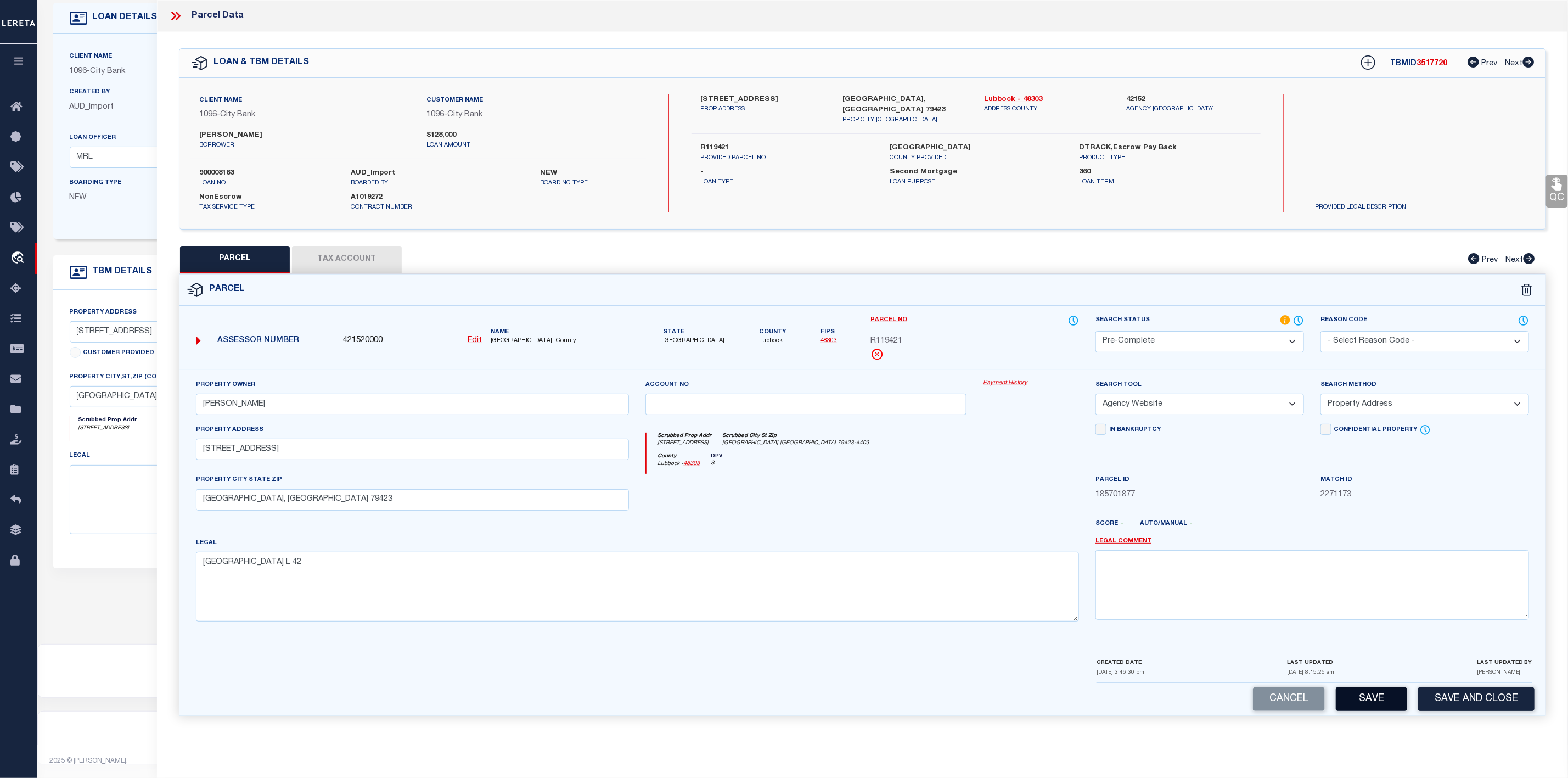
click at [1359, 711] on button "Save" at bounding box center [1372, 699] width 71 height 23
click at [179, 17] on icon at bounding box center [178, 16] width 5 height 9
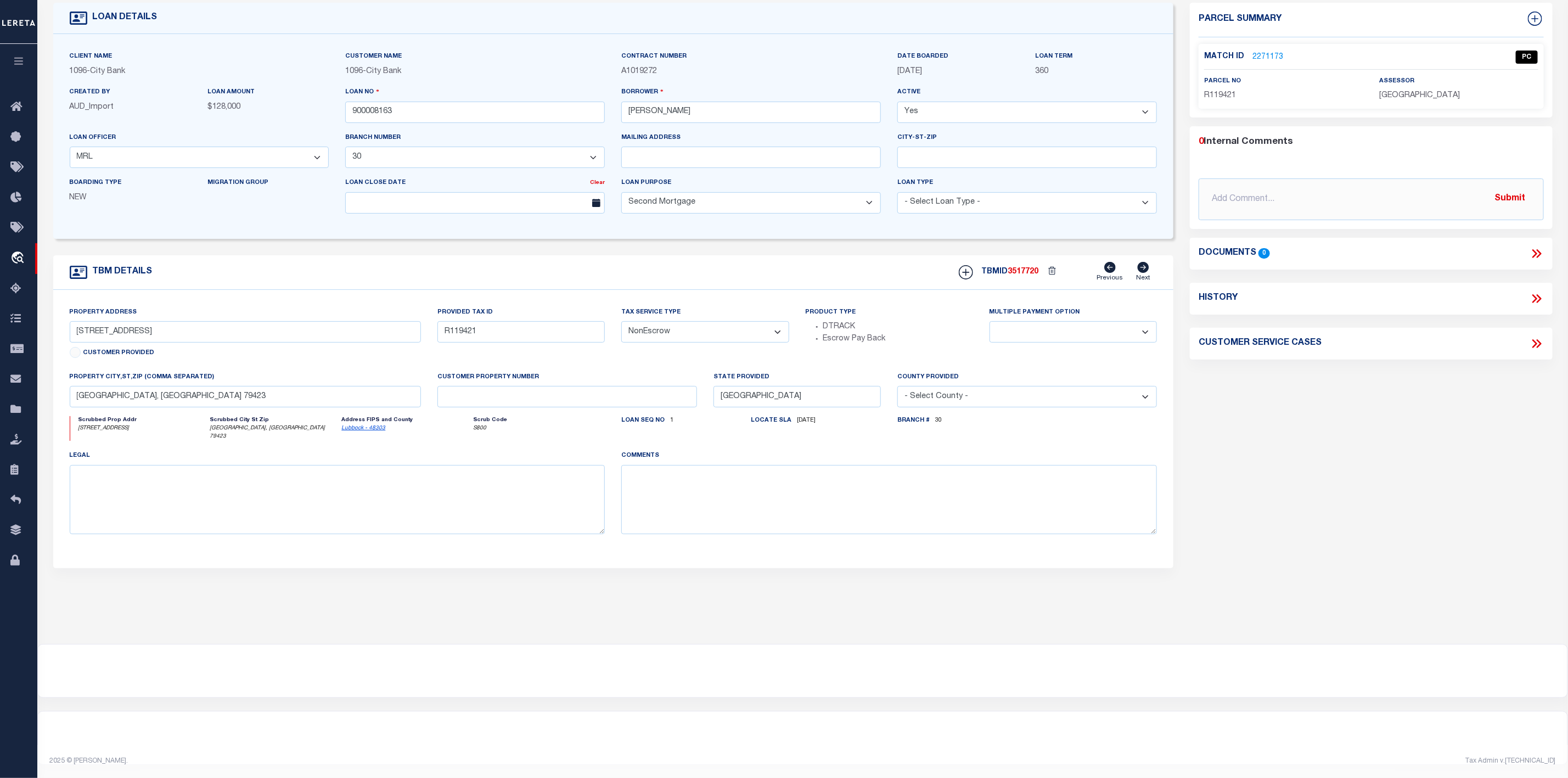
scroll to position [0, 0]
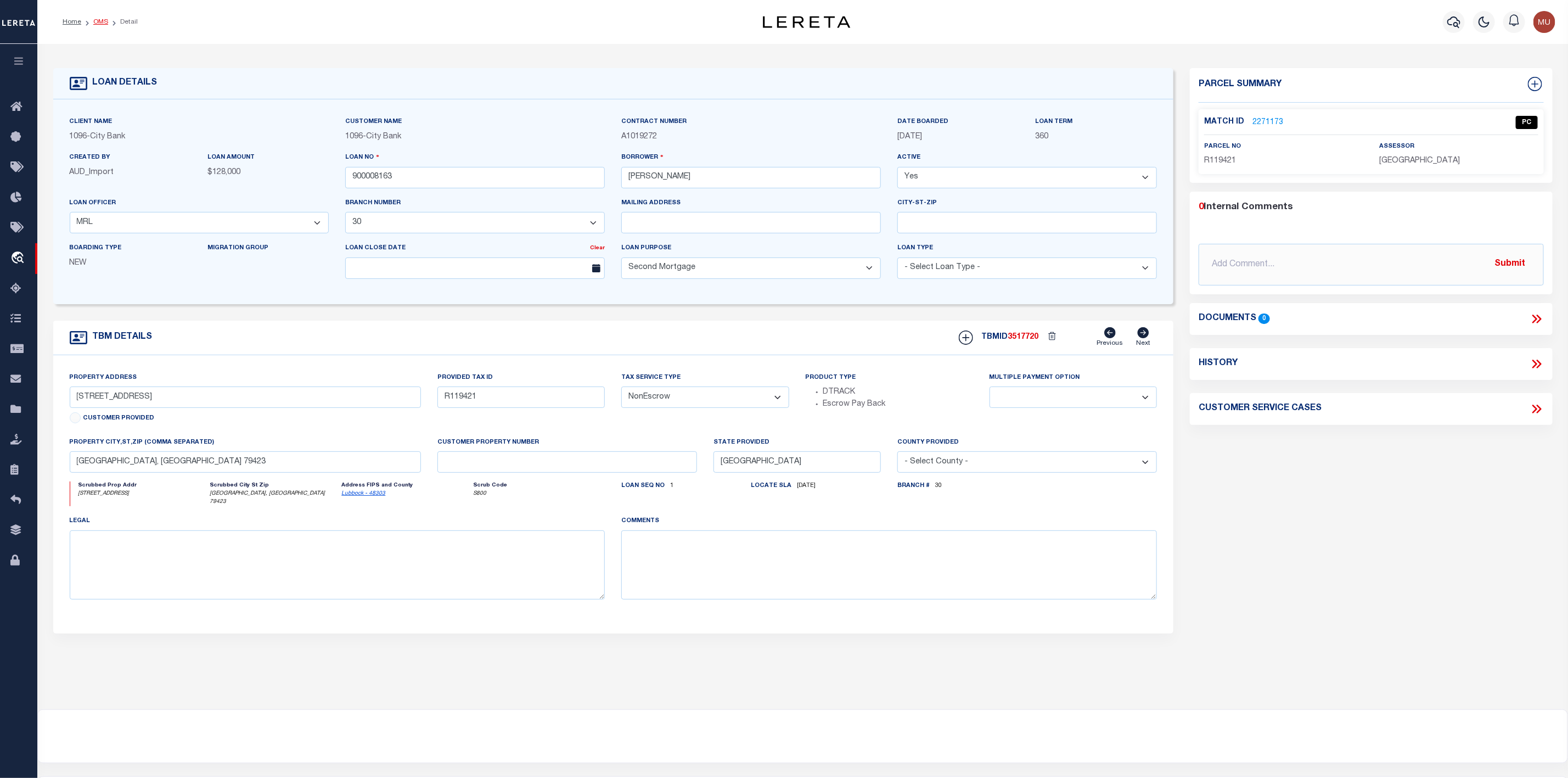
click at [96, 20] on link "OMS" at bounding box center [101, 21] width 15 height 7
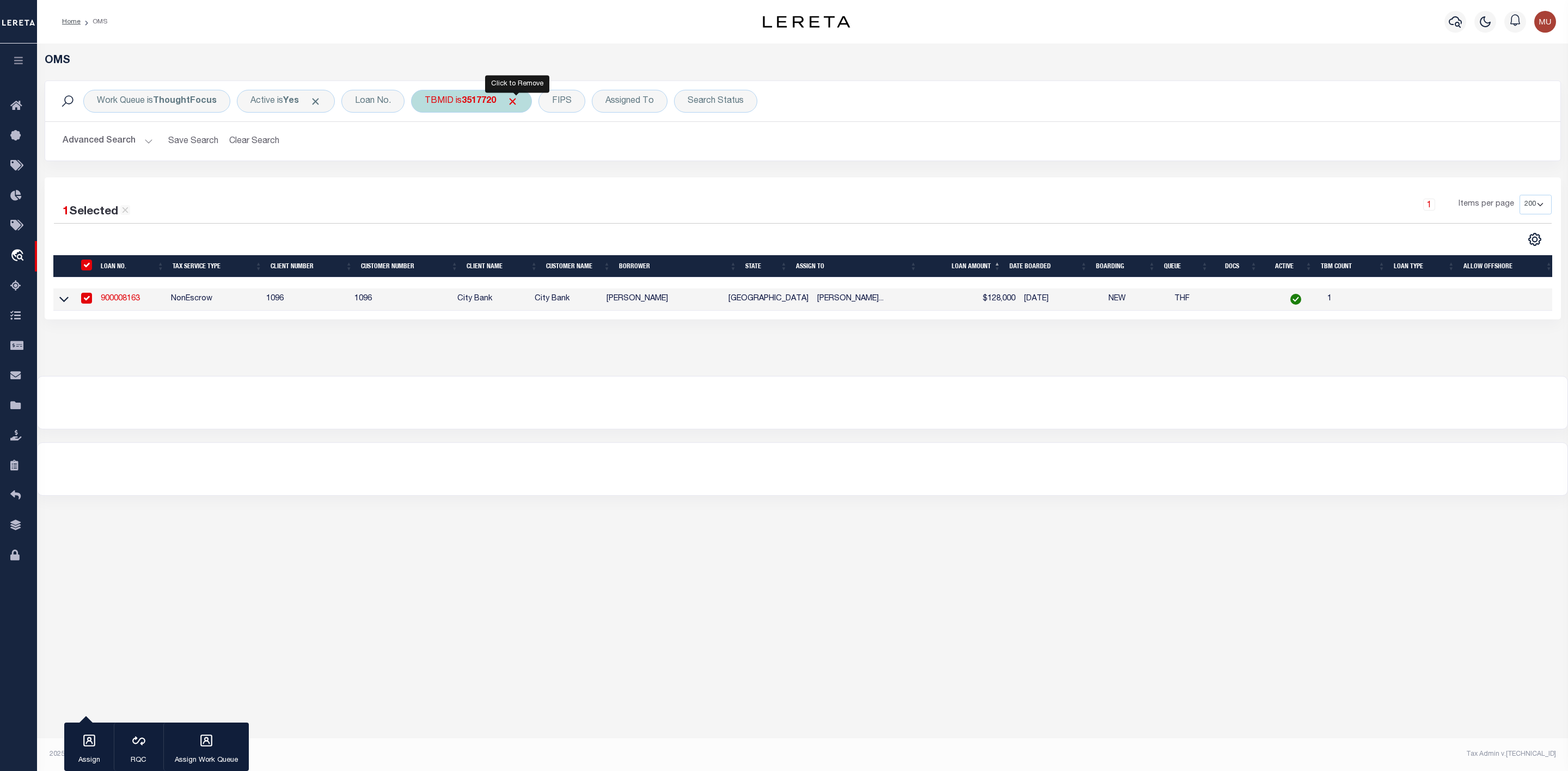
click at [519, 105] on span "Click to Remove" at bounding box center [513, 101] width 12 height 12
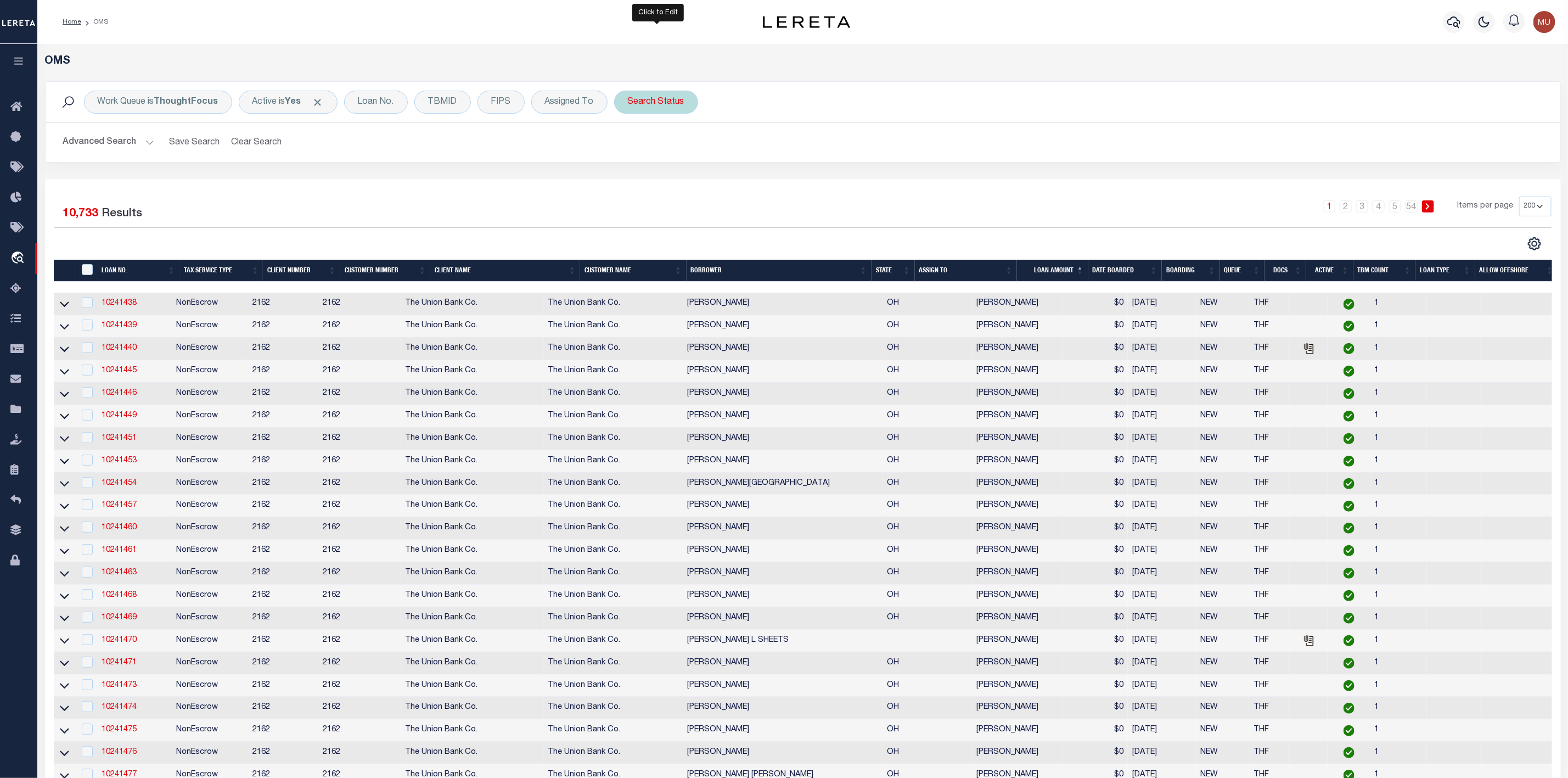
click at [651, 106] on div "Search Status" at bounding box center [656, 103] width 84 height 23
click at [663, 158] on select "Automated Search Bad Parcel Complete Duplicate Parcel High Dollar Reporting In …" at bounding box center [709, 156] width 161 height 21
click at [631, 147] on select "Automated Search Bad Parcel Complete Duplicate Parcel High Dollar Reporting In …" at bounding box center [709, 156] width 161 height 21
click at [776, 183] on input "Apply" at bounding box center [773, 180] width 33 height 18
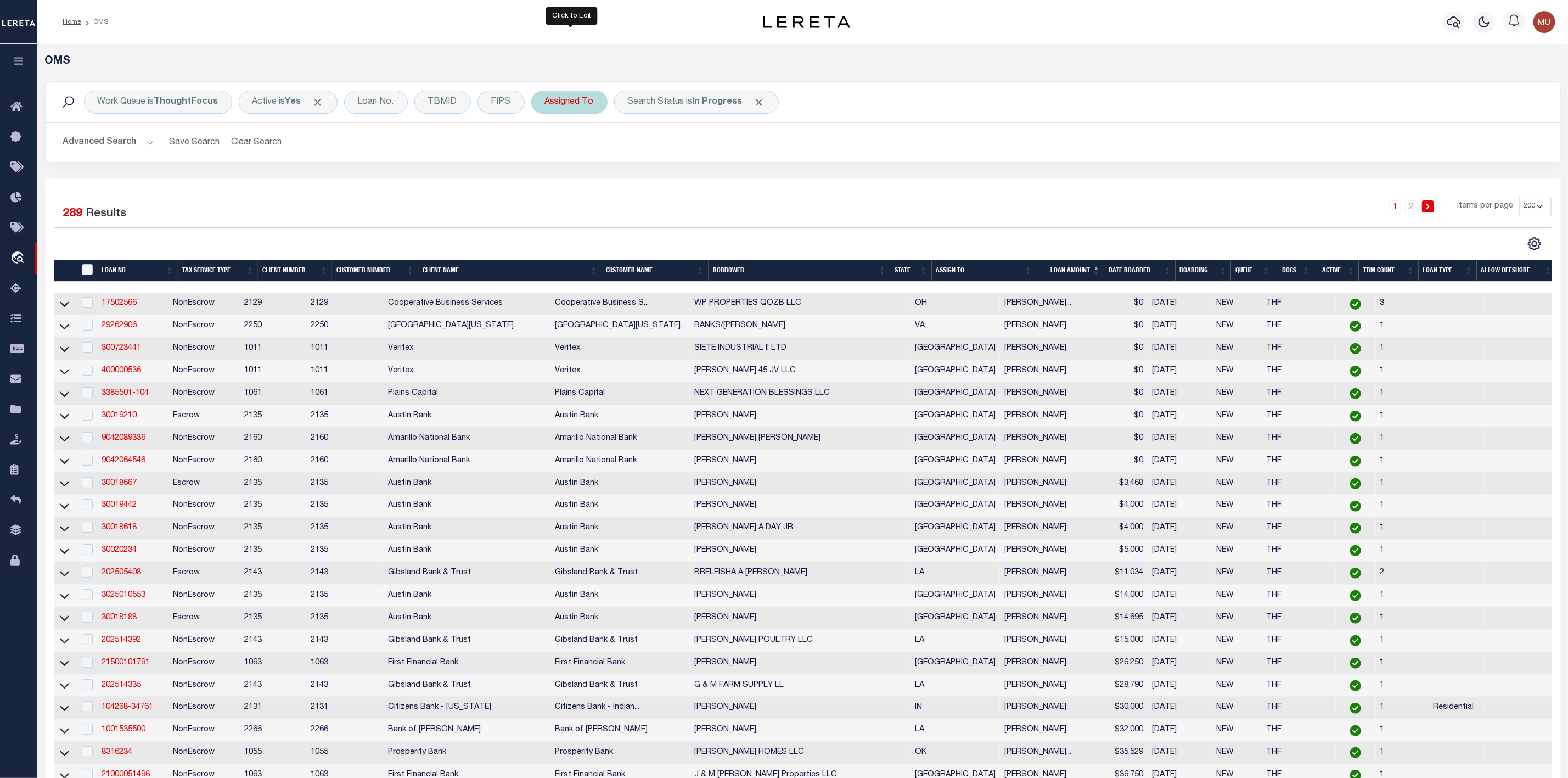
click at [580, 107] on div "Assigned To" at bounding box center [570, 103] width 76 height 23
click at [573, 158] on select "--Unassigned-- [PERSON_NAME] [PERSON_NAME] [PERSON_NAME] [PERSON_NAME] [PERSON_…" at bounding box center [626, 156] width 161 height 21
click at [547, 147] on select "--Unassigned-- [PERSON_NAME] [PERSON_NAME] [PERSON_NAME] [PERSON_NAME] [PERSON_…" at bounding box center [626, 156] width 161 height 21
click at [694, 181] on input "Apply" at bounding box center [690, 180] width 33 height 18
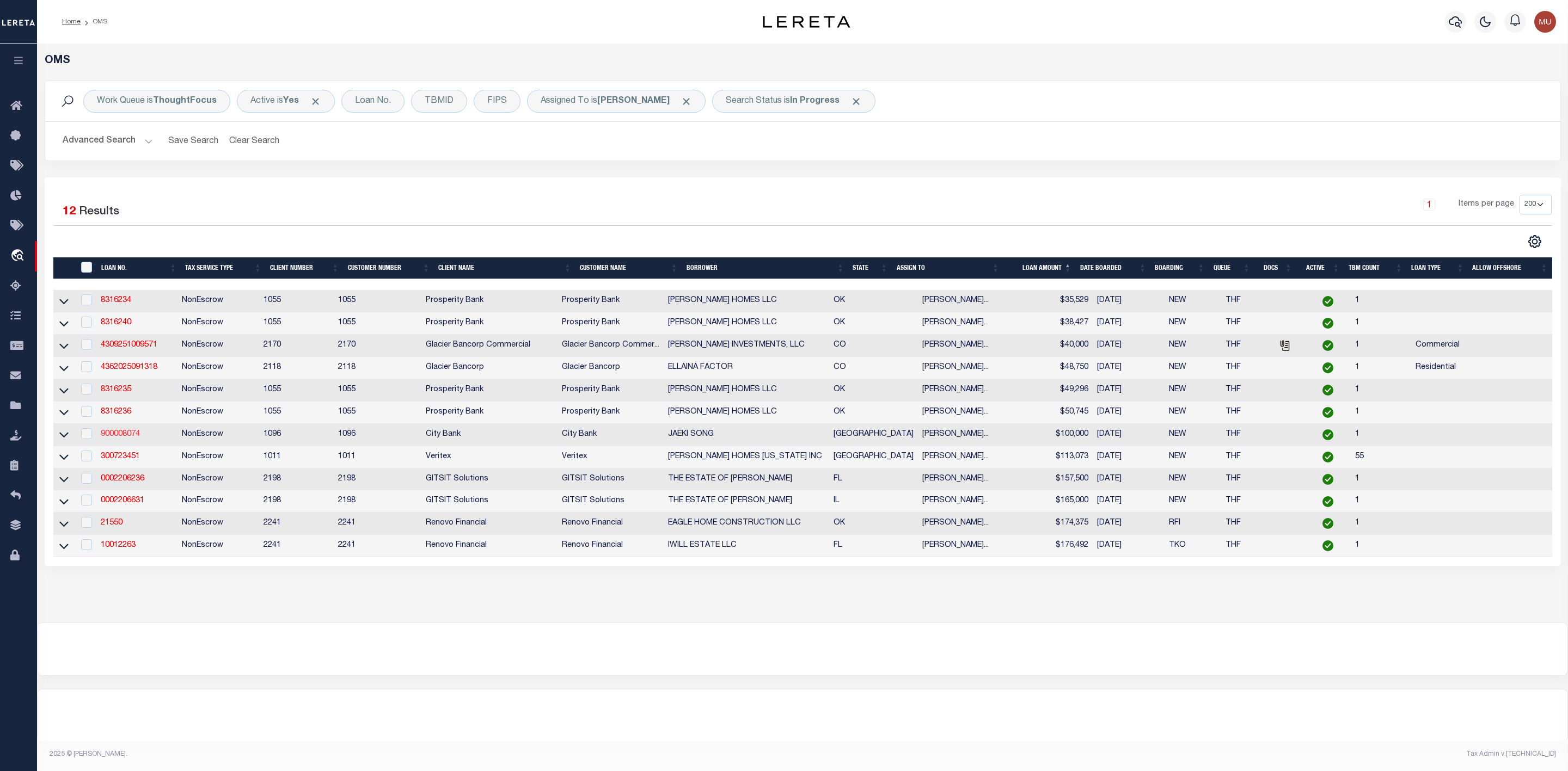
click at [128, 436] on link "900008074" at bounding box center [120, 434] width 39 height 8
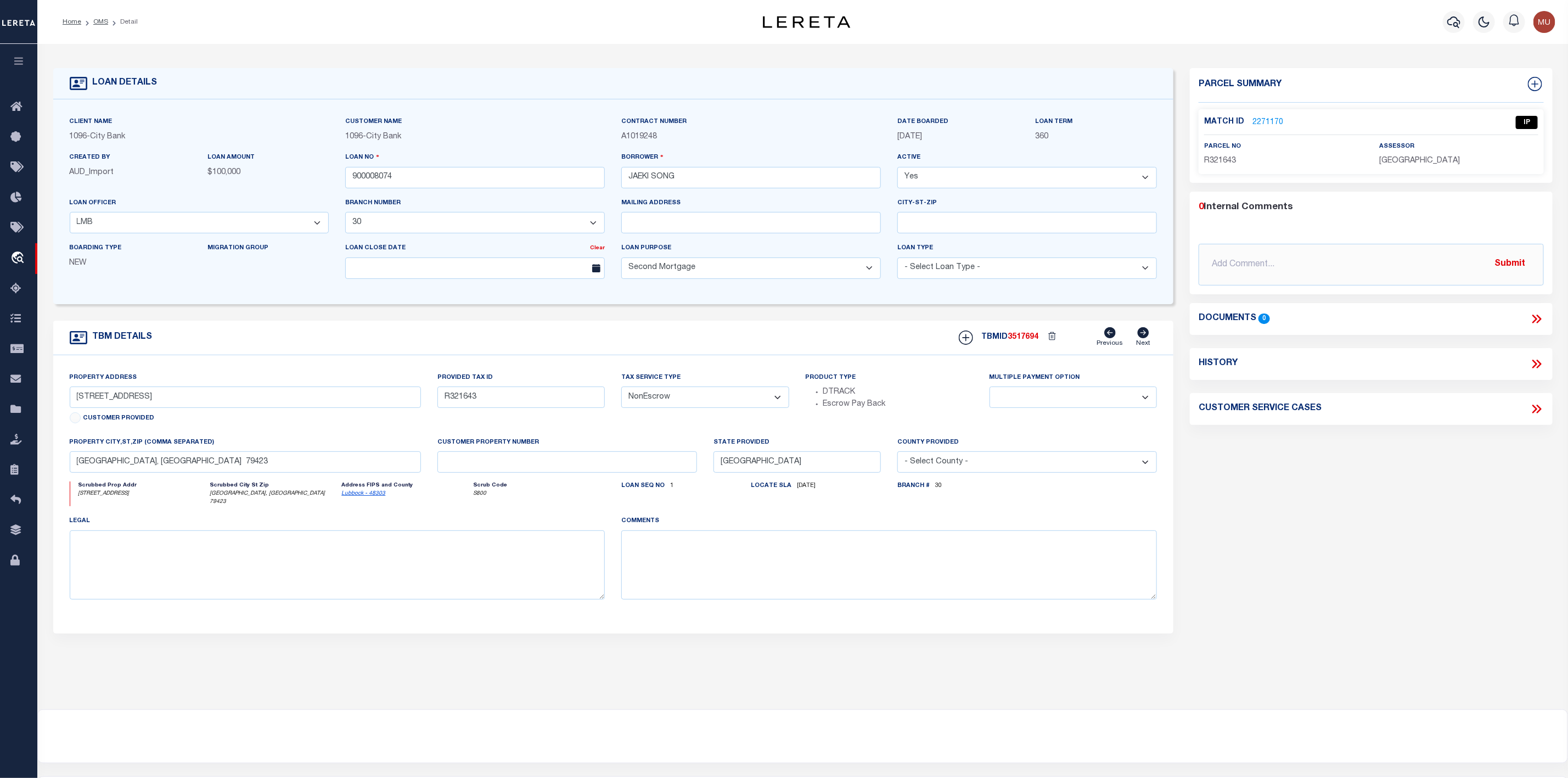
click at [1262, 117] on link "2271170" at bounding box center [1268, 123] width 31 height 12
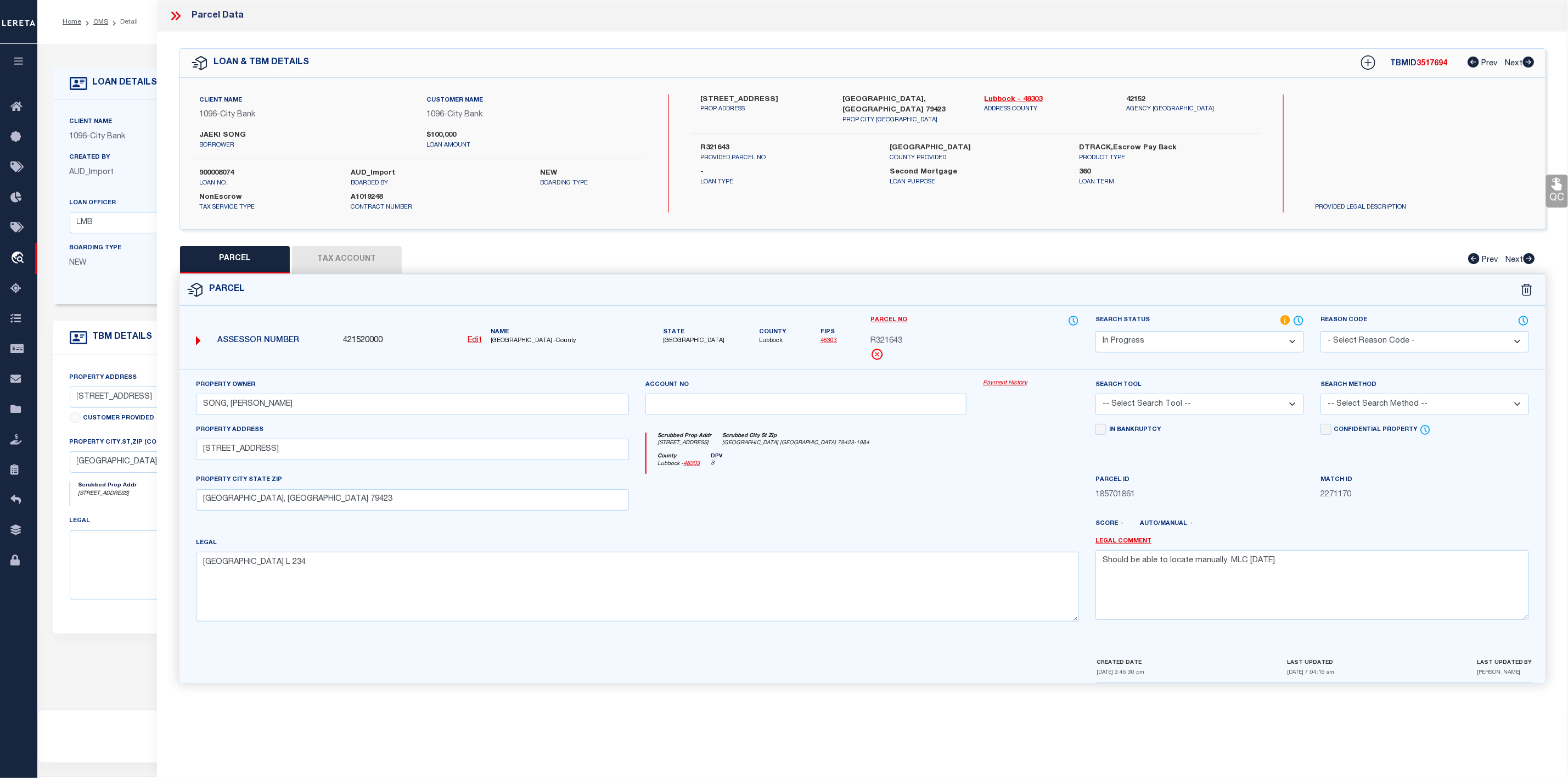
click at [711, 143] on label "R321643" at bounding box center [787, 149] width 173 height 11
copy label "R321643"
drag, startPoint x: 1305, startPoint y: 559, endPoint x: 1084, endPoint y: 566, distance: 221.1
click at [1084, 566] on div "Property Owner SONG, [PERSON_NAME] Account no Payment History Search Tool -- Se…" at bounding box center [862, 505] width 1350 height 252
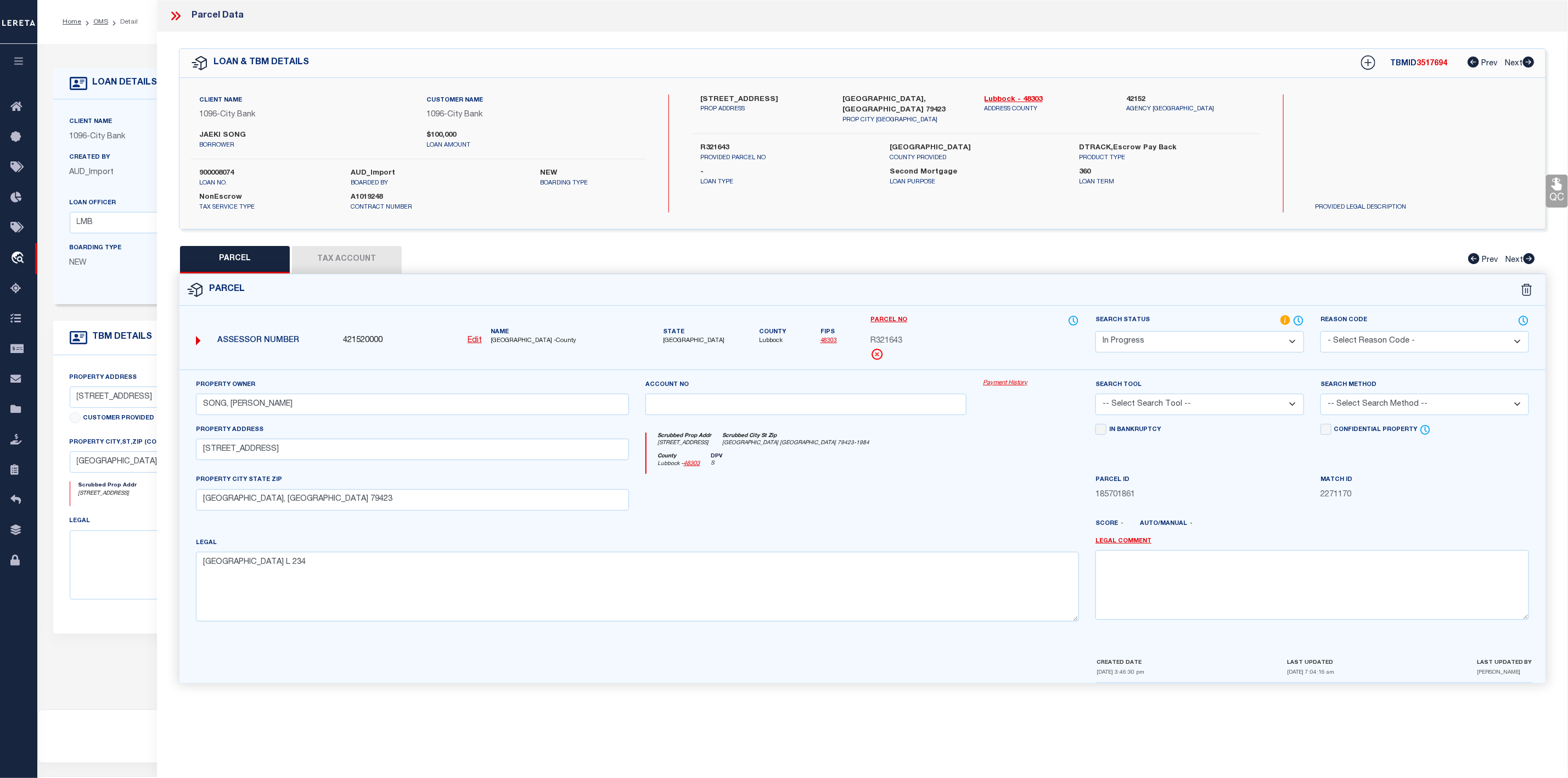
click at [1174, 348] on select "Automated Search Bad Parcel Complete Duplicate Parcel High Dollar Reporting In …" at bounding box center [1200, 341] width 209 height 21
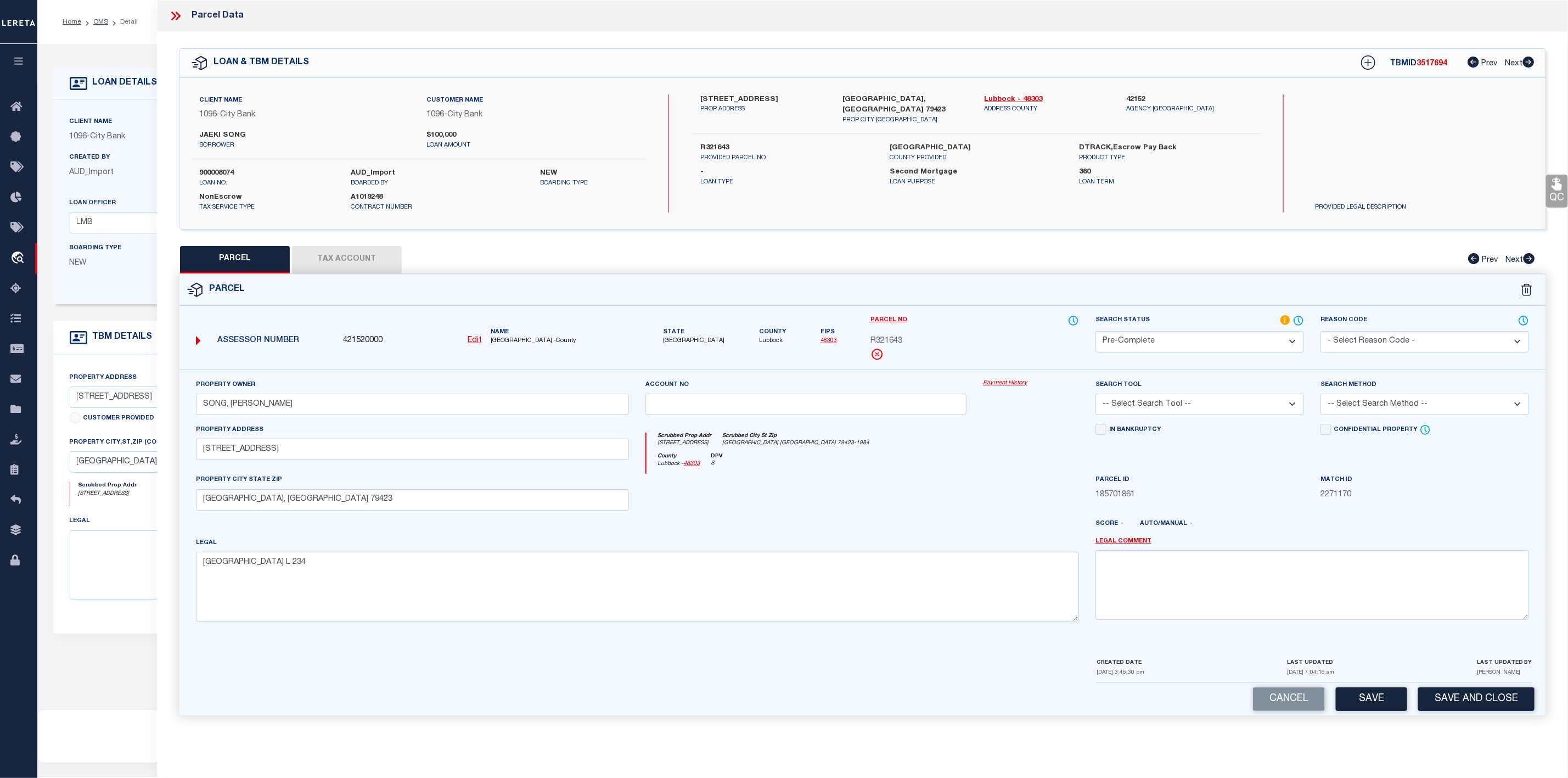
click at [1095, 332] on select "Automated Search Bad Parcel Complete Duplicate Parcel High Dollar Reporting In …" at bounding box center [1200, 341] width 209 height 21
click at [1211, 408] on select "-- Select Search Tool -- 3rd Party Website Agency File Agency Website ATLS CNV-…" at bounding box center [1200, 404] width 209 height 21
click at [1095, 397] on select "-- Select Search Tool -- 3rd Party Website Agency File Agency Website ATLS CNV-…" at bounding box center [1200, 404] width 209 height 21
click at [1362, 403] on select "-- Select Search Method -- Property Address Legal Liability Info Provided" at bounding box center [1425, 404] width 209 height 21
click at [1321, 397] on select "-- Select Search Method -- Property Address Legal Liability Info Provided" at bounding box center [1425, 404] width 209 height 21
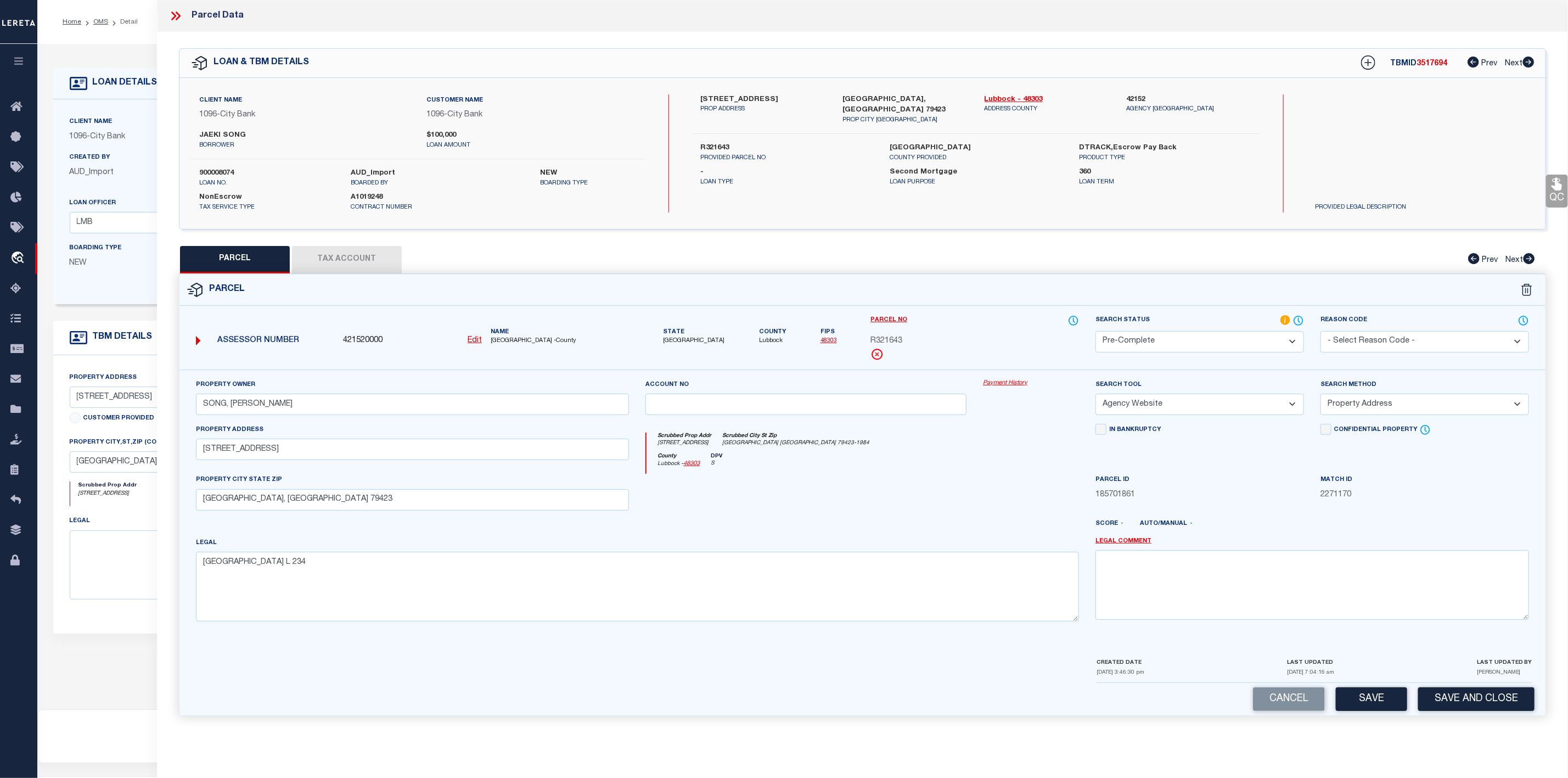
scroll to position [68, 0]
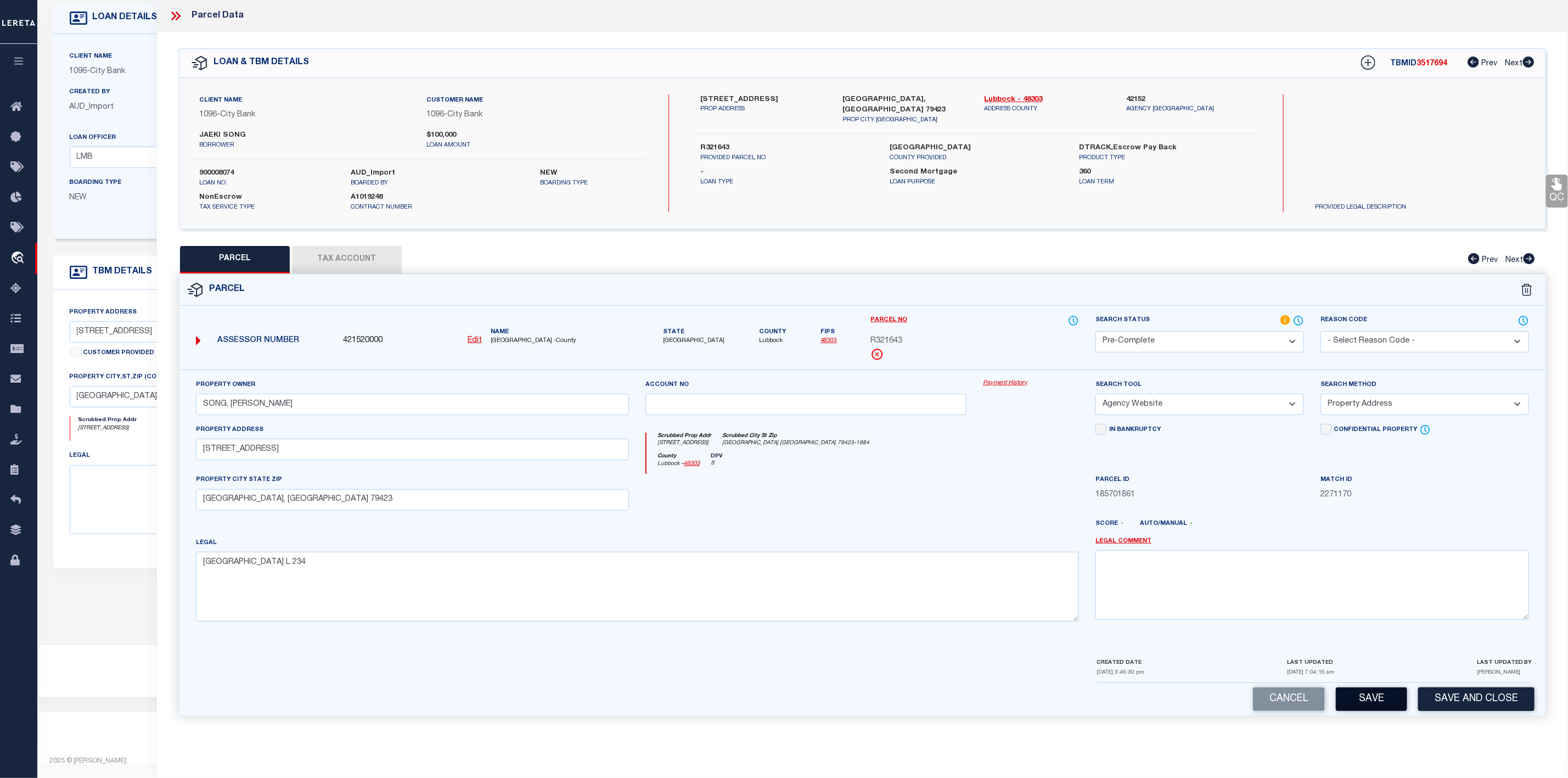
click at [1391, 711] on button "Save" at bounding box center [1372, 699] width 71 height 23
click at [174, 17] on icon at bounding box center [176, 15] width 14 height 14
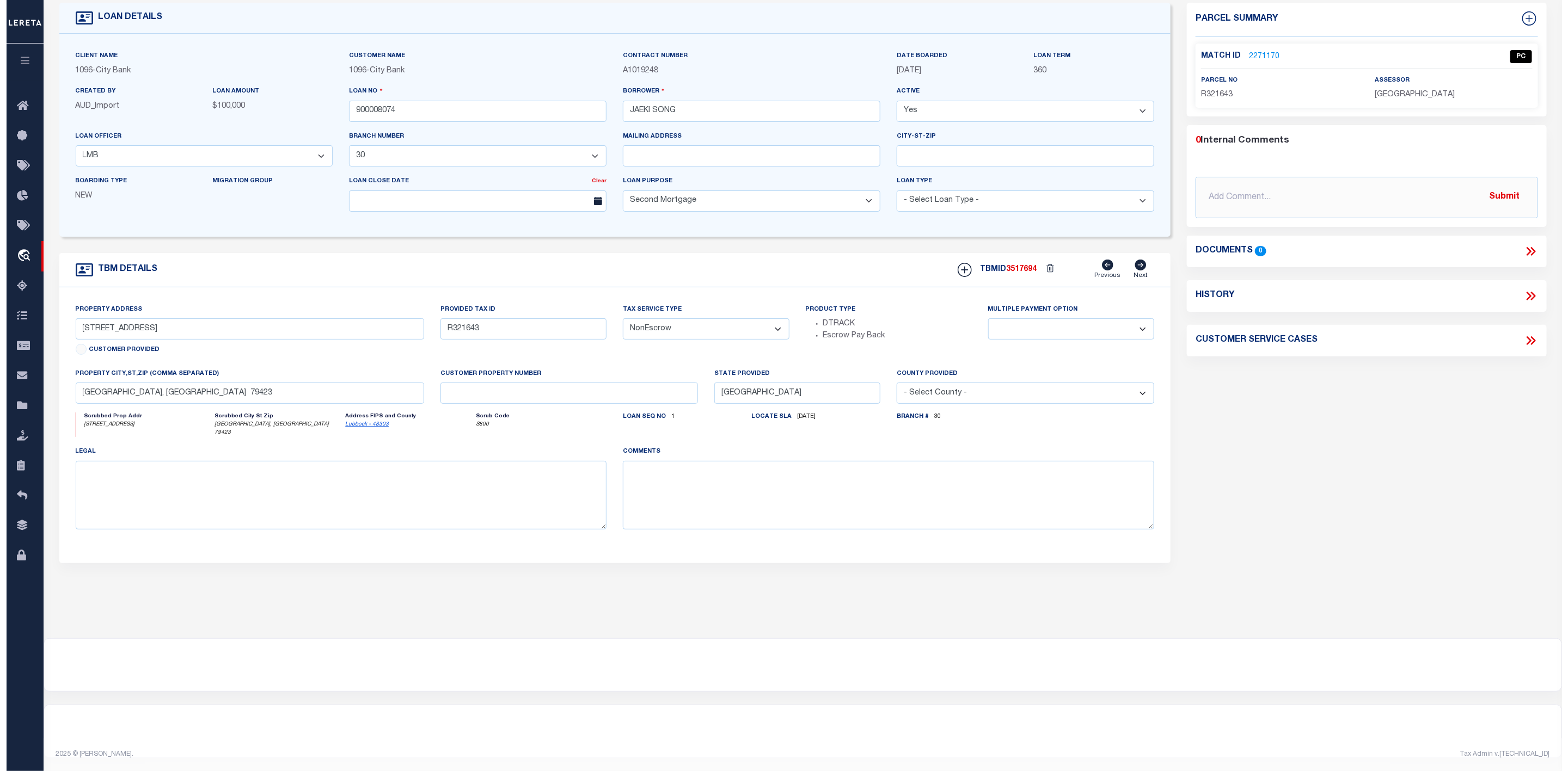
scroll to position [0, 0]
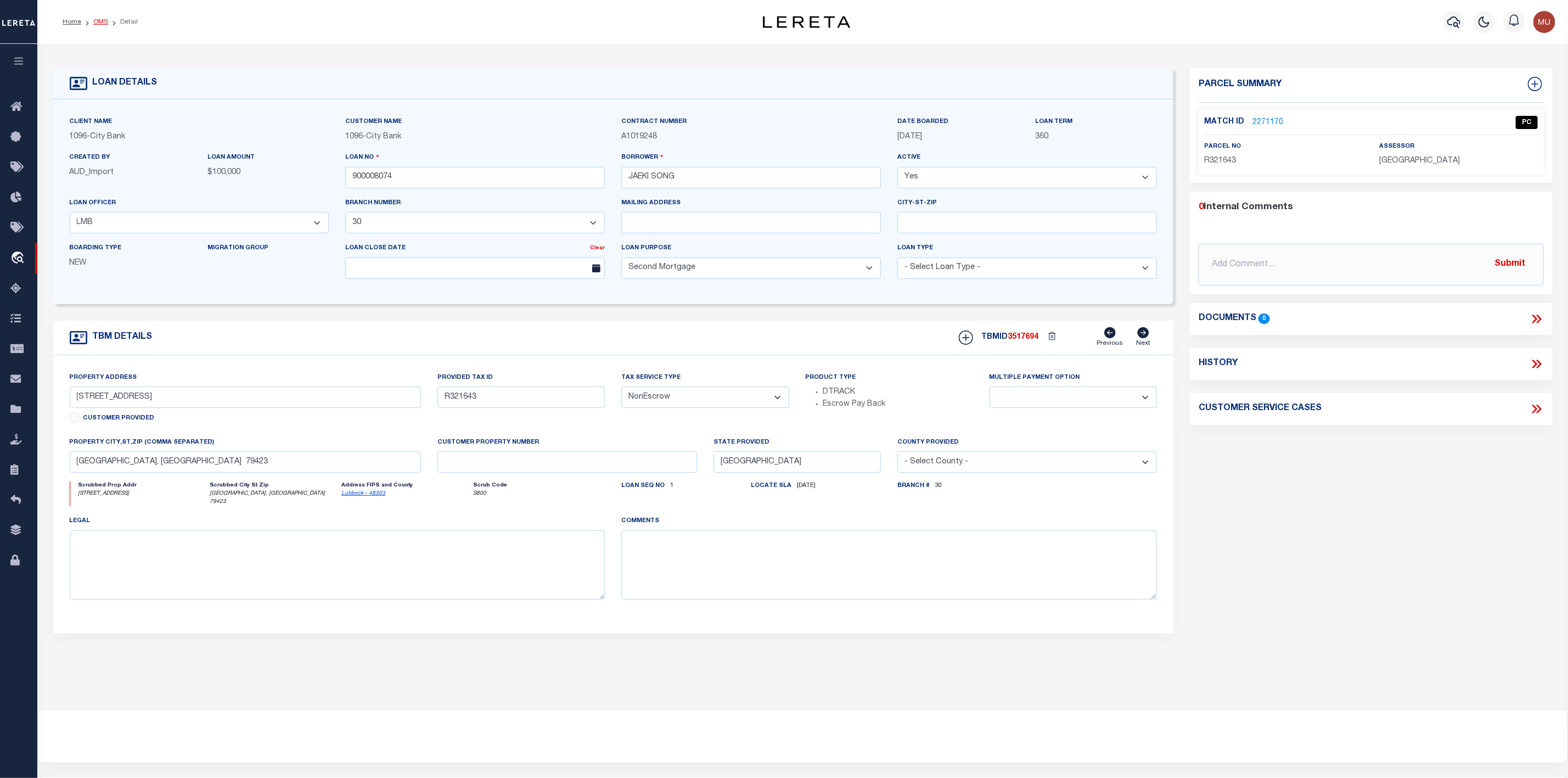
click at [99, 18] on link "OMS" at bounding box center [101, 21] width 15 height 7
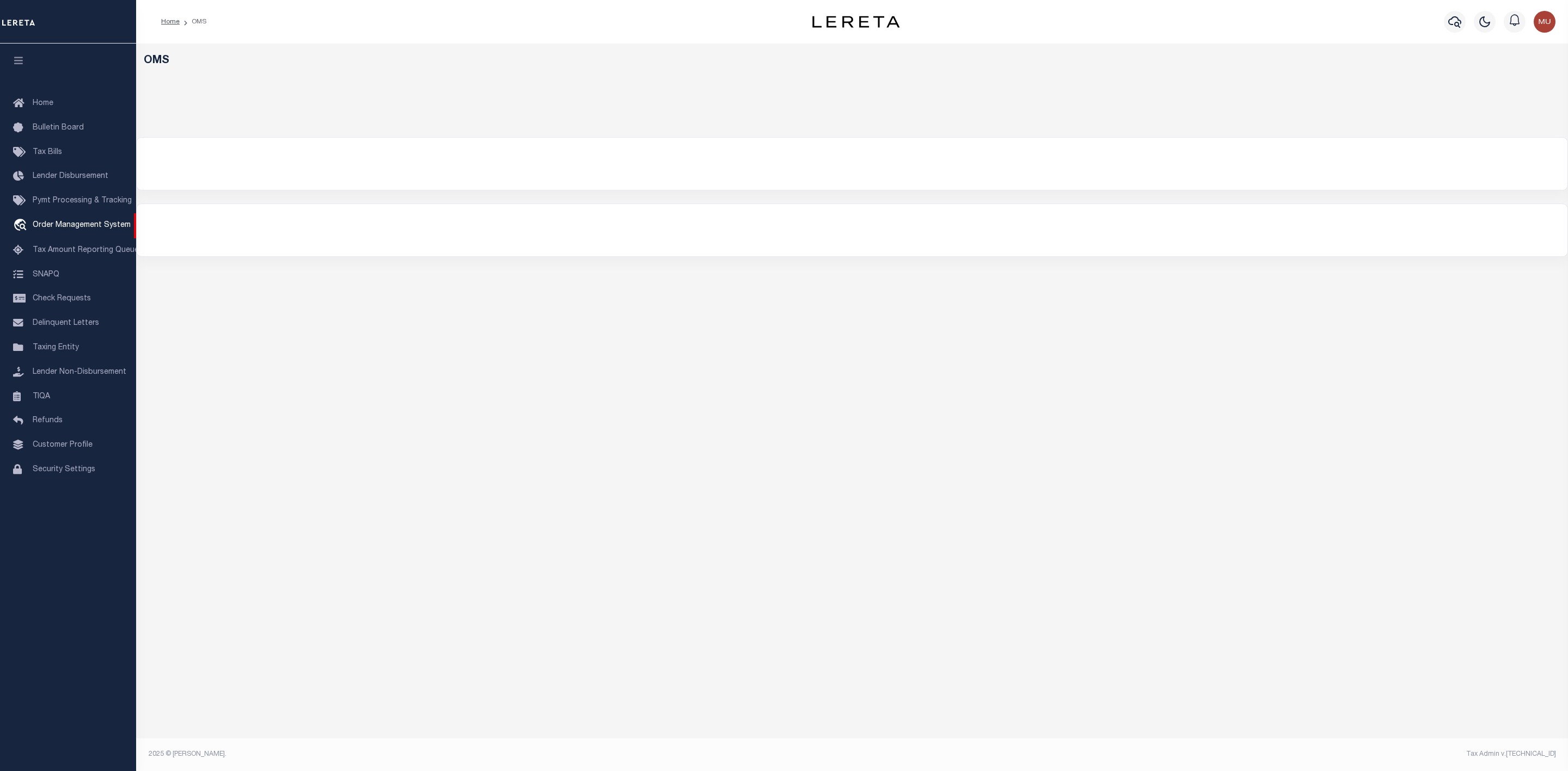
select select "200"
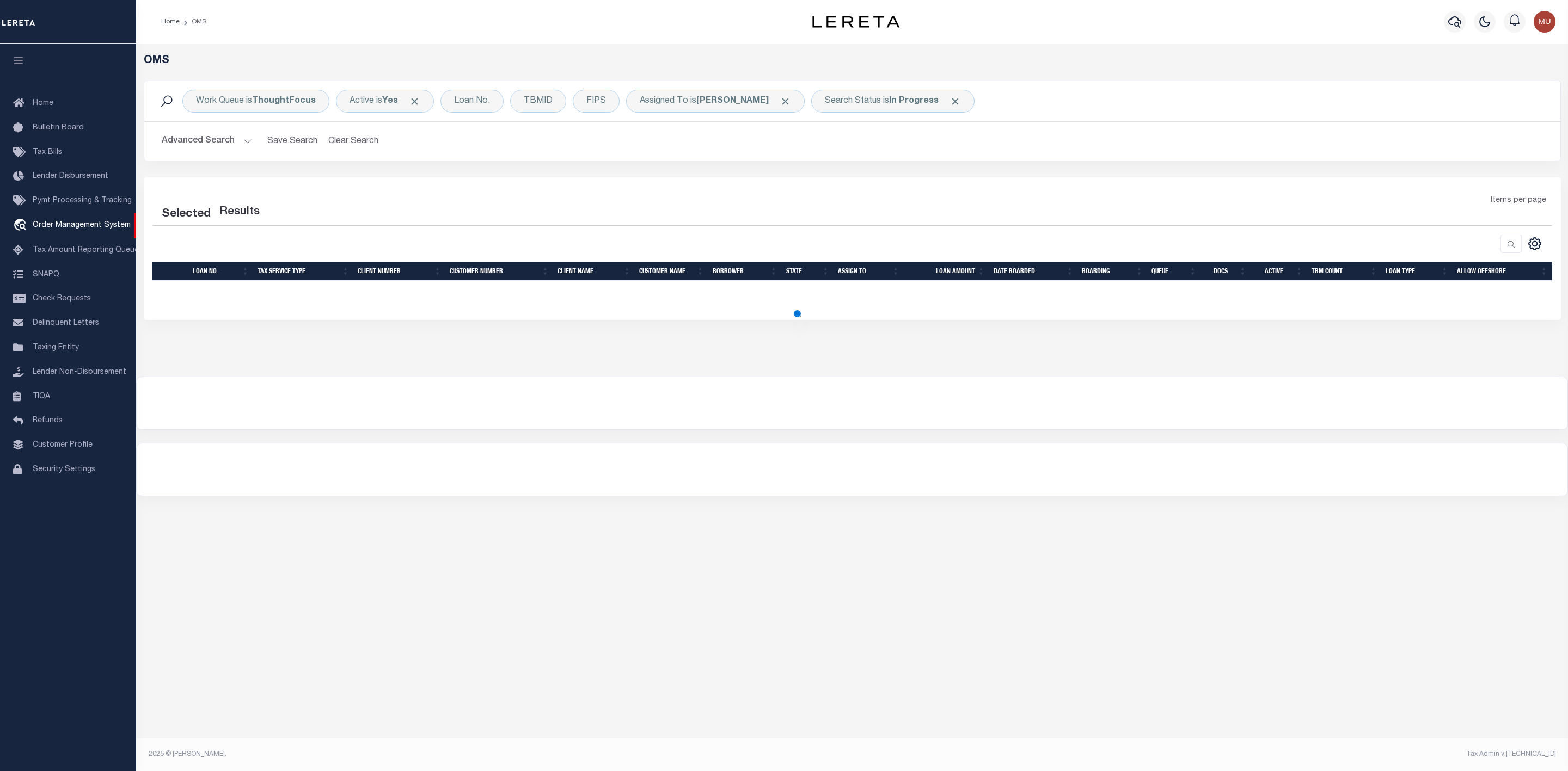
select select "200"
